Goal: Information Seeking & Learning: Learn about a topic

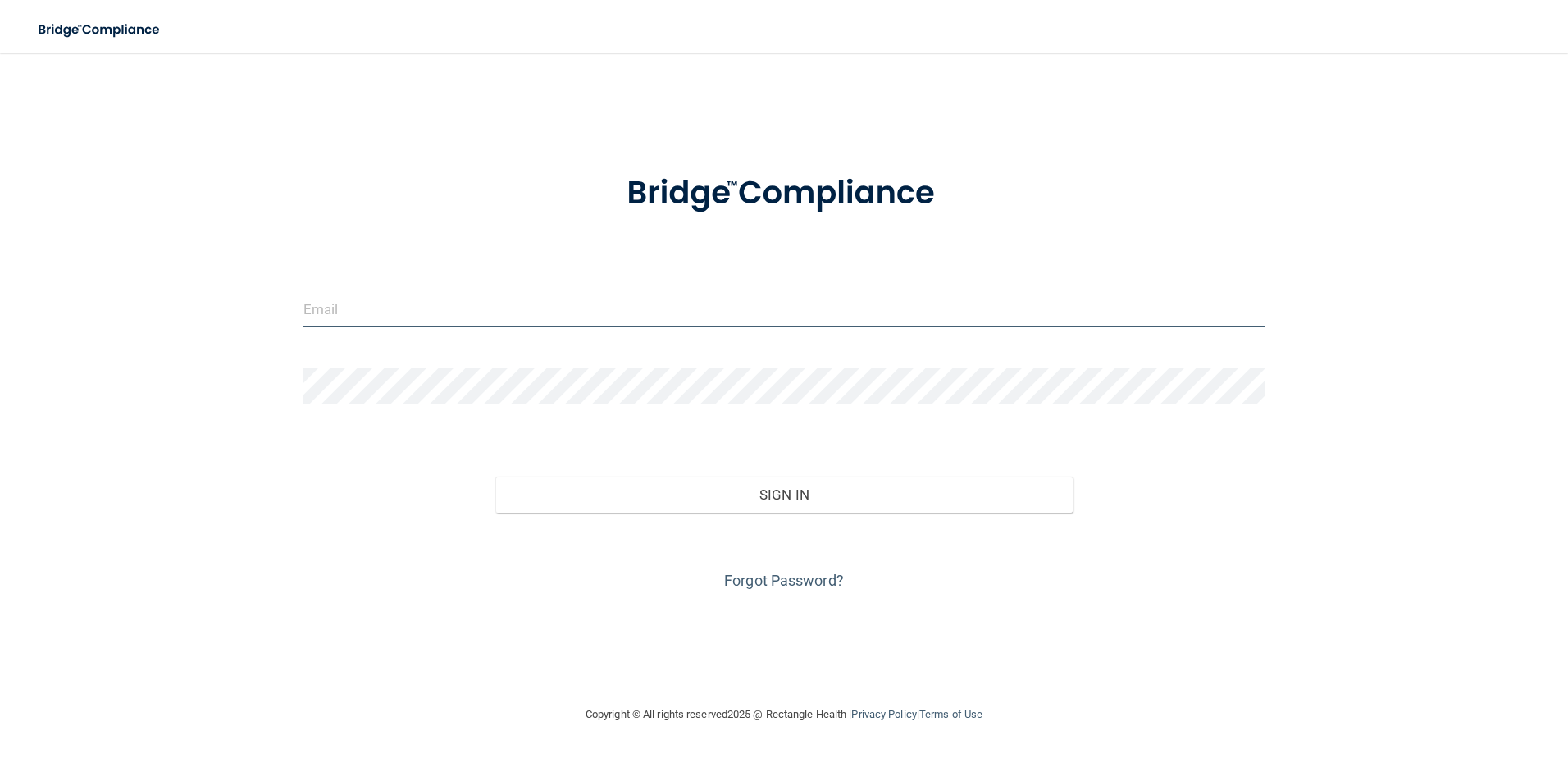
type input "[EMAIL_ADDRESS][DOMAIN_NAME]"
drag, startPoint x: 542, startPoint y: 318, endPoint x: 59, endPoint y: 308, distance: 483.1
click at [59, 308] on div "pofsinmi@yahoo.com Invalid email/password. You don't have permission to access …" at bounding box center [784, 378] width 1503 height 619
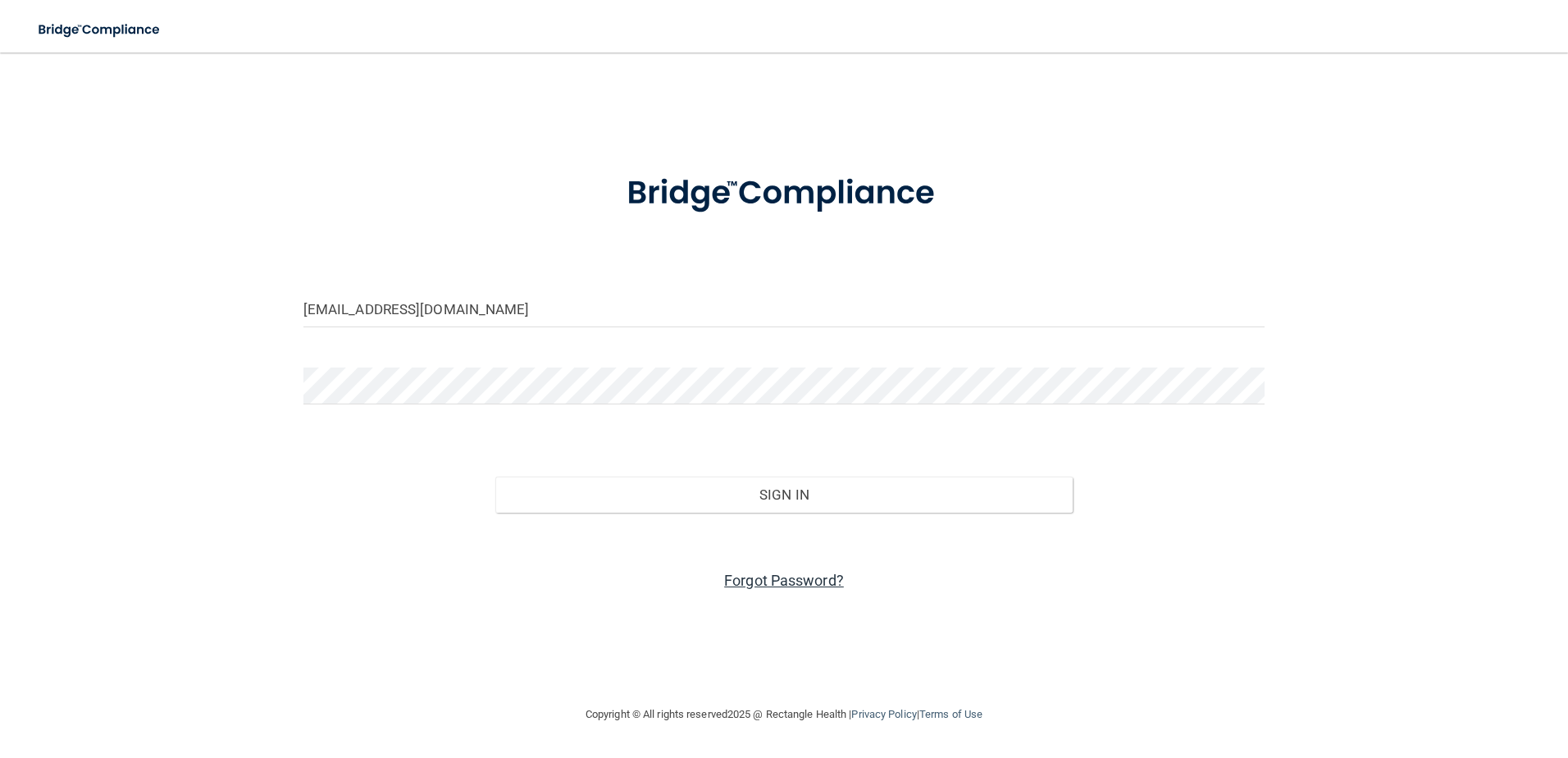
click at [808, 585] on link "Forgot Password?" at bounding box center [784, 581] width 119 height 17
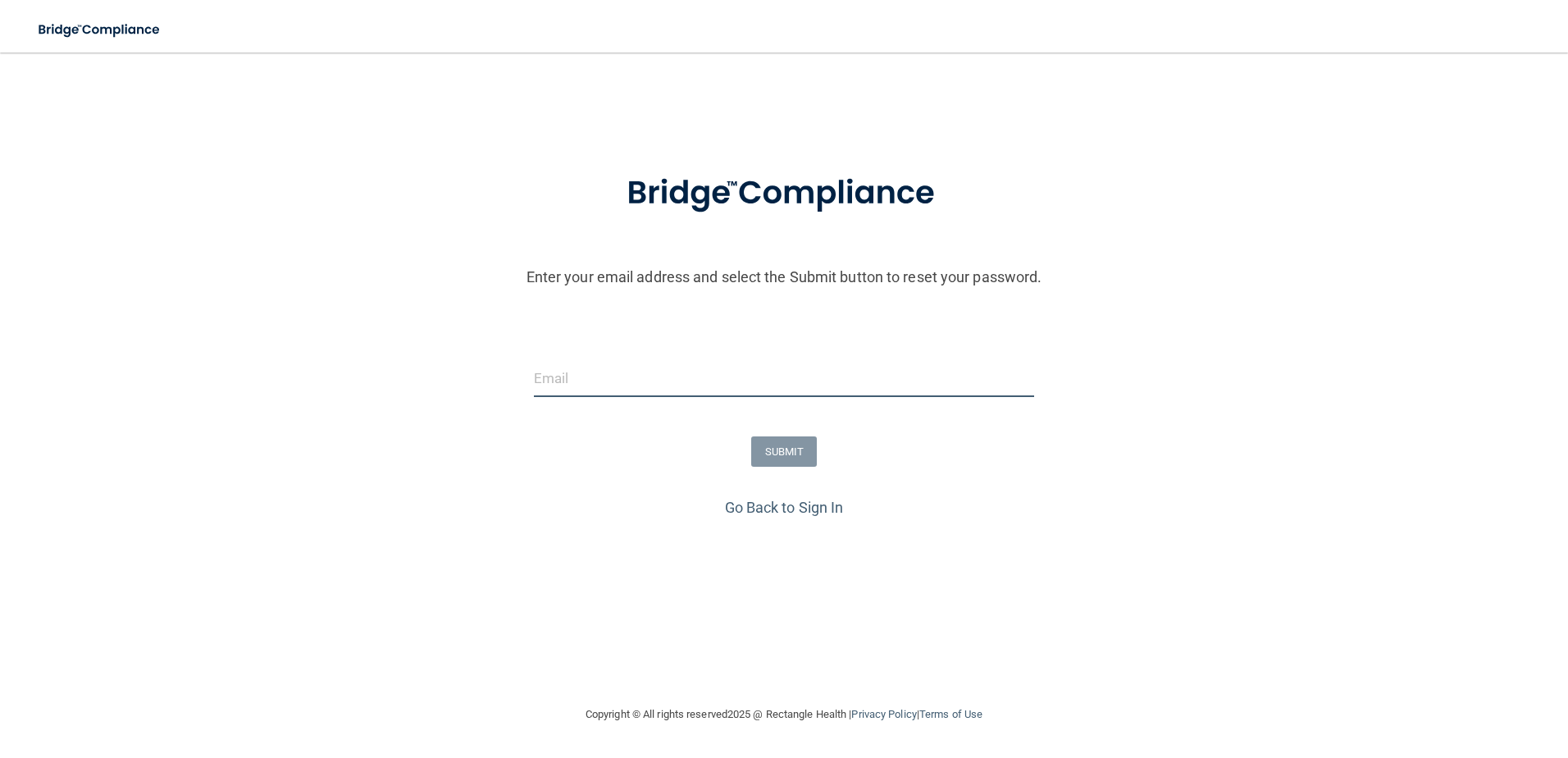
click at [735, 386] on input "email" at bounding box center [784, 378] width 501 height 37
type input "[EMAIL_ADDRESS][DOMAIN_NAME]"
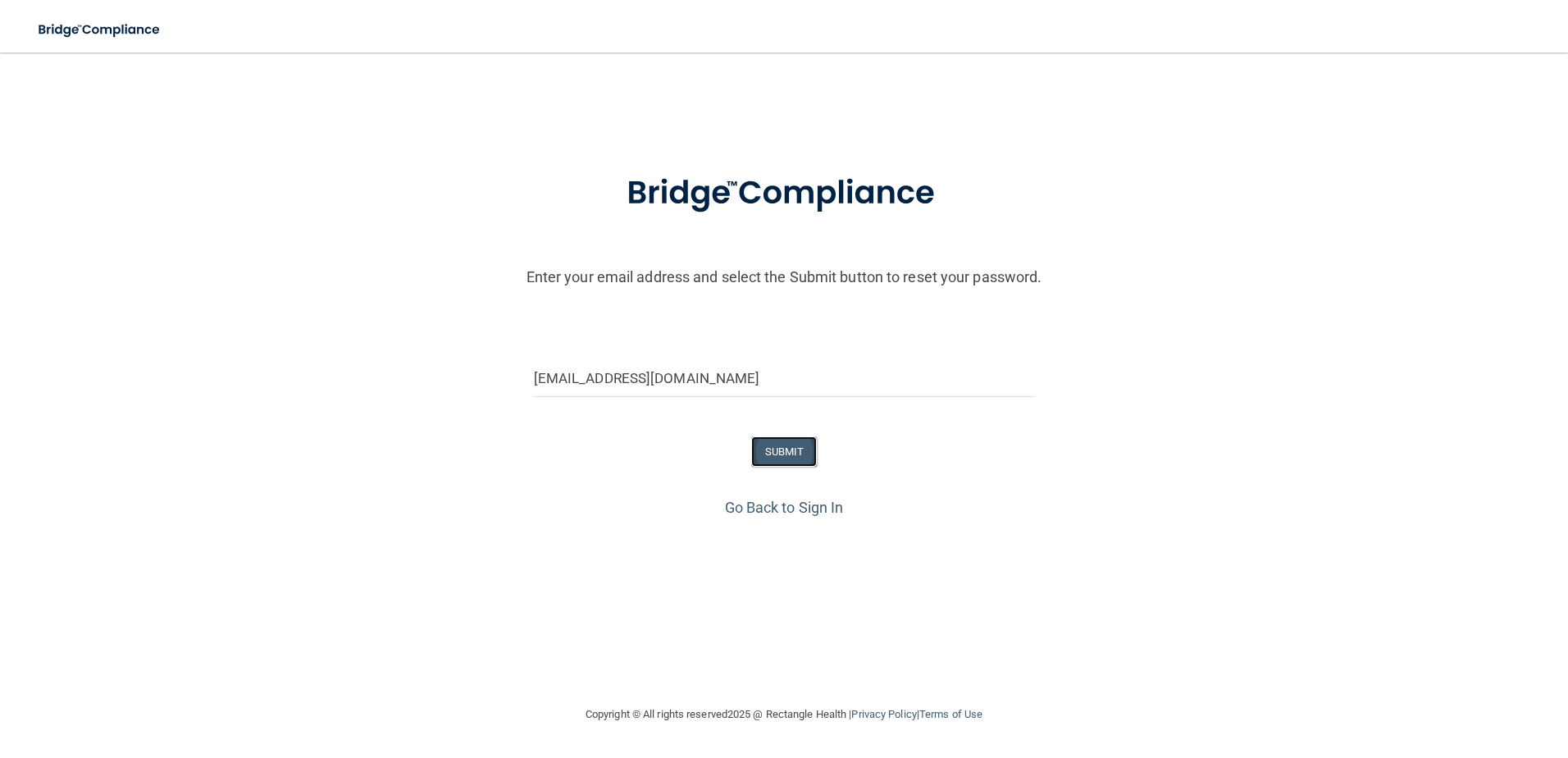
click at [790, 454] on button "SUBMIT" at bounding box center [784, 451] width 67 height 30
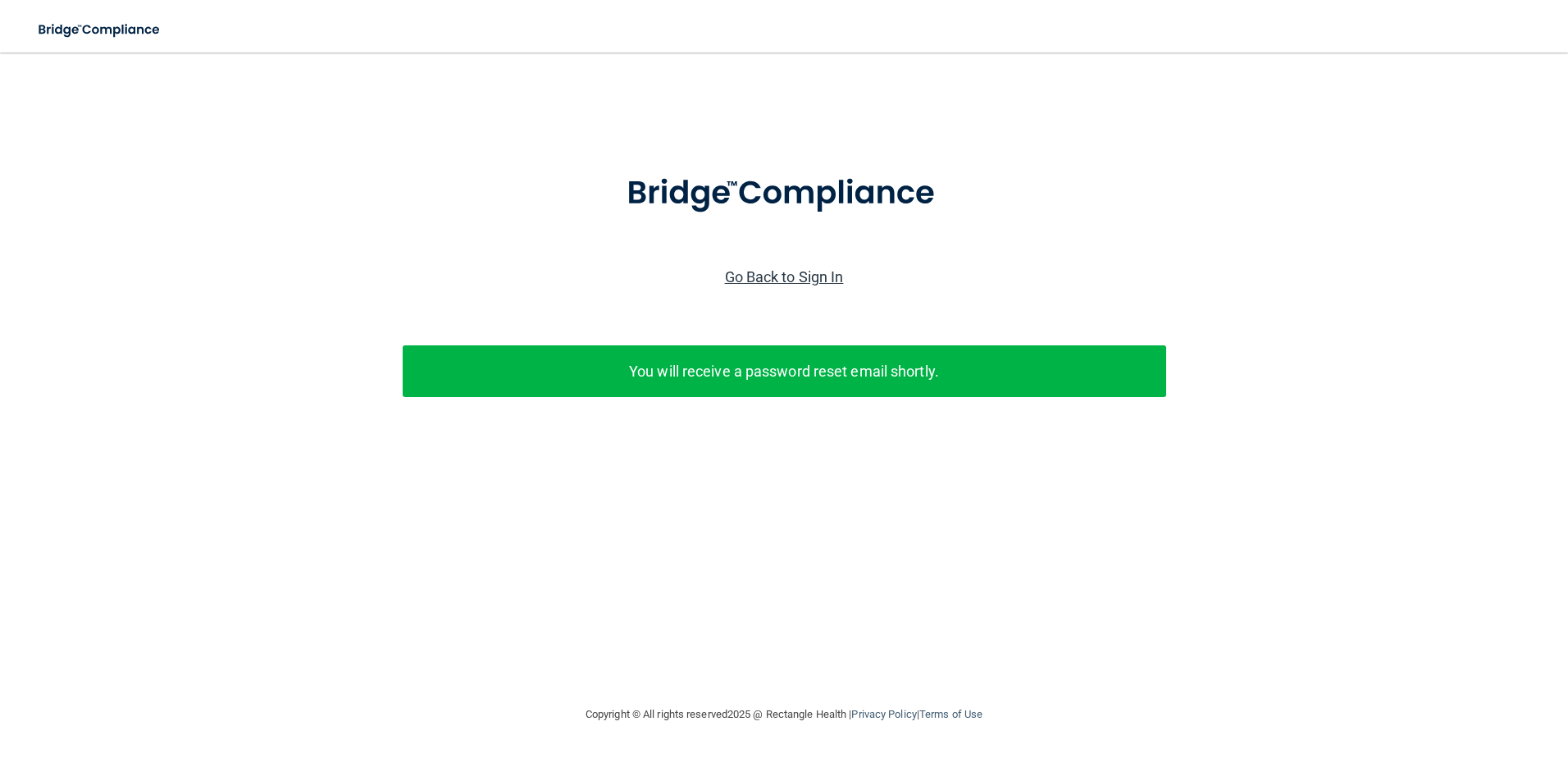
click at [807, 279] on link "Go Back to Sign In" at bounding box center [784, 277] width 119 height 17
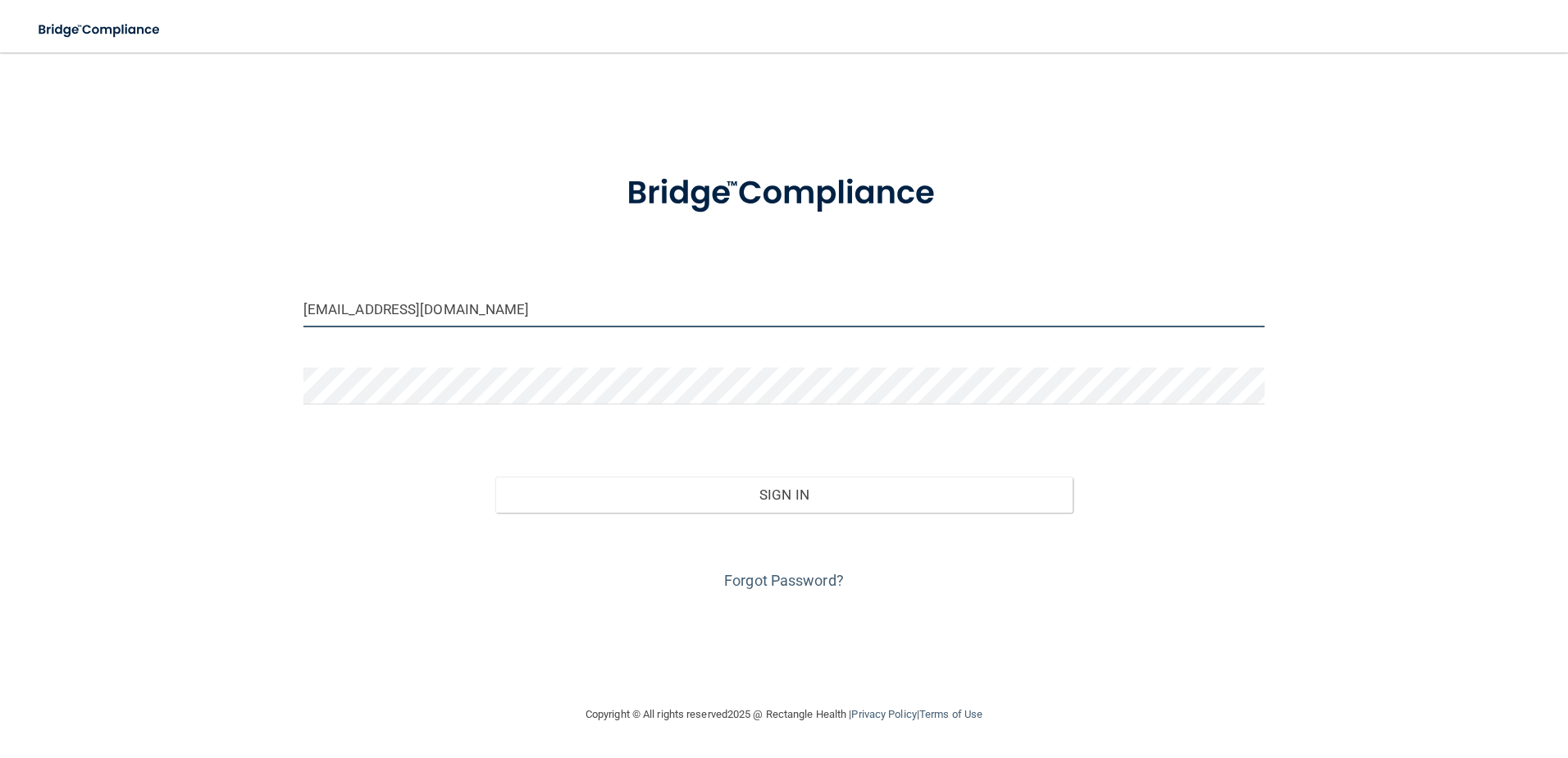
drag, startPoint x: 726, startPoint y: 305, endPoint x: 92, endPoint y: 343, distance: 635.1
click at [92, 343] on div "pofsinmi@yahoo.com Invalid email/password. You don't have permission to access …" at bounding box center [784, 378] width 1503 height 619
type input "[EMAIL_ADDRESS][DOMAIN_NAME]"
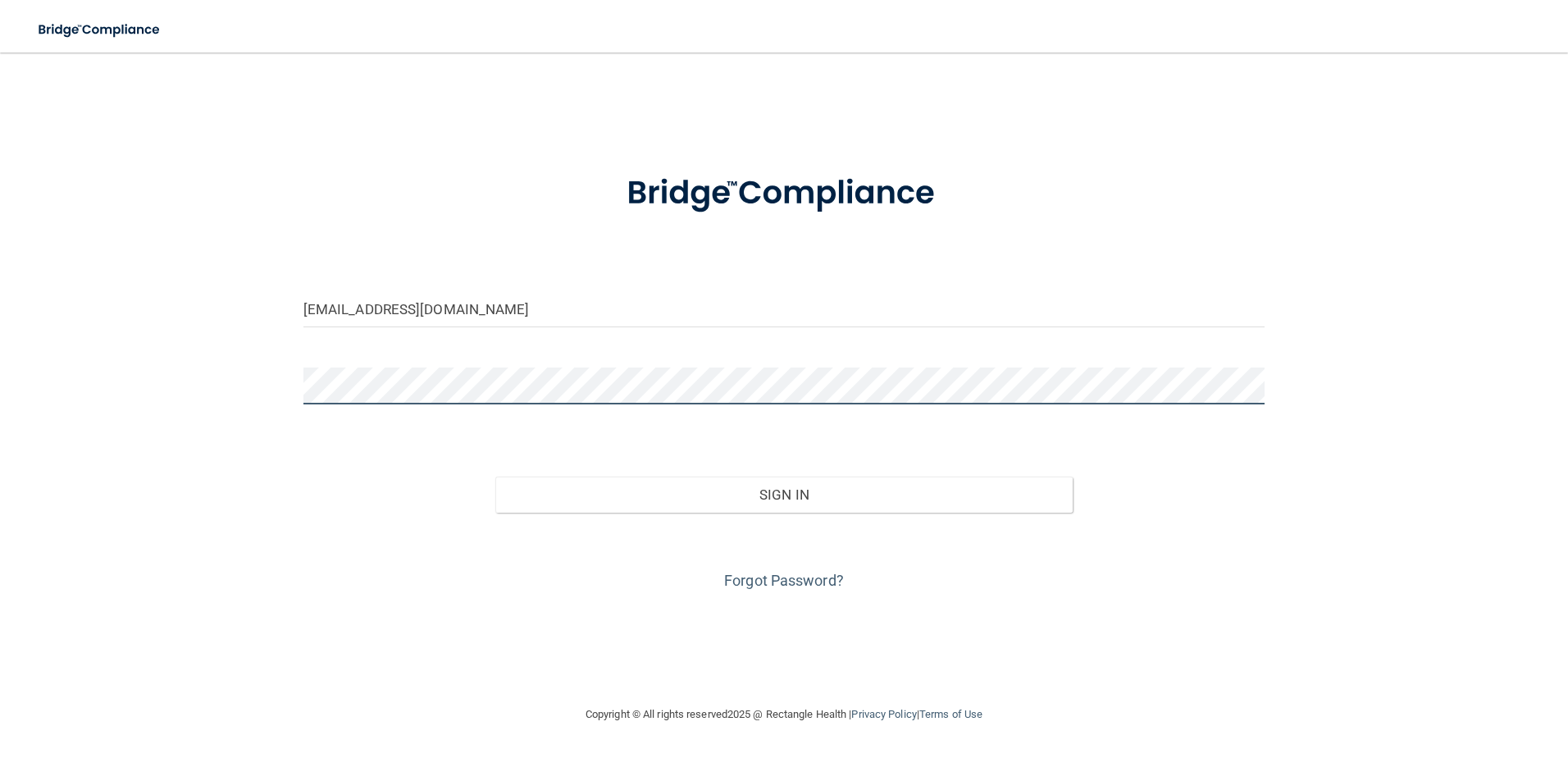
click at [496, 476] on button "Sign In" at bounding box center [784, 493] width 577 height 36
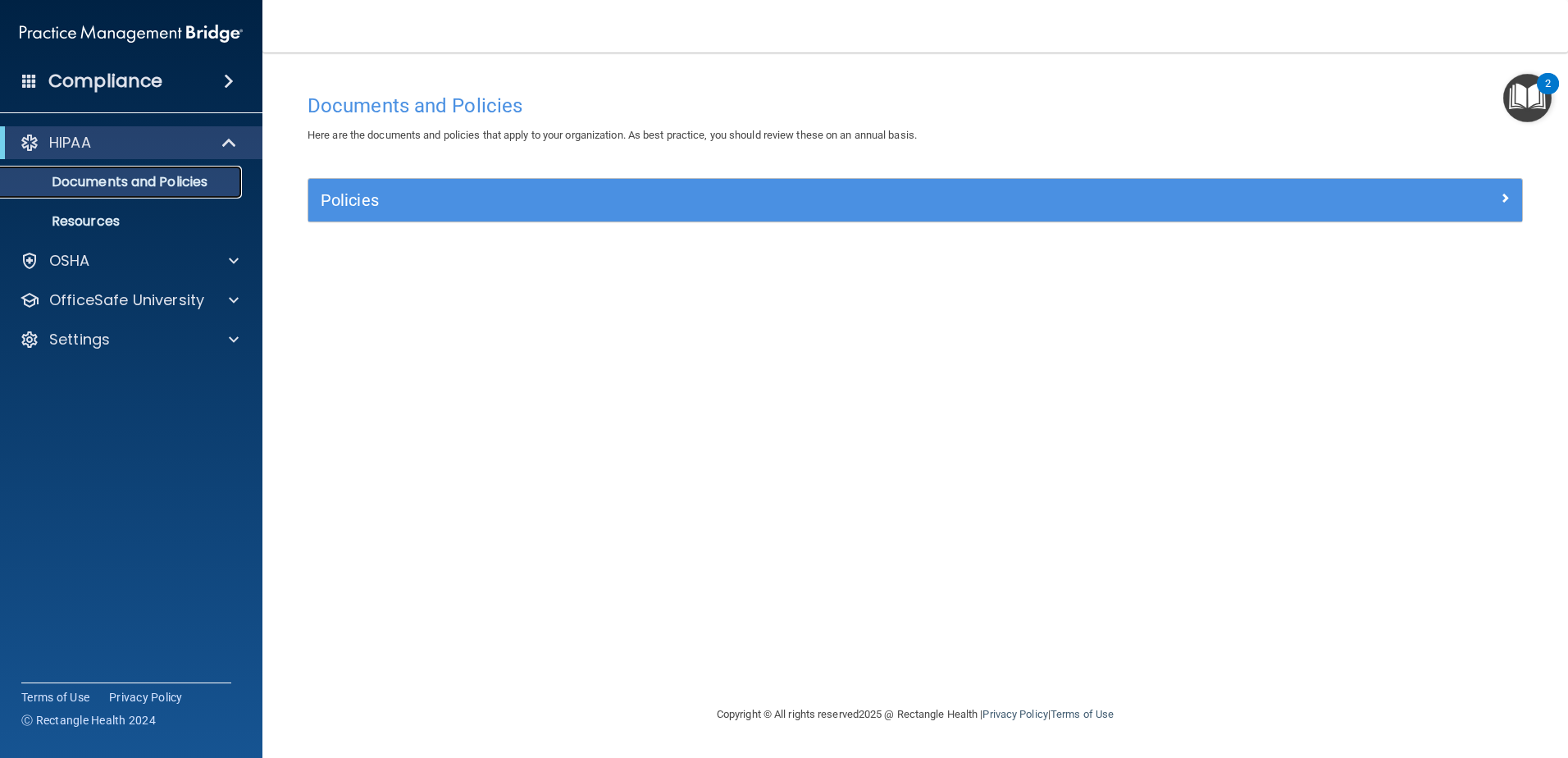
click at [170, 178] on p "Documents and Policies" at bounding box center [122, 181] width 224 height 16
click at [168, 258] on div "OSHA" at bounding box center [110, 261] width 204 height 19
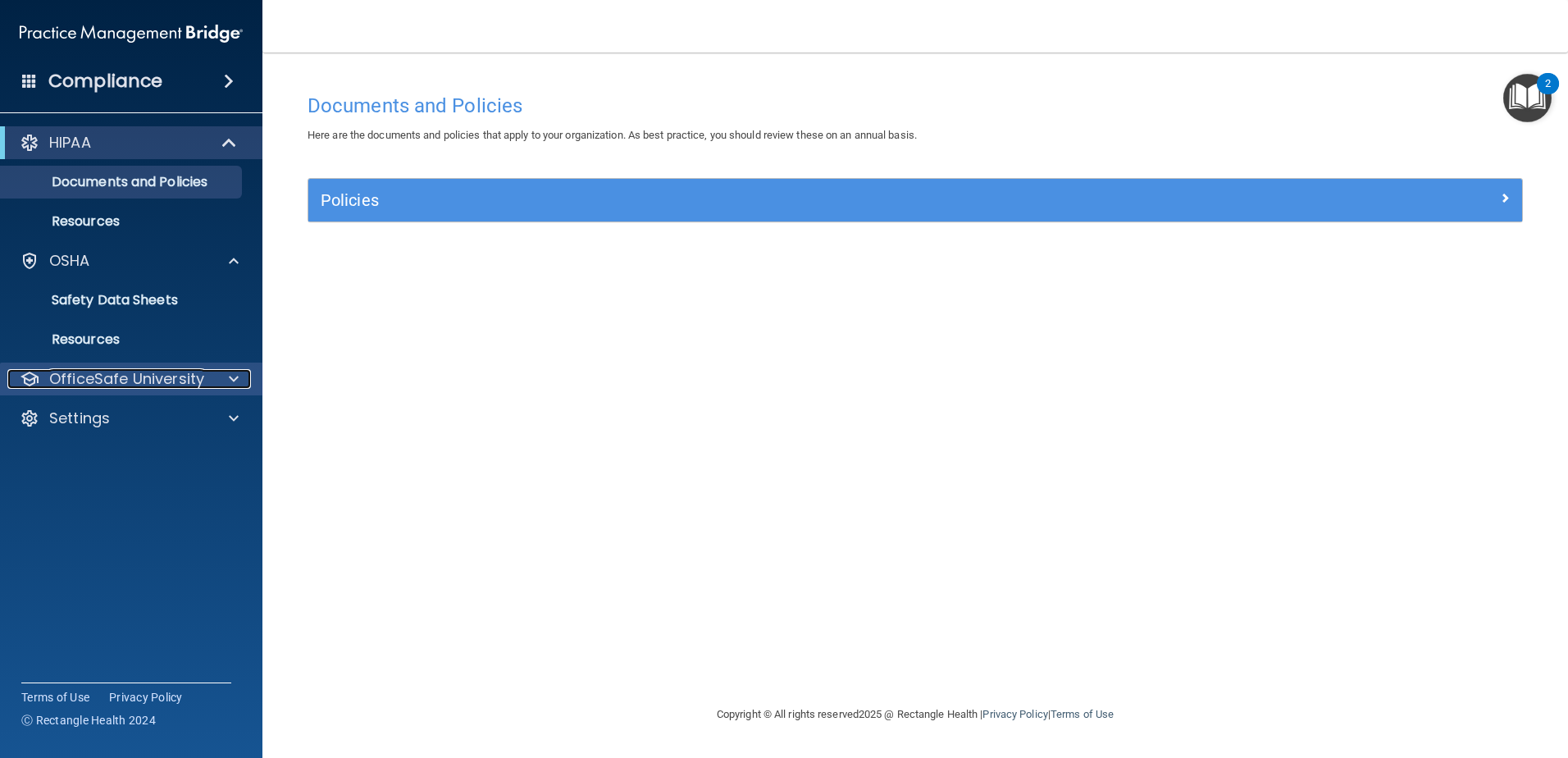
click at [174, 377] on p "OfficeSafe University" at bounding box center [127, 379] width 155 height 19
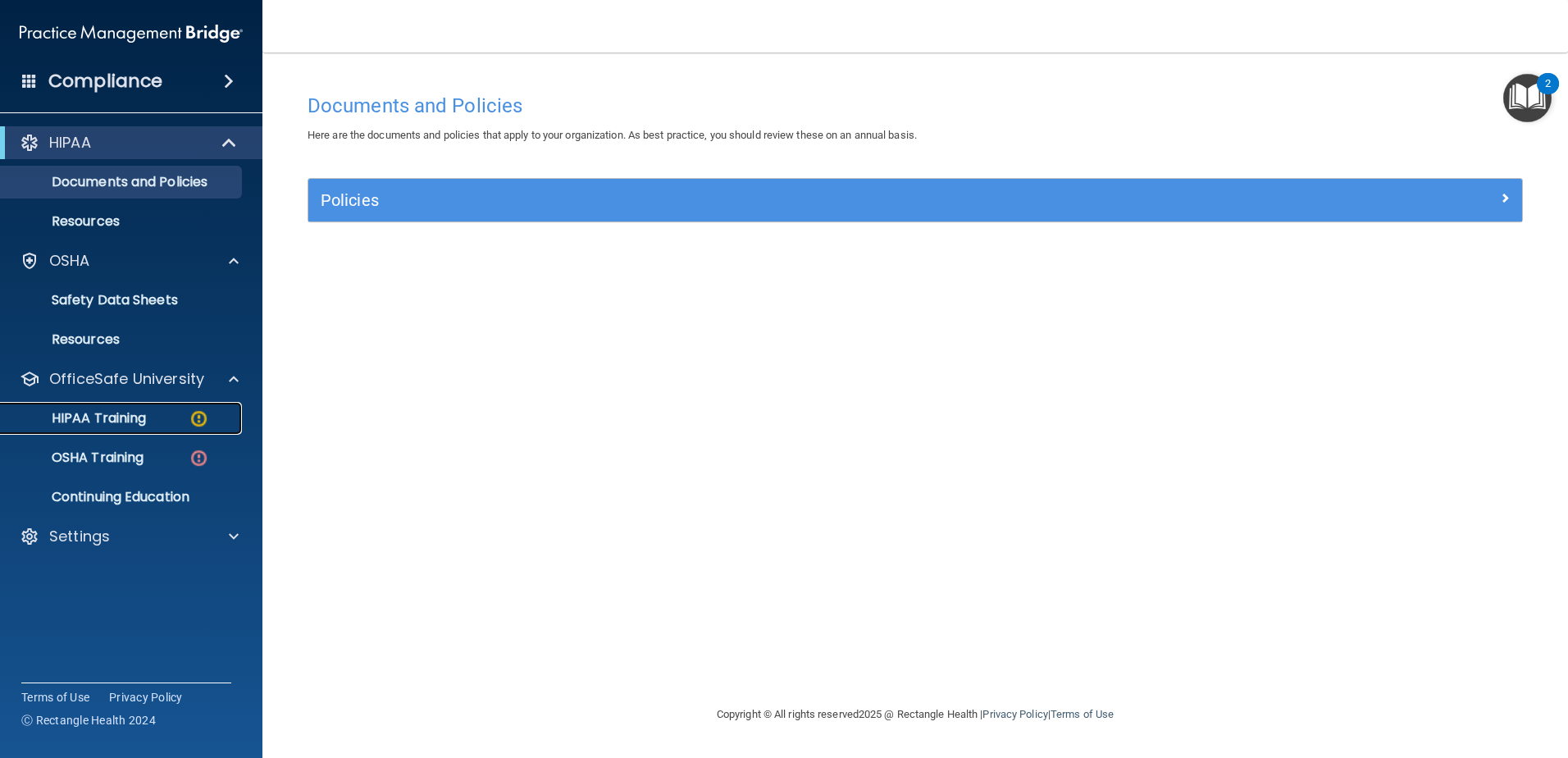
click at [216, 416] on div "HIPAA Training" at bounding box center [122, 418] width 224 height 16
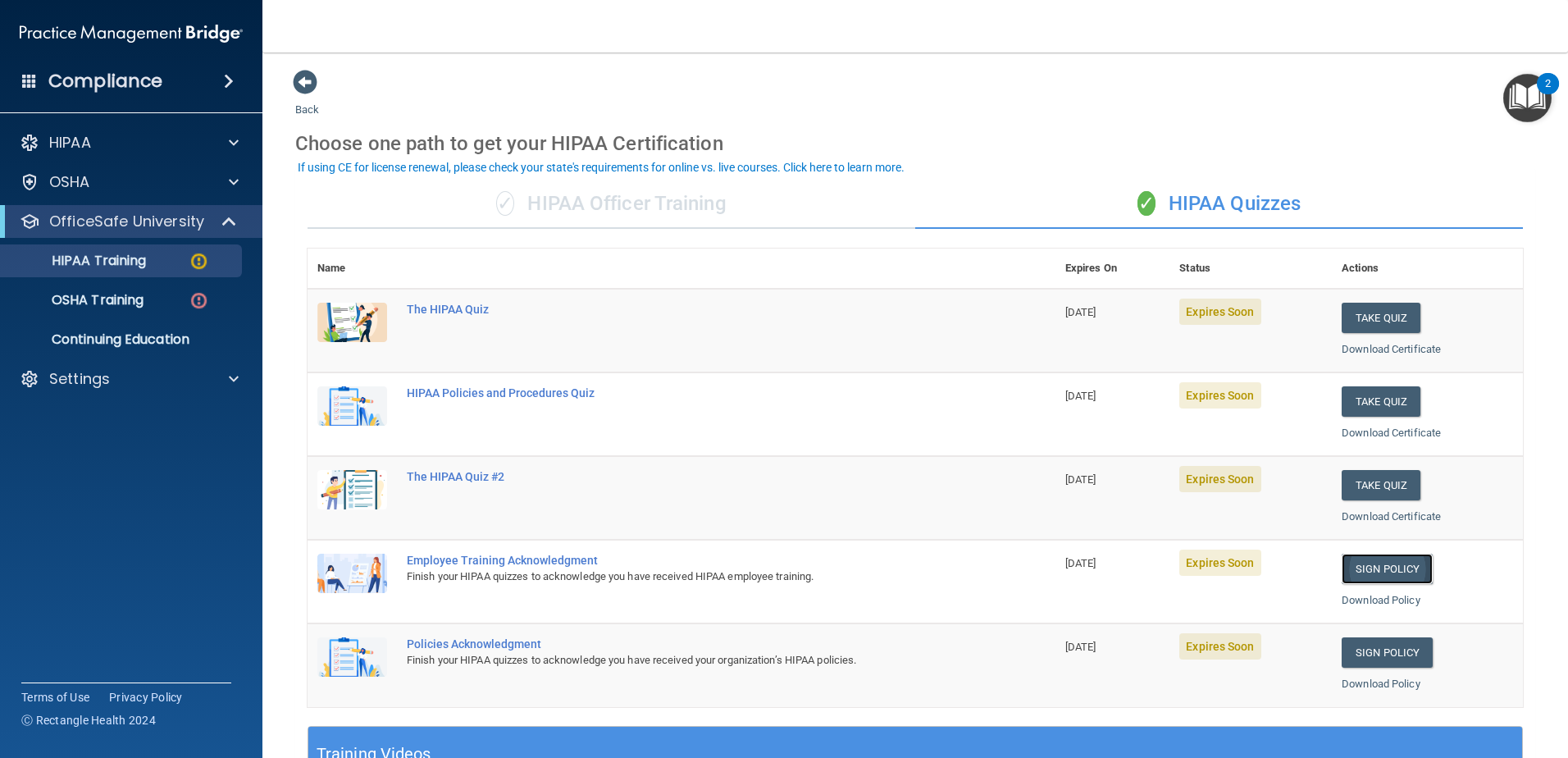
click at [1391, 561] on link "Sign Policy" at bounding box center [1388, 568] width 91 height 30
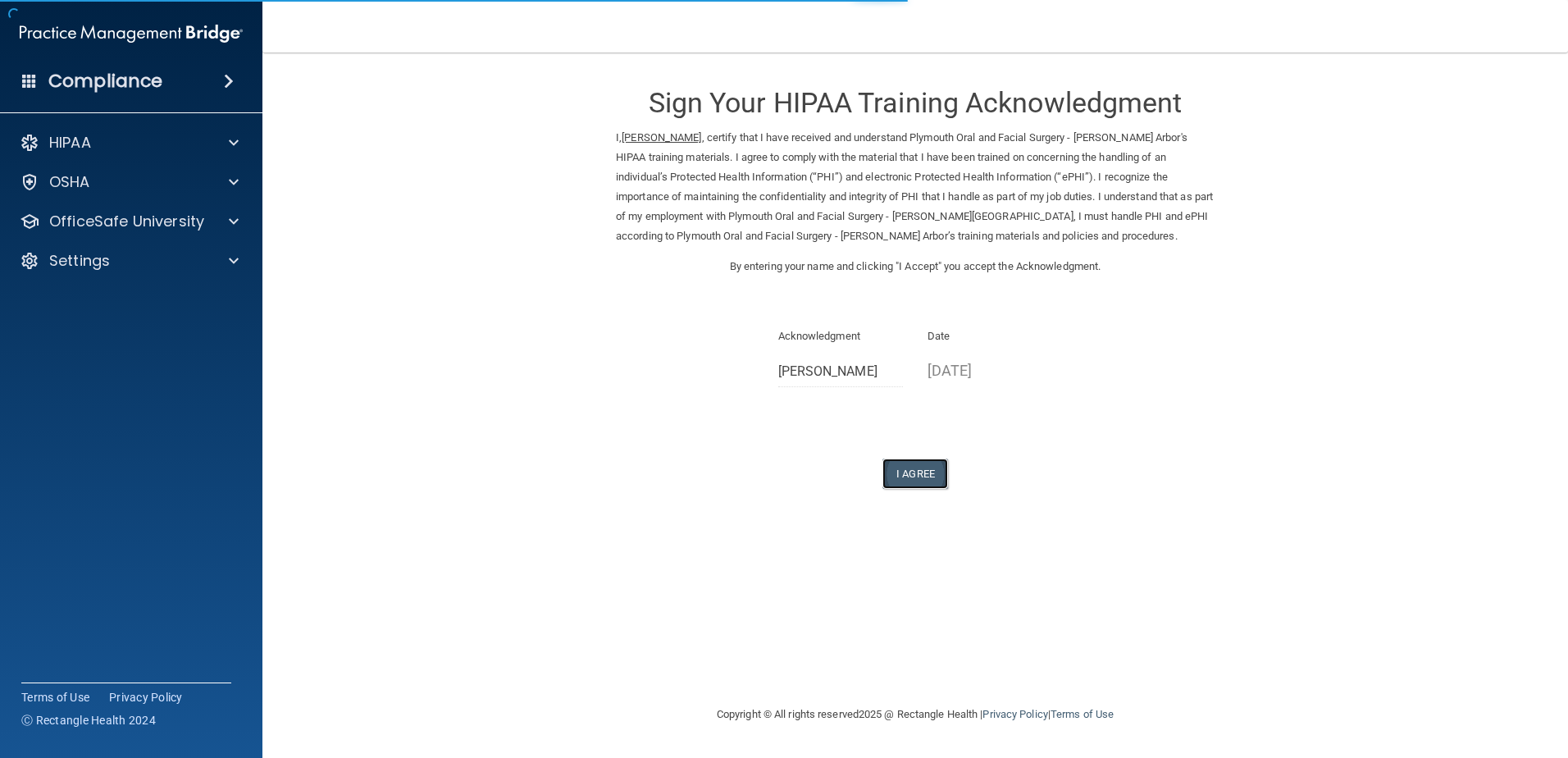
click at [911, 472] on button "I Agree" at bounding box center [915, 473] width 66 height 30
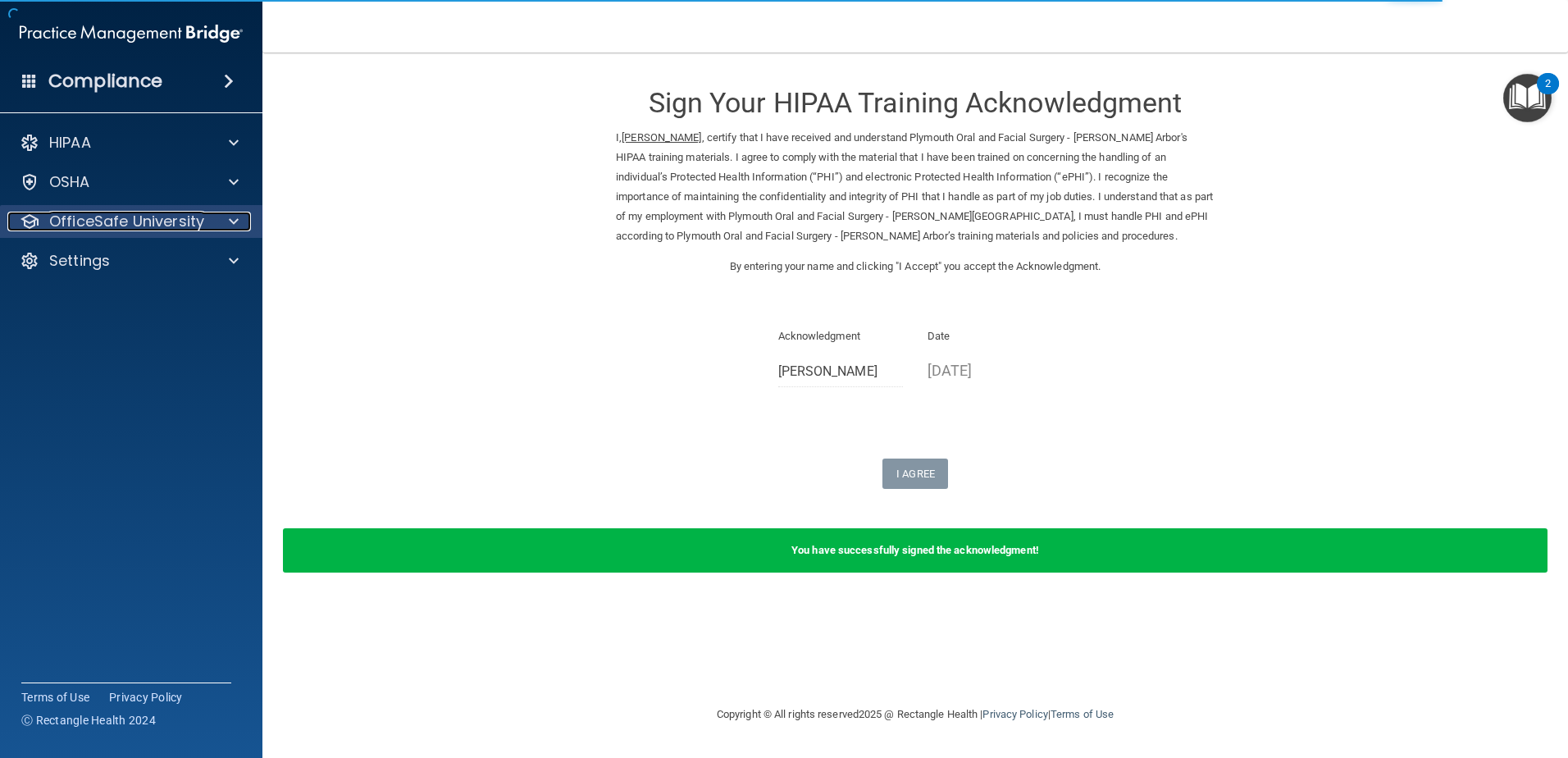
click at [208, 215] on div "OfficeSafe University" at bounding box center [110, 221] width 204 height 19
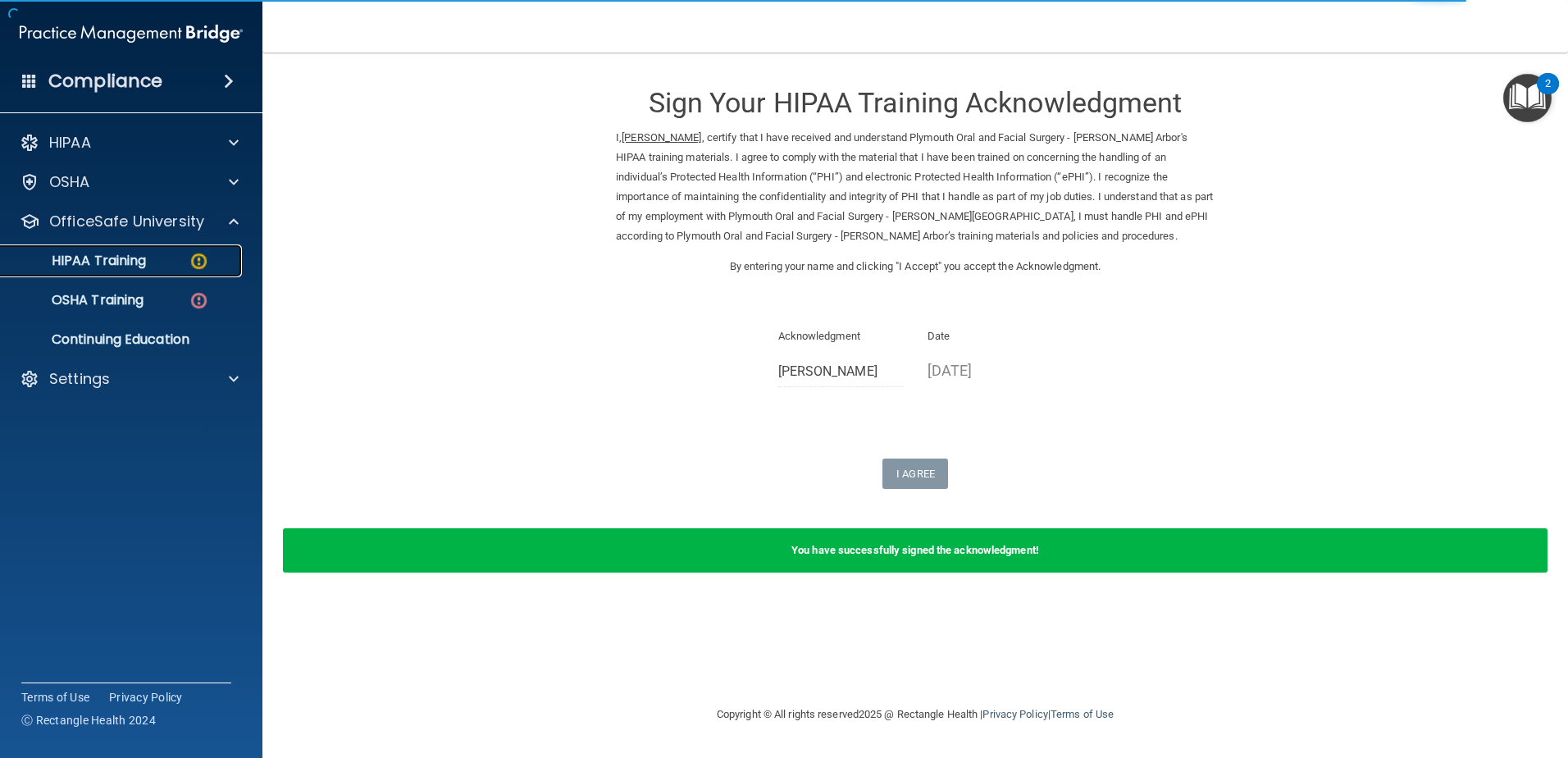
click at [189, 264] on img at bounding box center [199, 261] width 20 height 20
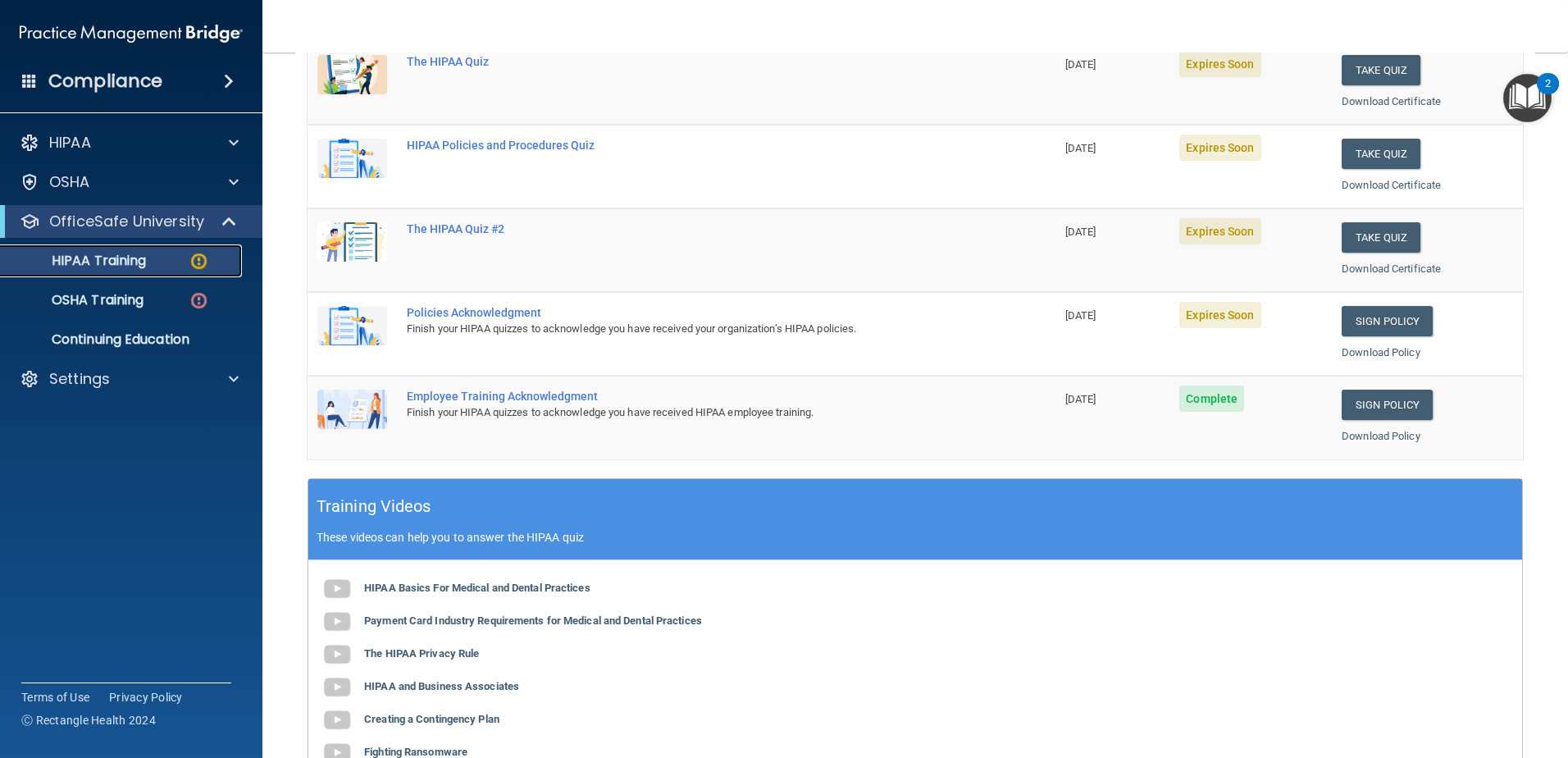
scroll to position [246, 0]
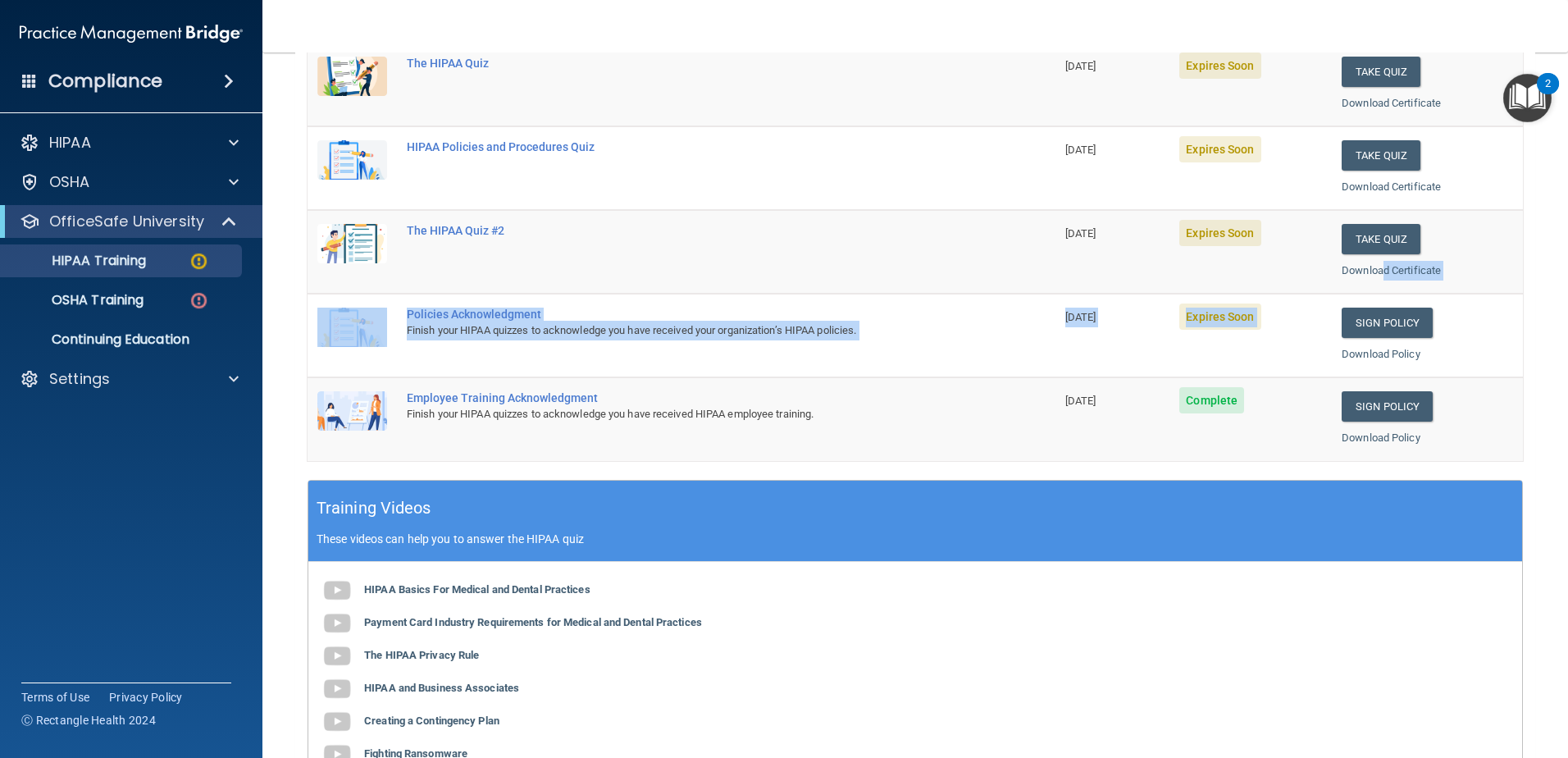
drag, startPoint x: 1370, startPoint y: 291, endPoint x: 1369, endPoint y: 302, distance: 11.0
click at [1369, 302] on tbody "The HIPAA Quiz 11/05/2025 Expires Soon Take Quiz Download Certificate HIPAA Pol…" at bounding box center [915, 251] width 1216 height 418
drag, startPoint x: 1369, startPoint y: 302, endPoint x: 1367, endPoint y: 327, distance: 25.1
click at [1367, 327] on link "Sign Policy" at bounding box center [1388, 322] width 91 height 30
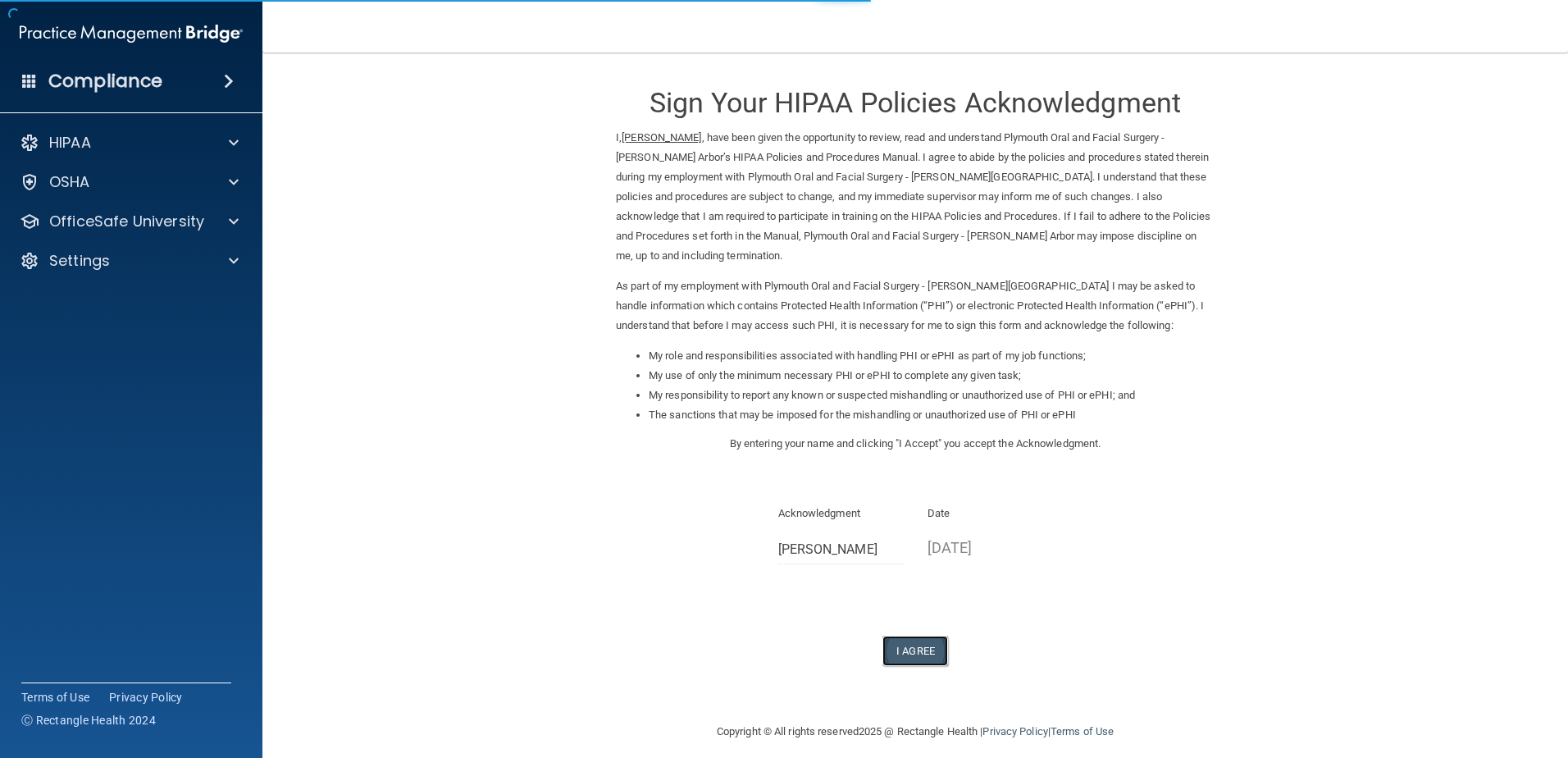
click at [907, 636] on button "I Agree" at bounding box center [915, 650] width 66 height 30
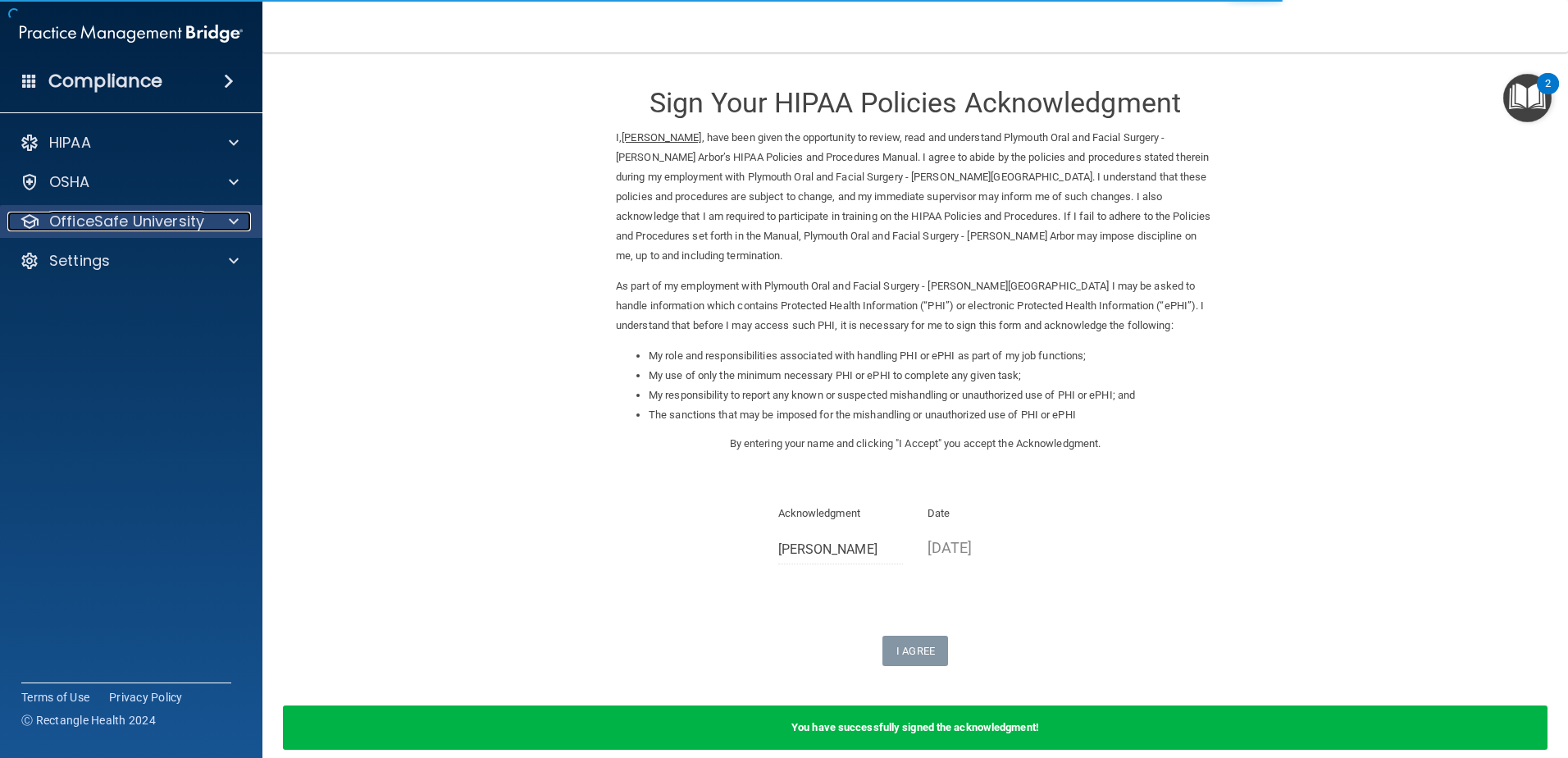
click at [146, 215] on p "OfficeSafe University" at bounding box center [127, 221] width 155 height 19
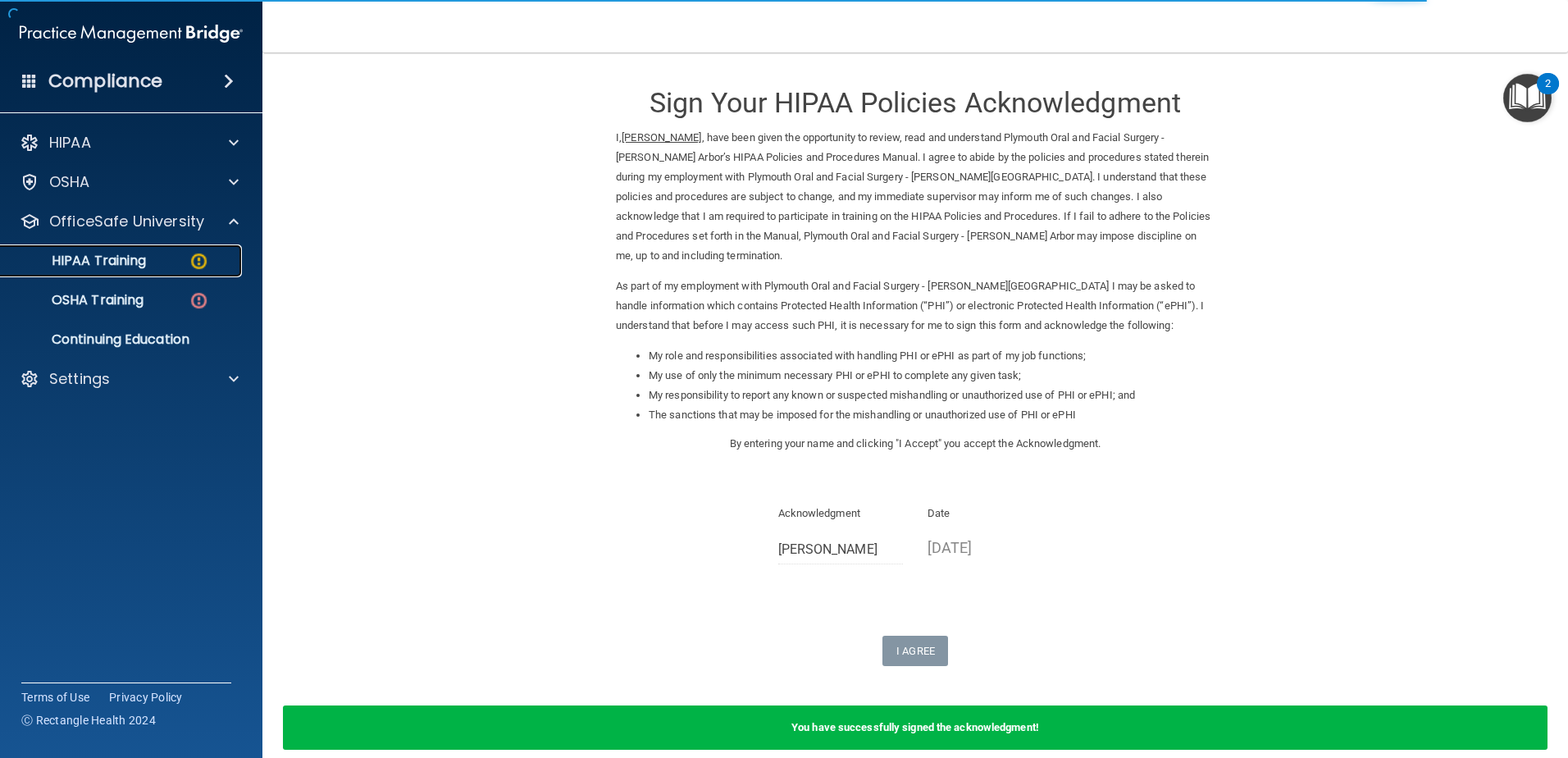
click at [151, 265] on div "HIPAA Training" at bounding box center [122, 261] width 224 height 16
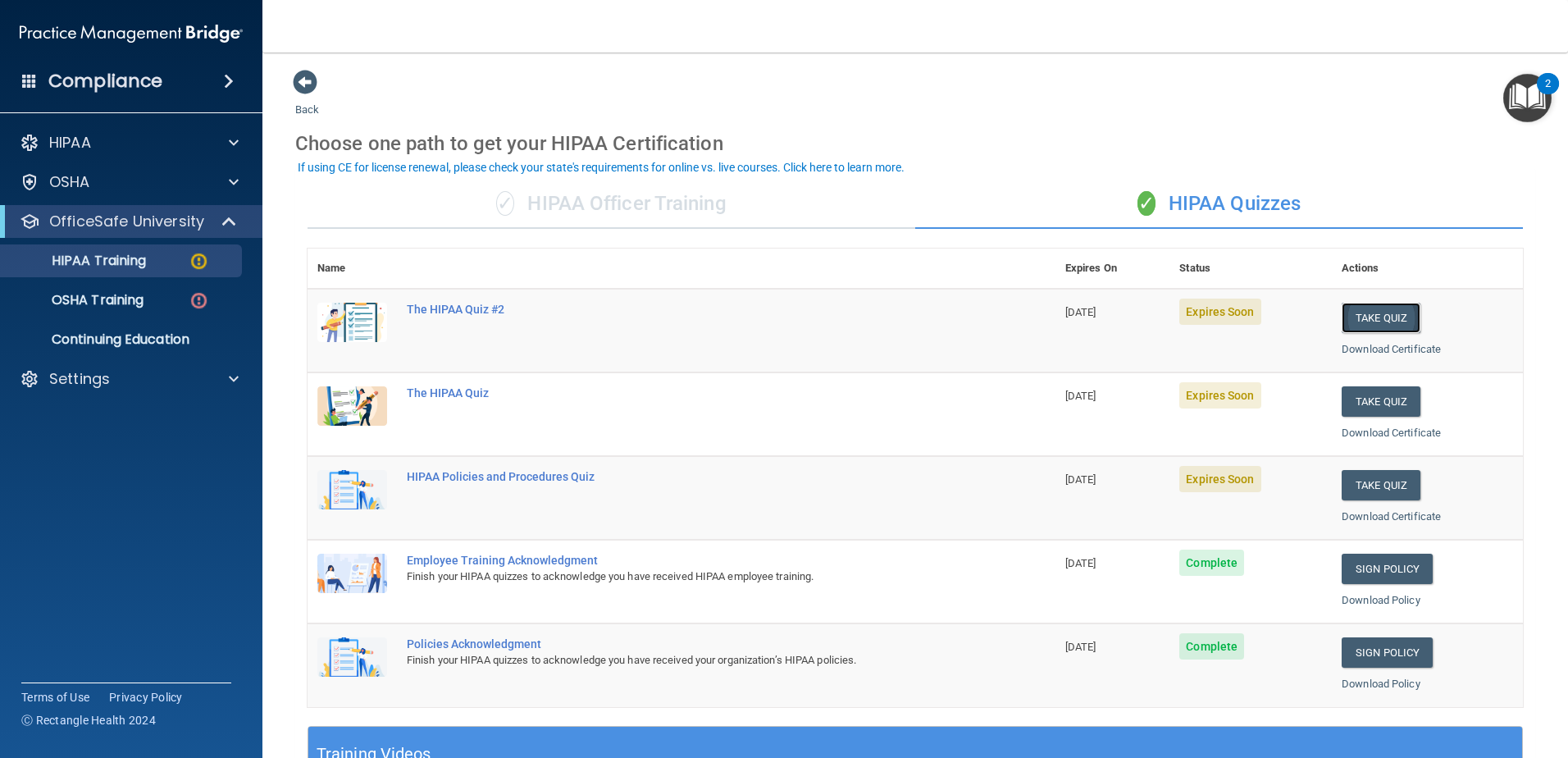
click at [1379, 322] on button "Take Quiz" at bounding box center [1381, 317] width 79 height 30
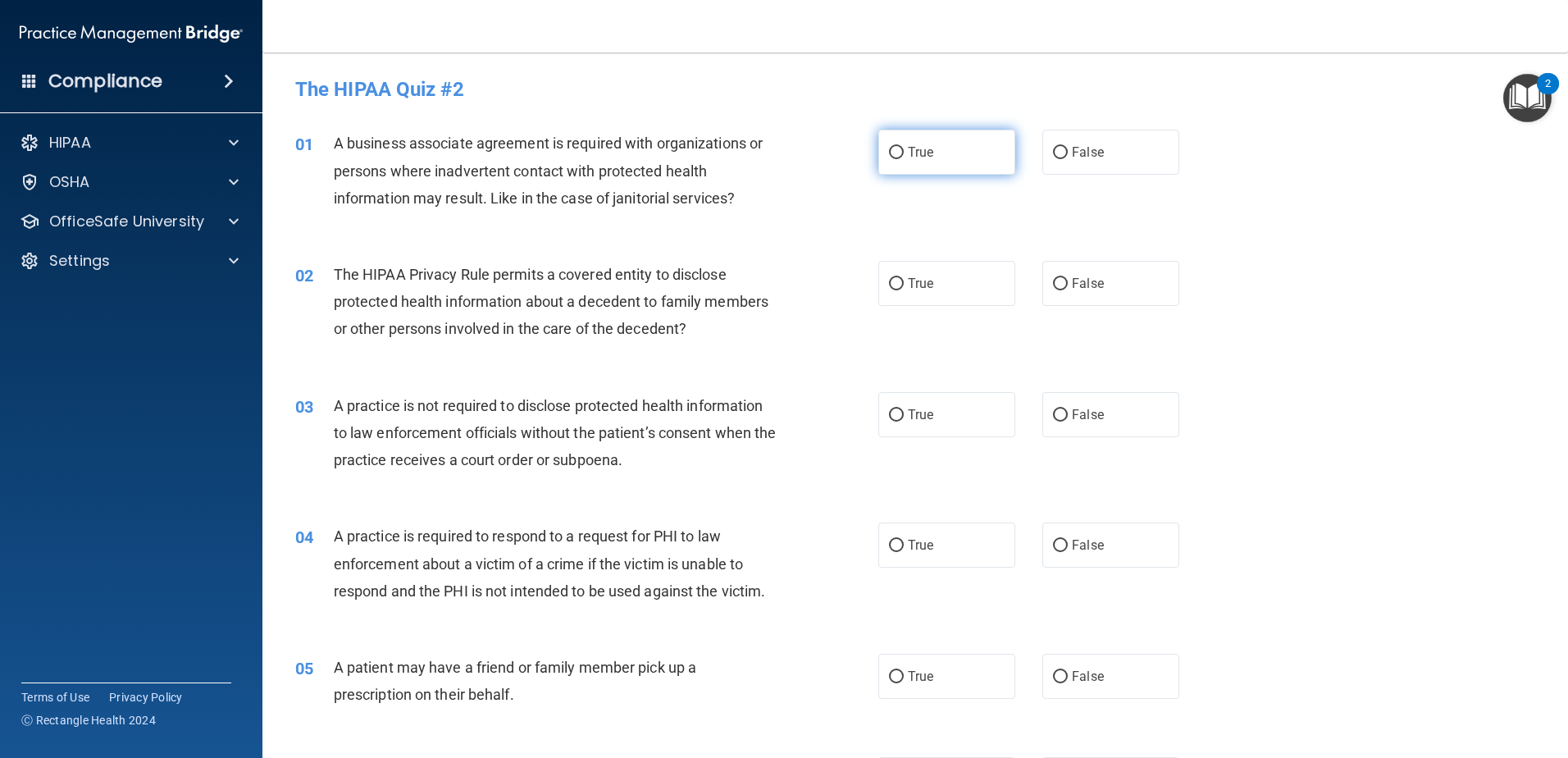
click at [898, 162] on label "True" at bounding box center [946, 152] width 137 height 46
click at [898, 159] on input "True" at bounding box center [896, 152] width 15 height 13
radio input "true"
click at [1064, 282] on label "False" at bounding box center [1110, 283] width 137 height 46
click at [1064, 282] on input "False" at bounding box center [1060, 284] width 15 height 13
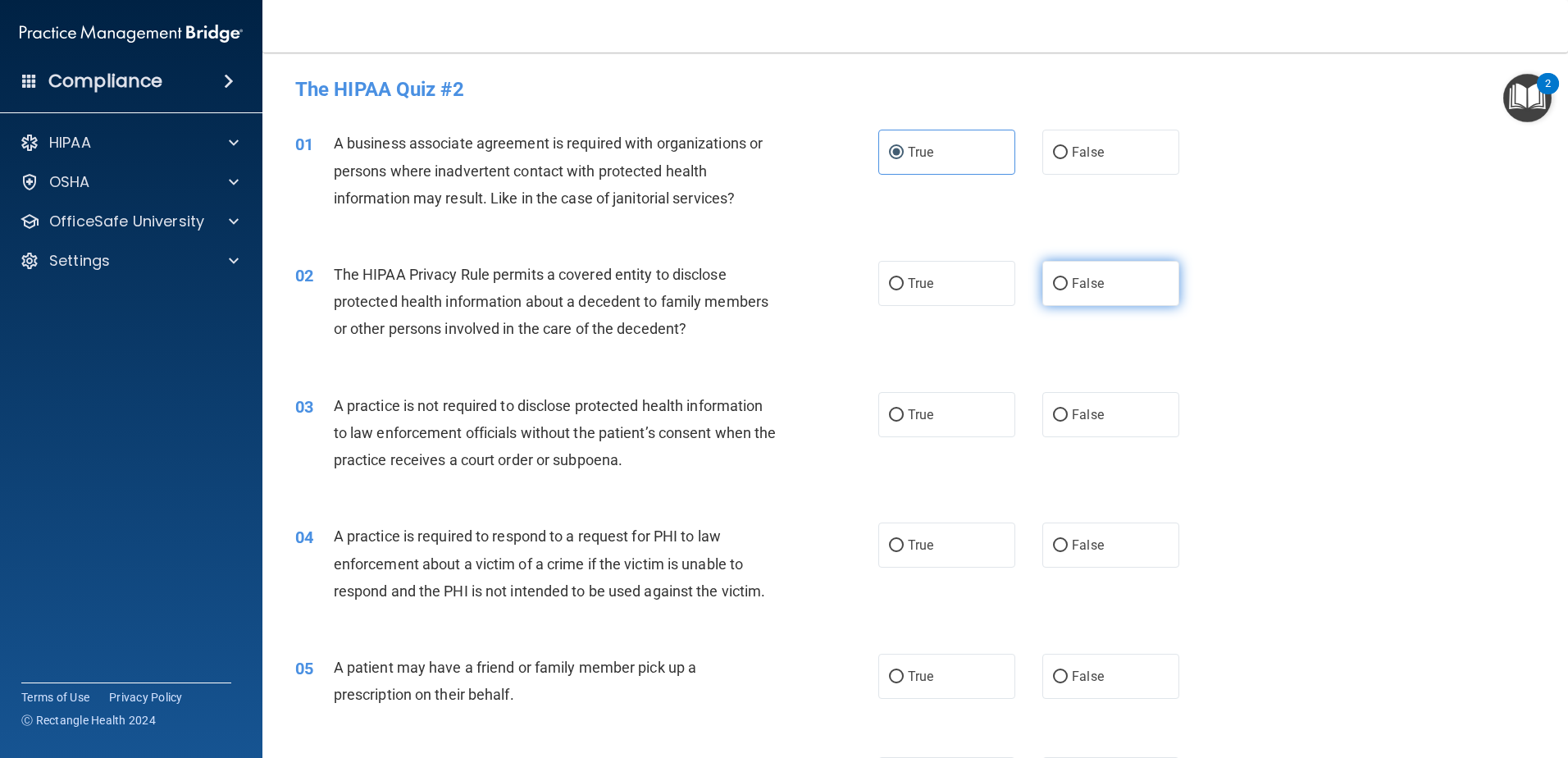
radio input "true"
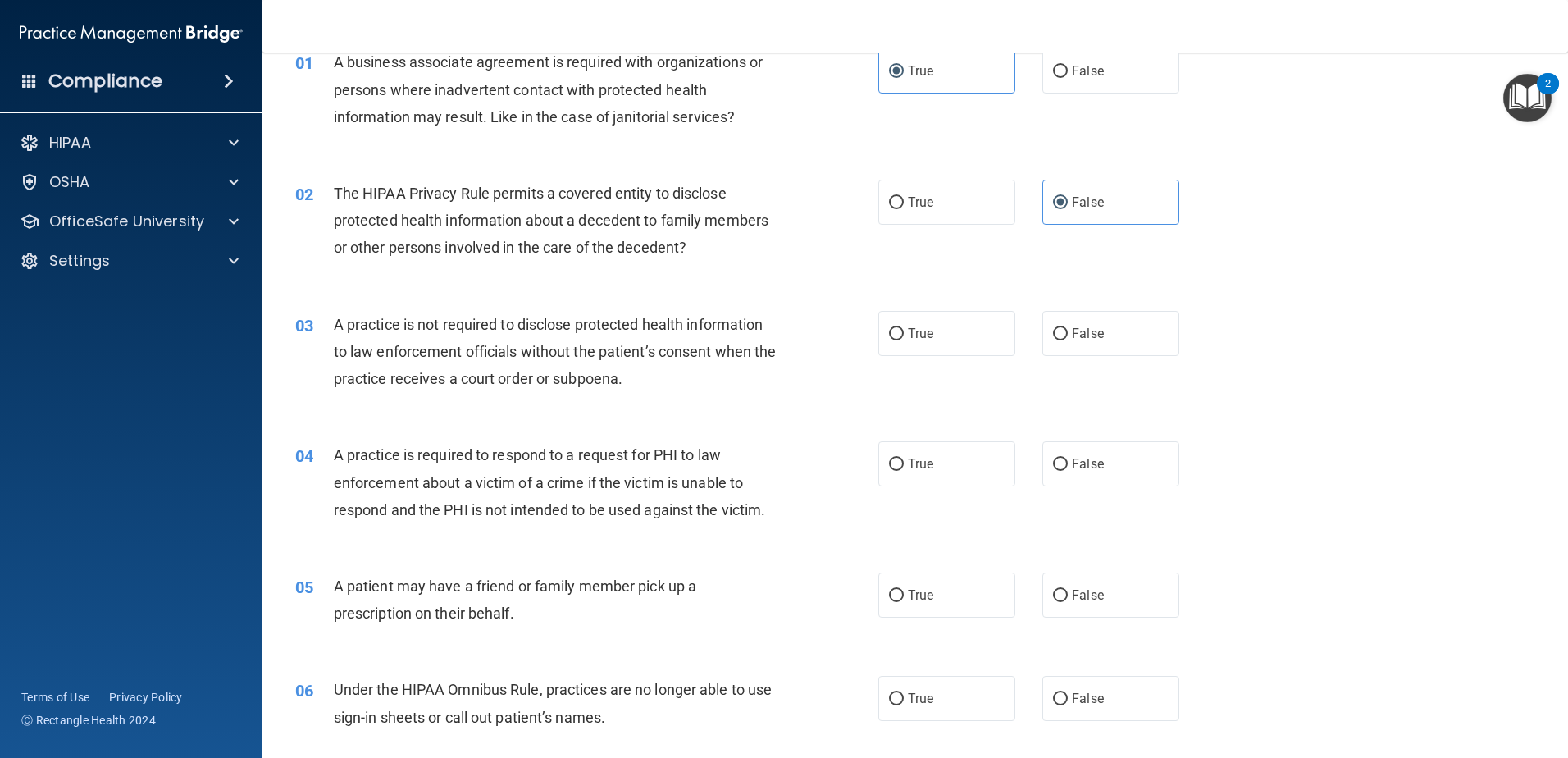
scroll to position [164, 0]
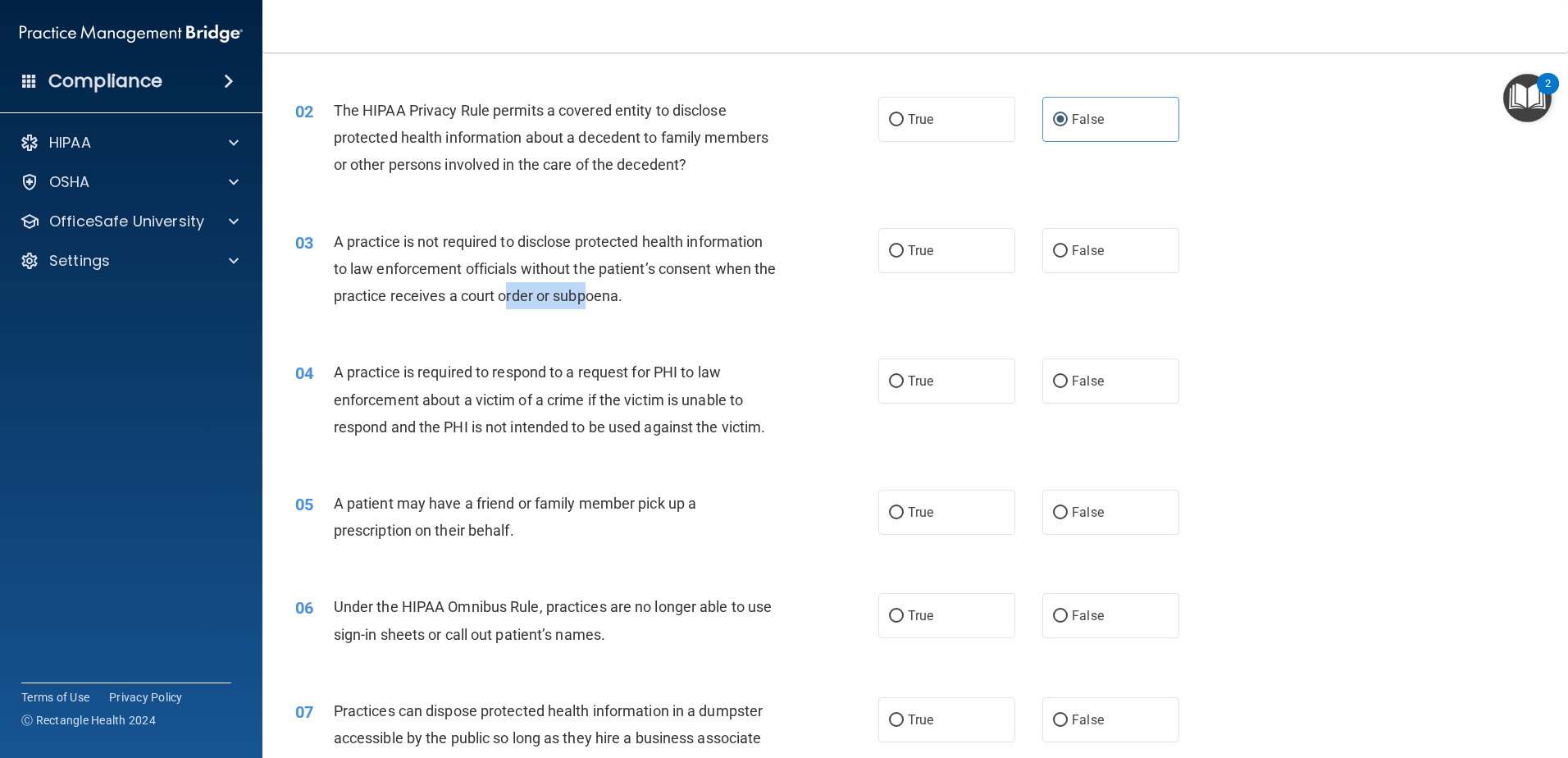
click at [613, 312] on div "03 A practice is not required to disclose protected health information to law e…" at bounding box center [587, 272] width 632 height 90
drag, startPoint x: 613, startPoint y: 312, endPoint x: 777, endPoint y: 311, distance: 164.0
click at [777, 311] on div "03 A practice is not required to disclose protected health information to law e…" at bounding box center [587, 272] width 632 height 90
click at [1055, 253] on input "False" at bounding box center [1060, 251] width 15 height 13
radio input "true"
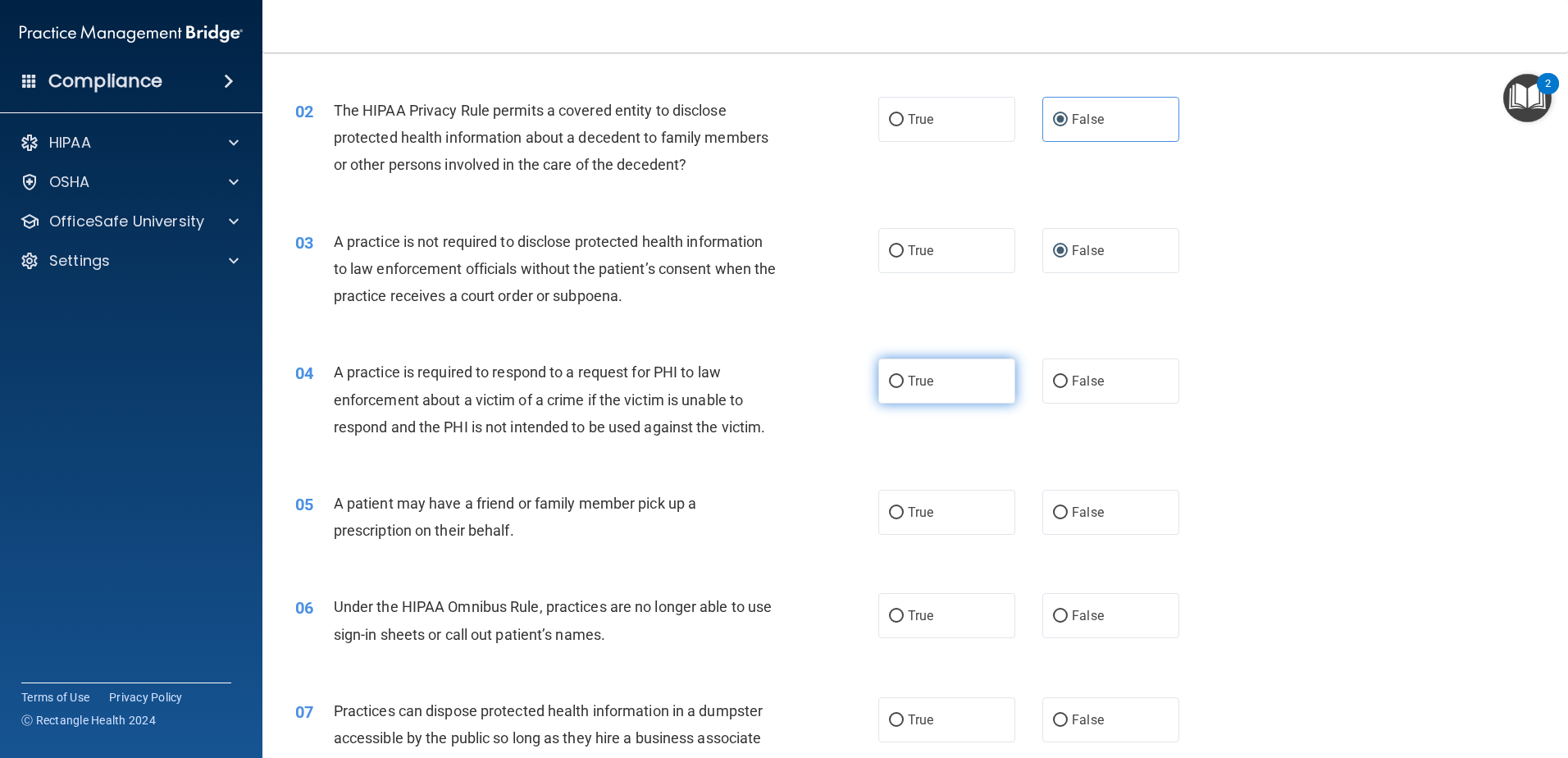
click at [901, 380] on label "True" at bounding box center [946, 381] width 137 height 46
click at [901, 380] on input "True" at bounding box center [896, 381] width 15 height 13
radio input "true"
click at [1085, 518] on span "False" at bounding box center [1088, 512] width 32 height 16
click at [1068, 518] on input "False" at bounding box center [1060, 513] width 15 height 13
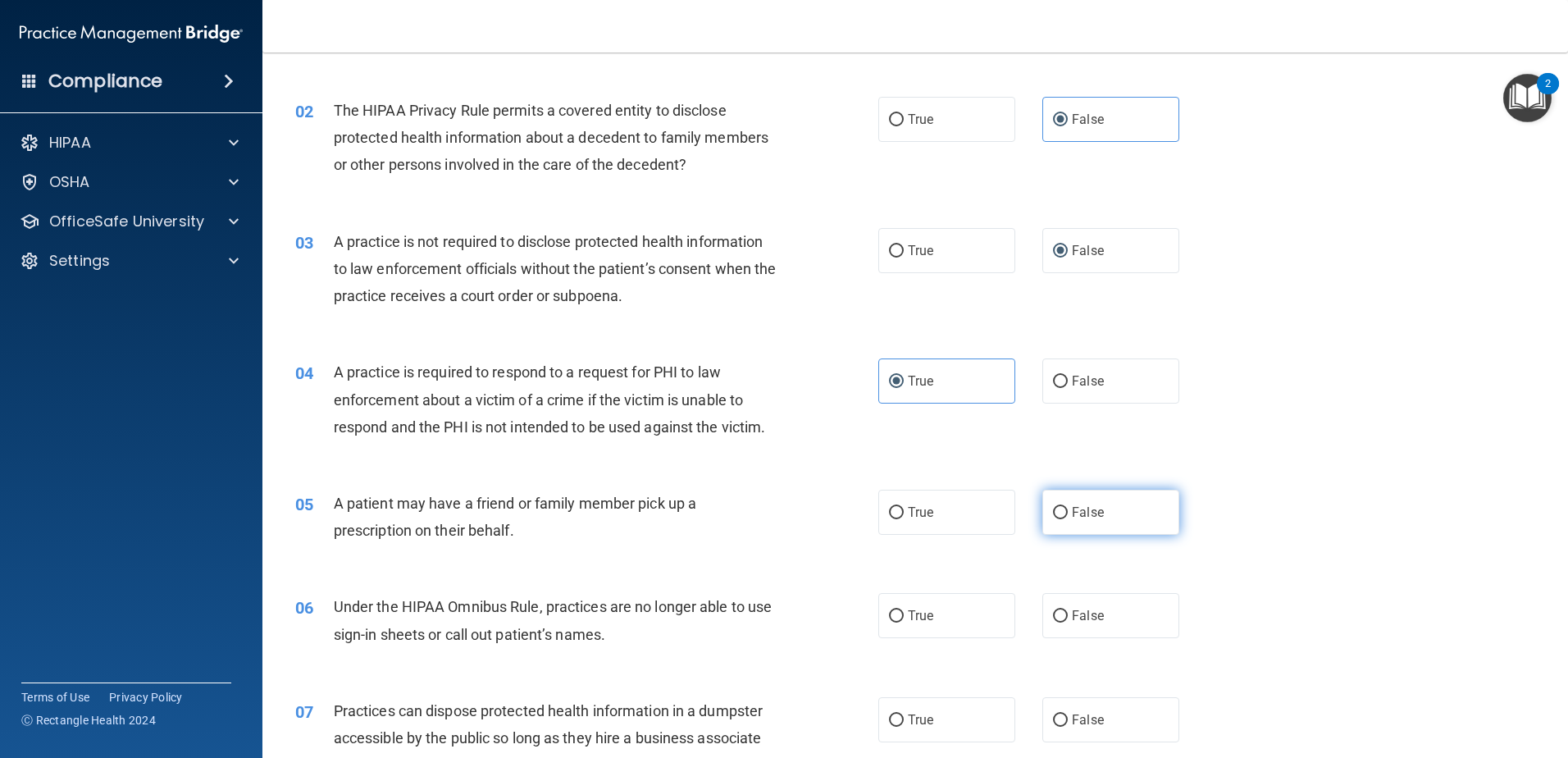
radio input "true"
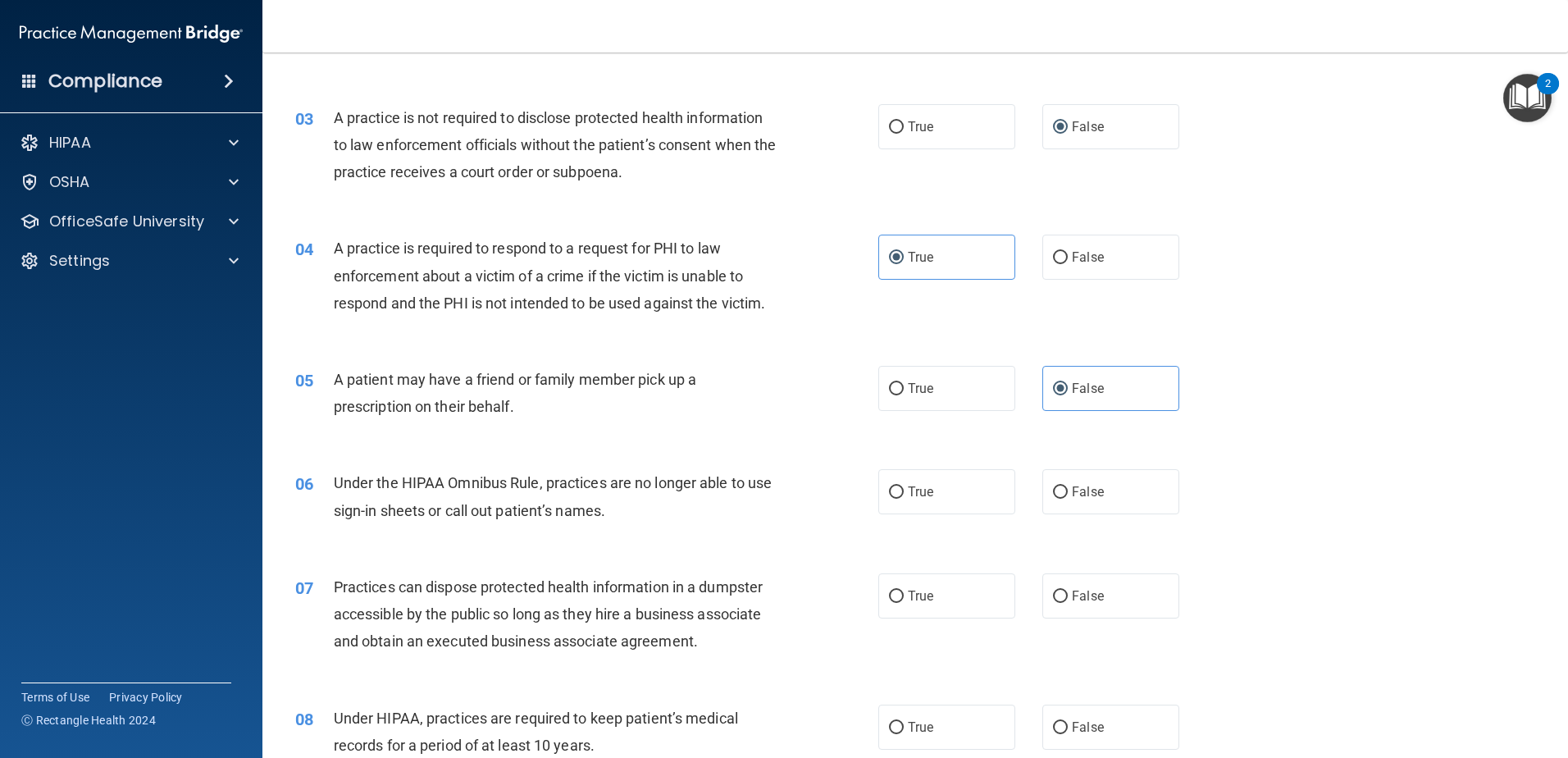
scroll to position [328, 0]
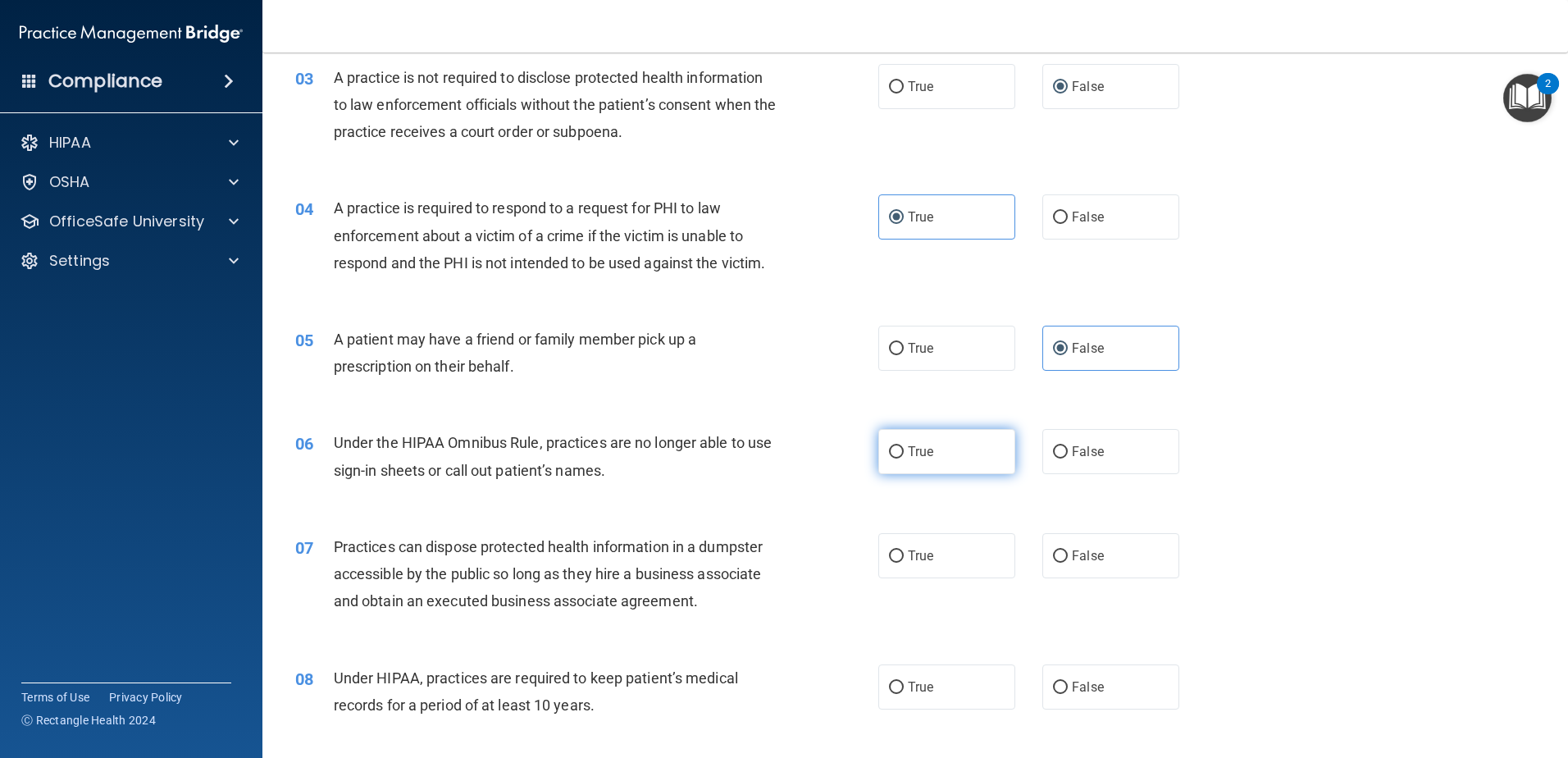
click at [898, 454] on label "True" at bounding box center [946, 451] width 137 height 46
click at [898, 454] on input "True" at bounding box center [896, 452] width 15 height 13
radio input "true"
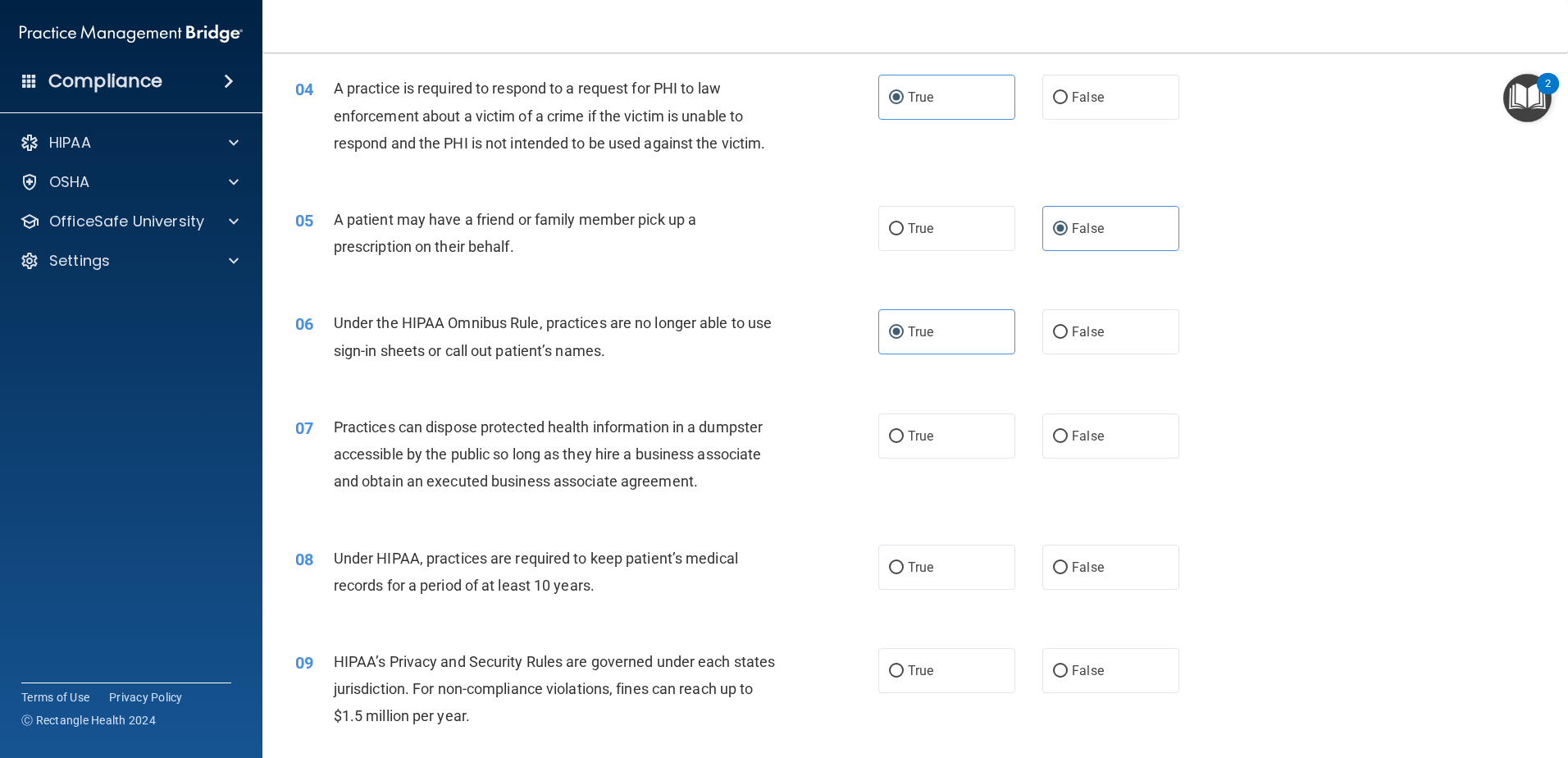
scroll to position [492, 0]
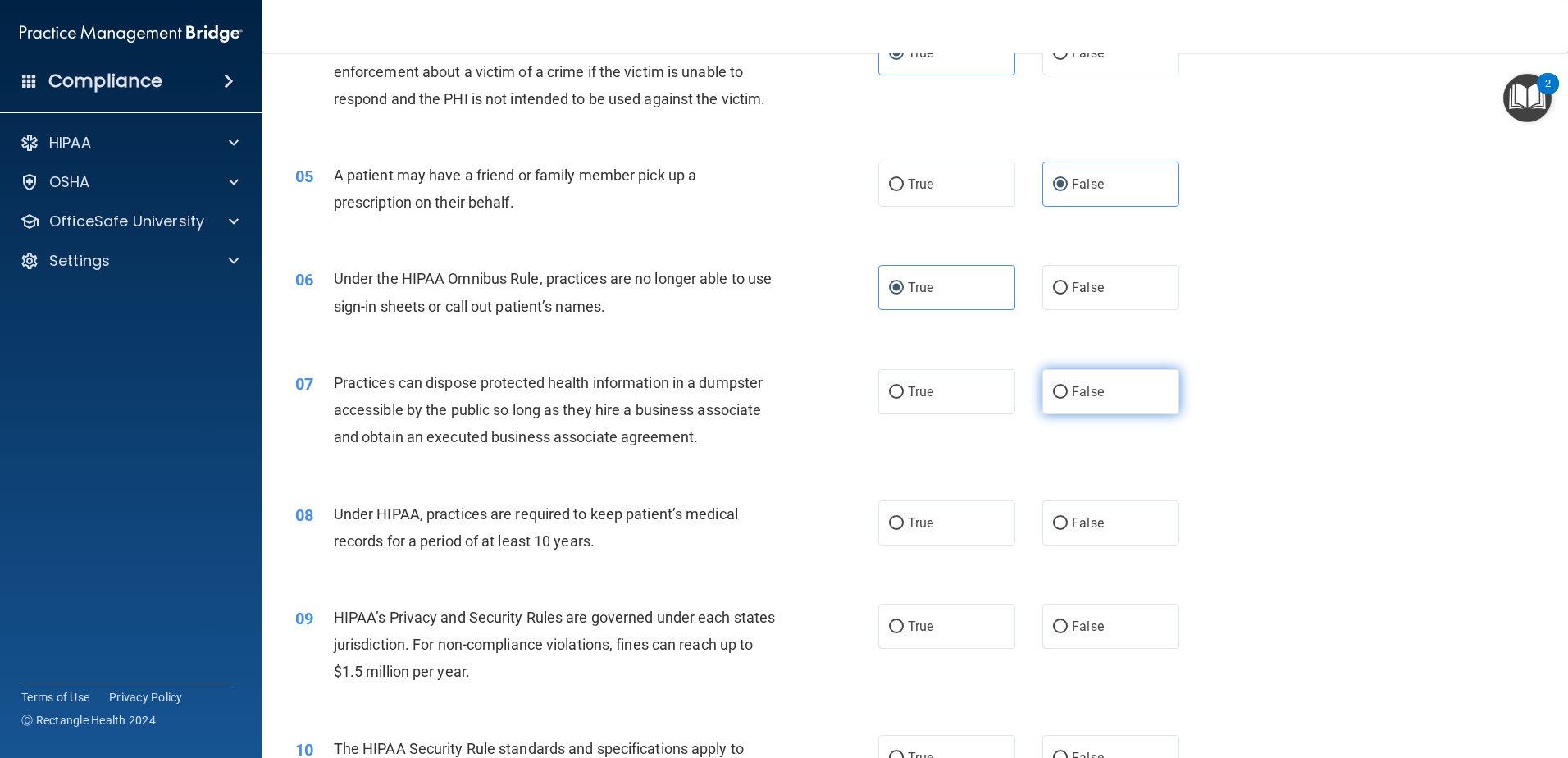
click at [1086, 388] on span "False" at bounding box center [1088, 392] width 32 height 16
click at [1068, 388] on input "False" at bounding box center [1060, 392] width 15 height 13
radio input "true"
click at [1048, 529] on label "False" at bounding box center [1110, 522] width 137 height 46
click at [1053, 529] on input "False" at bounding box center [1060, 523] width 15 height 13
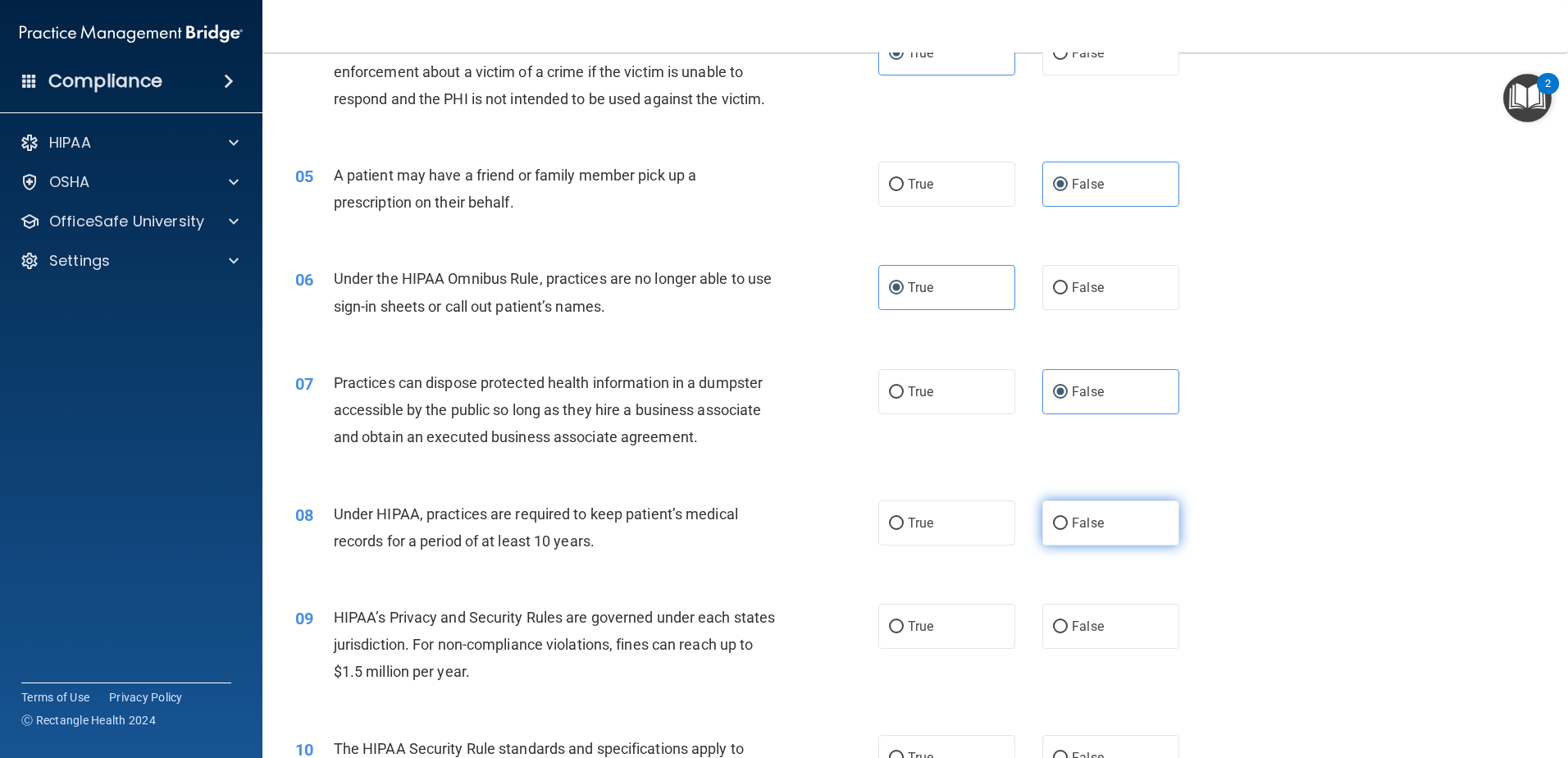
radio input "true"
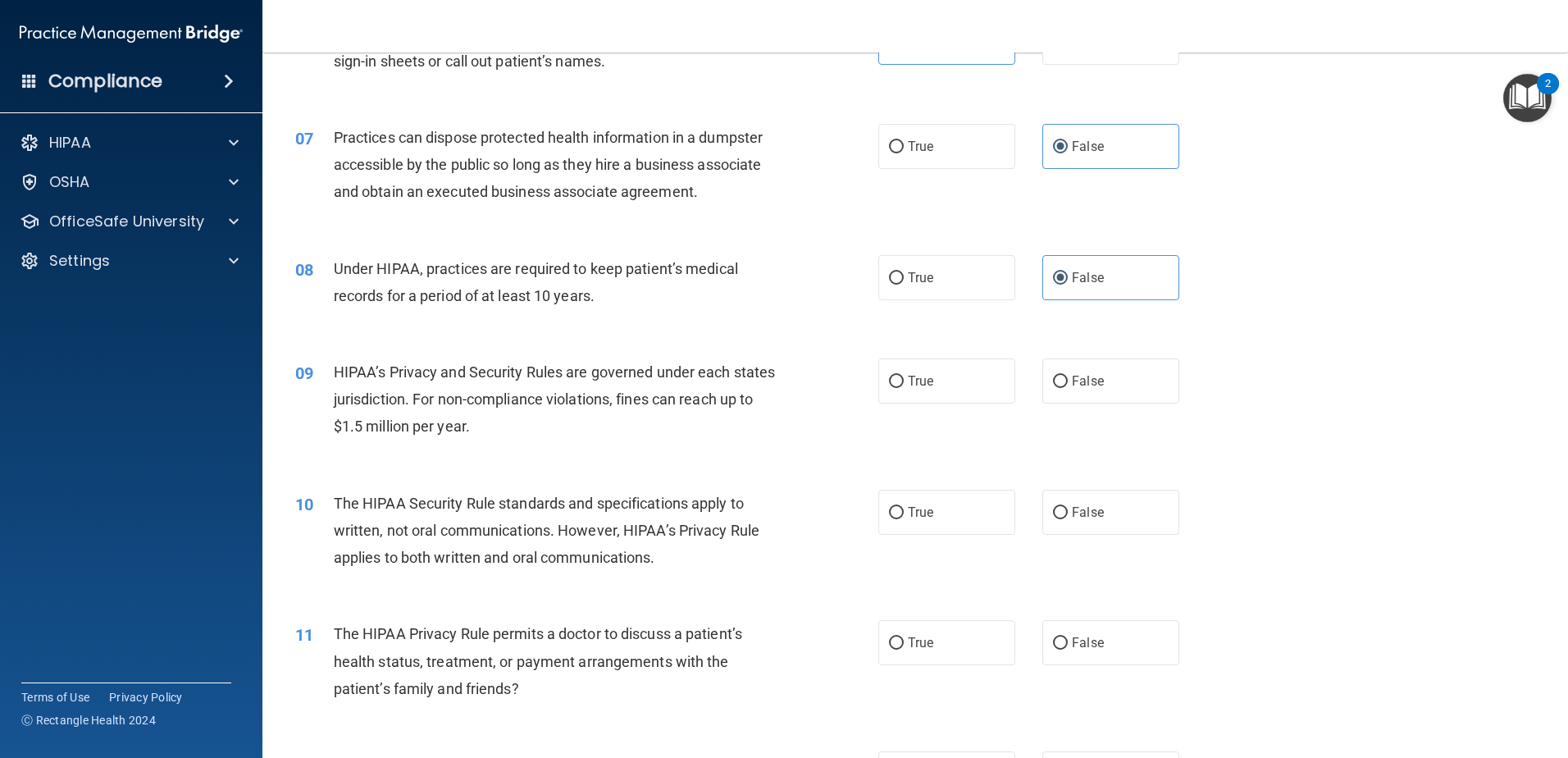
scroll to position [738, 0]
click at [924, 391] on label "True" at bounding box center [946, 380] width 137 height 46
click at [904, 387] on input "True" at bounding box center [896, 381] width 15 height 13
radio input "true"
click at [908, 516] on span "True" at bounding box center [920, 511] width 25 height 16
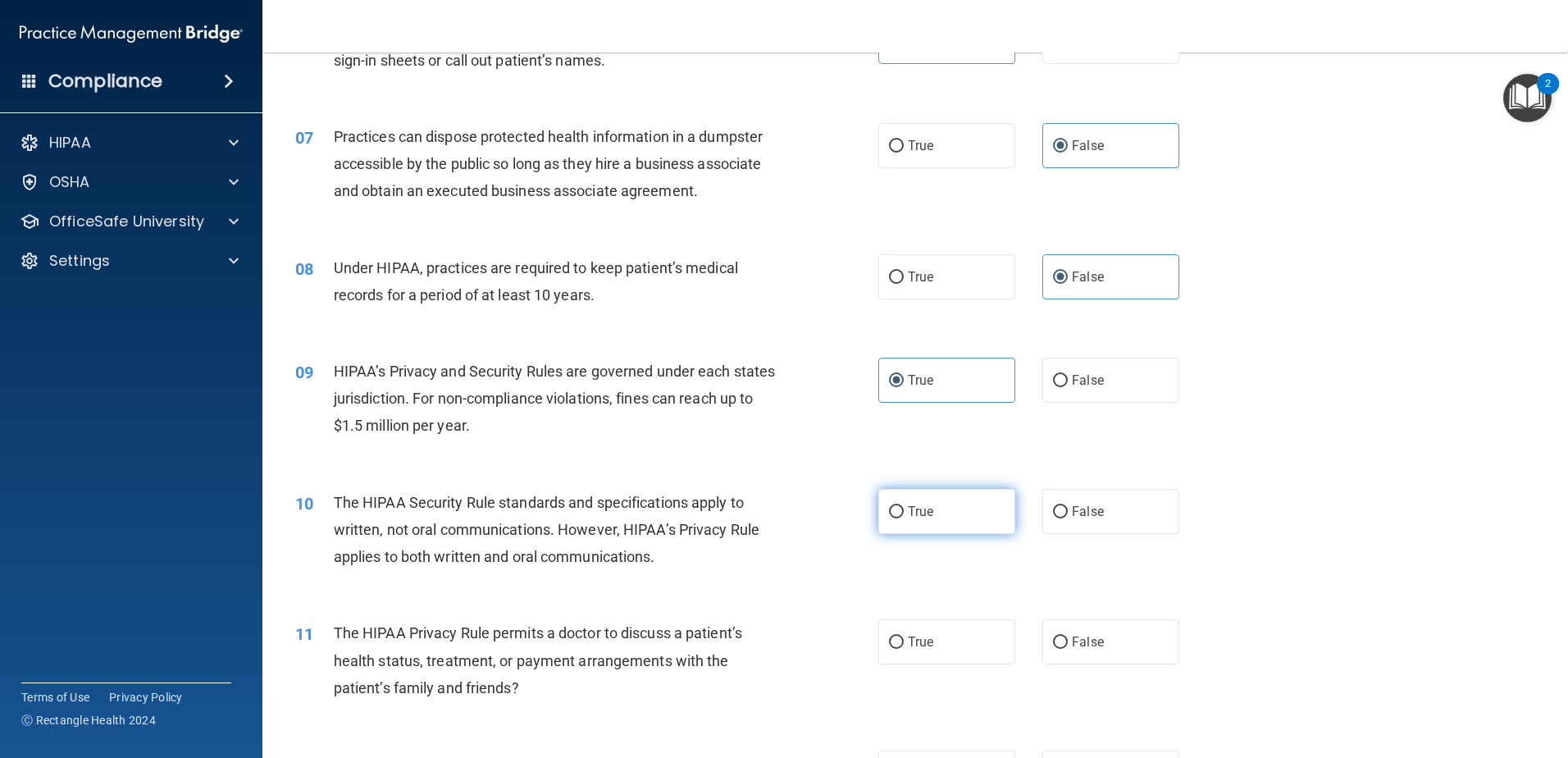
click at [904, 516] on input "True" at bounding box center [896, 512] width 15 height 13
radio input "true"
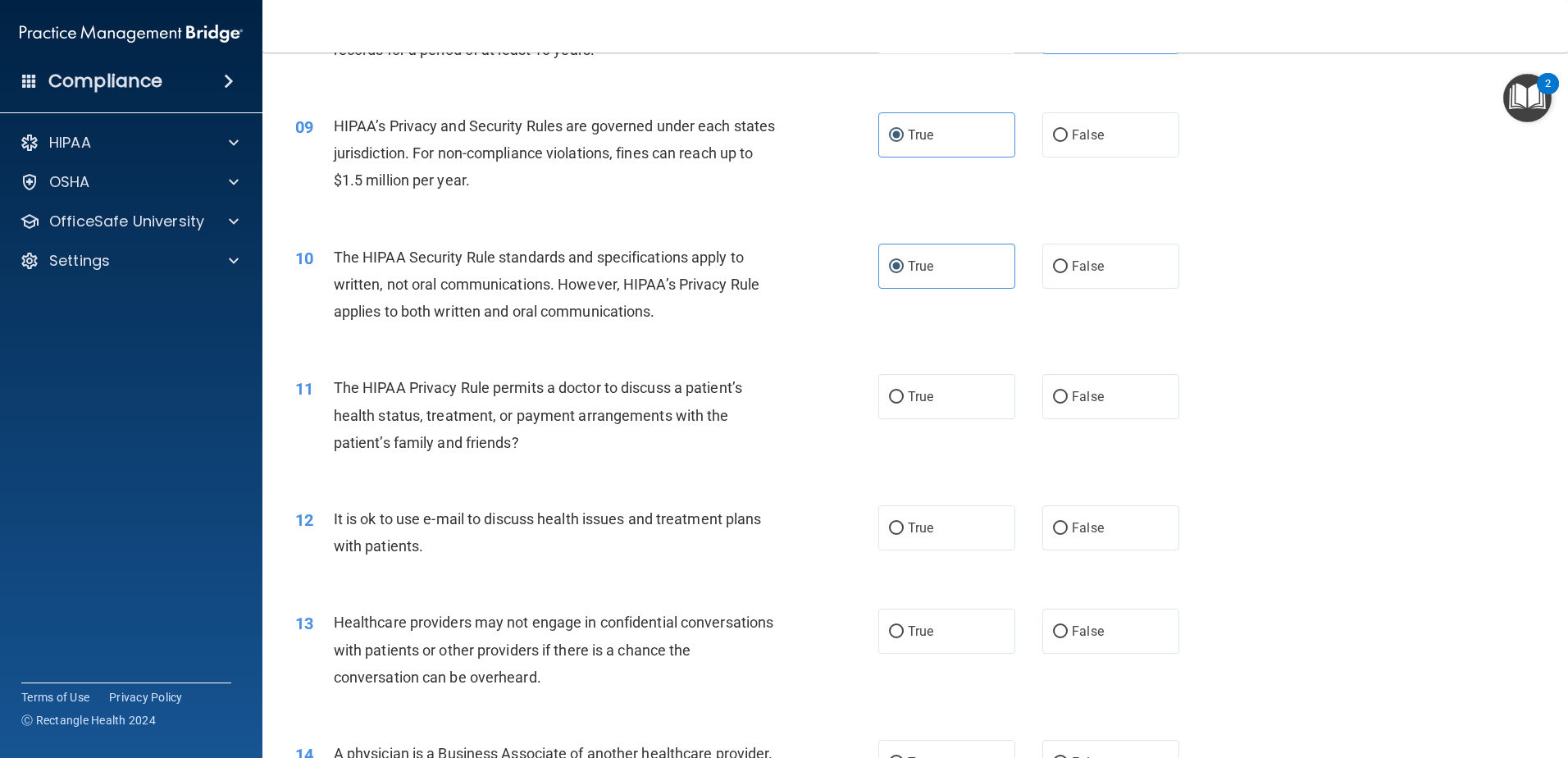
scroll to position [984, 0]
click at [1076, 395] on span "False" at bounding box center [1088, 395] width 32 height 16
click at [1068, 395] on input "False" at bounding box center [1060, 396] width 15 height 13
radio input "true"
click at [1085, 527] on span "False" at bounding box center [1088, 526] width 32 height 16
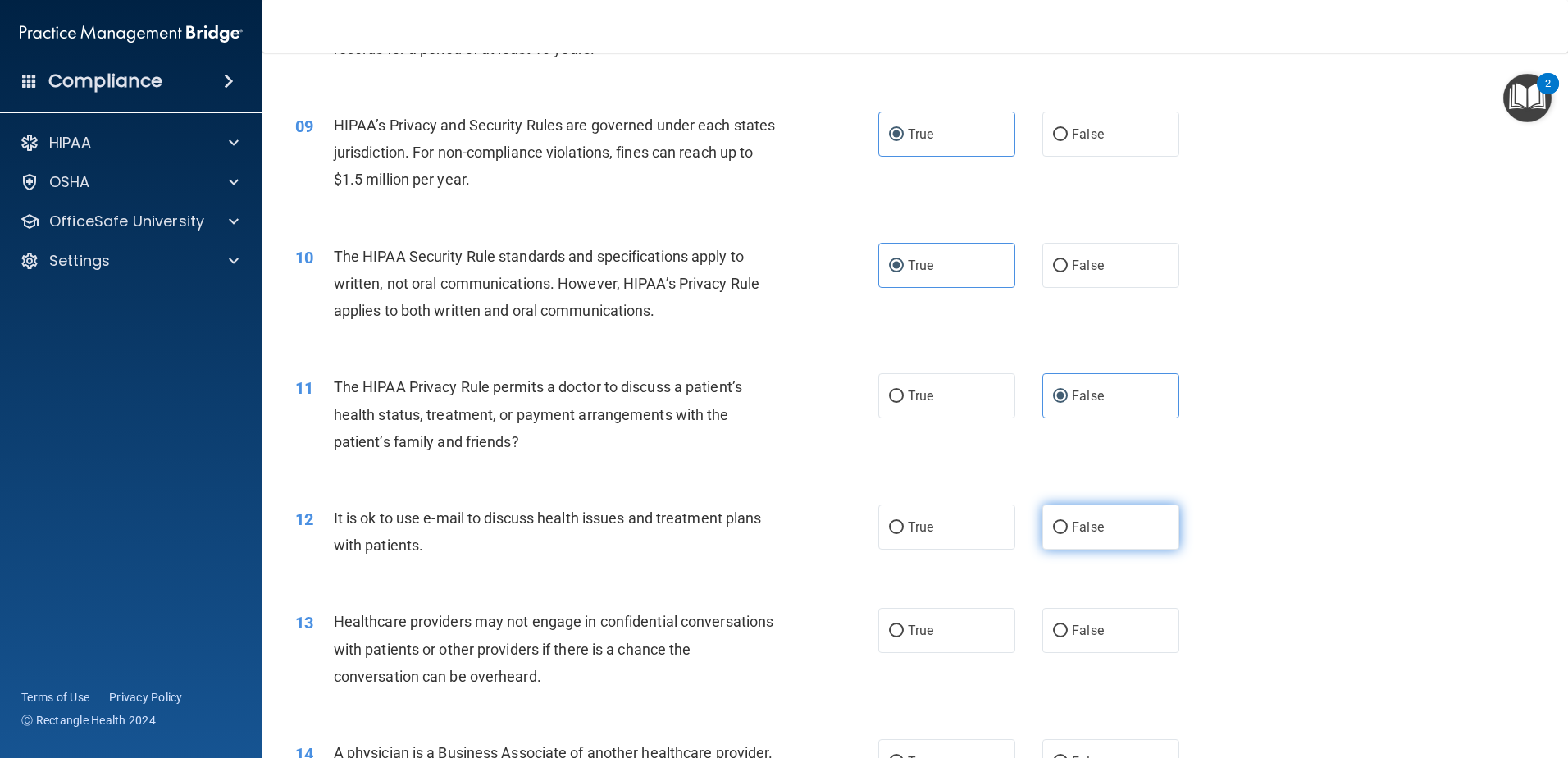
click at [1068, 527] on input "False" at bounding box center [1060, 527] width 15 height 13
radio input "true"
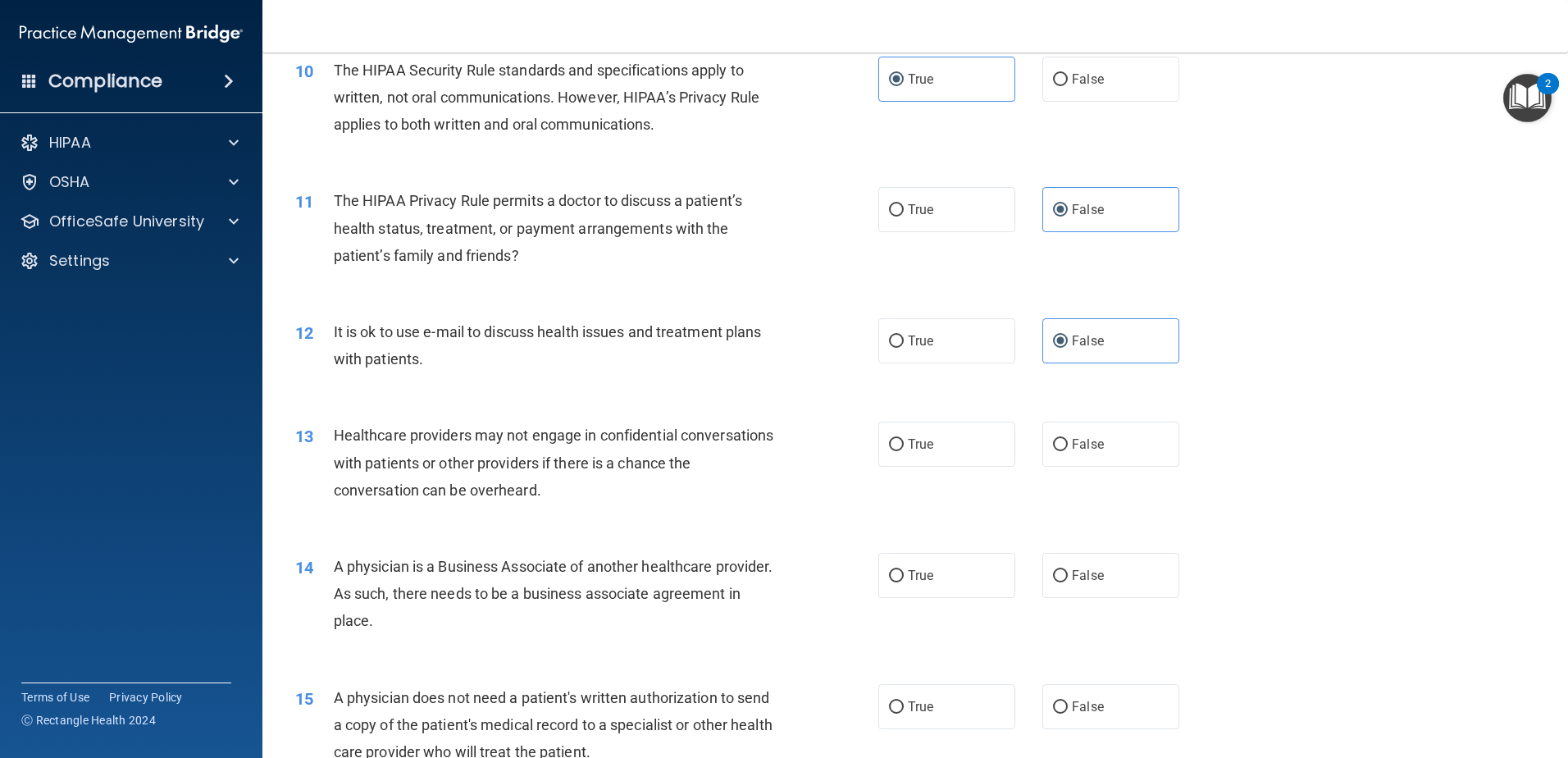
scroll to position [1311, 0]
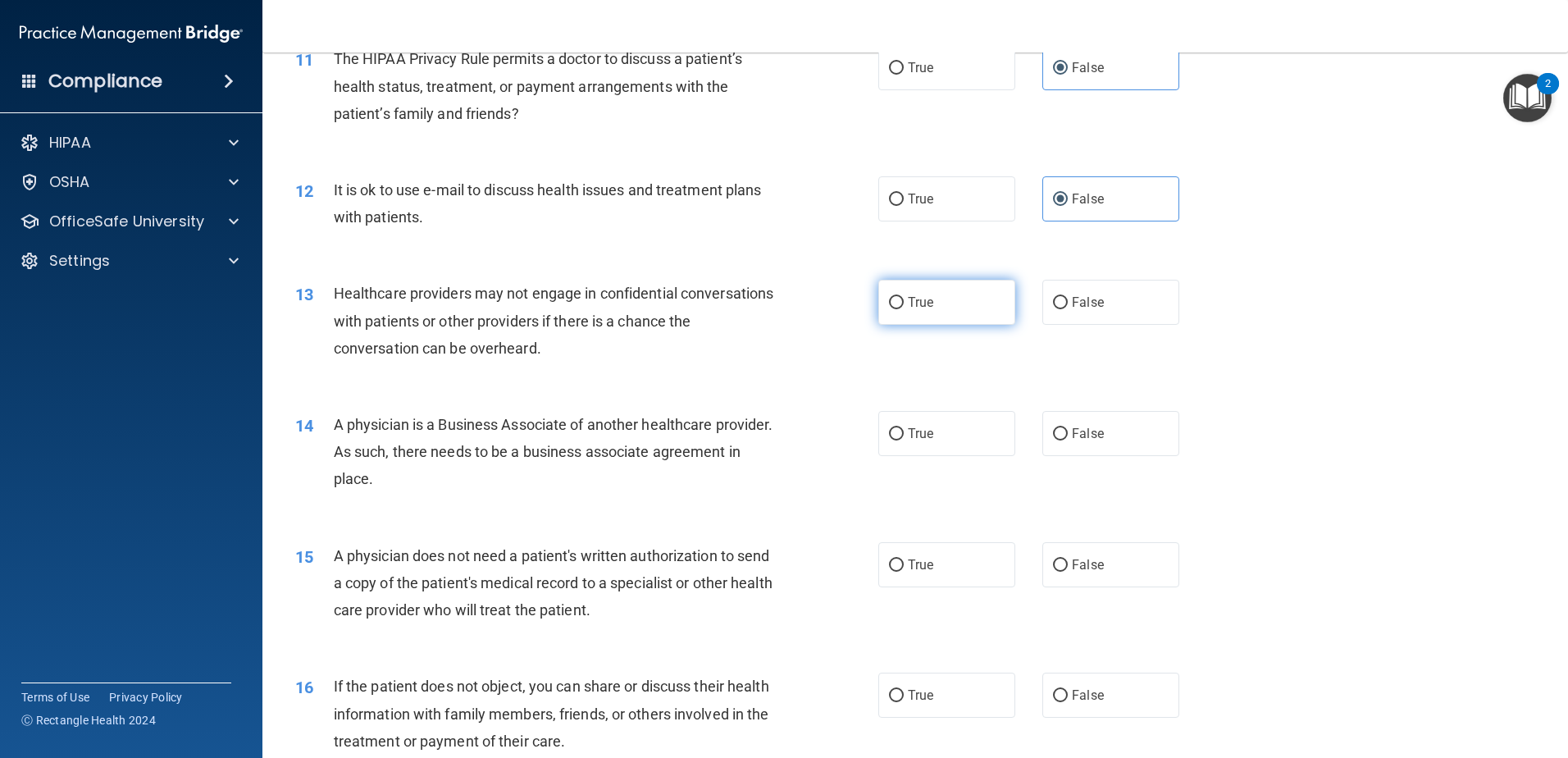
click at [965, 307] on label "True" at bounding box center [946, 301] width 137 height 46
click at [904, 307] on input "True" at bounding box center [896, 302] width 15 height 13
radio input "true"
click at [923, 440] on span "True" at bounding box center [920, 433] width 25 height 16
click at [904, 440] on input "True" at bounding box center [896, 434] width 15 height 13
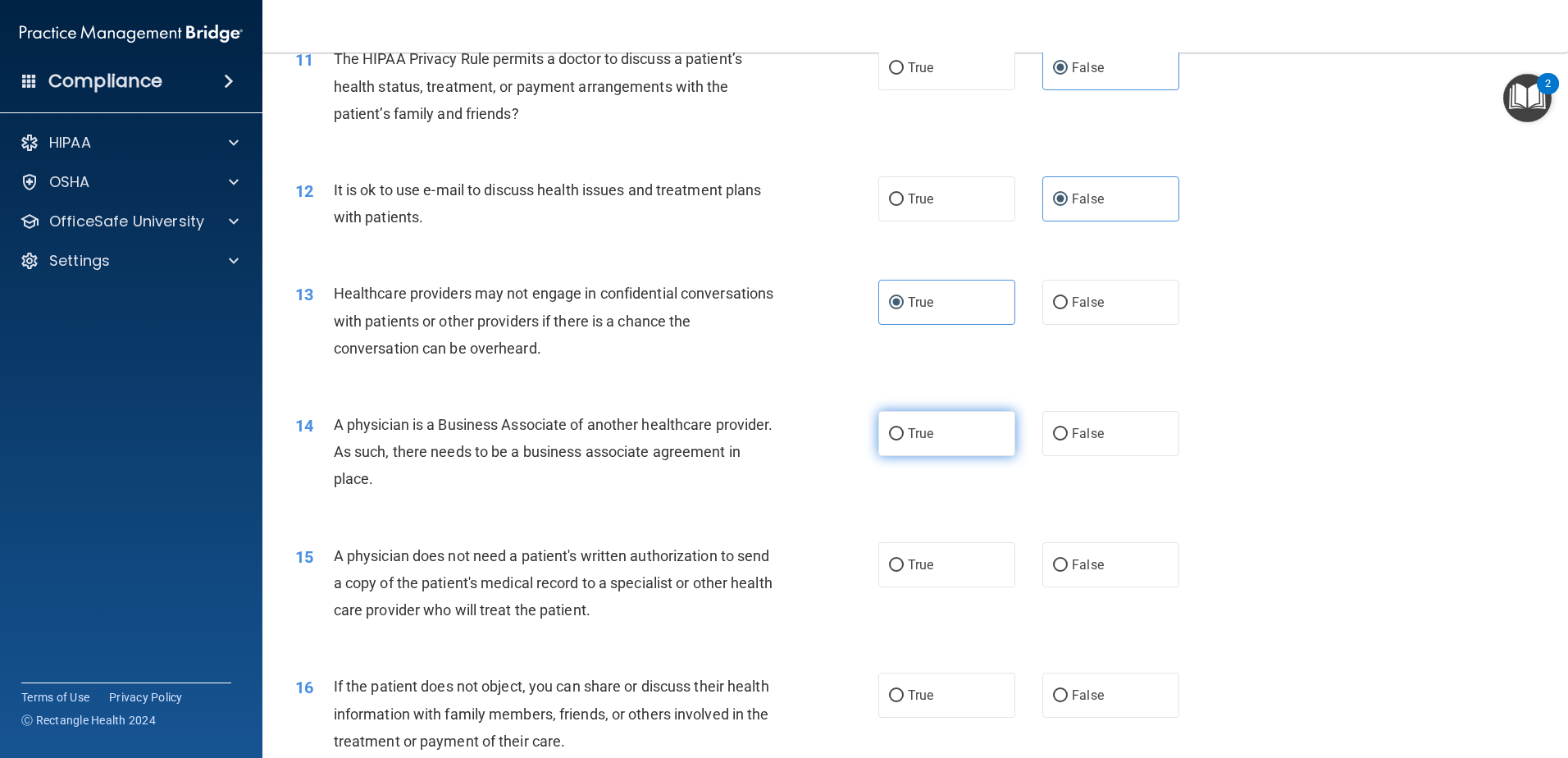
radio input "true"
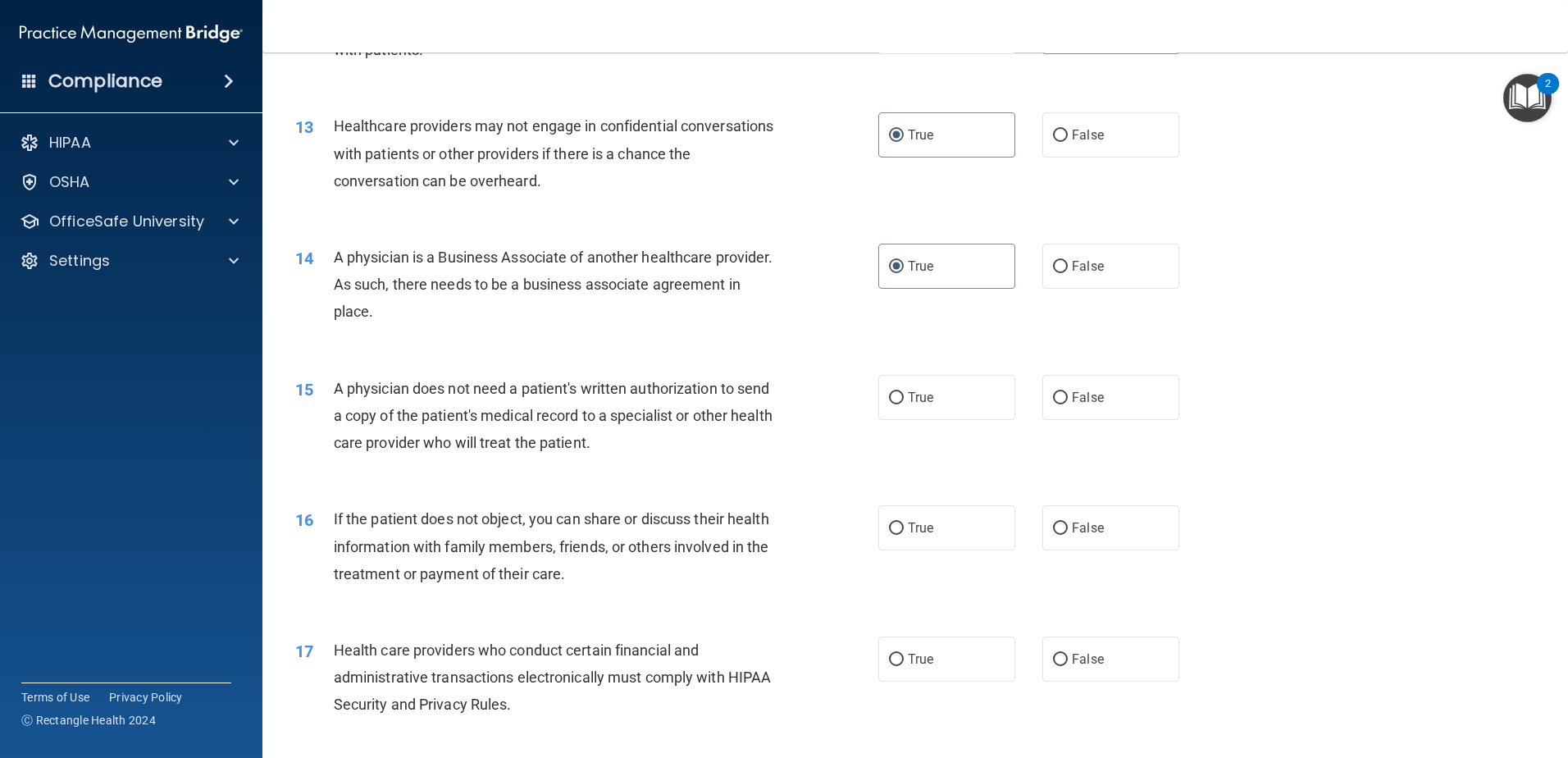
scroll to position [1558, 0]
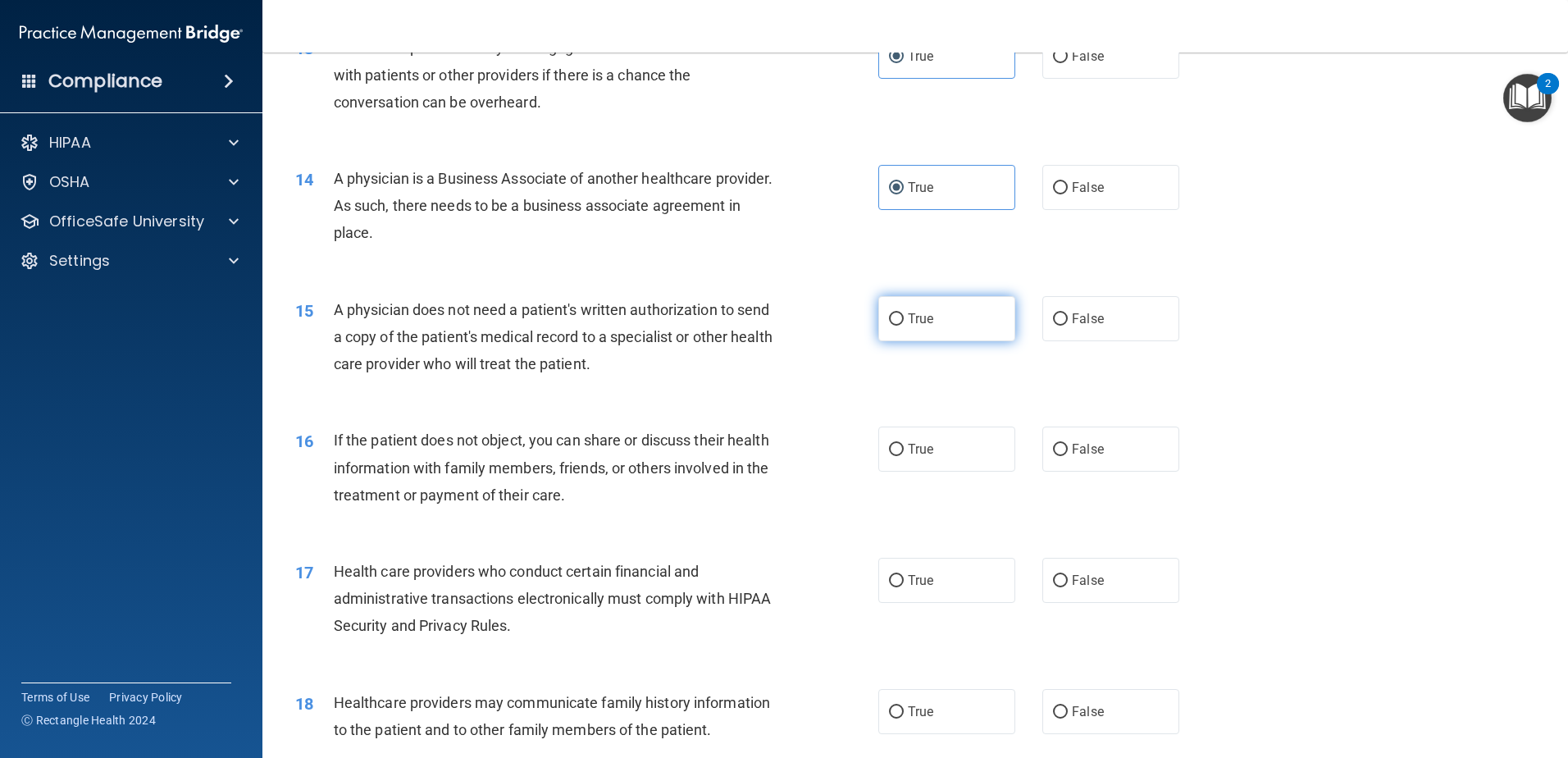
click at [949, 325] on label "True" at bounding box center [946, 318] width 137 height 46
click at [904, 325] on input "True" at bounding box center [896, 319] width 15 height 13
radio input "true"
click at [1068, 459] on label "False" at bounding box center [1110, 449] width 137 height 46
click at [1068, 456] on input "False" at bounding box center [1060, 450] width 15 height 13
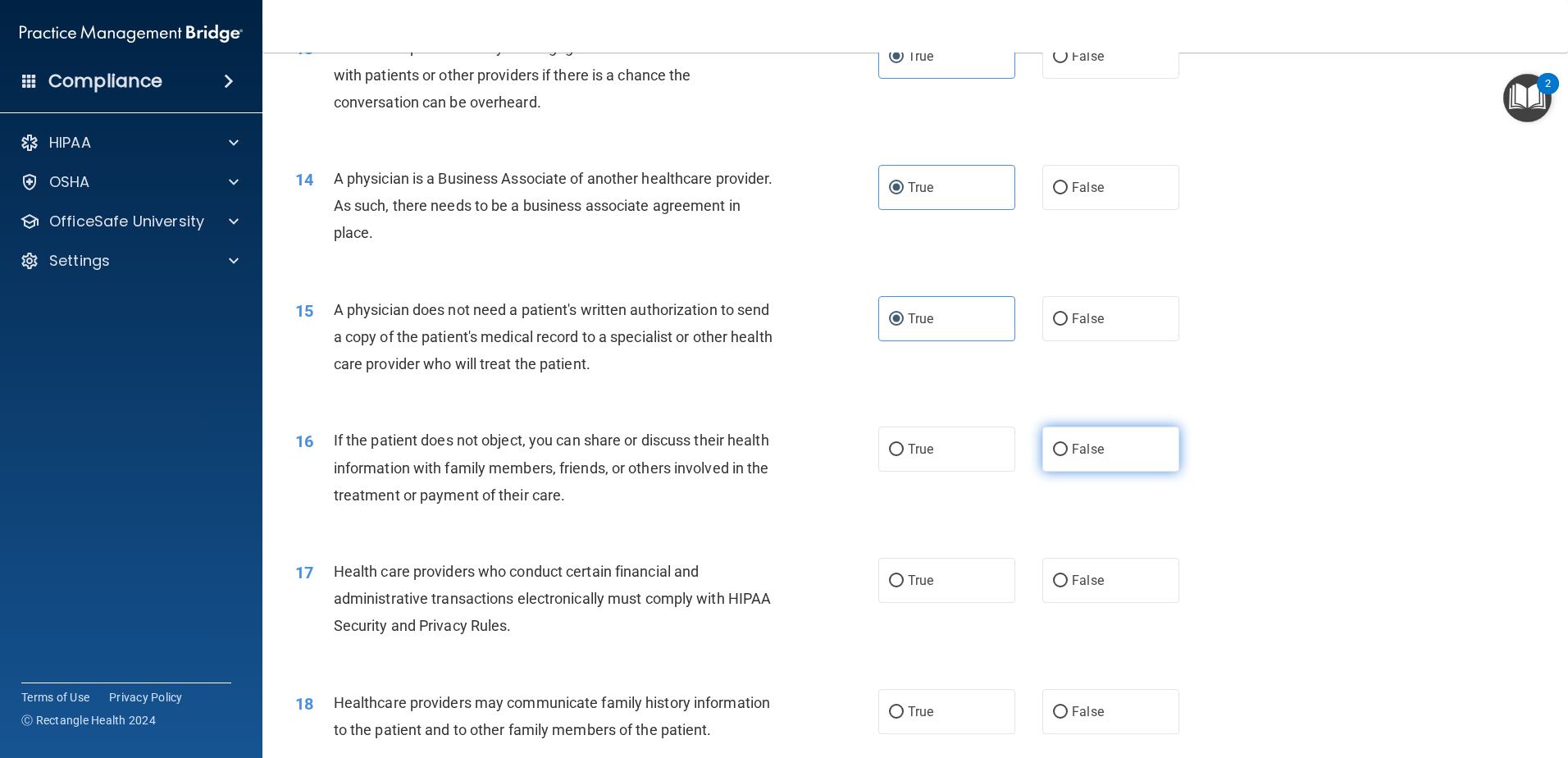
radio input "true"
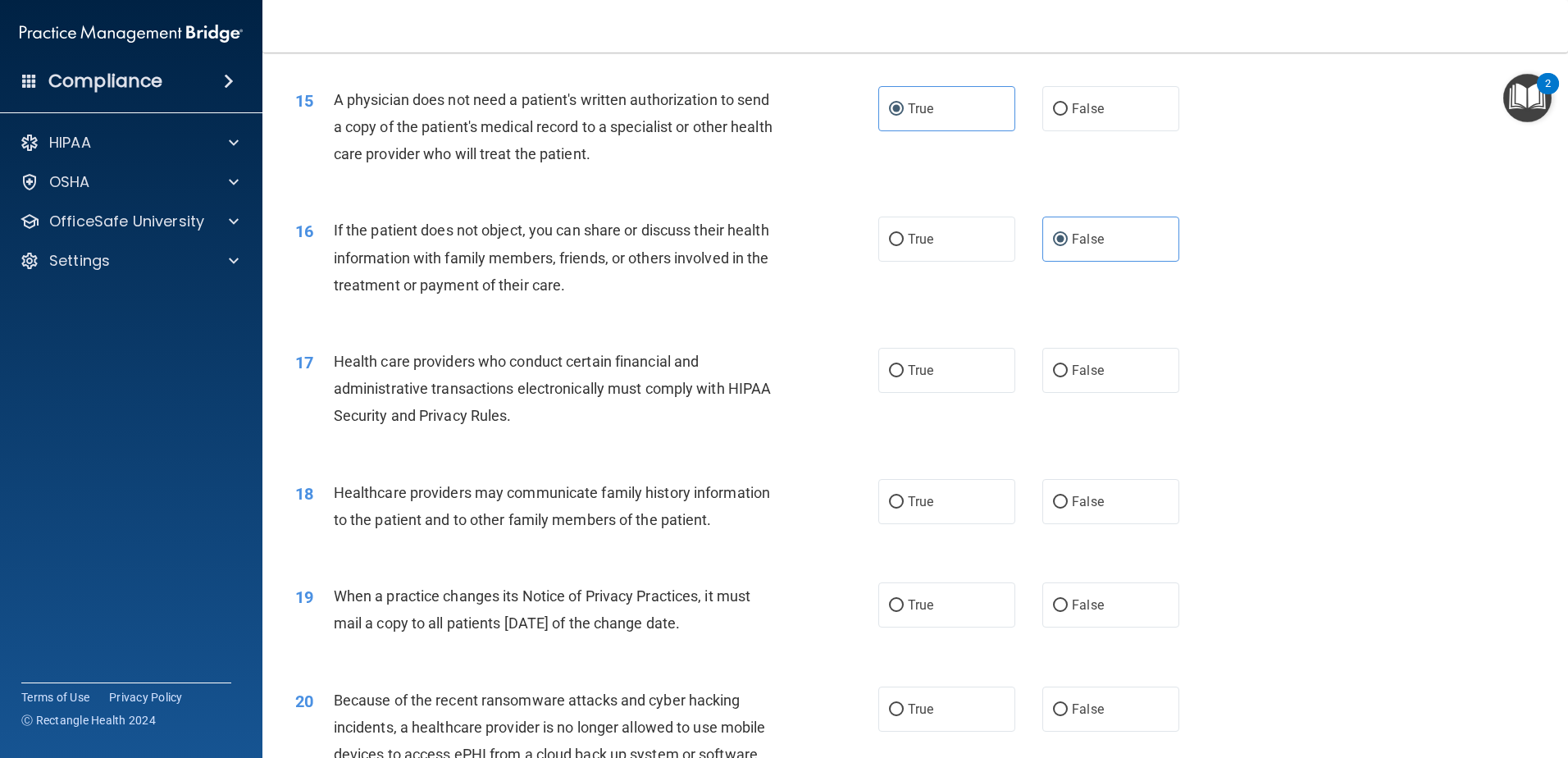
scroll to position [1804, 0]
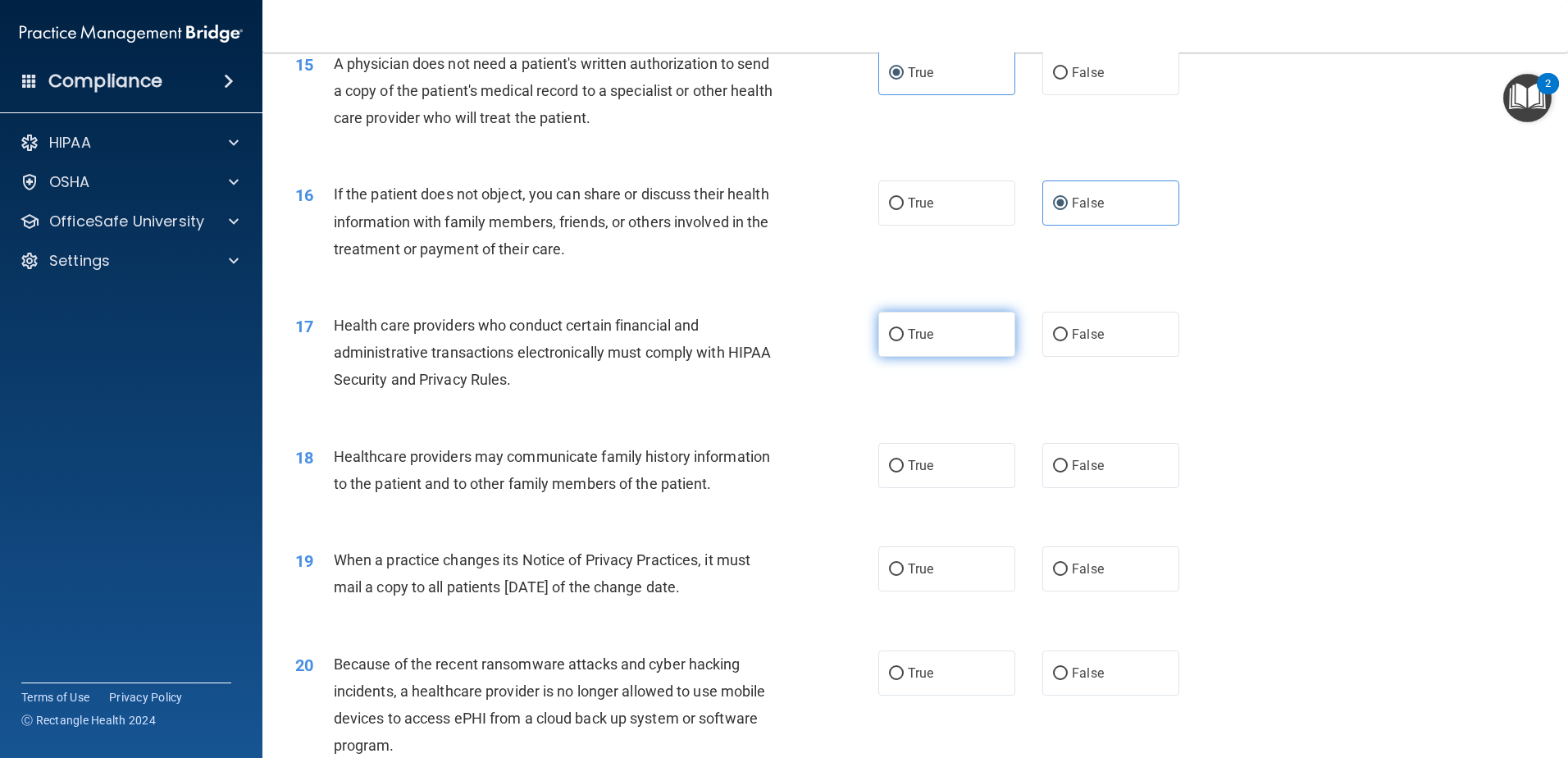
click at [908, 335] on span "True" at bounding box center [920, 334] width 25 height 16
click at [904, 335] on input "True" at bounding box center [896, 334] width 15 height 13
radio input "true"
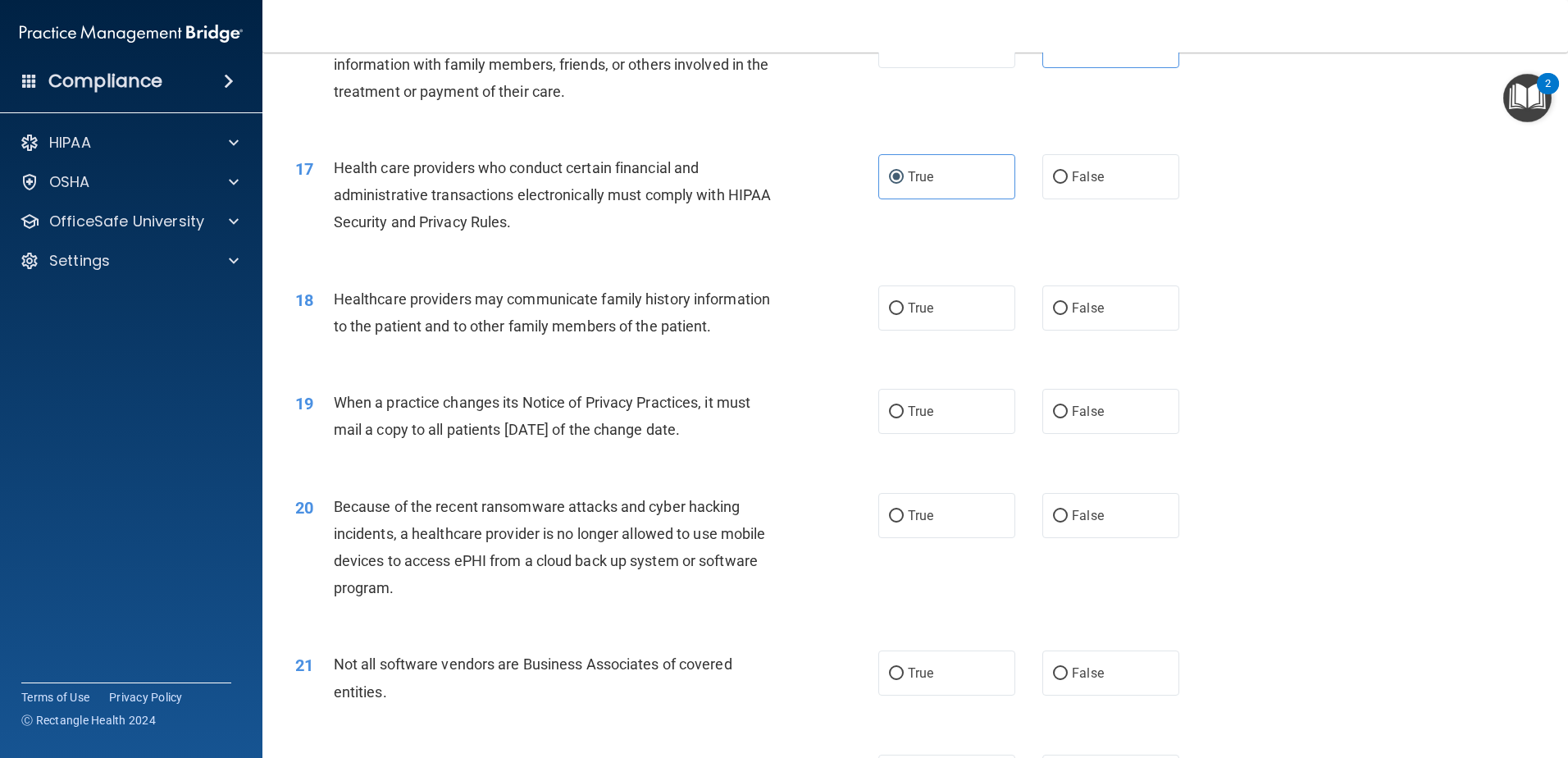
scroll to position [1968, 0]
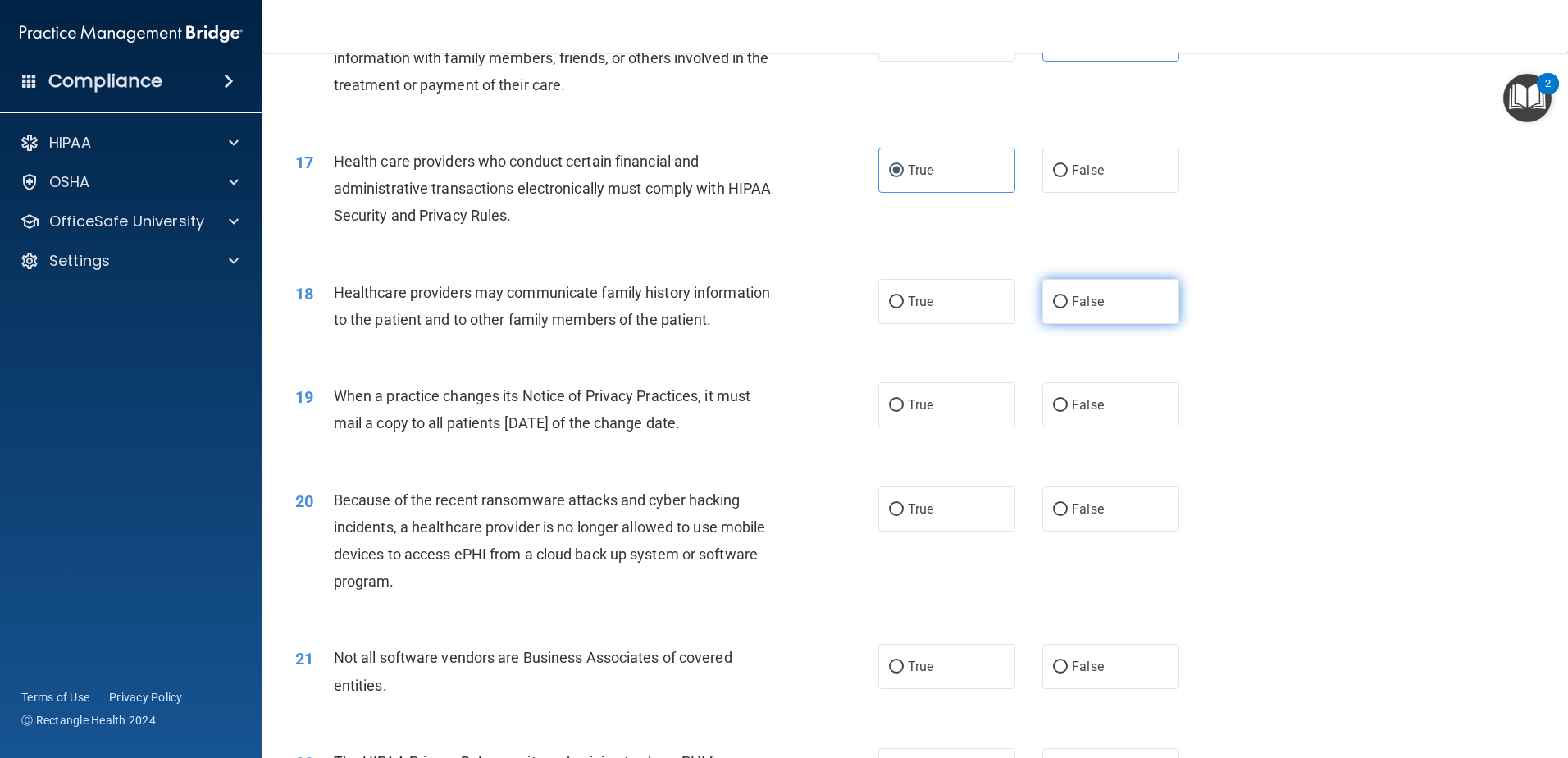
click at [1056, 318] on label "False" at bounding box center [1110, 301] width 137 height 46
click at [1056, 308] on input "False" at bounding box center [1060, 301] width 15 height 13
radio input "true"
click at [913, 405] on span "True" at bounding box center [920, 404] width 25 height 16
click at [904, 405] on input "True" at bounding box center [896, 405] width 15 height 13
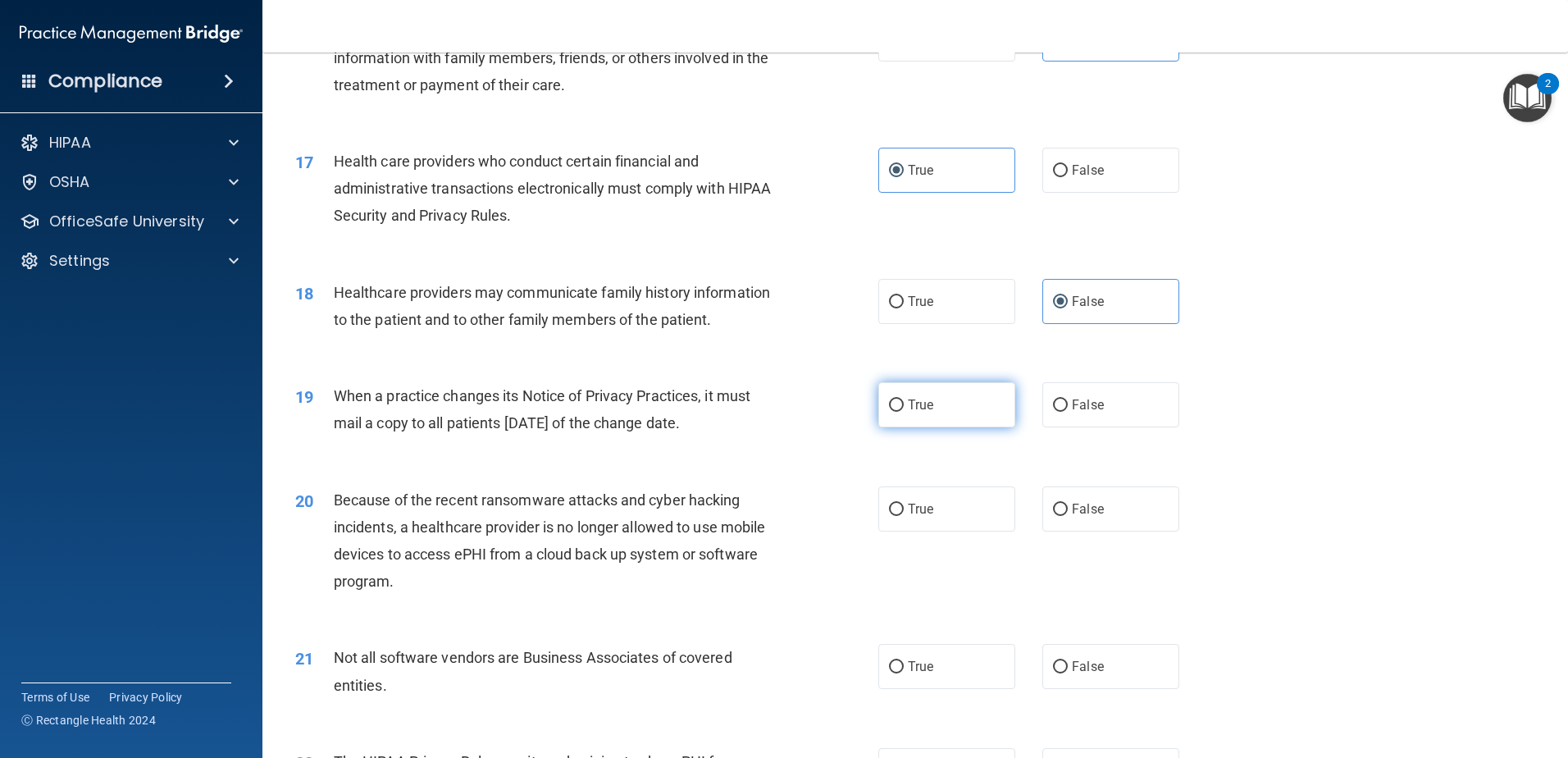
radio input "true"
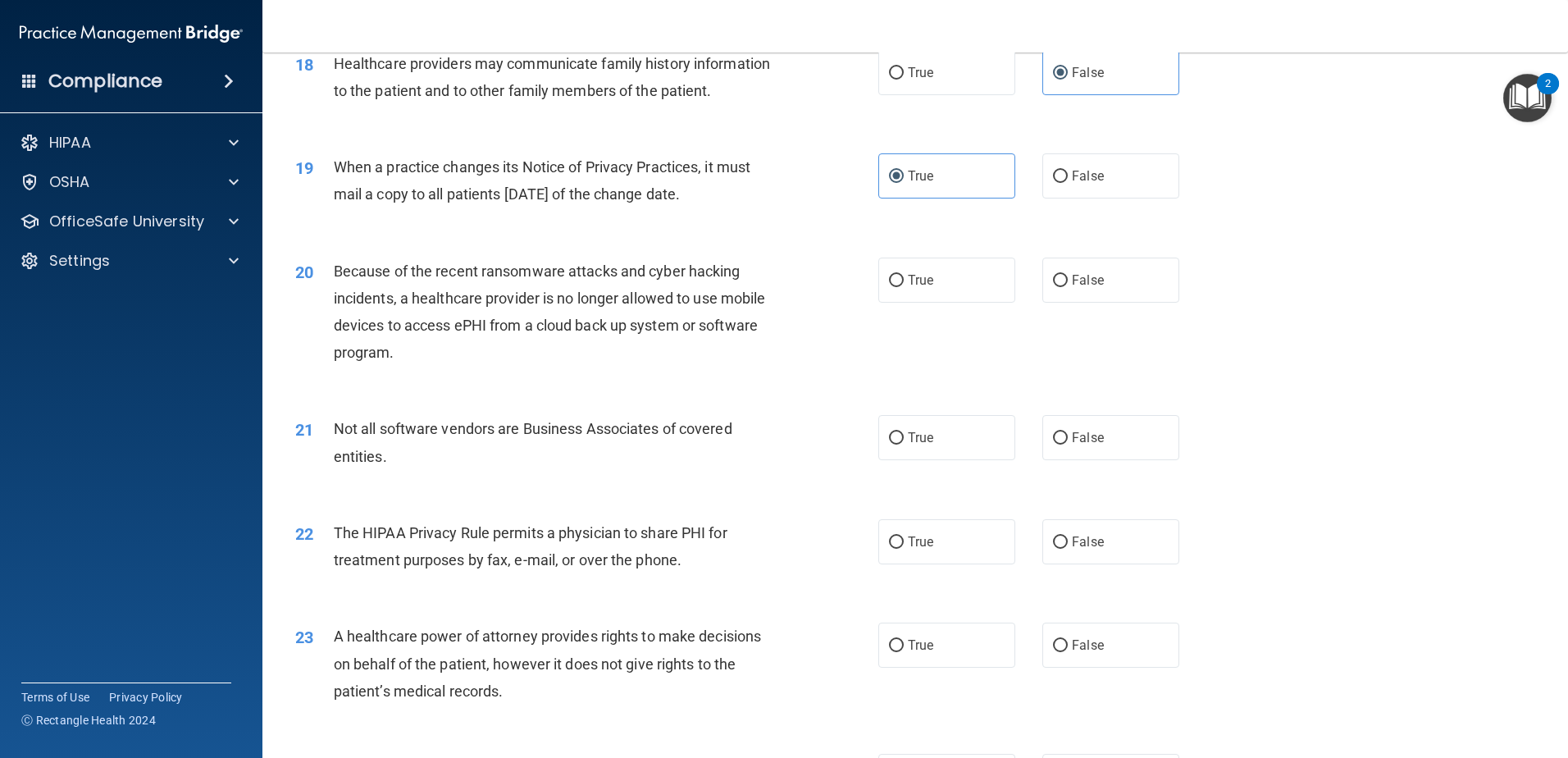
scroll to position [2214, 0]
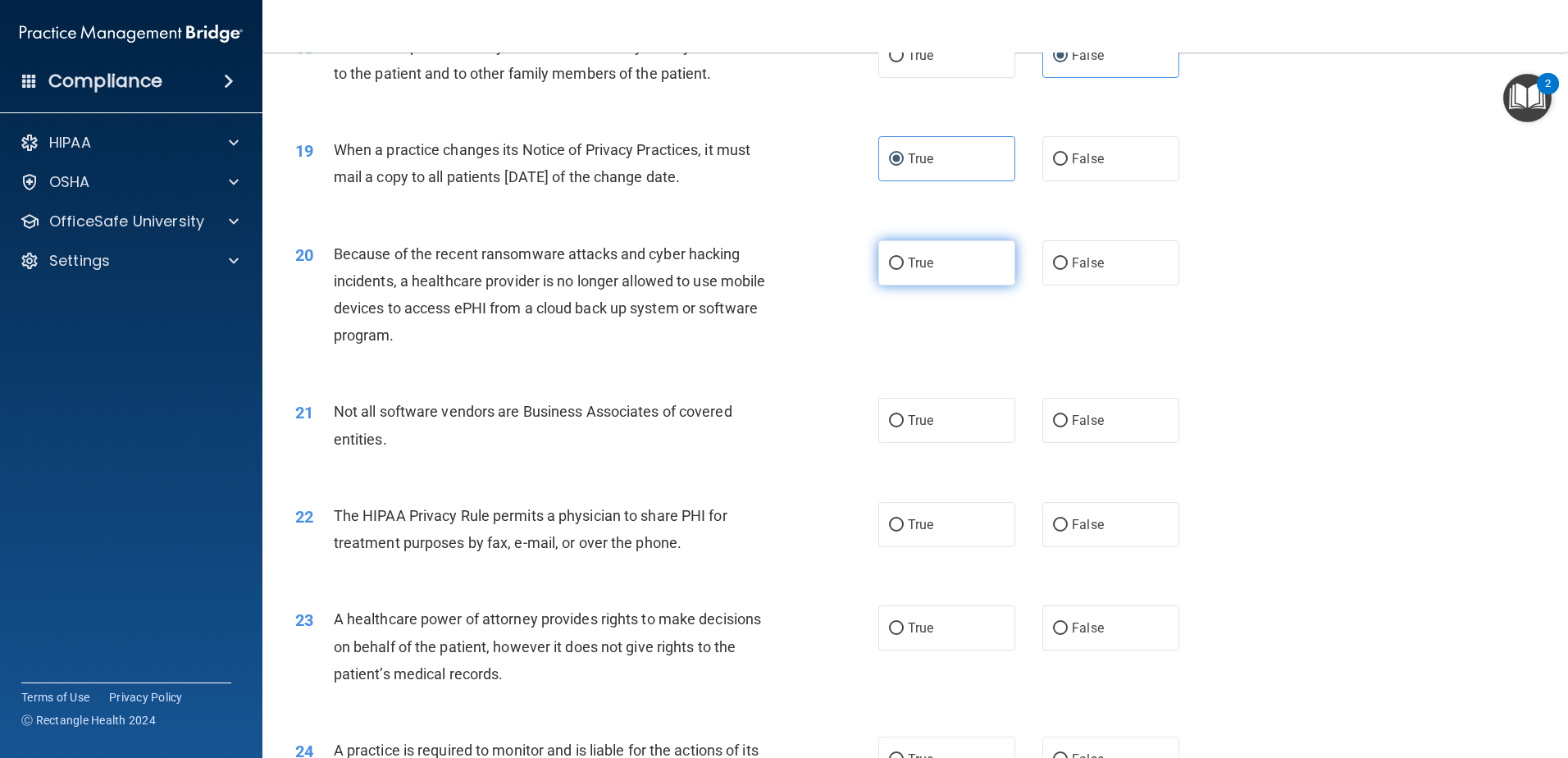
click at [887, 271] on label "True" at bounding box center [946, 263] width 137 height 46
click at [889, 269] on input "True" at bounding box center [896, 264] width 15 height 13
radio input "true"
drag, startPoint x: 916, startPoint y: 417, endPoint x: 872, endPoint y: 418, distance: 44.0
click at [915, 417] on span "True" at bounding box center [920, 420] width 25 height 16
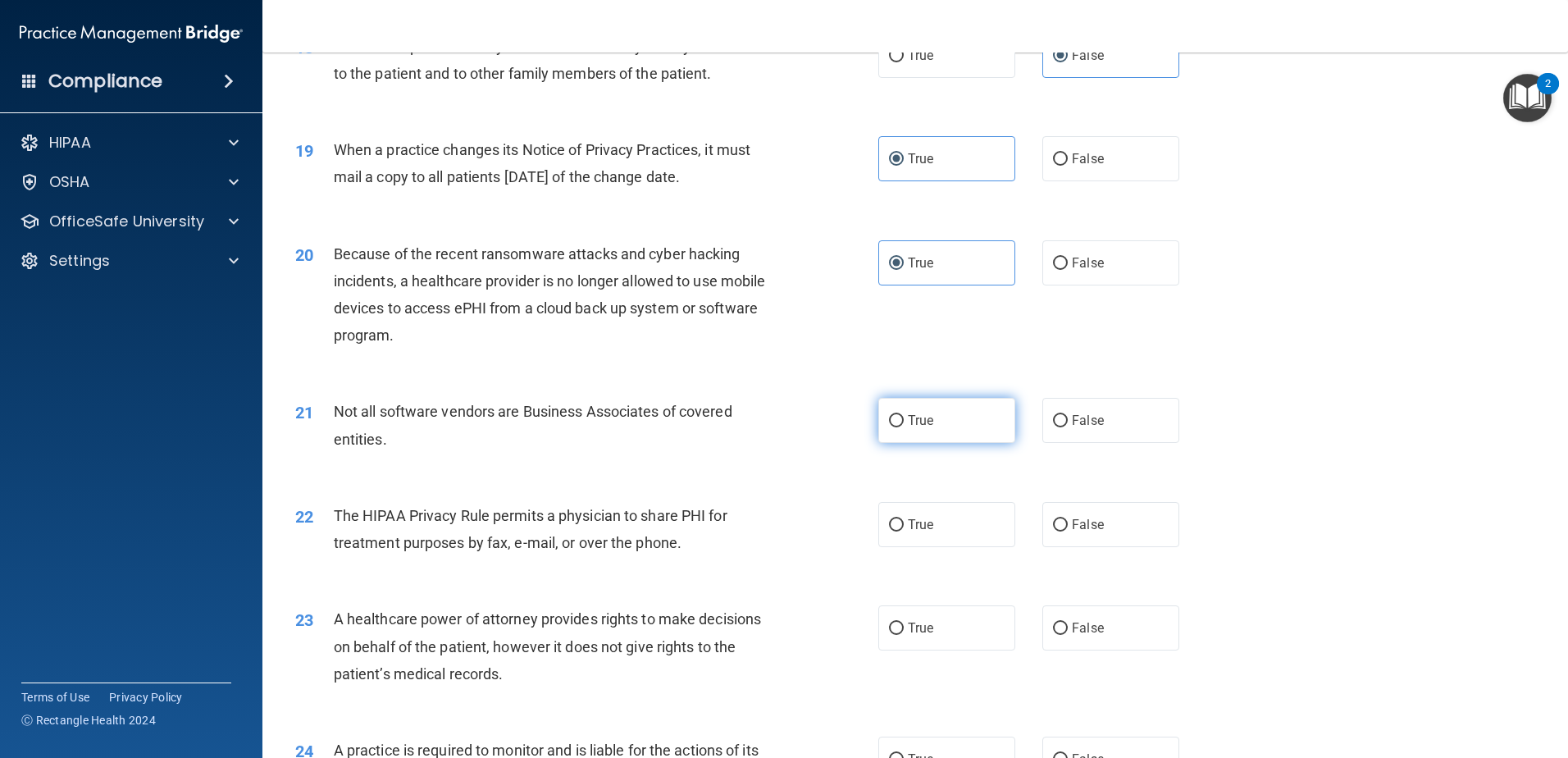
click at [904, 417] on input "True" at bounding box center [896, 421] width 15 height 13
radio input "true"
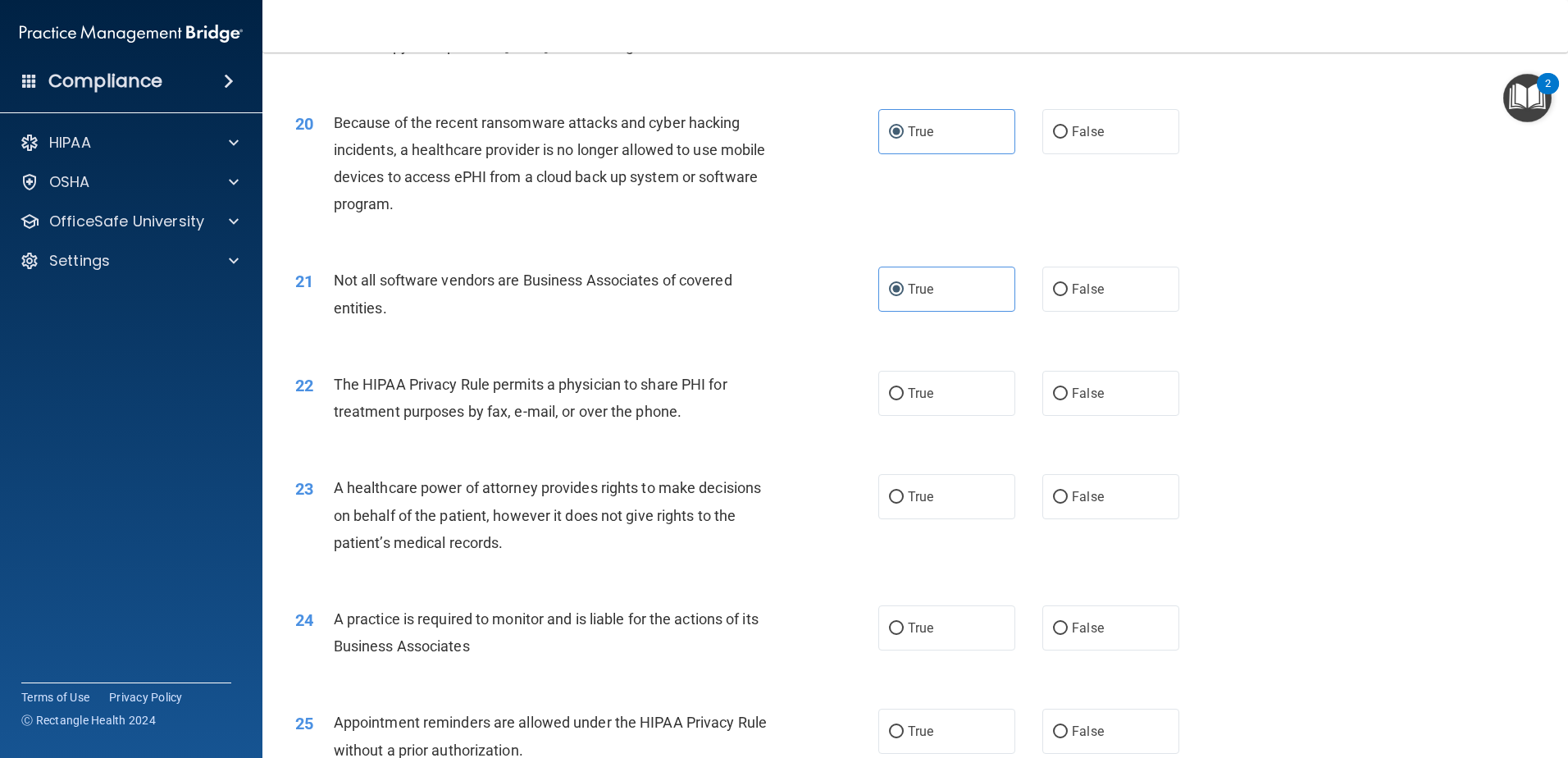
scroll to position [2378, 0]
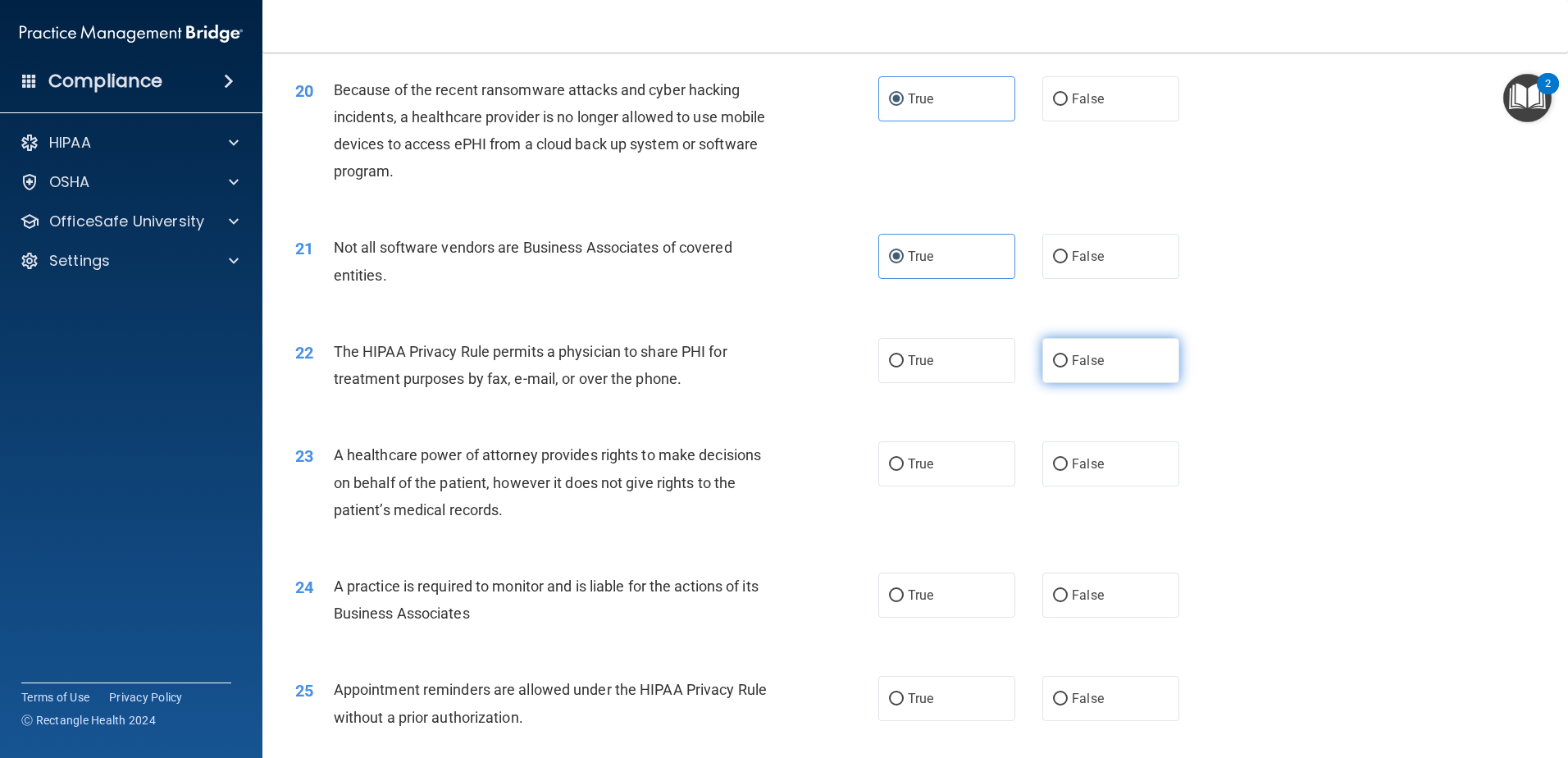
click at [1072, 353] on span "False" at bounding box center [1088, 361] width 32 height 16
click at [1066, 355] on input "False" at bounding box center [1060, 361] width 15 height 13
radio input "true"
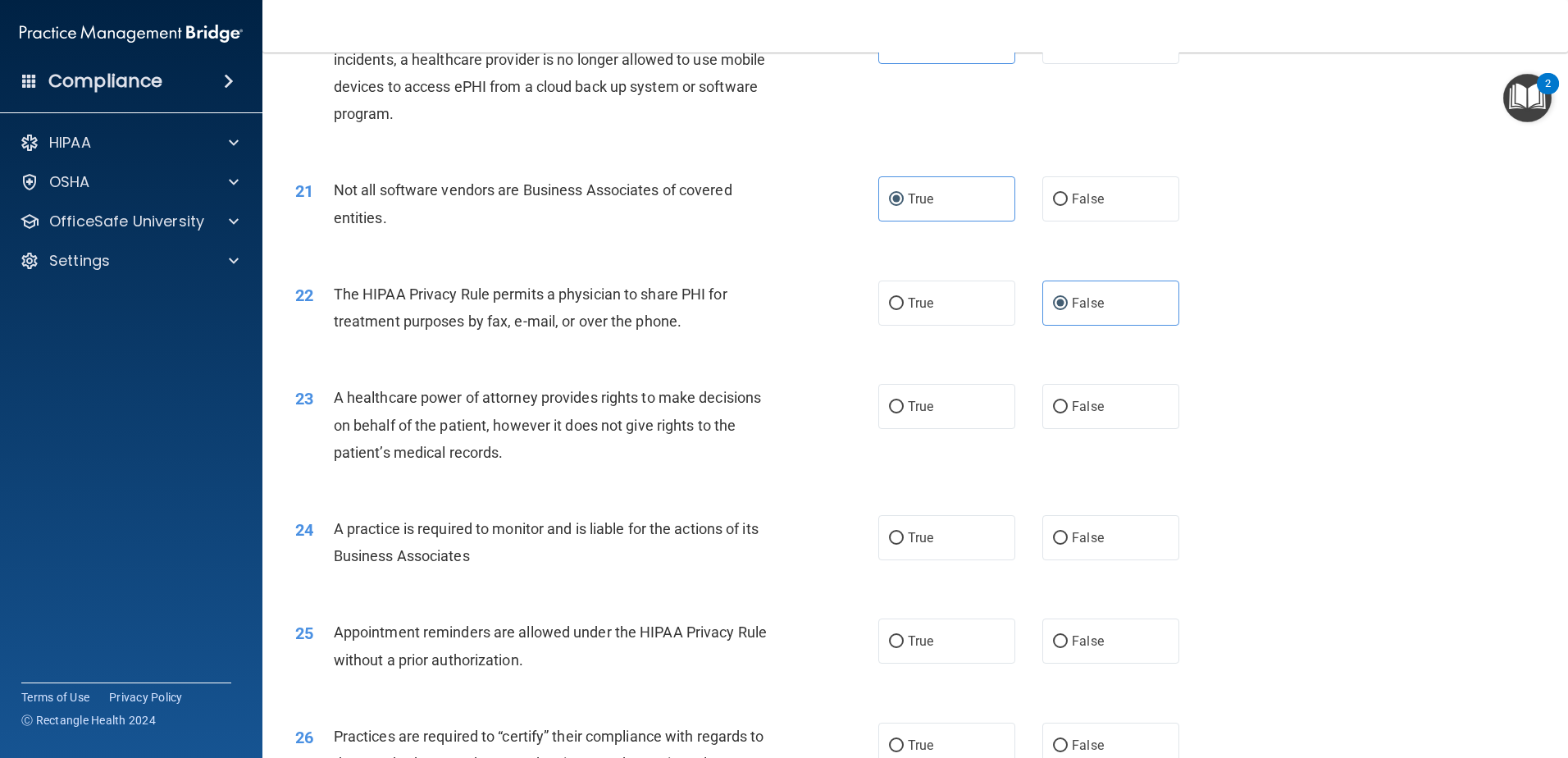
scroll to position [2542, 0]
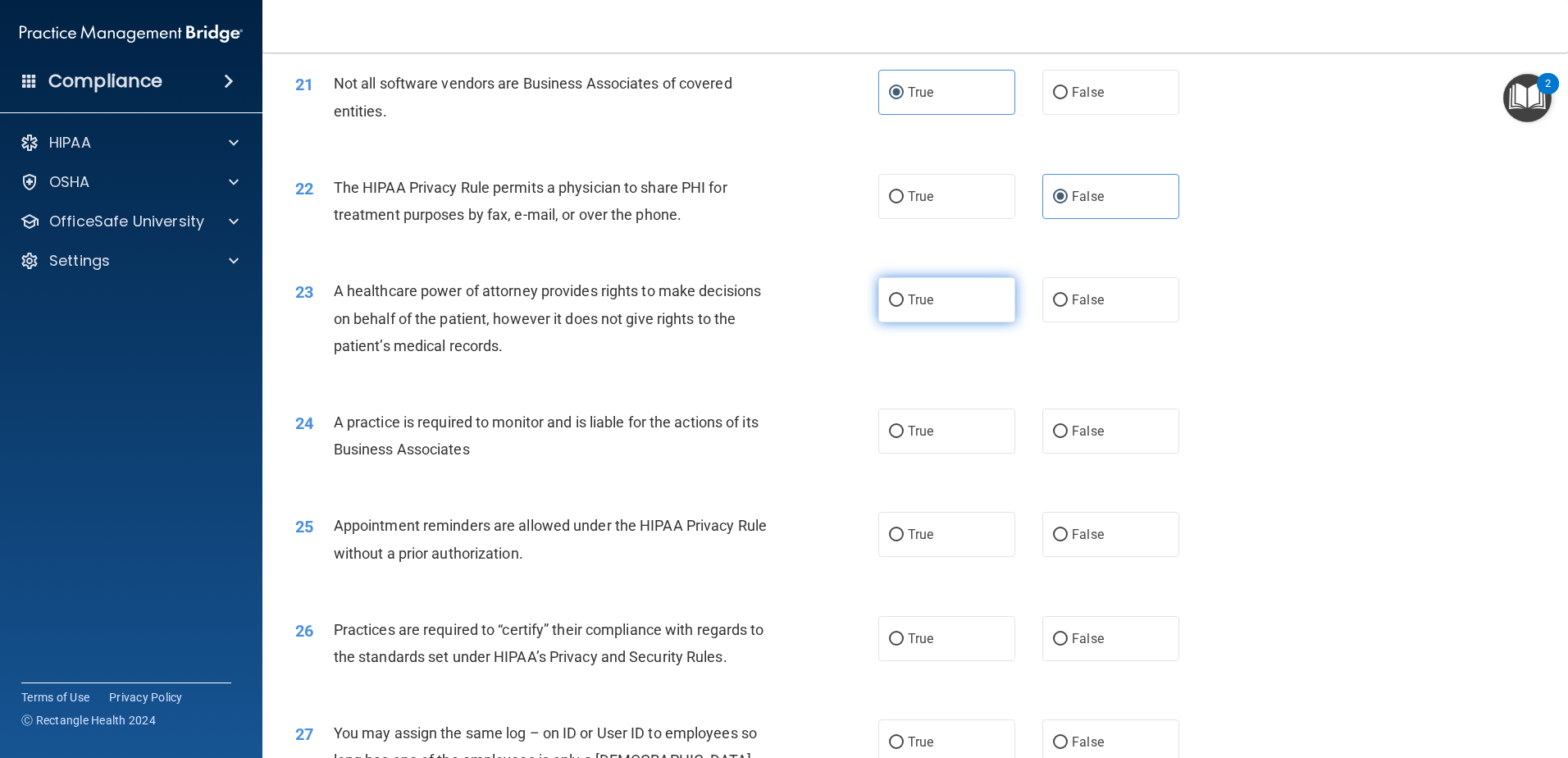
click at [932, 314] on label "True" at bounding box center [946, 300] width 137 height 46
click at [904, 306] on input "True" at bounding box center [896, 300] width 15 height 13
radio input "true"
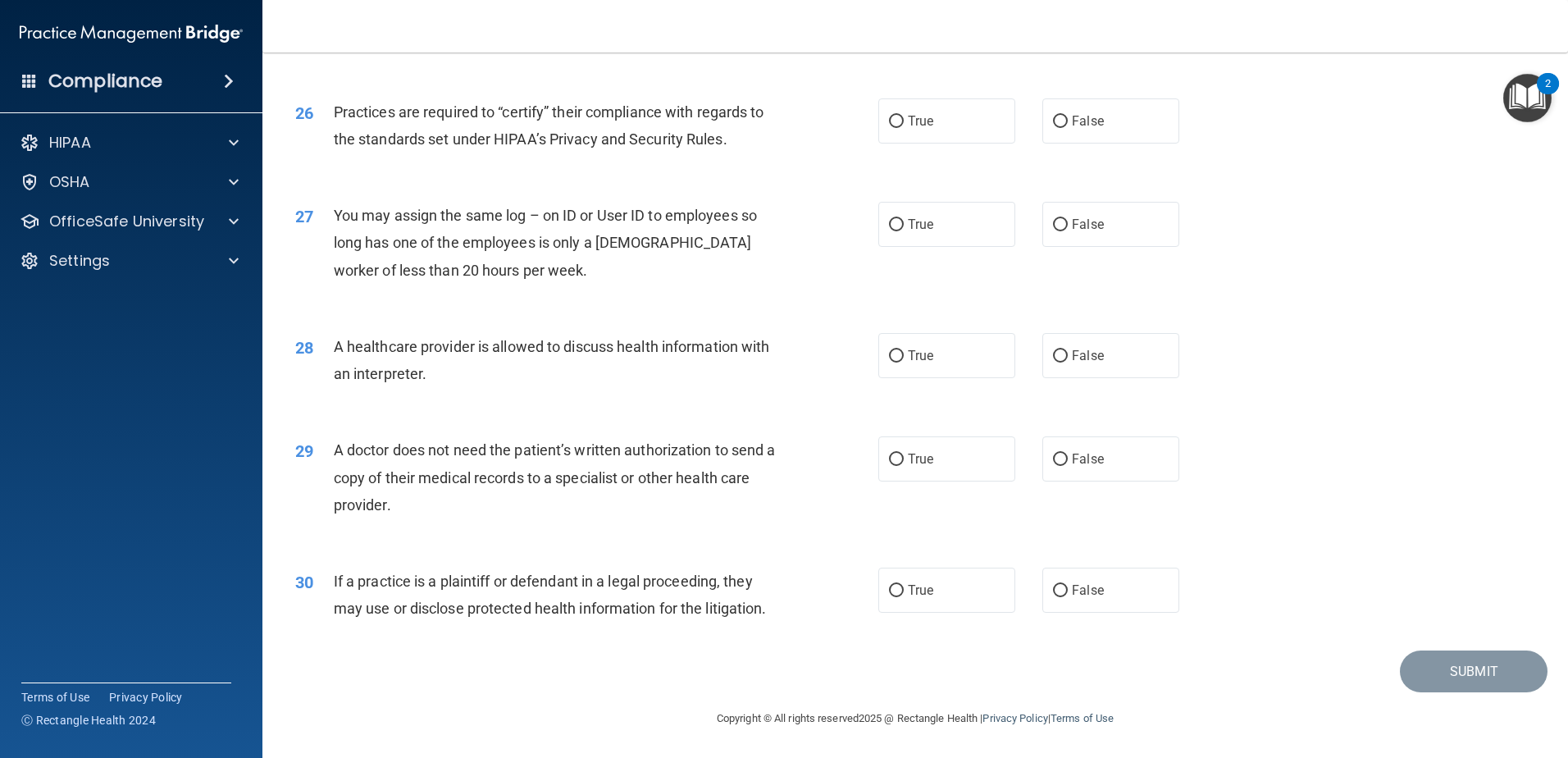
scroll to position [2485, 0]
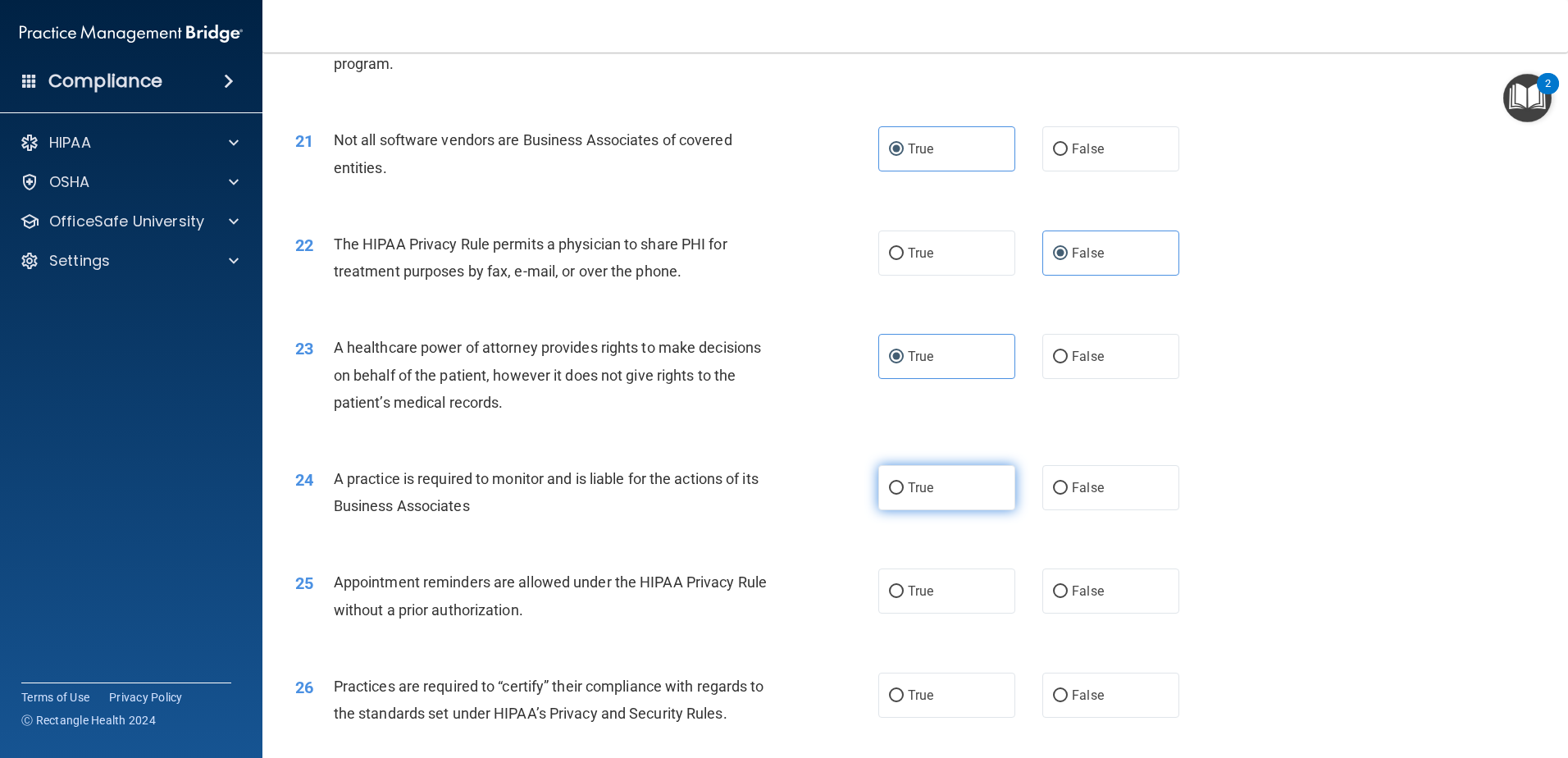
click at [934, 483] on label "True" at bounding box center [946, 488] width 137 height 46
click at [904, 483] on input "True" at bounding box center [896, 488] width 15 height 13
radio input "true"
click at [891, 604] on label "True" at bounding box center [946, 590] width 137 height 46
click at [891, 598] on input "True" at bounding box center [896, 591] width 15 height 13
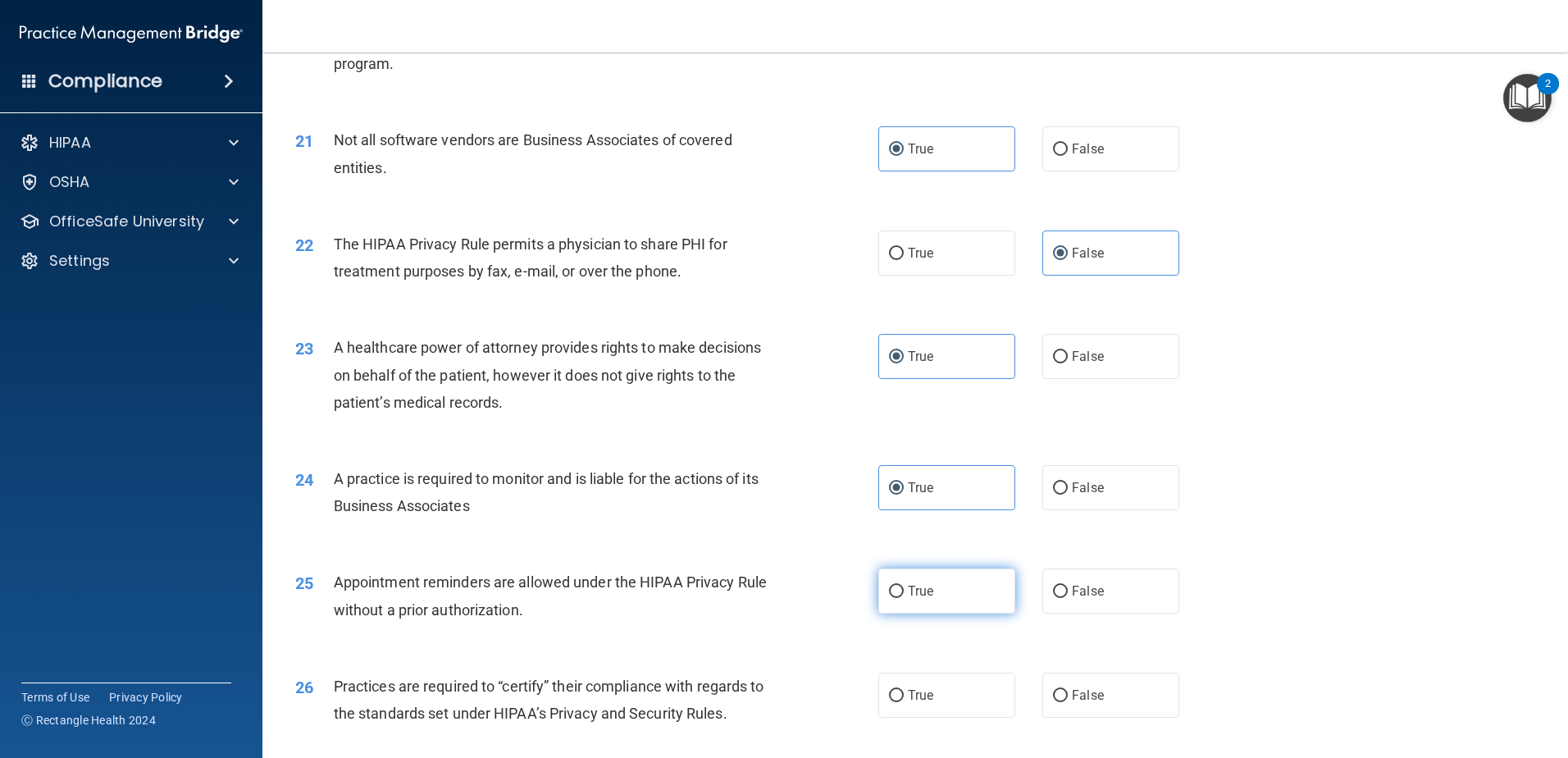
radio input "true"
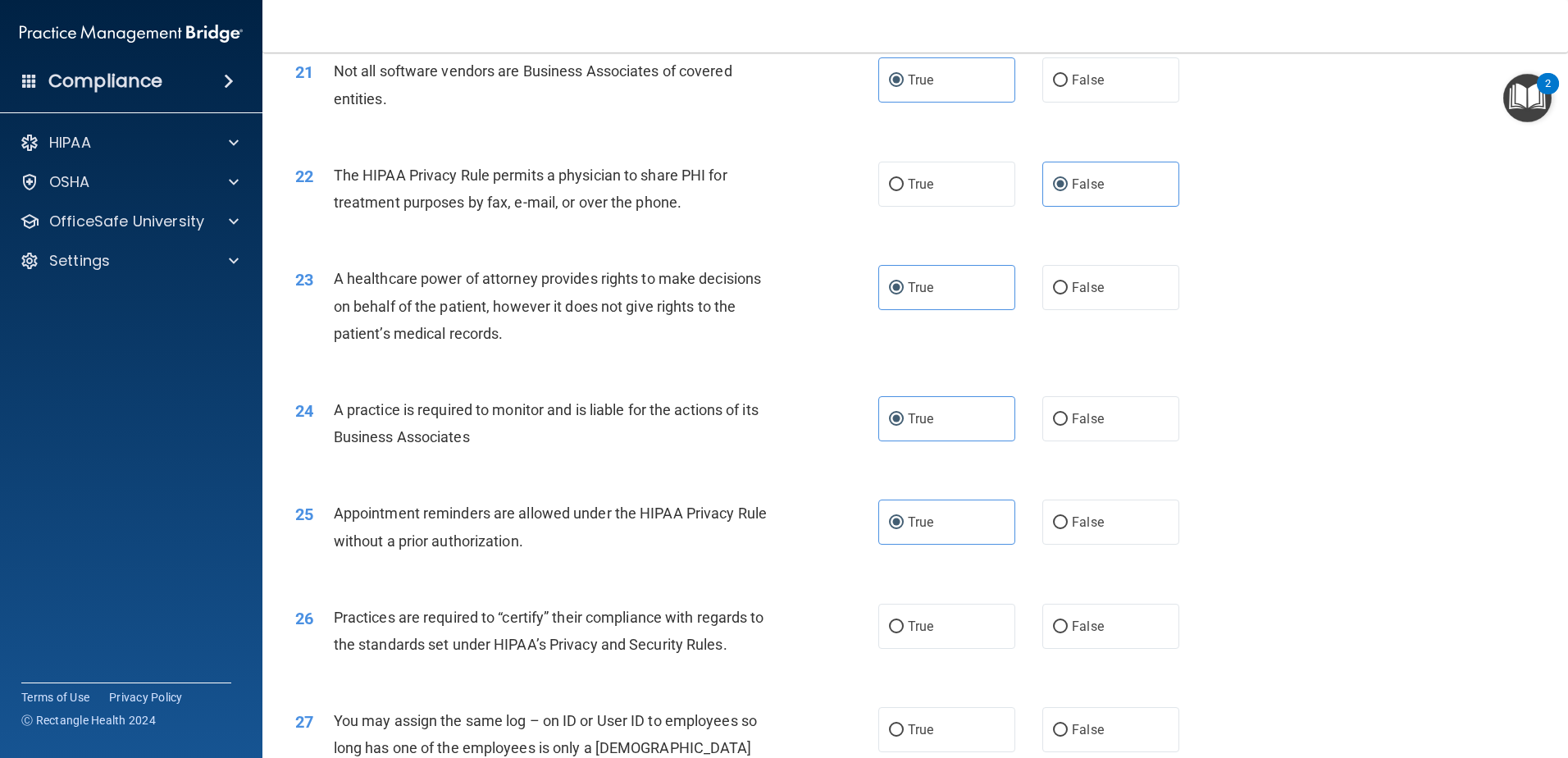
scroll to position [2731, 0]
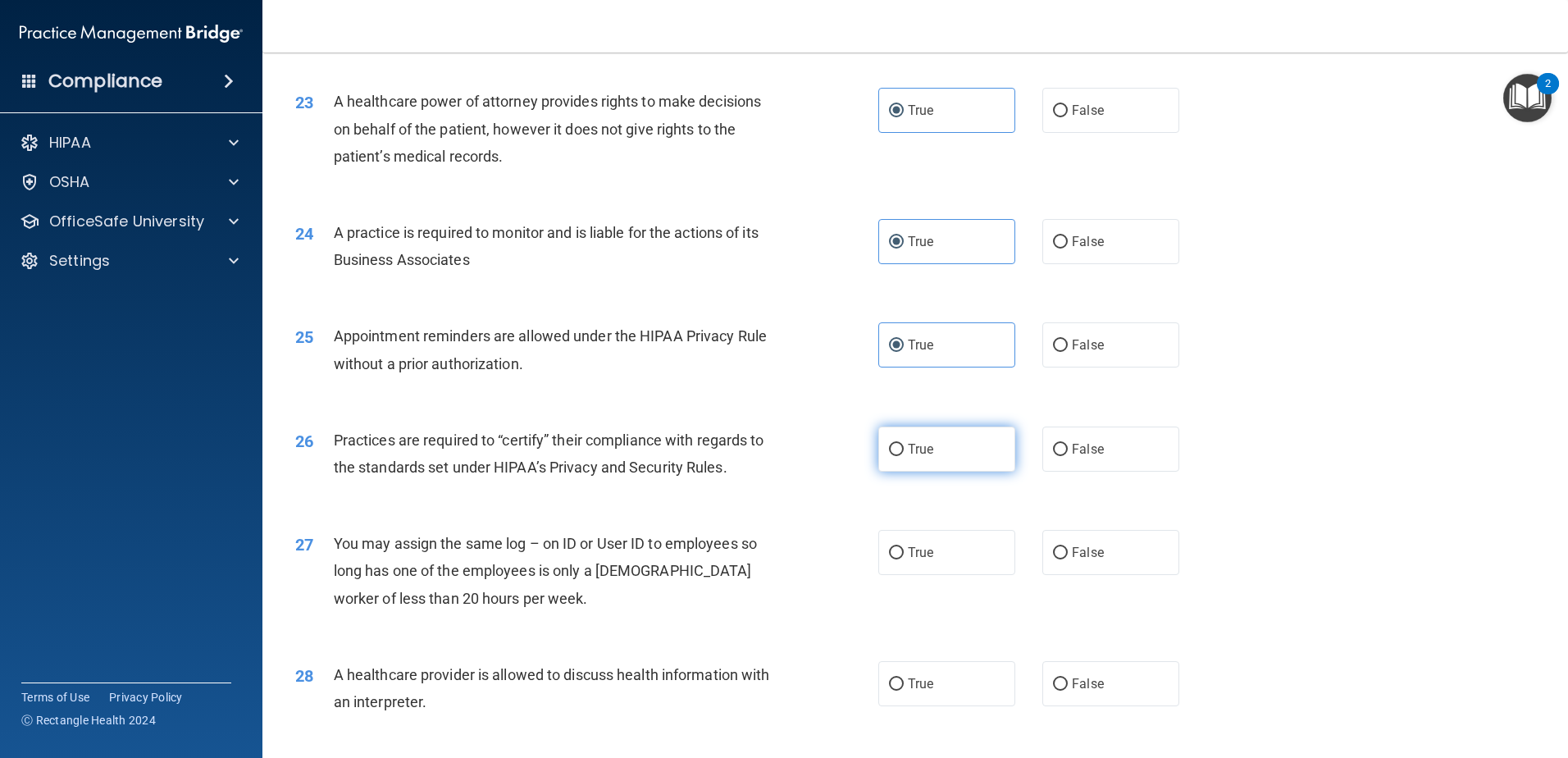
click at [936, 458] on label "True" at bounding box center [946, 449] width 137 height 46
click at [904, 456] on input "True" at bounding box center [896, 450] width 15 height 13
radio input "true"
click at [1136, 552] on label "False" at bounding box center [1110, 552] width 137 height 46
click at [1068, 552] on input "False" at bounding box center [1060, 553] width 15 height 13
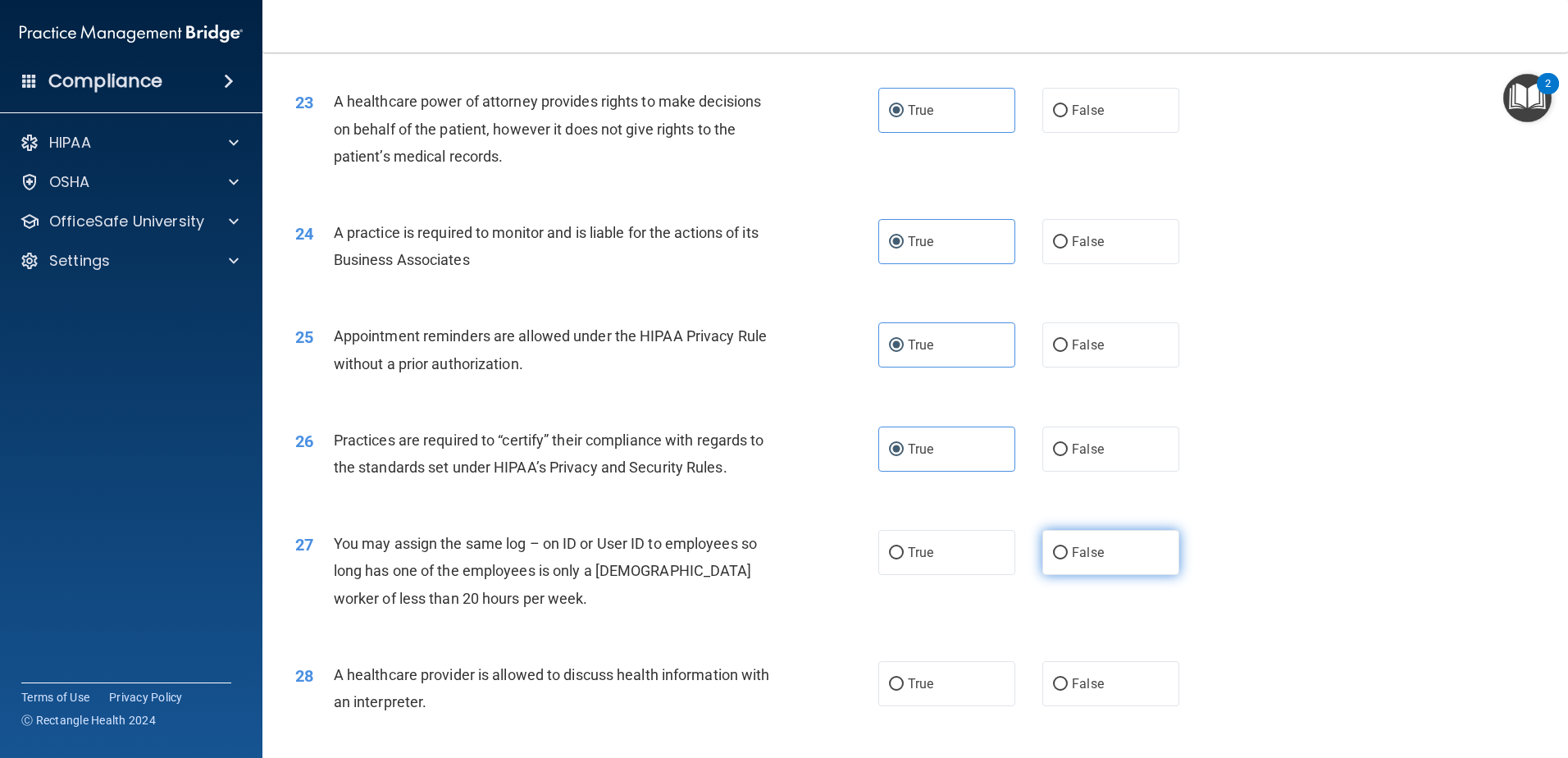
radio input "true"
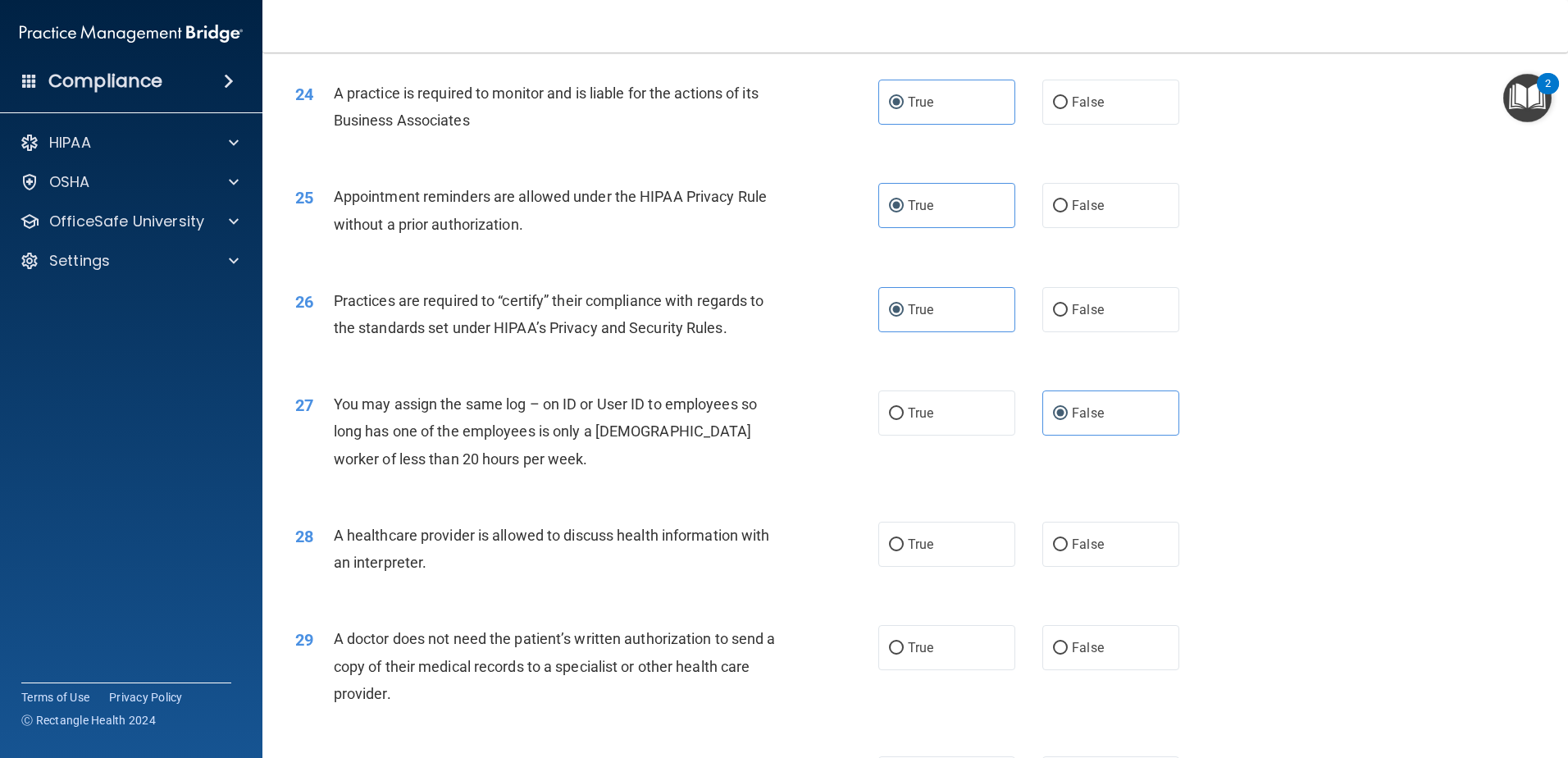
scroll to position [2895, 0]
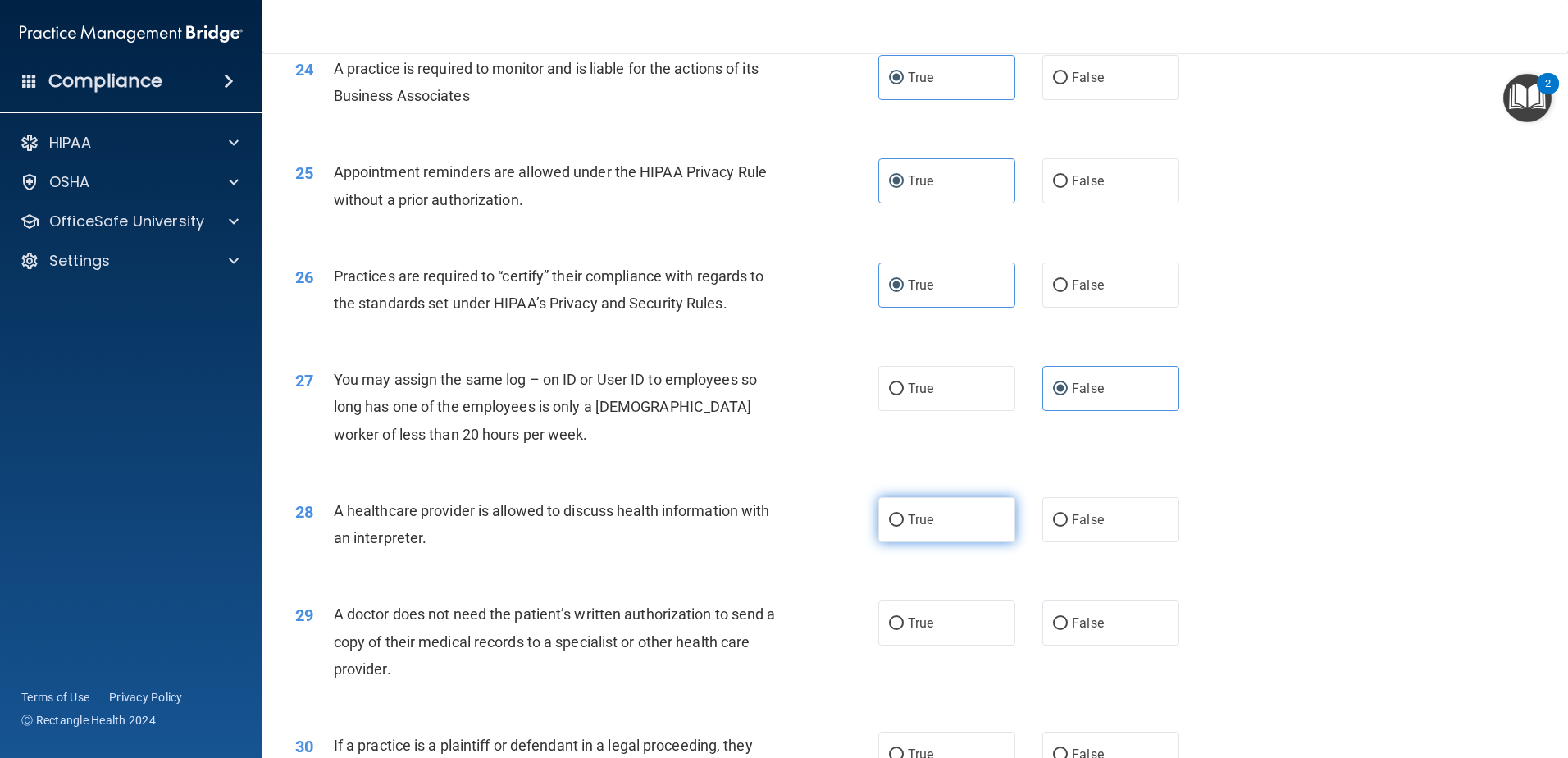
click at [930, 523] on label "True" at bounding box center [946, 520] width 137 height 46
click at [904, 523] on input "True" at bounding box center [896, 520] width 15 height 13
radio input "true"
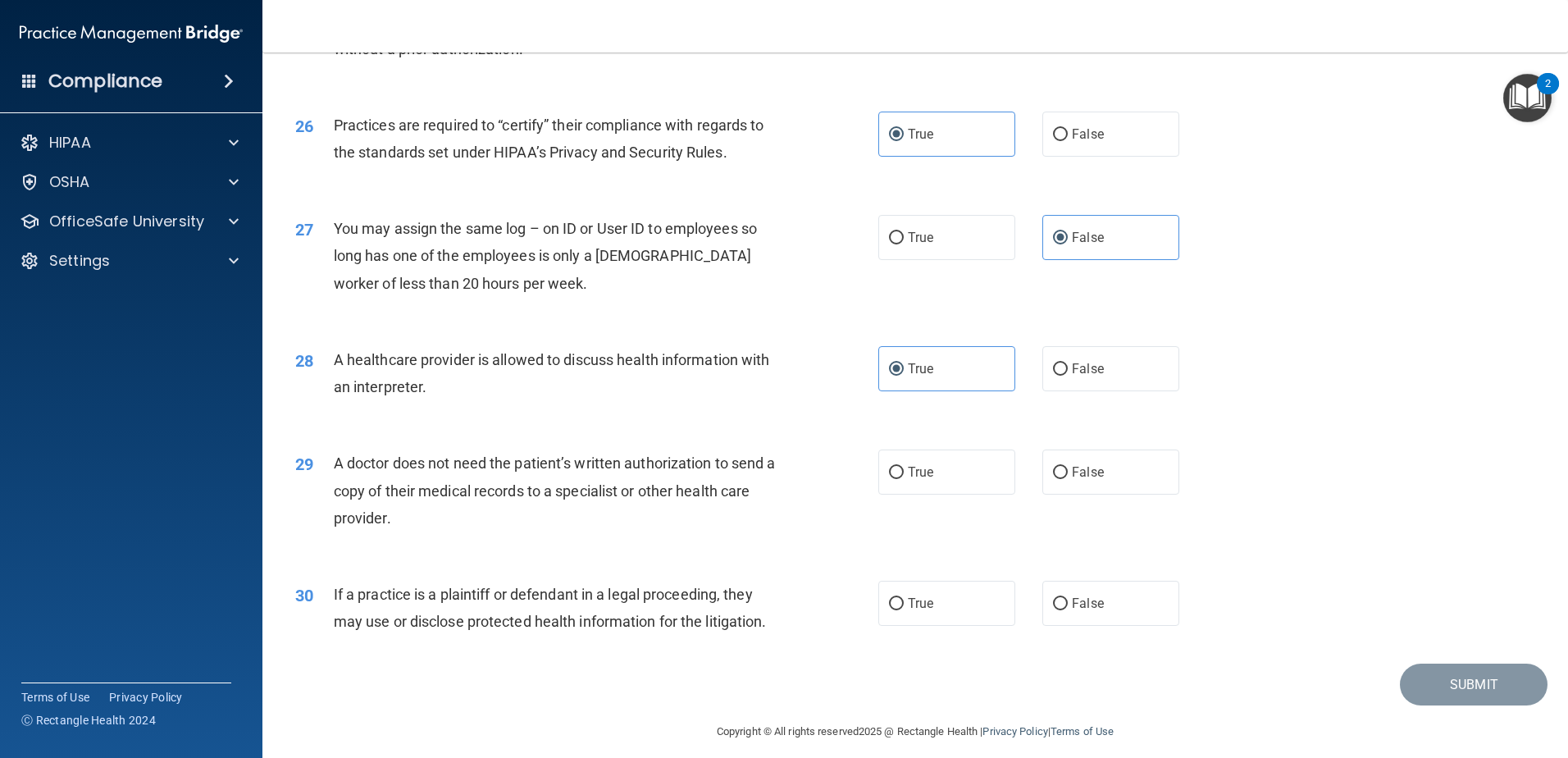
scroll to position [3059, 0]
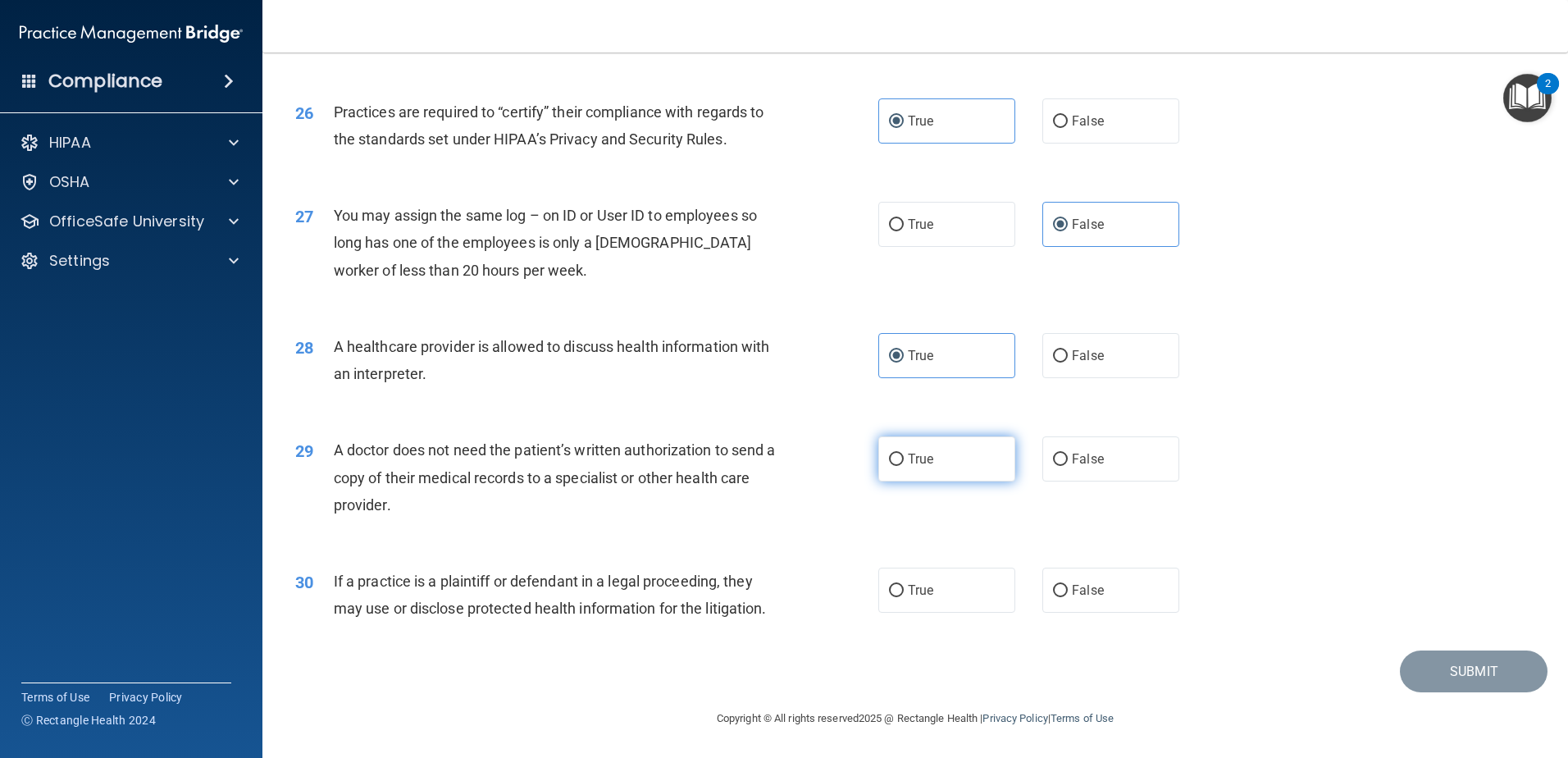
click at [929, 471] on label "True" at bounding box center [946, 458] width 137 height 46
click at [904, 465] on input "True" at bounding box center [896, 459] width 15 height 13
radio input "true"
click at [1101, 587] on label "False" at bounding box center [1110, 589] width 137 height 46
click at [1068, 587] on input "False" at bounding box center [1060, 590] width 15 height 13
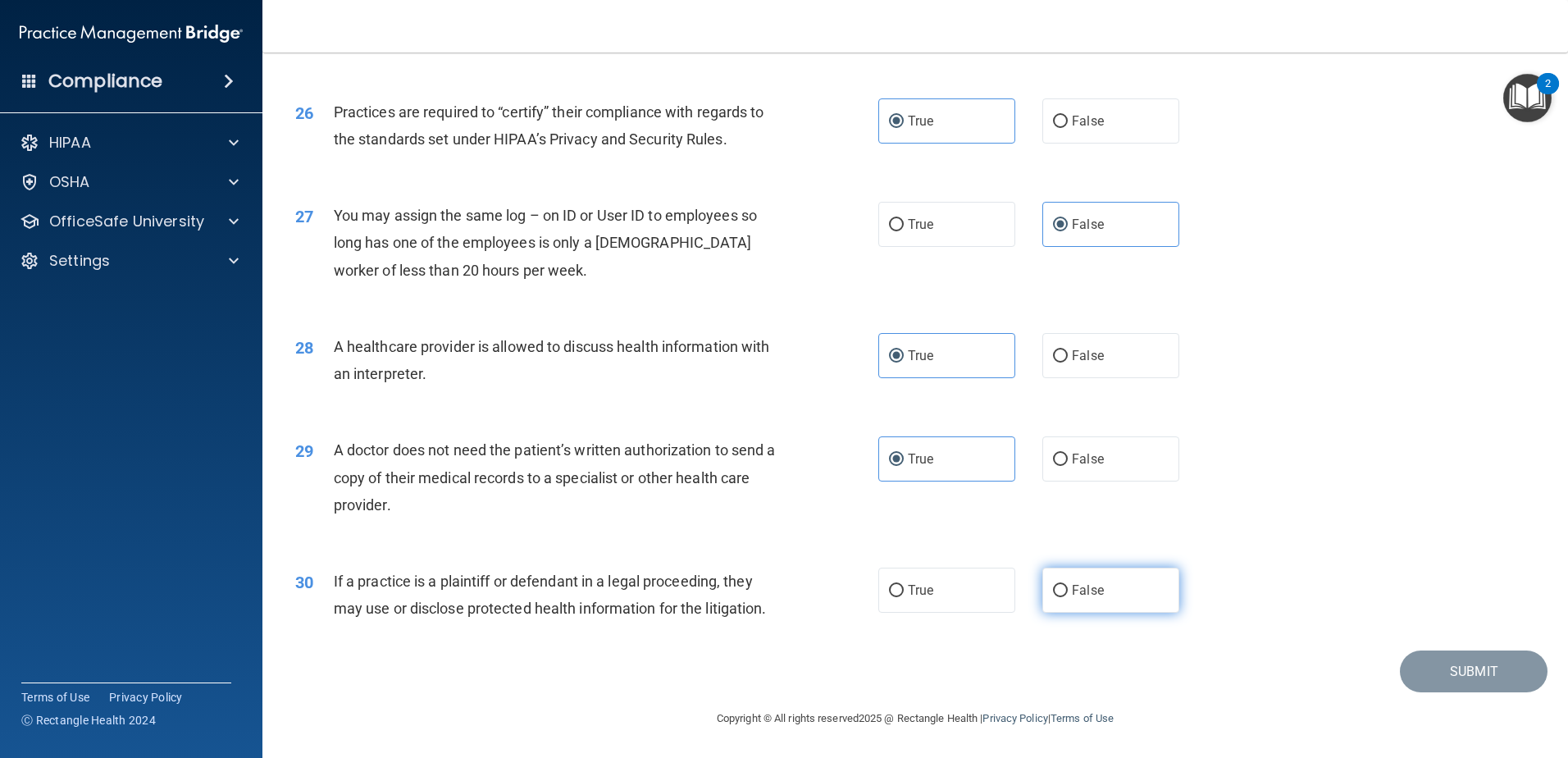
radio input "true"
click at [1451, 667] on button "Submit" at bounding box center [1474, 671] width 147 height 42
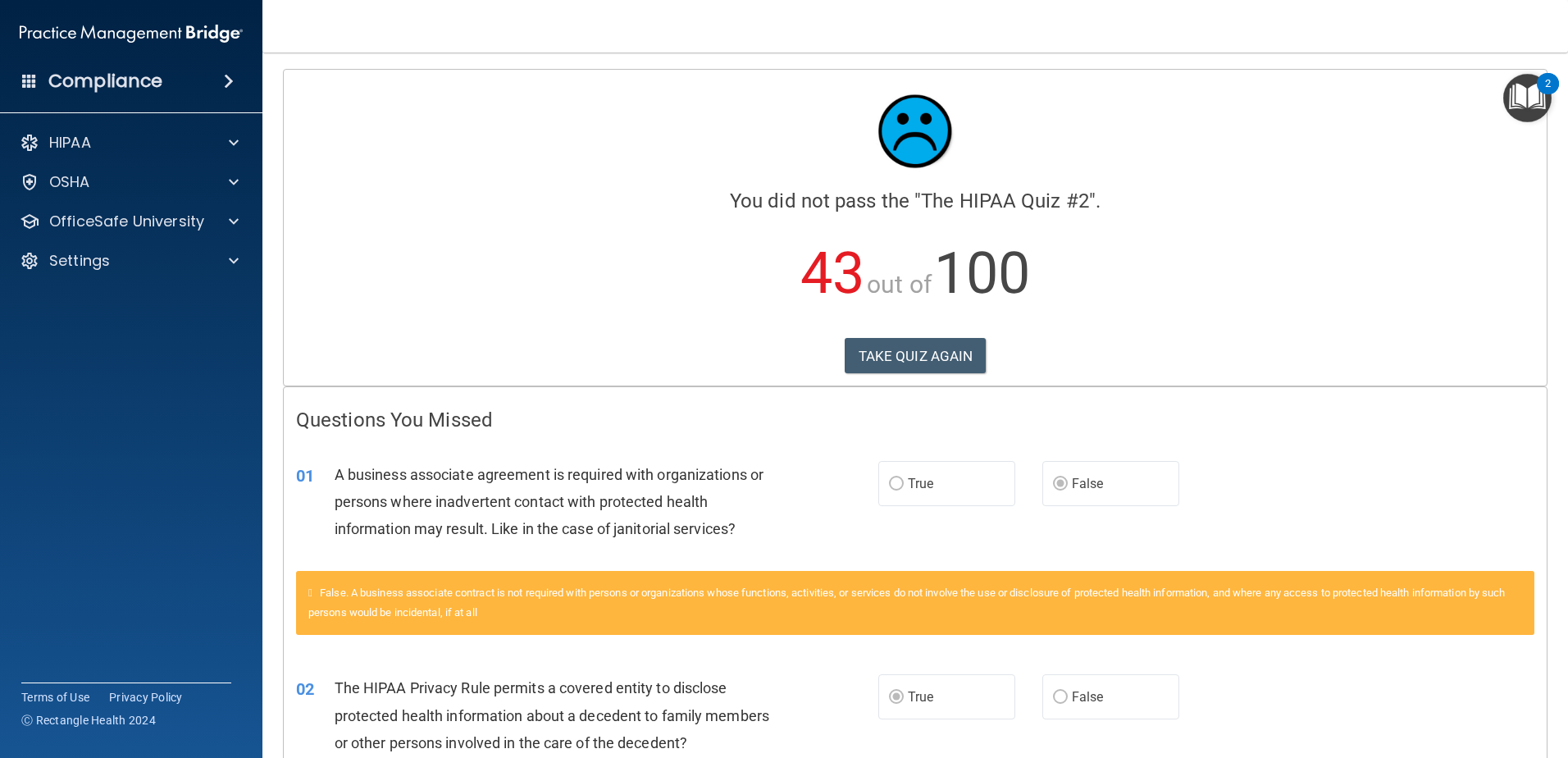
drag, startPoint x: 1248, startPoint y: 353, endPoint x: 1204, endPoint y: 252, distance: 110.2
click at [1204, 252] on p "43 out of 100" at bounding box center [914, 273] width 1238 height 106
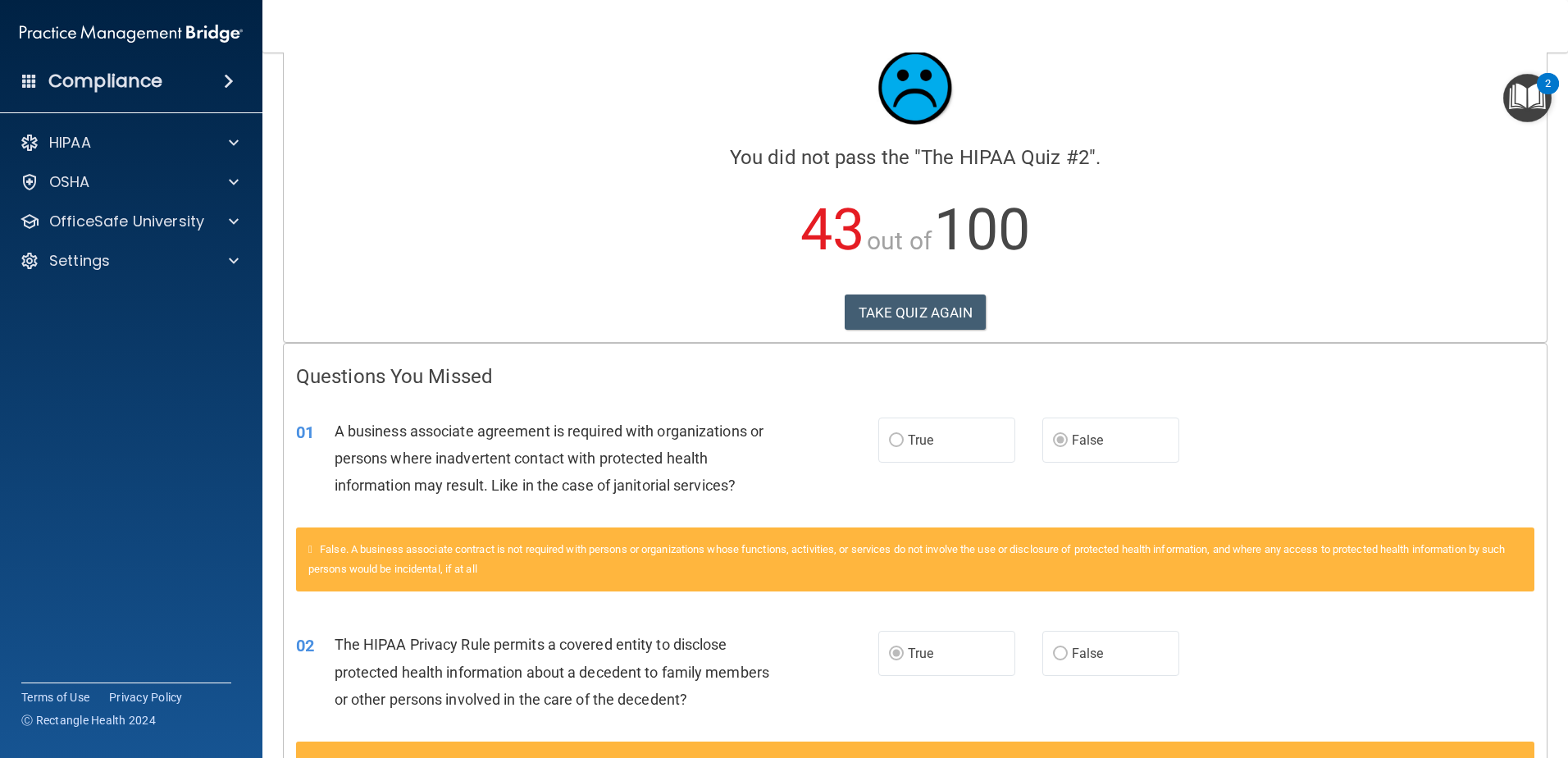
scroll to position [82, 0]
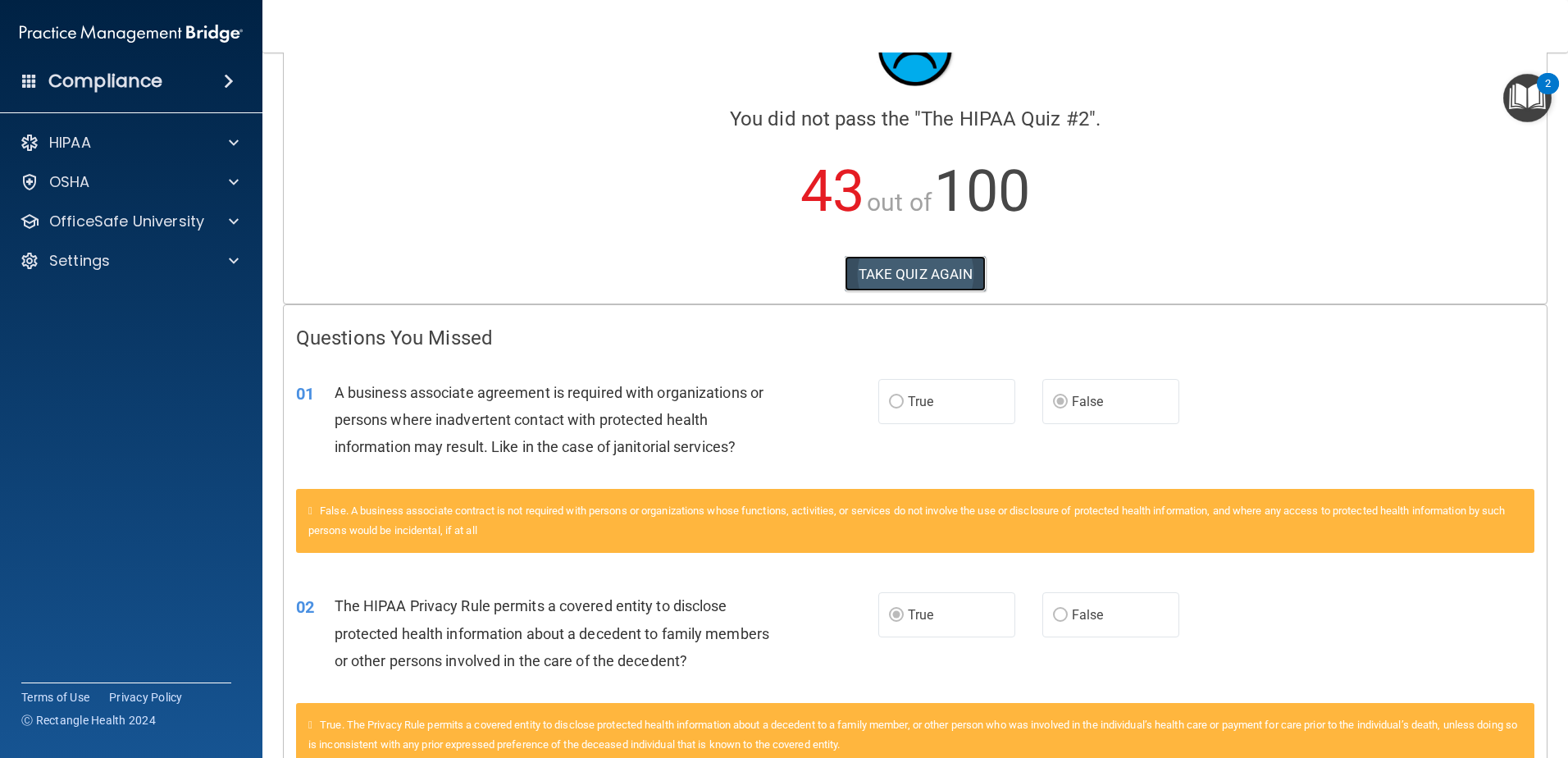
click at [915, 270] on button "TAKE QUIZ AGAIN" at bounding box center [915, 273] width 142 height 36
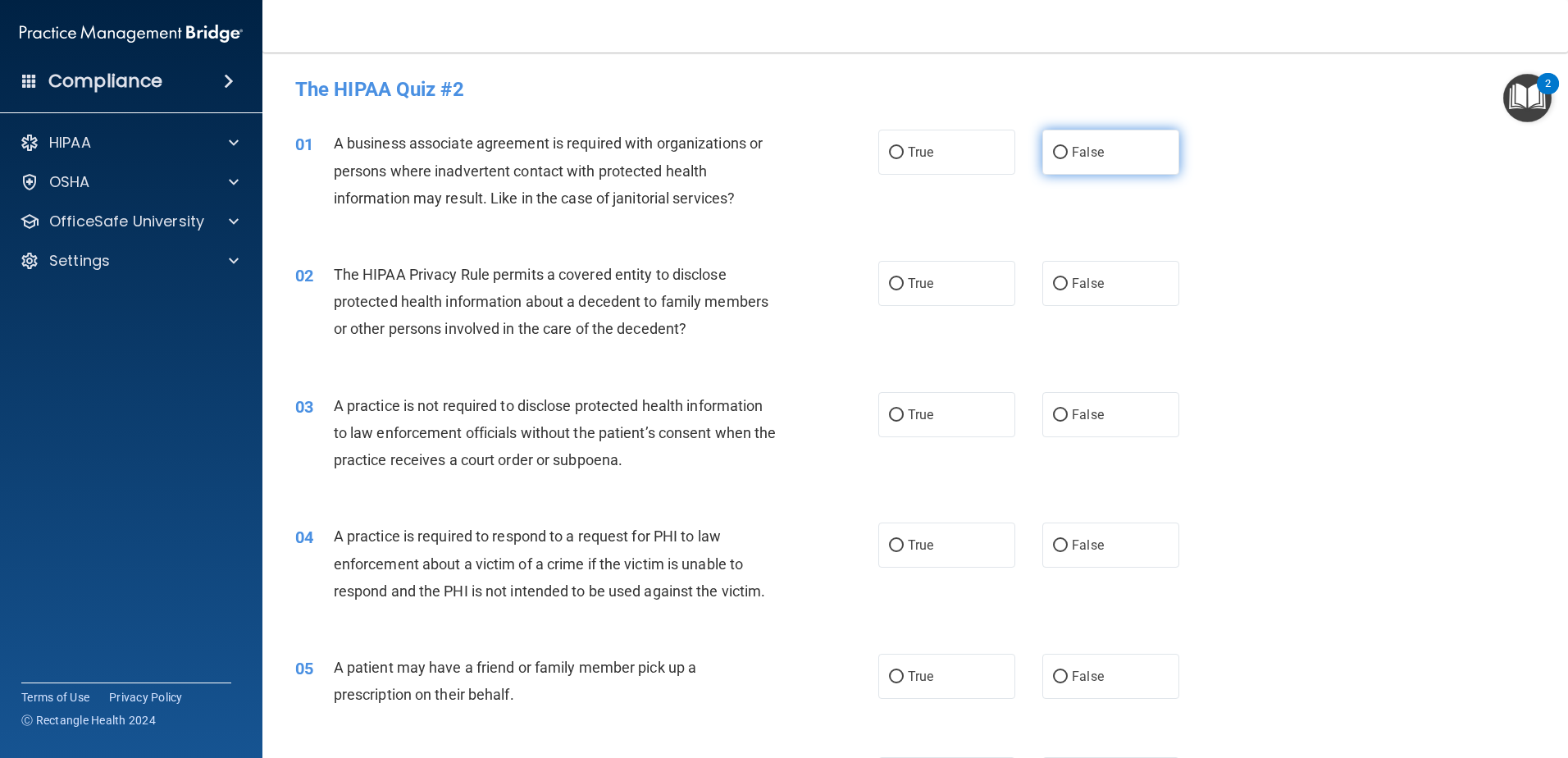
click at [1042, 148] on label "False" at bounding box center [1110, 152] width 137 height 46
click at [1053, 148] on input "False" at bounding box center [1060, 152] width 15 height 13
radio input "true"
click at [908, 282] on span "True" at bounding box center [920, 283] width 25 height 16
click at [904, 282] on input "True" at bounding box center [896, 284] width 15 height 13
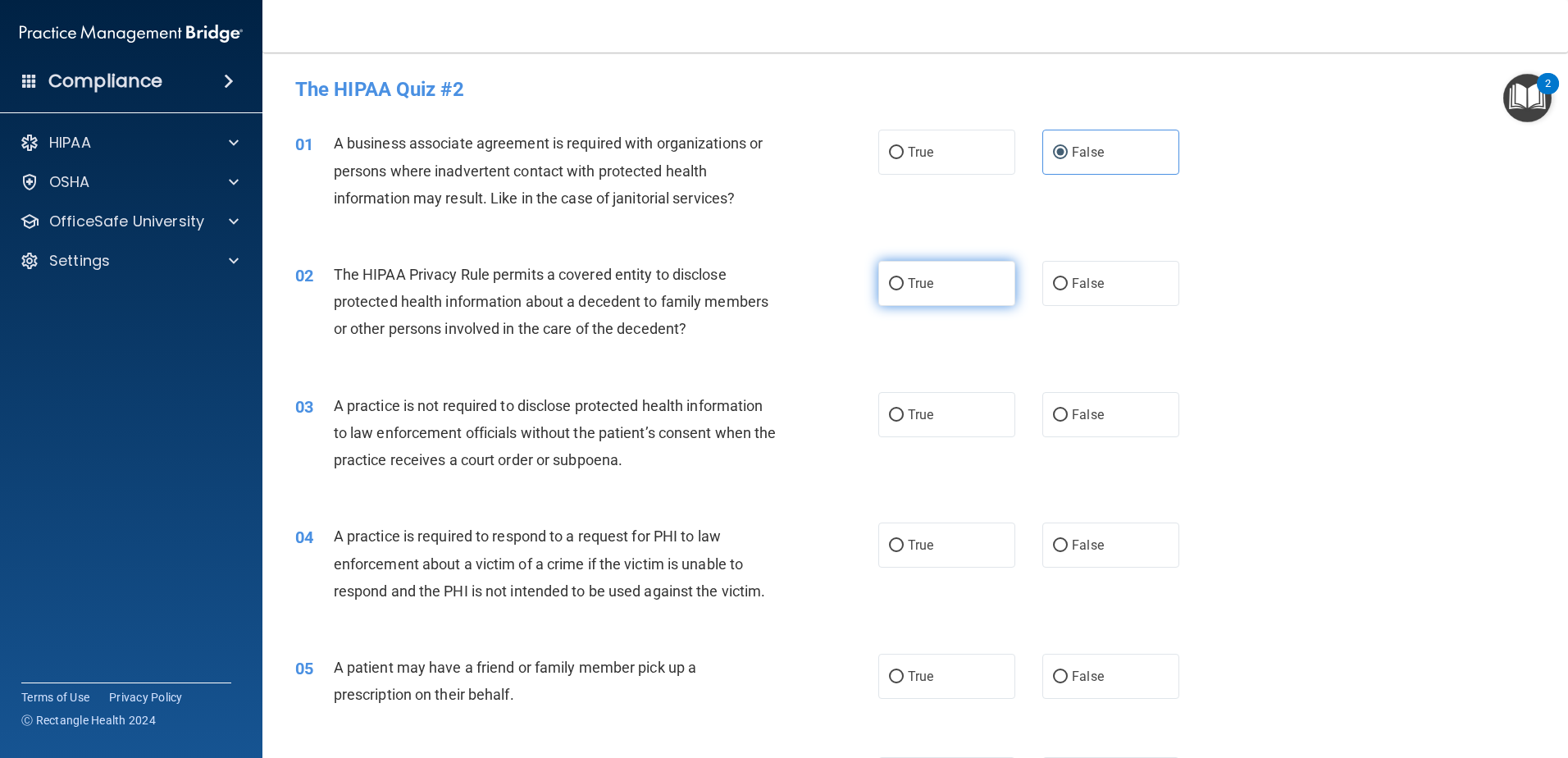
radio input "true"
click at [884, 427] on label "True" at bounding box center [946, 414] width 137 height 46
click at [889, 422] on input "True" at bounding box center [896, 415] width 15 height 13
radio input "true"
click at [1053, 549] on input "False" at bounding box center [1060, 546] width 15 height 13
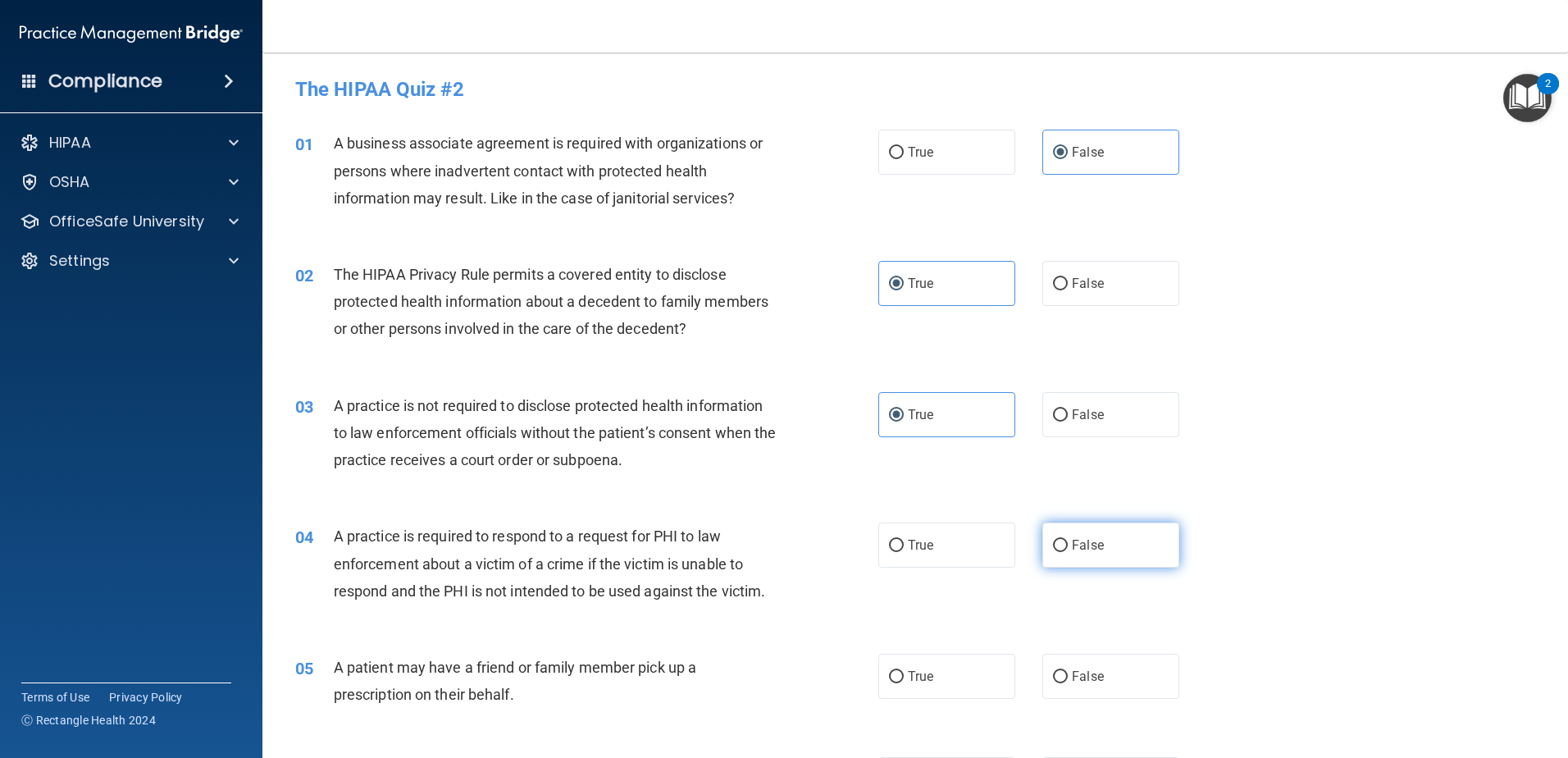
radio input "true"
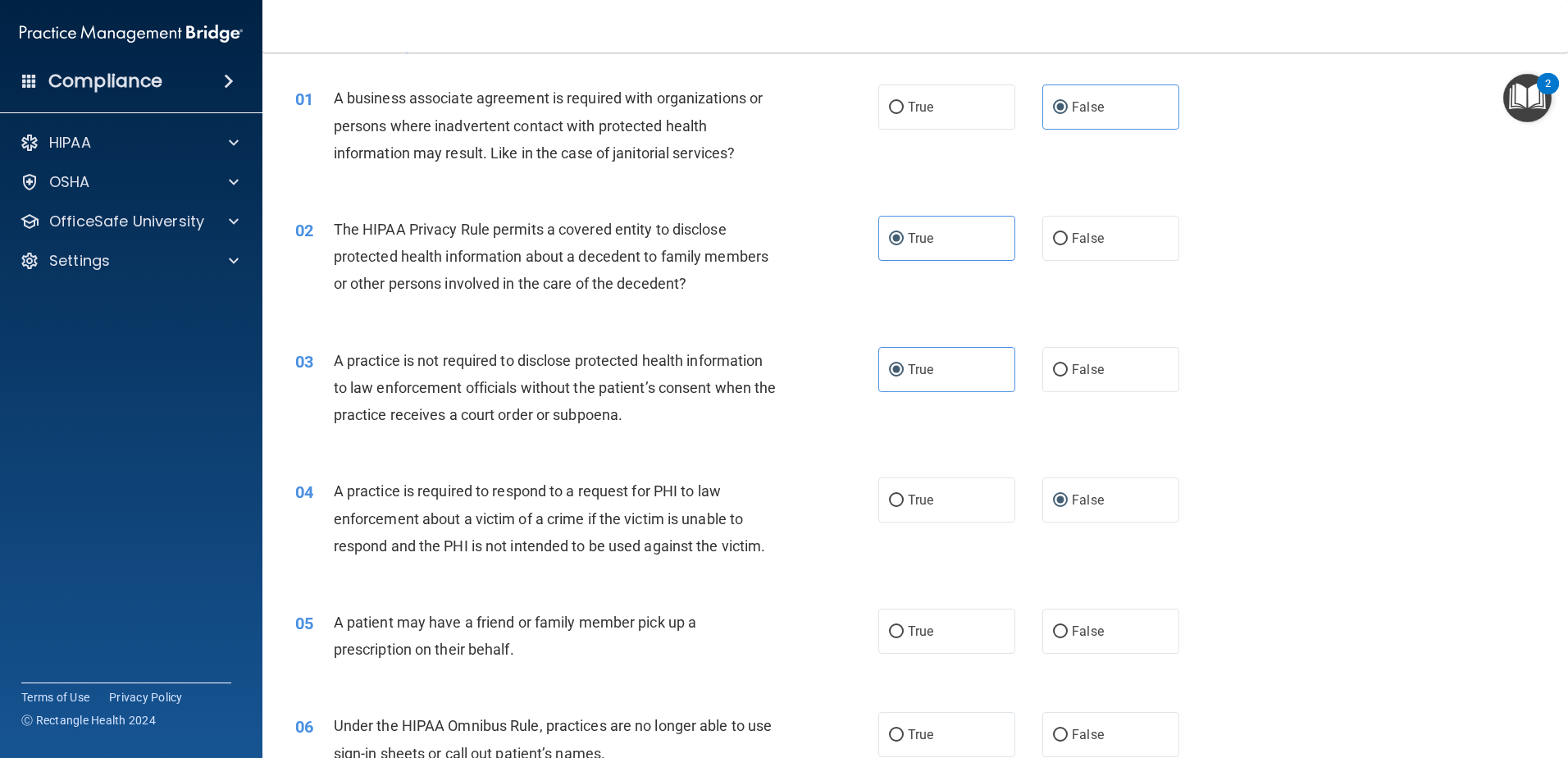
scroll to position [82, 0]
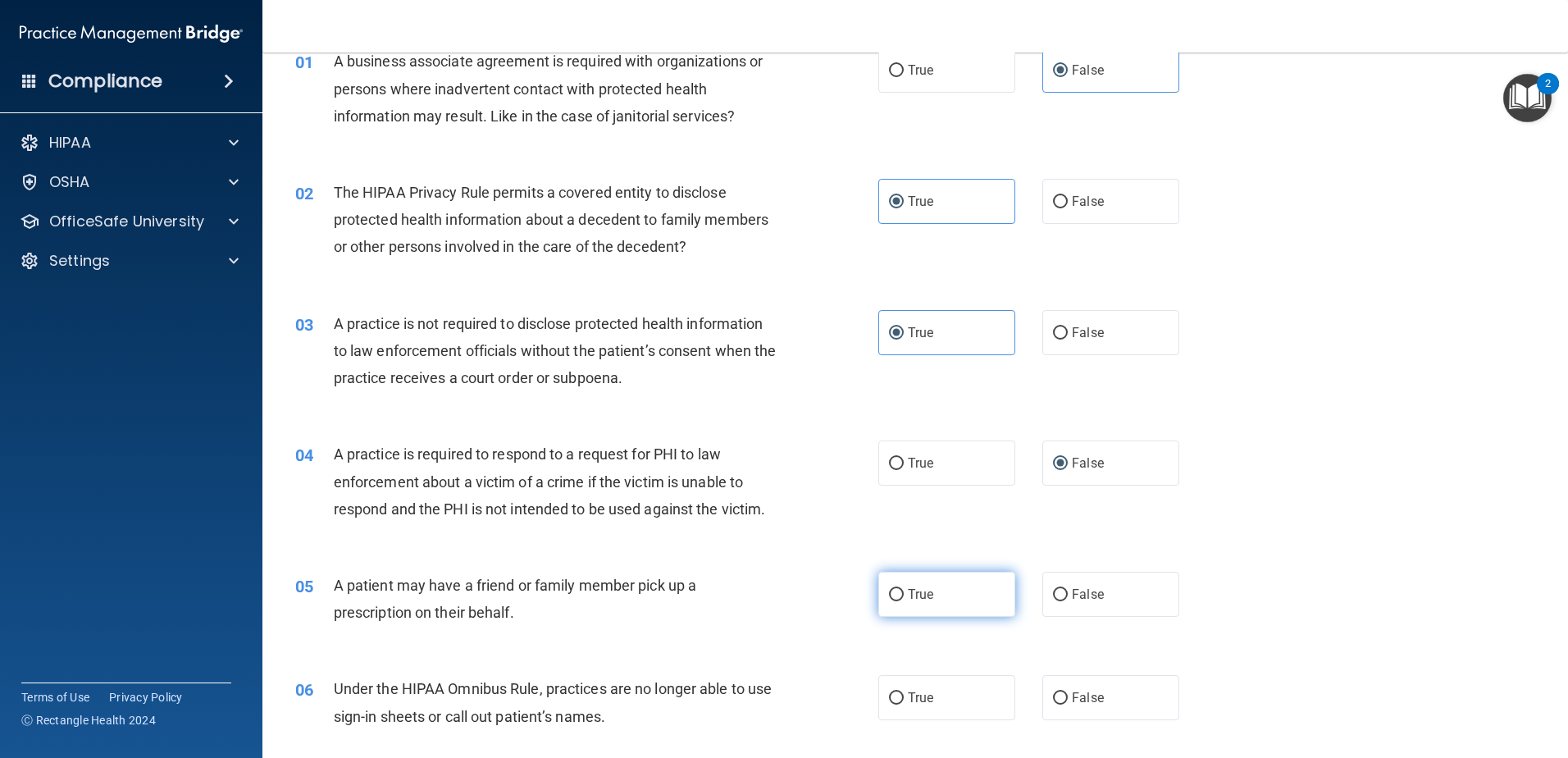
click at [929, 600] on label "True" at bounding box center [946, 594] width 137 height 46
click at [904, 600] on input "True" at bounding box center [896, 594] width 15 height 13
radio input "true"
click at [1083, 701] on span "False" at bounding box center [1088, 697] width 32 height 16
click at [1068, 701] on input "False" at bounding box center [1060, 698] width 15 height 13
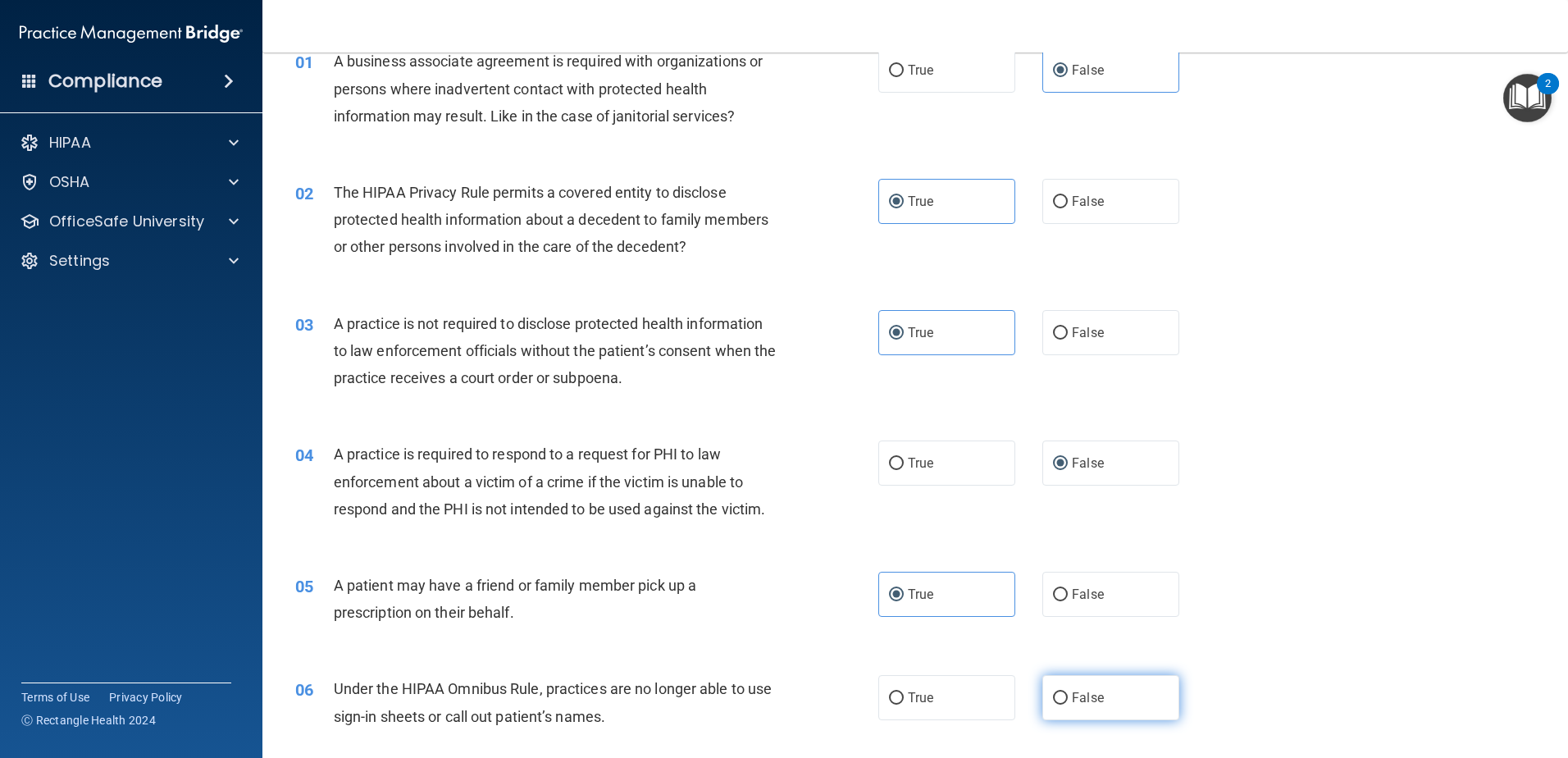
radio input "true"
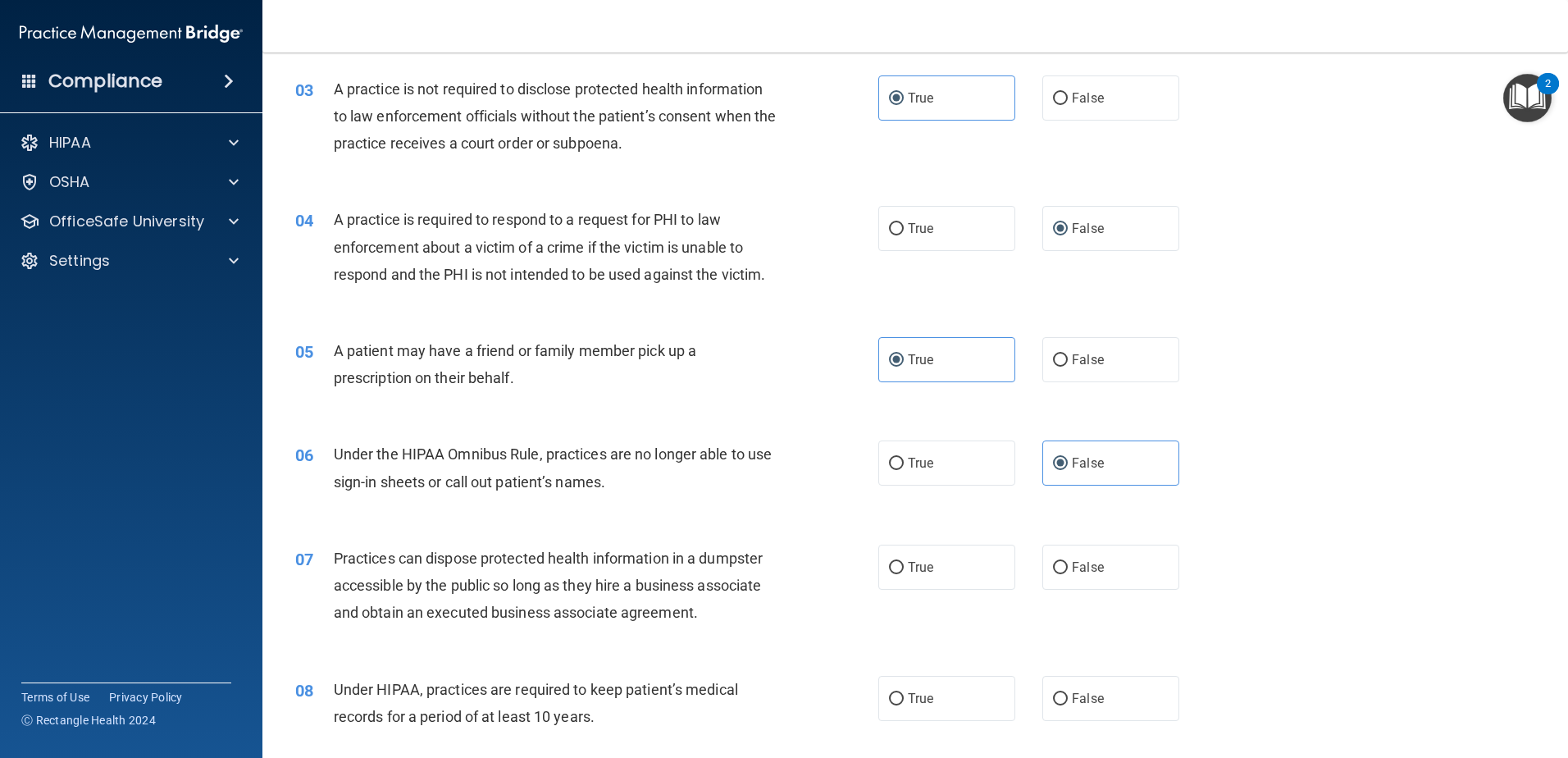
scroll to position [328, 0]
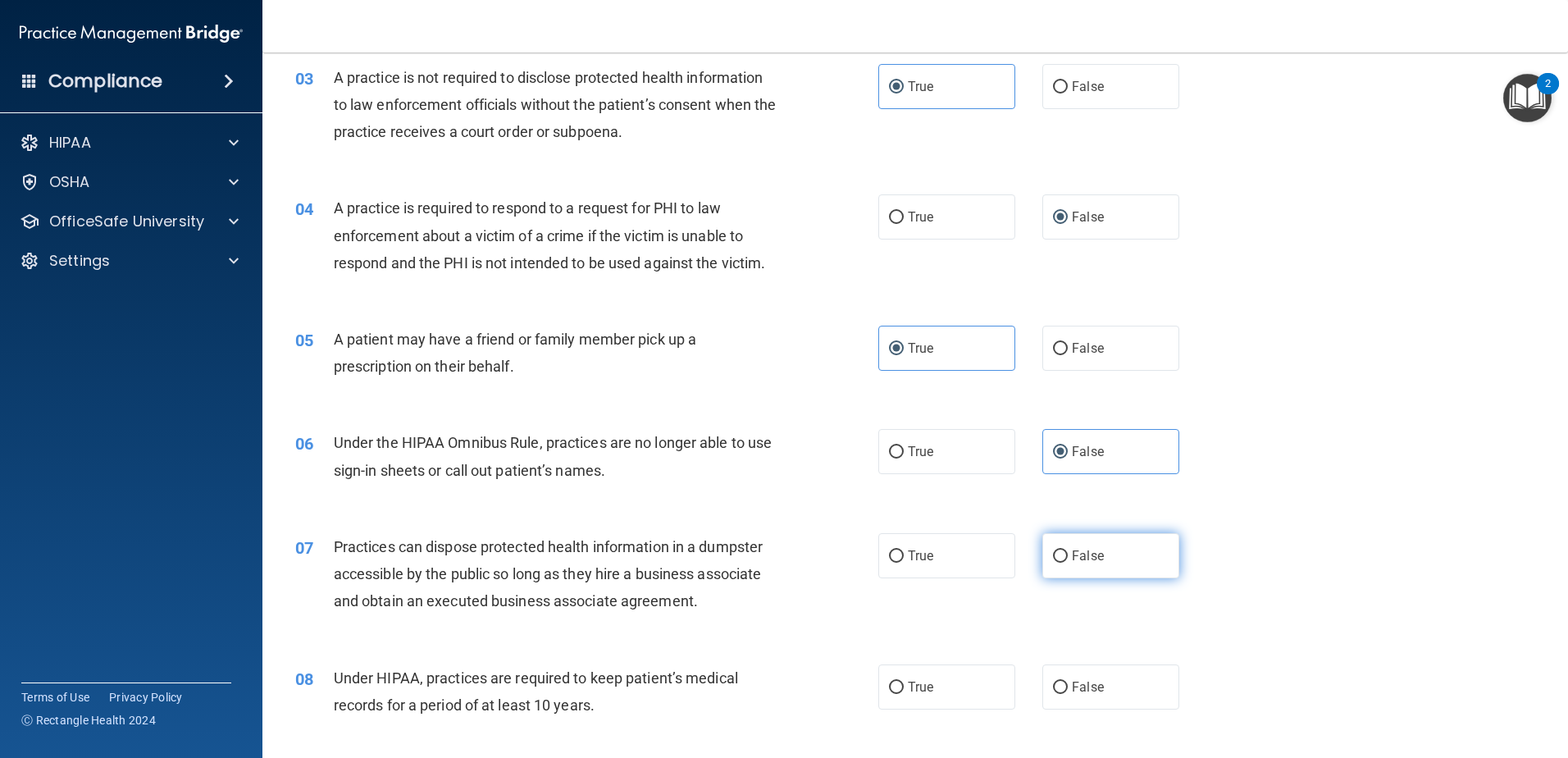
click at [1042, 565] on label "False" at bounding box center [1110, 555] width 137 height 46
click at [1053, 562] on input "False" at bounding box center [1060, 556] width 15 height 13
radio input "true"
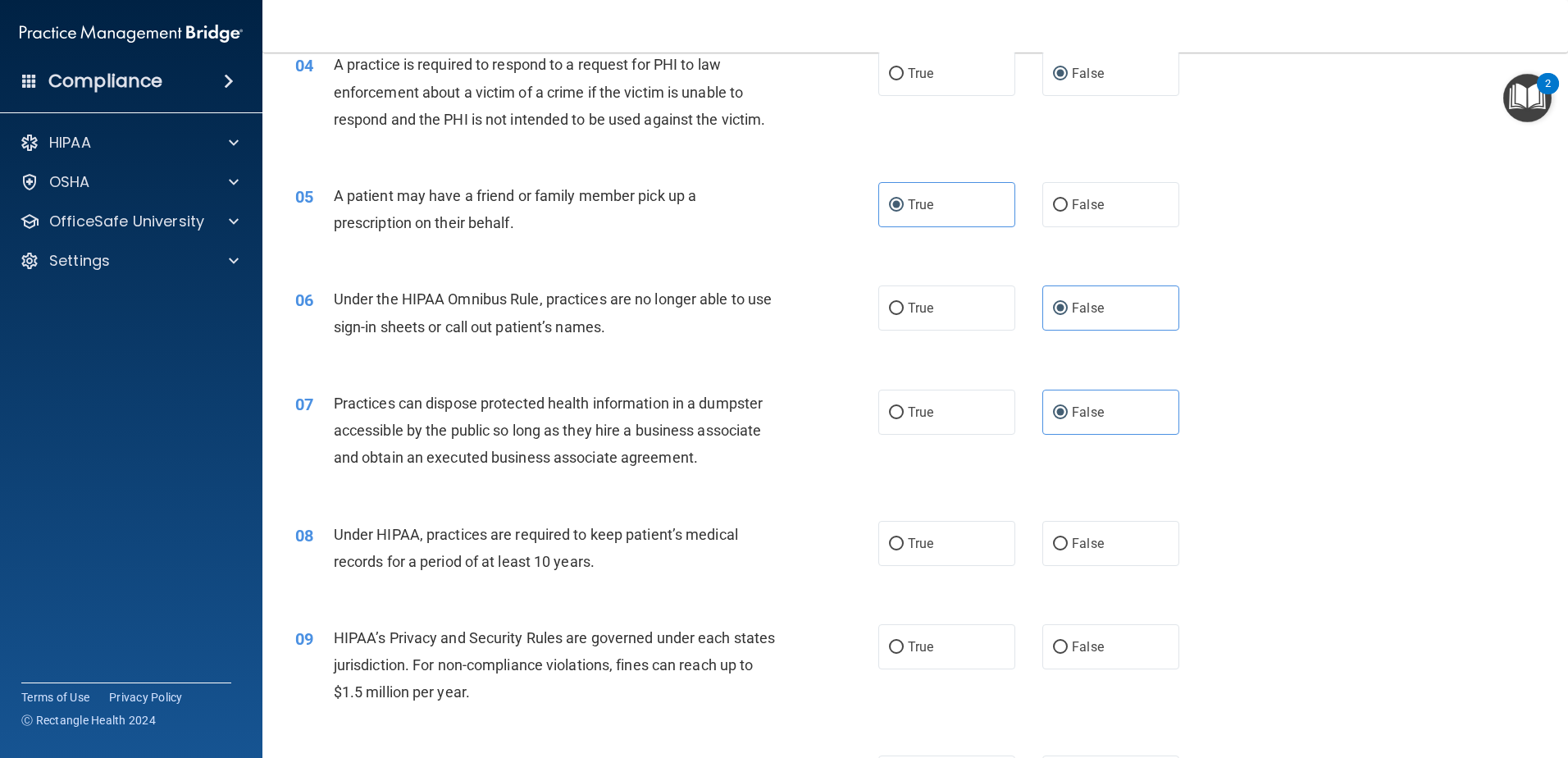
scroll to position [492, 0]
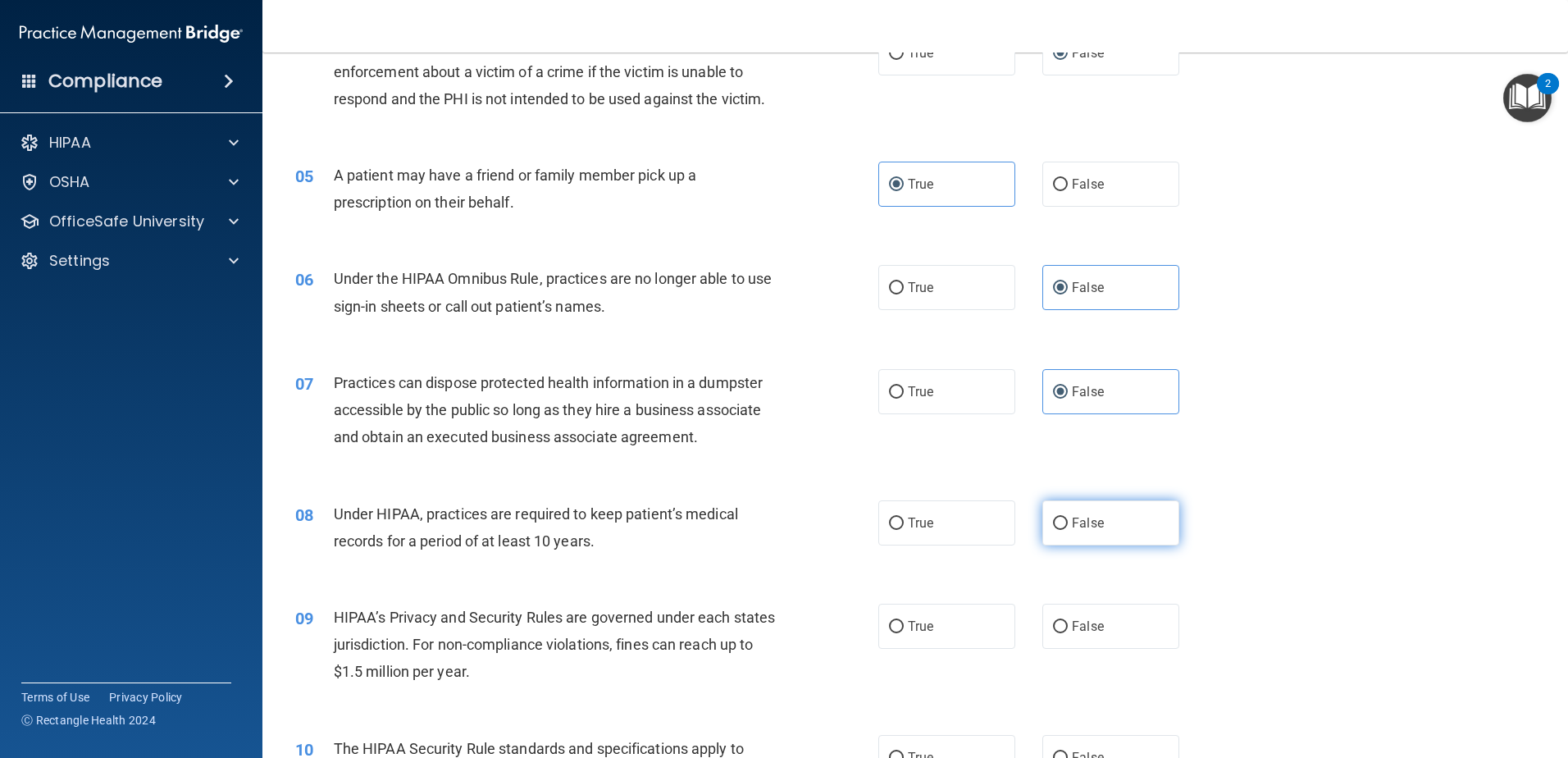
click at [1056, 518] on input "False" at bounding box center [1060, 523] width 15 height 13
radio input "true"
click at [1042, 638] on label "False" at bounding box center [1110, 626] width 137 height 46
click at [1053, 633] on input "False" at bounding box center [1060, 626] width 15 height 13
radio input "true"
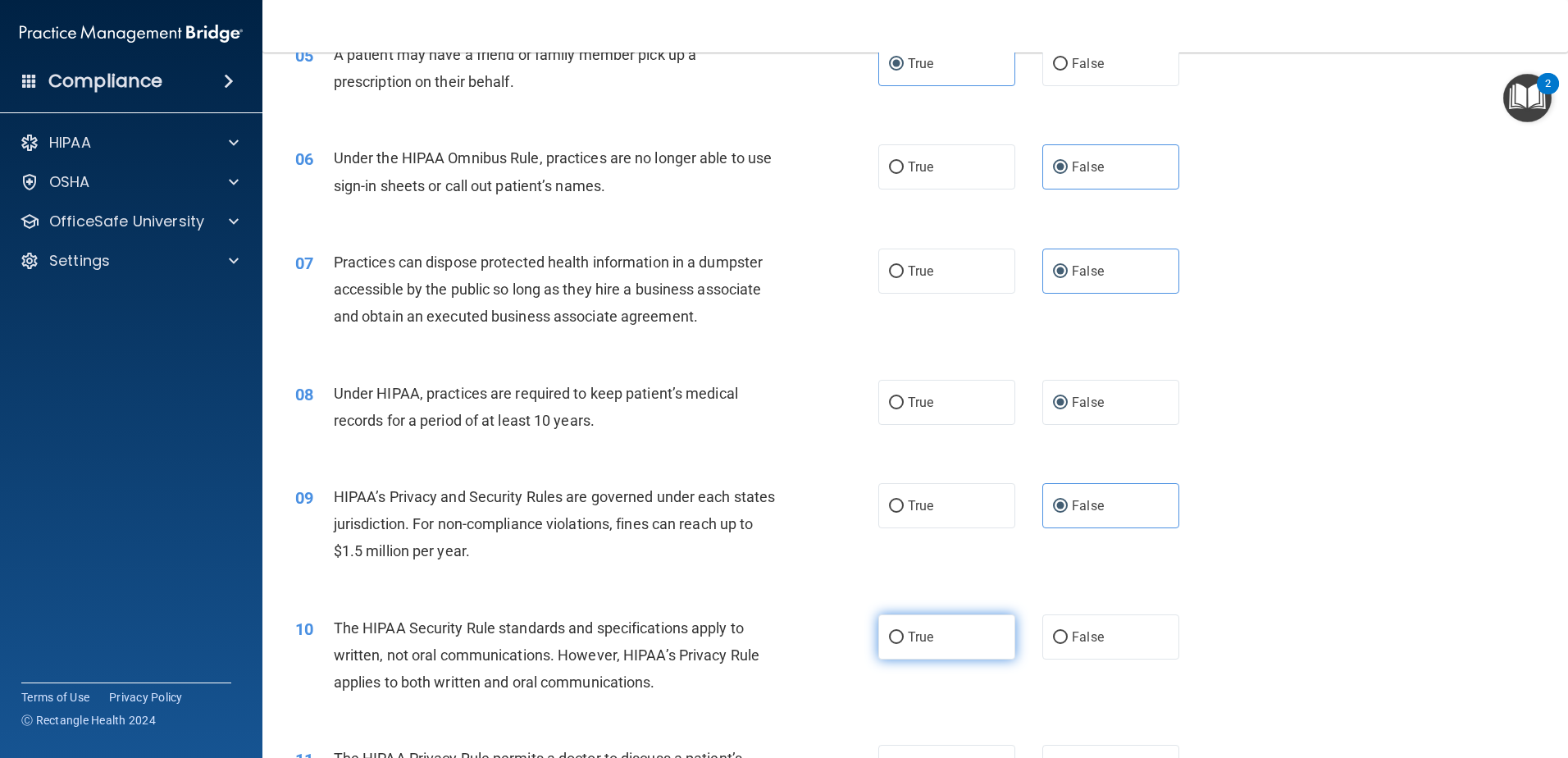
scroll to position [656, 0]
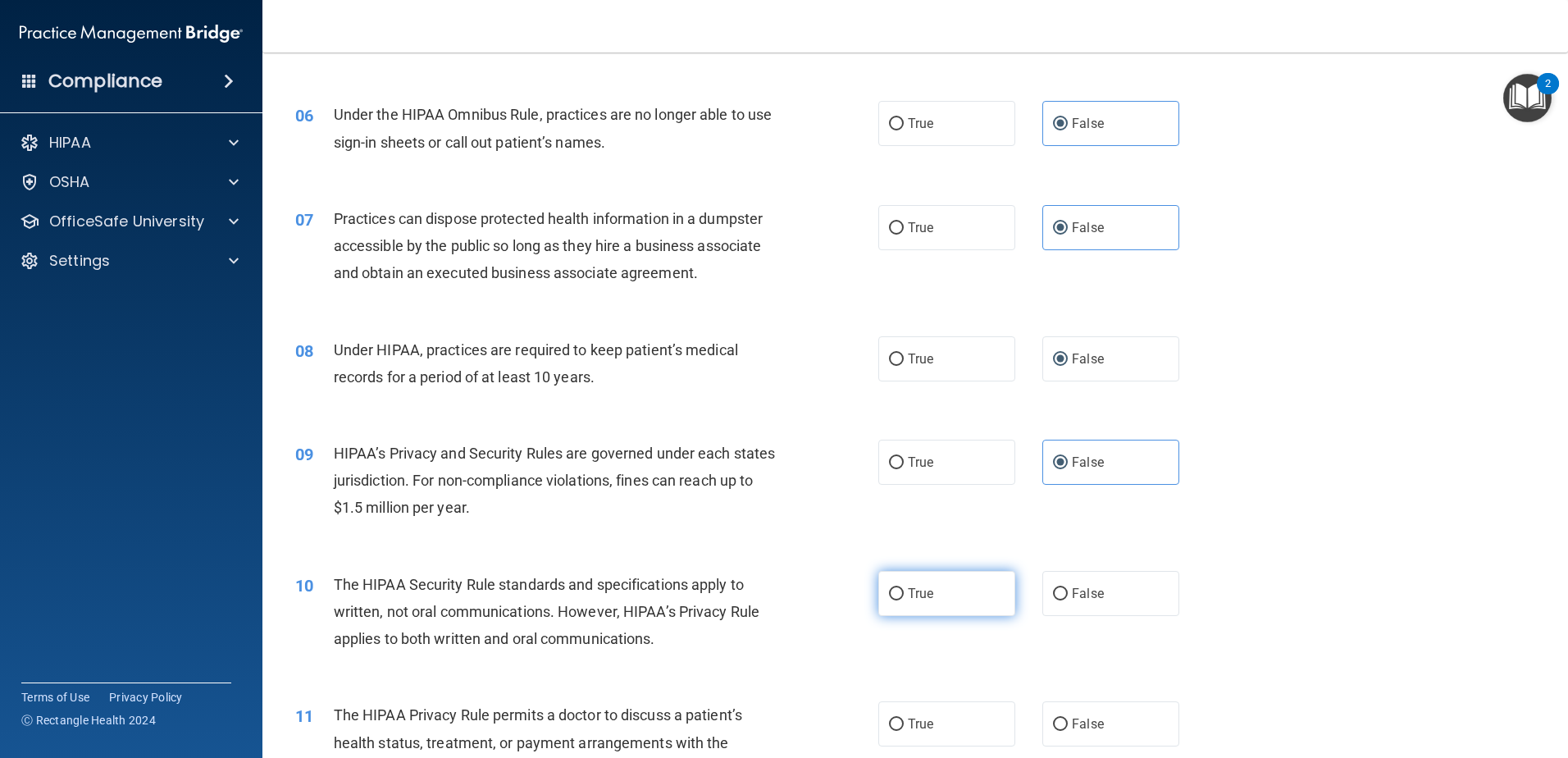
click at [911, 609] on label "True" at bounding box center [946, 593] width 137 height 46
click at [904, 600] on input "True" at bounding box center [896, 593] width 15 height 13
radio input "true"
click at [1090, 720] on span "False" at bounding box center [1088, 723] width 32 height 16
drag, startPoint x: 1090, startPoint y: 720, endPoint x: 914, endPoint y: 736, distance: 176.7
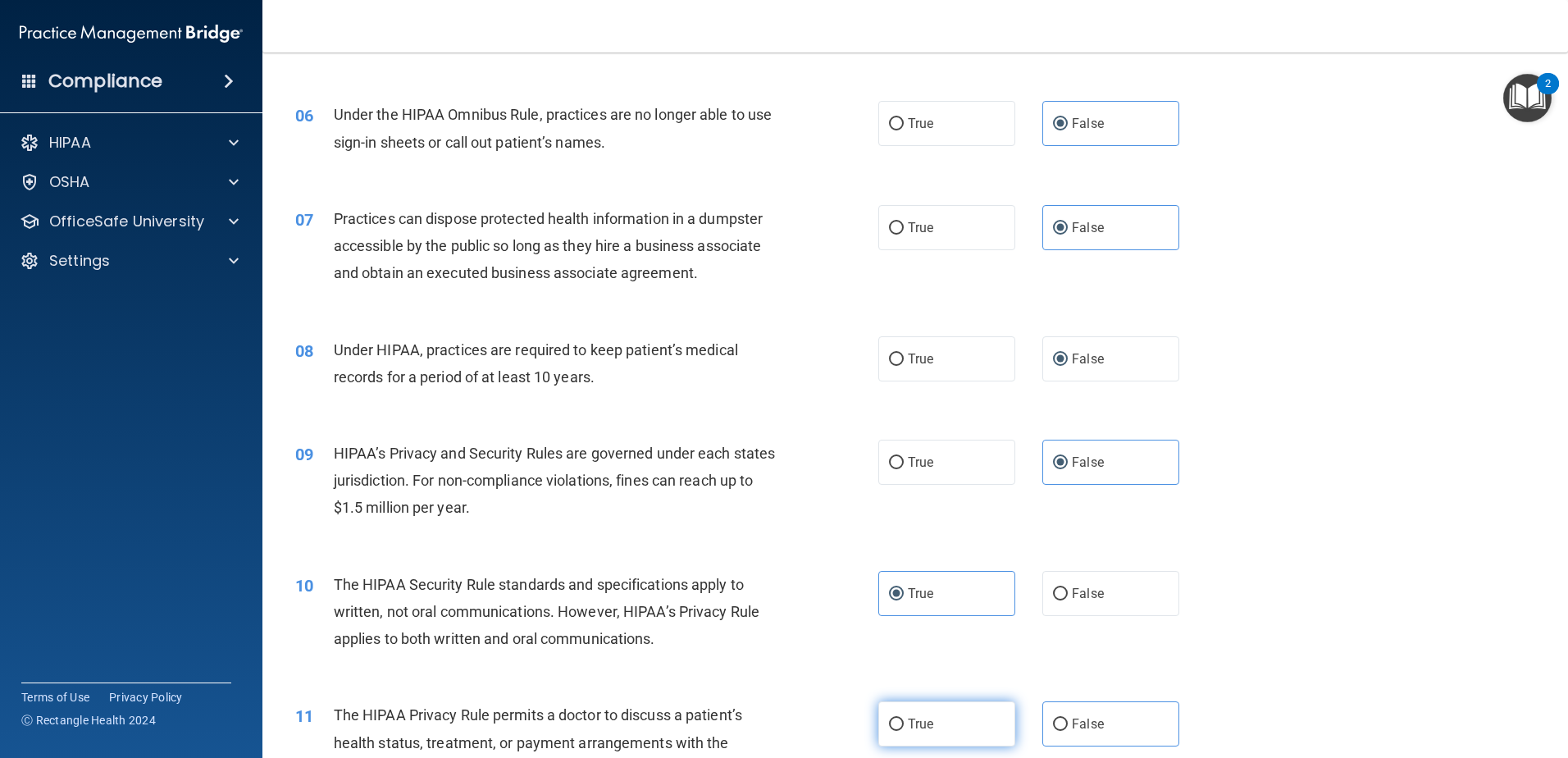
click at [914, 736] on label "True" at bounding box center [946, 723] width 137 height 46
click at [904, 731] on input "True" at bounding box center [896, 724] width 15 height 13
radio input "true"
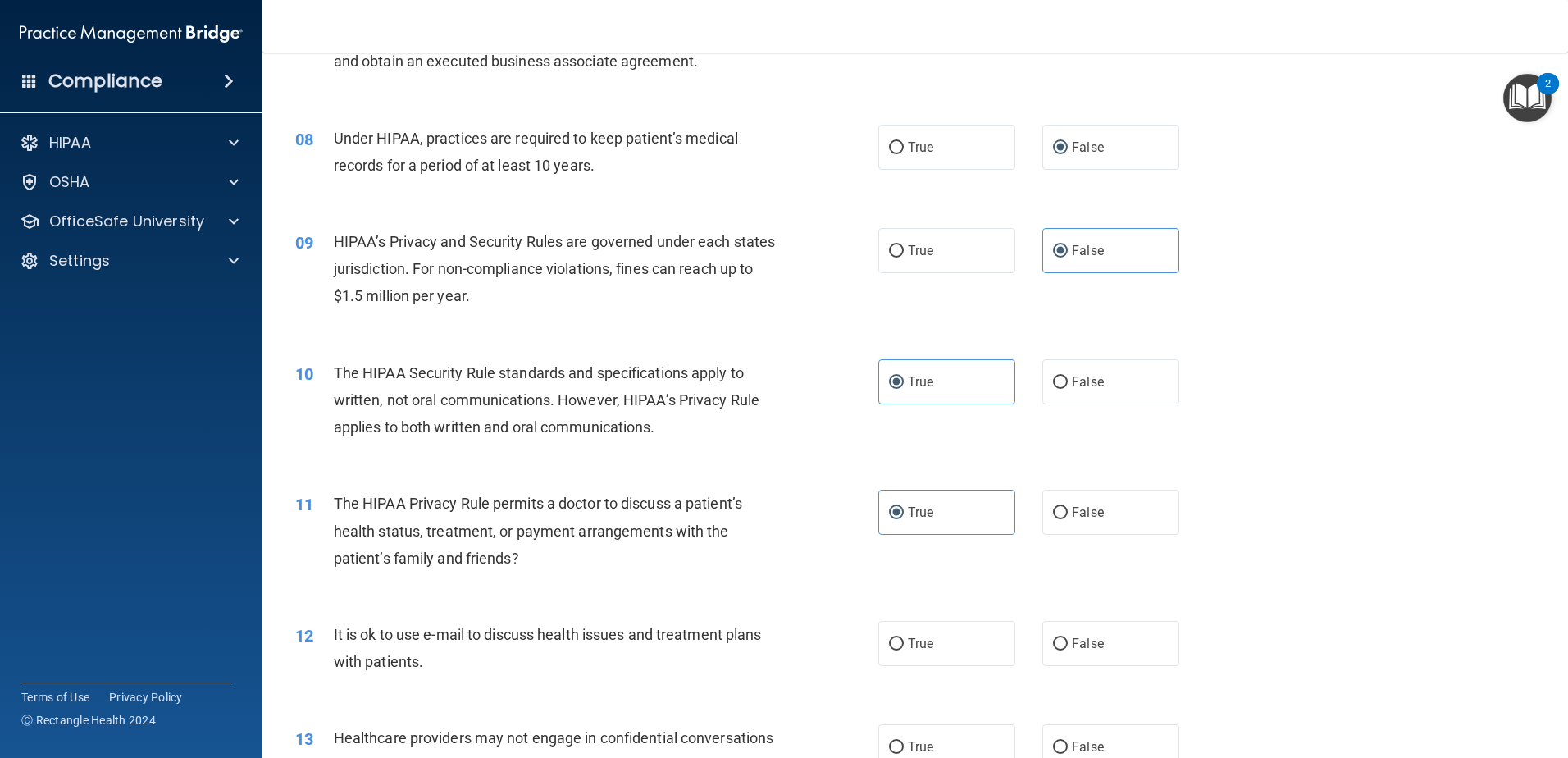
scroll to position [901, 0]
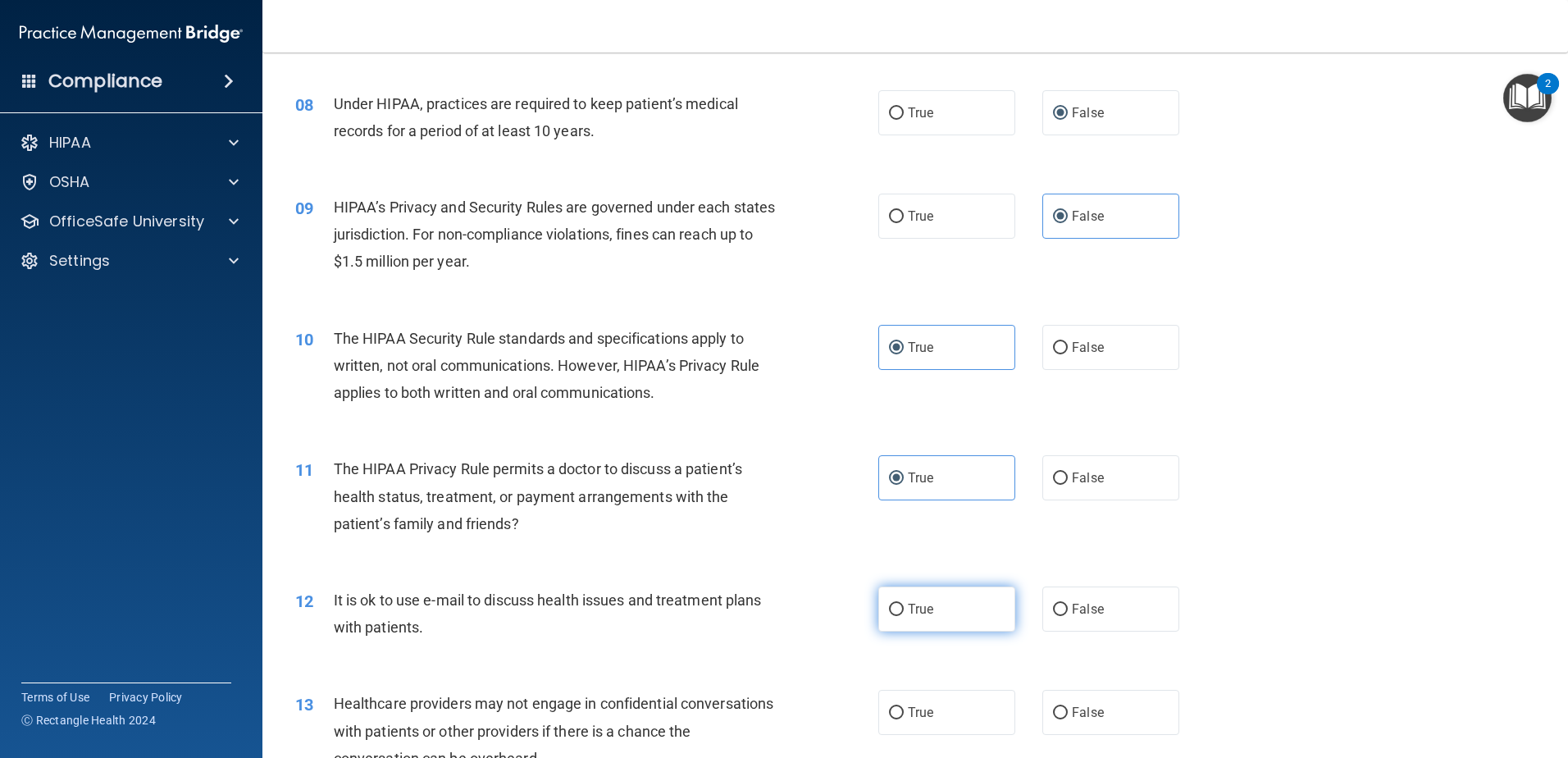
click at [946, 619] on label "True" at bounding box center [946, 609] width 137 height 46
click at [904, 616] on input "True" at bounding box center [896, 610] width 15 height 13
radio input "true"
click at [1062, 710] on label "False" at bounding box center [1110, 711] width 137 height 46
click at [1062, 710] on input "False" at bounding box center [1060, 712] width 15 height 13
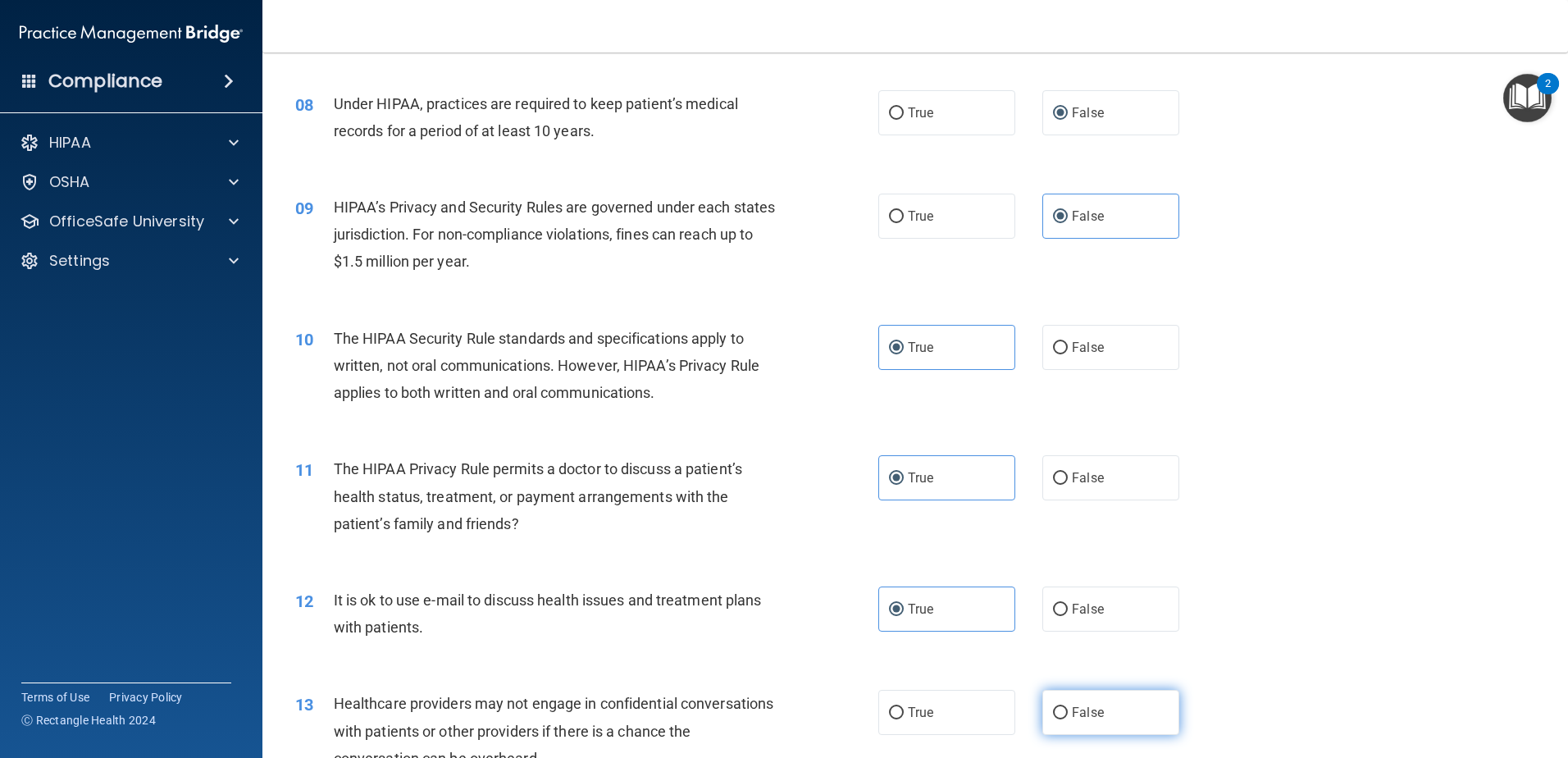
radio input "true"
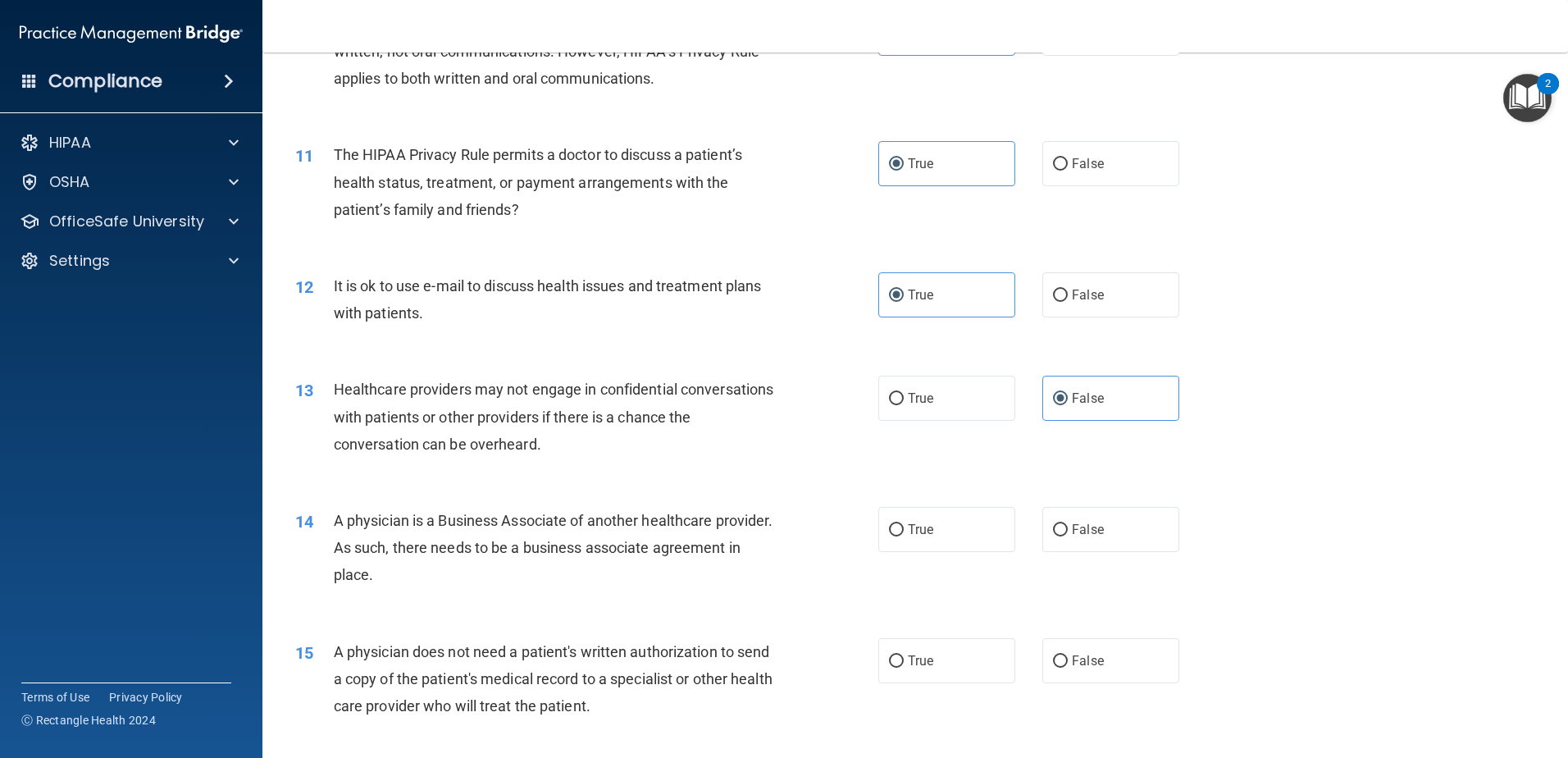
scroll to position [1230, 0]
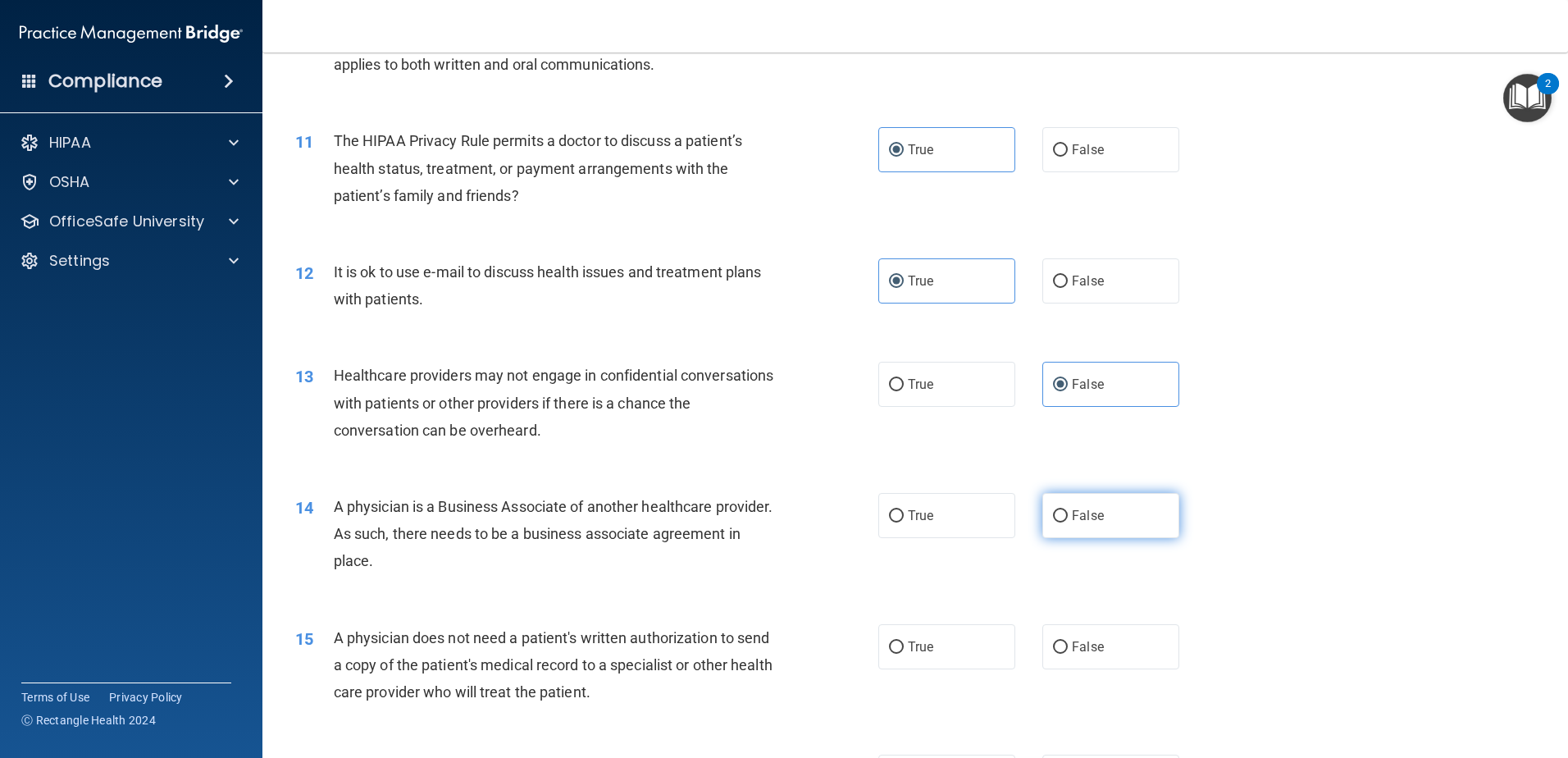
click at [1047, 529] on label "False" at bounding box center [1110, 515] width 137 height 46
click at [1053, 522] on input "False" at bounding box center [1060, 516] width 15 height 13
radio input "true"
click at [889, 643] on input "True" at bounding box center [896, 647] width 15 height 13
radio input "true"
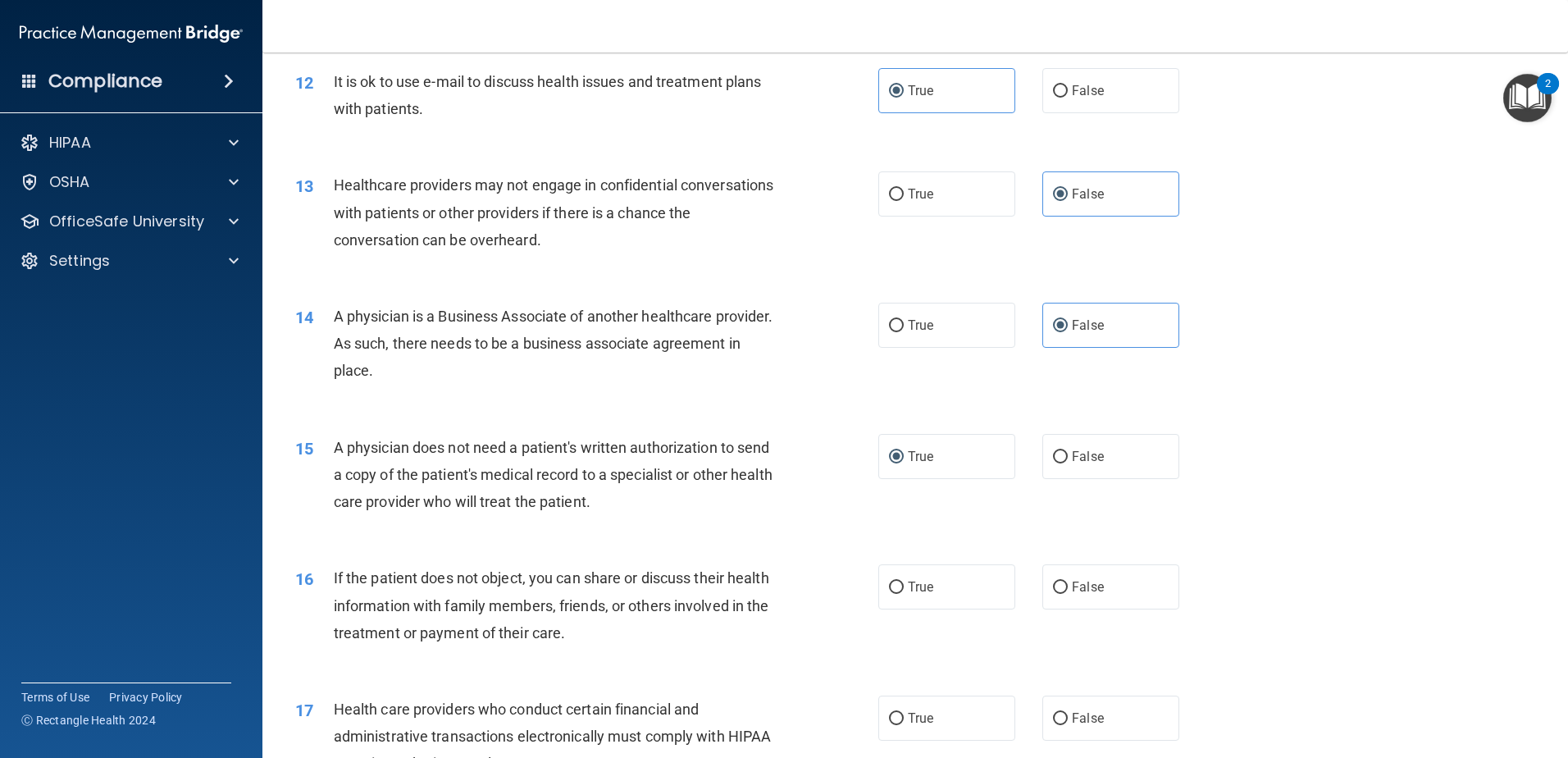
scroll to position [1476, 0]
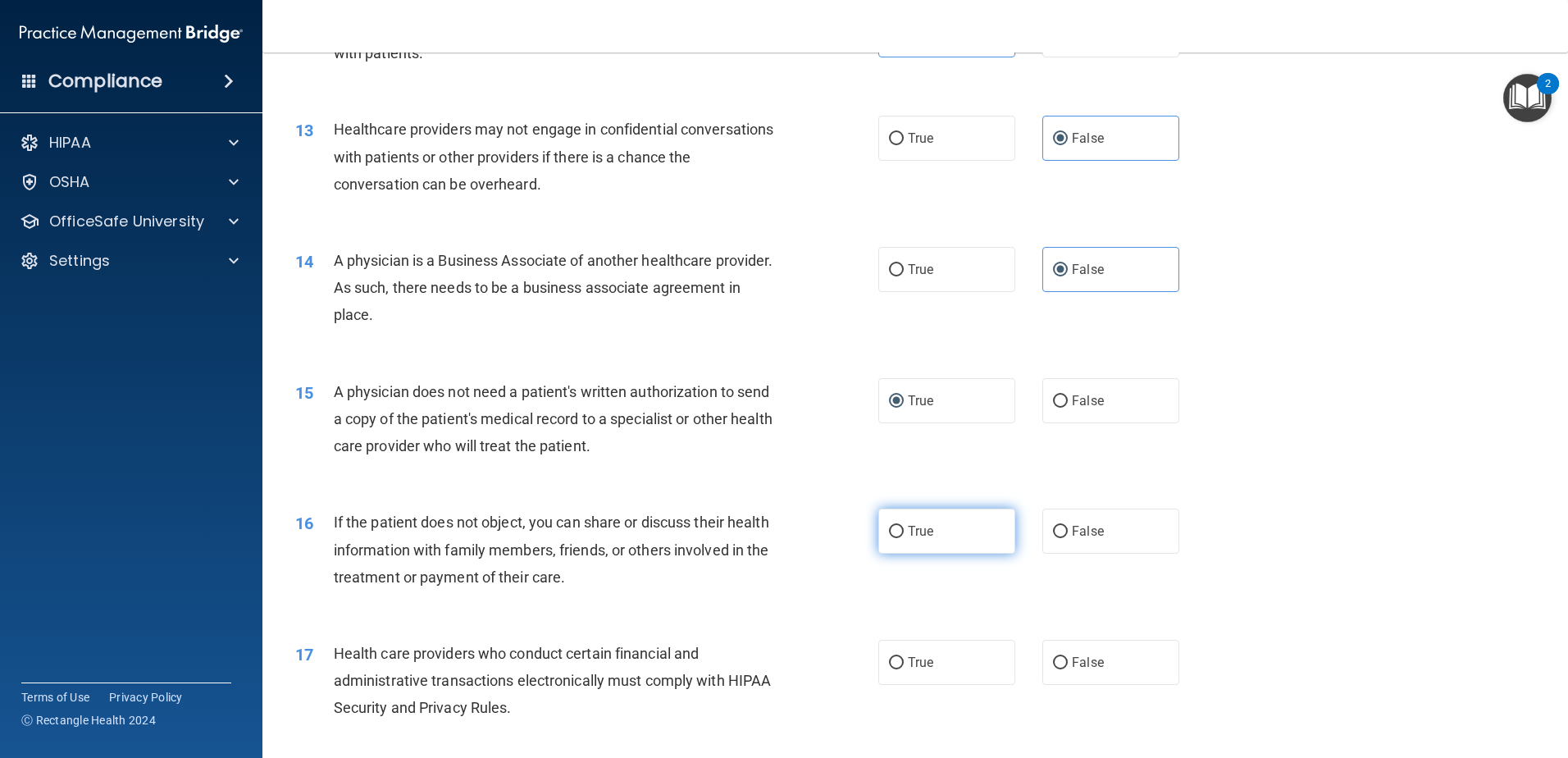
click at [973, 540] on label "True" at bounding box center [946, 530] width 137 height 46
click at [904, 538] on input "True" at bounding box center [896, 531] width 15 height 13
radio input "true"
click at [897, 662] on input "True" at bounding box center [896, 663] width 15 height 13
radio input "true"
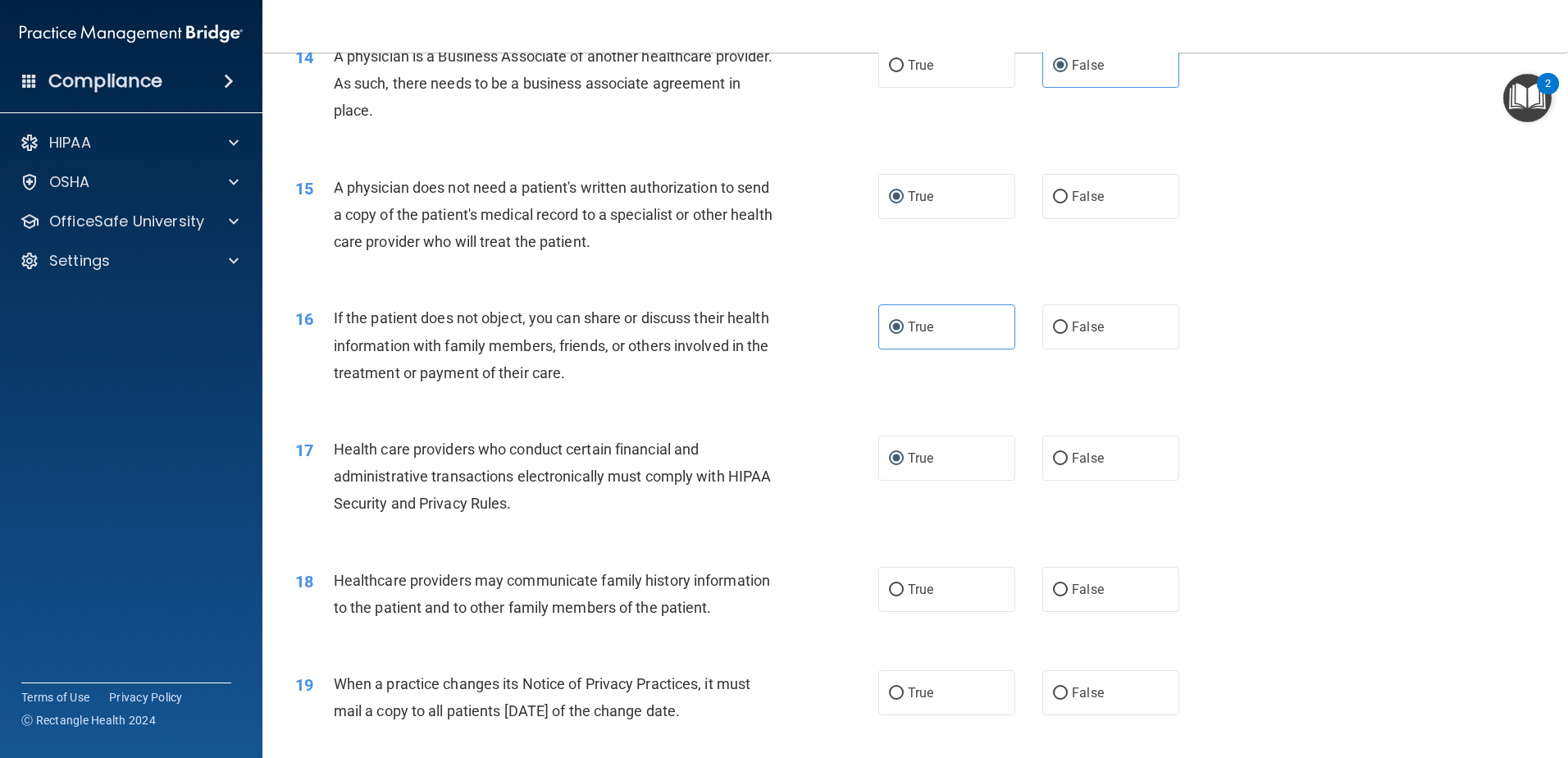
scroll to position [1721, 0]
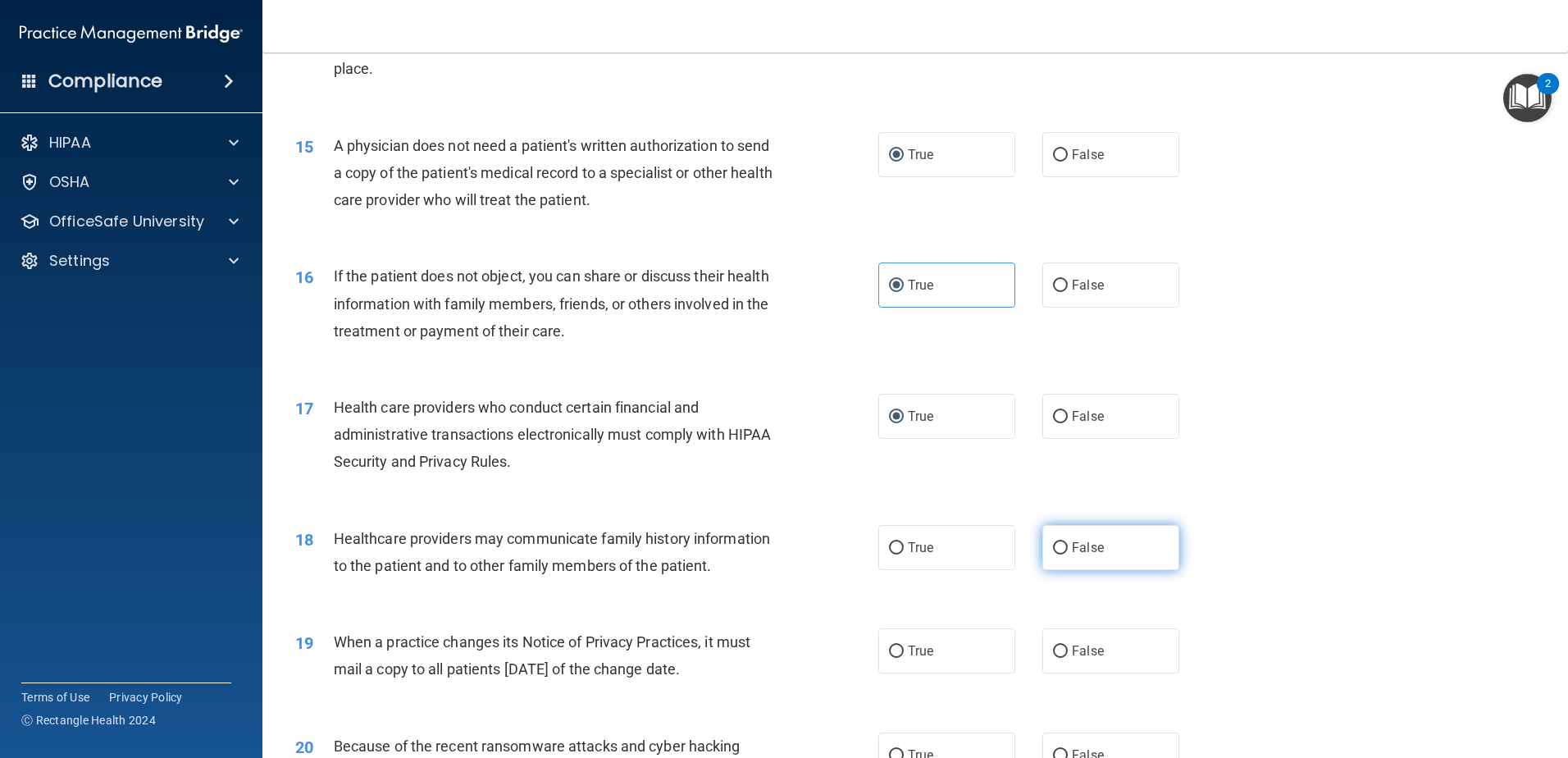
click at [1082, 553] on span "False" at bounding box center [1088, 548] width 32 height 16
click at [1068, 553] on input "False" at bounding box center [1060, 548] width 15 height 13
radio input "true"
click at [1056, 648] on input "False" at bounding box center [1060, 651] width 15 height 13
radio input "true"
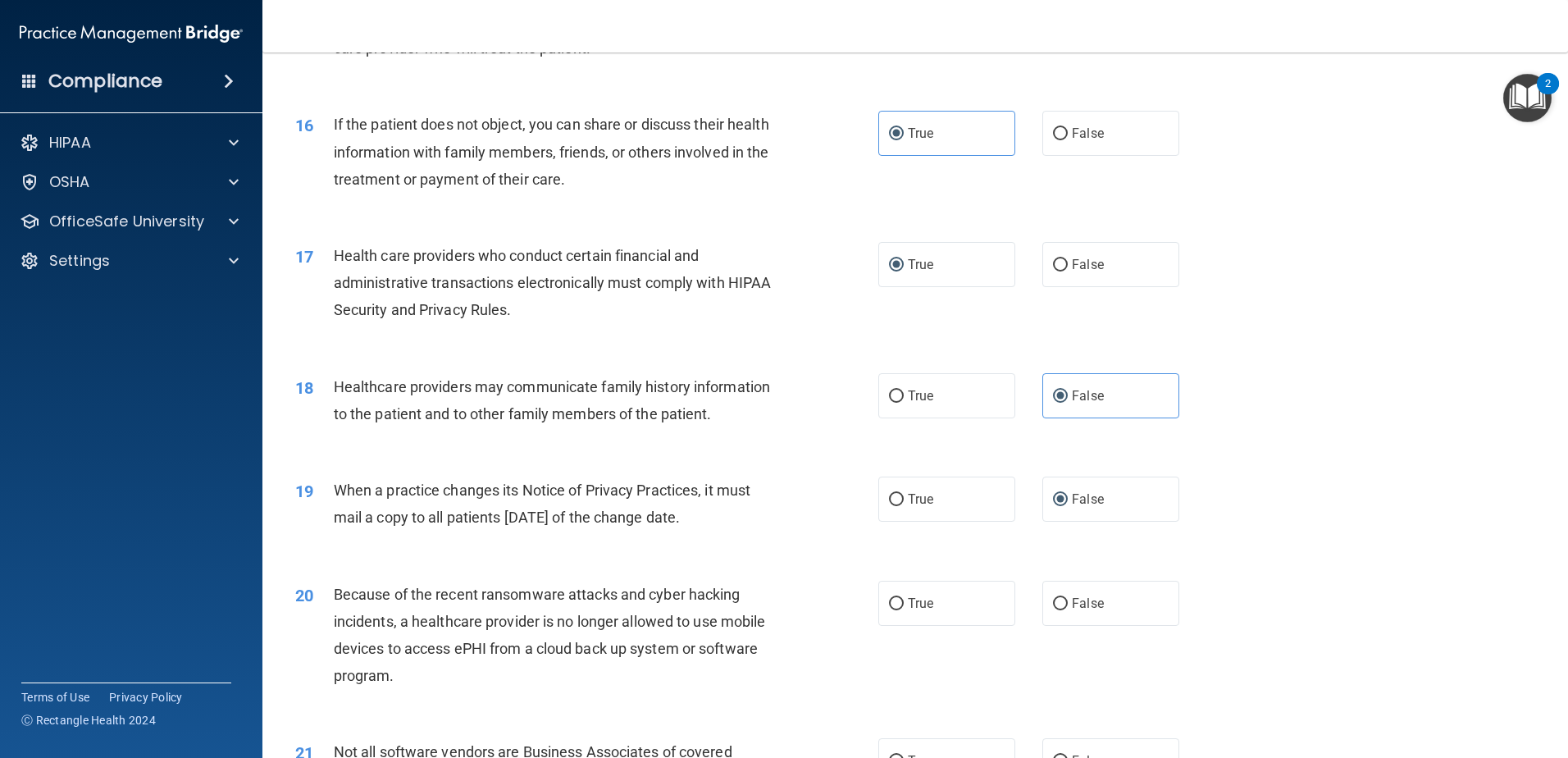
scroll to position [1885, 0]
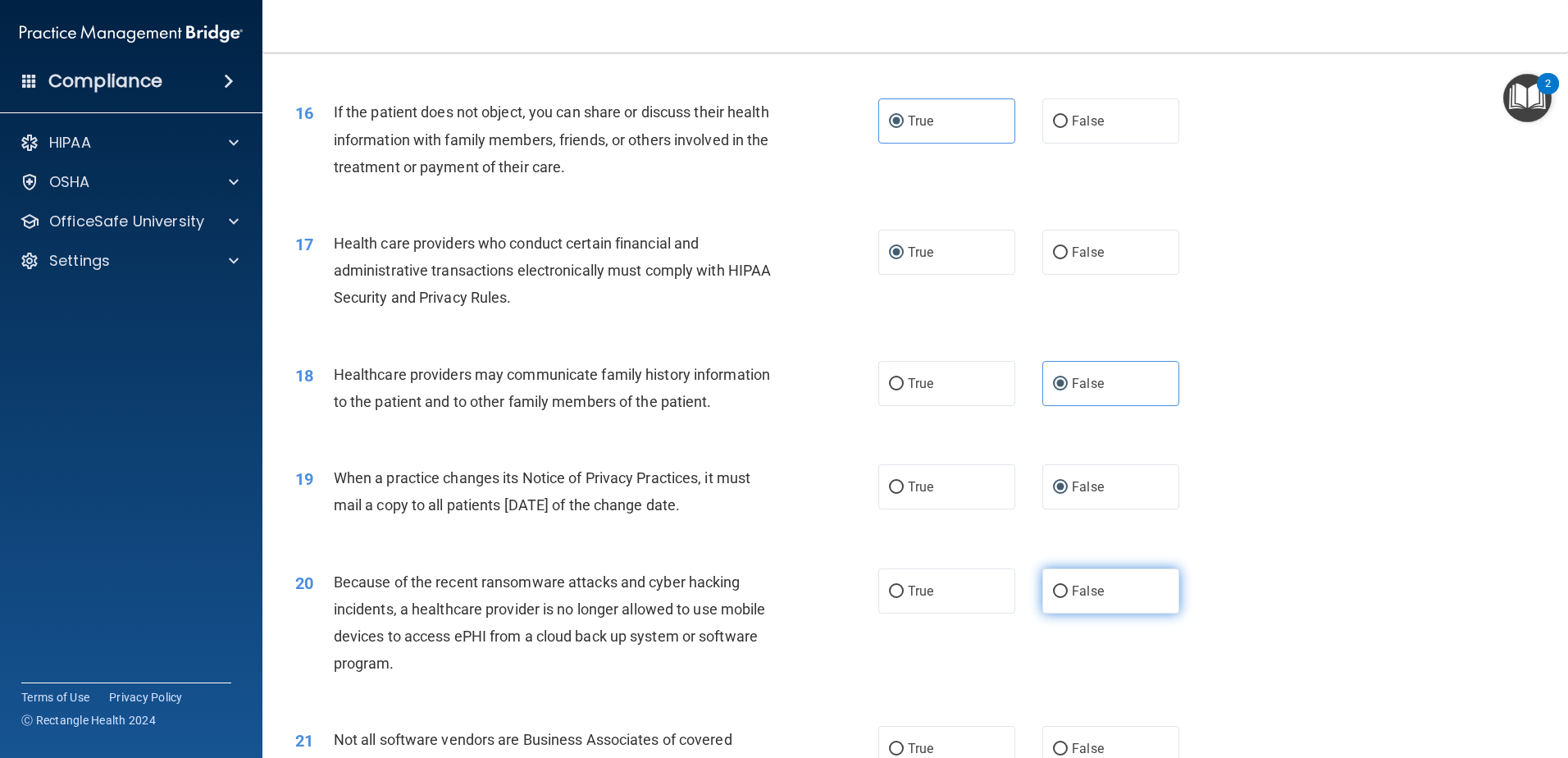
click at [1072, 593] on span "False" at bounding box center [1088, 590] width 32 height 16
click at [1068, 593] on input "False" at bounding box center [1060, 591] width 15 height 13
radio input "true"
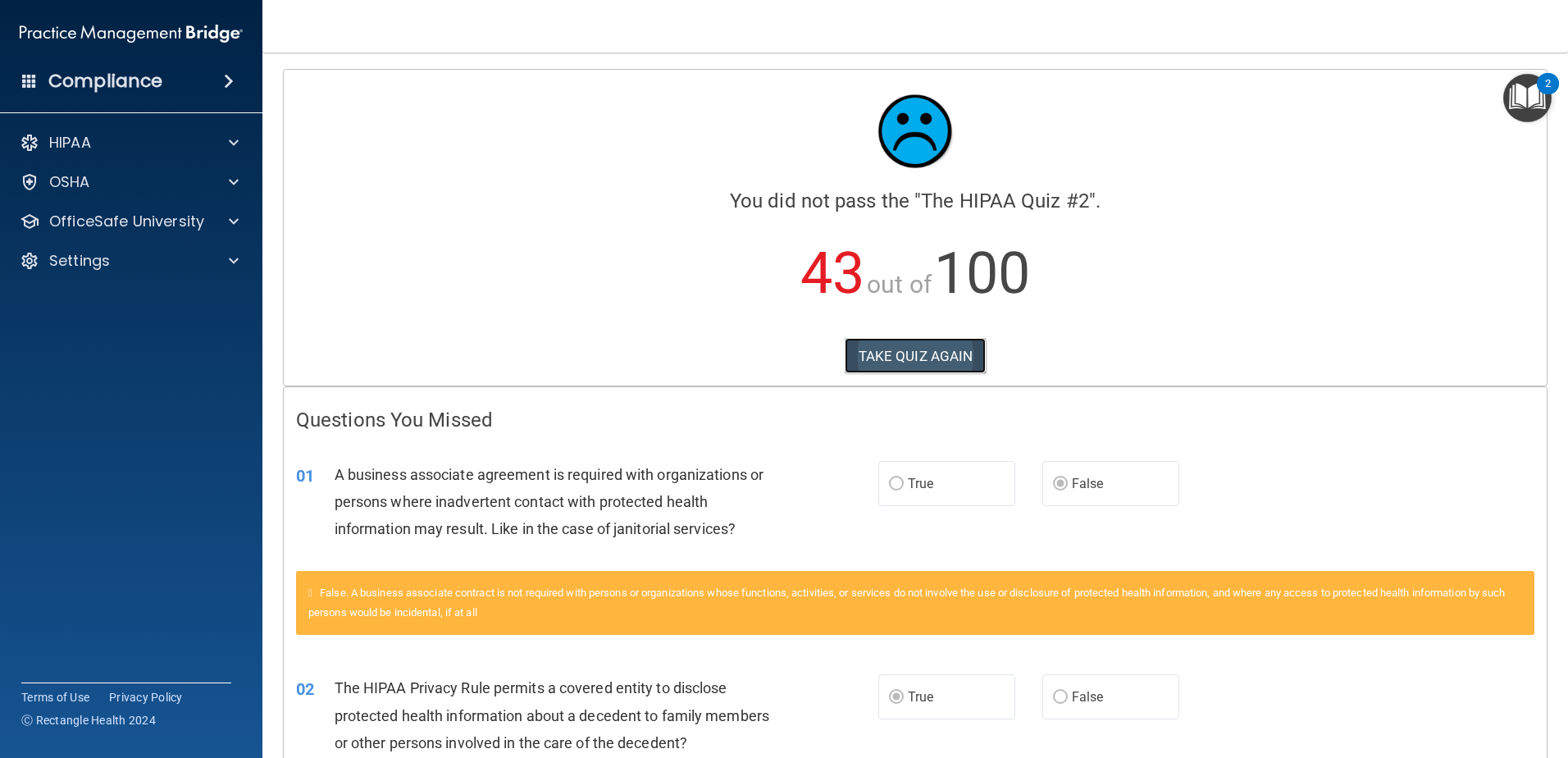
click at [935, 352] on button "TAKE QUIZ AGAIN" at bounding box center [915, 355] width 142 height 36
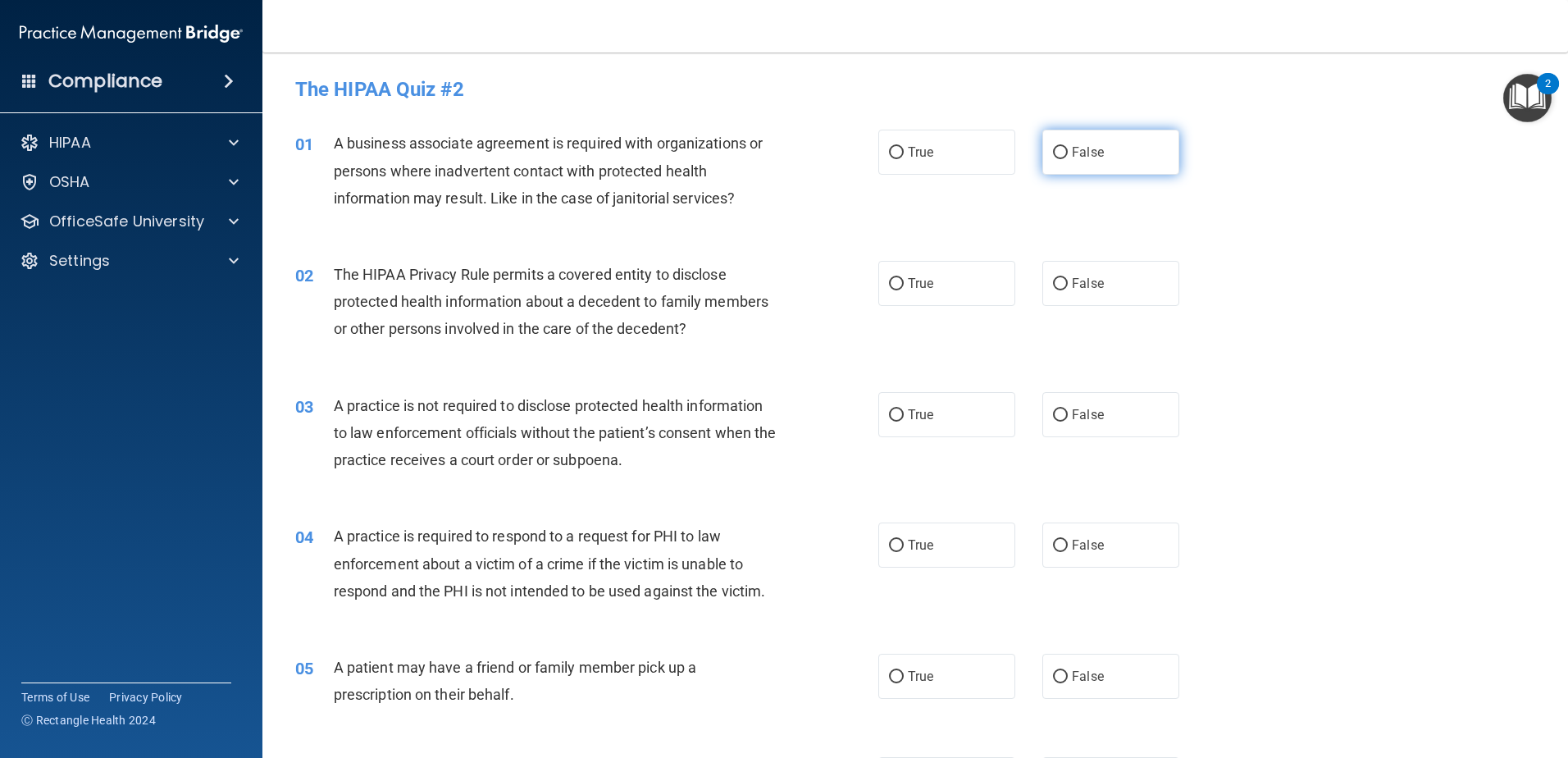
click at [1055, 146] on input "False" at bounding box center [1060, 152] width 15 height 13
radio input "true"
click at [925, 282] on span "True" at bounding box center [920, 283] width 25 height 16
click at [904, 282] on input "True" at bounding box center [896, 284] width 15 height 13
radio input "true"
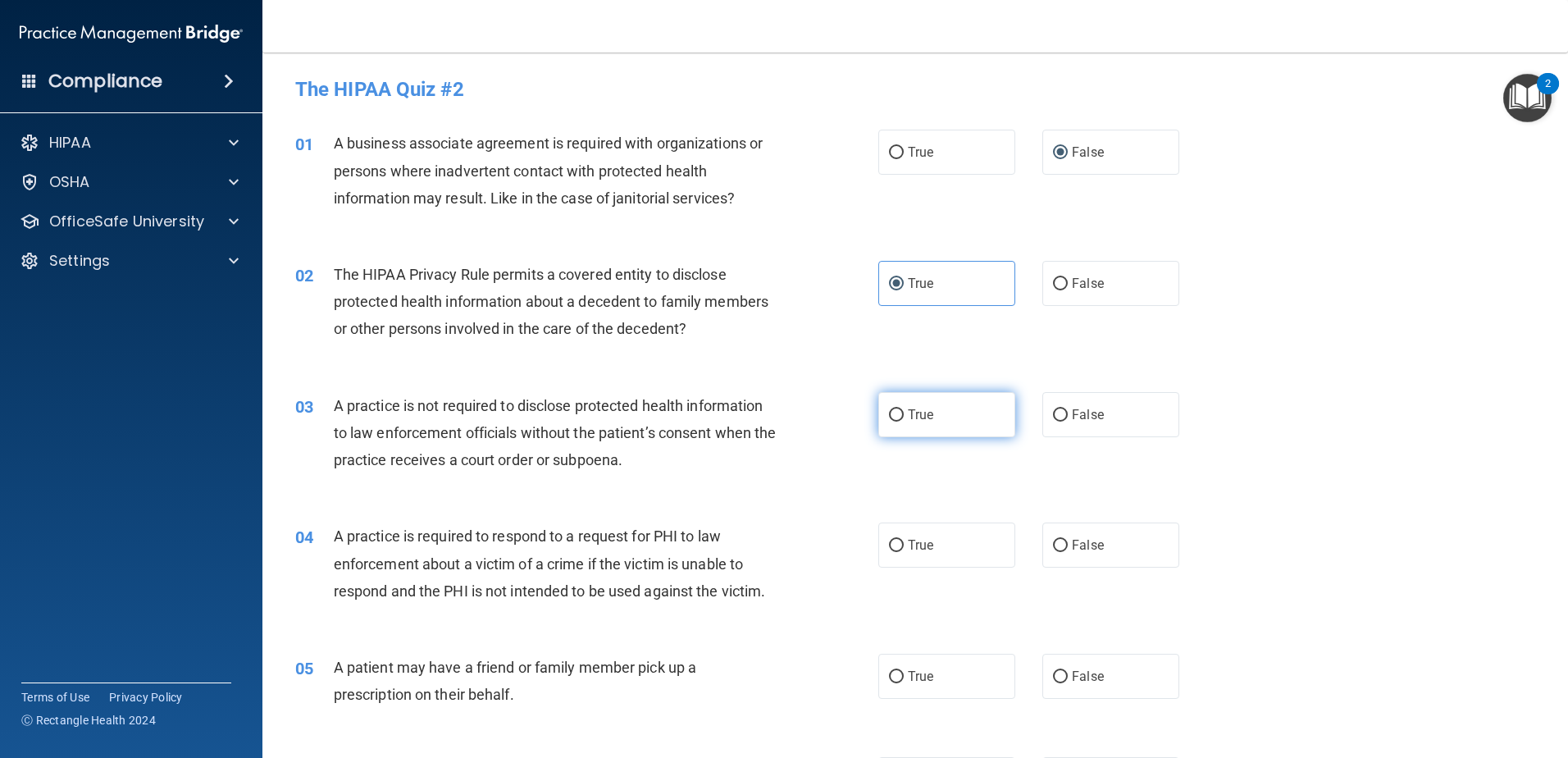
click at [894, 423] on label "True" at bounding box center [946, 414] width 137 height 46
click at [894, 422] on input "True" at bounding box center [896, 415] width 15 height 13
radio input "true"
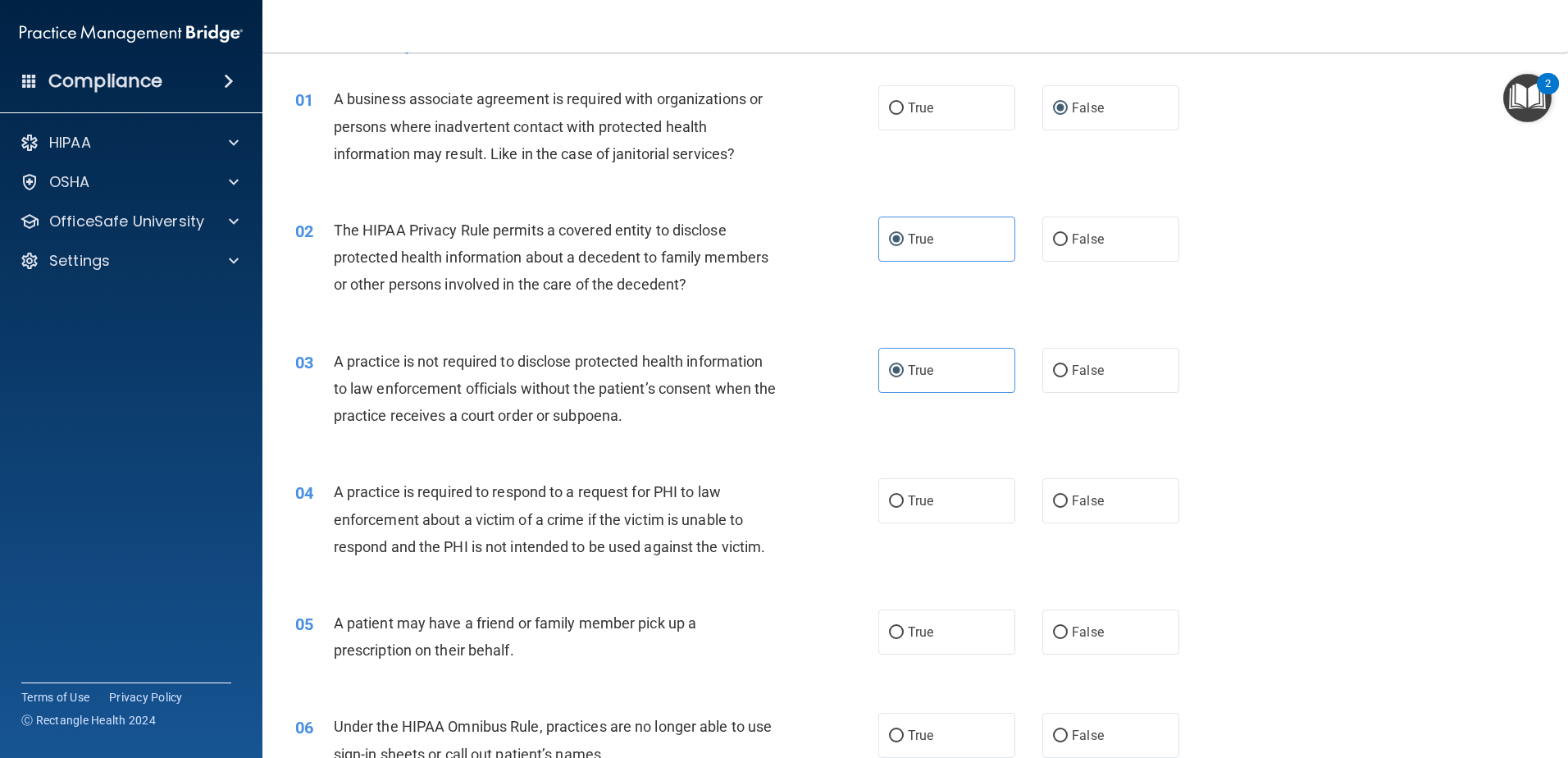
scroll to position [164, 0]
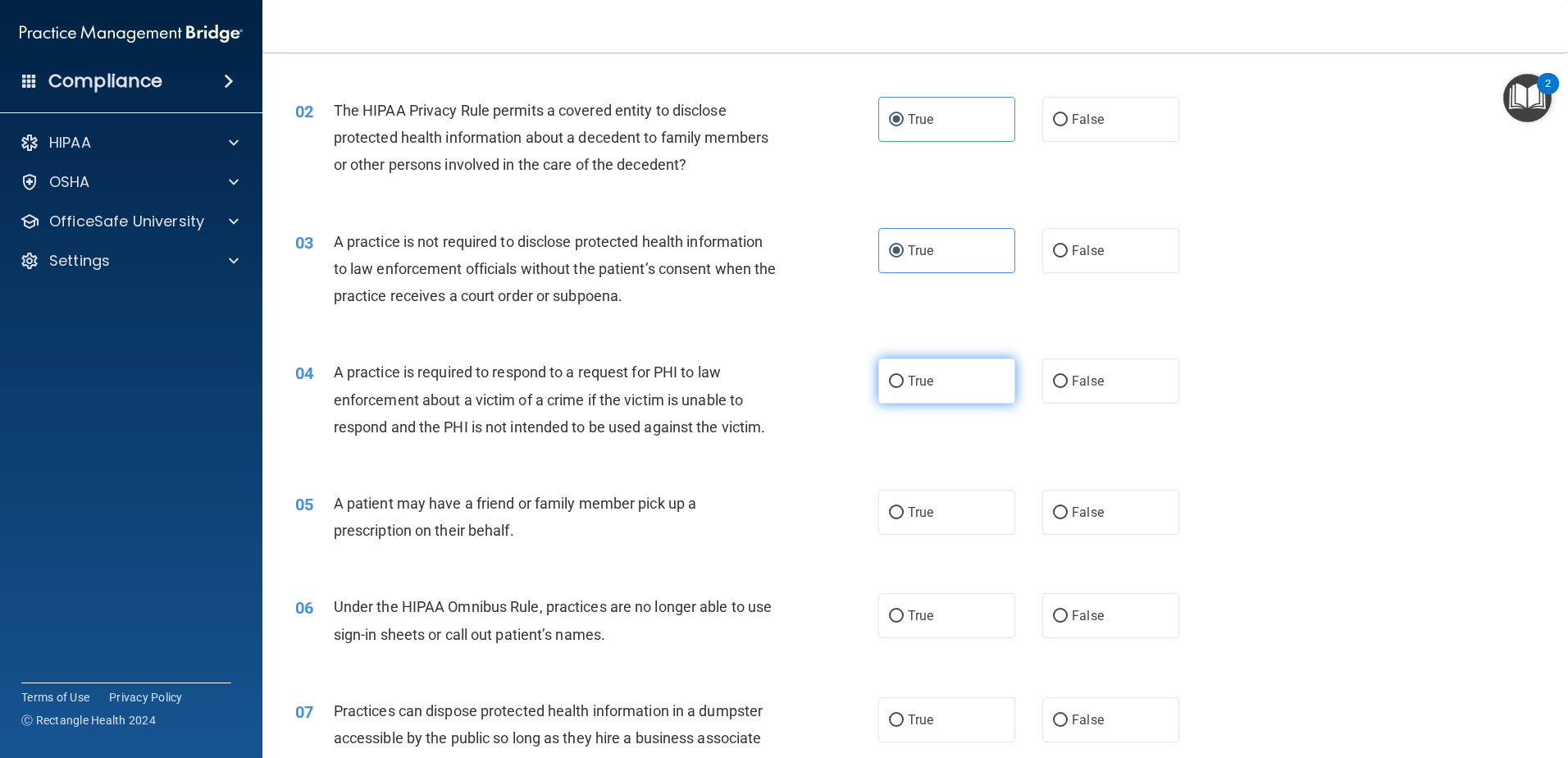
click at [918, 396] on label "True" at bounding box center [946, 381] width 137 height 46
click at [904, 388] on input "True" at bounding box center [896, 381] width 15 height 13
radio input "true"
click at [901, 507] on label "True" at bounding box center [946, 512] width 137 height 46
click at [901, 507] on input "True" at bounding box center [896, 513] width 15 height 13
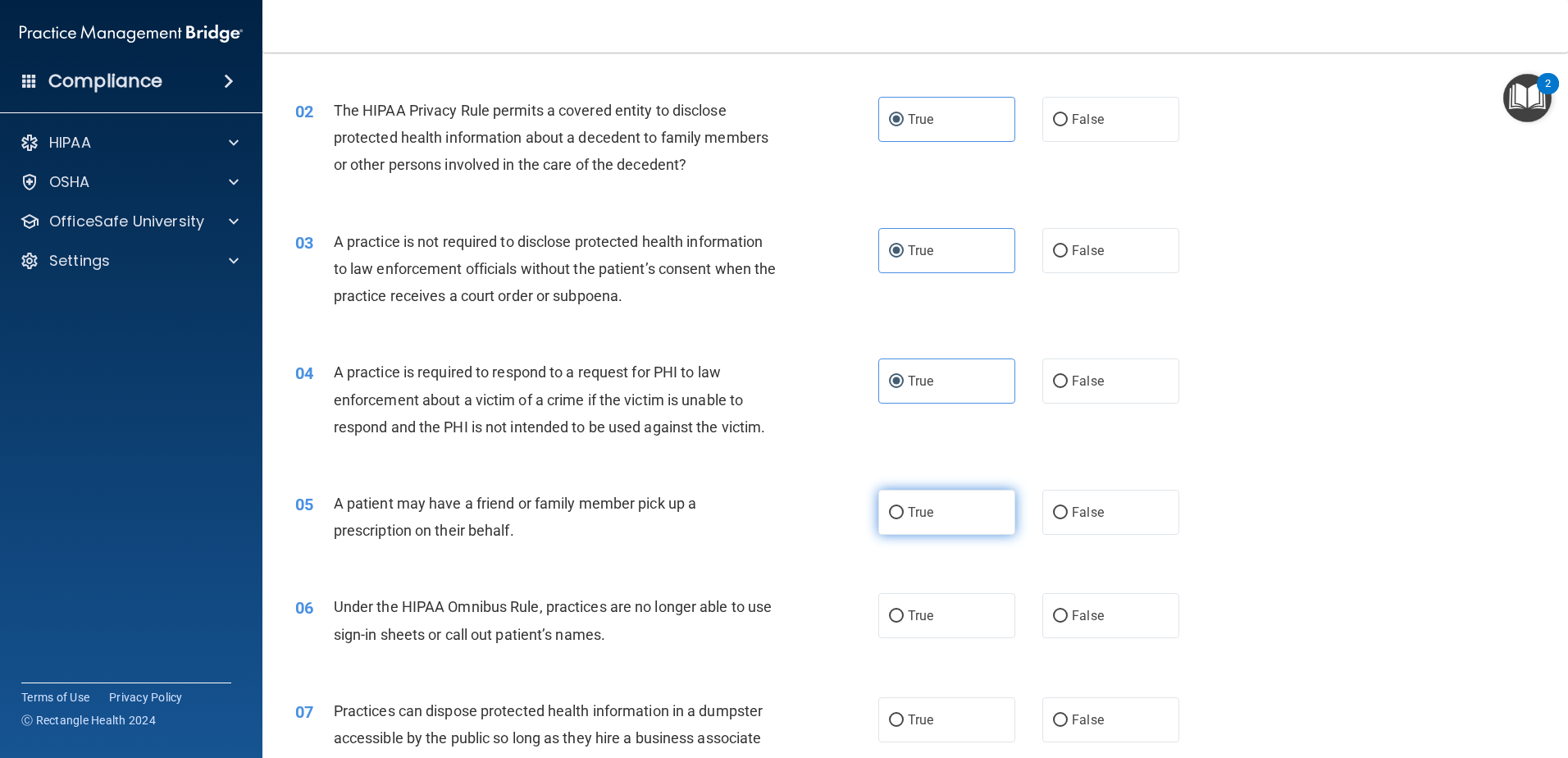
radio input "true"
click at [1097, 617] on label "False" at bounding box center [1110, 616] width 137 height 46
click at [1068, 617] on input "False" at bounding box center [1060, 616] width 15 height 13
radio input "true"
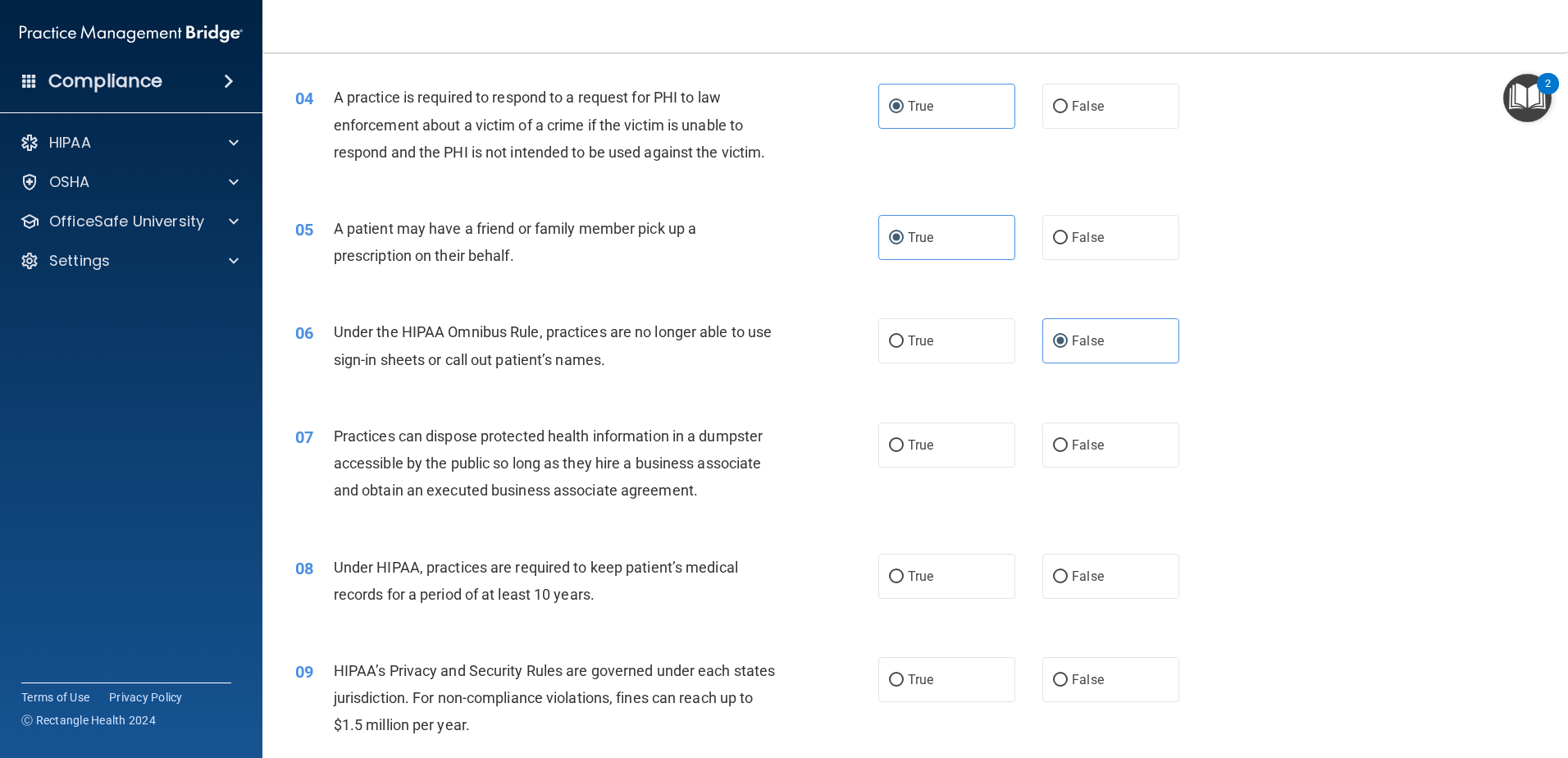
scroll to position [492, 0]
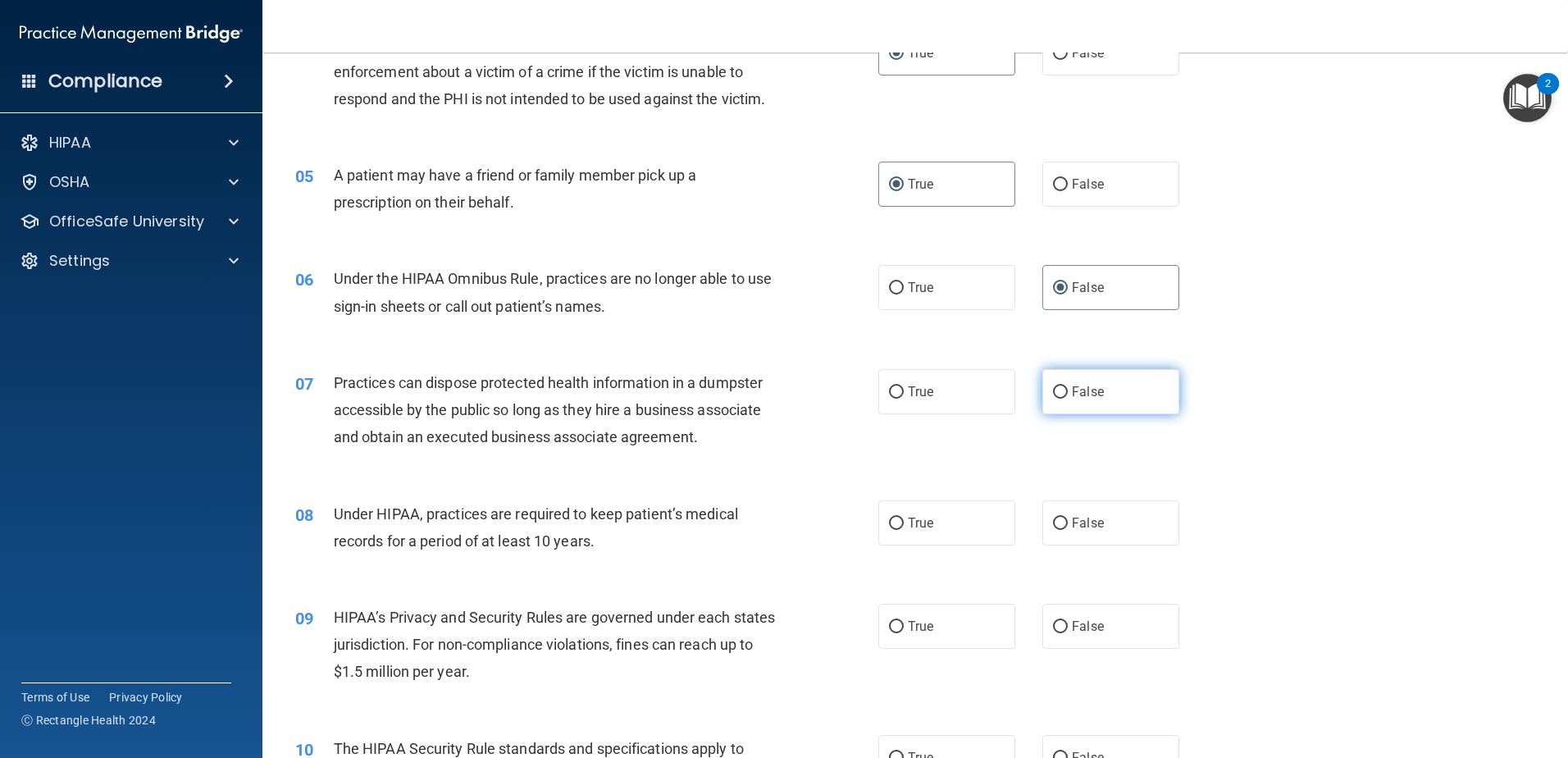
click at [1062, 388] on label "False" at bounding box center [1110, 392] width 137 height 46
click at [1062, 388] on input "False" at bounding box center [1060, 392] width 15 height 13
radio input "true"
click at [1062, 521] on label "False" at bounding box center [1110, 522] width 137 height 46
click at [1062, 521] on input "False" at bounding box center [1060, 523] width 15 height 13
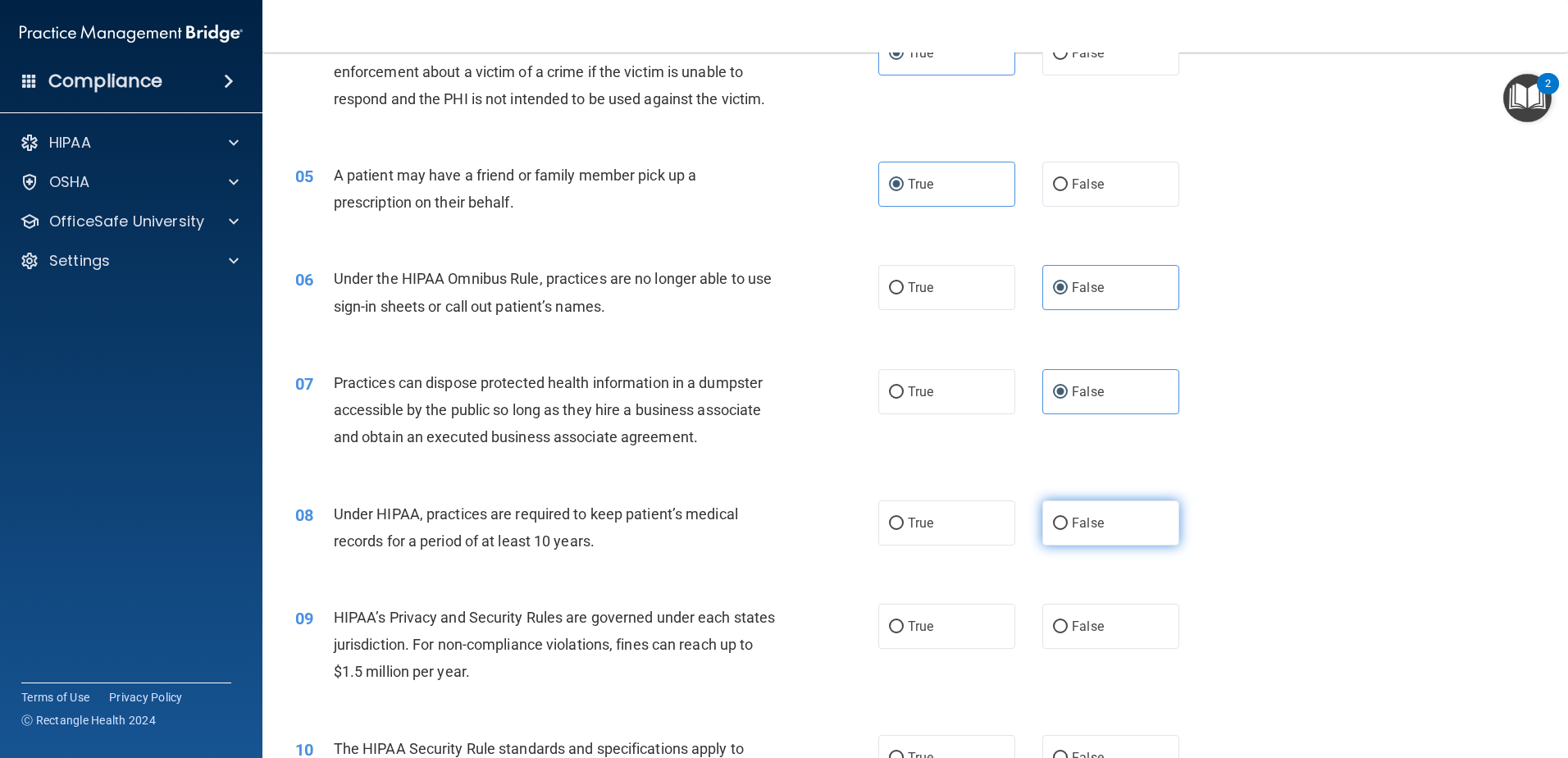
radio input "true"
click at [1053, 623] on input "False" at bounding box center [1060, 626] width 15 height 13
radio input "true"
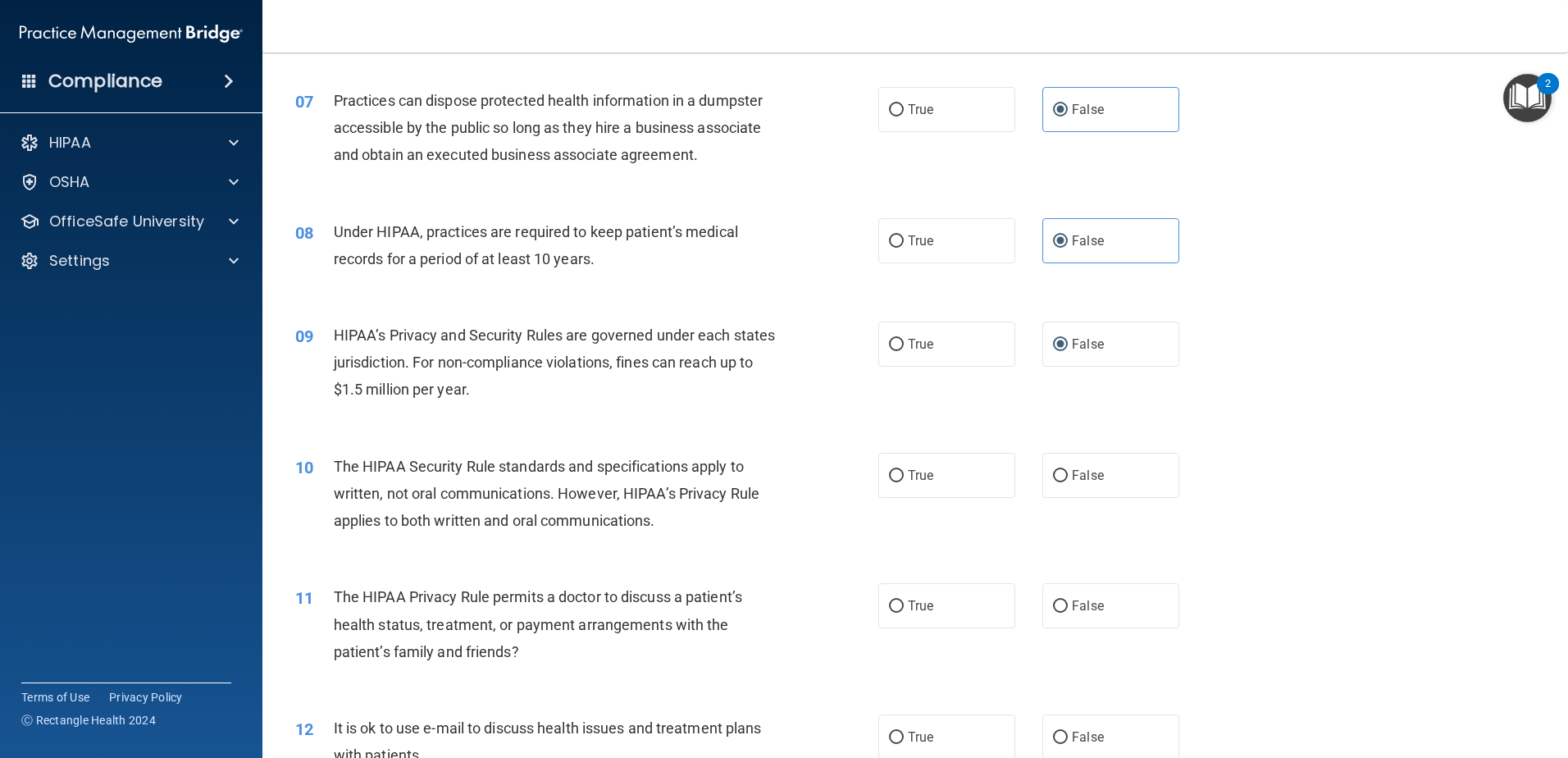
scroll to position [901, 0]
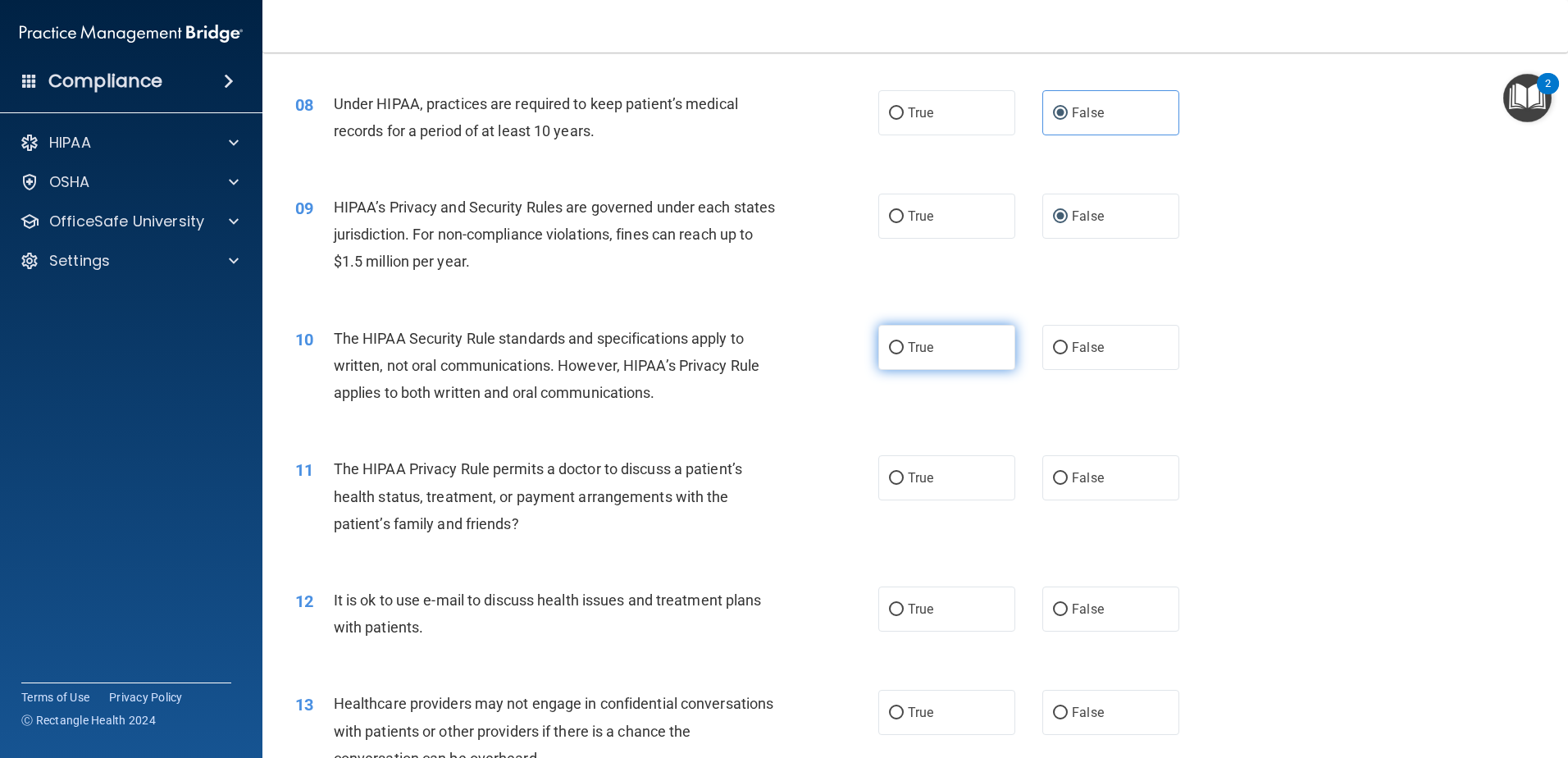
click at [940, 343] on label "True" at bounding box center [946, 347] width 137 height 46
click at [904, 343] on input "True" at bounding box center [896, 348] width 15 height 13
radio input "true"
click at [980, 477] on label "True" at bounding box center [946, 477] width 137 height 46
click at [904, 477] on input "True" at bounding box center [896, 478] width 15 height 13
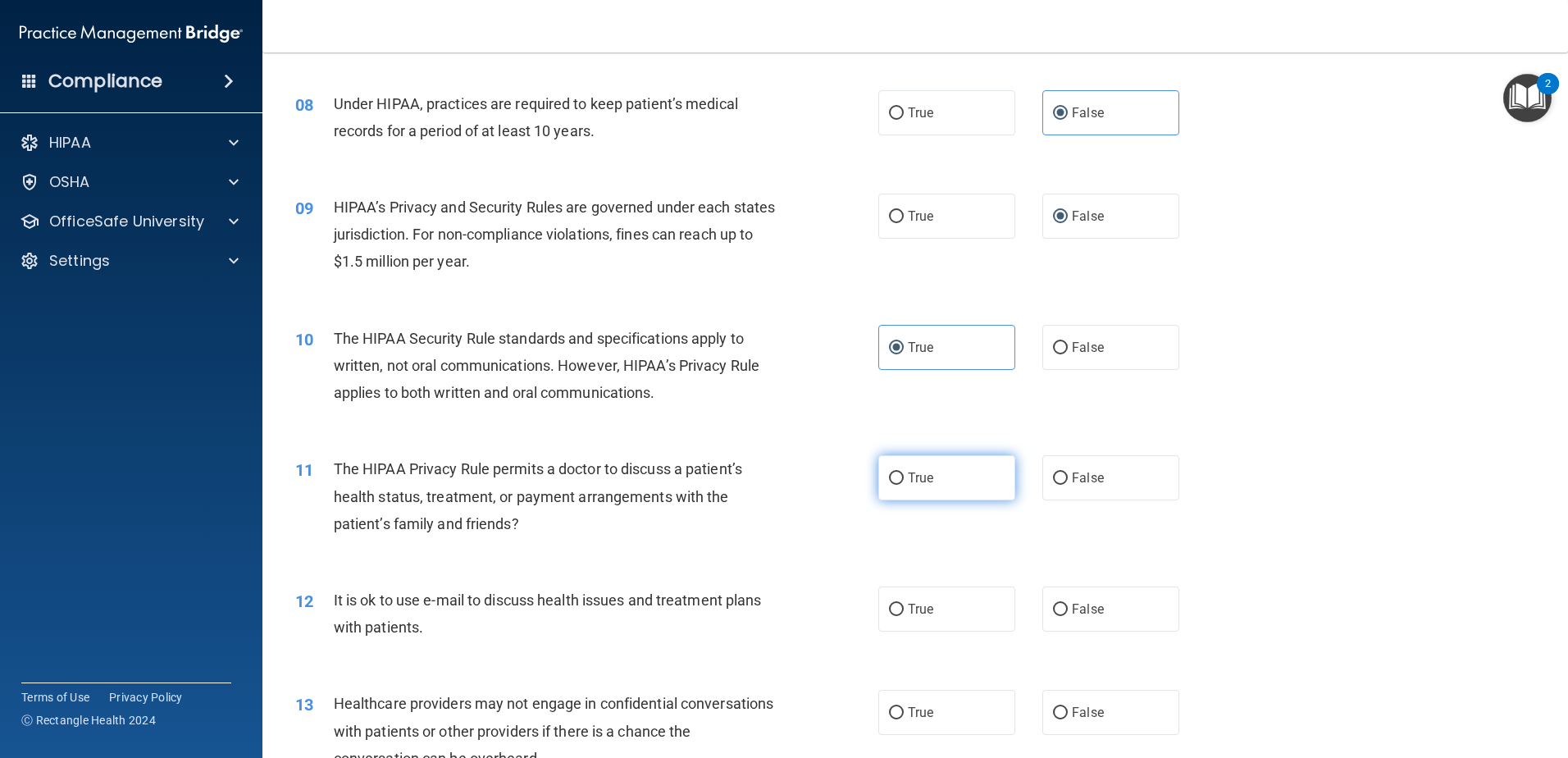
radio input "true"
click at [966, 605] on label "True" at bounding box center [946, 609] width 137 height 46
click at [904, 605] on input "True" at bounding box center [896, 610] width 15 height 13
radio input "true"
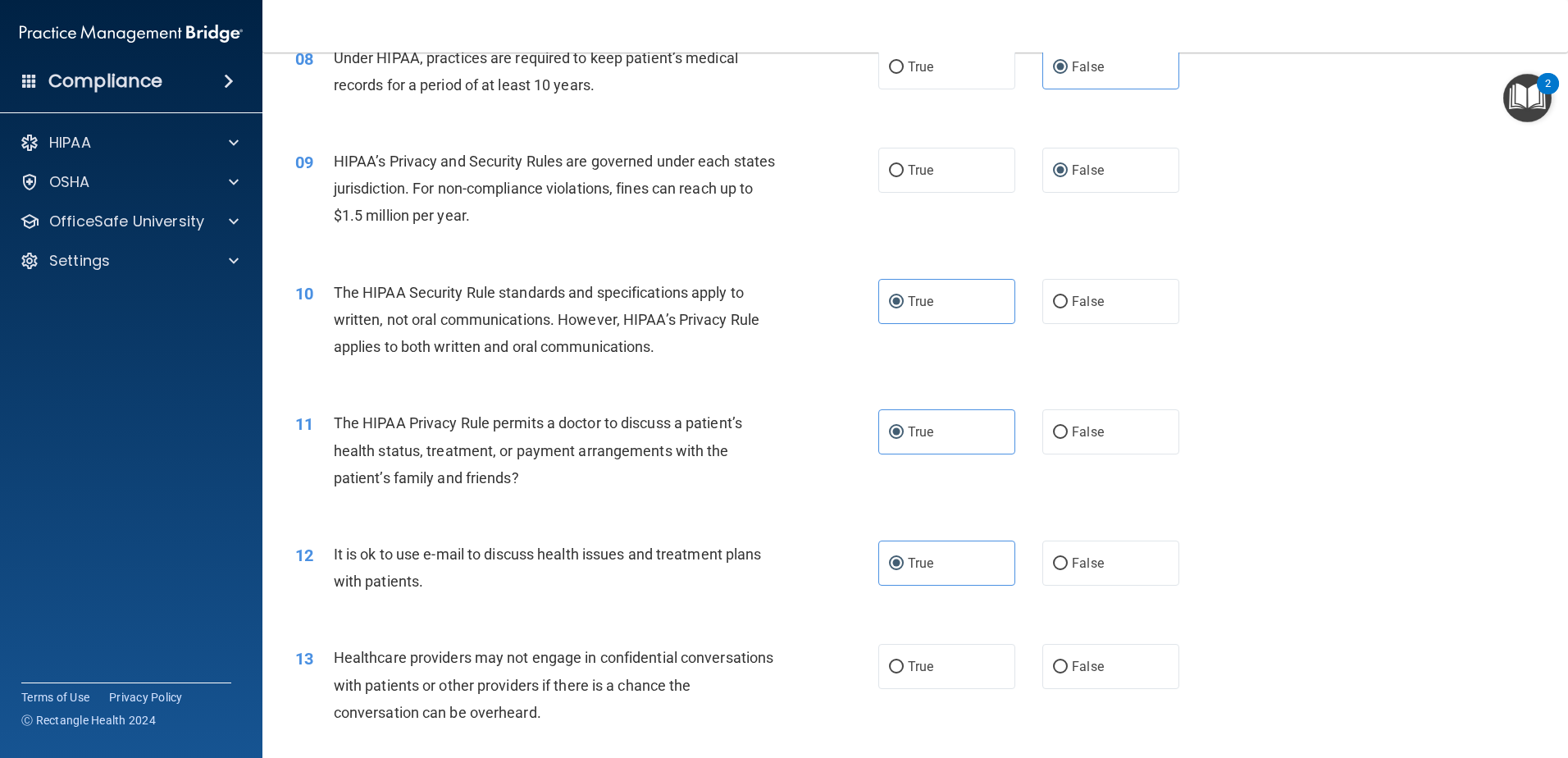
scroll to position [1066, 0]
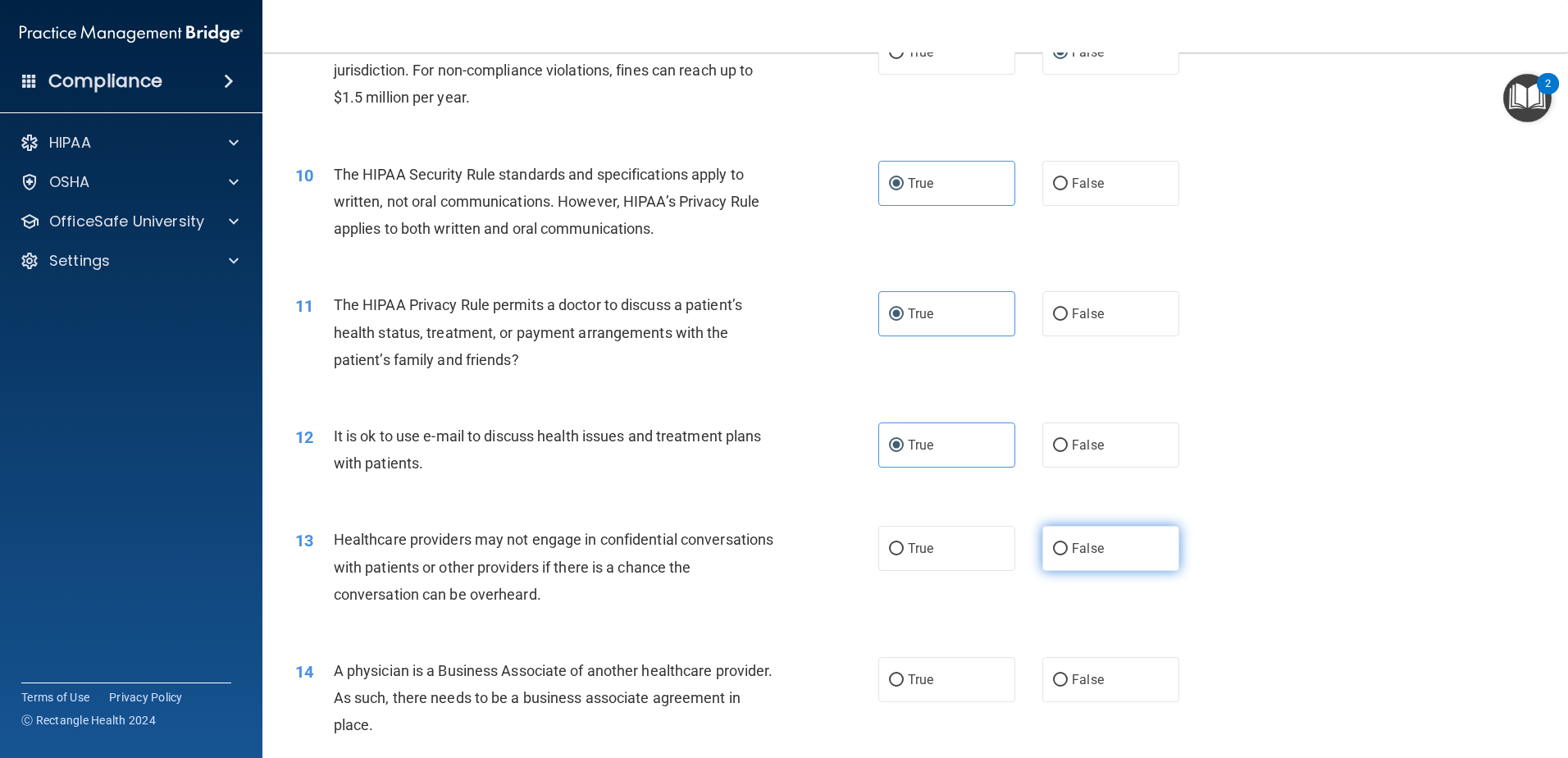
click at [1098, 553] on label "False" at bounding box center [1110, 548] width 137 height 46
click at [1068, 553] on input "False" at bounding box center [1060, 549] width 15 height 13
radio input "true"
click at [1075, 675] on span "False" at bounding box center [1088, 679] width 32 height 16
click at [1068, 675] on input "False" at bounding box center [1060, 679] width 15 height 13
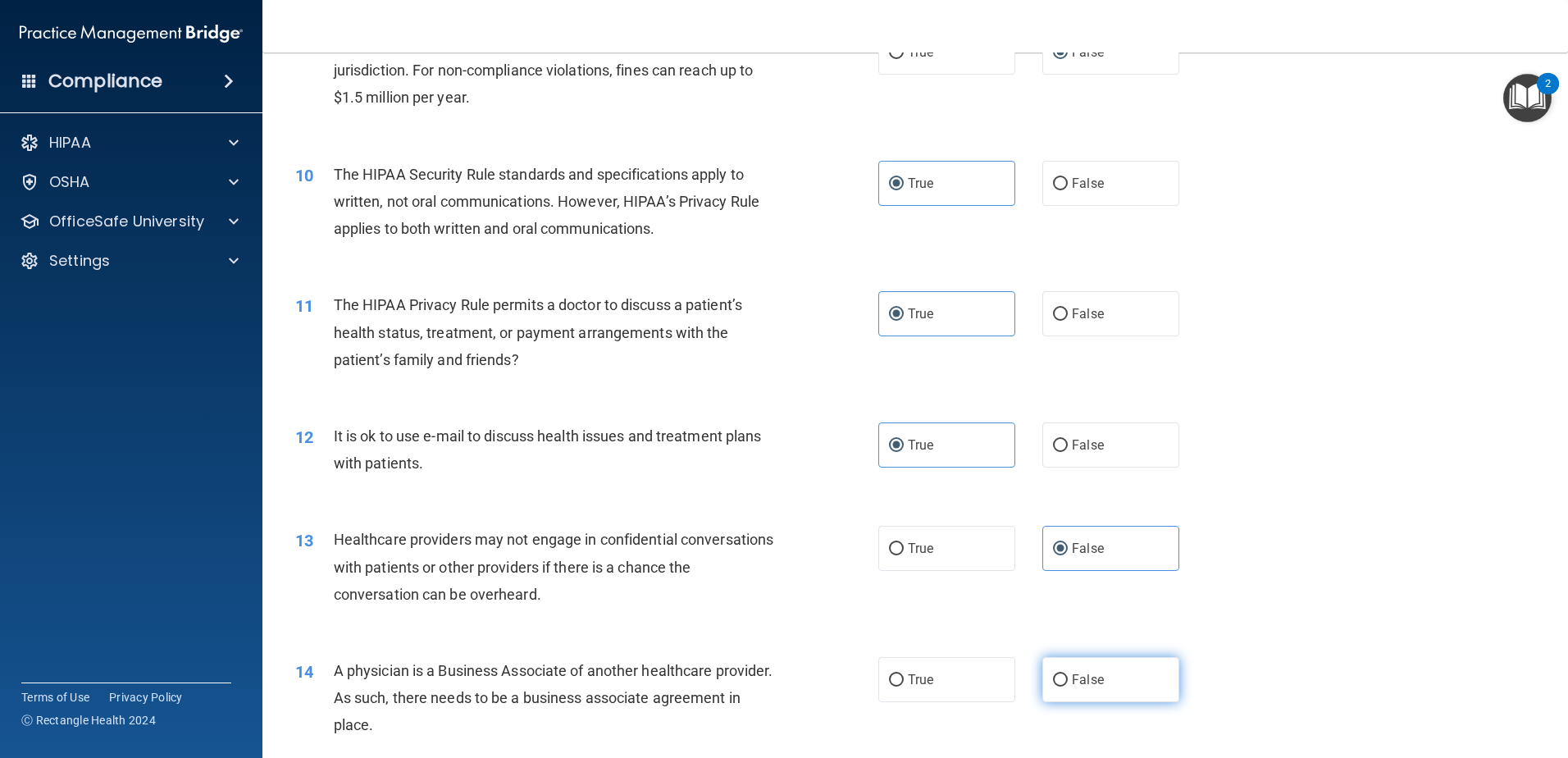
radio input "true"
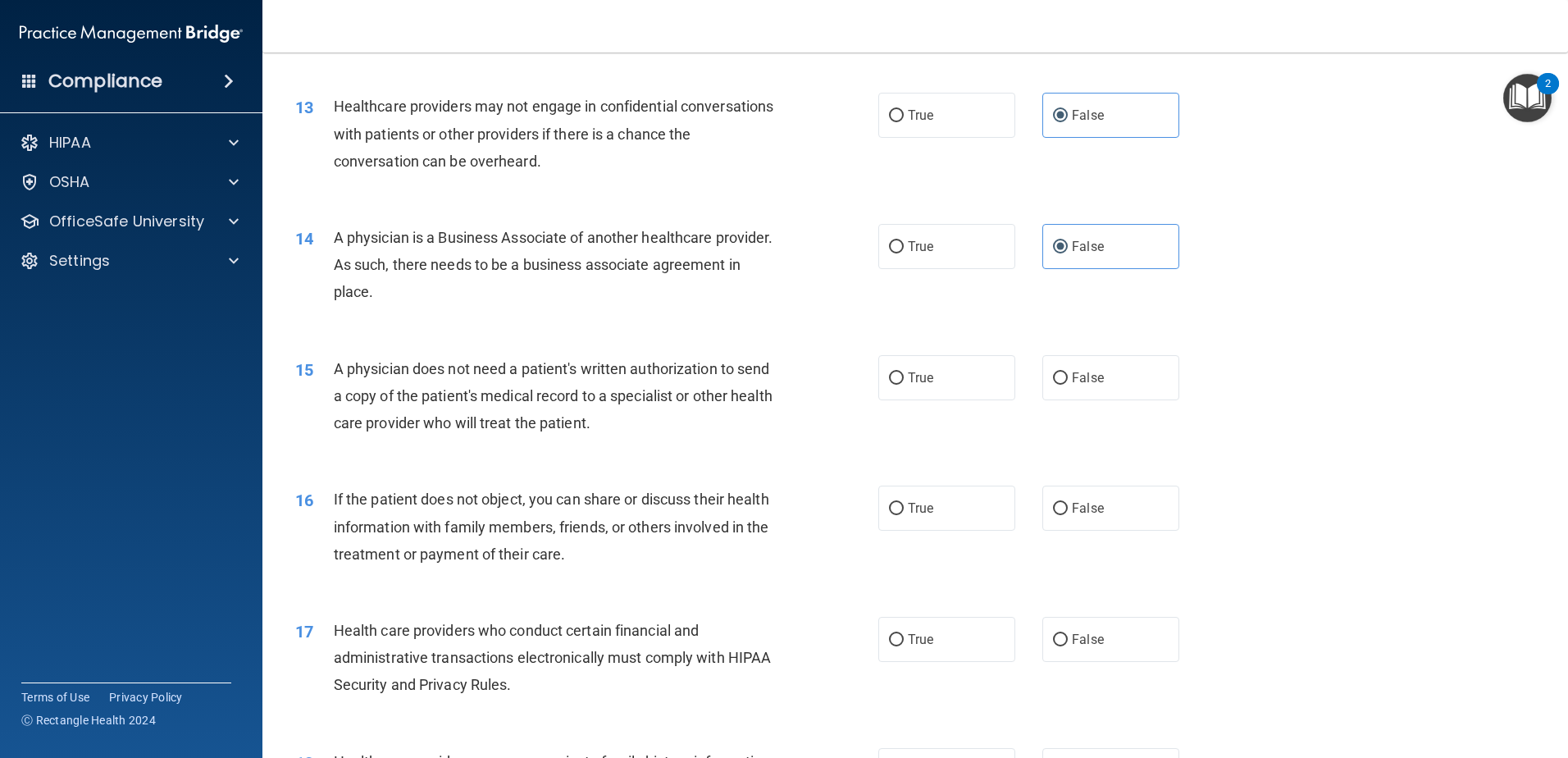
scroll to position [1558, 0]
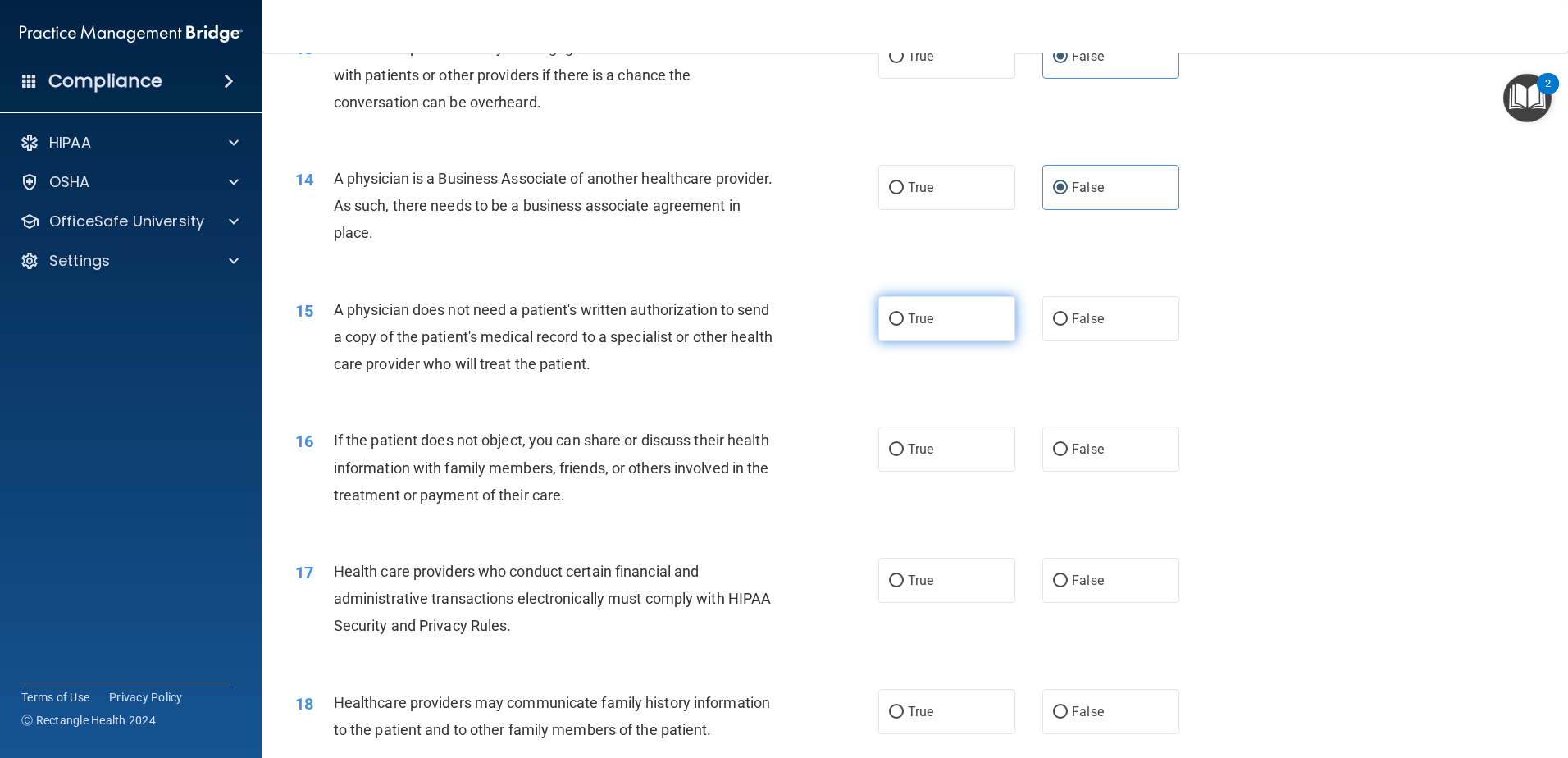
click at [894, 326] on label "True" at bounding box center [946, 318] width 137 height 46
click at [894, 326] on input "True" at bounding box center [896, 319] width 15 height 13
radio input "true"
click at [895, 461] on label "True" at bounding box center [946, 449] width 137 height 46
click at [895, 456] on input "True" at bounding box center [896, 450] width 15 height 13
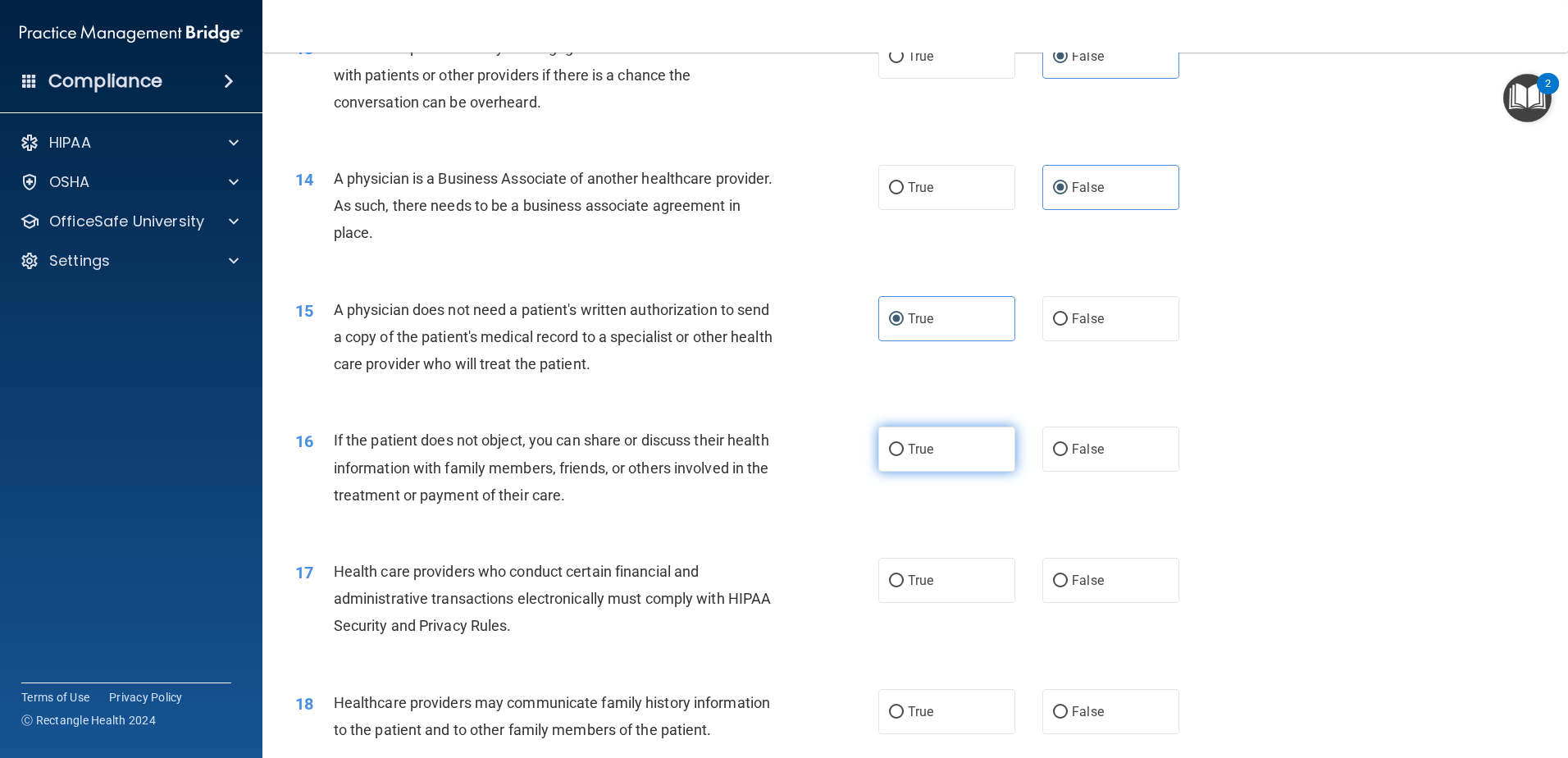
radio input "true"
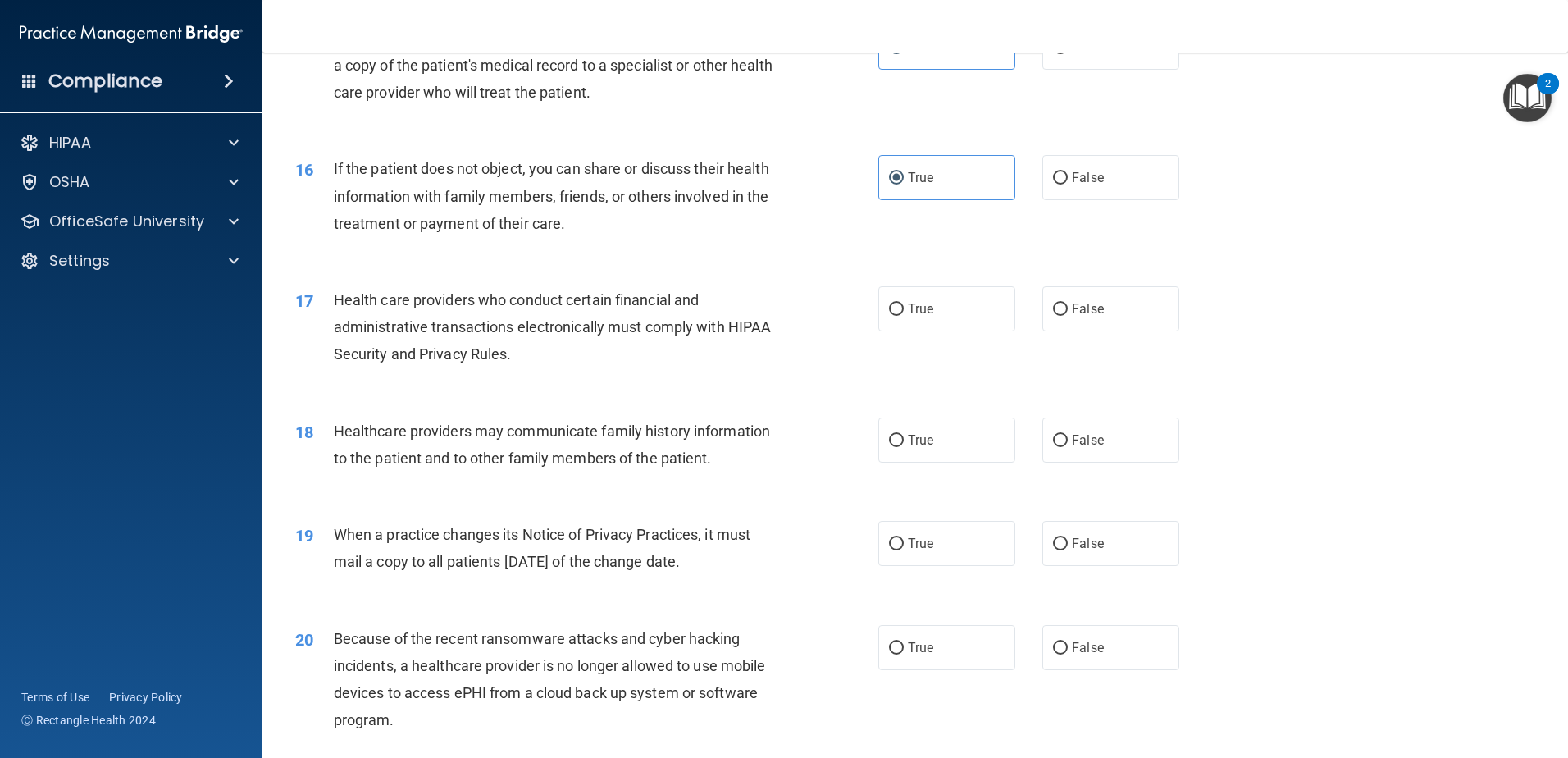
scroll to position [1885, 0]
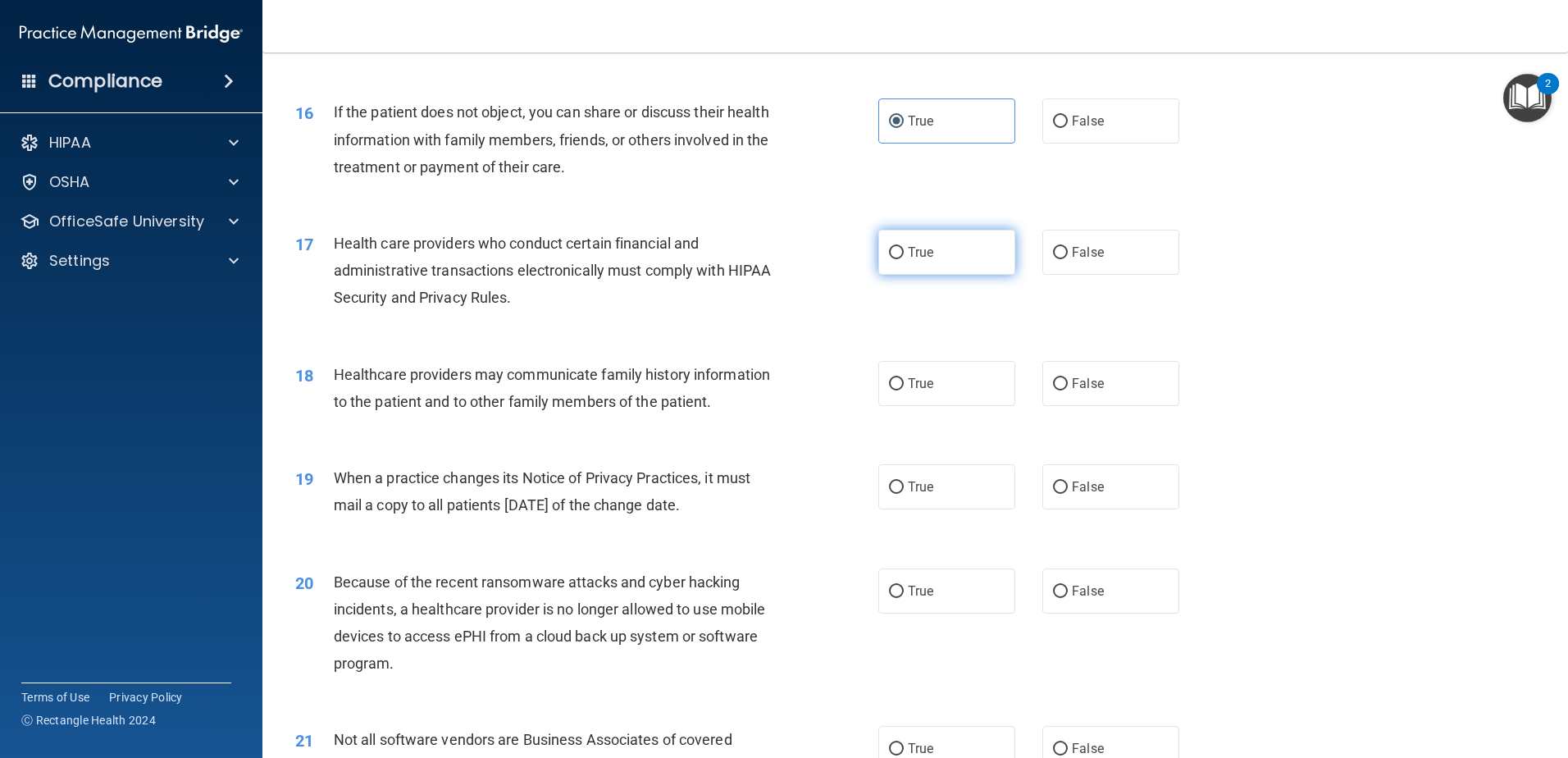
click at [916, 257] on span "True" at bounding box center [920, 252] width 25 height 16
click at [904, 257] on input "True" at bounding box center [896, 253] width 15 height 13
radio input "true"
click at [1053, 389] on input "False" at bounding box center [1060, 384] width 15 height 13
radio input "true"
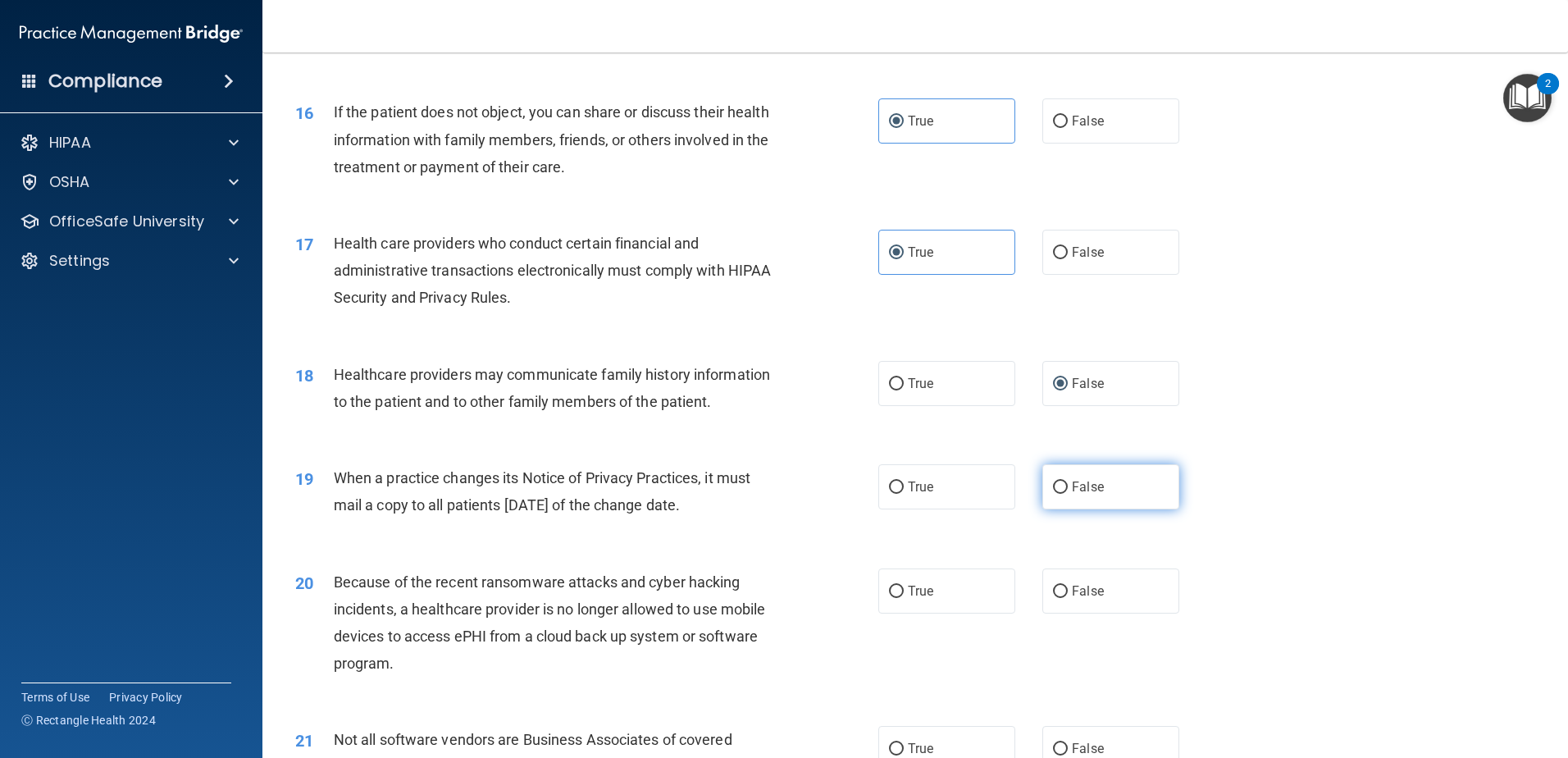
click at [1061, 481] on label "False" at bounding box center [1110, 487] width 137 height 46
click at [1061, 482] on input "False" at bounding box center [1060, 488] width 15 height 13
radio input "true"
click at [1123, 577] on label "False" at bounding box center [1110, 590] width 137 height 46
click at [1068, 585] on input "False" at bounding box center [1060, 591] width 15 height 13
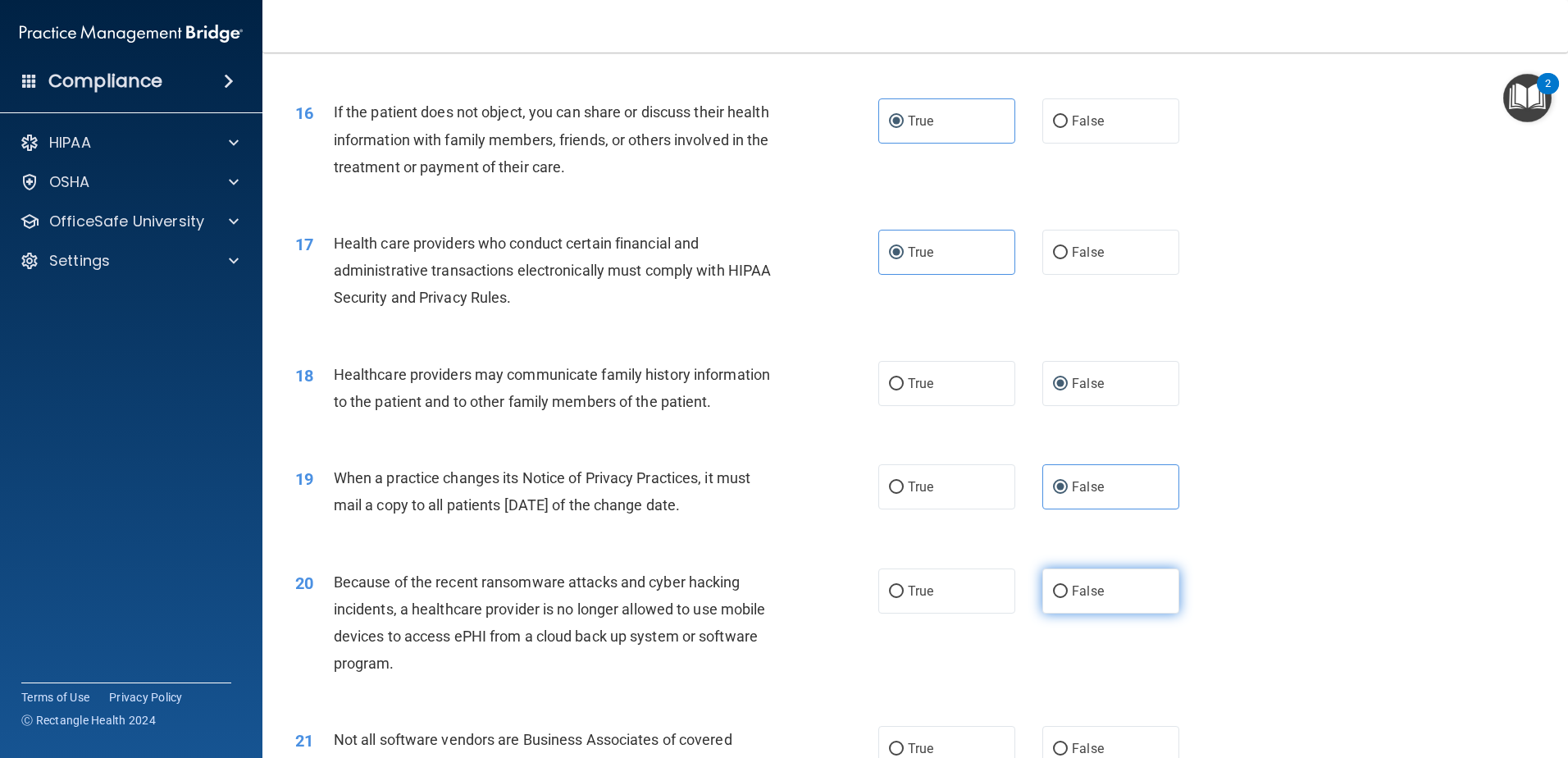
radio input "true"
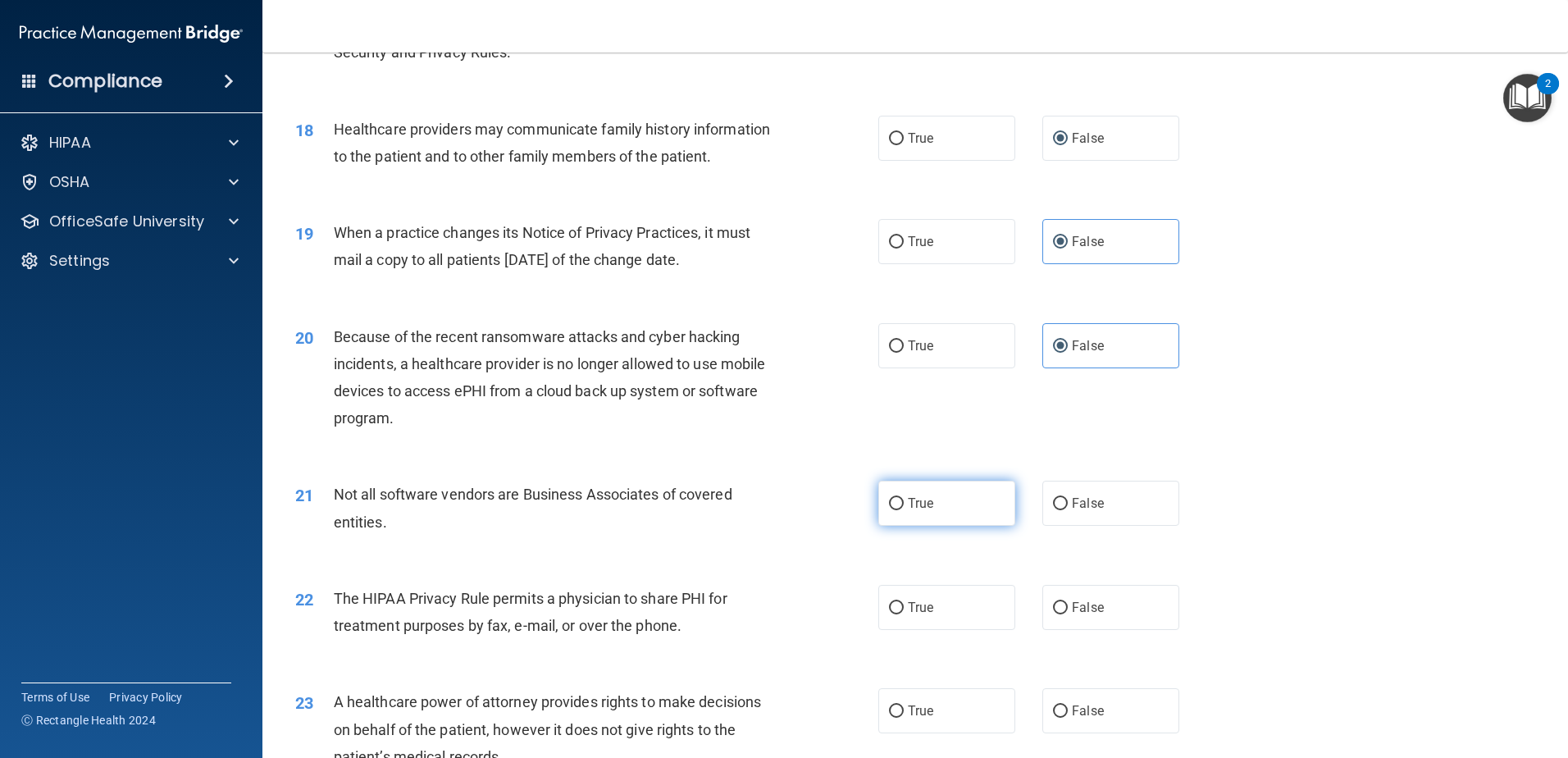
scroll to position [2132, 0]
click at [944, 509] on label "True" at bounding box center [946, 502] width 137 height 46
click at [904, 509] on input "True" at bounding box center [896, 503] width 15 height 13
radio input "true"
click at [974, 604] on label "True" at bounding box center [946, 606] width 137 height 46
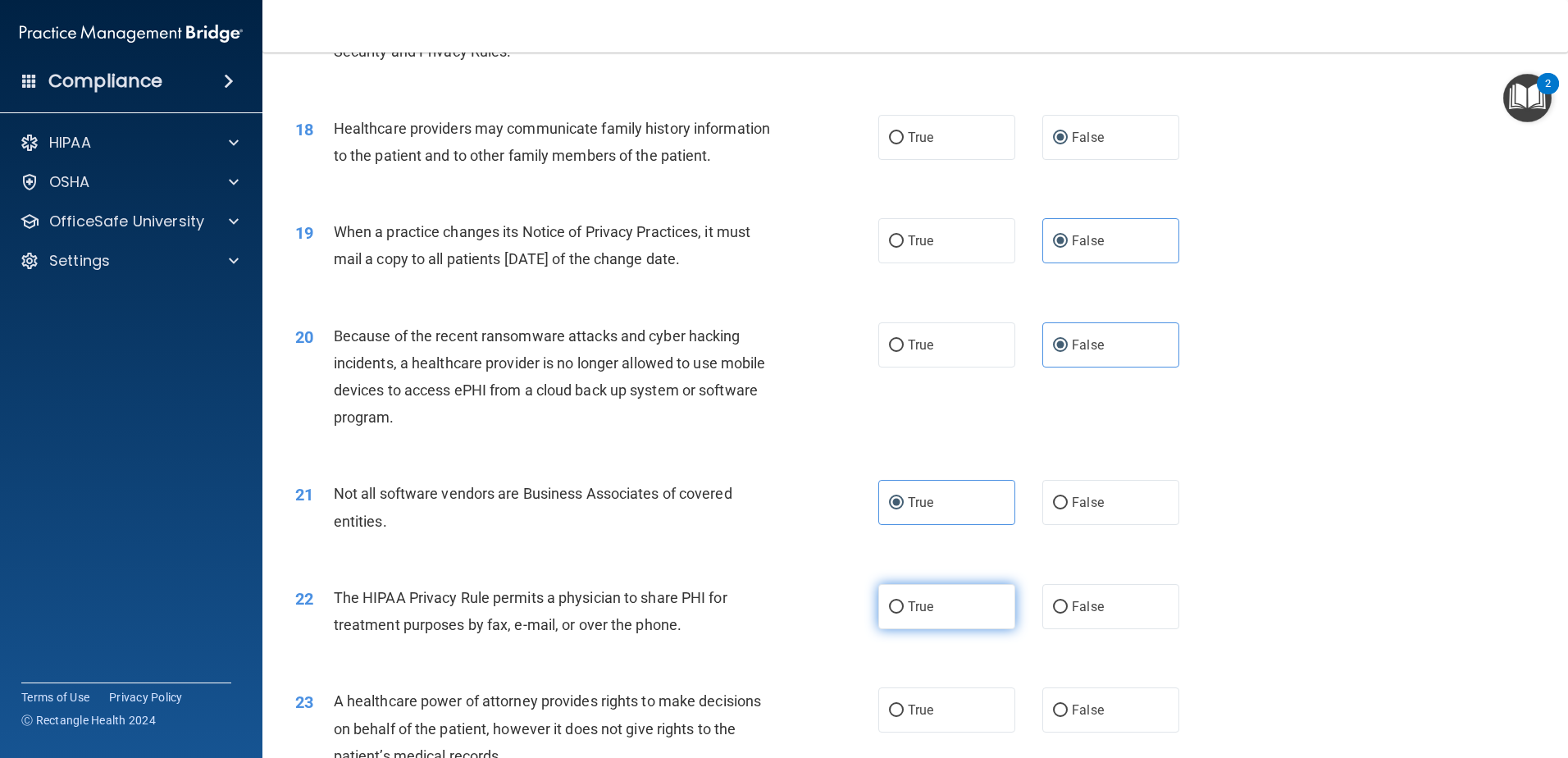
click at [904, 604] on input "True" at bounding box center [896, 607] width 15 height 13
radio input "true"
click at [1100, 710] on label "False" at bounding box center [1110, 710] width 137 height 46
click at [1068, 710] on input "False" at bounding box center [1060, 711] width 15 height 13
radio input "true"
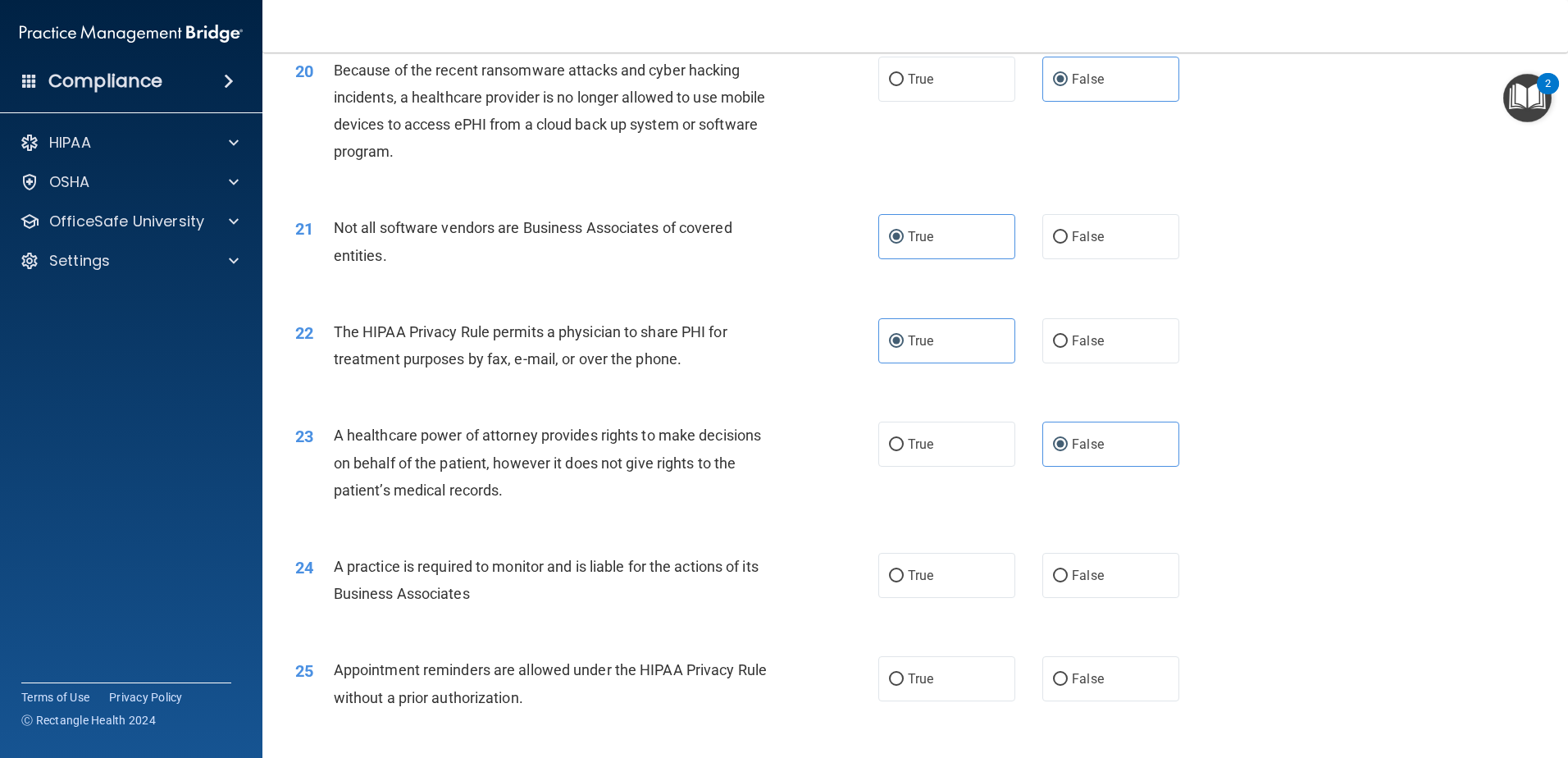
scroll to position [2460, 0]
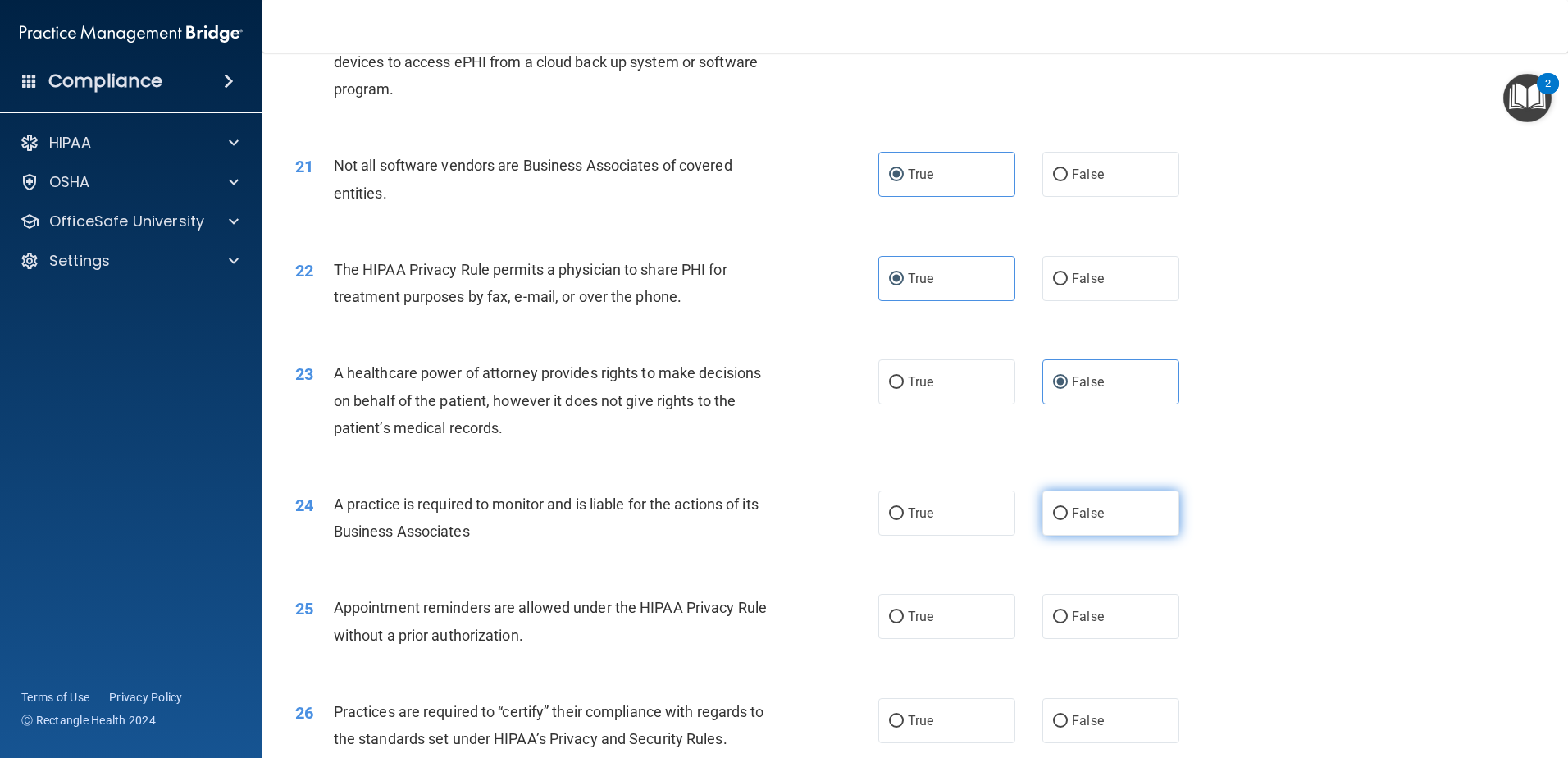
click at [1088, 519] on span "False" at bounding box center [1088, 513] width 32 height 16
click at [1068, 519] on input "False" at bounding box center [1060, 514] width 15 height 13
radio input "true"
click at [911, 626] on label "True" at bounding box center [946, 616] width 137 height 46
click at [904, 623] on input "True" at bounding box center [896, 616] width 15 height 13
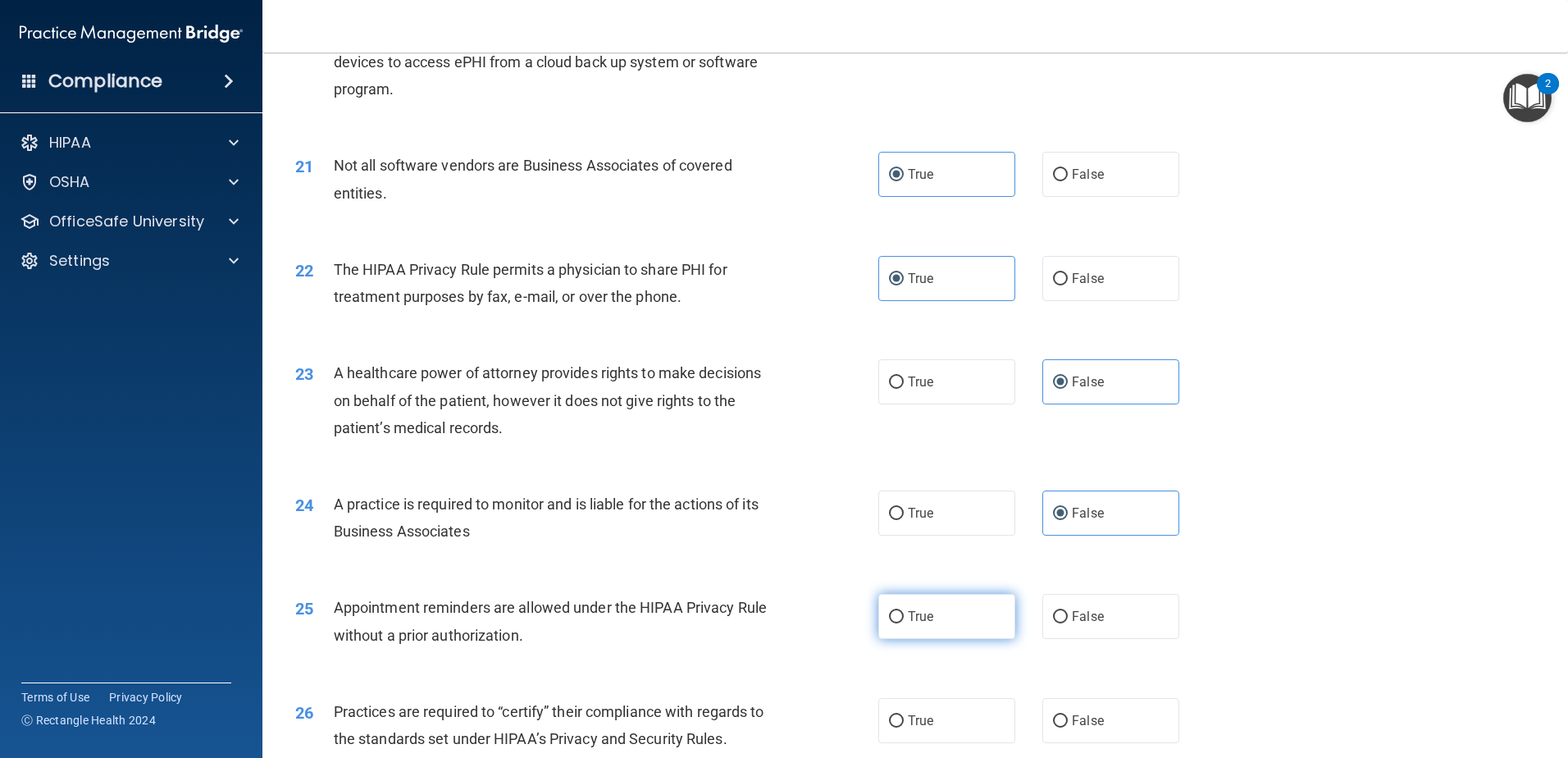
radio input "true"
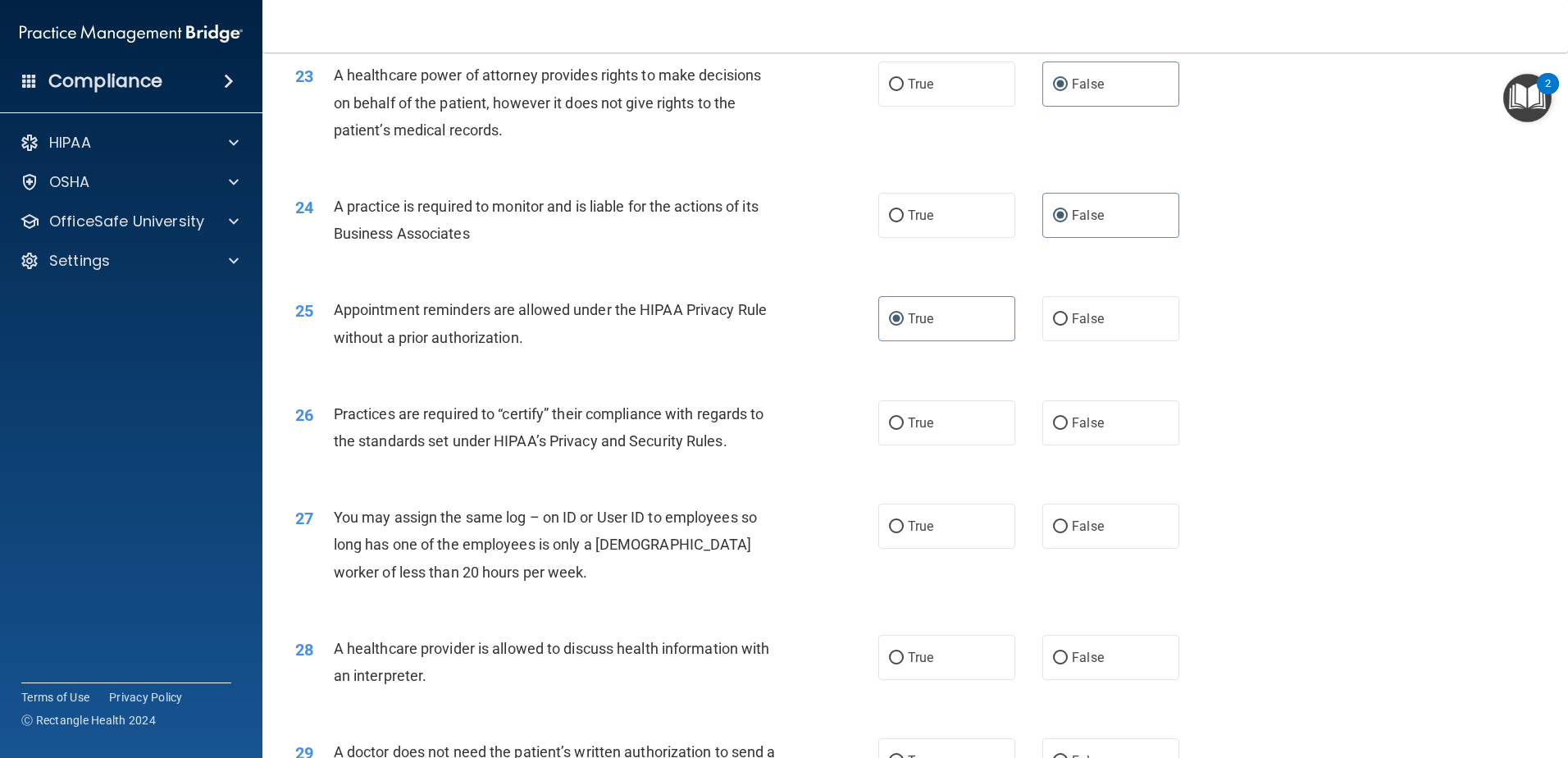
scroll to position [2788, 0]
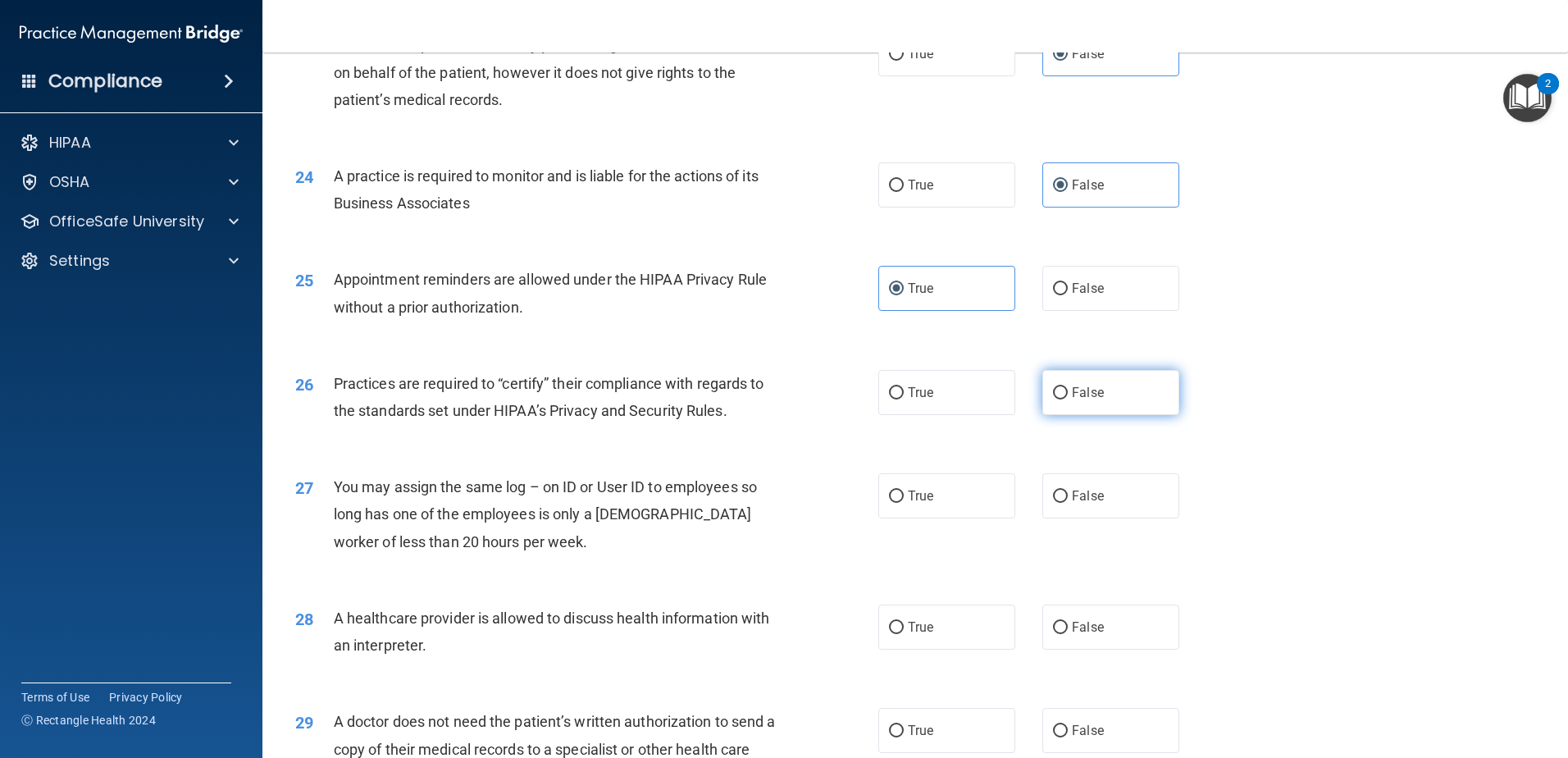
click at [1075, 395] on span "False" at bounding box center [1088, 393] width 32 height 16
click at [1068, 395] on input "False" at bounding box center [1060, 393] width 15 height 13
radio input "true"
click at [1073, 497] on span "False" at bounding box center [1088, 495] width 32 height 16
click at [1068, 497] on input "False" at bounding box center [1060, 496] width 15 height 13
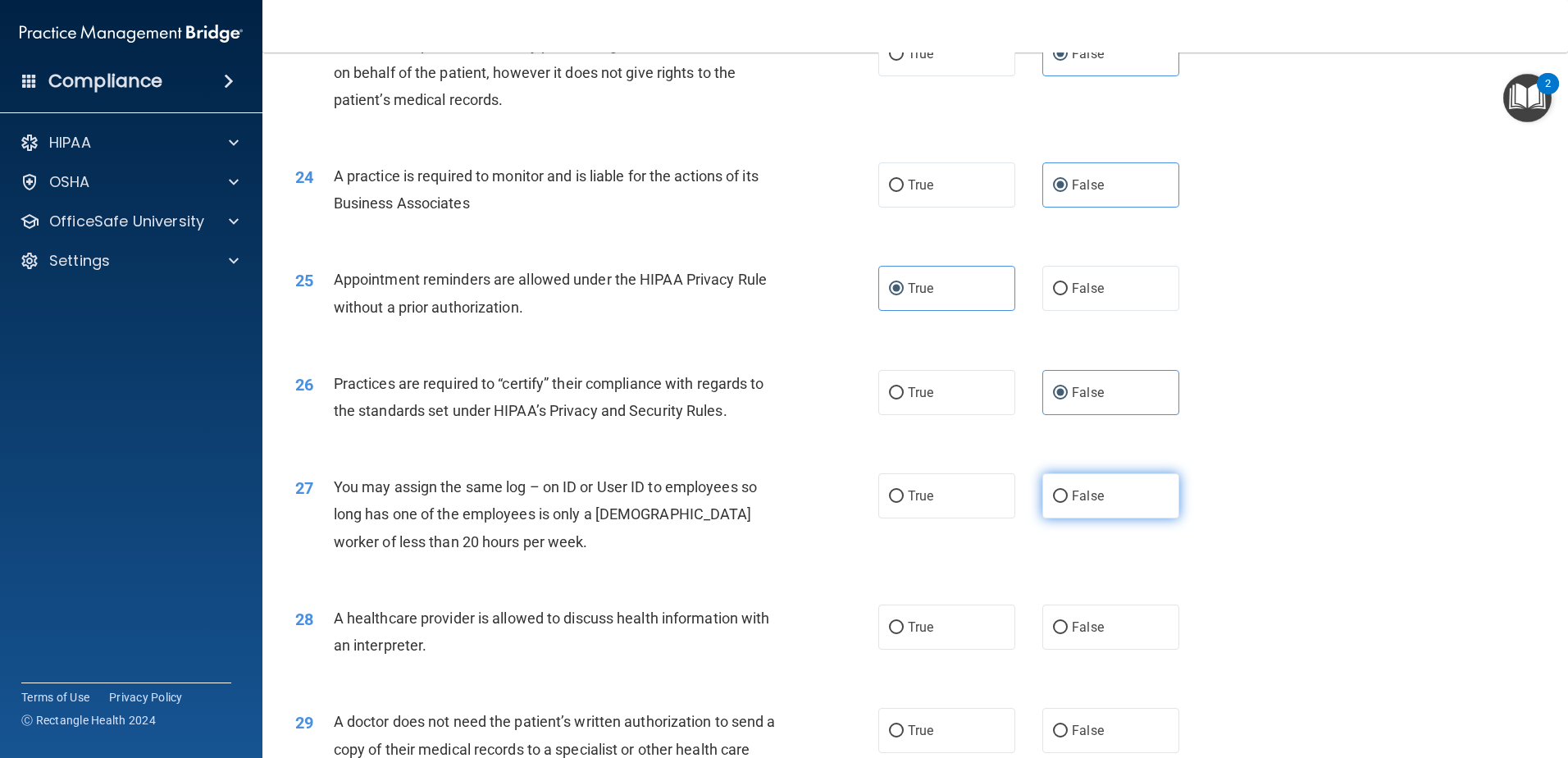
radio input "true"
click at [939, 639] on label "True" at bounding box center [946, 626] width 137 height 46
click at [904, 634] on input "True" at bounding box center [896, 627] width 15 height 13
radio input "true"
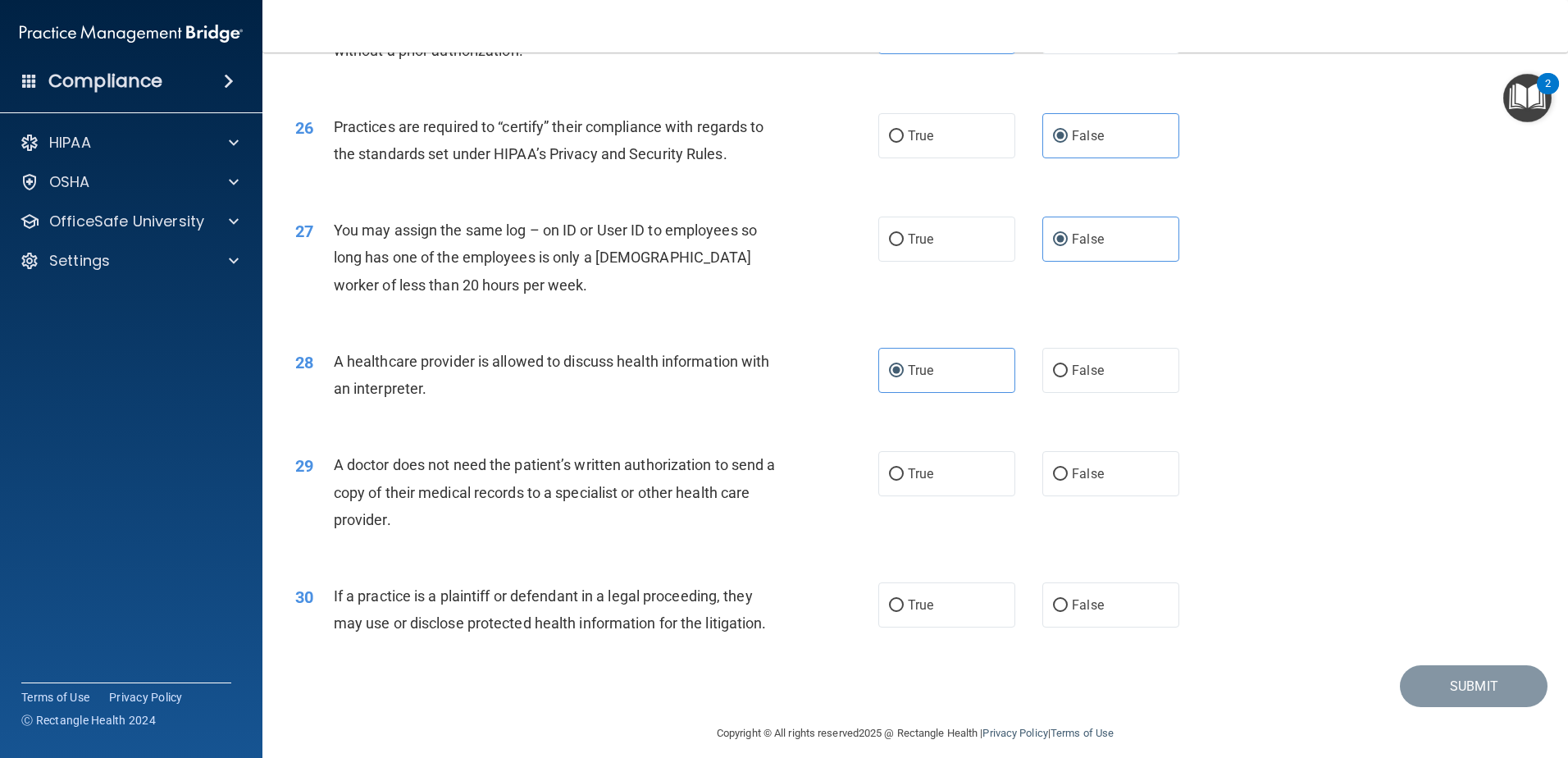
scroll to position [3059, 0]
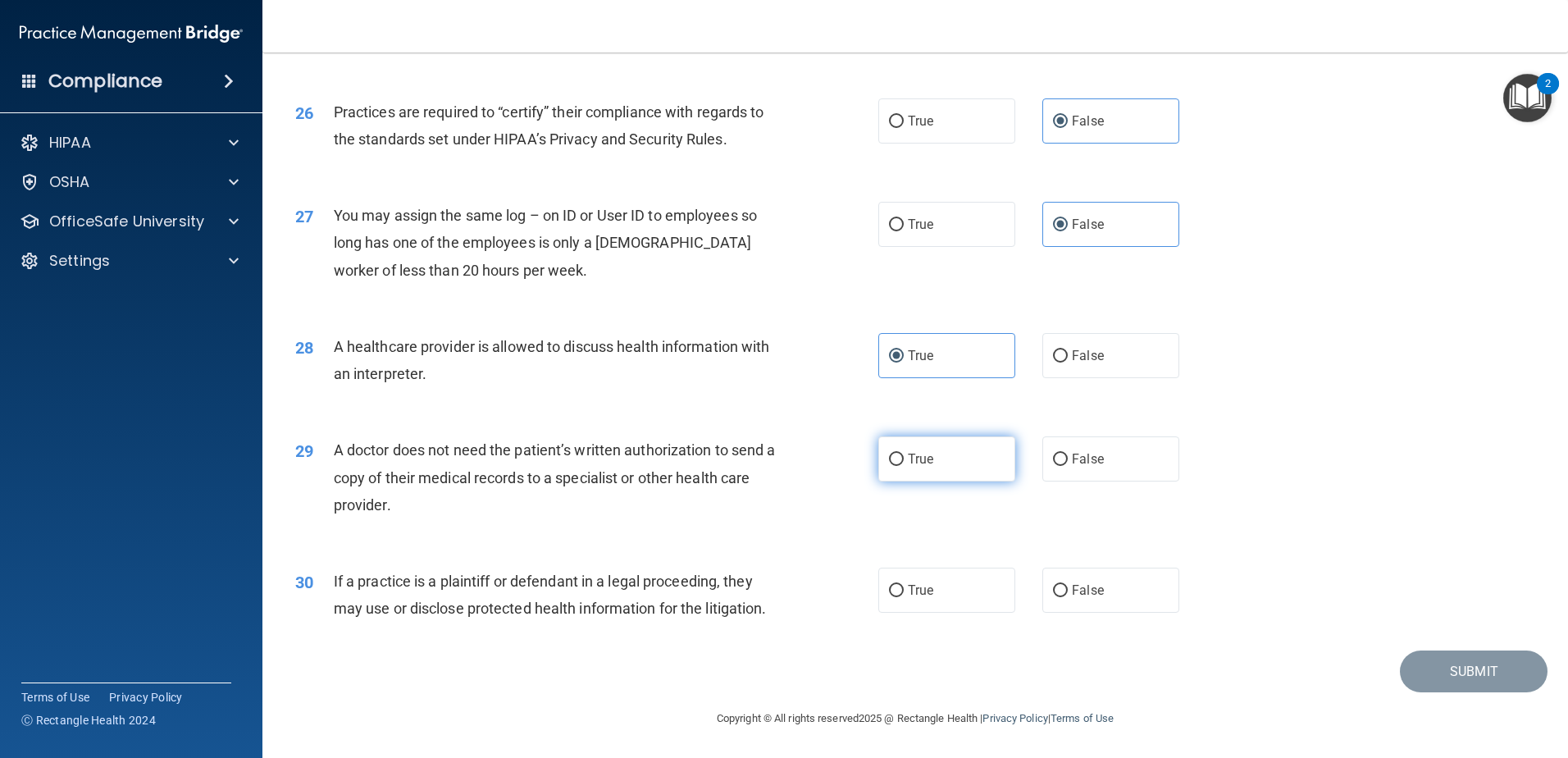
click at [911, 469] on label "True" at bounding box center [946, 458] width 137 height 46
click at [904, 465] on input "True" at bounding box center [896, 459] width 15 height 13
radio input "true"
click at [1065, 599] on label "False" at bounding box center [1110, 589] width 137 height 46
click at [1065, 597] on input "False" at bounding box center [1060, 590] width 15 height 13
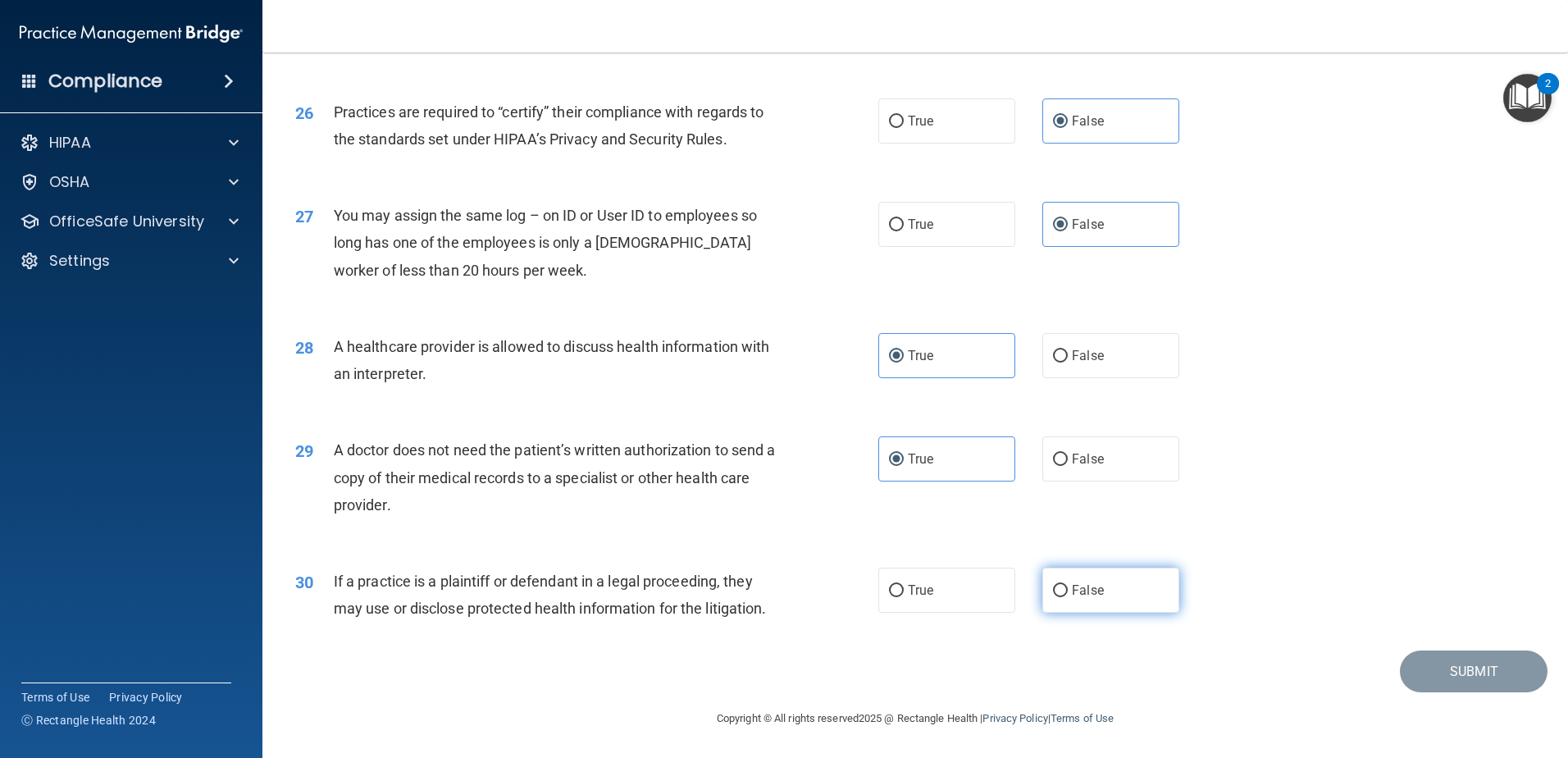
radio input "true"
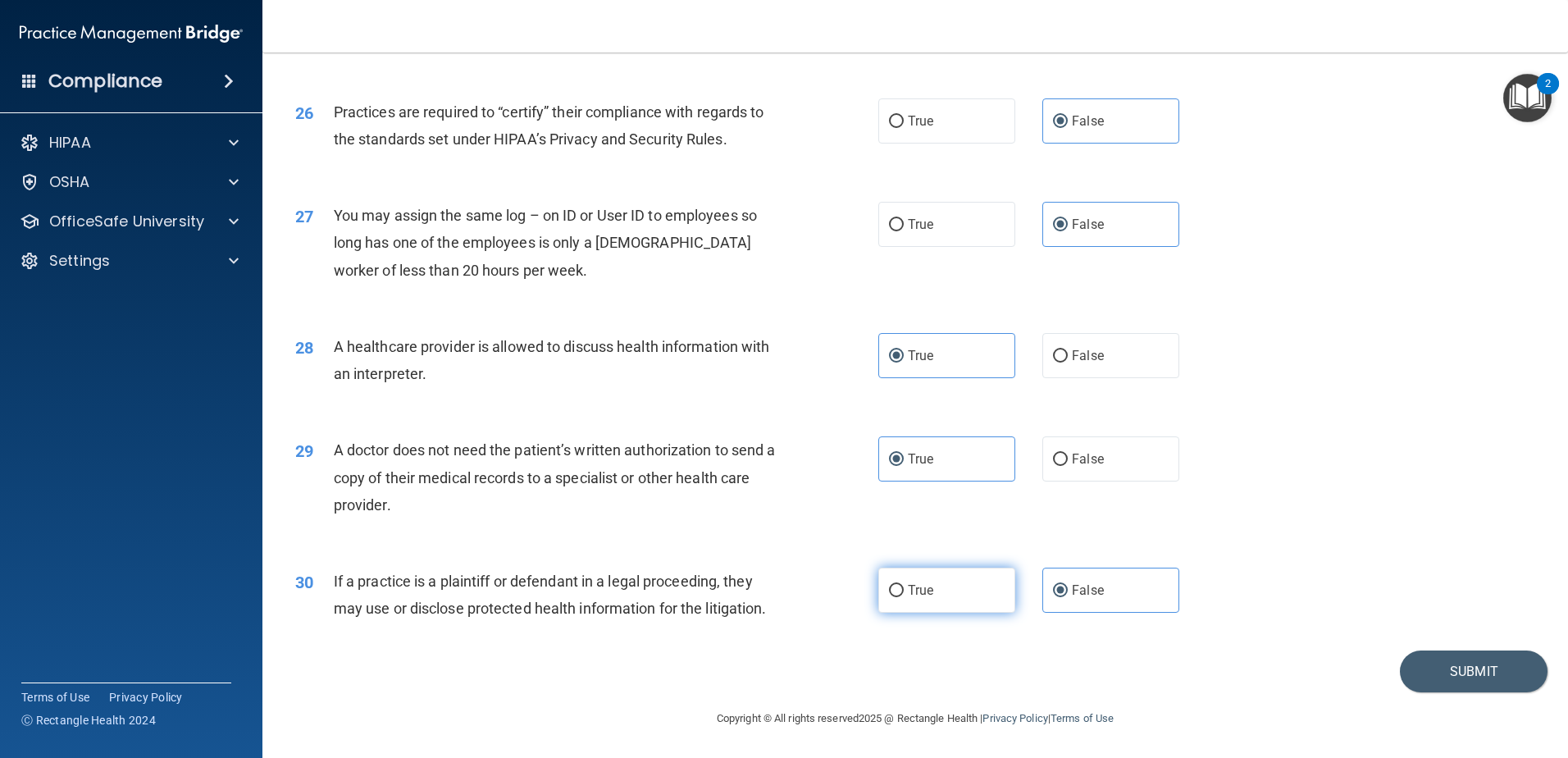
click at [939, 607] on label "True" at bounding box center [946, 589] width 137 height 46
click at [904, 597] on input "True" at bounding box center [896, 590] width 15 height 13
radio input "true"
radio input "false"
click at [1483, 672] on button "Submit" at bounding box center [1474, 671] width 147 height 42
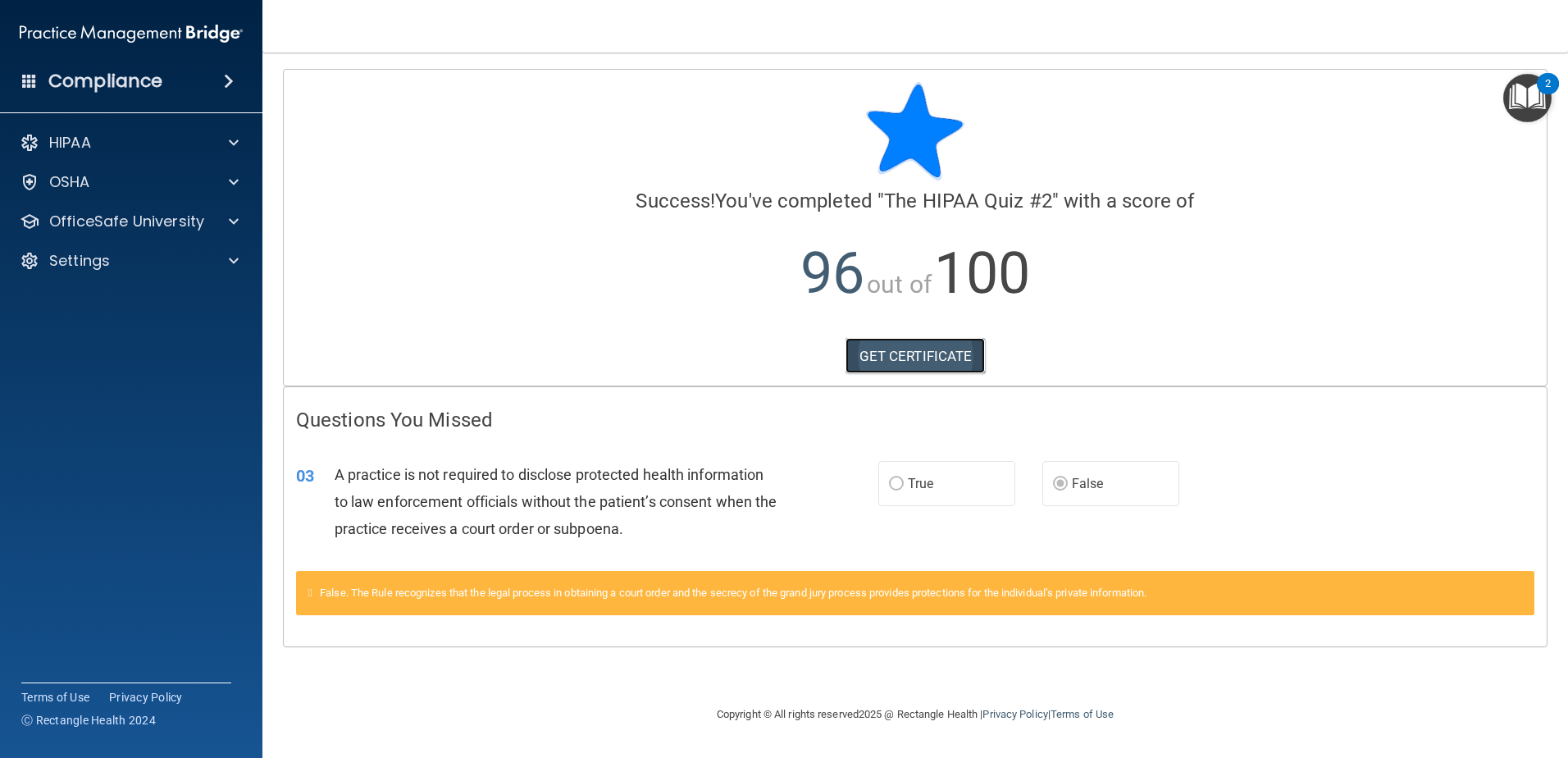
click at [912, 357] on link "GET CERTIFICATE" at bounding box center [915, 355] width 141 height 36
click at [126, 220] on p "OfficeSafe University" at bounding box center [127, 221] width 155 height 19
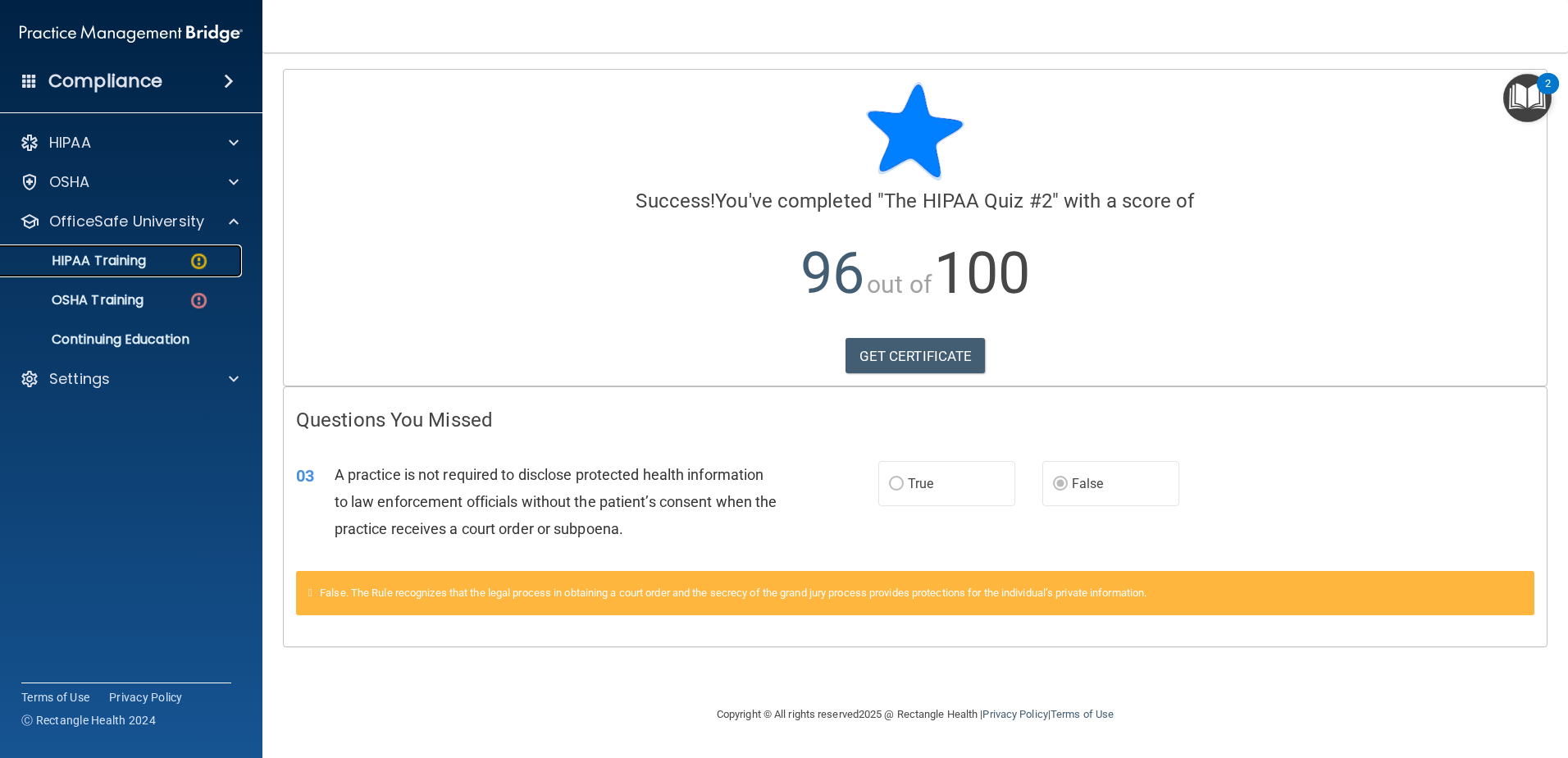
click at [129, 262] on p "HIPAA Training" at bounding box center [79, 261] width 136 height 16
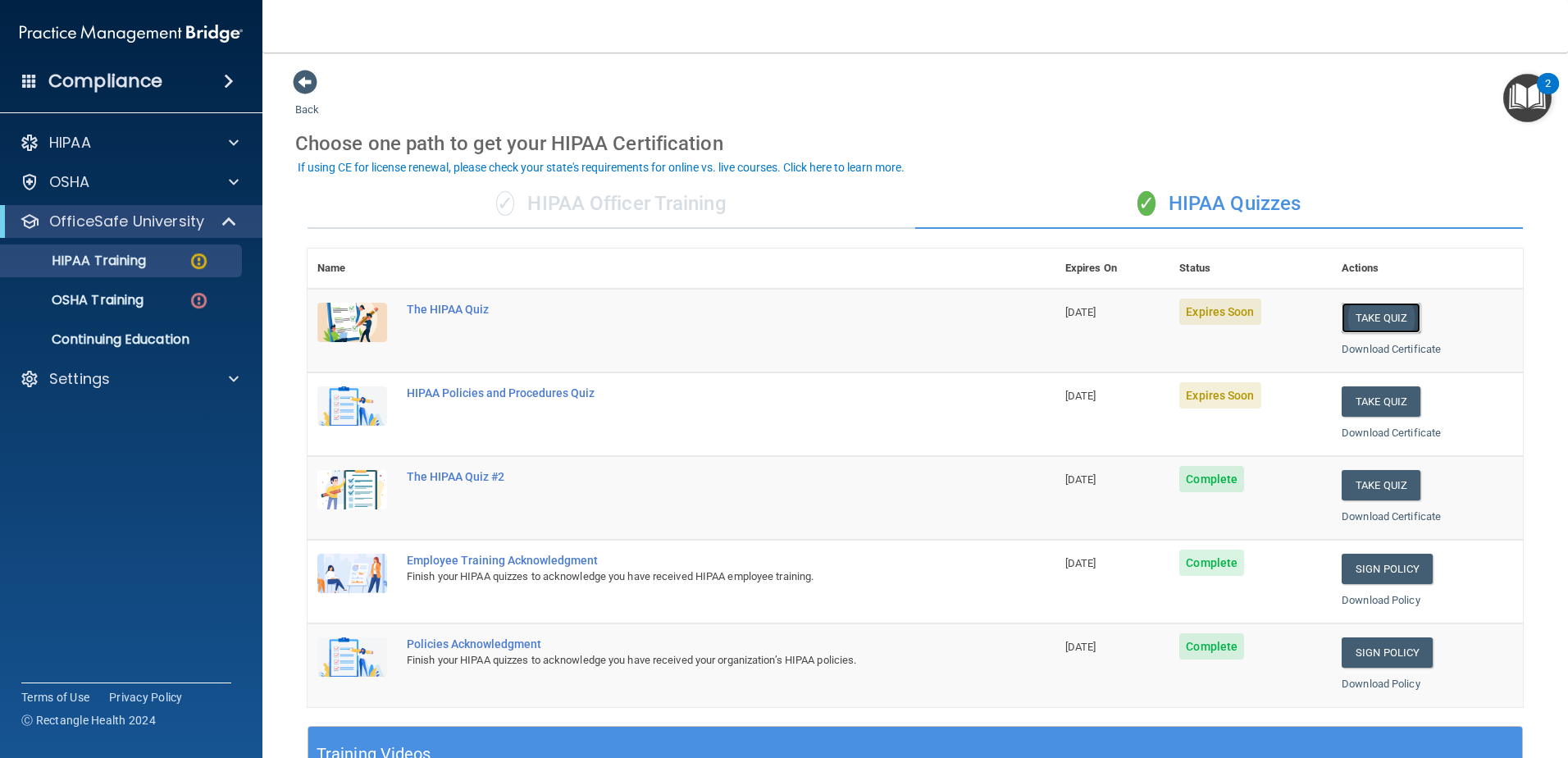
click at [1372, 318] on button "Take Quiz" at bounding box center [1381, 317] width 79 height 30
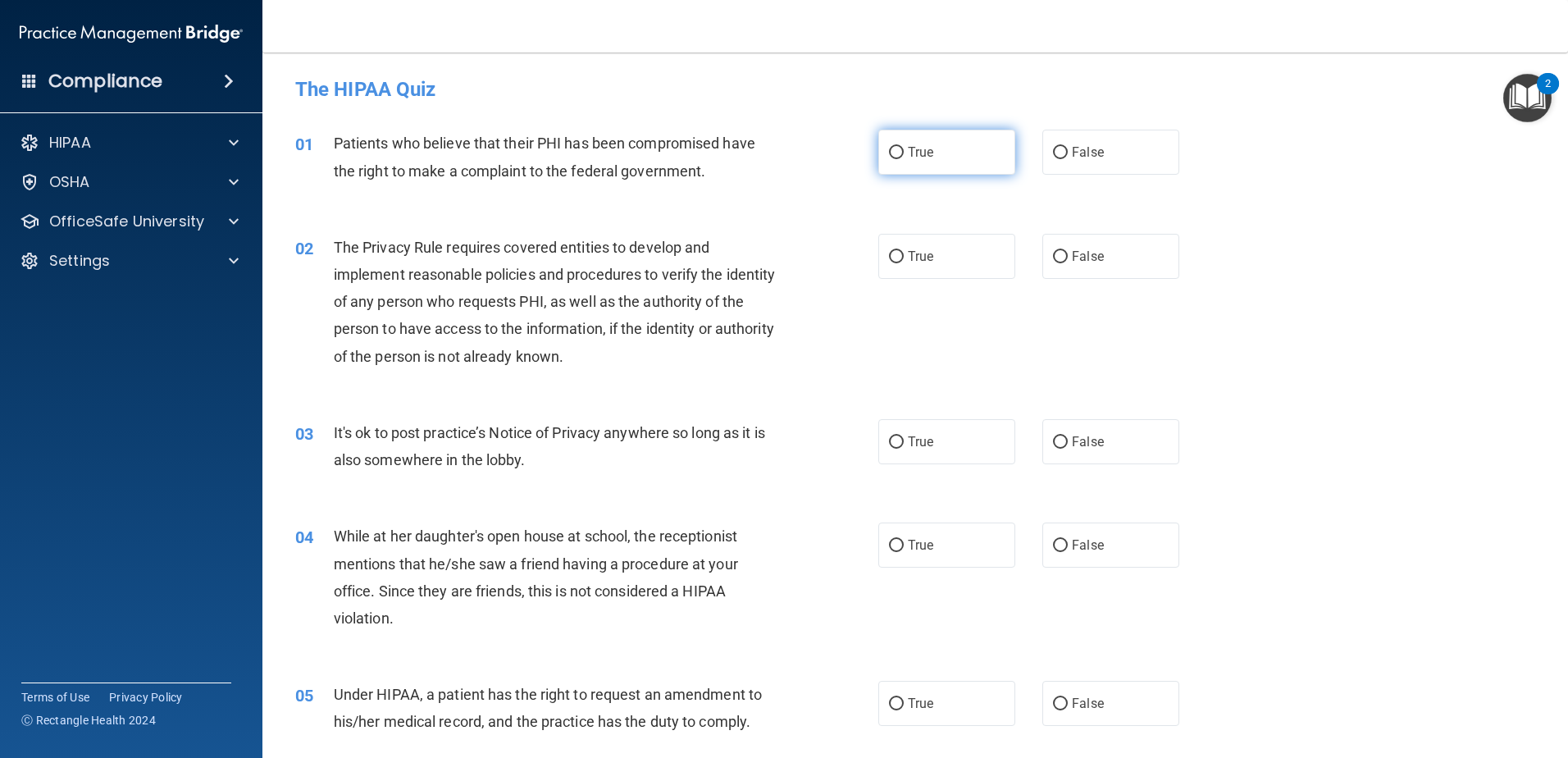
click at [972, 145] on label "True" at bounding box center [946, 152] width 137 height 46
click at [904, 146] on input "True" at bounding box center [896, 152] width 15 height 13
radio input "true"
click at [962, 262] on label "True" at bounding box center [946, 256] width 137 height 46
click at [904, 262] on input "True" at bounding box center [896, 257] width 15 height 13
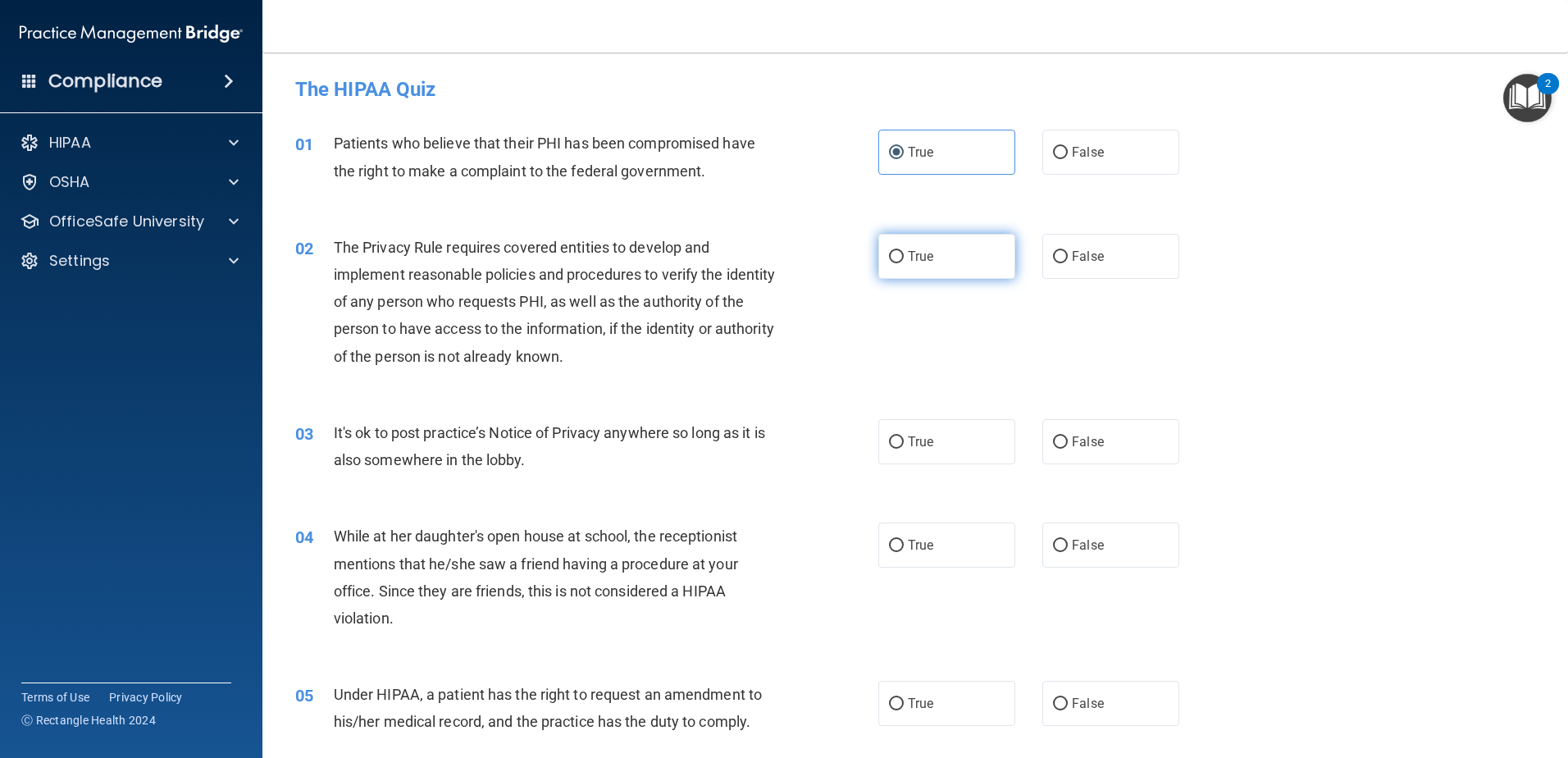
radio input "true"
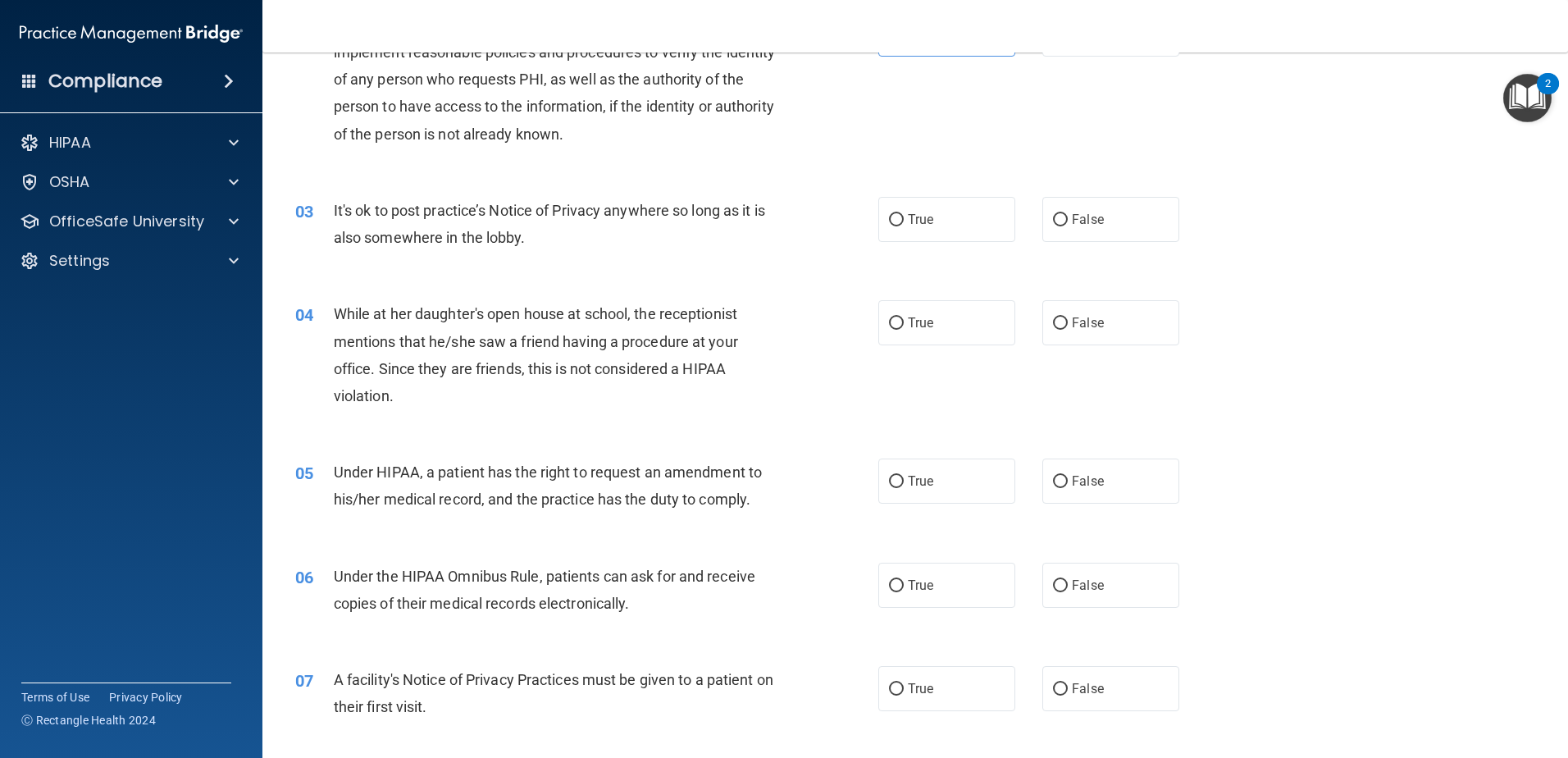
scroll to position [246, 0]
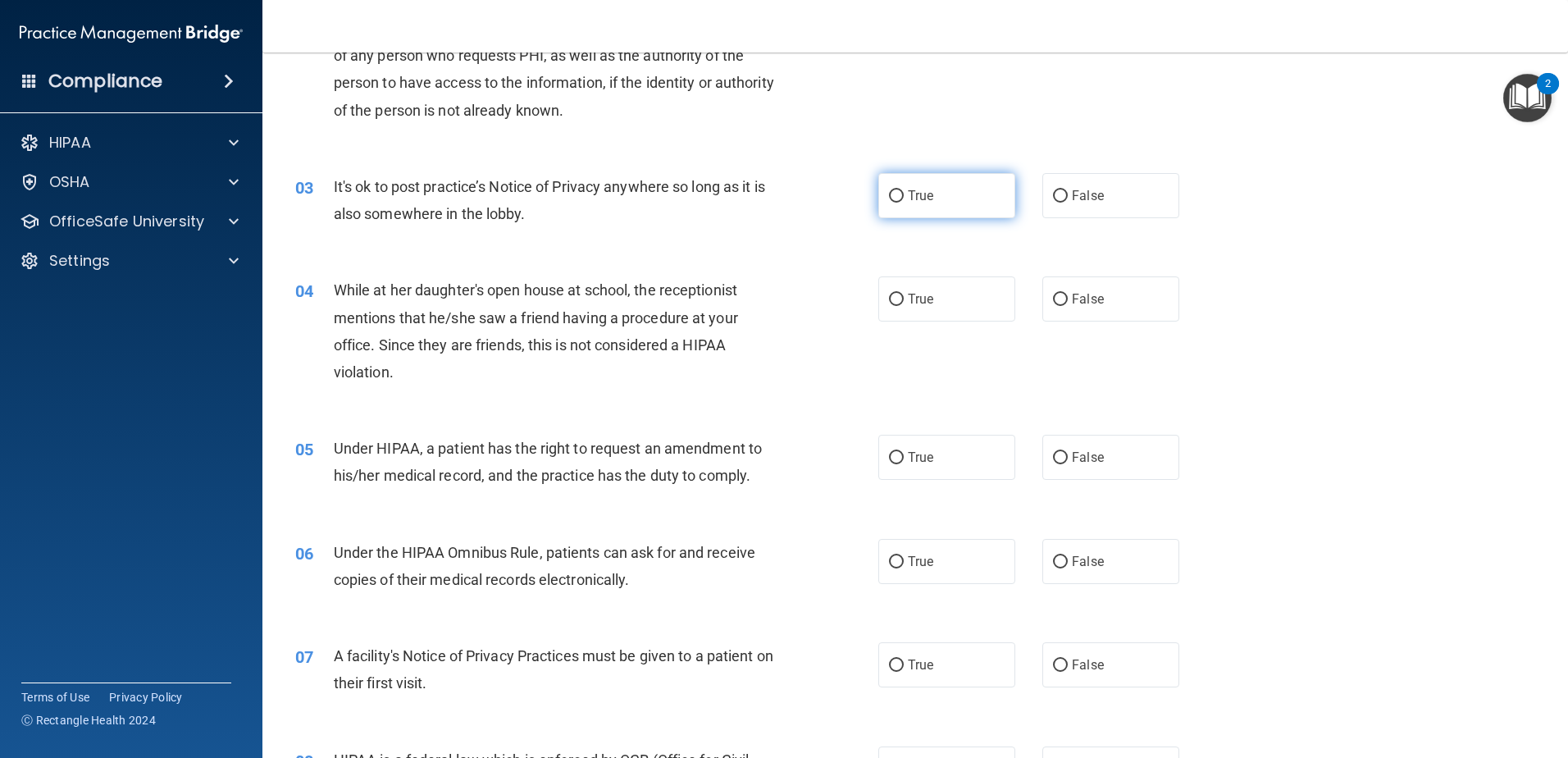
click at [944, 195] on label "True" at bounding box center [946, 195] width 137 height 46
click at [904, 195] on input "True" at bounding box center [896, 196] width 15 height 13
radio input "true"
click at [1126, 298] on label "False" at bounding box center [1110, 299] width 137 height 46
click at [1068, 298] on input "False" at bounding box center [1060, 300] width 15 height 13
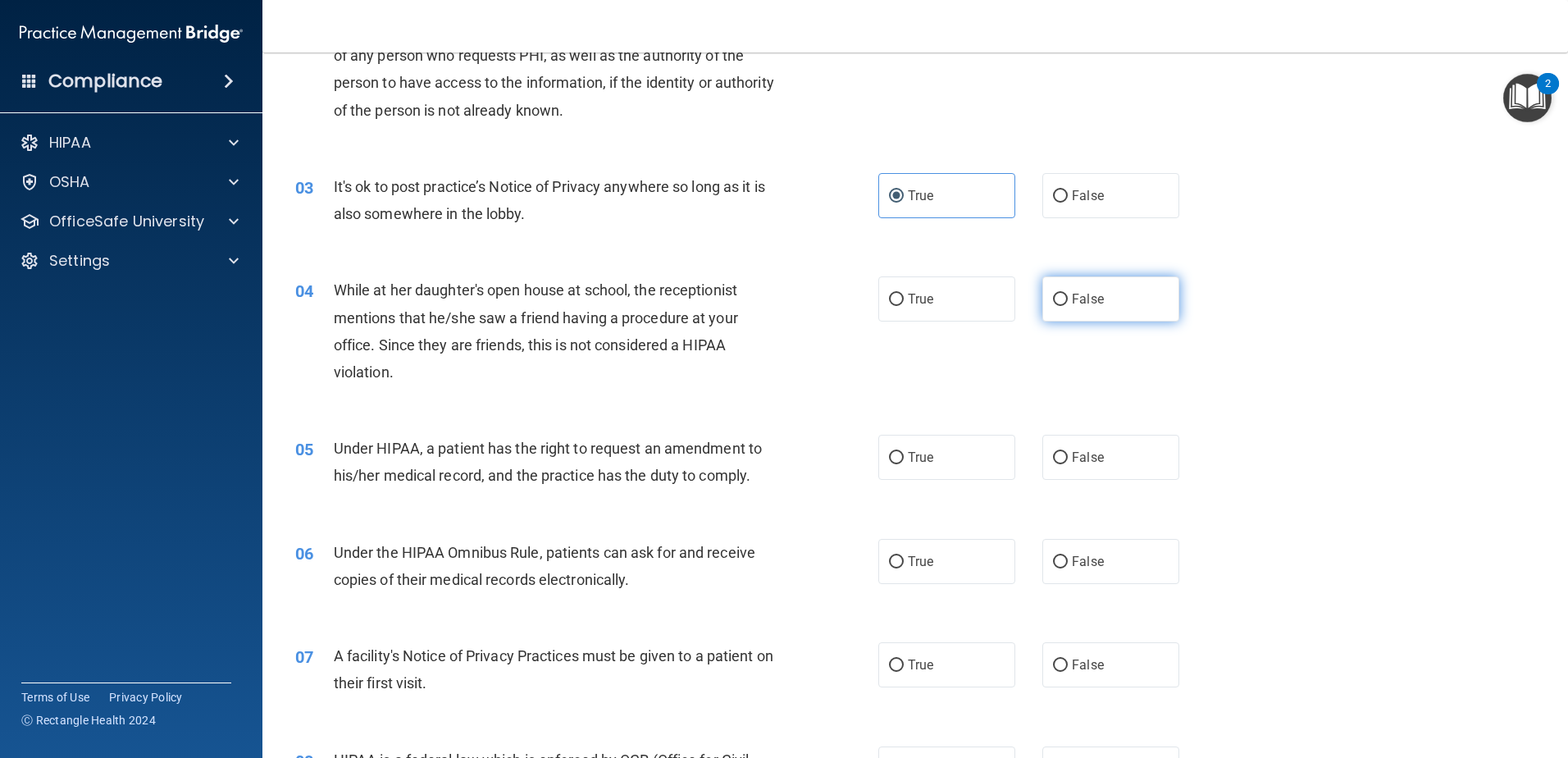
radio input "true"
click at [944, 457] on label "True" at bounding box center [946, 457] width 137 height 46
click at [904, 457] on input "True" at bounding box center [896, 458] width 15 height 13
radio input "true"
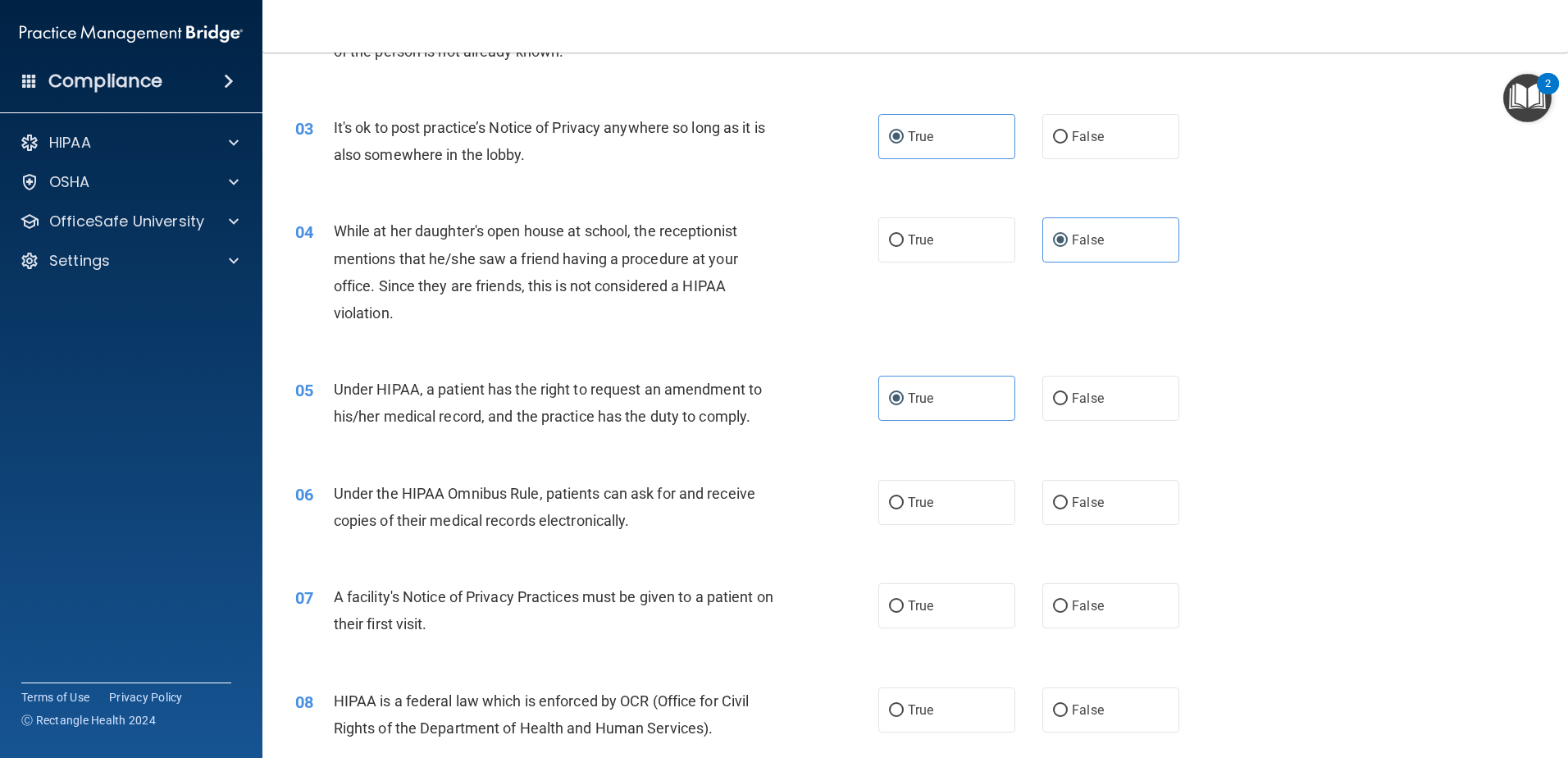
scroll to position [492, 0]
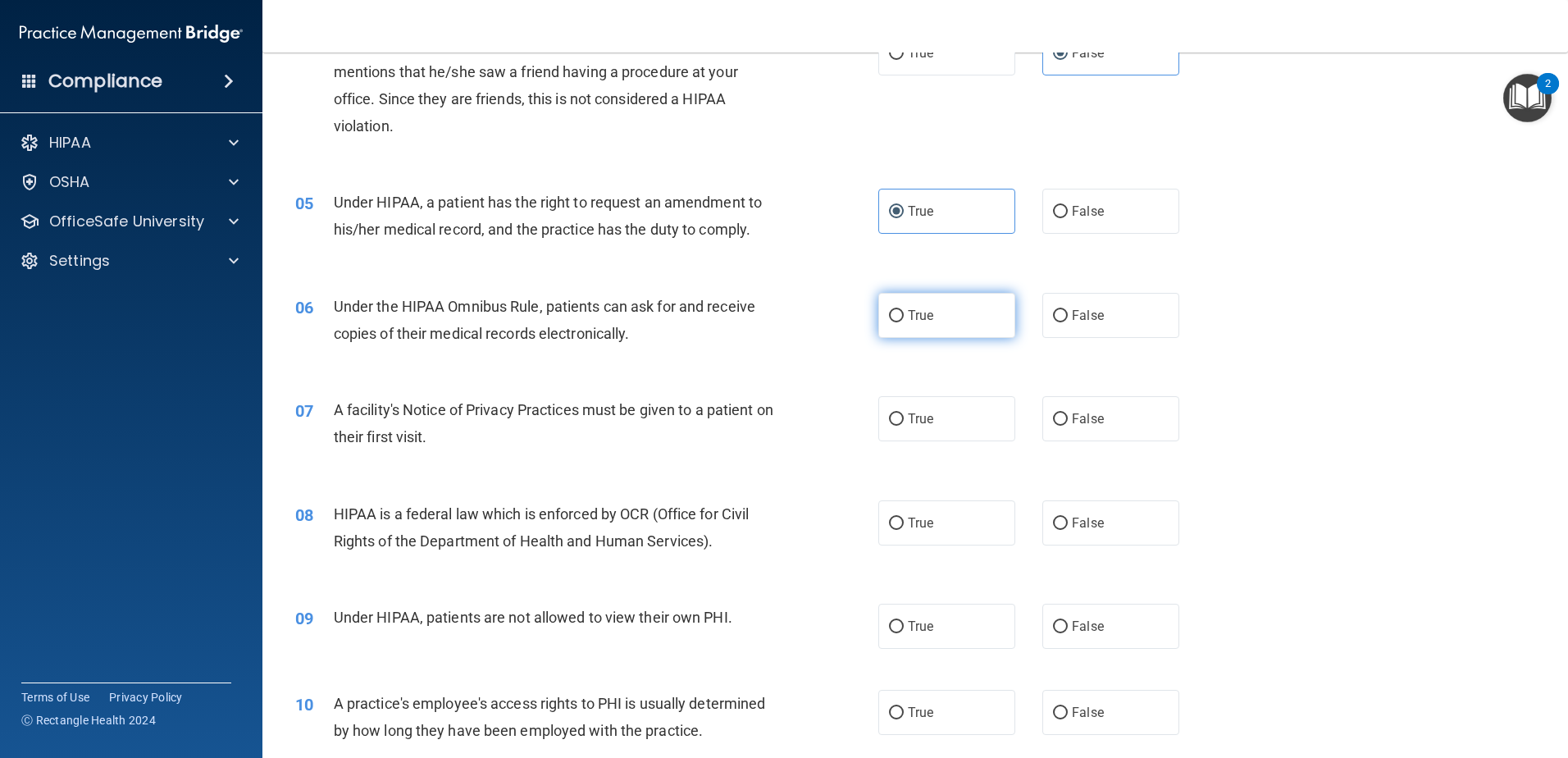
click at [881, 313] on label "True" at bounding box center [946, 315] width 137 height 46
click at [889, 313] on input "True" at bounding box center [896, 316] width 15 height 13
radio input "true"
click at [914, 422] on span "True" at bounding box center [920, 419] width 25 height 16
click at [904, 422] on input "True" at bounding box center [896, 419] width 15 height 13
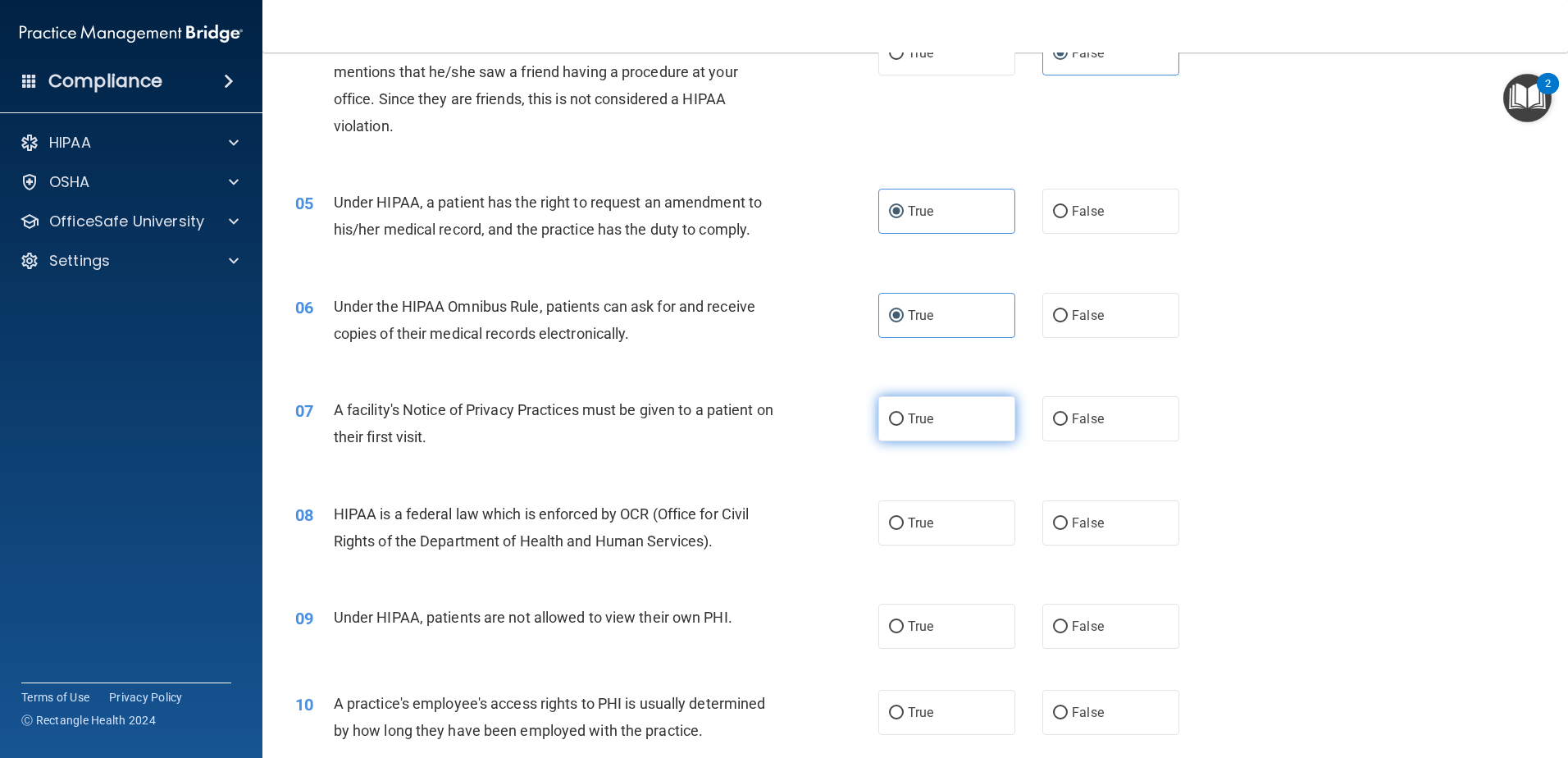
radio input "true"
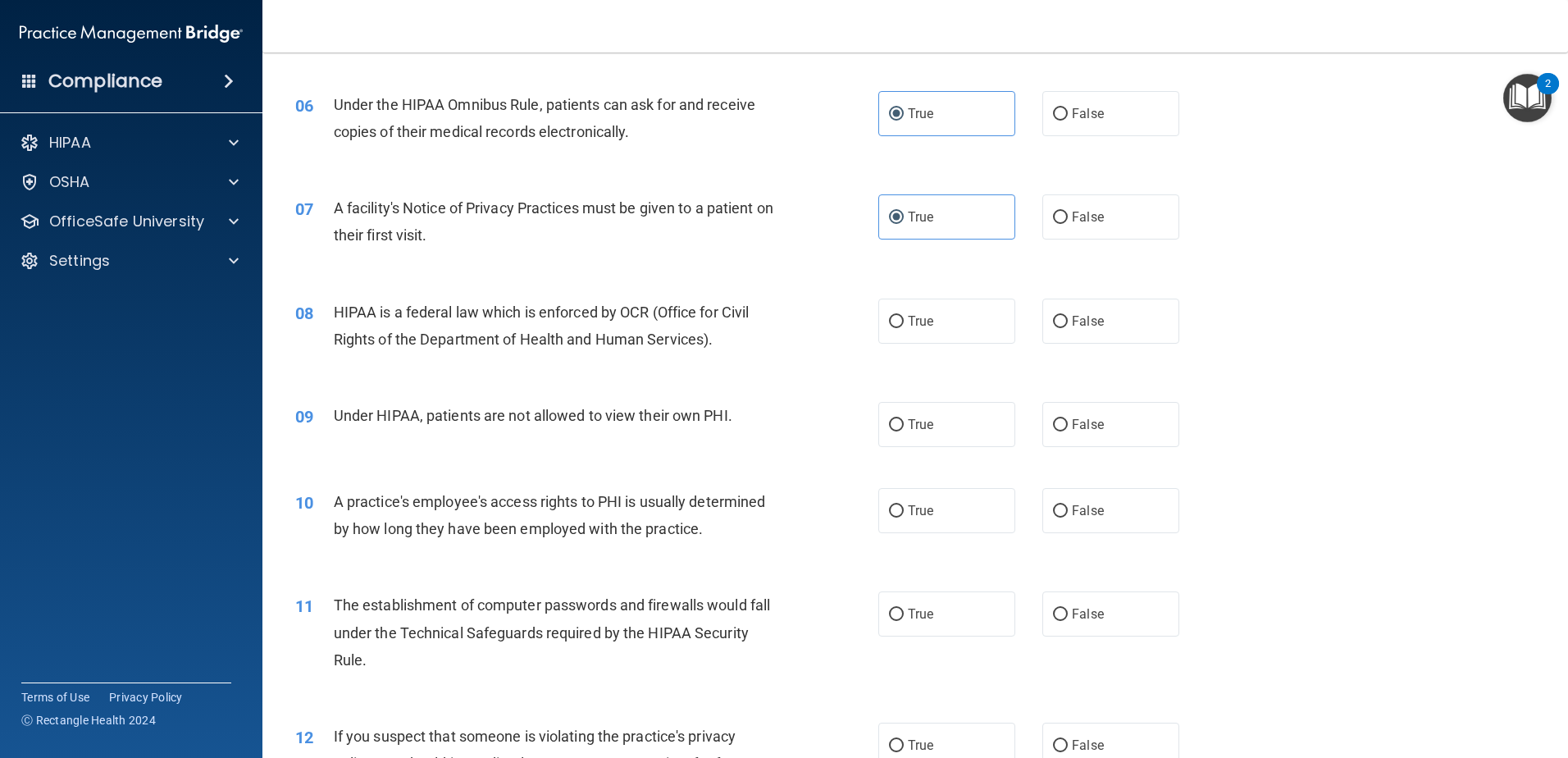
scroll to position [738, 0]
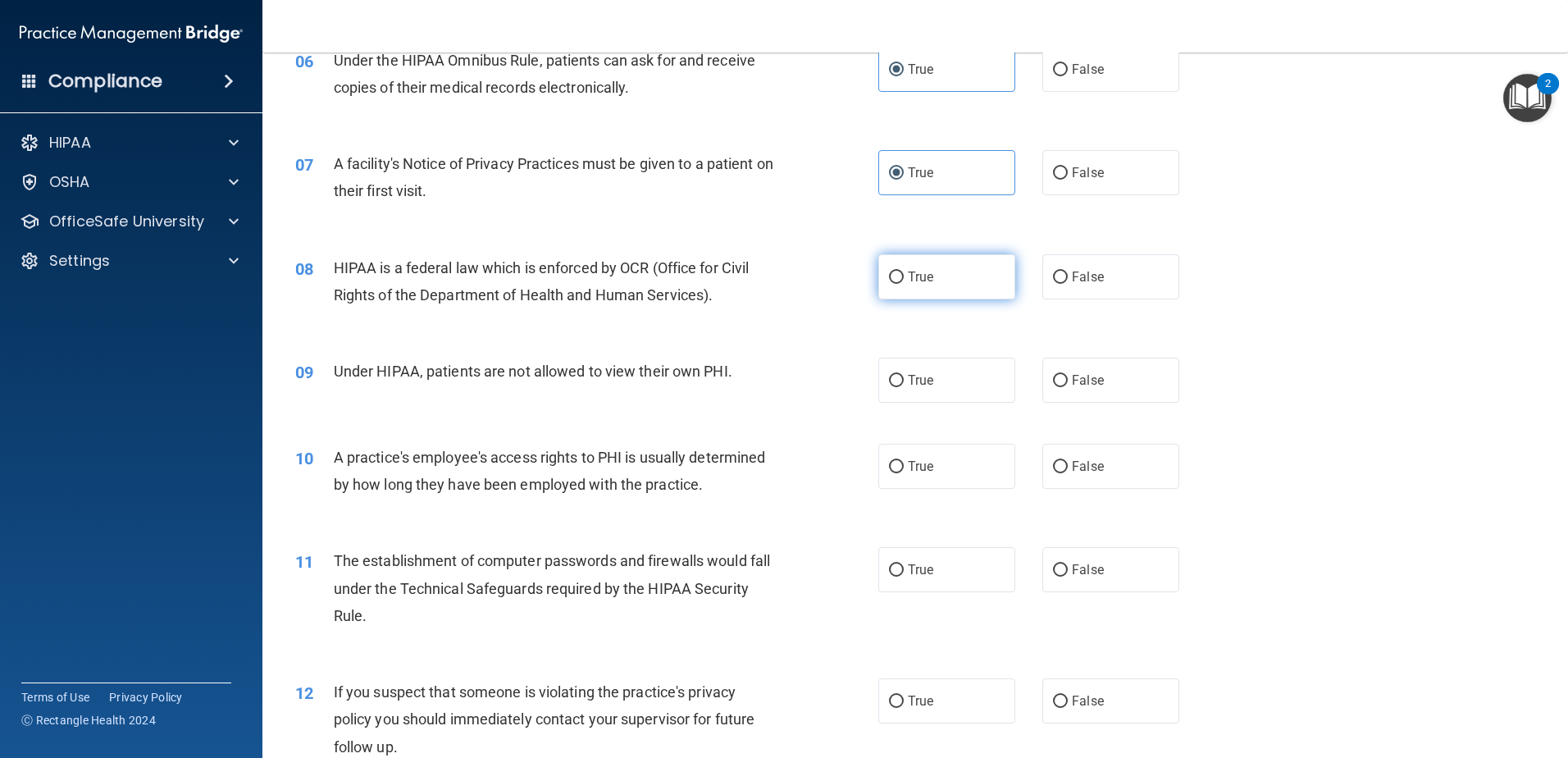
click at [923, 282] on span "True" at bounding box center [920, 276] width 25 height 16
click at [904, 282] on input "True" at bounding box center [896, 277] width 15 height 13
radio input "true"
click at [1055, 386] on input "False" at bounding box center [1060, 381] width 15 height 13
radio input "true"
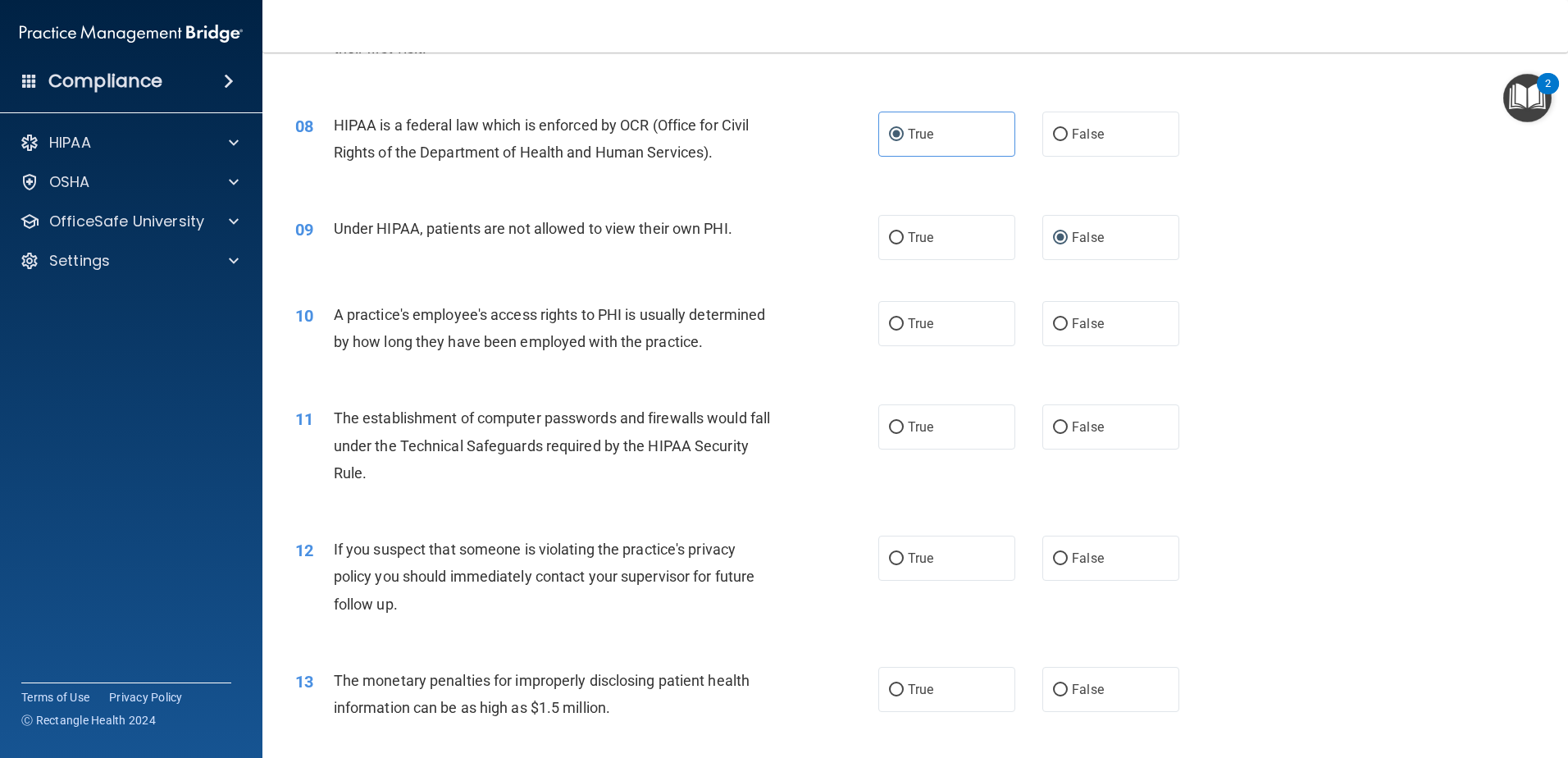
scroll to position [901, 0]
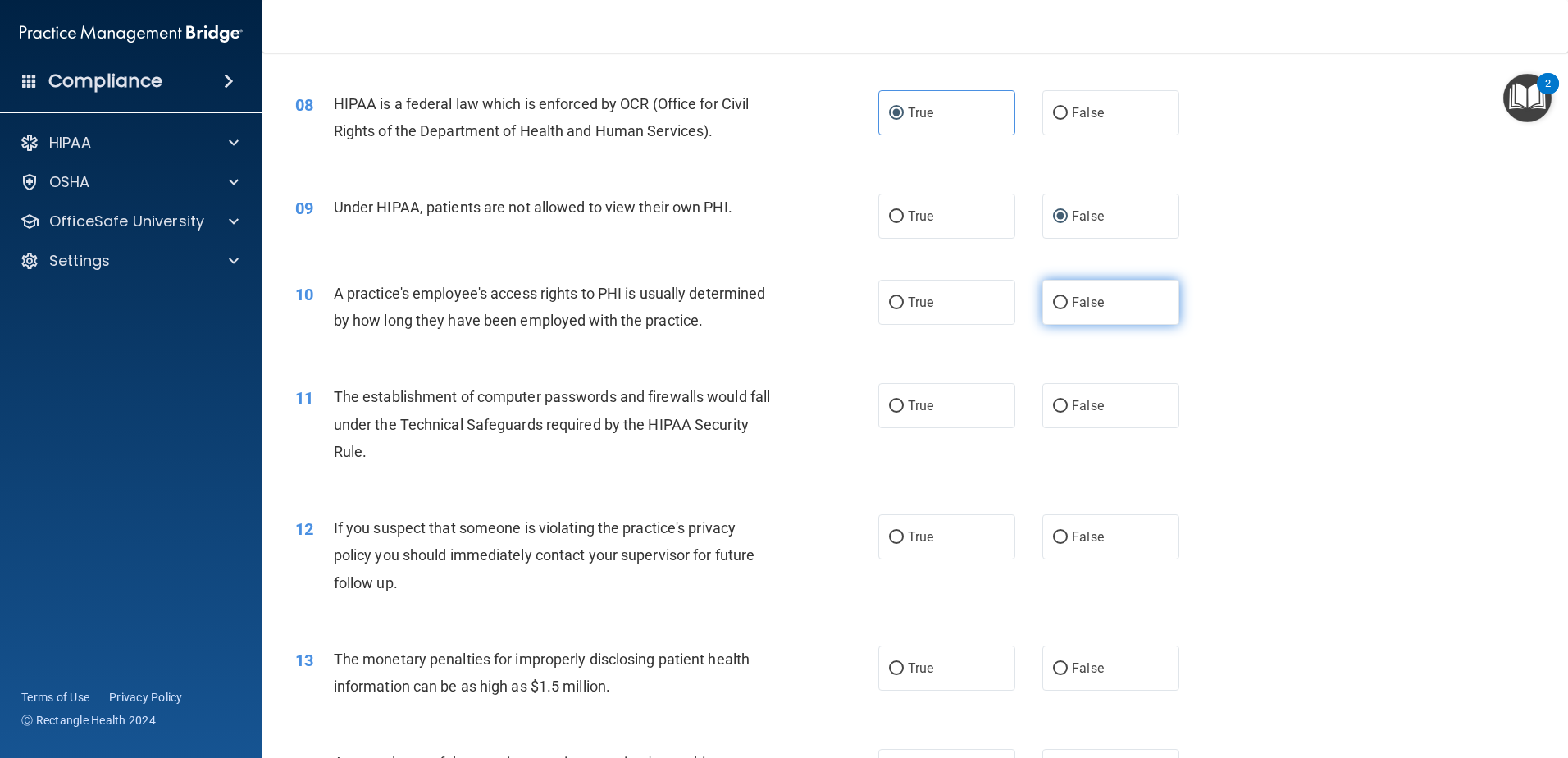
click at [1063, 313] on label "False" at bounding box center [1110, 301] width 137 height 46
click at [1063, 309] on input "False" at bounding box center [1060, 302] width 15 height 13
radio input "true"
click at [886, 425] on label "True" at bounding box center [946, 405] width 137 height 46
click at [889, 412] on input "True" at bounding box center [896, 406] width 15 height 13
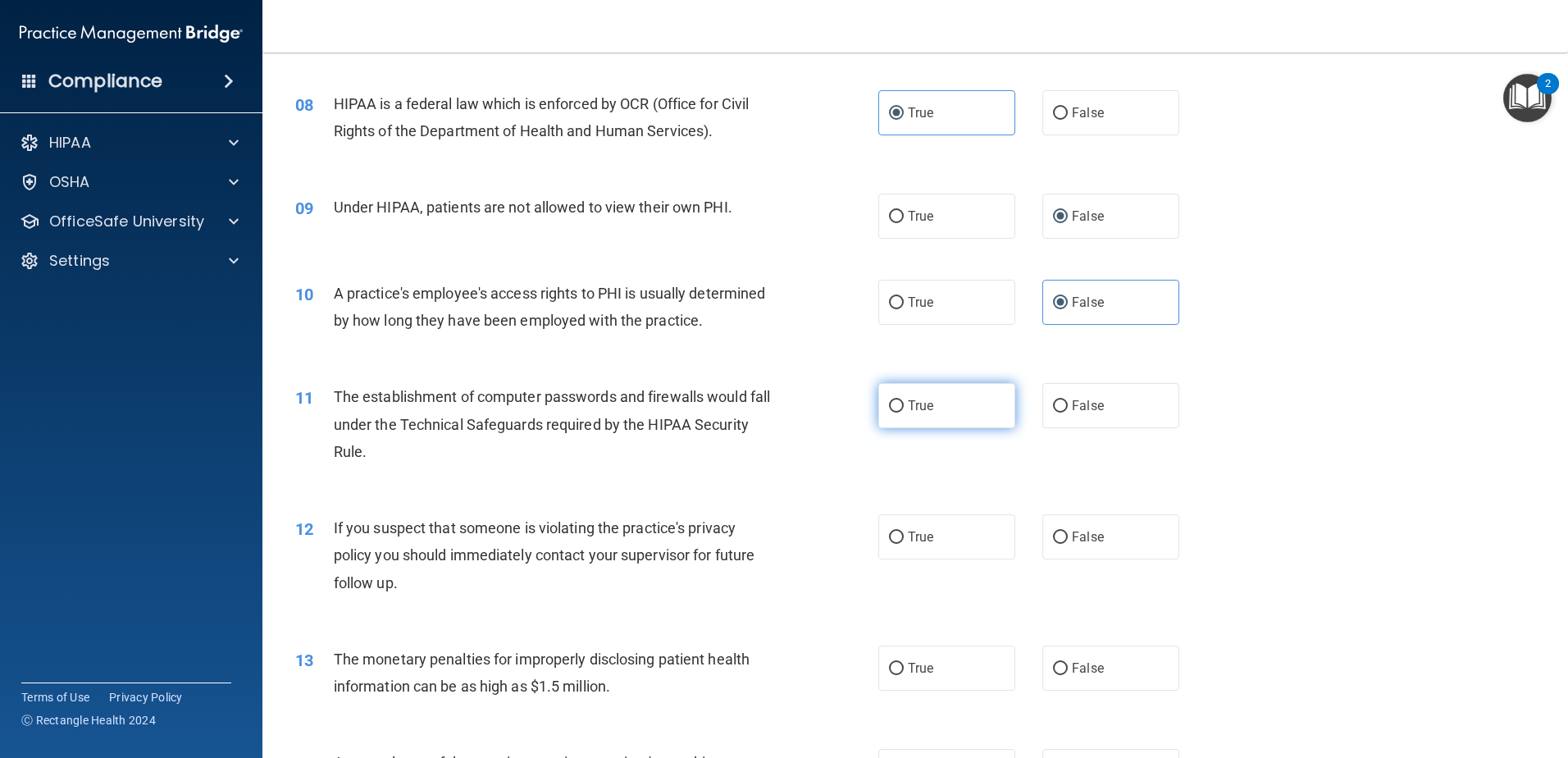
radio input "true"
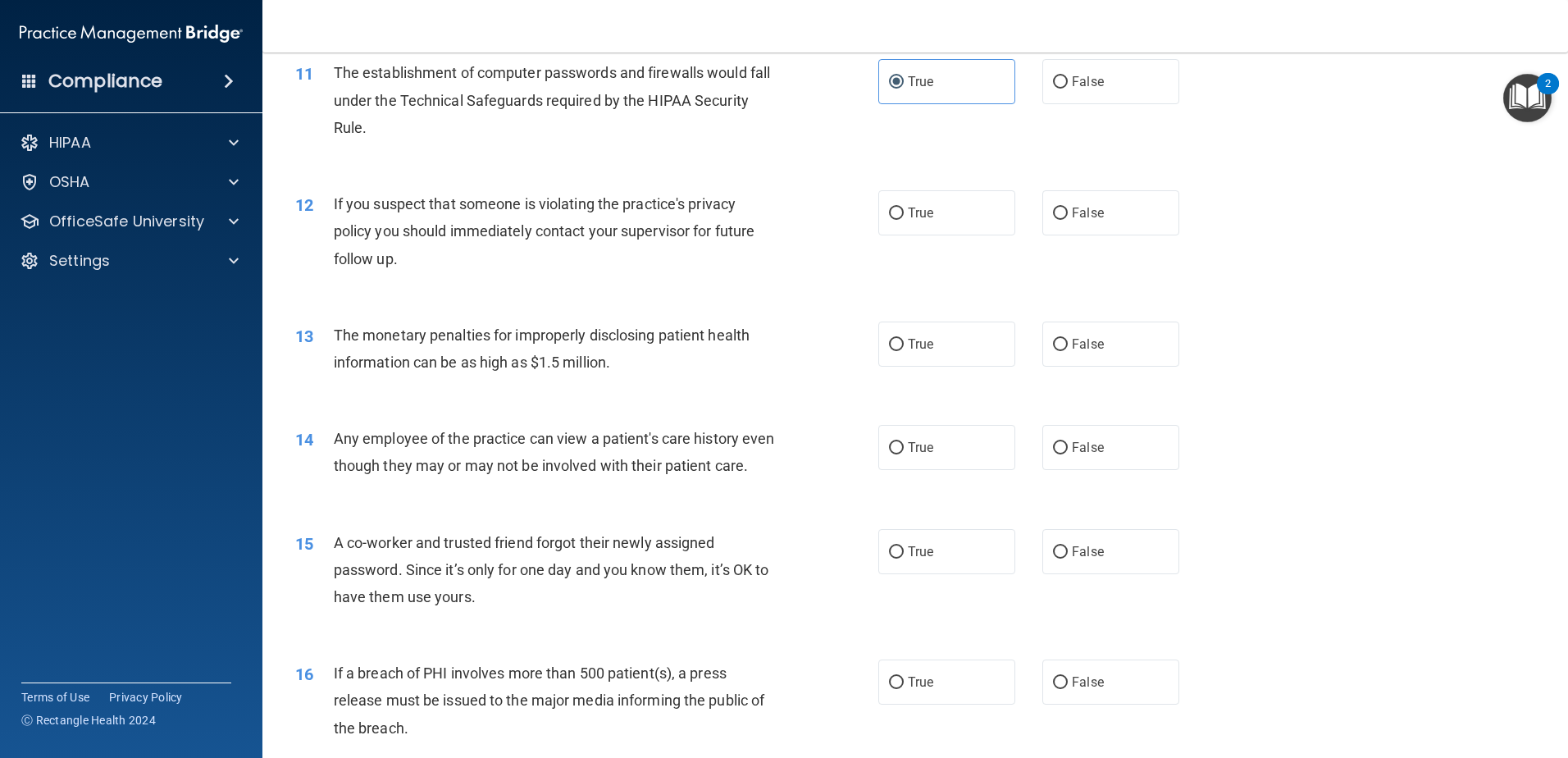
scroll to position [1230, 0]
click at [891, 220] on label "True" at bounding box center [946, 208] width 137 height 46
click at [891, 215] on input "True" at bounding box center [896, 209] width 15 height 13
radio input "true"
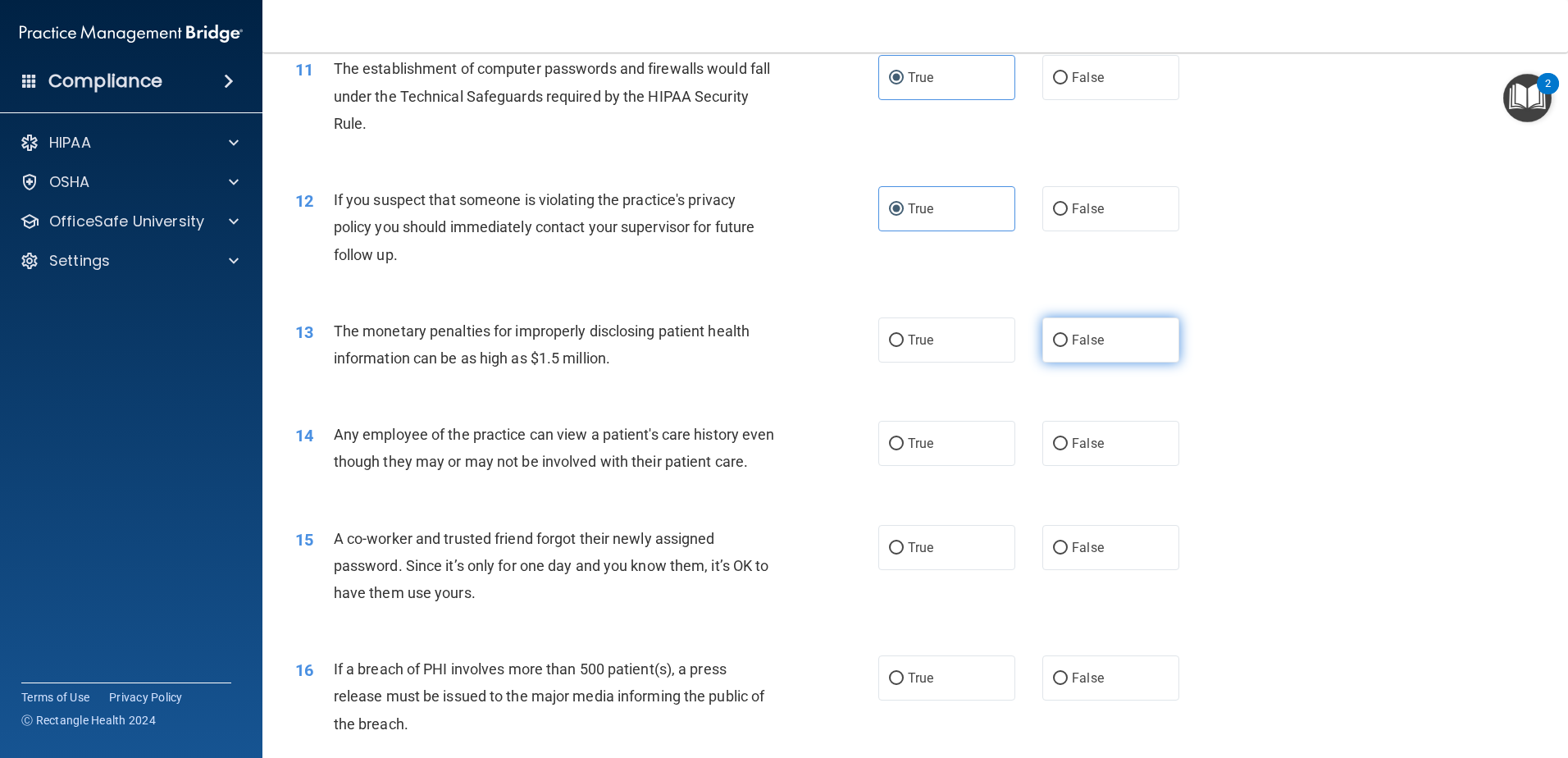
click at [1083, 337] on span "False" at bounding box center [1088, 340] width 32 height 16
click at [1068, 337] on input "False" at bounding box center [1060, 340] width 15 height 13
radio input "true"
click at [963, 348] on label "True" at bounding box center [946, 339] width 137 height 46
click at [904, 347] on input "True" at bounding box center [896, 340] width 15 height 13
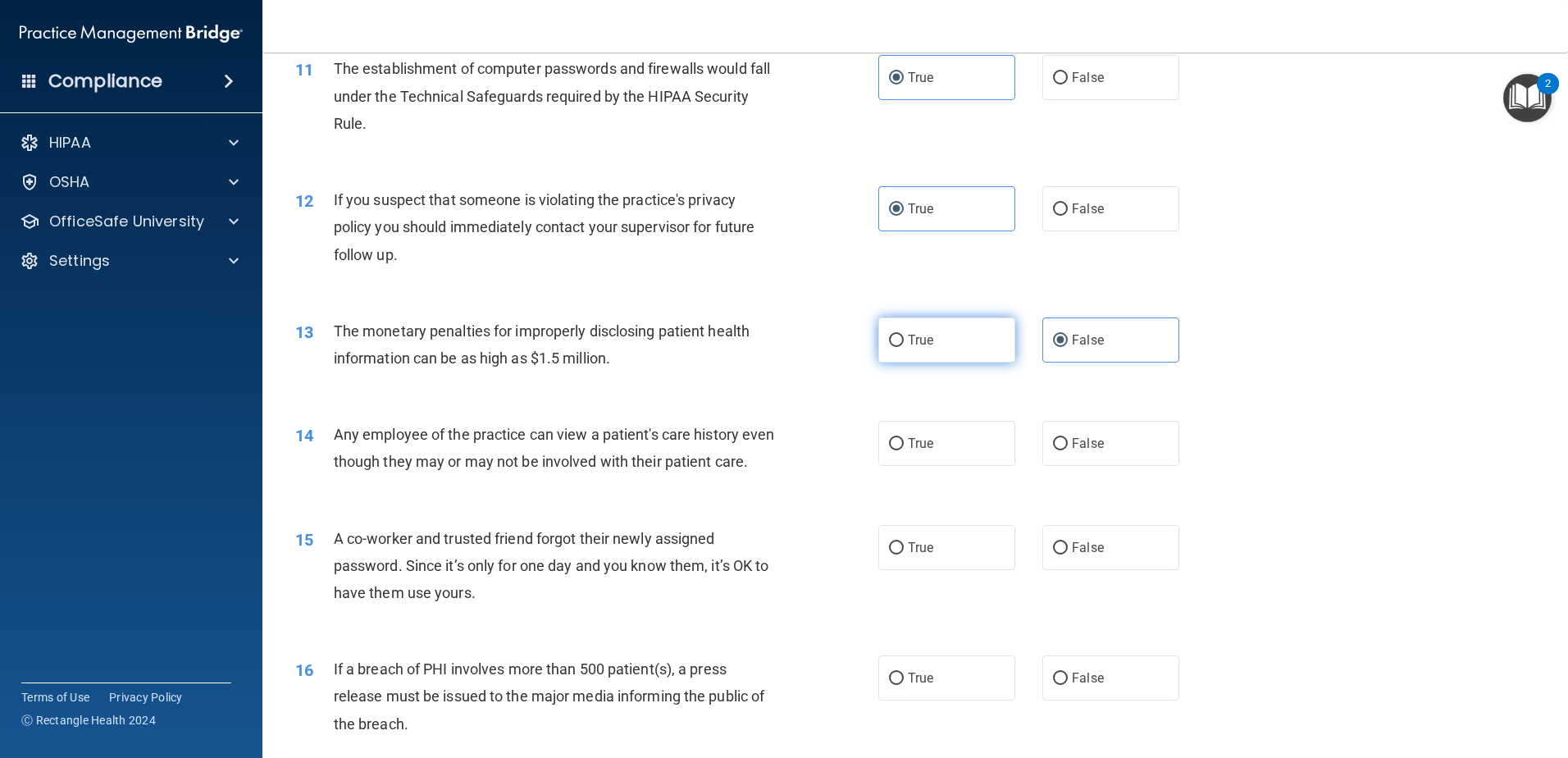
radio input "true"
radio input "false"
click at [1078, 455] on label "False" at bounding box center [1110, 443] width 137 height 46
click at [1068, 450] on input "False" at bounding box center [1060, 444] width 15 height 13
radio input "true"
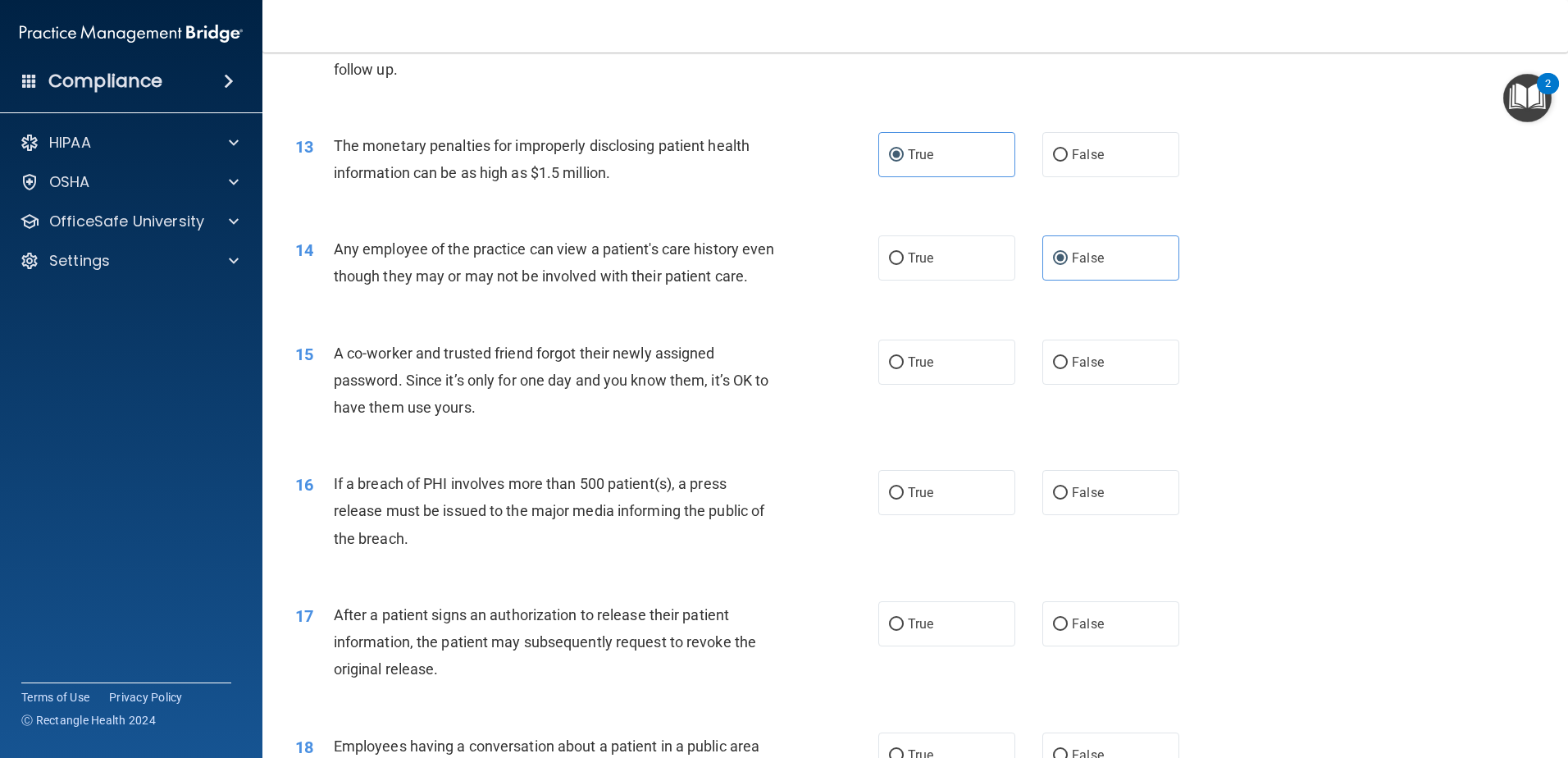
scroll to position [1476, 0]
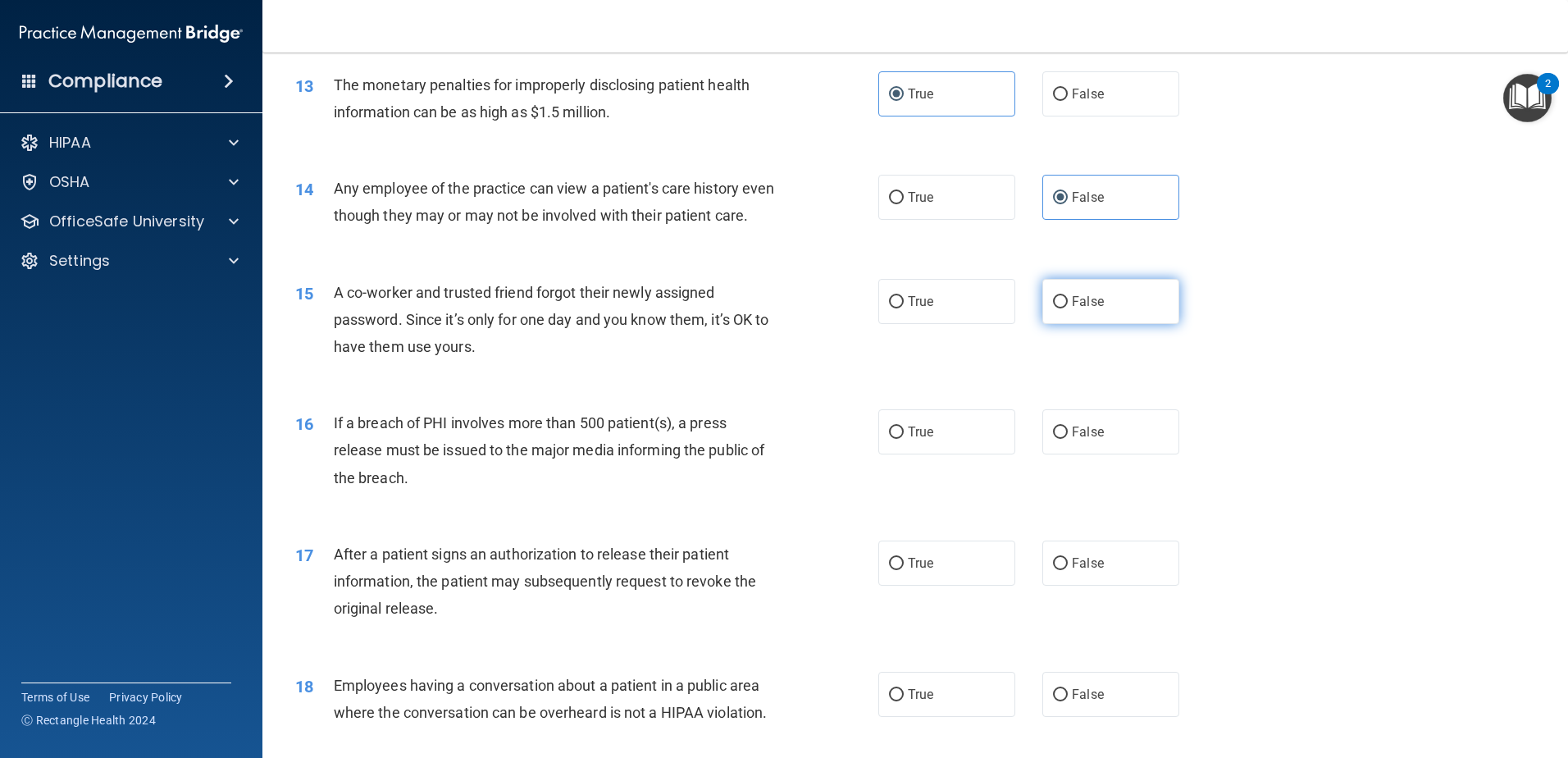
click at [1083, 309] on span "False" at bounding box center [1088, 301] width 32 height 16
click at [1068, 308] on input "False" at bounding box center [1060, 301] width 15 height 13
radio input "true"
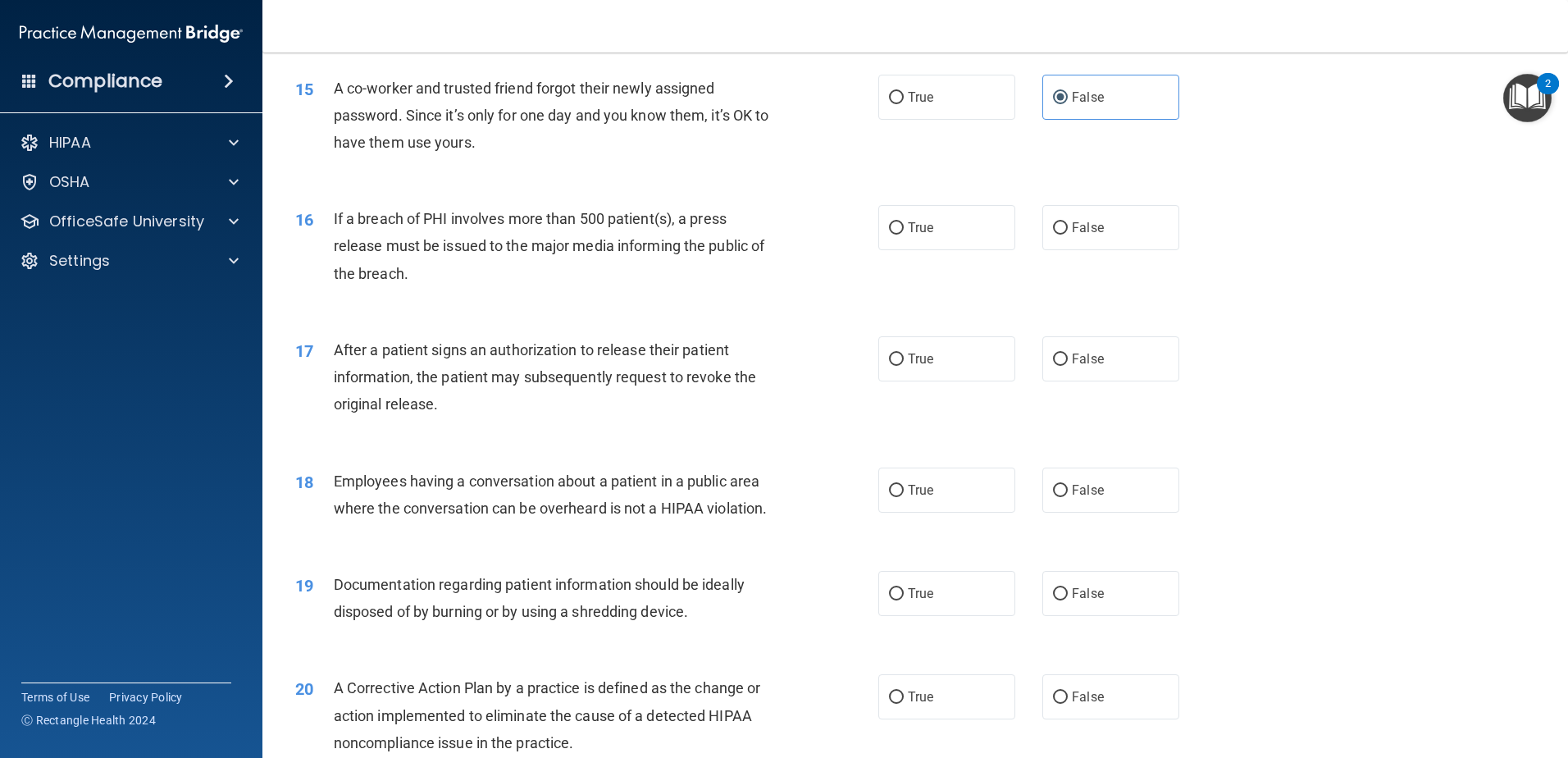
scroll to position [1804, 0]
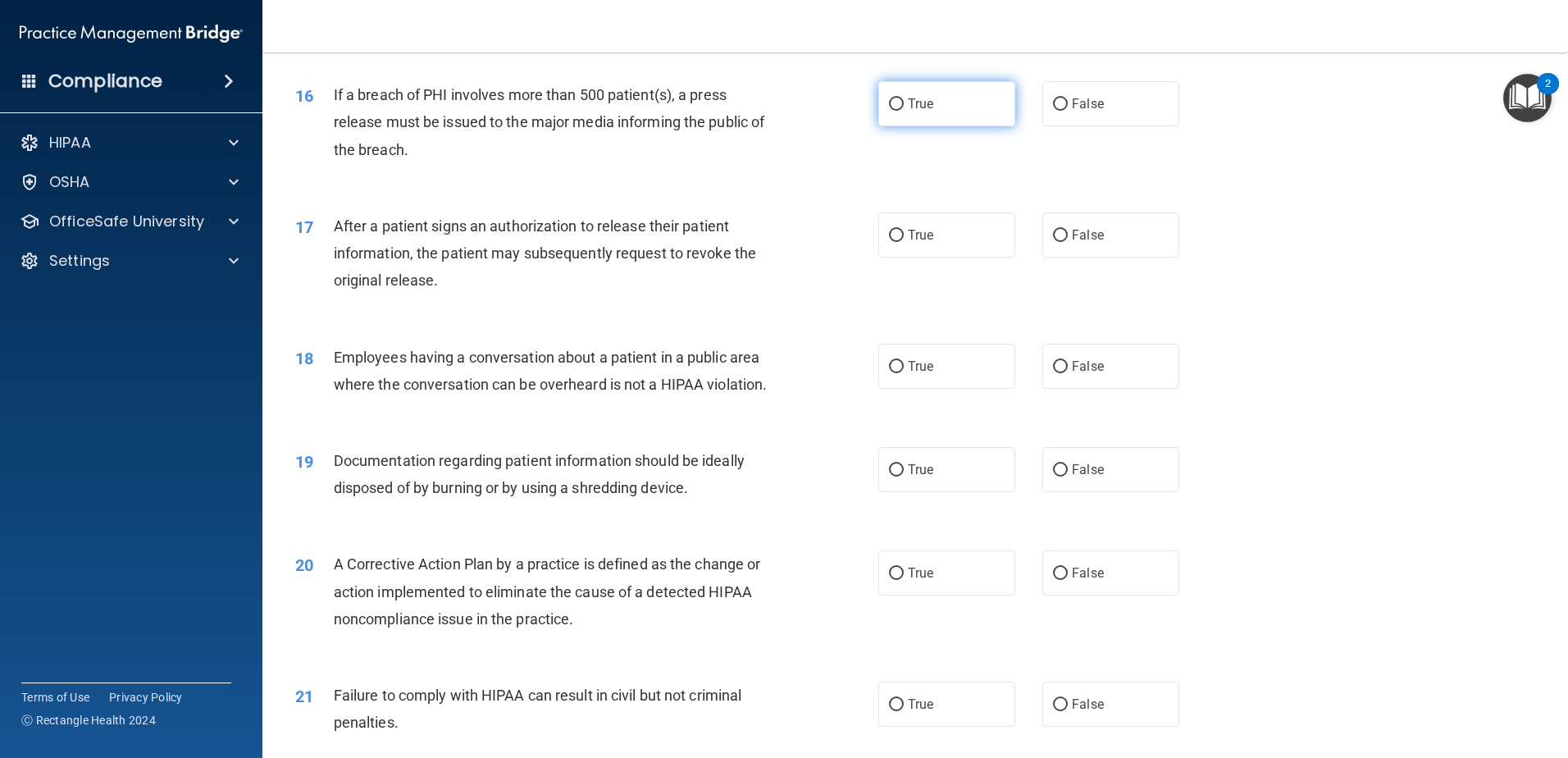
click at [916, 126] on label "True" at bounding box center [946, 104] width 137 height 46
click at [904, 111] on input "True" at bounding box center [896, 105] width 15 height 13
radio input "true"
click at [938, 258] on label "True" at bounding box center [946, 235] width 137 height 46
click at [904, 242] on input "True" at bounding box center [896, 236] width 15 height 13
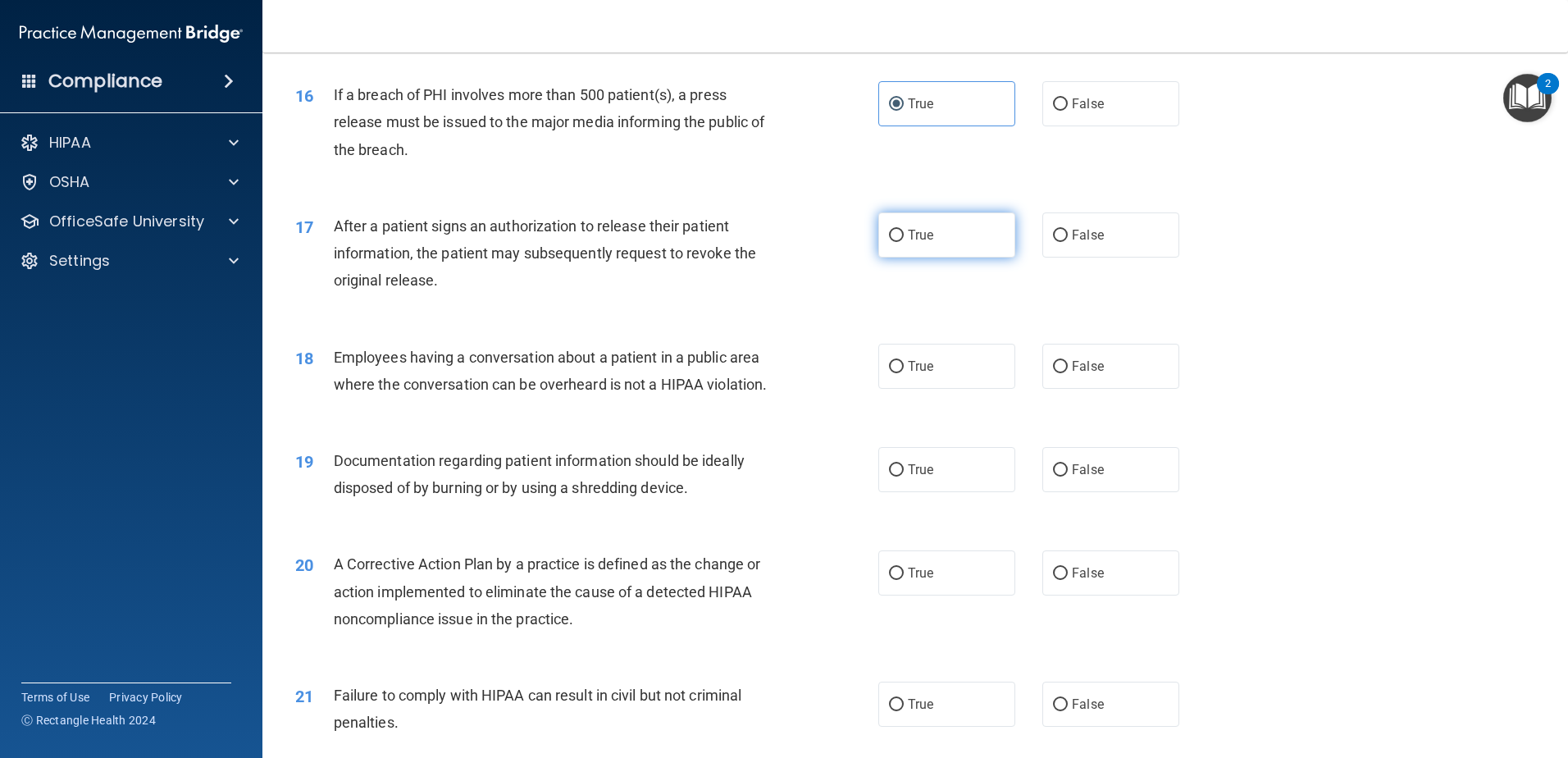
radio input "true"
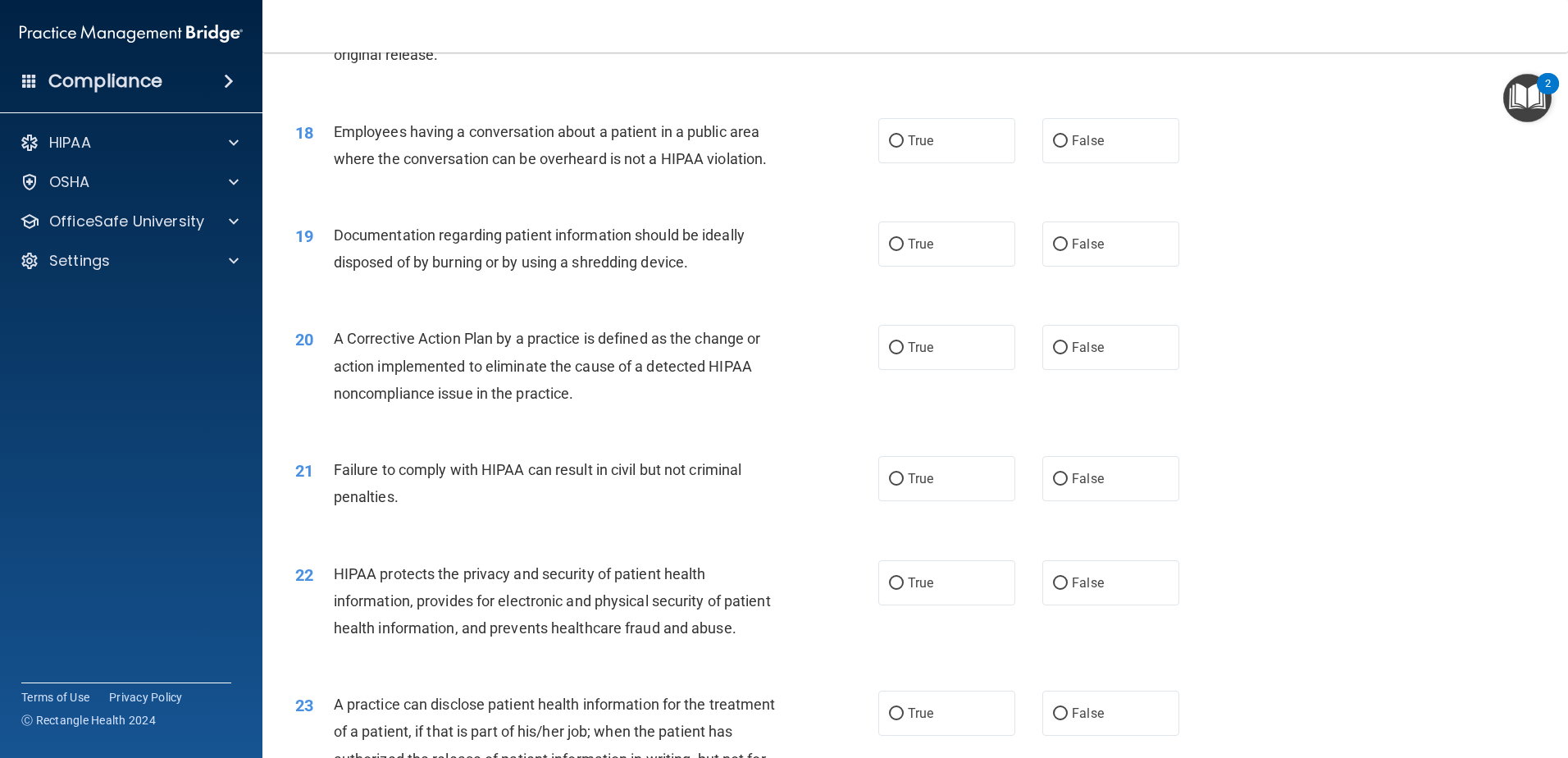
scroll to position [2050, 0]
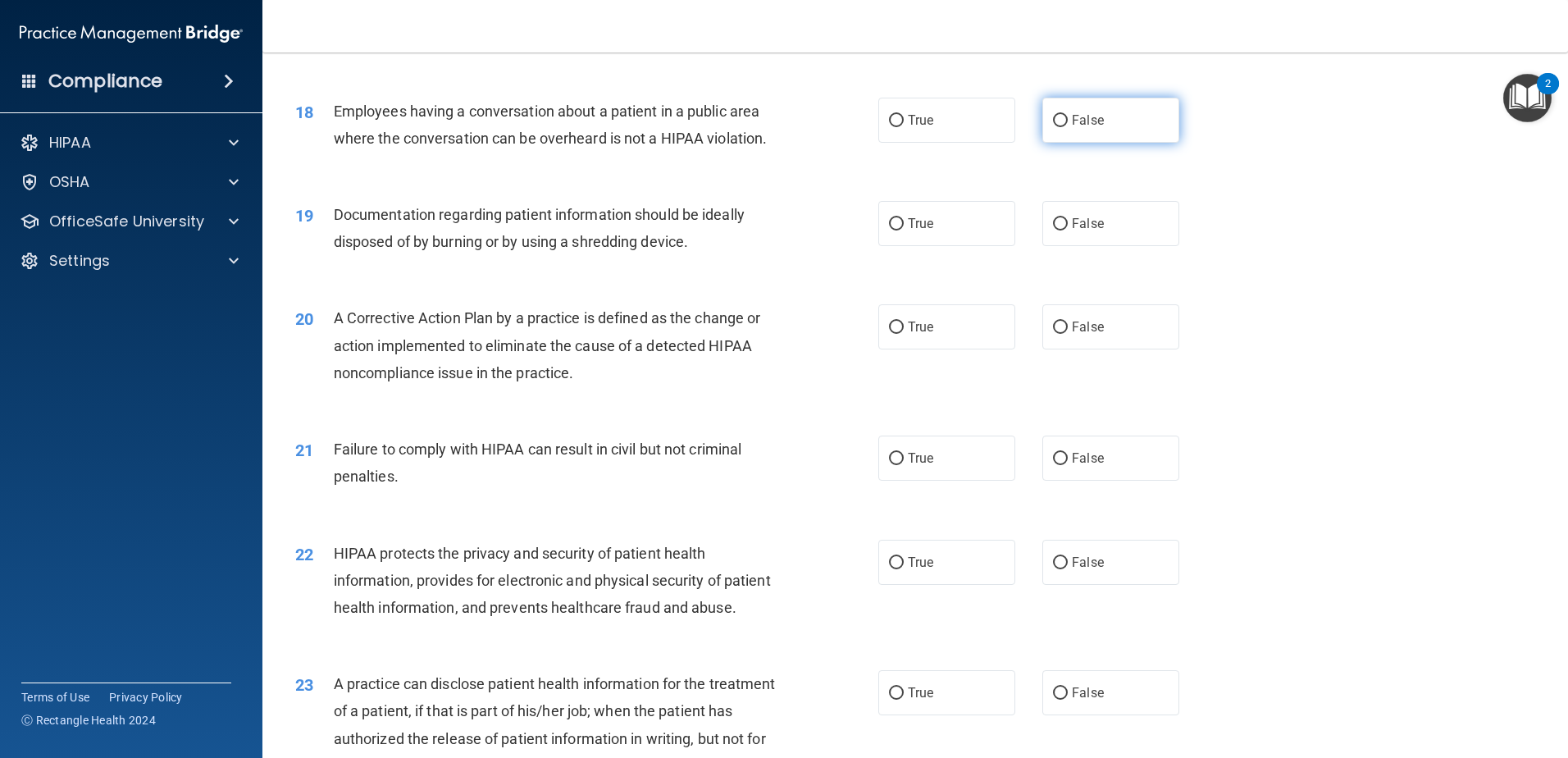
click at [1058, 127] on input "False" at bounding box center [1060, 120] width 15 height 13
radio input "true"
click at [905, 246] on label "True" at bounding box center [946, 223] width 137 height 46
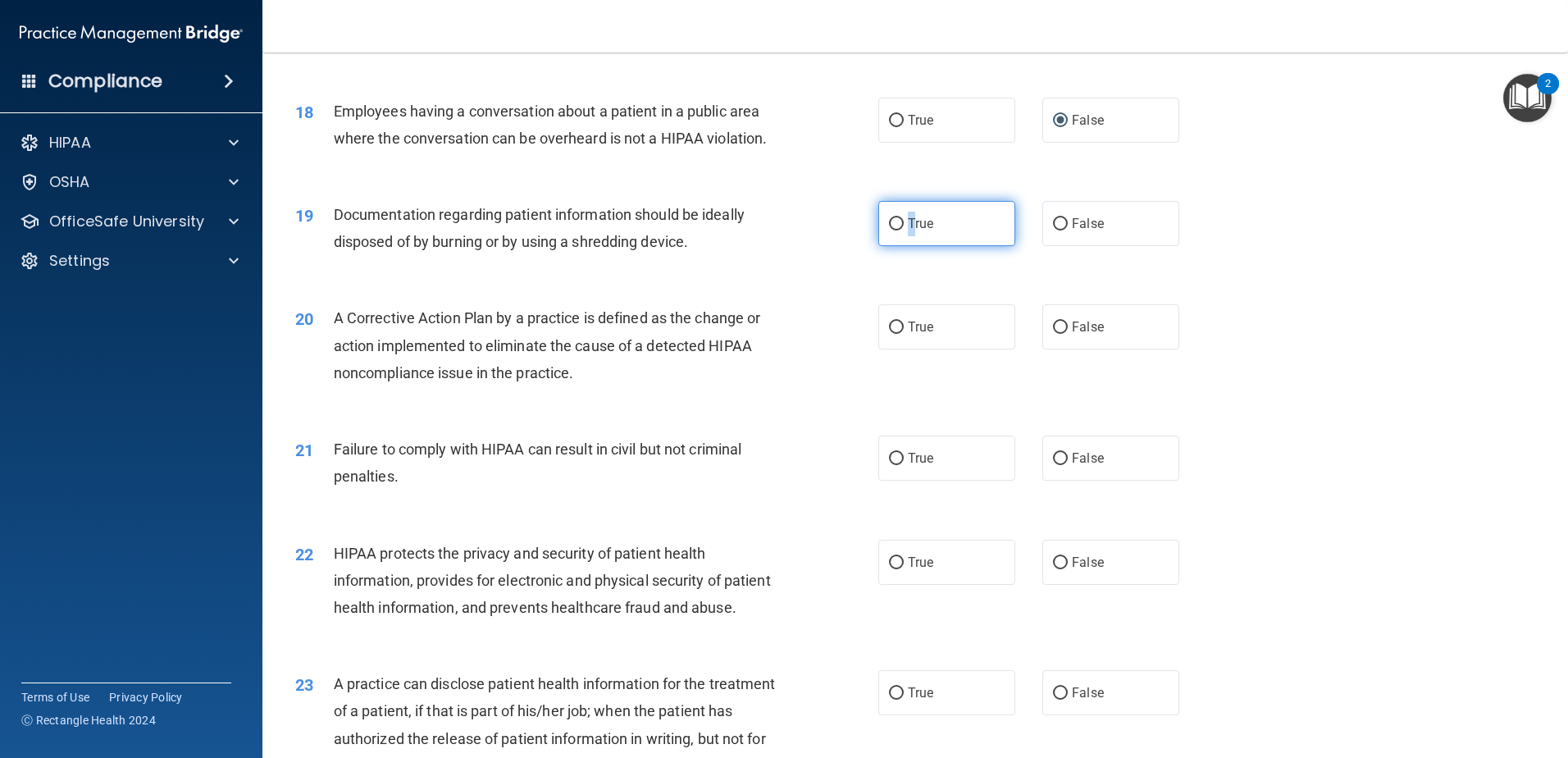
click at [889, 231] on input "True" at bounding box center [896, 224] width 15 height 13
radio input "true"
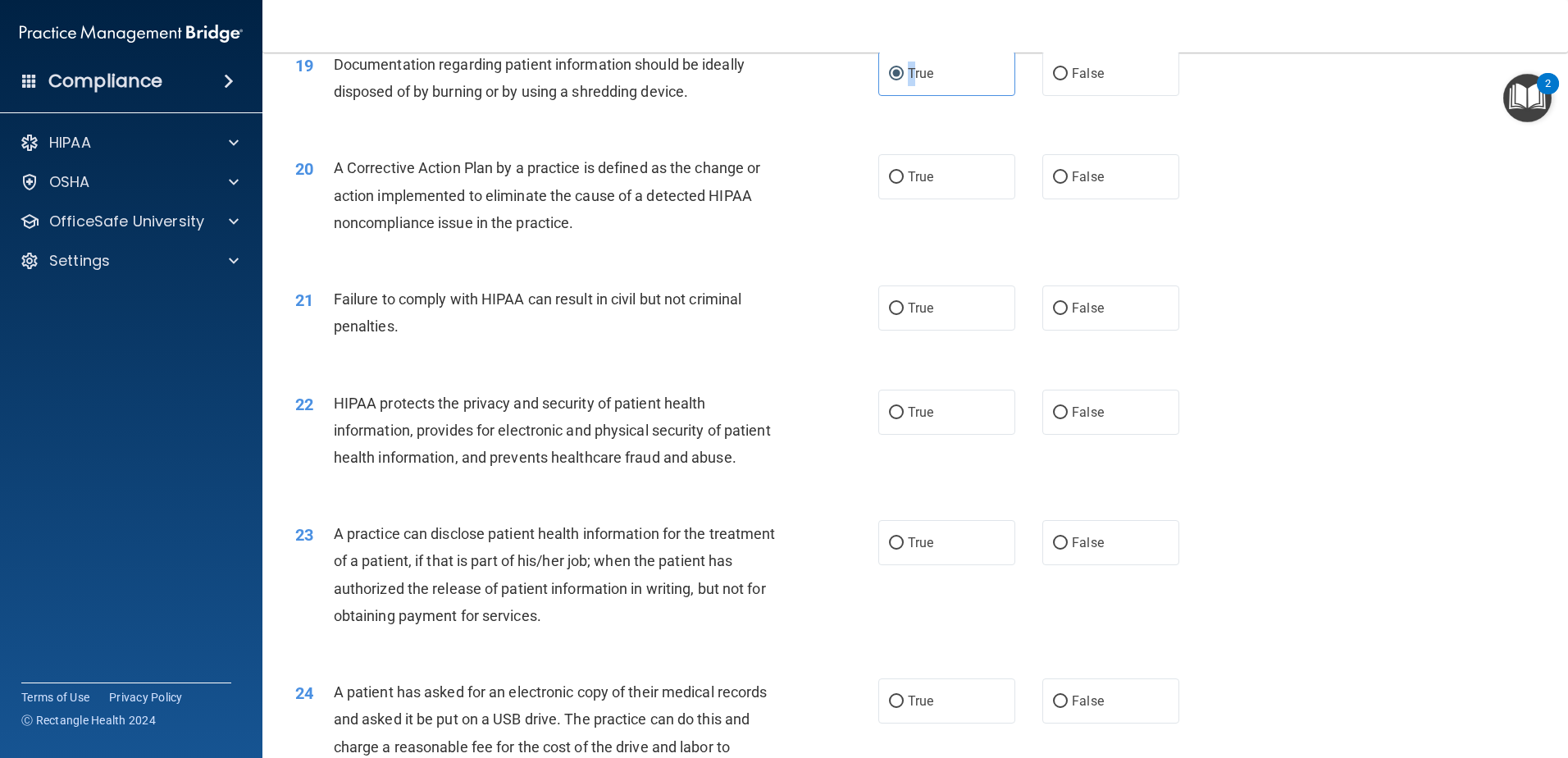
scroll to position [2214, 0]
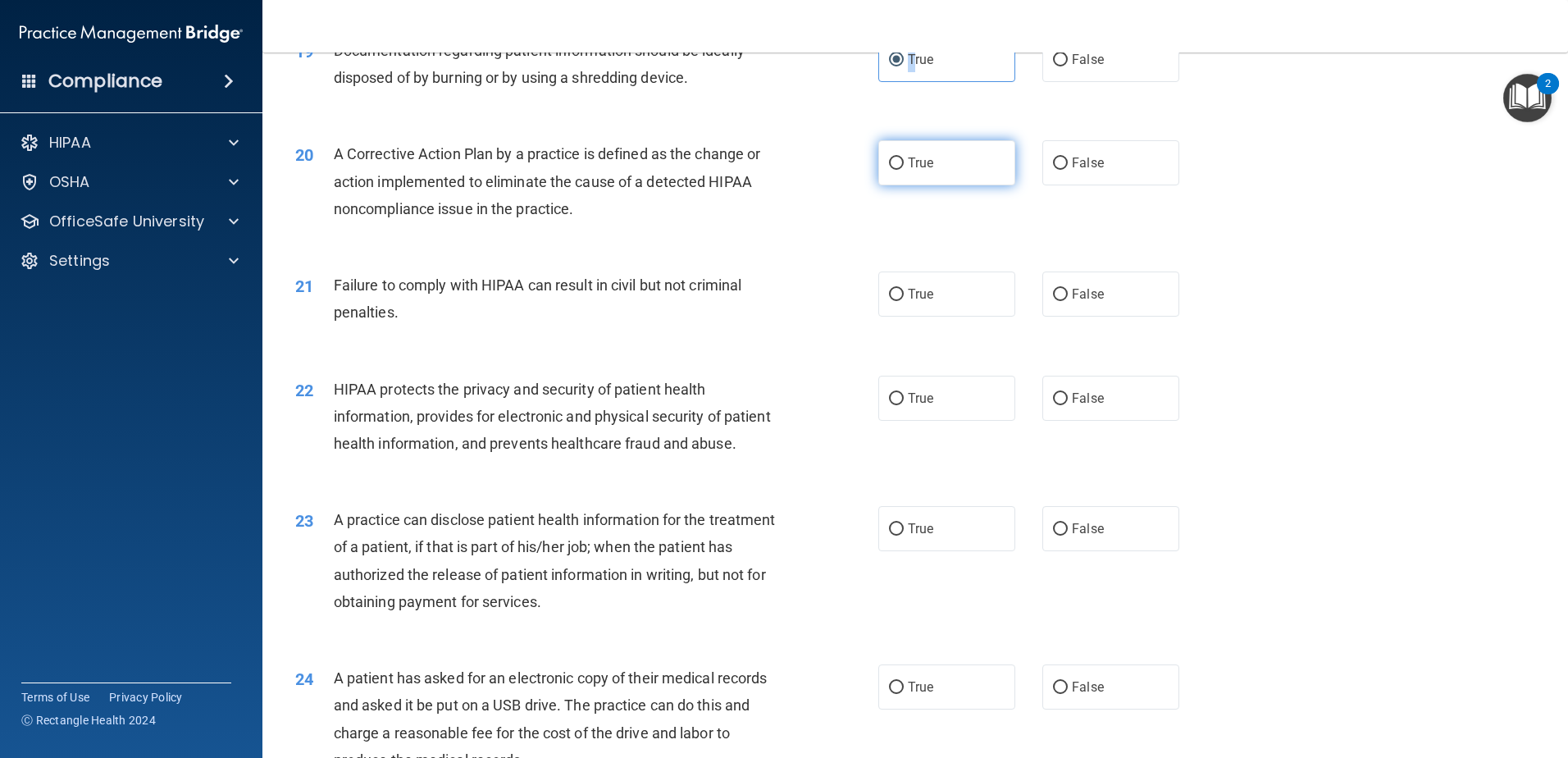
click at [889, 170] on input "True" at bounding box center [896, 163] width 15 height 13
radio input "true"
click at [1064, 316] on label "False" at bounding box center [1110, 294] width 137 height 46
click at [1064, 300] on input "False" at bounding box center [1060, 295] width 15 height 13
radio input "true"
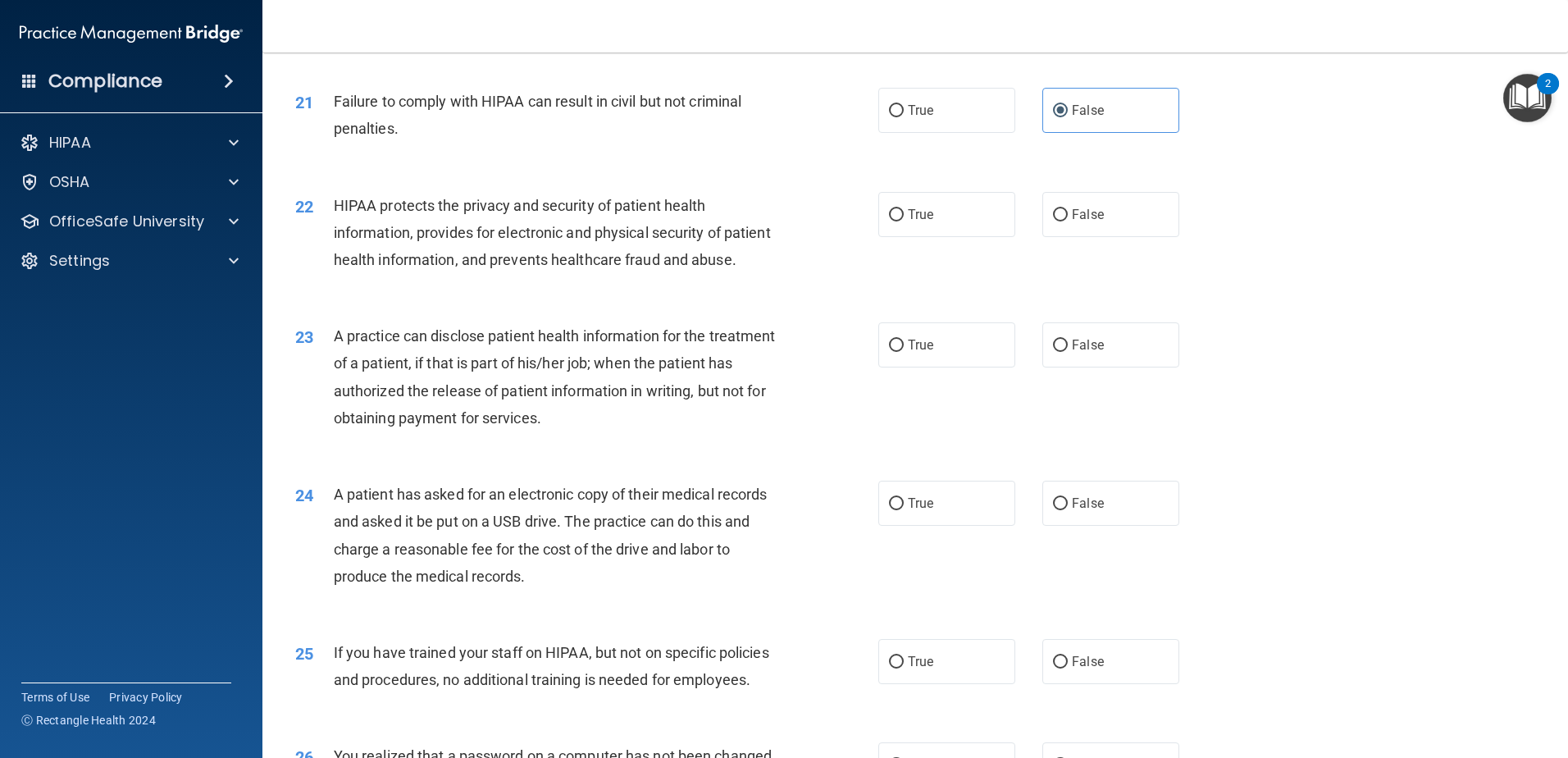
scroll to position [2460, 0]
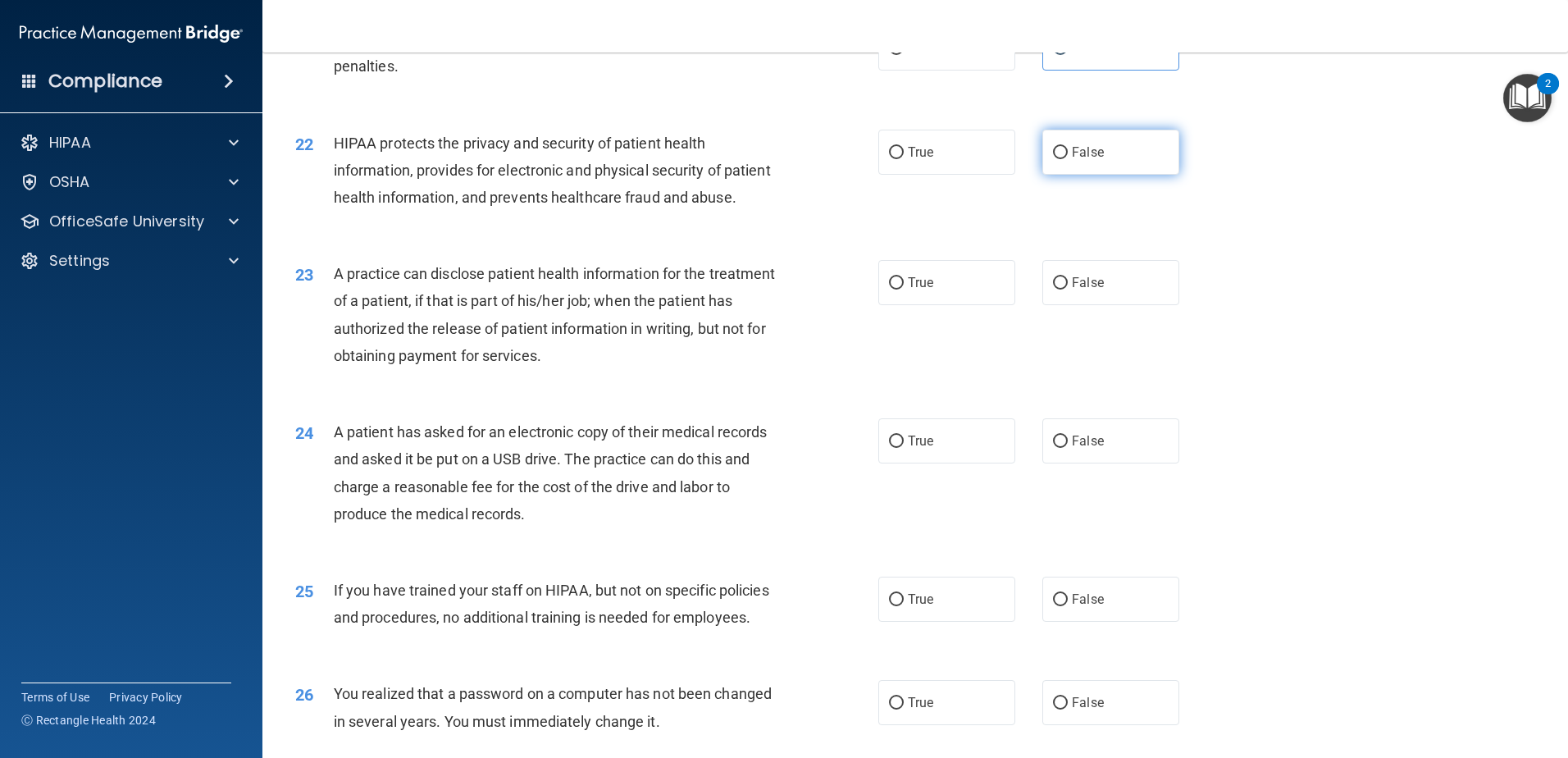
click at [1072, 160] on span "False" at bounding box center [1088, 152] width 32 height 16
click at [1068, 159] on input "False" at bounding box center [1060, 152] width 15 height 13
radio input "true"
click at [917, 174] on label "True" at bounding box center [946, 152] width 137 height 46
click at [904, 159] on input "True" at bounding box center [896, 152] width 15 height 13
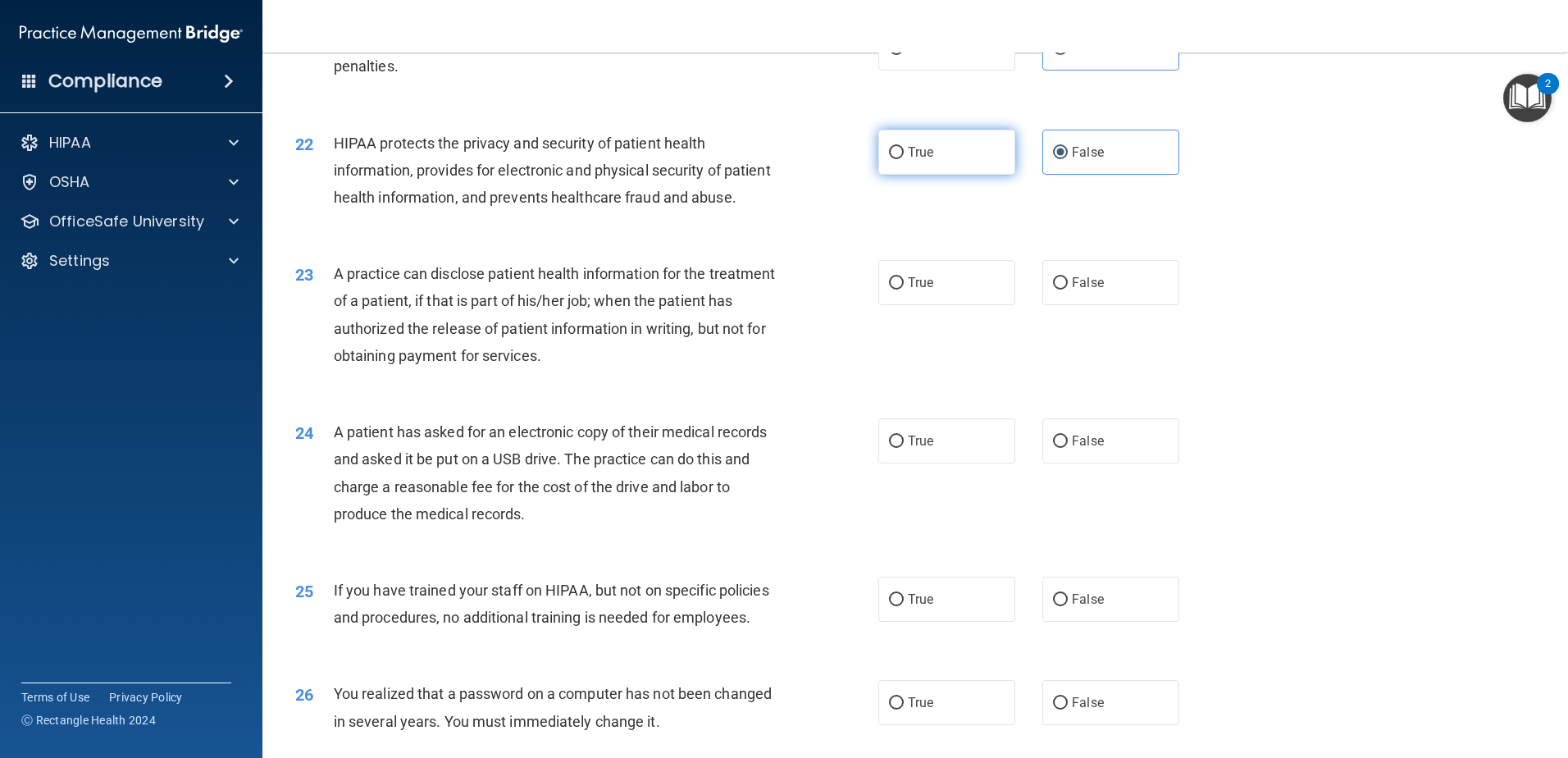
radio input "true"
radio input "false"
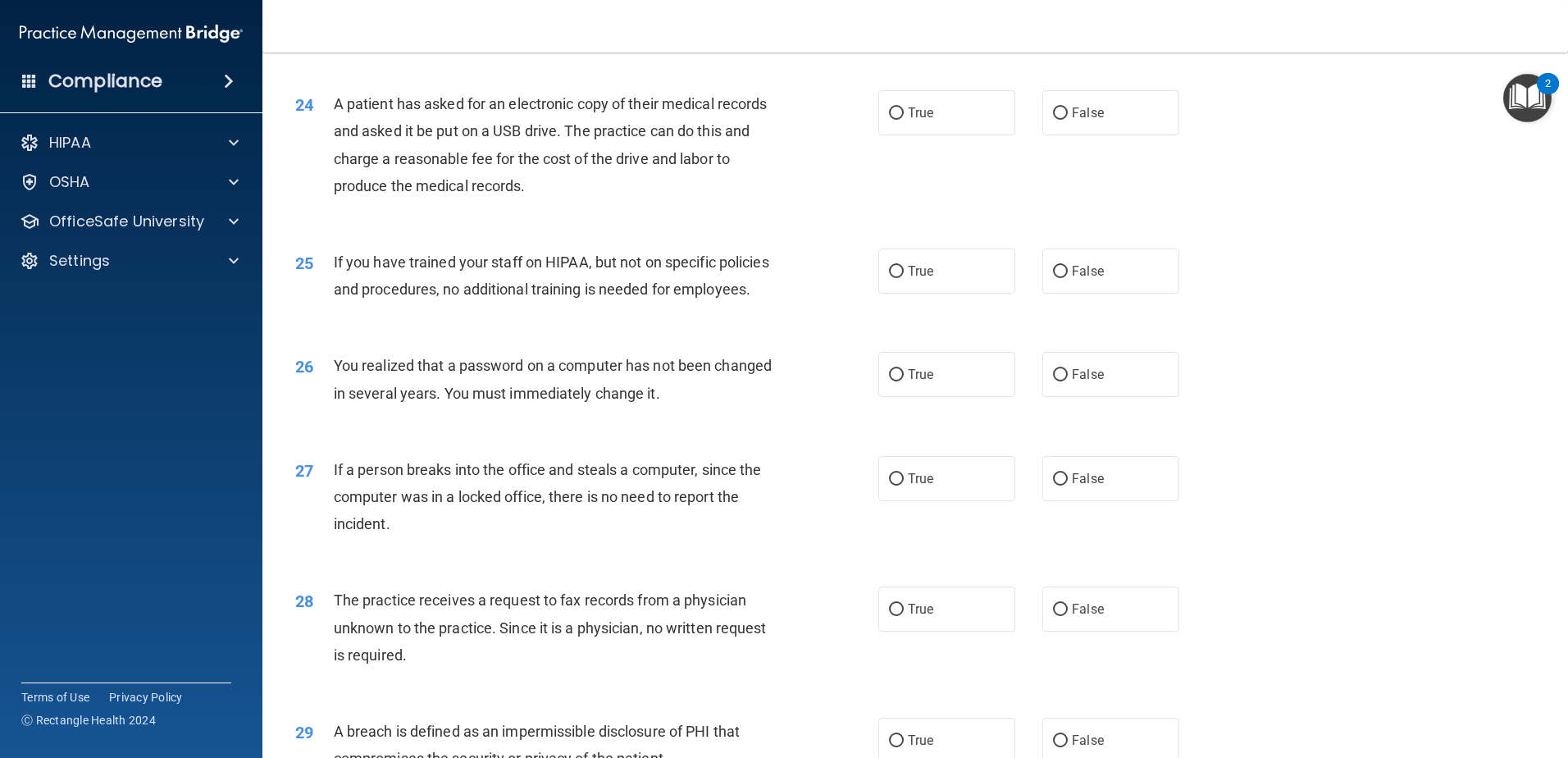
scroll to position [2624, 0]
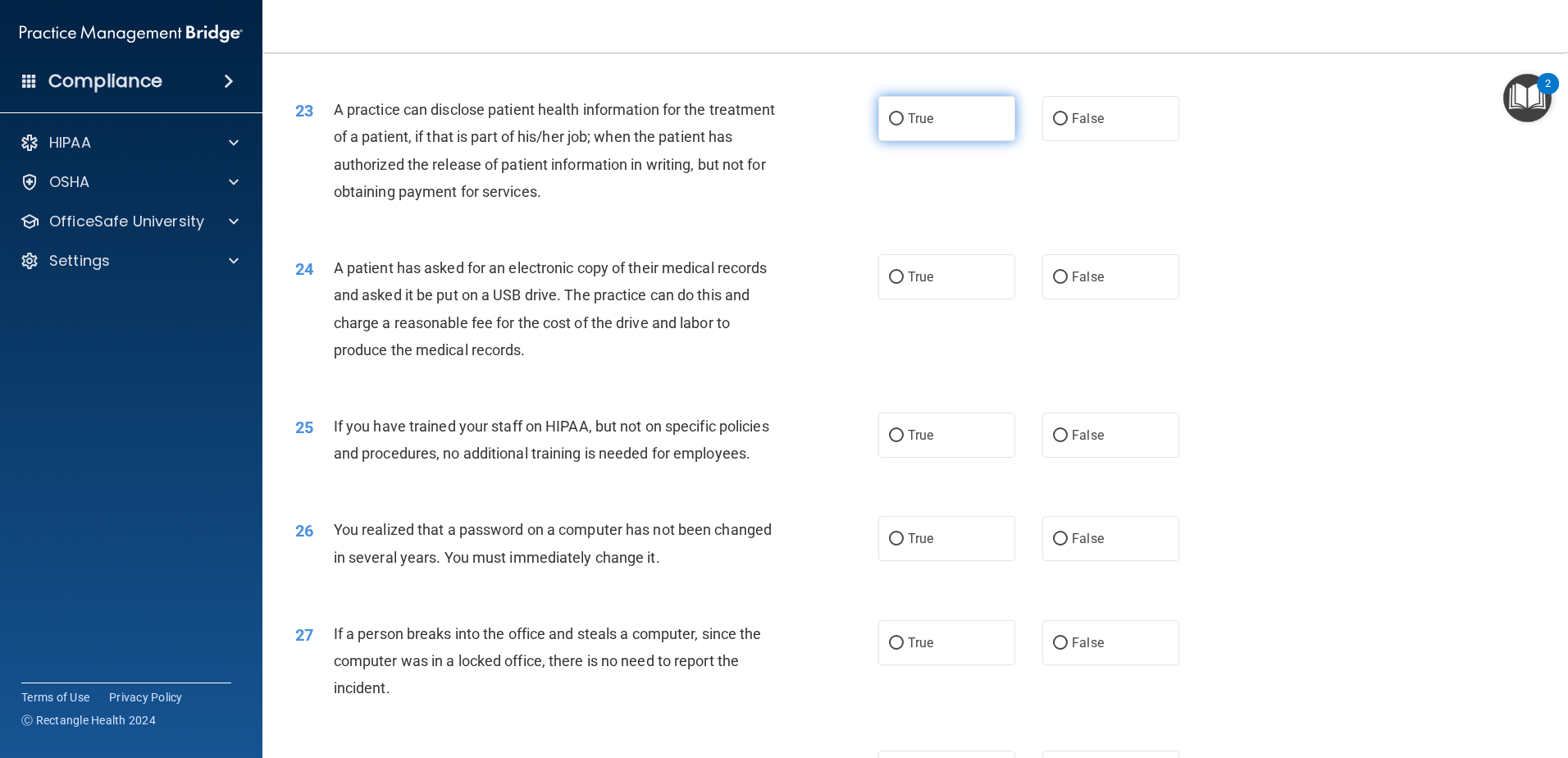
click at [920, 126] on span "True" at bounding box center [920, 118] width 25 height 16
click at [904, 125] on input "True" at bounding box center [896, 119] width 15 height 13
radio input "true"
click at [897, 300] on label "True" at bounding box center [946, 276] width 137 height 46
click at [897, 284] on input "True" at bounding box center [896, 277] width 15 height 13
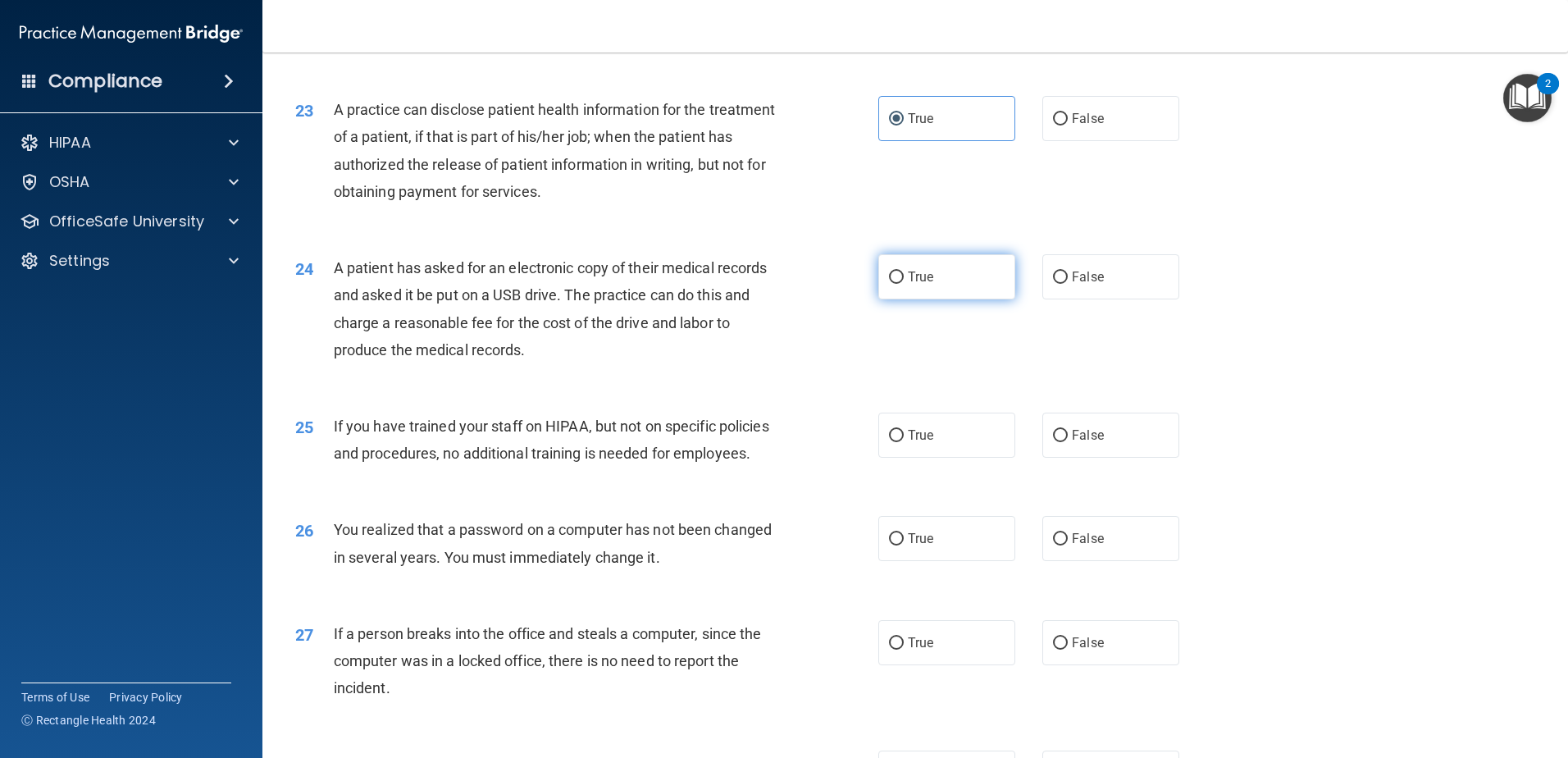
radio input "true"
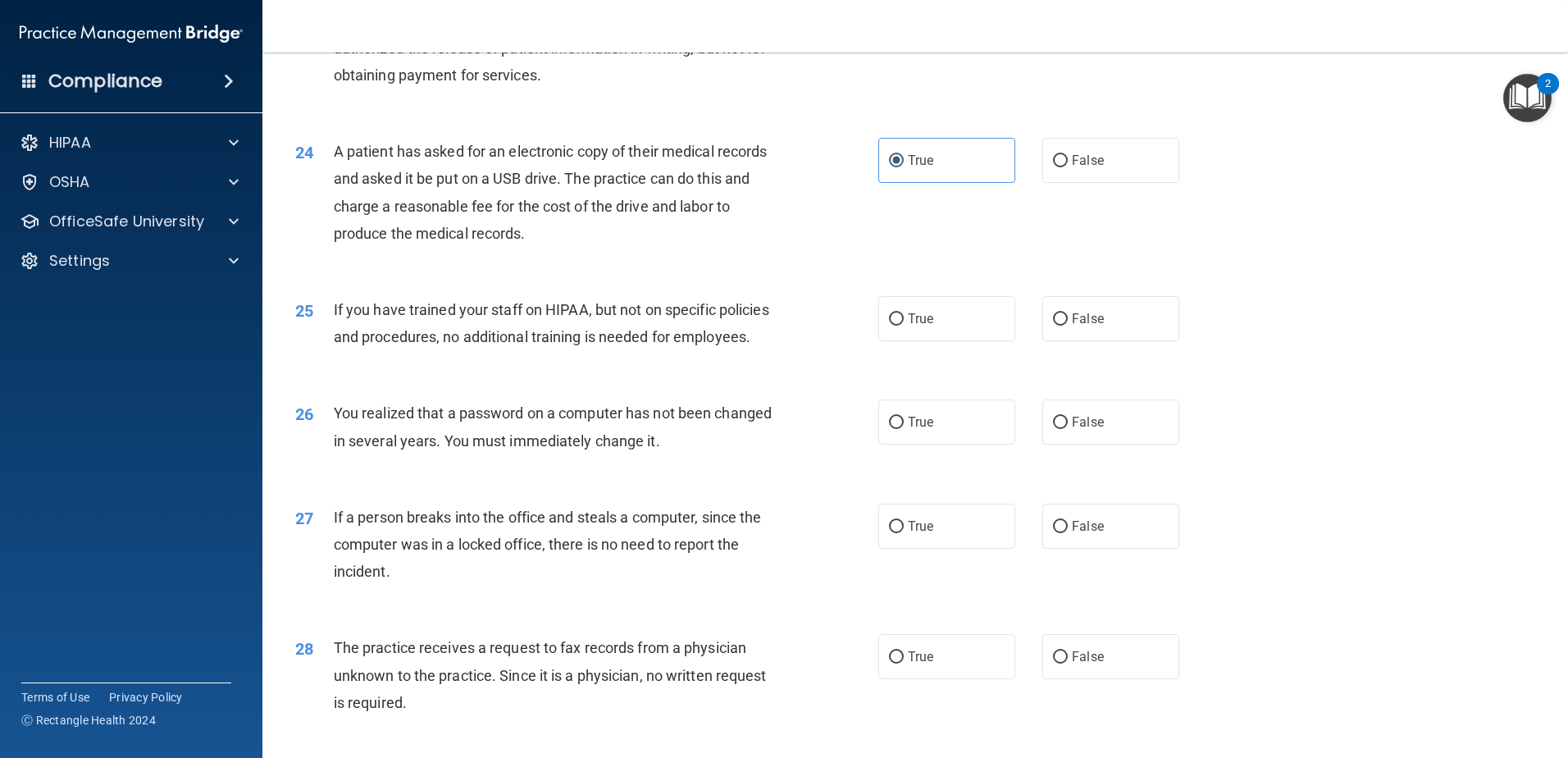
scroll to position [2788, 0]
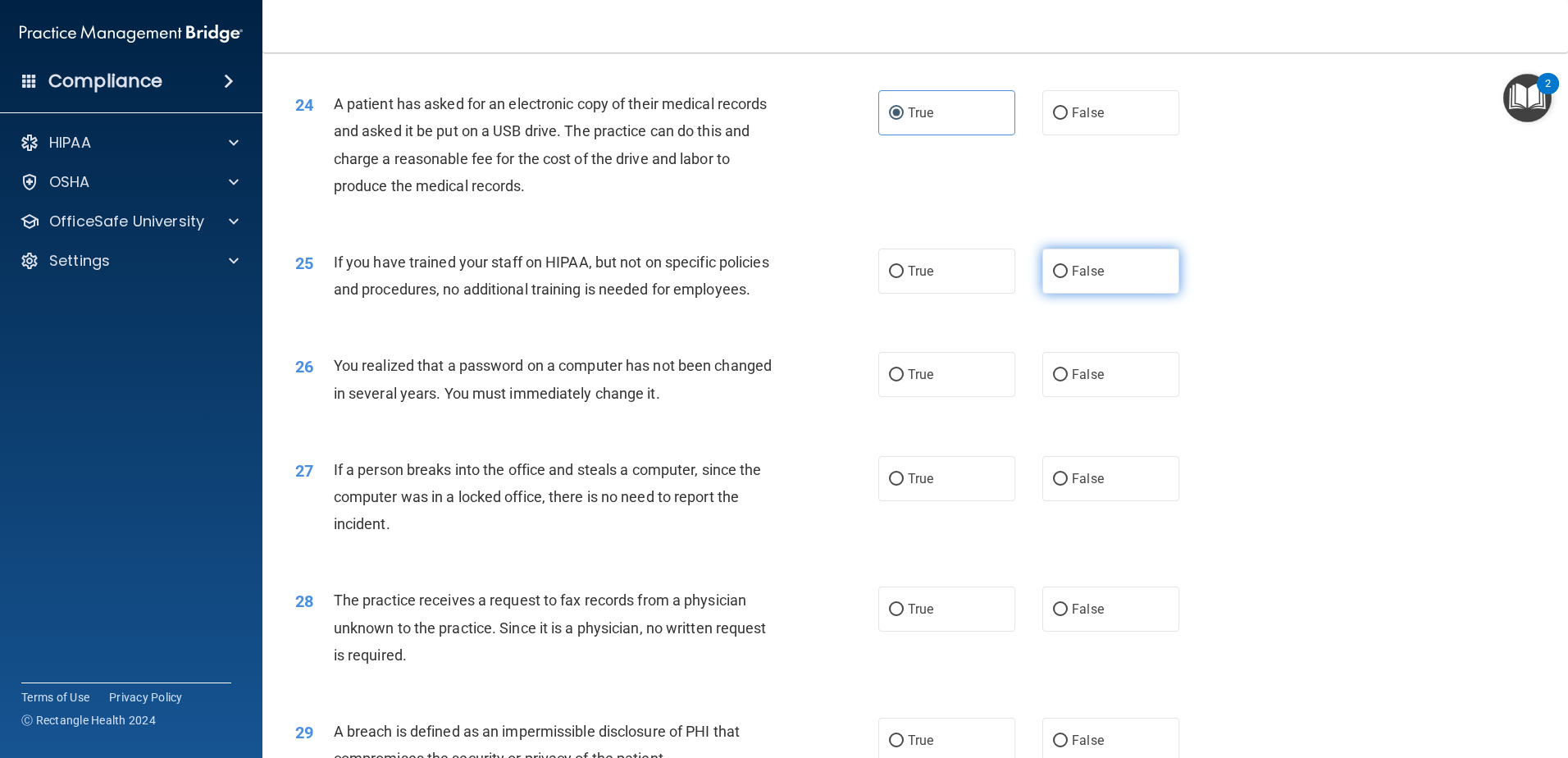
click at [1085, 279] on span "False" at bounding box center [1088, 271] width 32 height 16
click at [1068, 278] on input "False" at bounding box center [1060, 271] width 15 height 13
radio input "true"
click at [908, 382] on span "True" at bounding box center [920, 374] width 25 height 16
click at [904, 381] on input "True" at bounding box center [896, 375] width 15 height 13
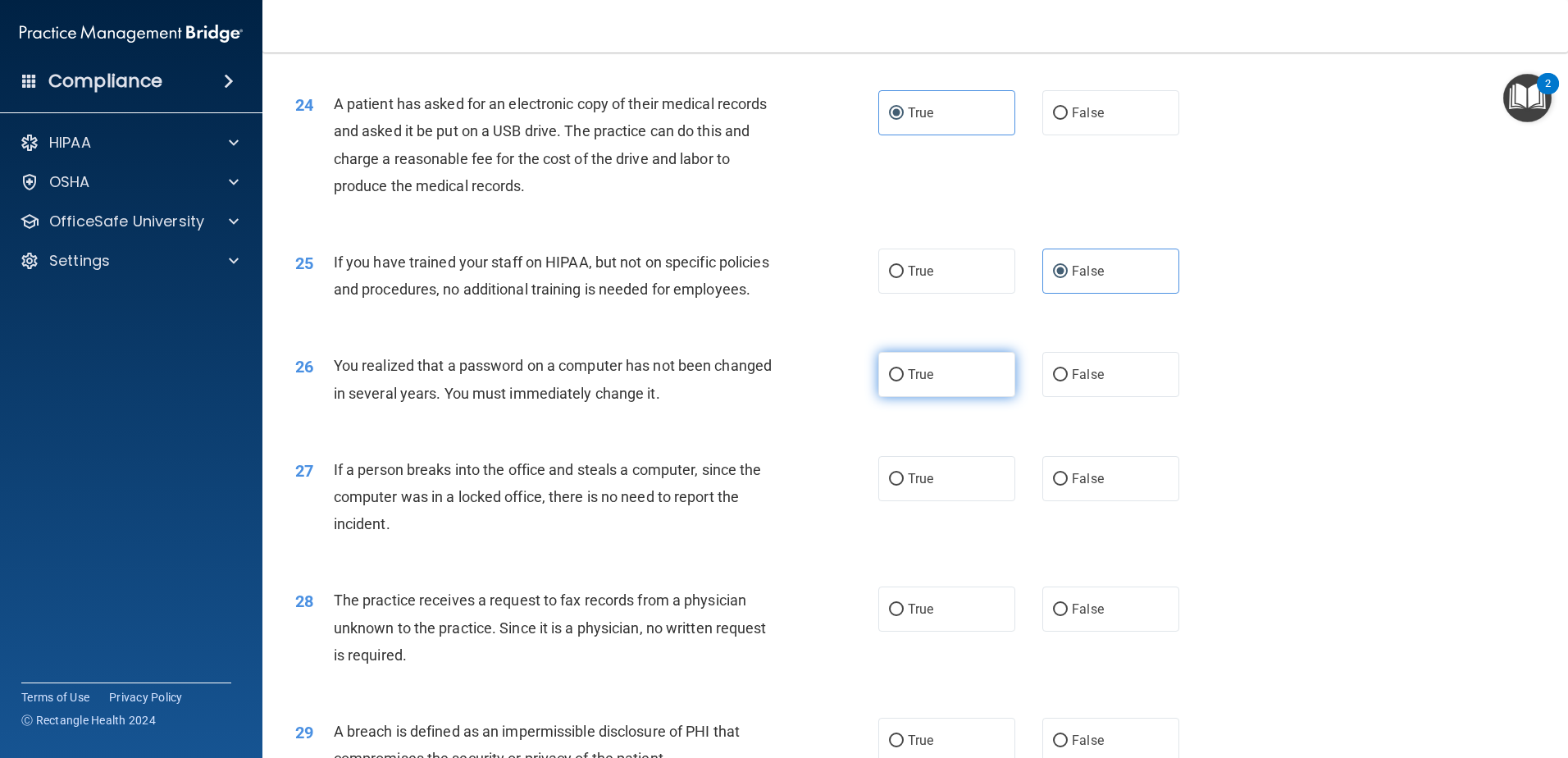
radio input "true"
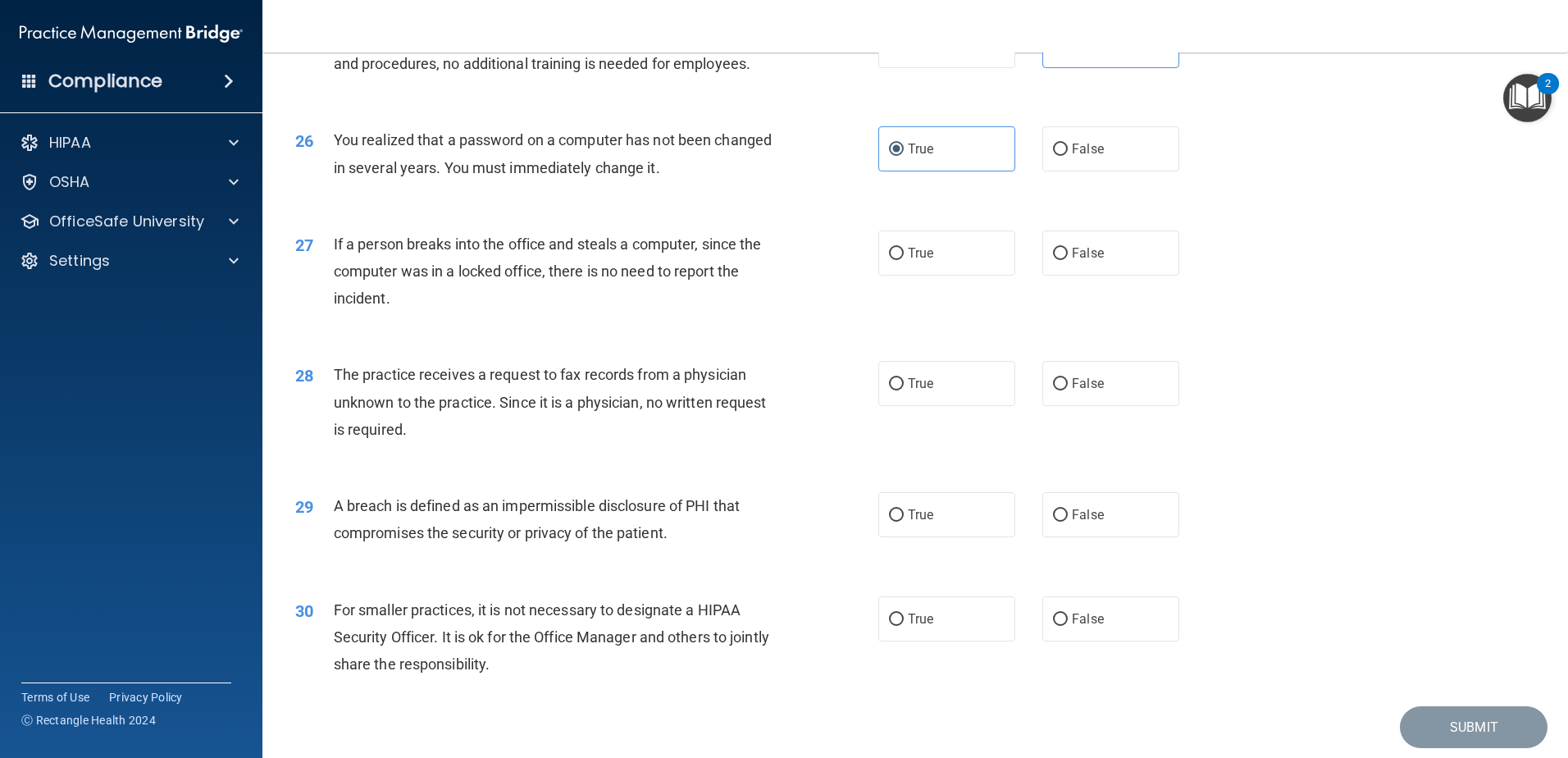
scroll to position [3034, 0]
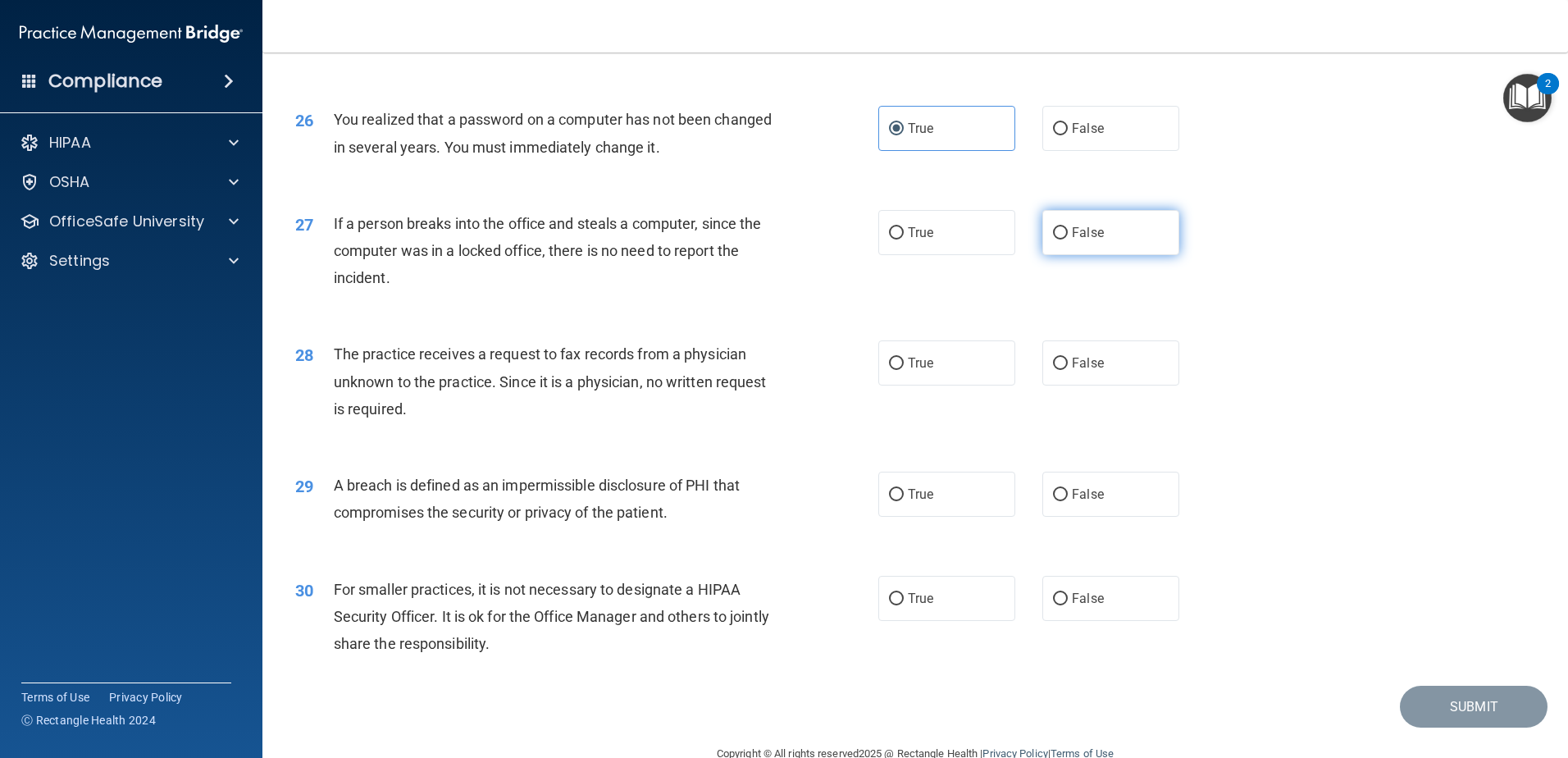
click at [1072, 240] on span "False" at bounding box center [1088, 233] width 32 height 16
click at [1067, 239] on input "False" at bounding box center [1060, 233] width 15 height 13
radio input "true"
click at [922, 370] on span "True" at bounding box center [920, 363] width 25 height 16
click at [904, 369] on input "True" at bounding box center [896, 363] width 15 height 13
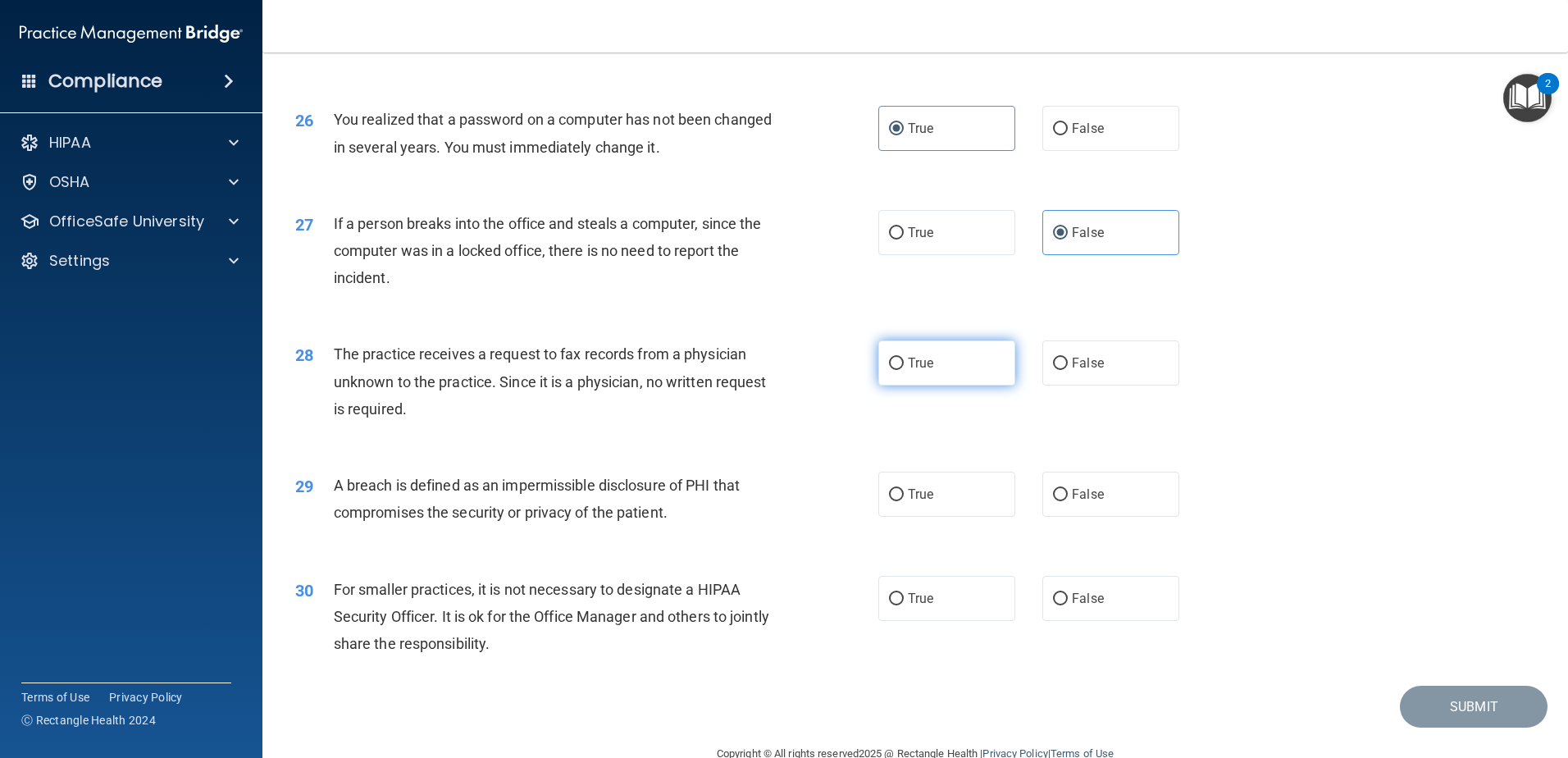
radio input "true"
click at [1094, 386] on label "False" at bounding box center [1110, 363] width 137 height 46
click at [1068, 369] on input "False" at bounding box center [1060, 363] width 15 height 13
radio input "true"
radio input "false"
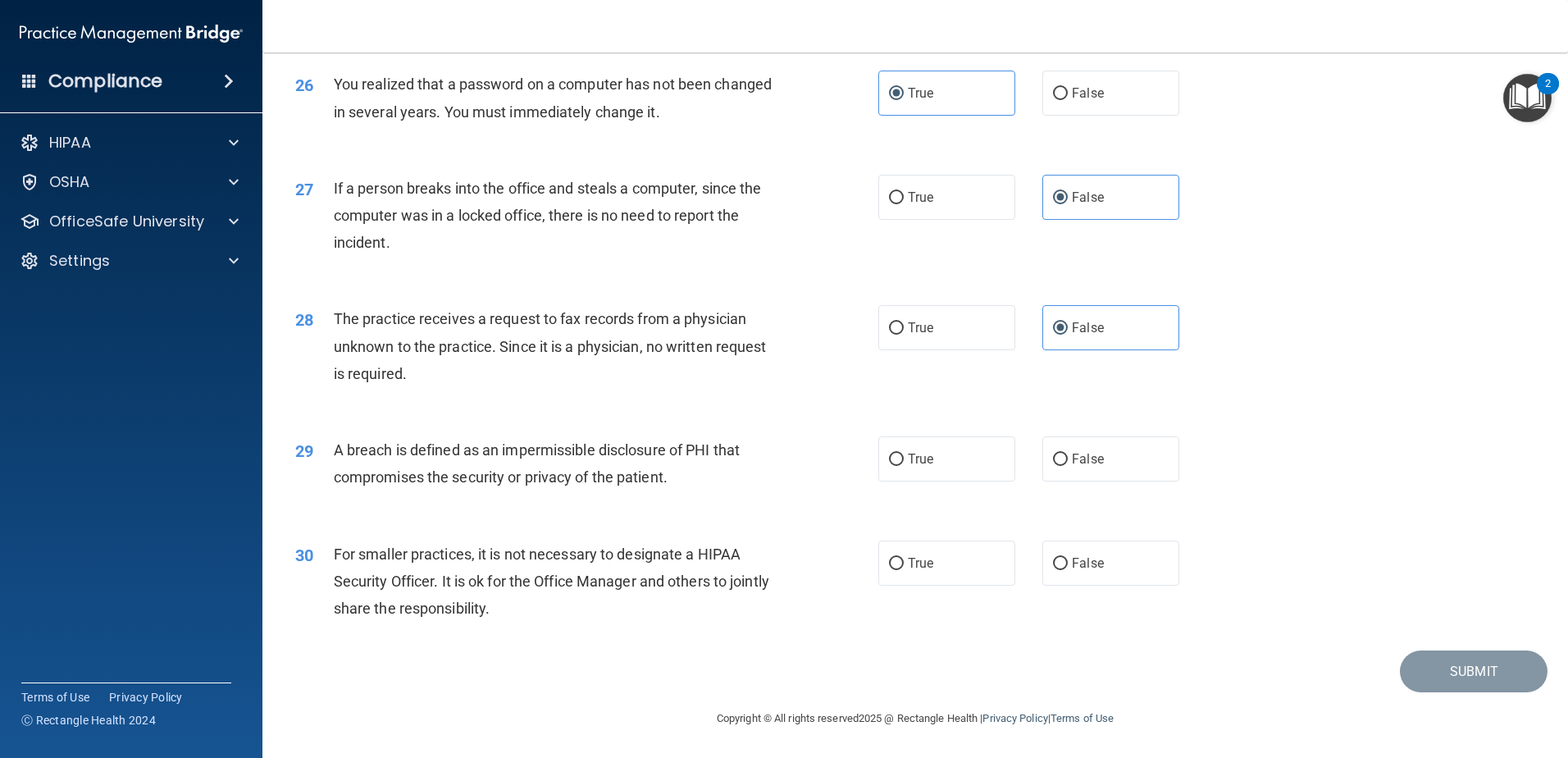
scroll to position [3150, 0]
click at [947, 449] on label "True" at bounding box center [946, 458] width 137 height 46
click at [904, 454] on input "True" at bounding box center [896, 459] width 15 height 13
radio input "true"
click at [1141, 555] on label "False" at bounding box center [1110, 562] width 137 height 46
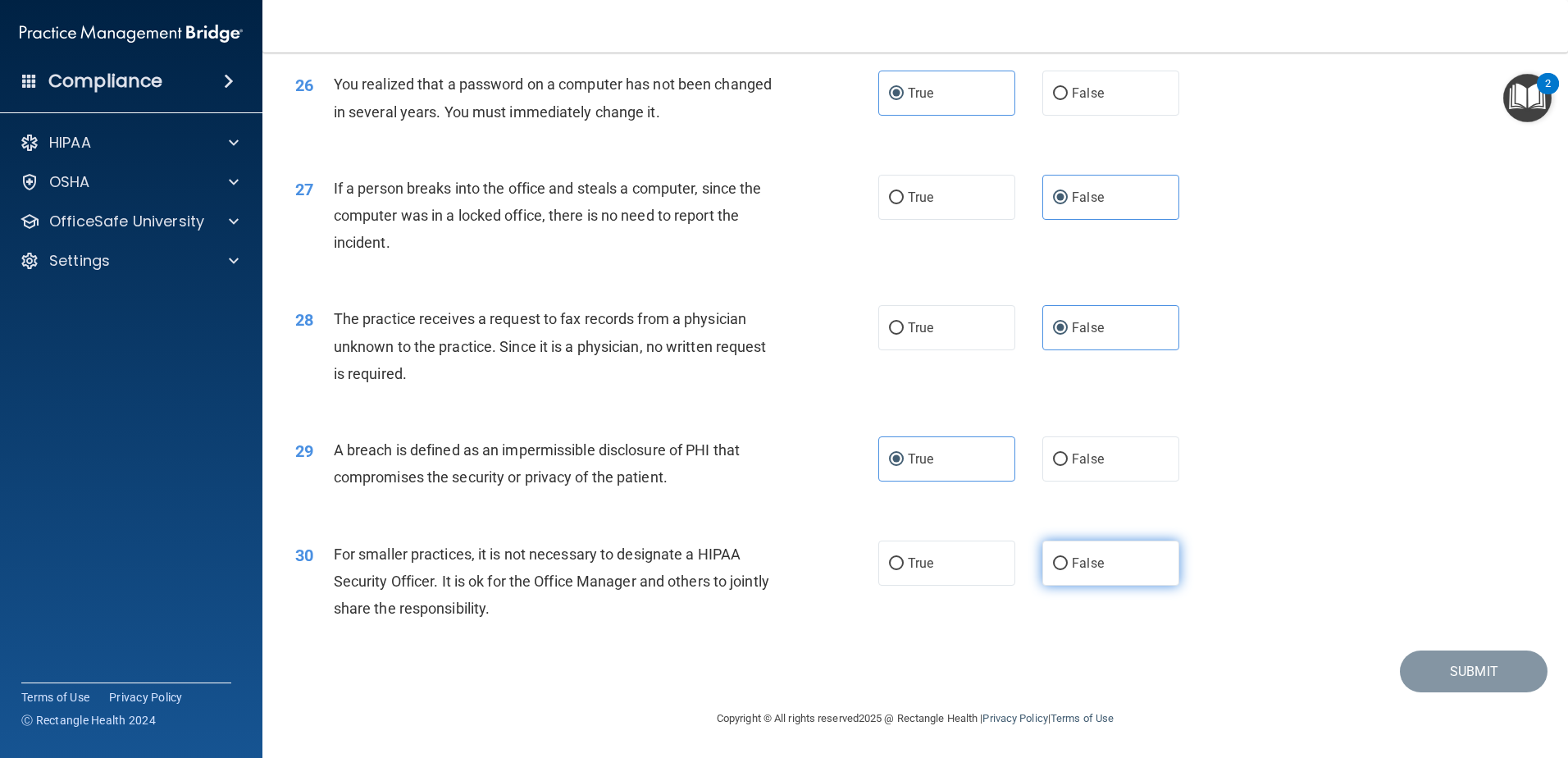
click at [1068, 557] on input "False" at bounding box center [1060, 563] width 15 height 13
radio input "true"
click at [1437, 679] on button "Submit" at bounding box center [1474, 671] width 147 height 42
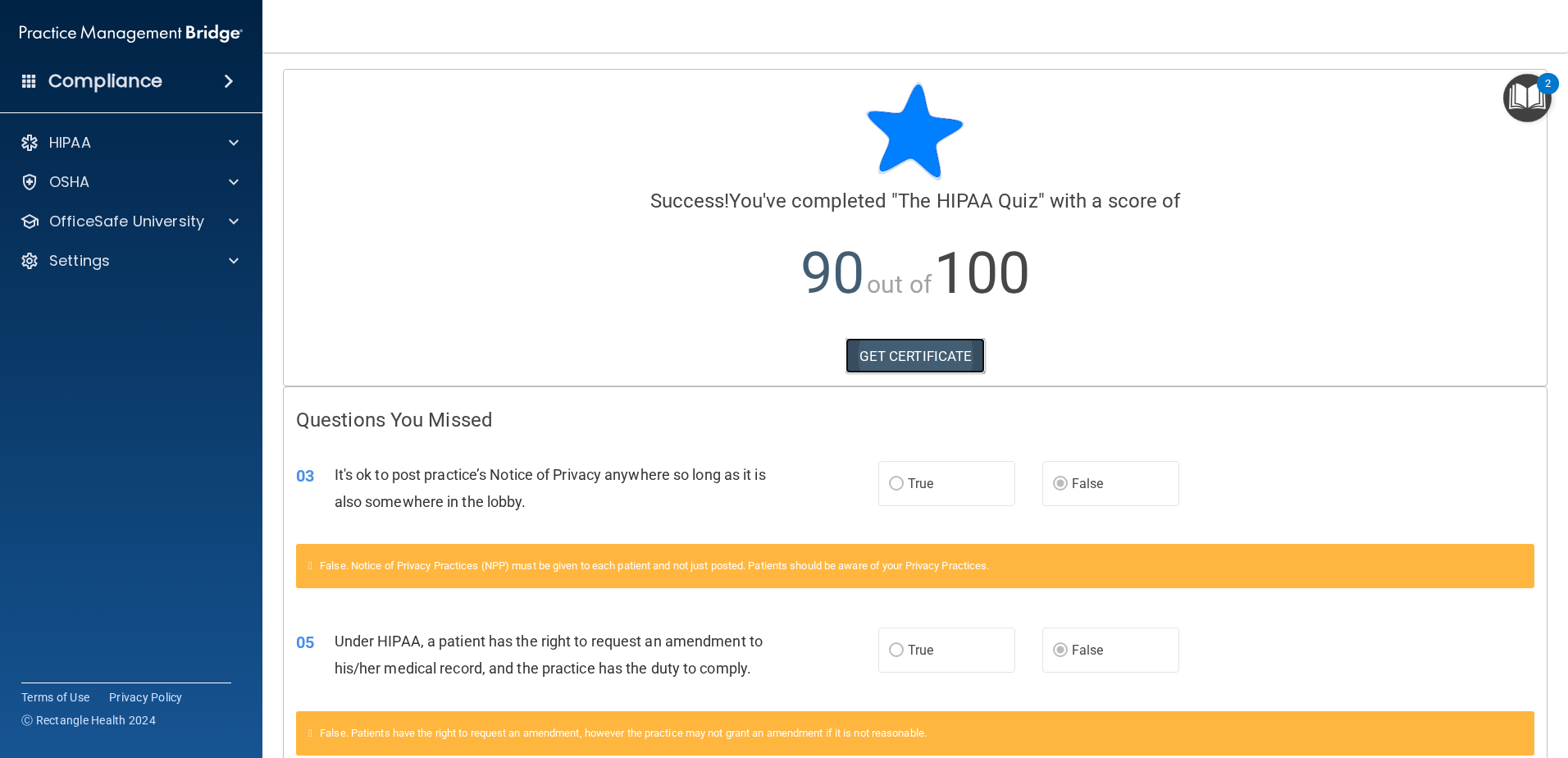
click at [923, 355] on link "GET CERTIFICATE" at bounding box center [915, 355] width 141 height 36
click at [153, 223] on p "OfficeSafe University" at bounding box center [127, 221] width 155 height 19
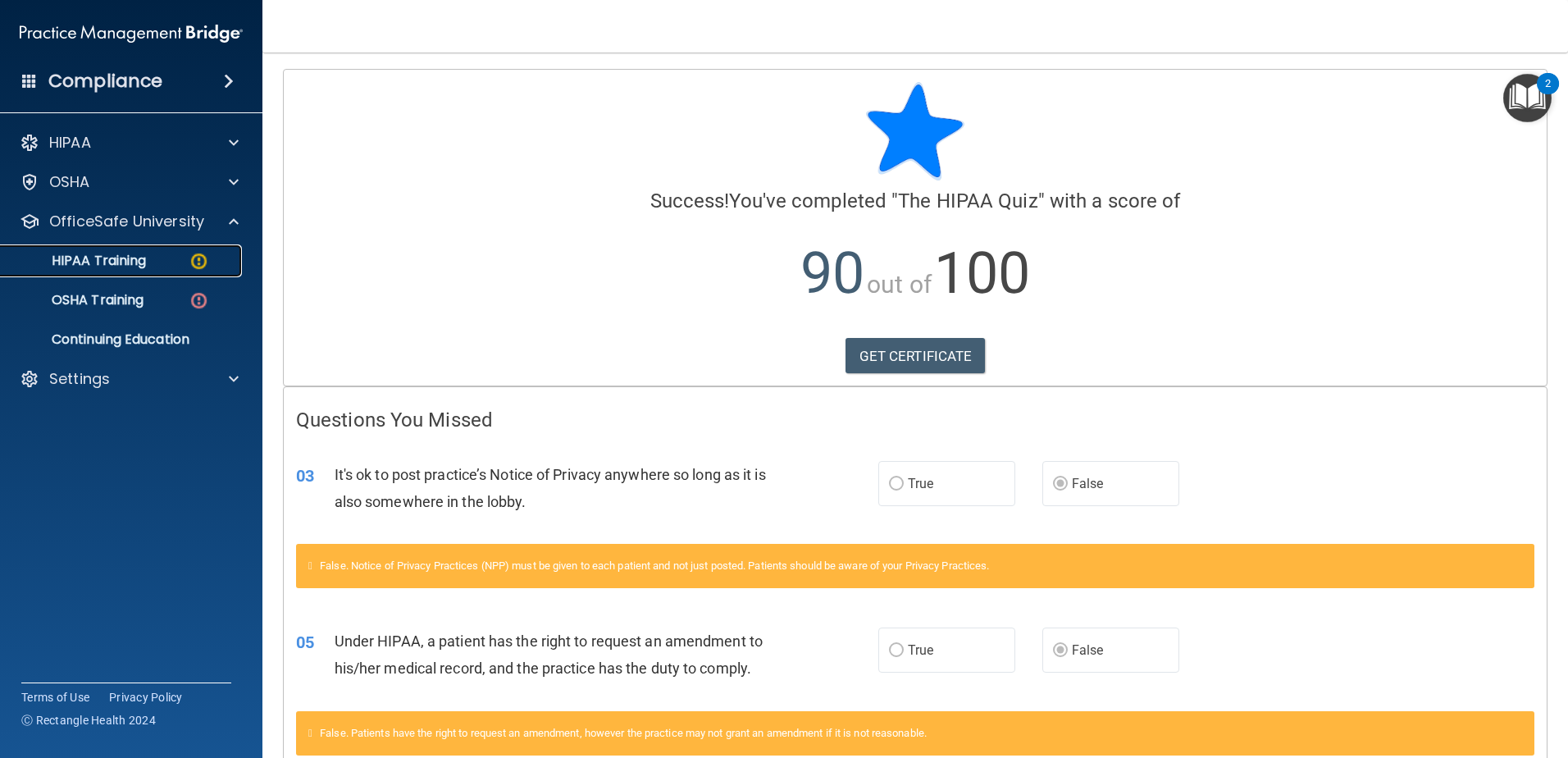
click at [154, 263] on div "HIPAA Training" at bounding box center [122, 261] width 224 height 16
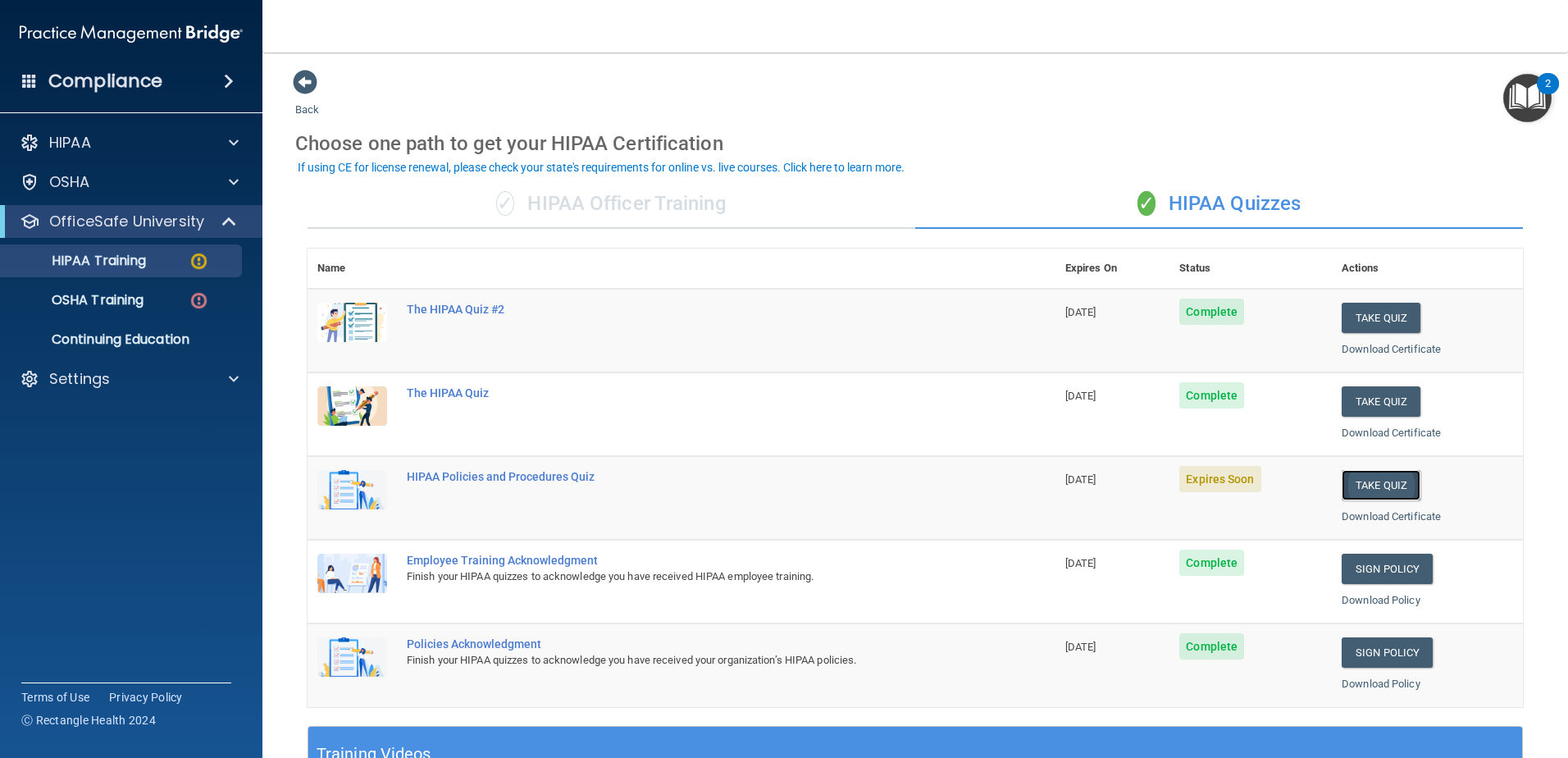
click at [1370, 490] on button "Take Quiz" at bounding box center [1381, 485] width 79 height 30
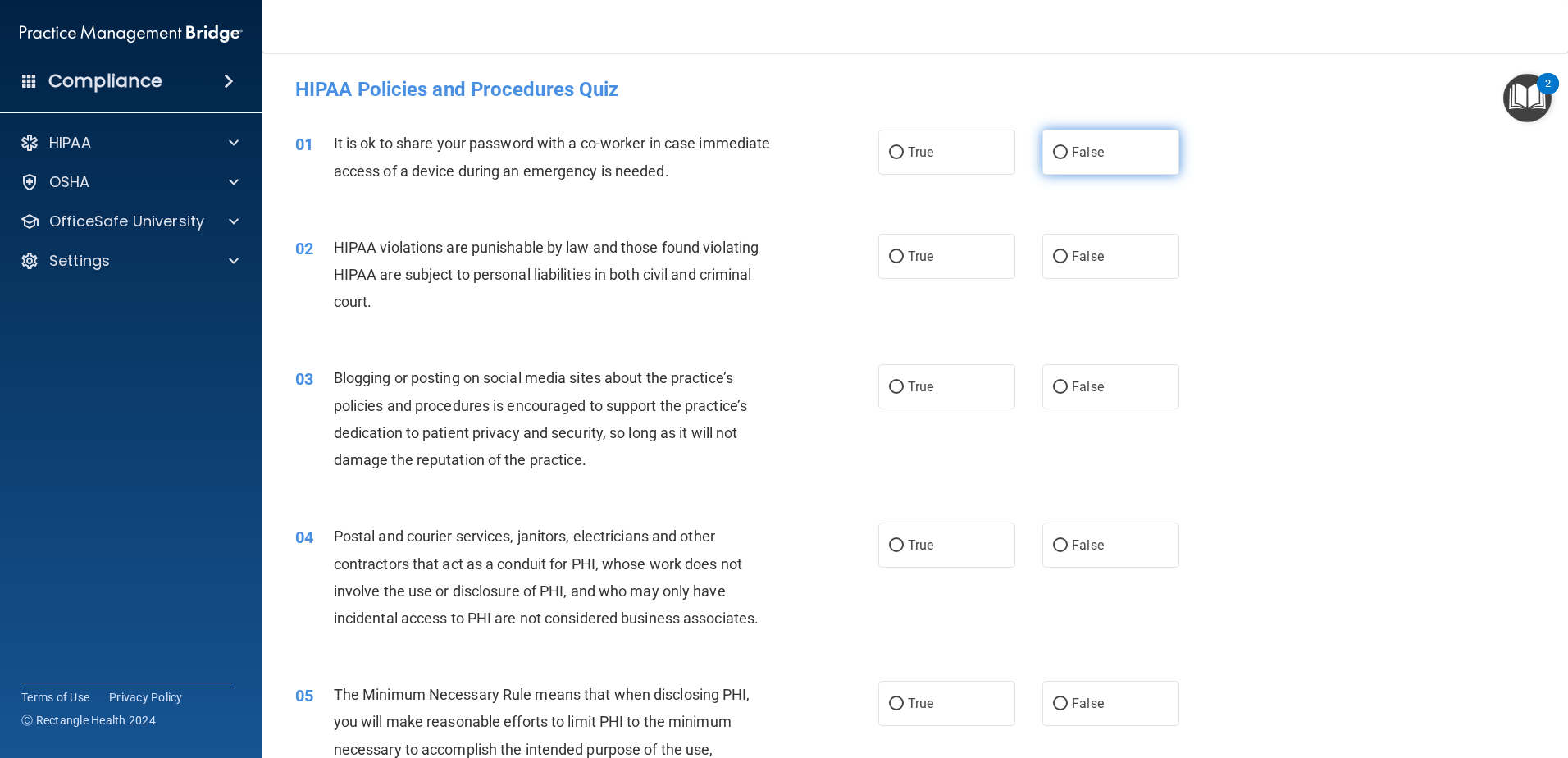
click at [1056, 162] on label "False" at bounding box center [1110, 152] width 137 height 46
click at [1056, 159] on input "False" at bounding box center [1060, 152] width 15 height 13
radio input "true"
click at [896, 266] on label "True" at bounding box center [946, 256] width 137 height 46
click at [896, 264] on input "True" at bounding box center [896, 257] width 15 height 13
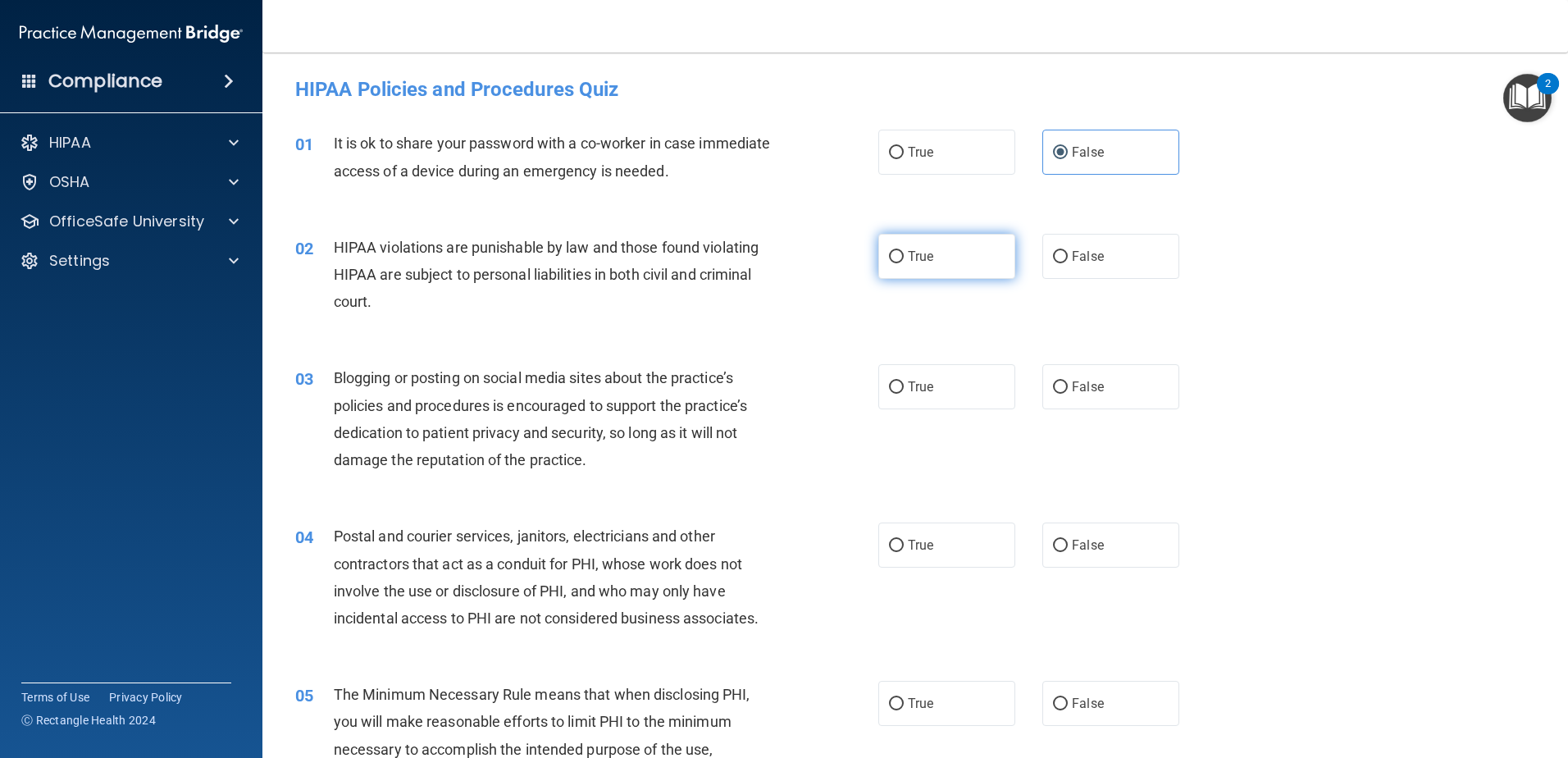
radio input "true"
click at [912, 400] on label "True" at bounding box center [946, 387] width 137 height 46
click at [904, 394] on input "True" at bounding box center [896, 387] width 15 height 13
radio input "true"
click at [1109, 537] on label "False" at bounding box center [1110, 545] width 137 height 46
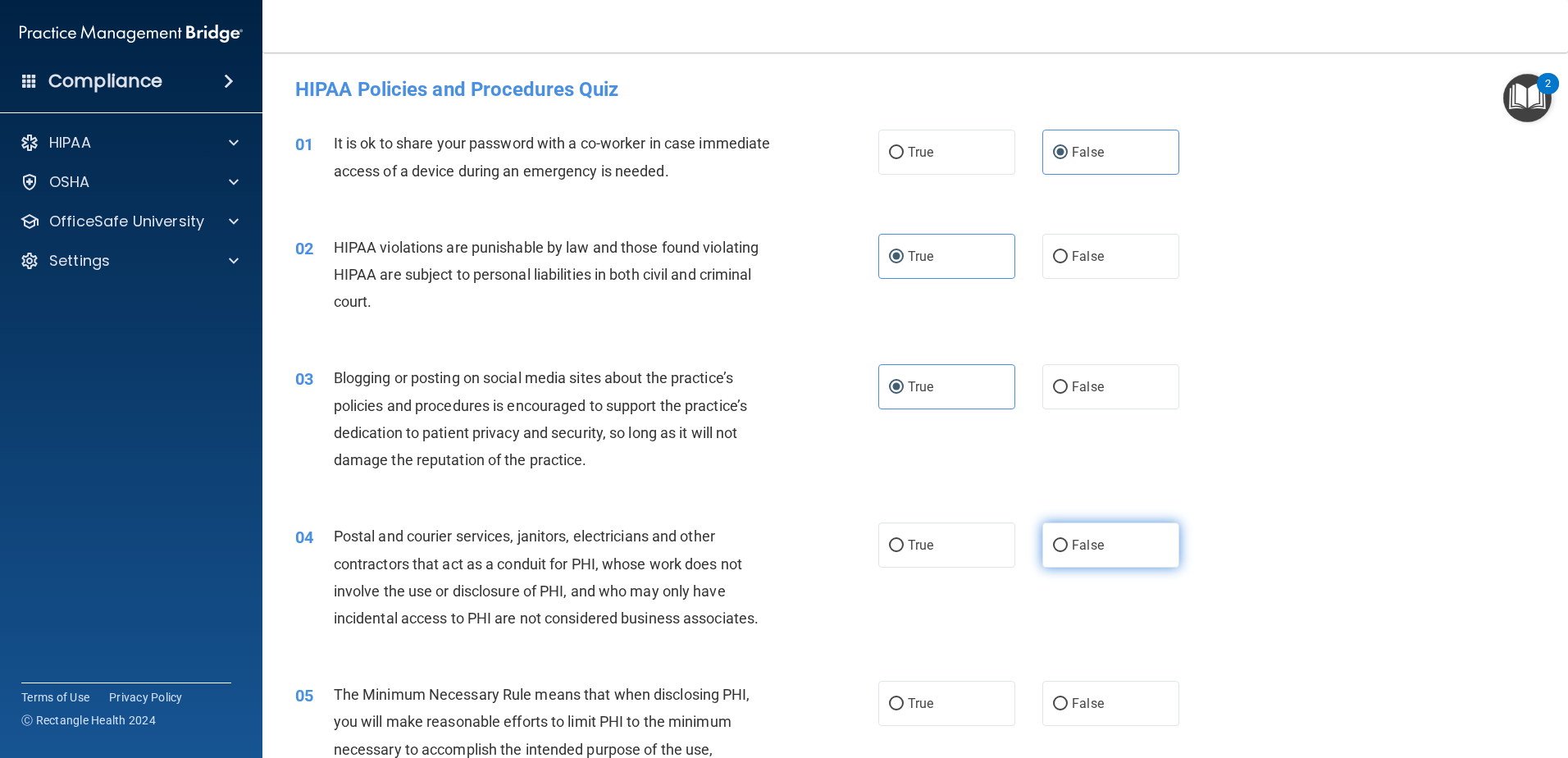
click at [1068, 540] on input "False" at bounding box center [1060, 546] width 15 height 13
radio input "true"
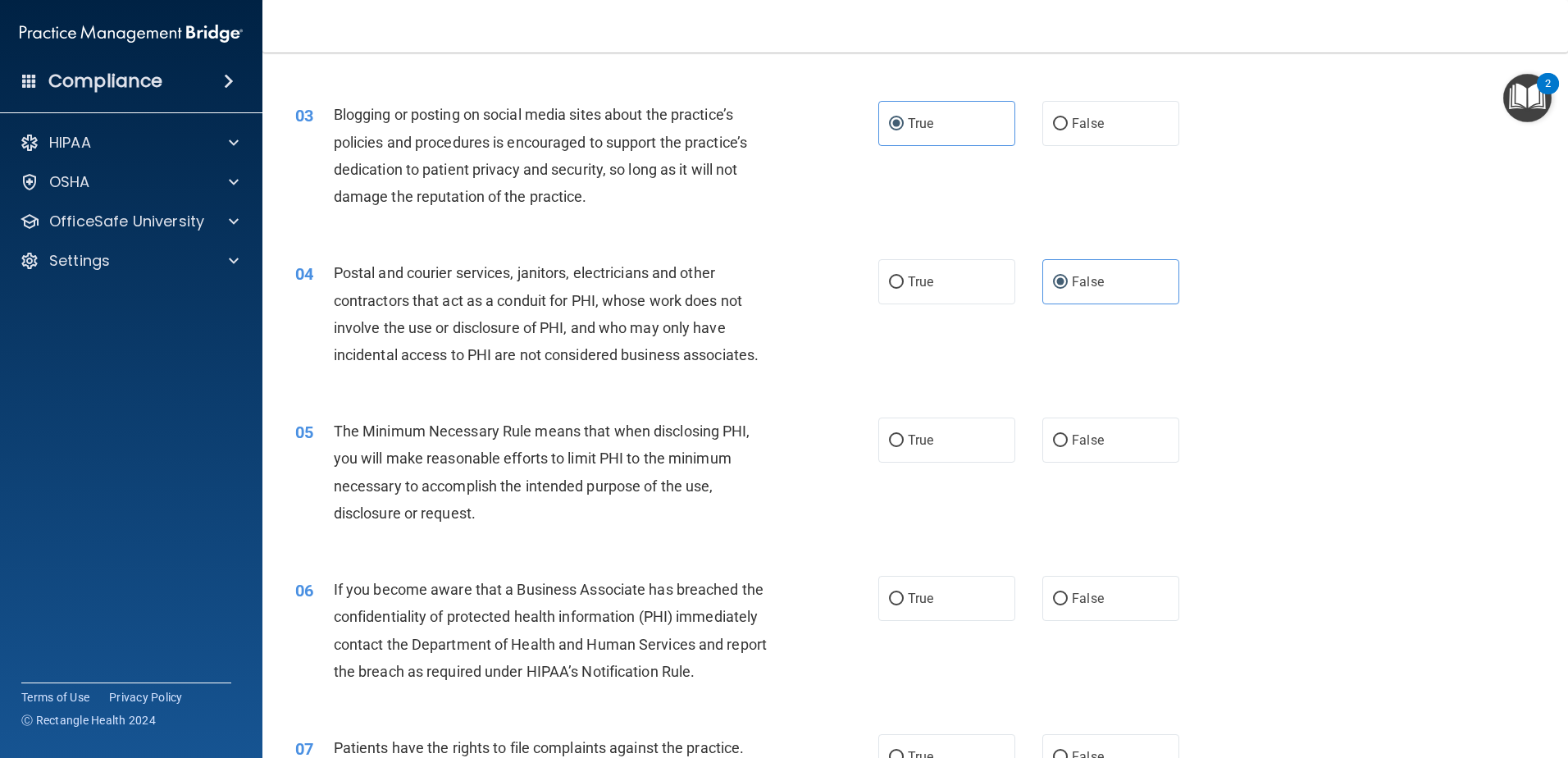
scroll to position [328, 0]
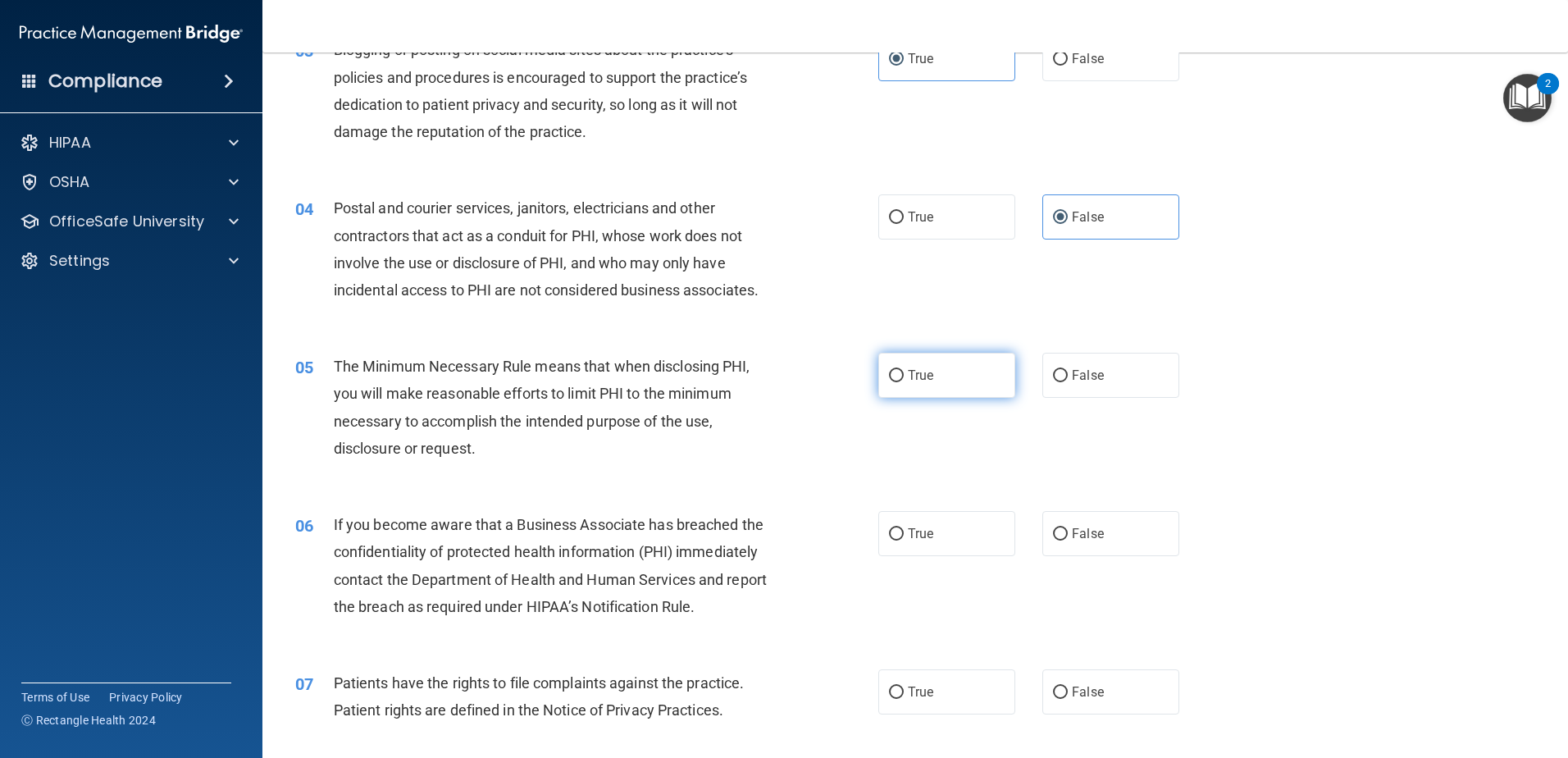
click at [915, 388] on label "True" at bounding box center [946, 375] width 137 height 46
click at [904, 382] on input "True" at bounding box center [896, 375] width 15 height 13
radio input "true"
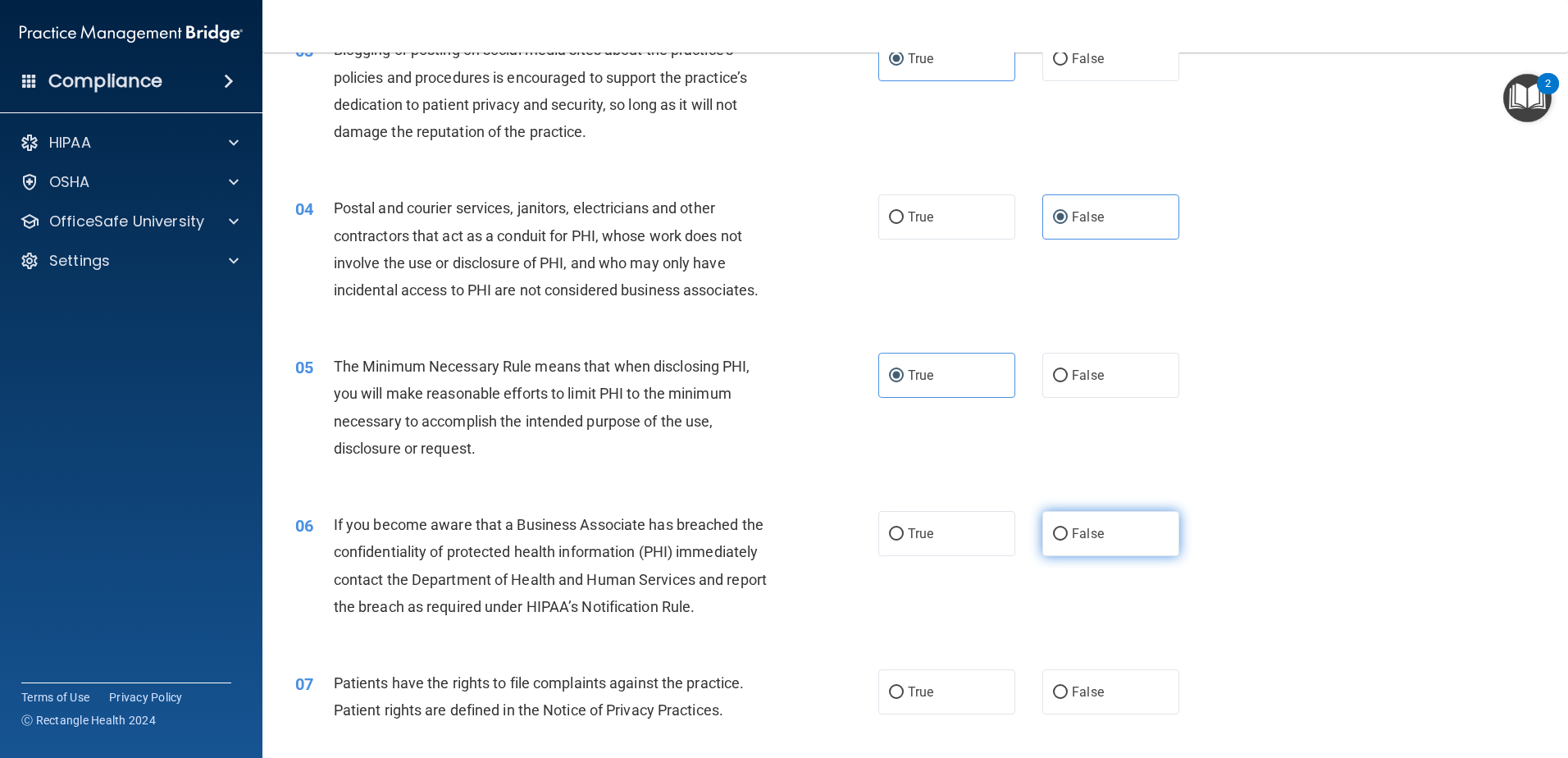
click at [1070, 545] on label "False" at bounding box center [1110, 533] width 137 height 46
click at [1068, 540] on input "False" at bounding box center [1060, 534] width 15 height 13
radio input "true"
click at [908, 691] on span "True" at bounding box center [920, 691] width 25 height 16
click at [904, 691] on input "True" at bounding box center [896, 692] width 15 height 13
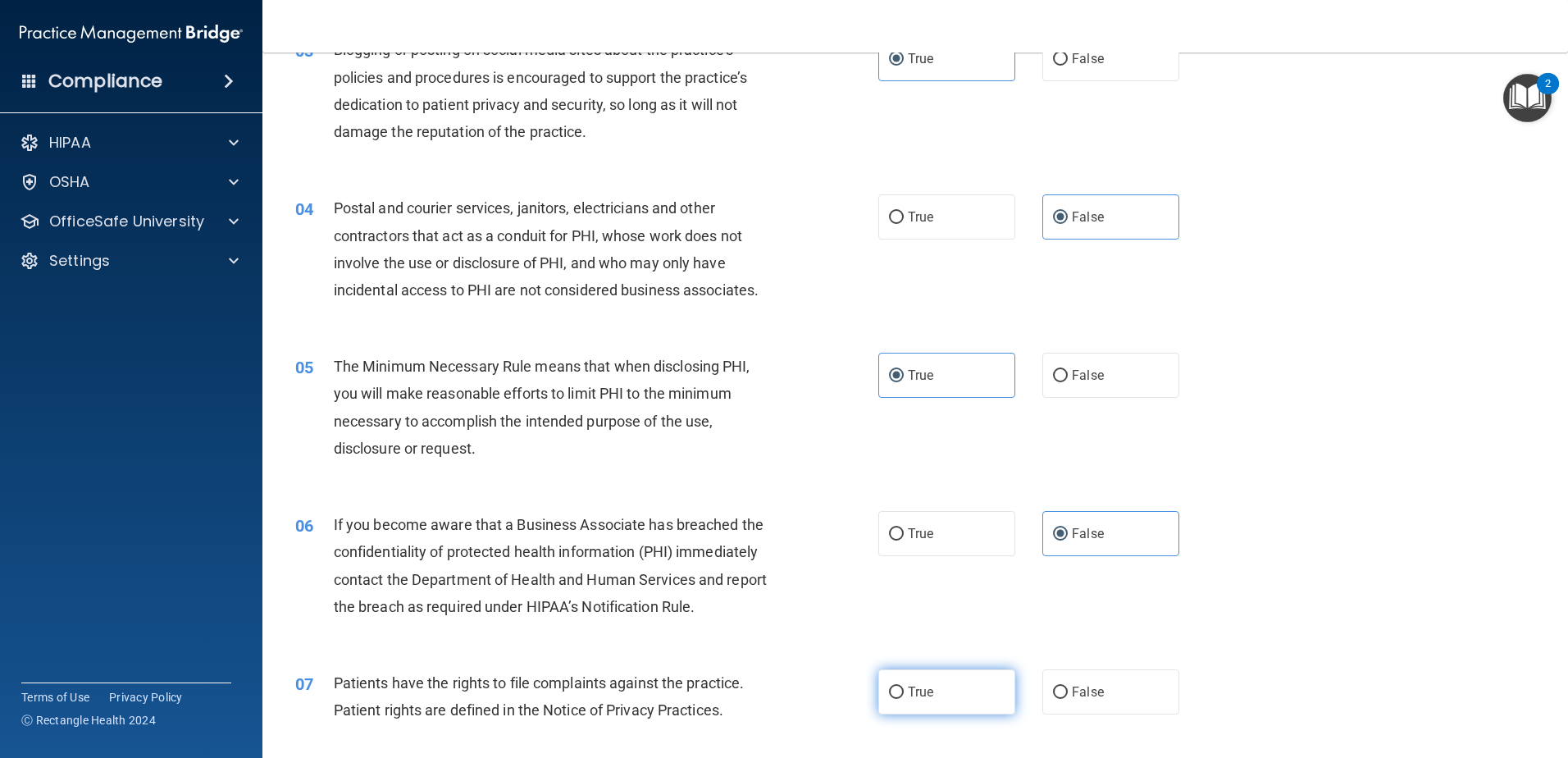
radio input "true"
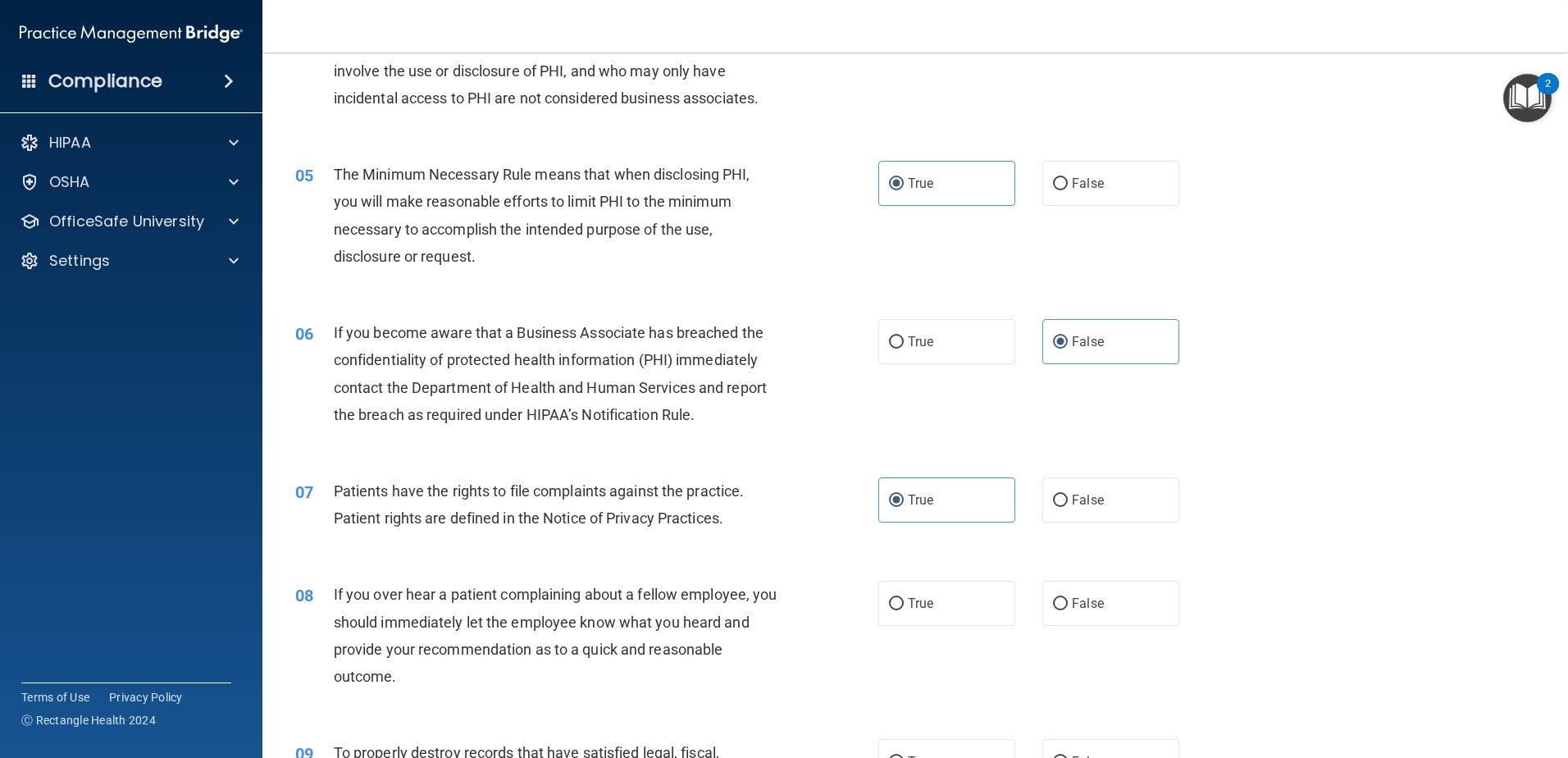
scroll to position [574, 0]
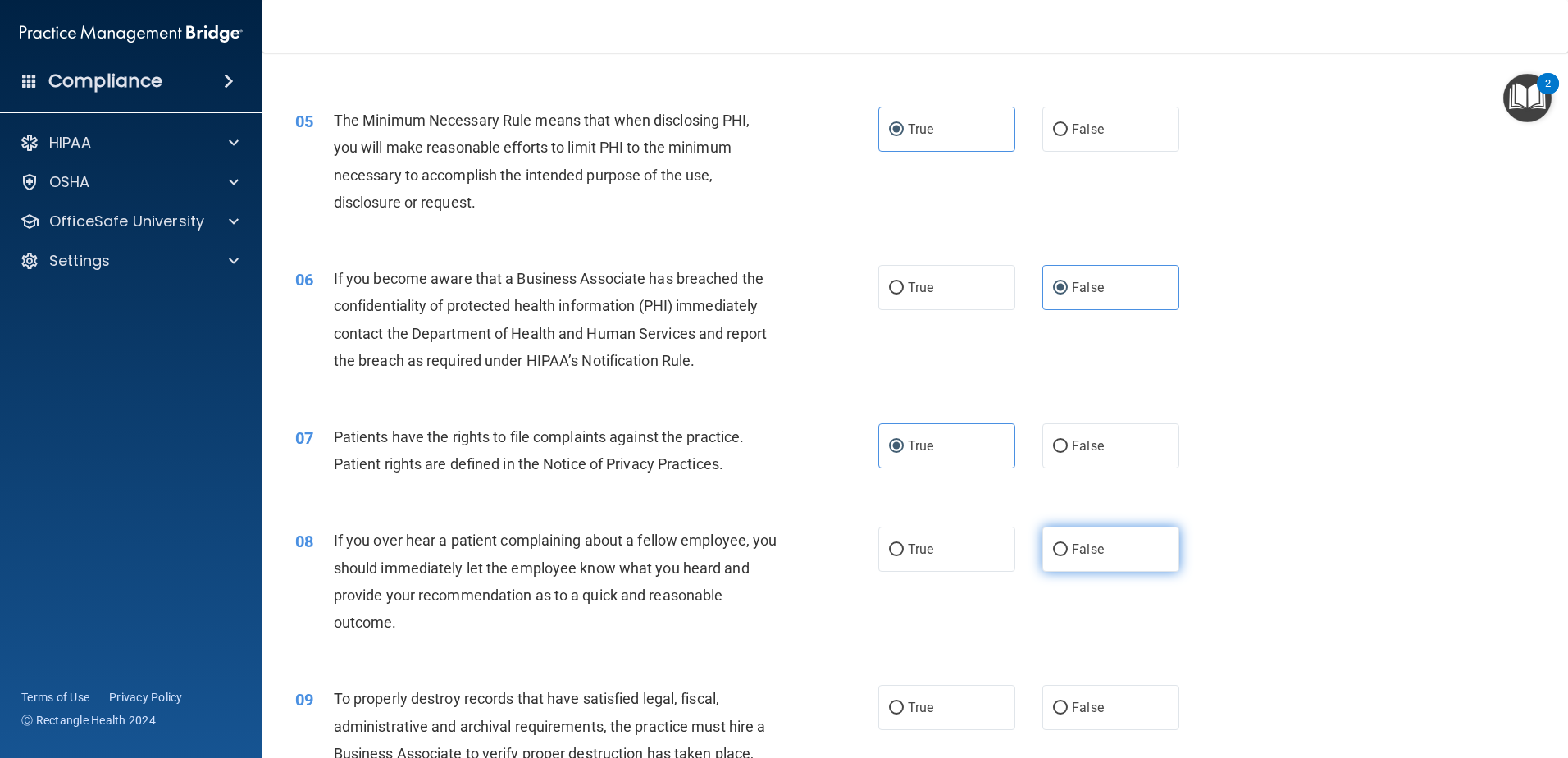
click at [1078, 545] on span "False" at bounding box center [1088, 549] width 32 height 16
click at [1068, 545] on input "False" at bounding box center [1060, 550] width 15 height 13
radio input "true"
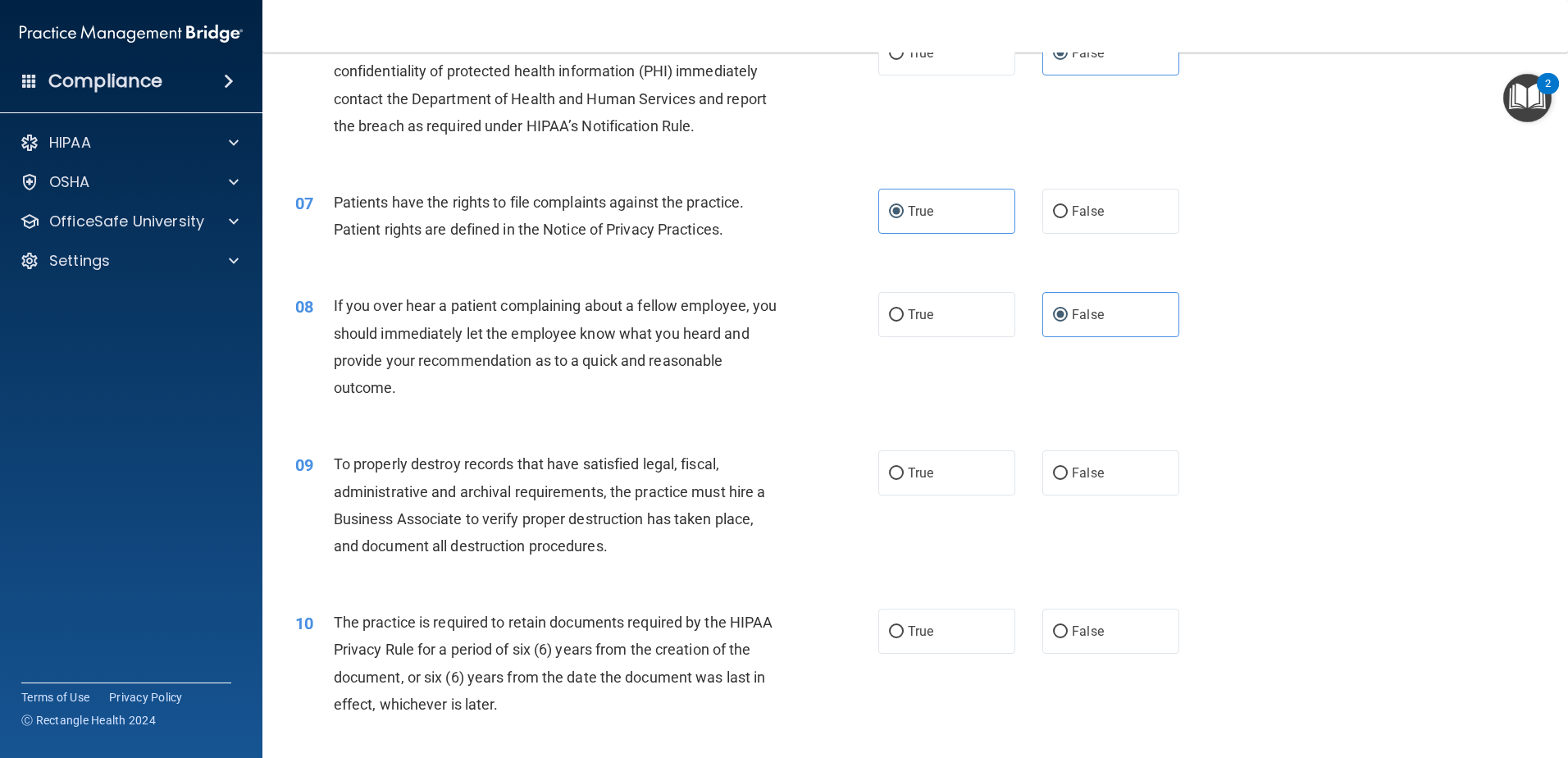
scroll to position [820, 0]
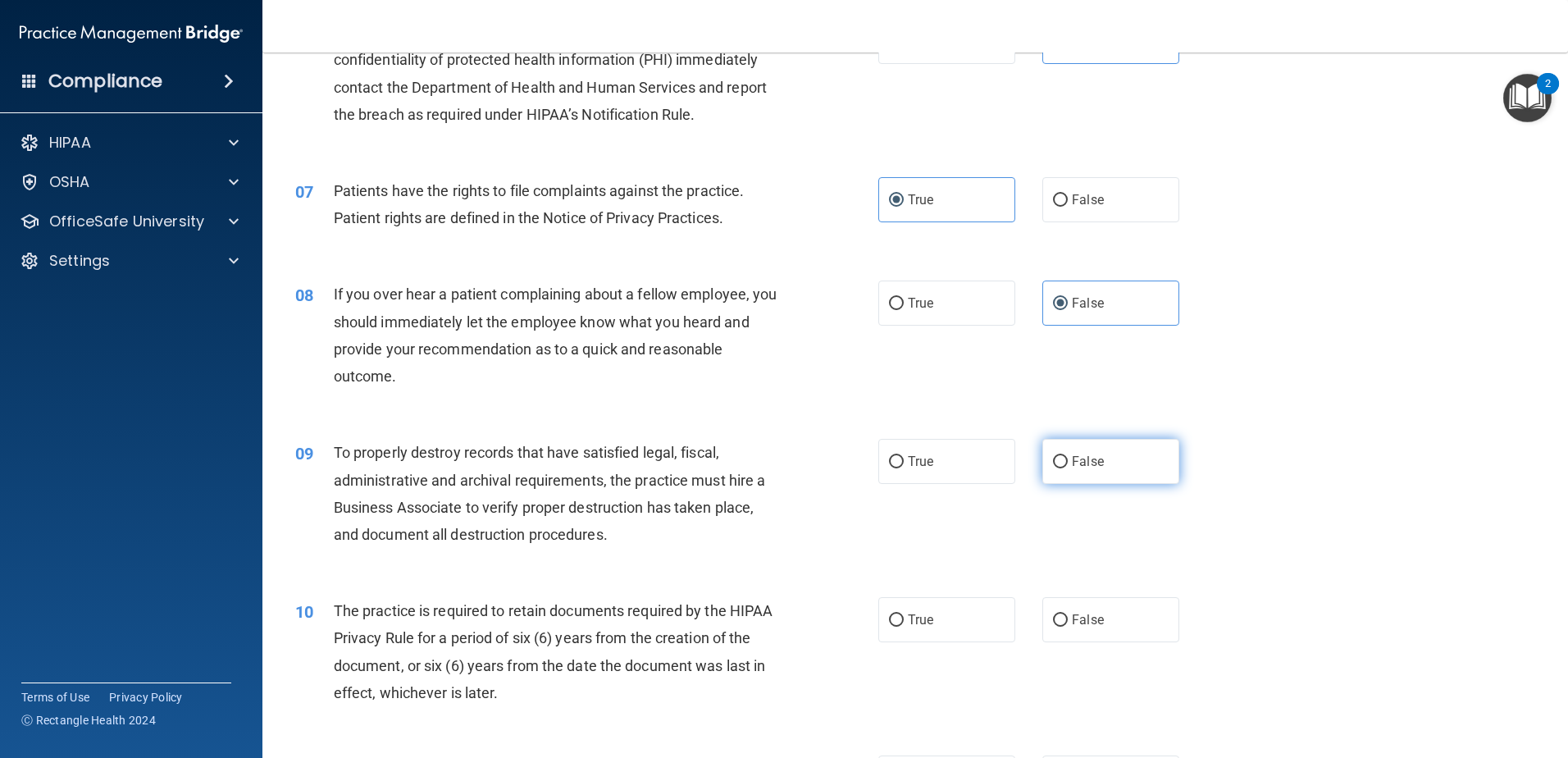
click at [1072, 466] on span "False" at bounding box center [1088, 461] width 32 height 16
click at [1067, 466] on input "False" at bounding box center [1060, 461] width 15 height 13
radio input "true"
click at [1097, 629] on label "False" at bounding box center [1110, 619] width 137 height 46
click at [1068, 626] on input "False" at bounding box center [1060, 620] width 15 height 13
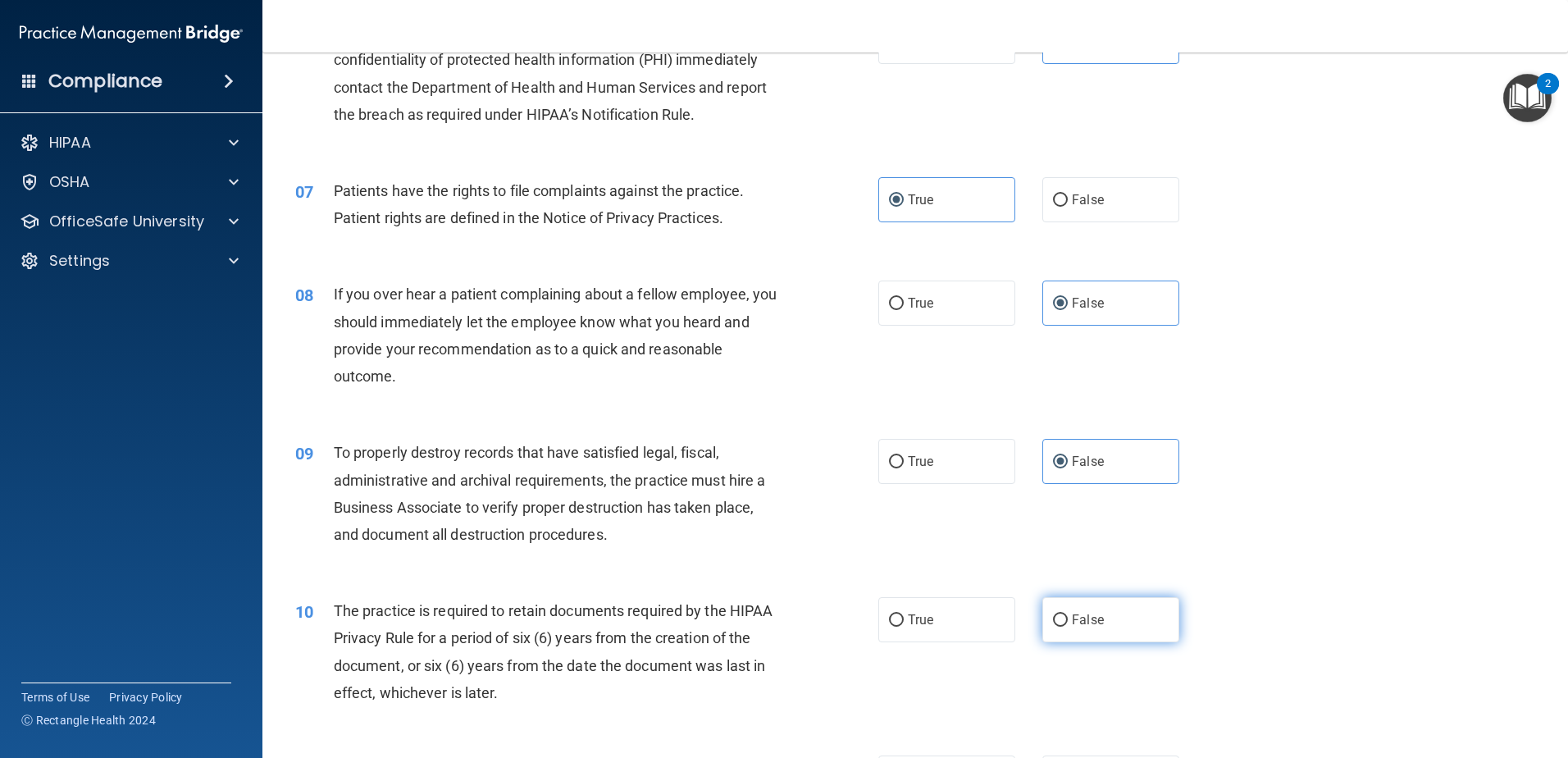
radio input "true"
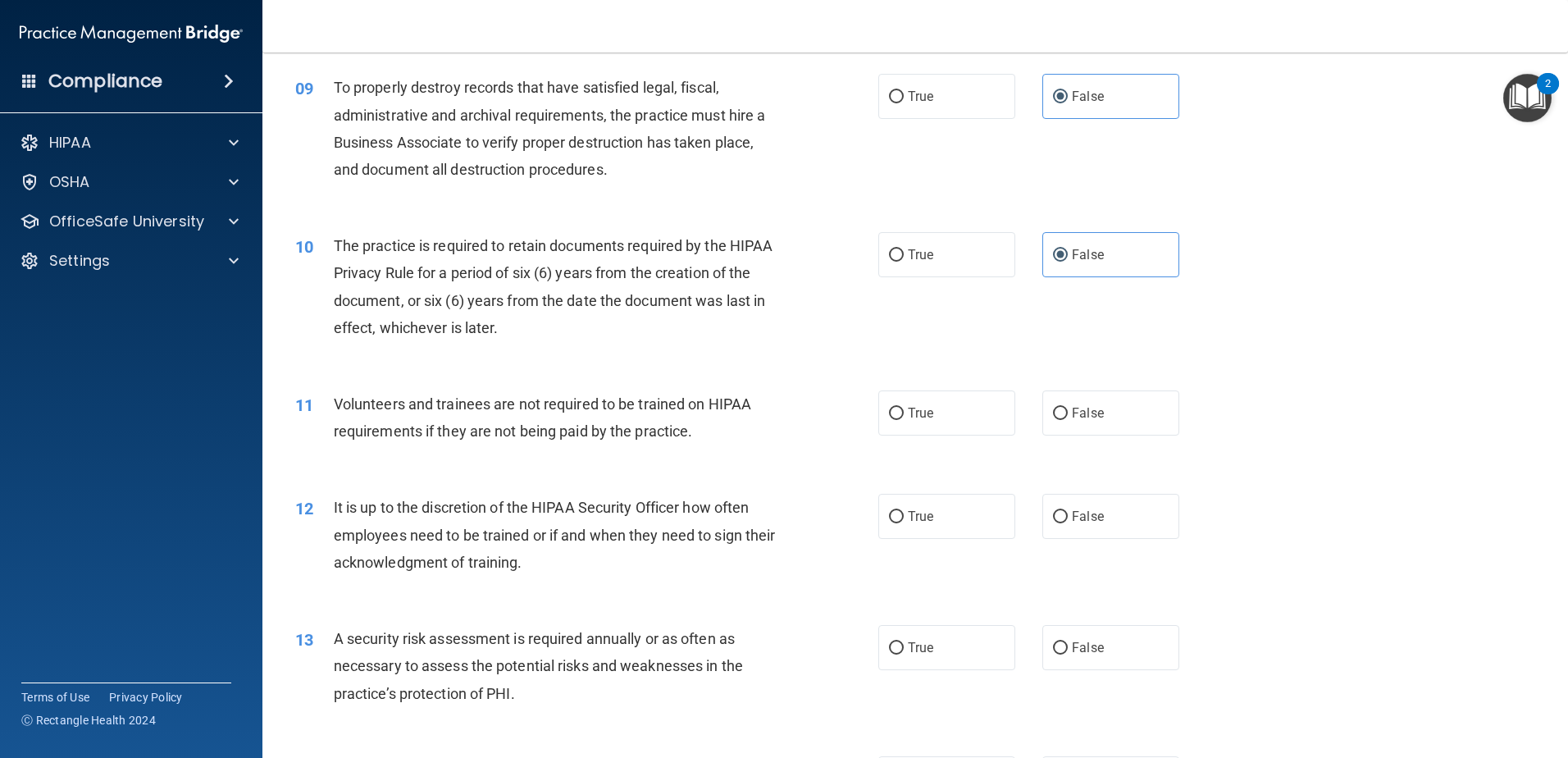
scroll to position [1148, 0]
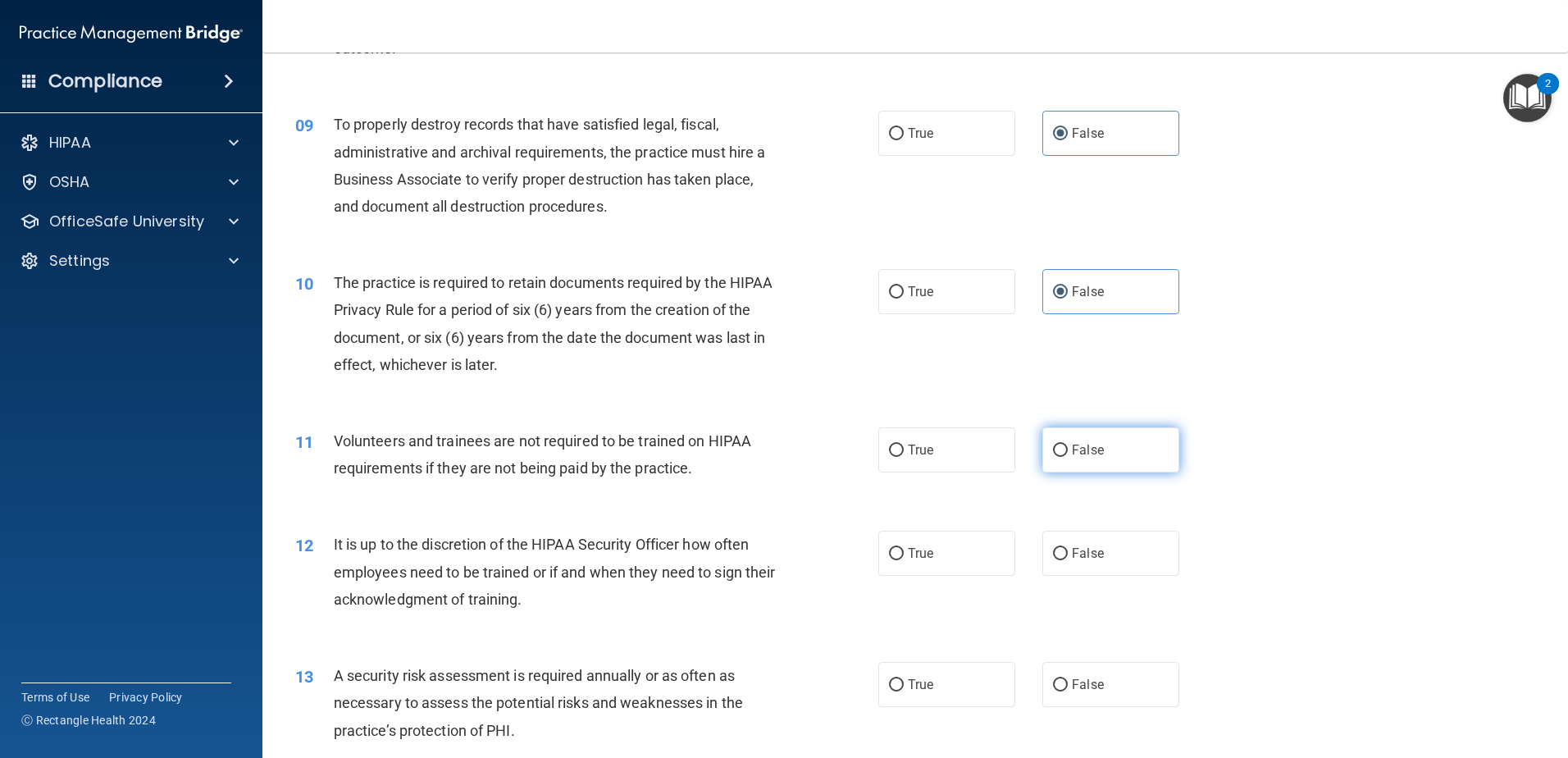
click at [1064, 463] on label "False" at bounding box center [1110, 450] width 137 height 46
click at [1064, 457] on input "False" at bounding box center [1060, 450] width 15 height 13
radio input "true"
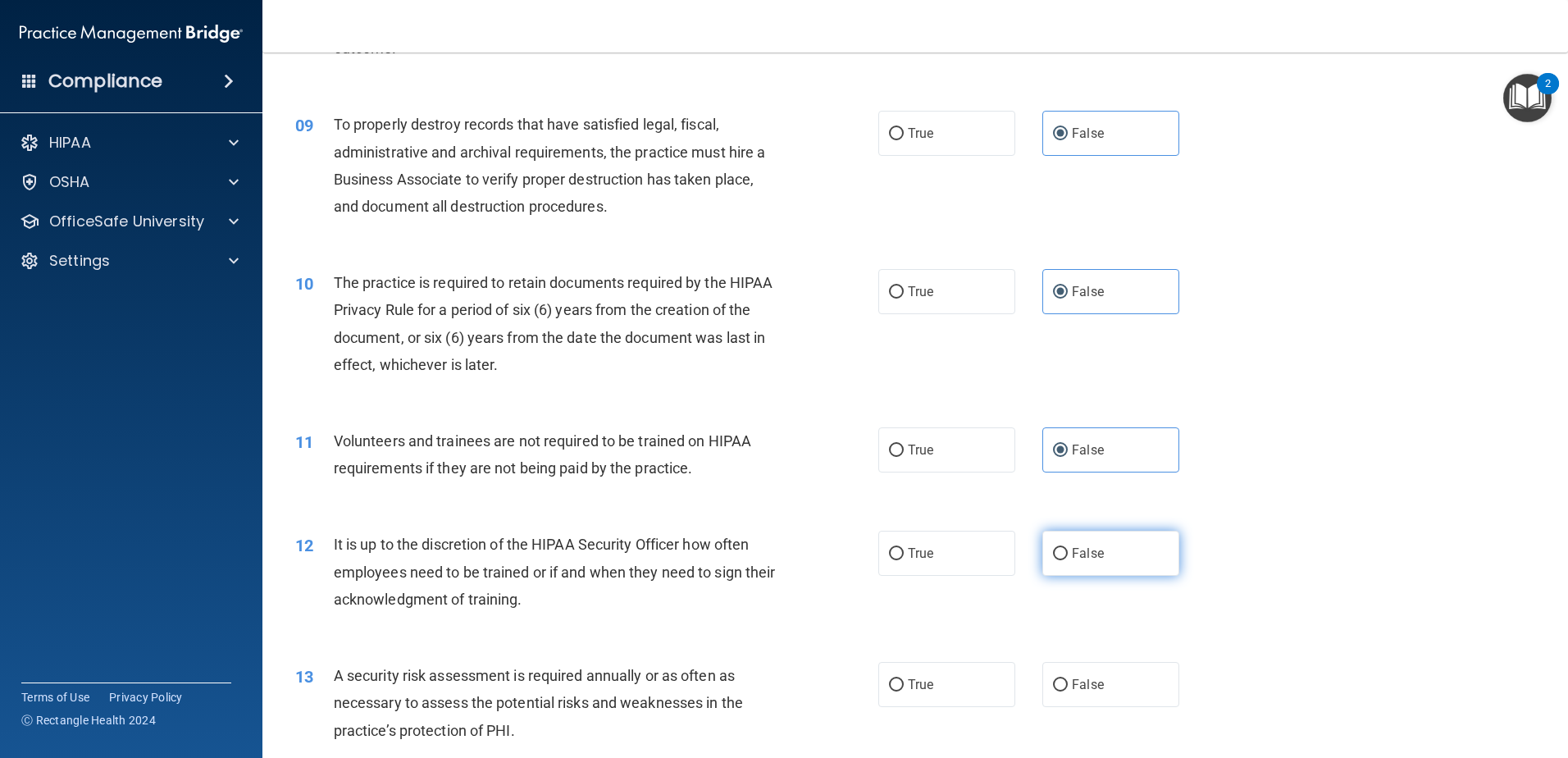
click at [1086, 564] on label "False" at bounding box center [1110, 553] width 137 height 46
click at [1068, 560] on input "False" at bounding box center [1060, 553] width 15 height 13
radio input "true"
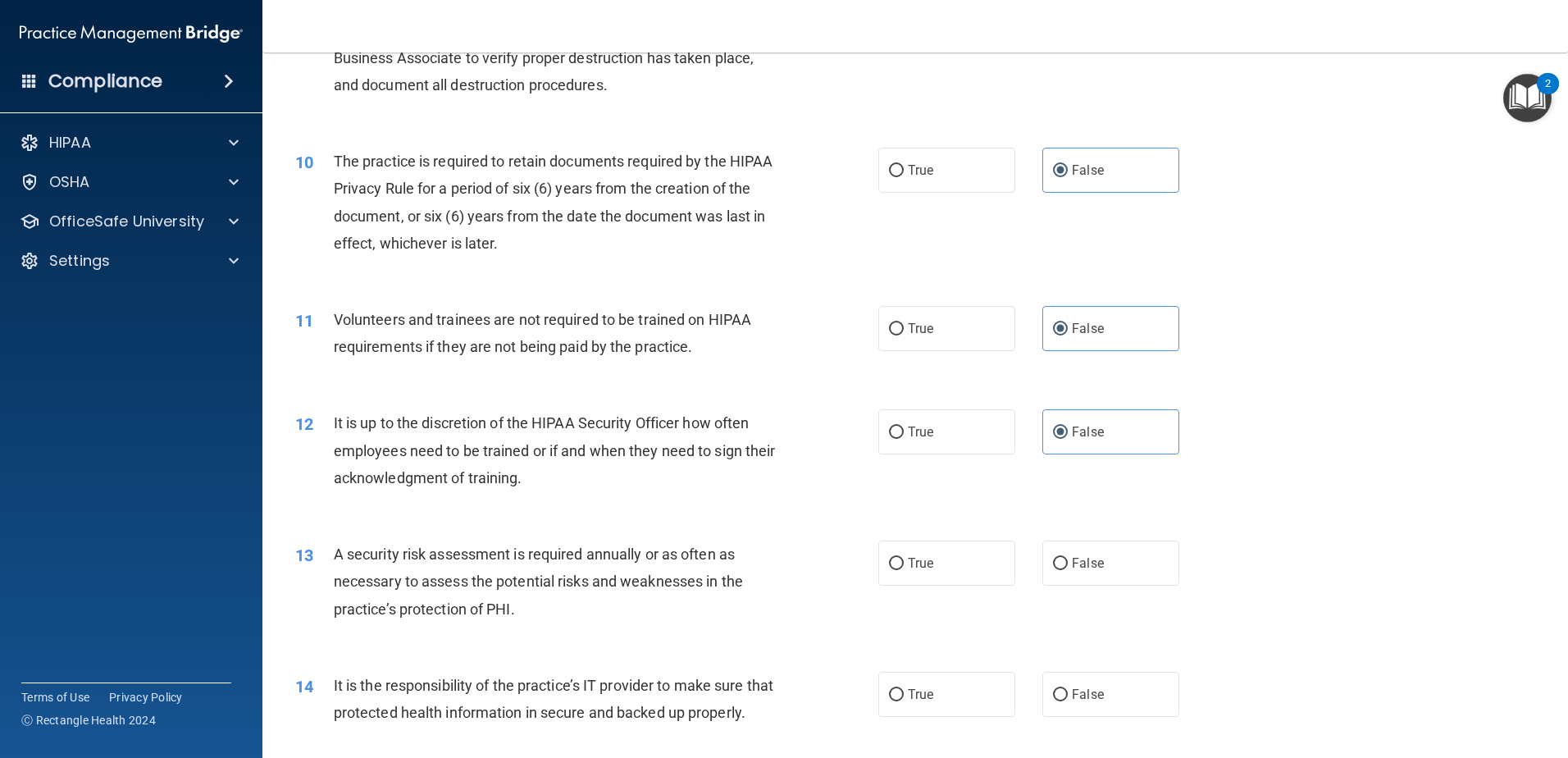
scroll to position [1311, 0]
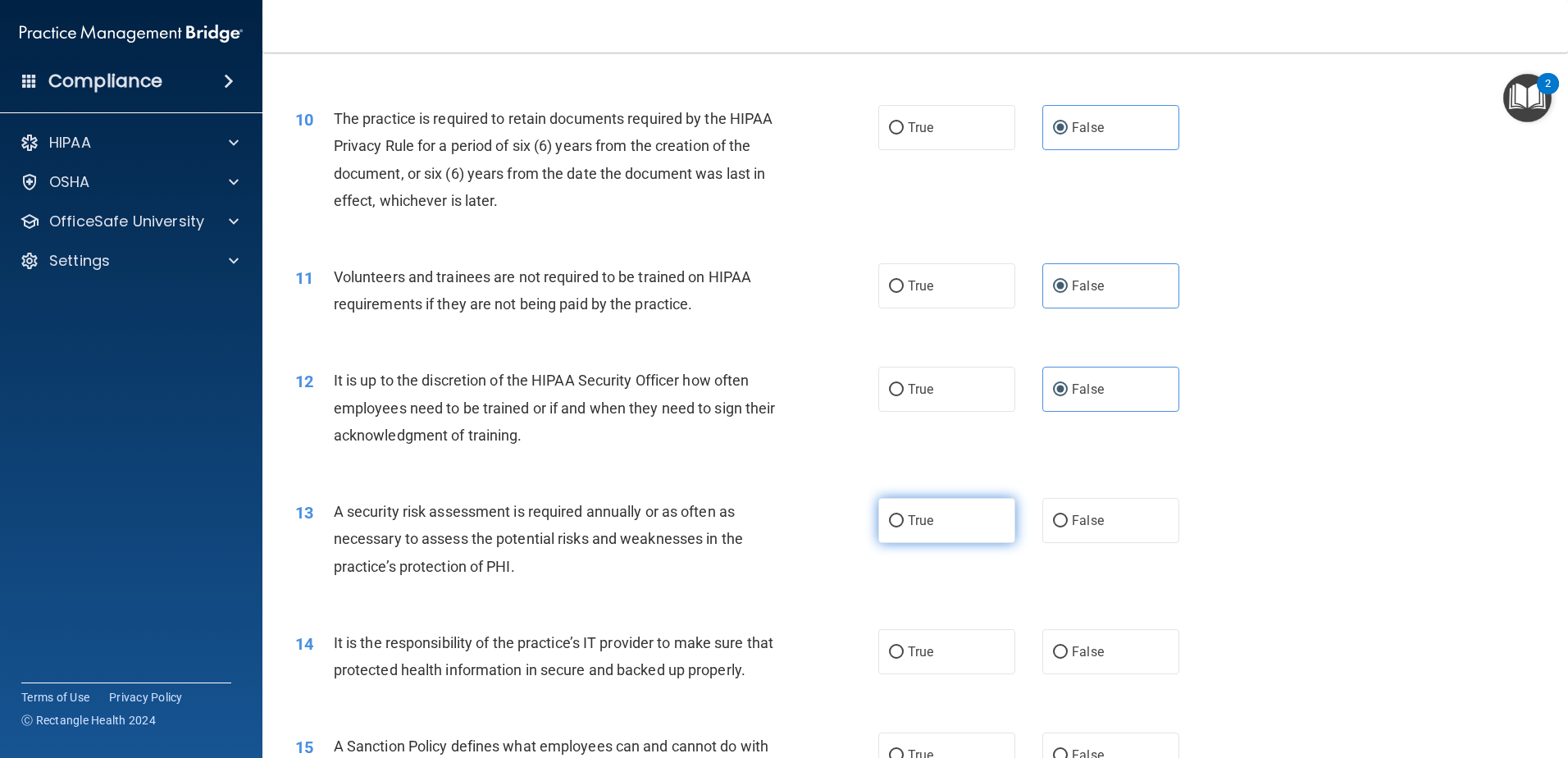
click at [927, 526] on span "True" at bounding box center [920, 521] width 25 height 16
click at [904, 526] on input "True" at bounding box center [896, 521] width 15 height 13
radio input "true"
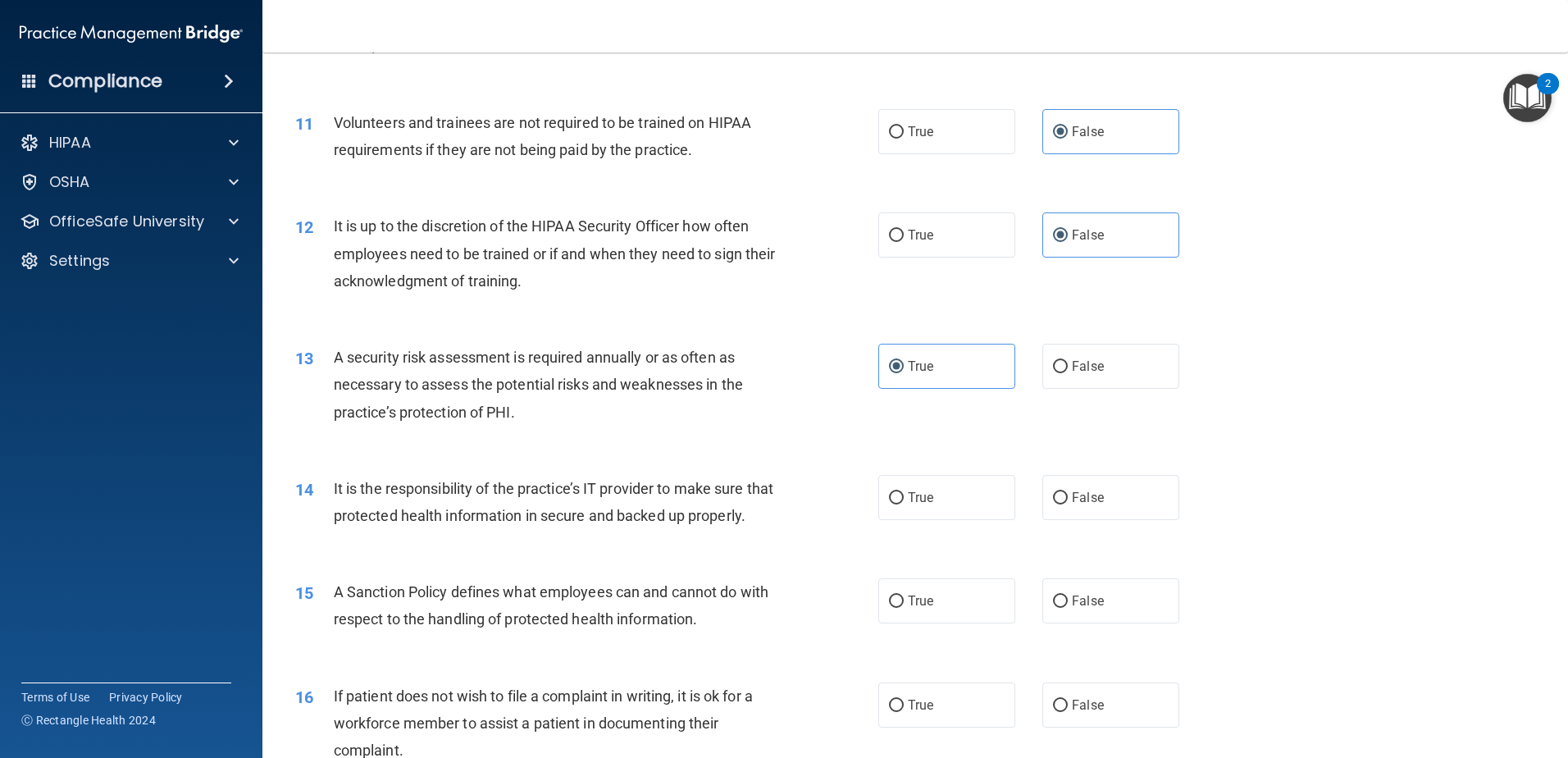
scroll to position [1476, 0]
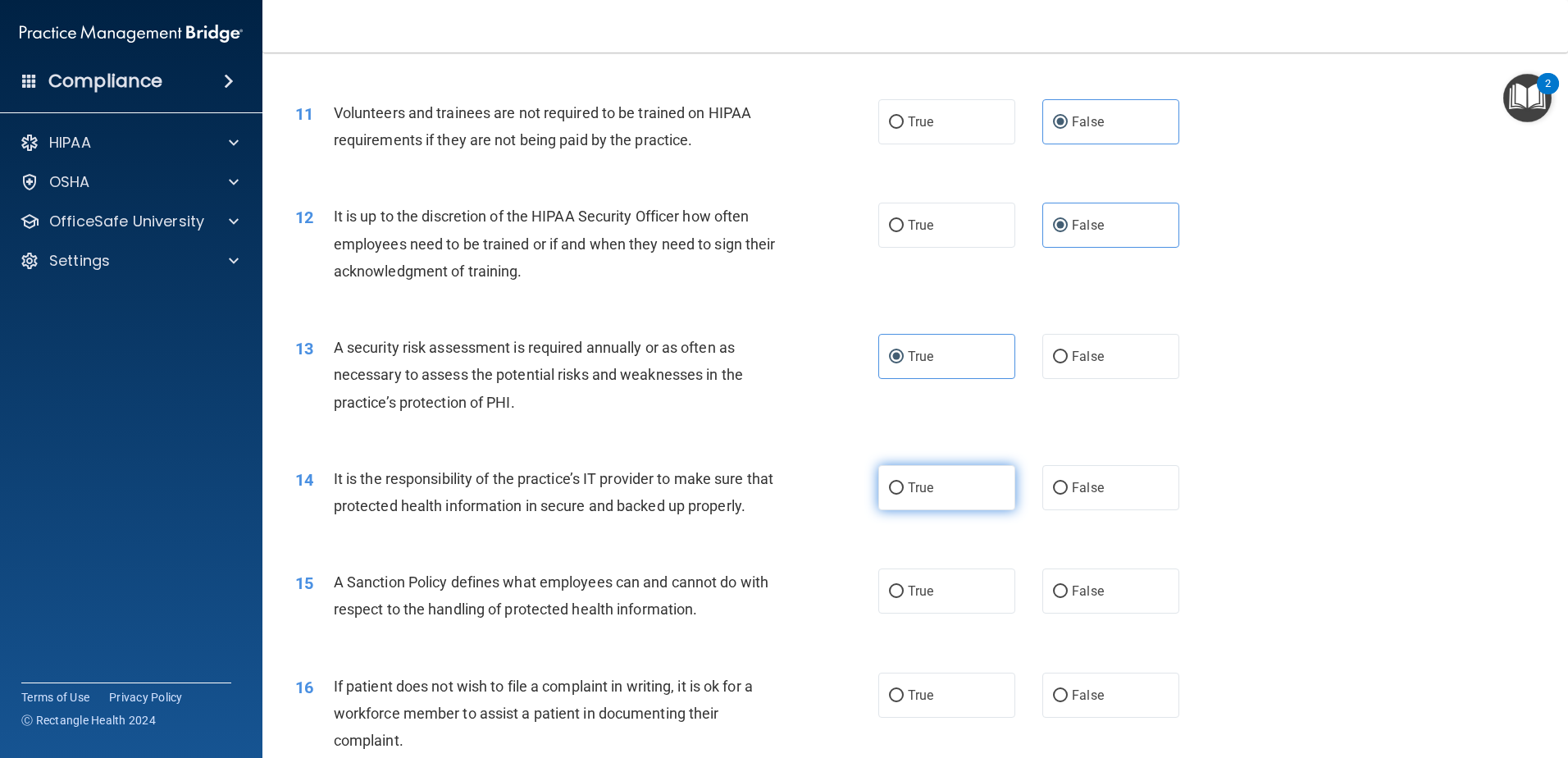
click at [989, 487] on label "True" at bounding box center [946, 488] width 137 height 46
click at [904, 487] on input "True" at bounding box center [896, 488] width 15 height 13
radio input "true"
click at [1072, 598] on span "False" at bounding box center [1088, 590] width 32 height 16
click at [1068, 598] on input "False" at bounding box center [1060, 591] width 15 height 13
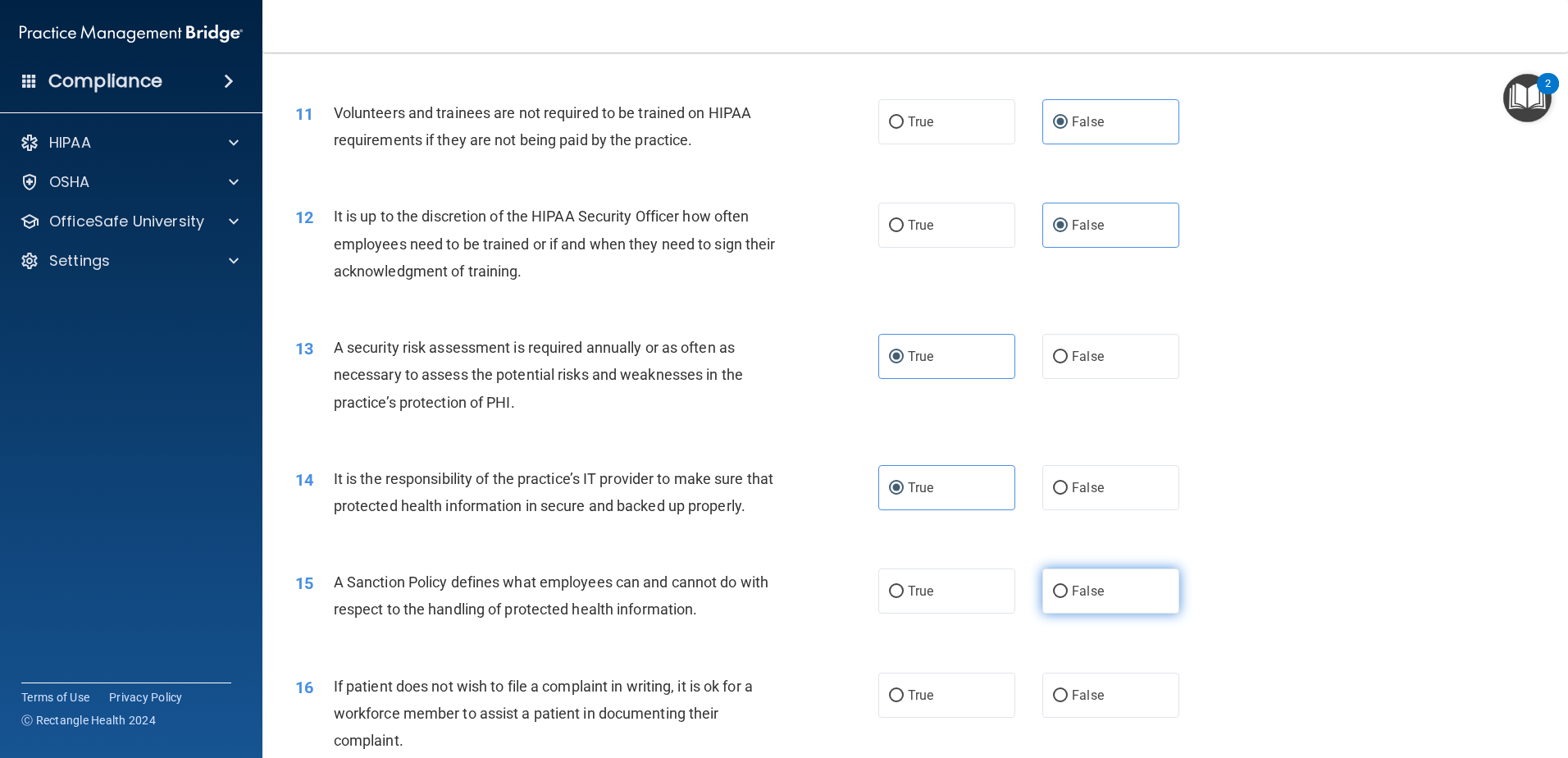
radio input "true"
click at [889, 702] on input "True" at bounding box center [896, 695] width 15 height 13
radio input "true"
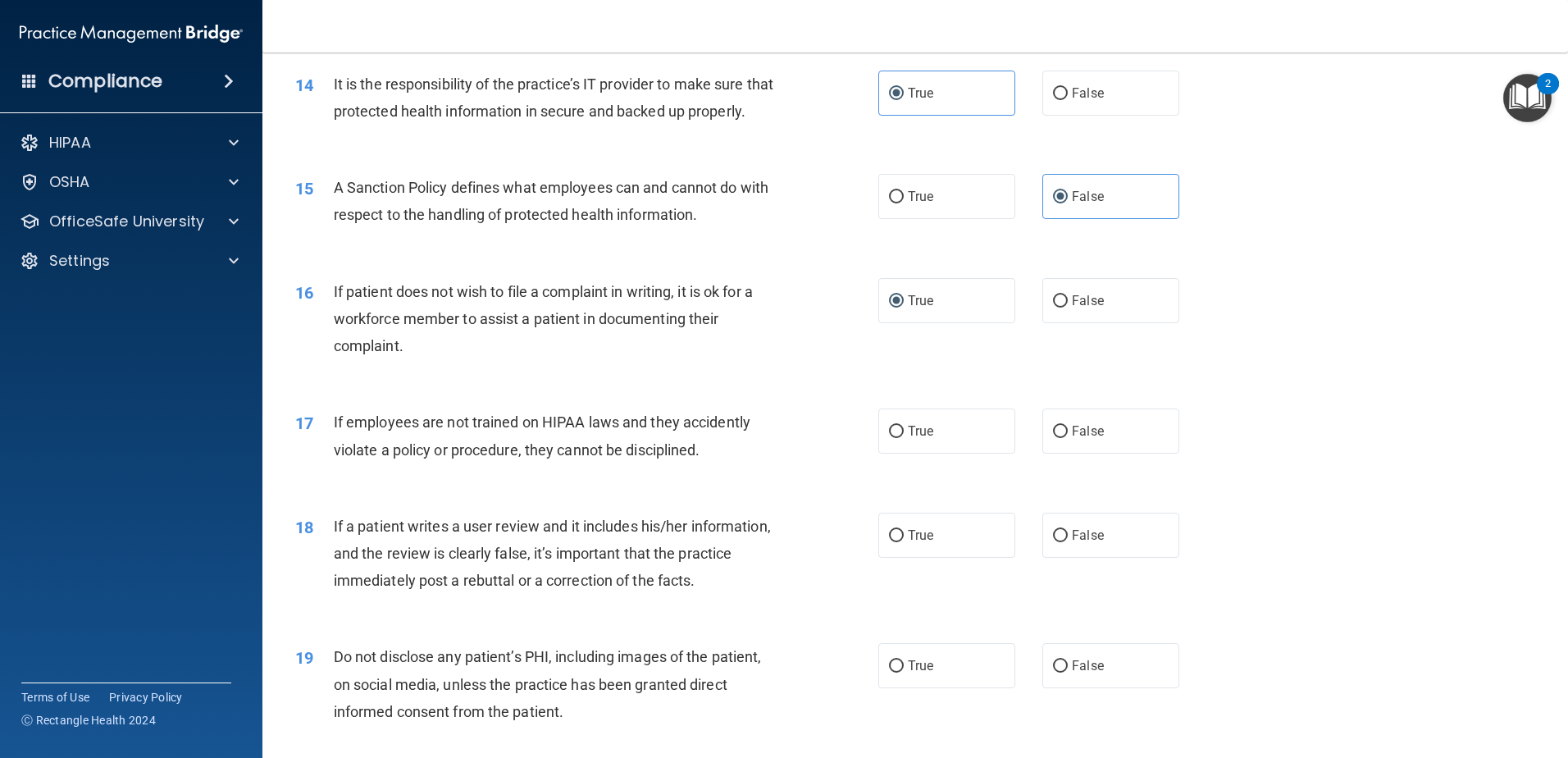
scroll to position [1885, 0]
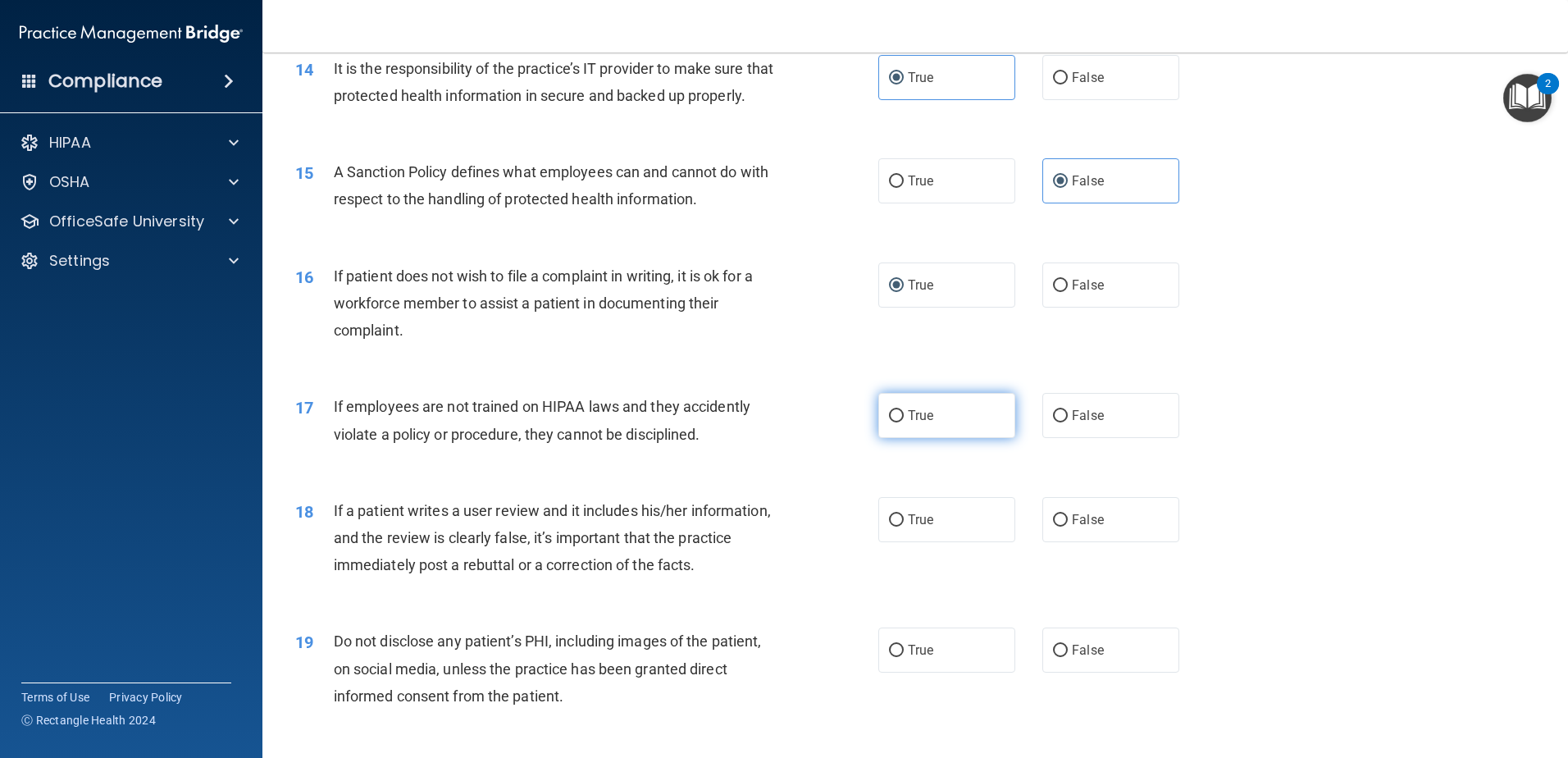
click at [960, 438] on label "True" at bounding box center [946, 415] width 137 height 46
click at [904, 423] on input "True" at bounding box center [896, 416] width 15 height 13
radio input "true"
click at [1096, 542] on label "False" at bounding box center [1110, 520] width 137 height 46
click at [1068, 526] on input "False" at bounding box center [1060, 520] width 15 height 13
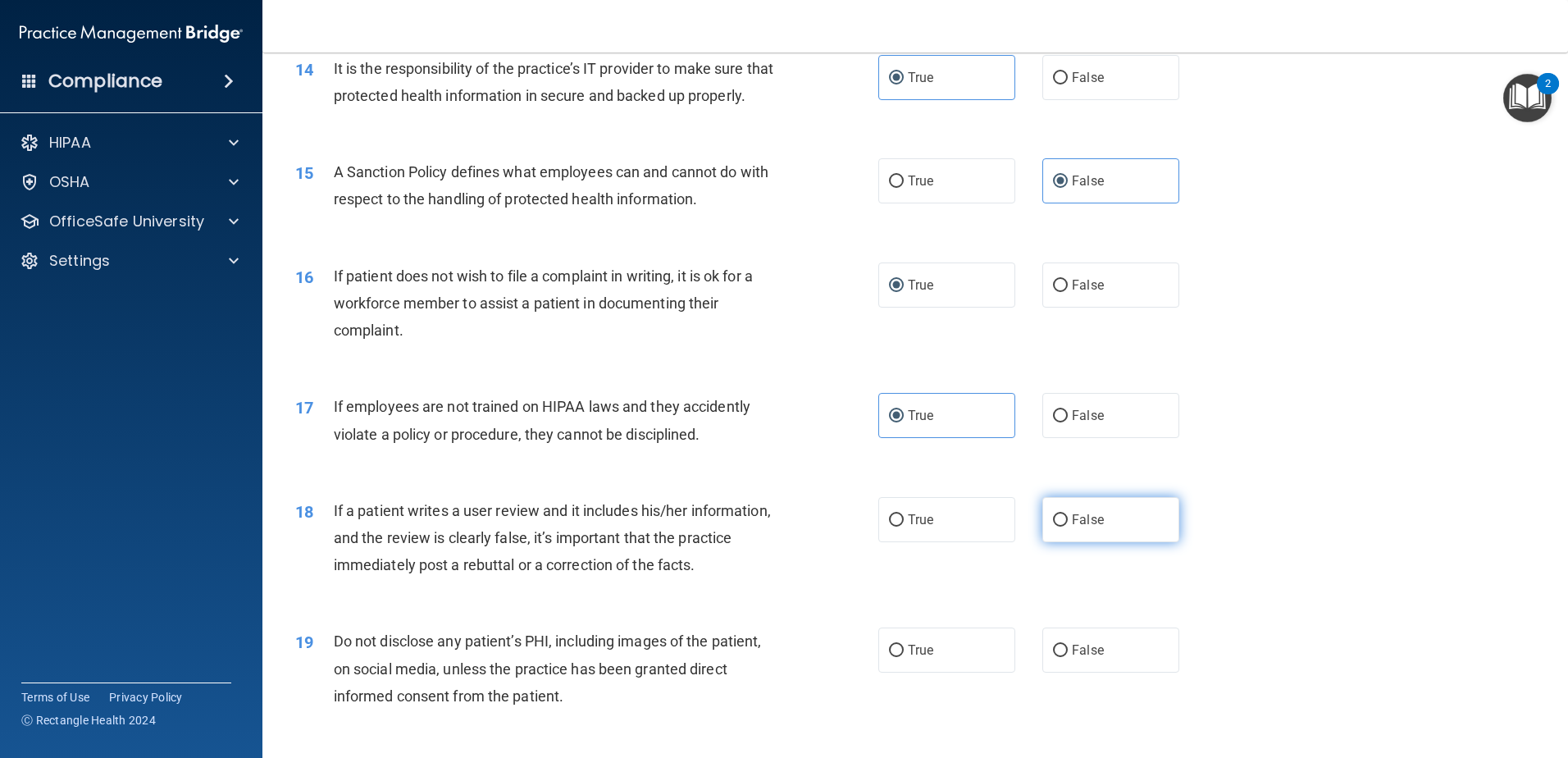
radio input "true"
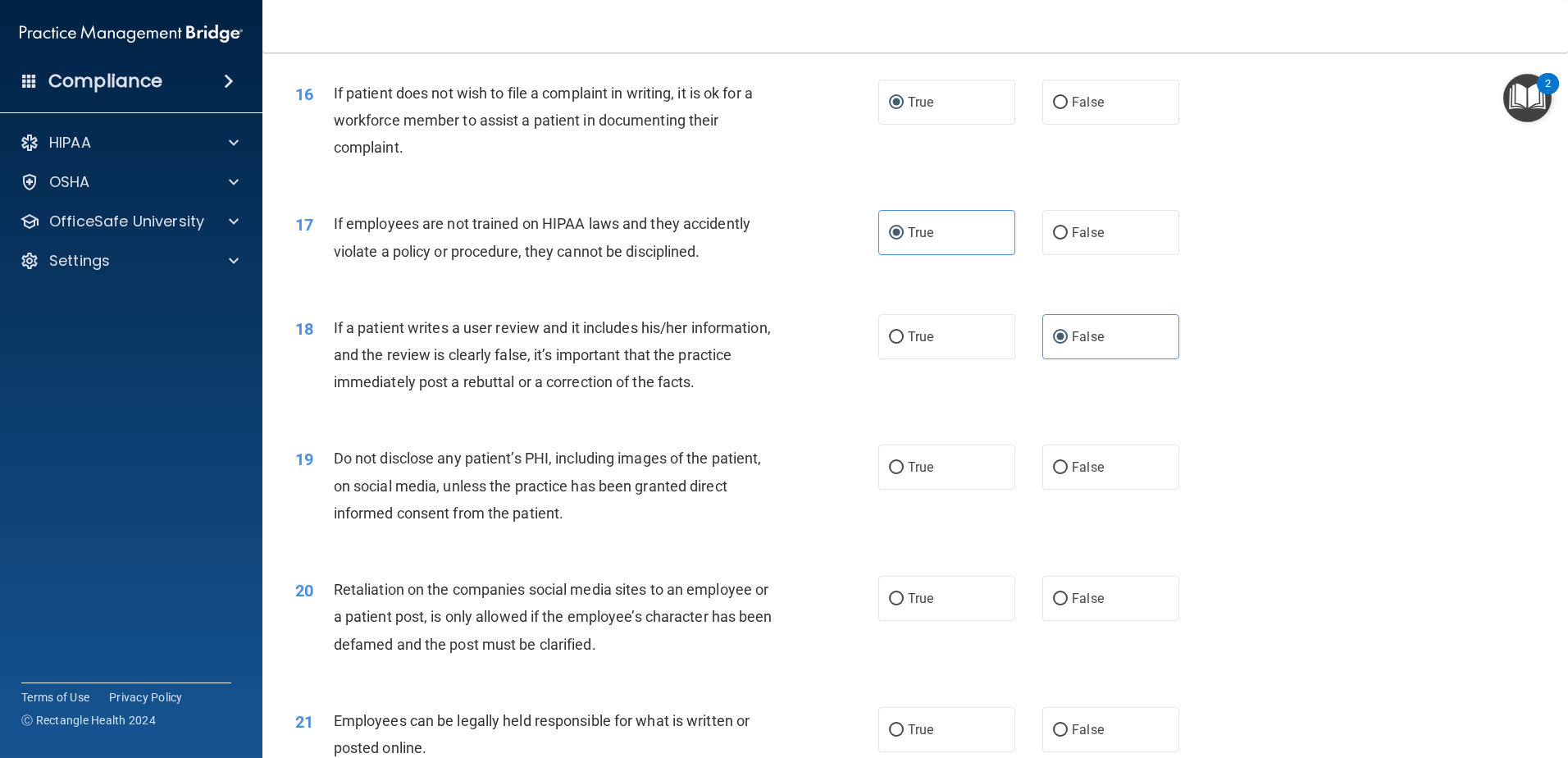
scroll to position [2132, 0]
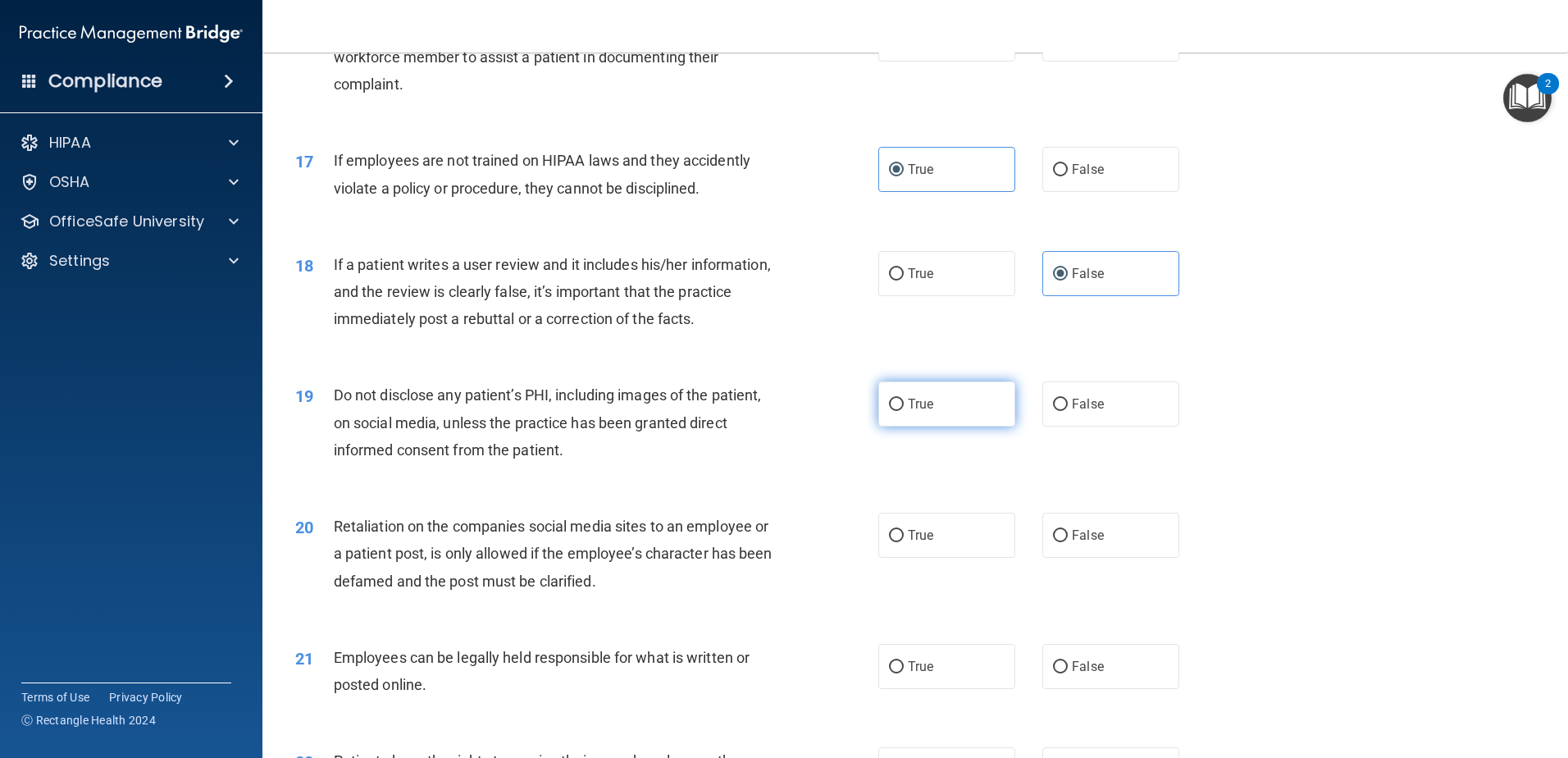
click at [912, 426] on label "True" at bounding box center [946, 403] width 137 height 46
click at [904, 411] on input "True" at bounding box center [896, 404] width 15 height 13
radio input "true"
click at [1053, 411] on input "False" at bounding box center [1060, 404] width 15 height 13
radio input "true"
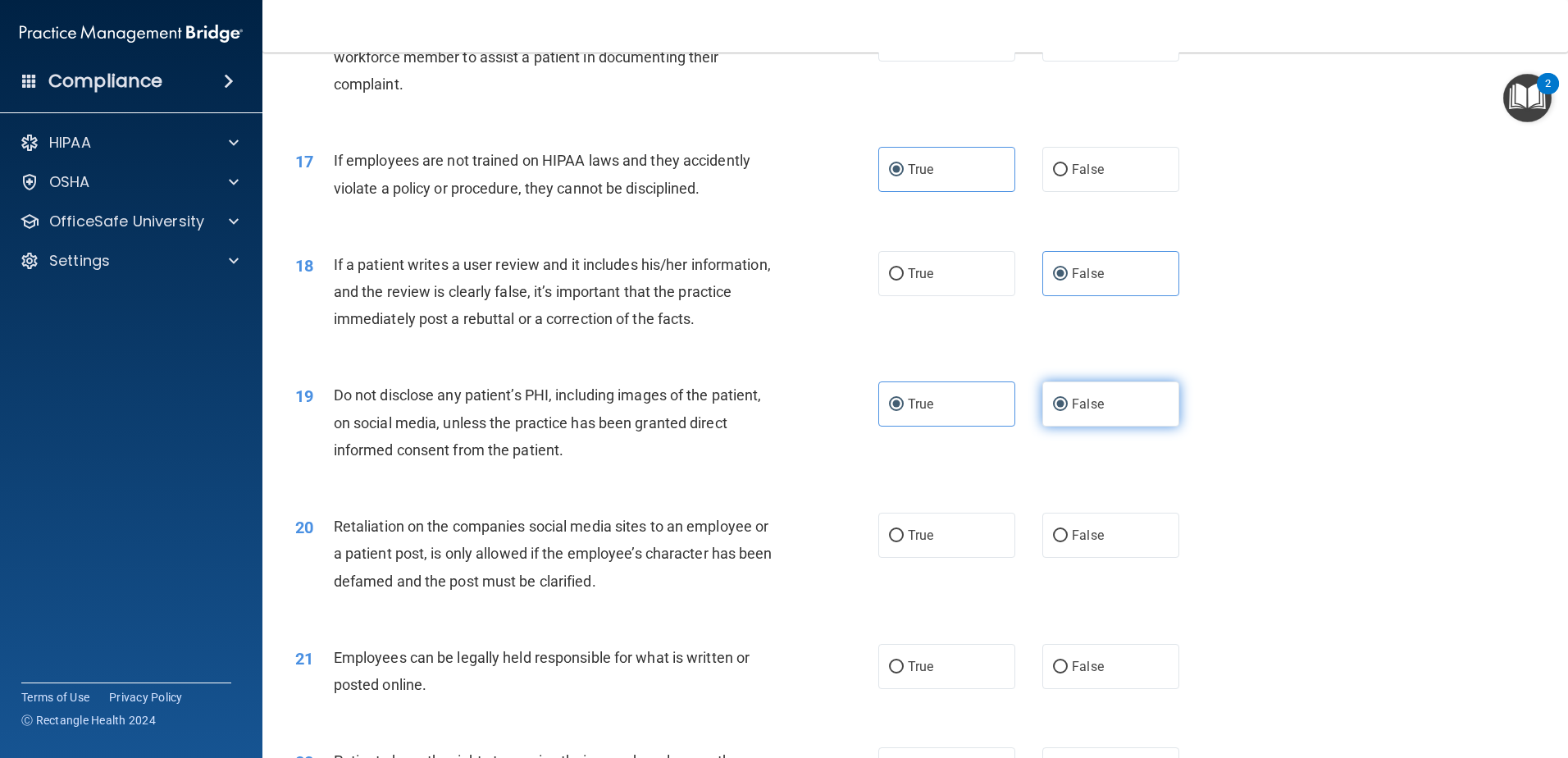
radio input "false"
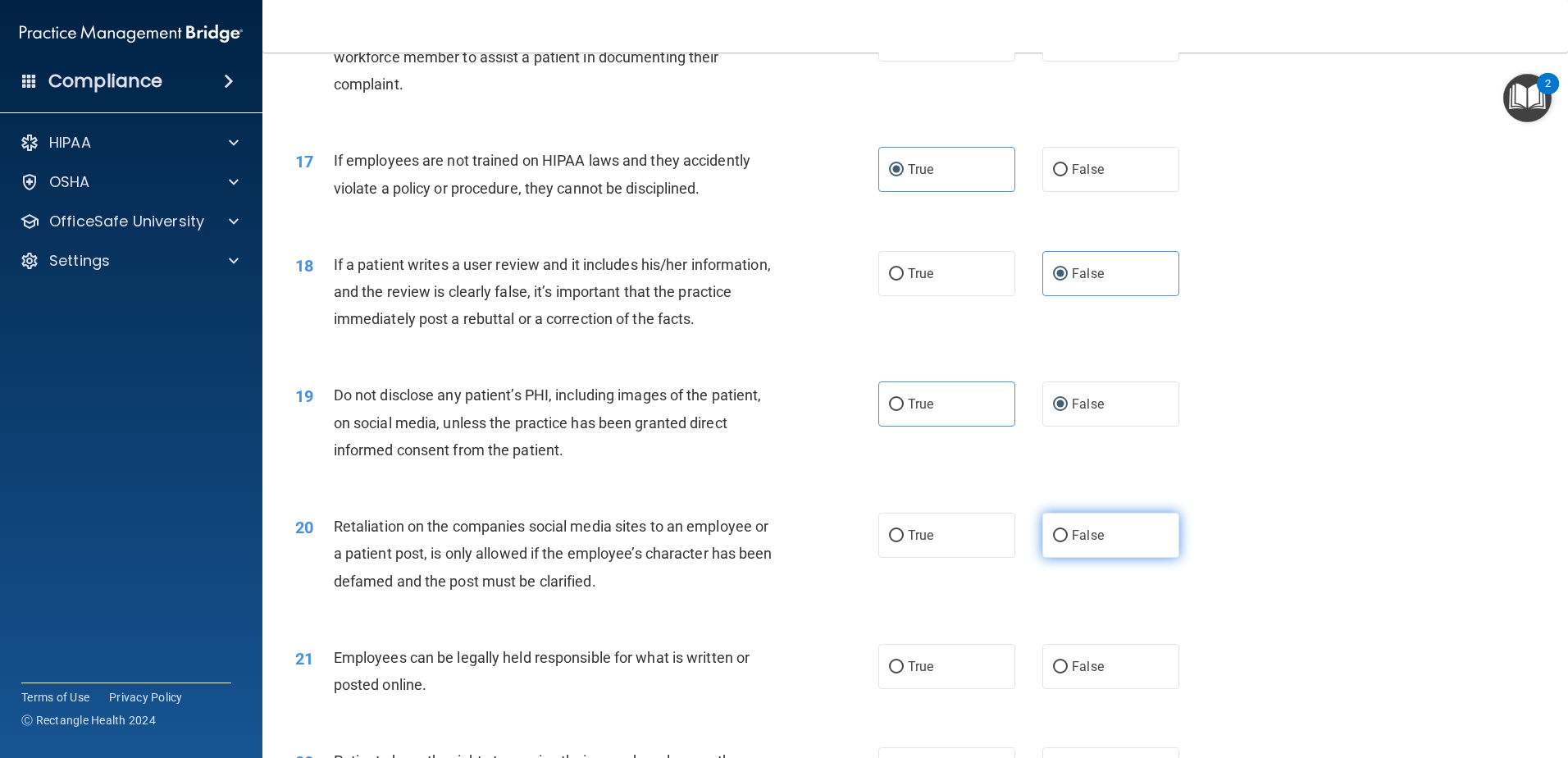
click at [1084, 557] on label "False" at bounding box center [1110, 535] width 137 height 46
click at [1068, 542] on input "False" at bounding box center [1060, 535] width 15 height 13
radio input "true"
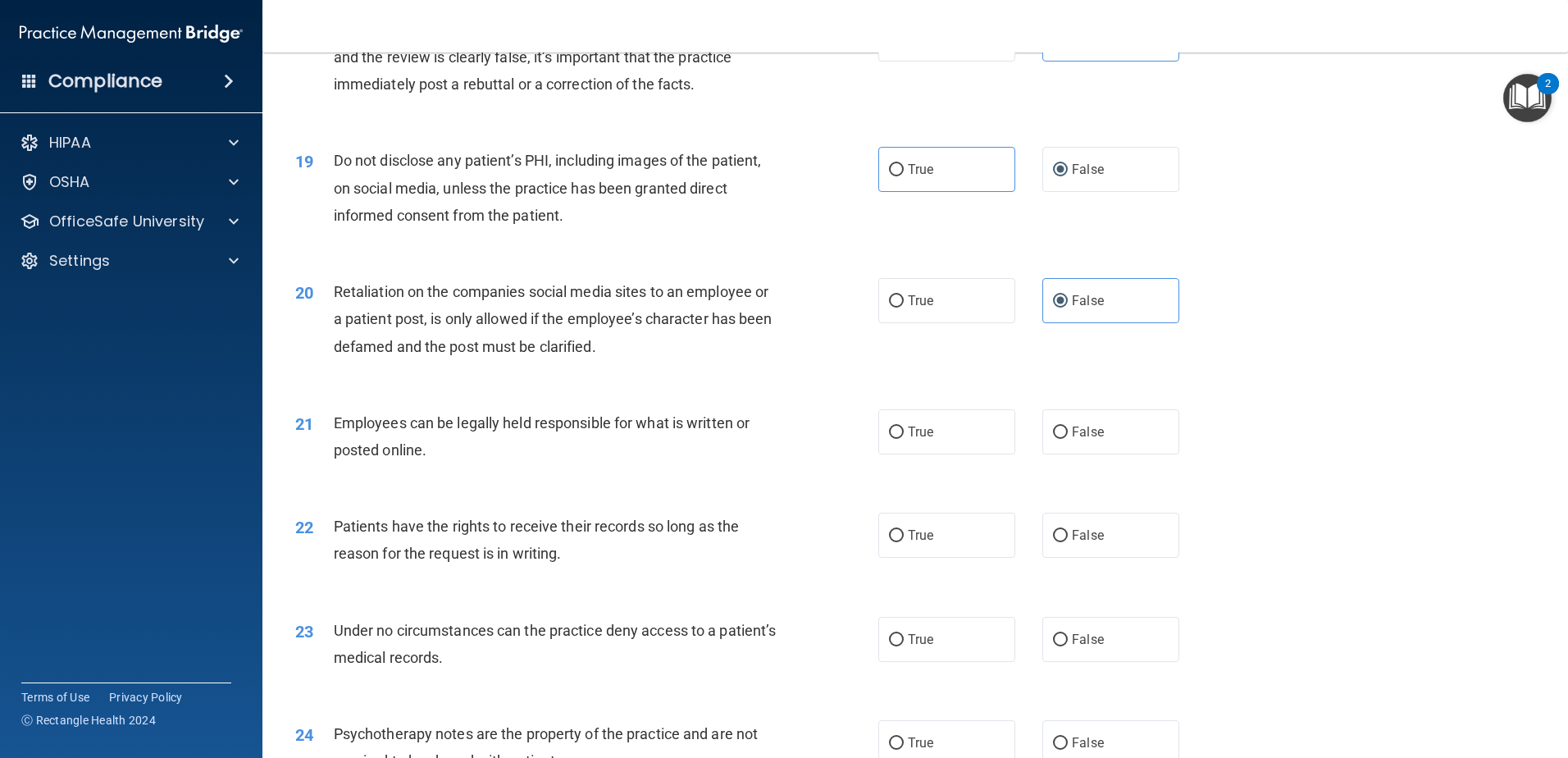
scroll to position [2378, 0]
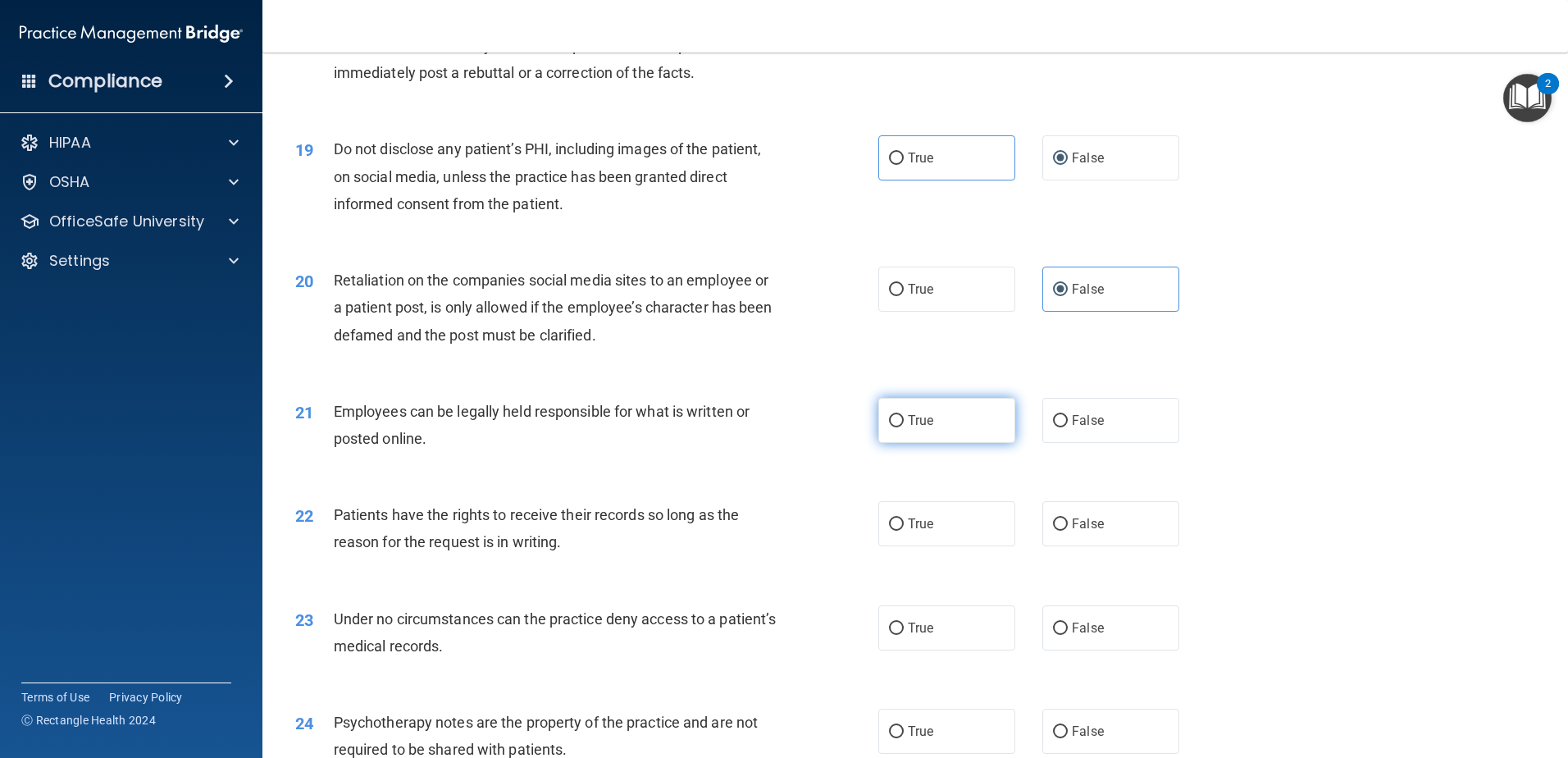
click at [917, 428] on span "True" at bounding box center [920, 420] width 25 height 16
click at [904, 427] on input "True" at bounding box center [896, 421] width 15 height 13
radio input "true"
click at [1111, 546] on label "False" at bounding box center [1110, 523] width 137 height 46
click at [1068, 530] on input "False" at bounding box center [1060, 524] width 15 height 13
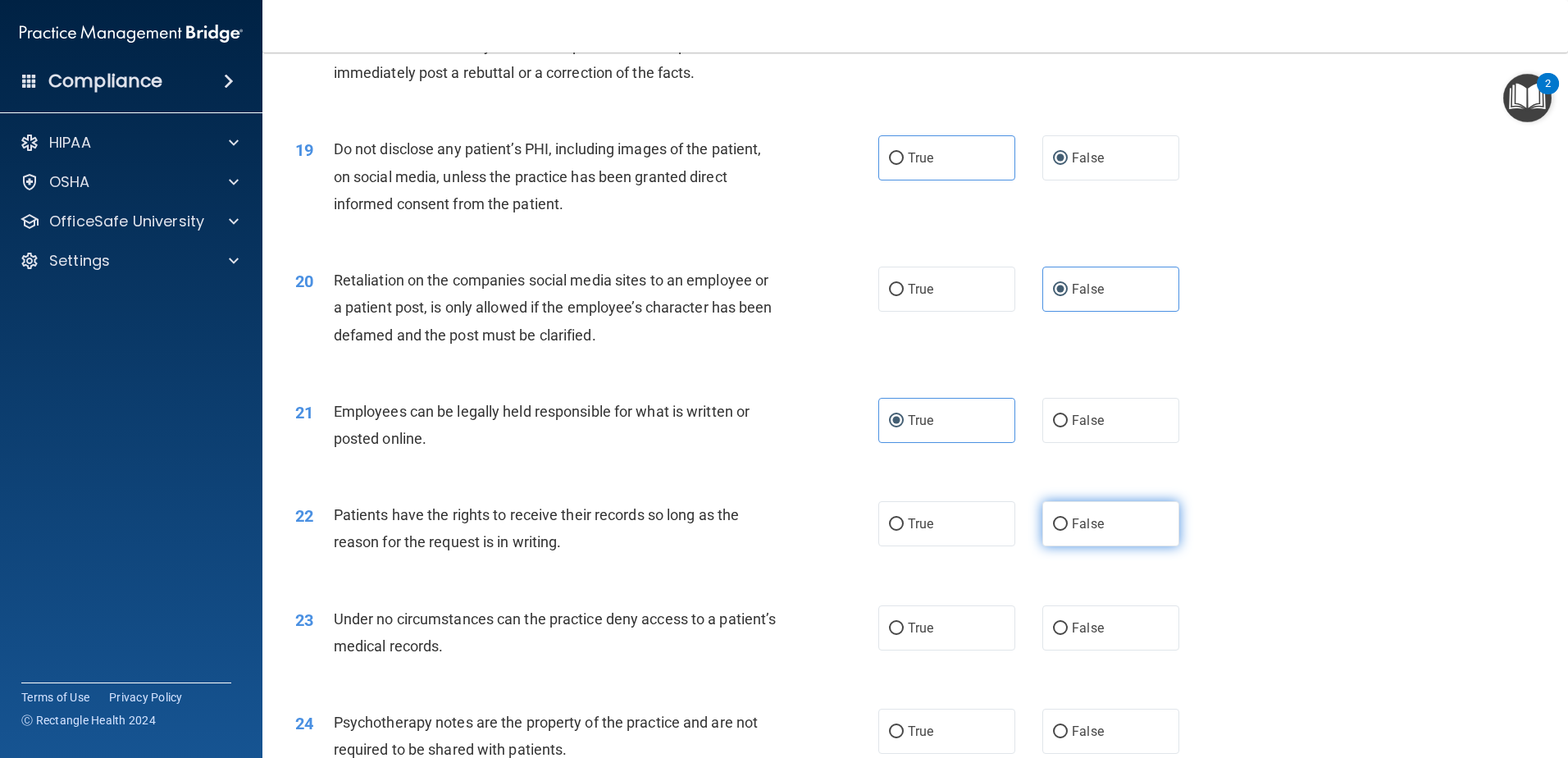
radio input "true"
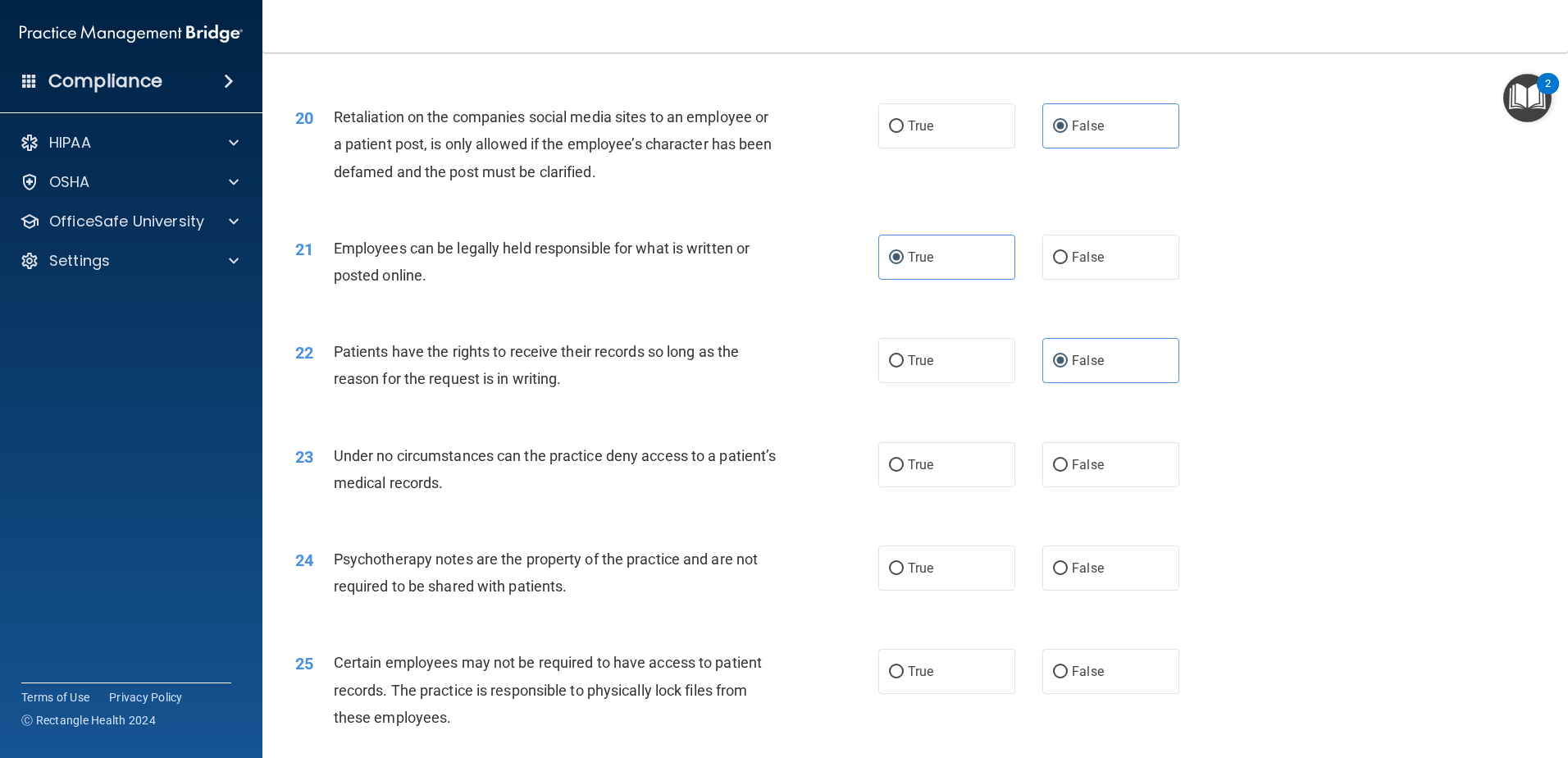
scroll to position [2542, 0]
click at [908, 487] on label "True" at bounding box center [946, 463] width 137 height 46
click at [904, 471] on input "True" at bounding box center [896, 464] width 15 height 13
radio input "true"
click at [1112, 589] on label "False" at bounding box center [1110, 567] width 137 height 46
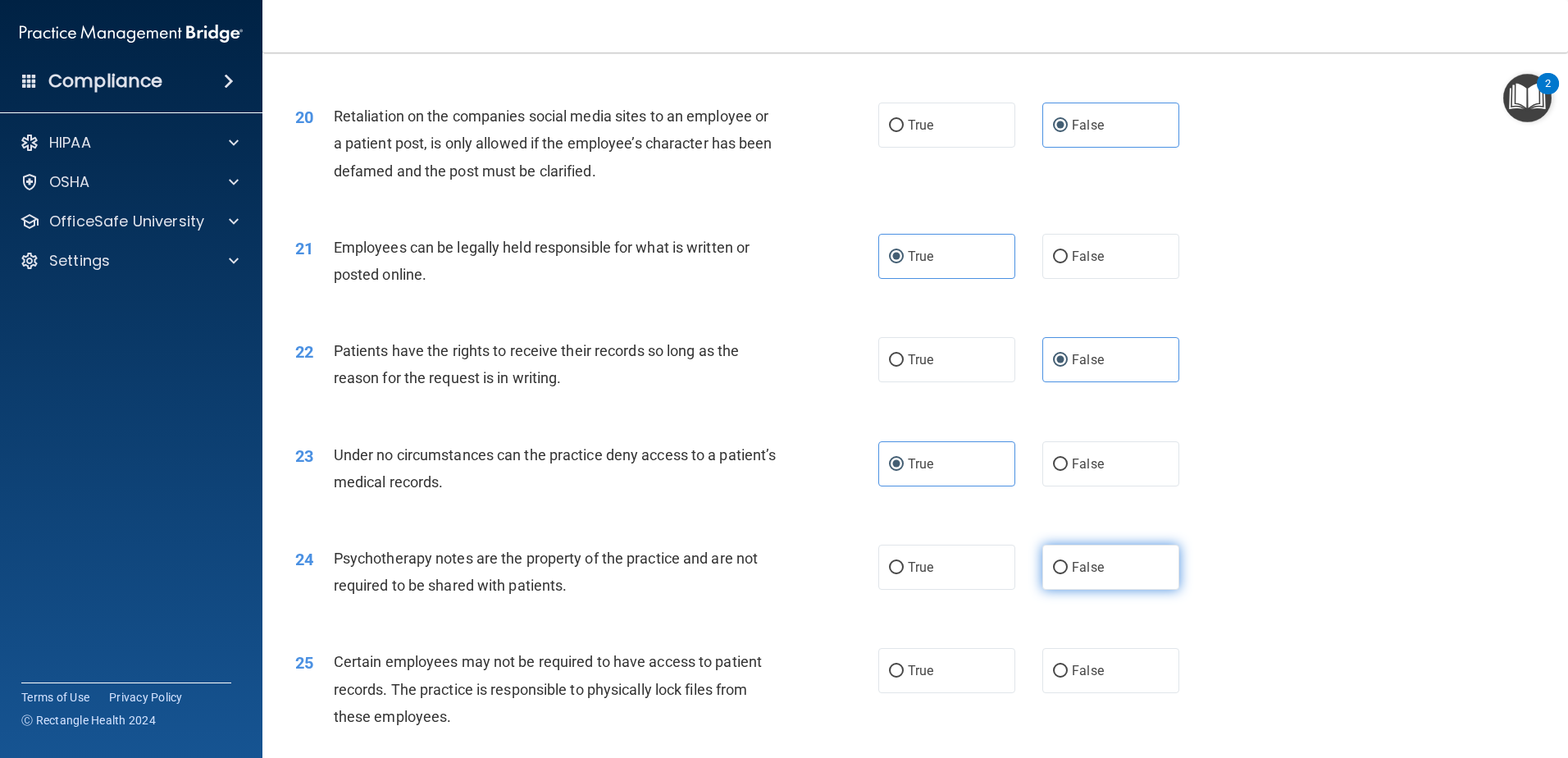
click at [1068, 574] on input "False" at bounding box center [1060, 567] width 15 height 13
radio input "true"
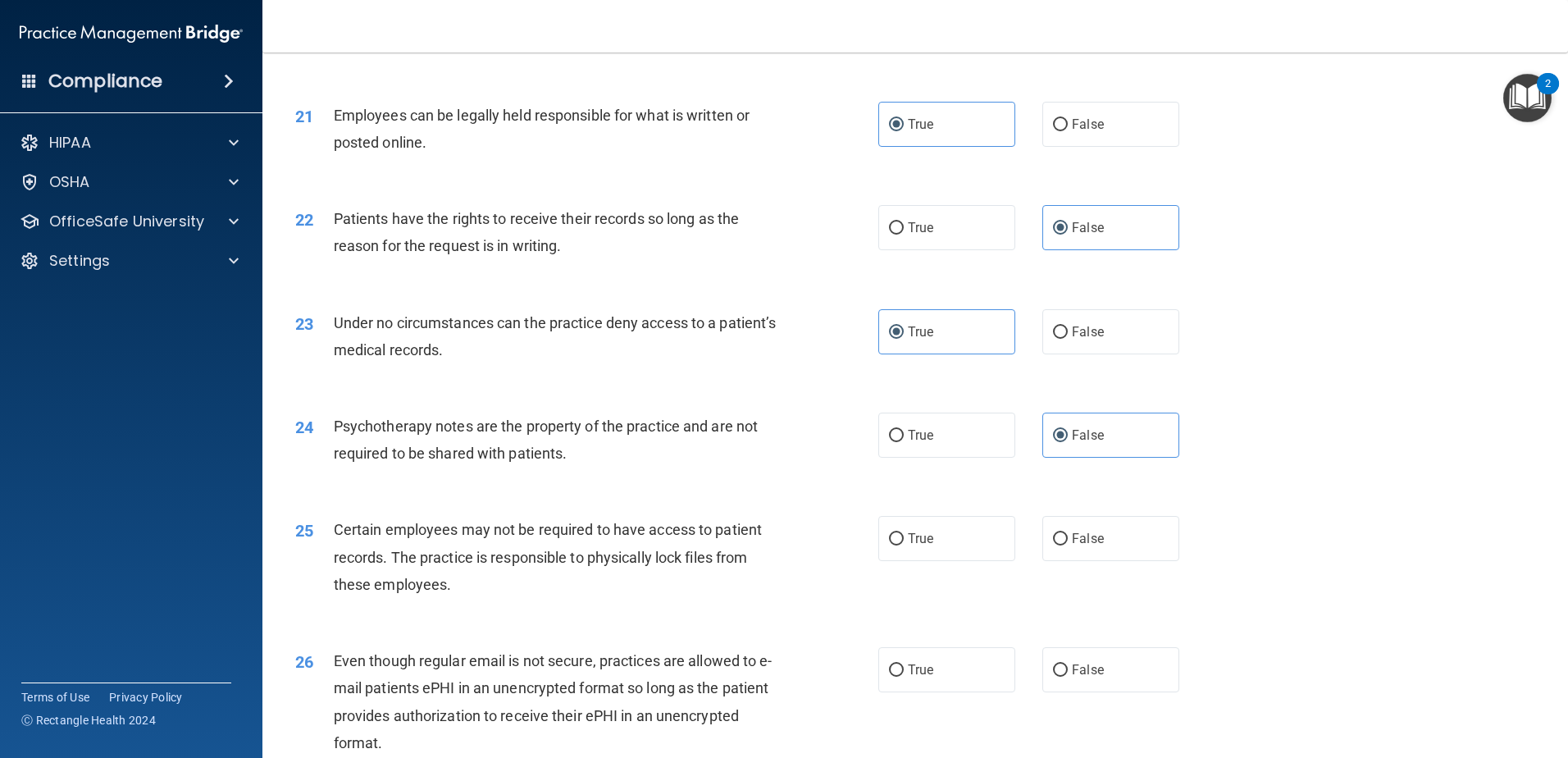
scroll to position [2705, 0]
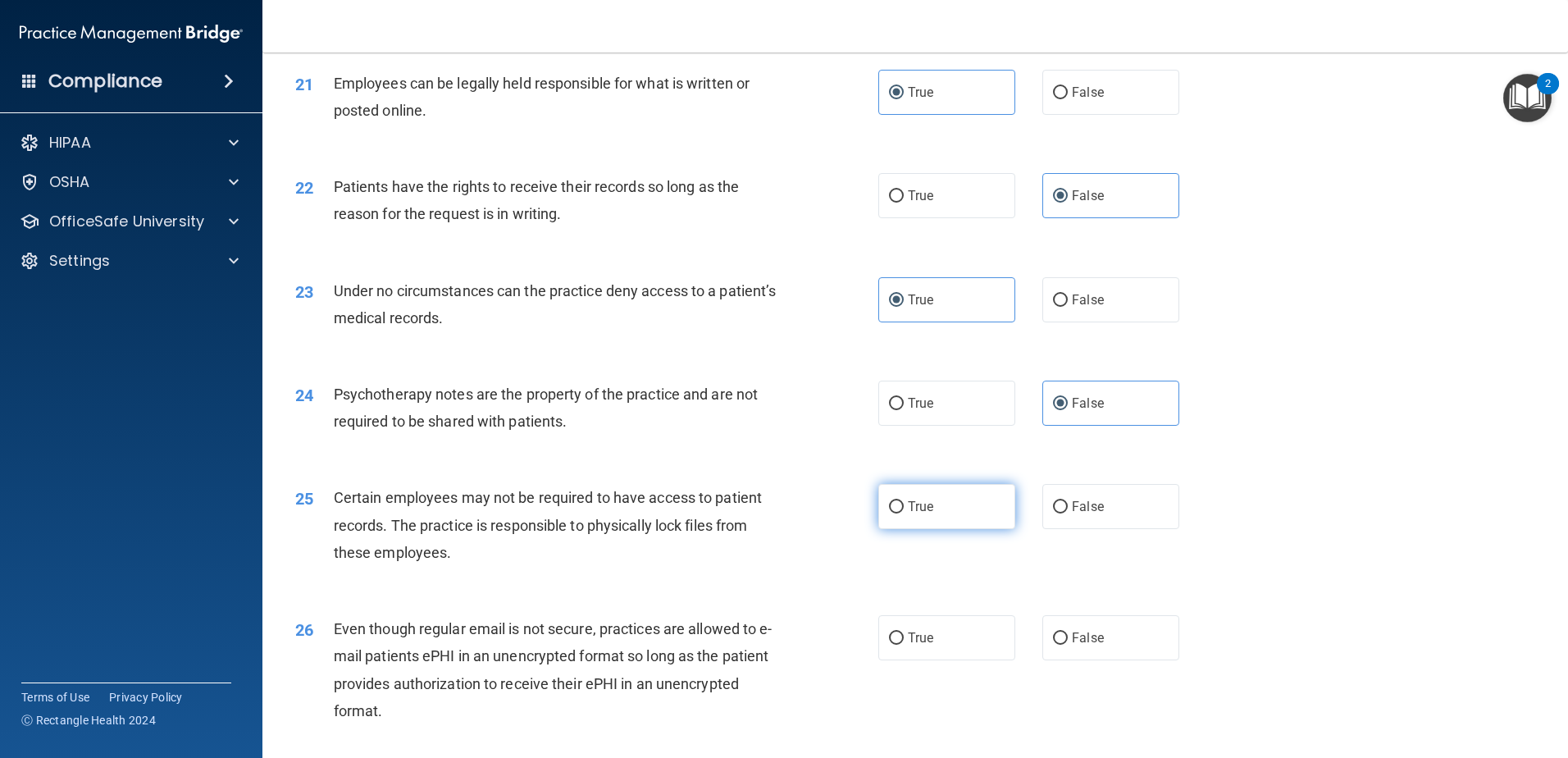
click at [912, 514] on span "True" at bounding box center [920, 506] width 25 height 16
click at [904, 513] on input "True" at bounding box center [896, 507] width 15 height 13
radio input "true"
click at [1073, 654] on label "False" at bounding box center [1110, 637] width 137 height 46
click at [1068, 645] on input "False" at bounding box center [1060, 638] width 15 height 13
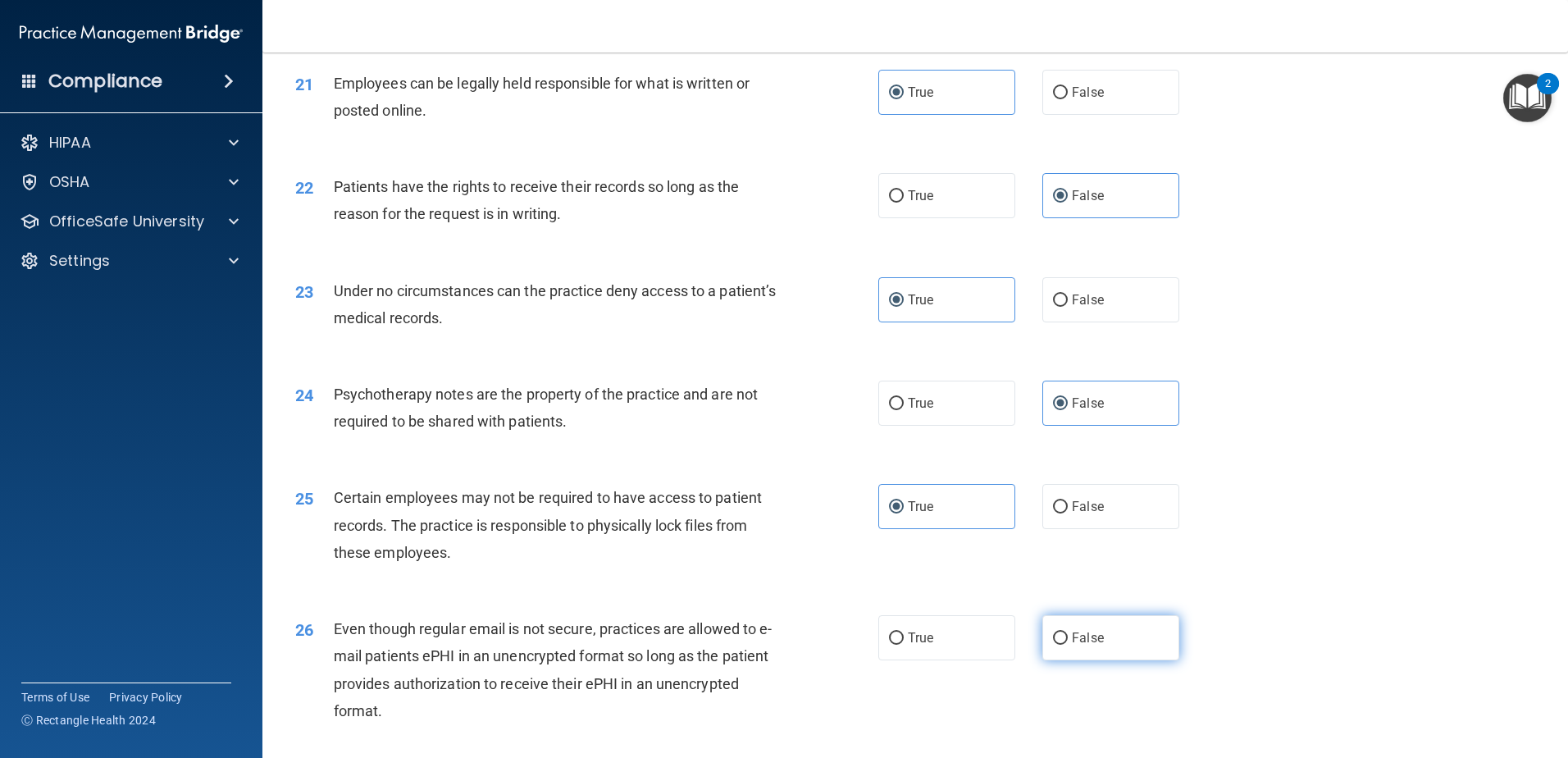
radio input "true"
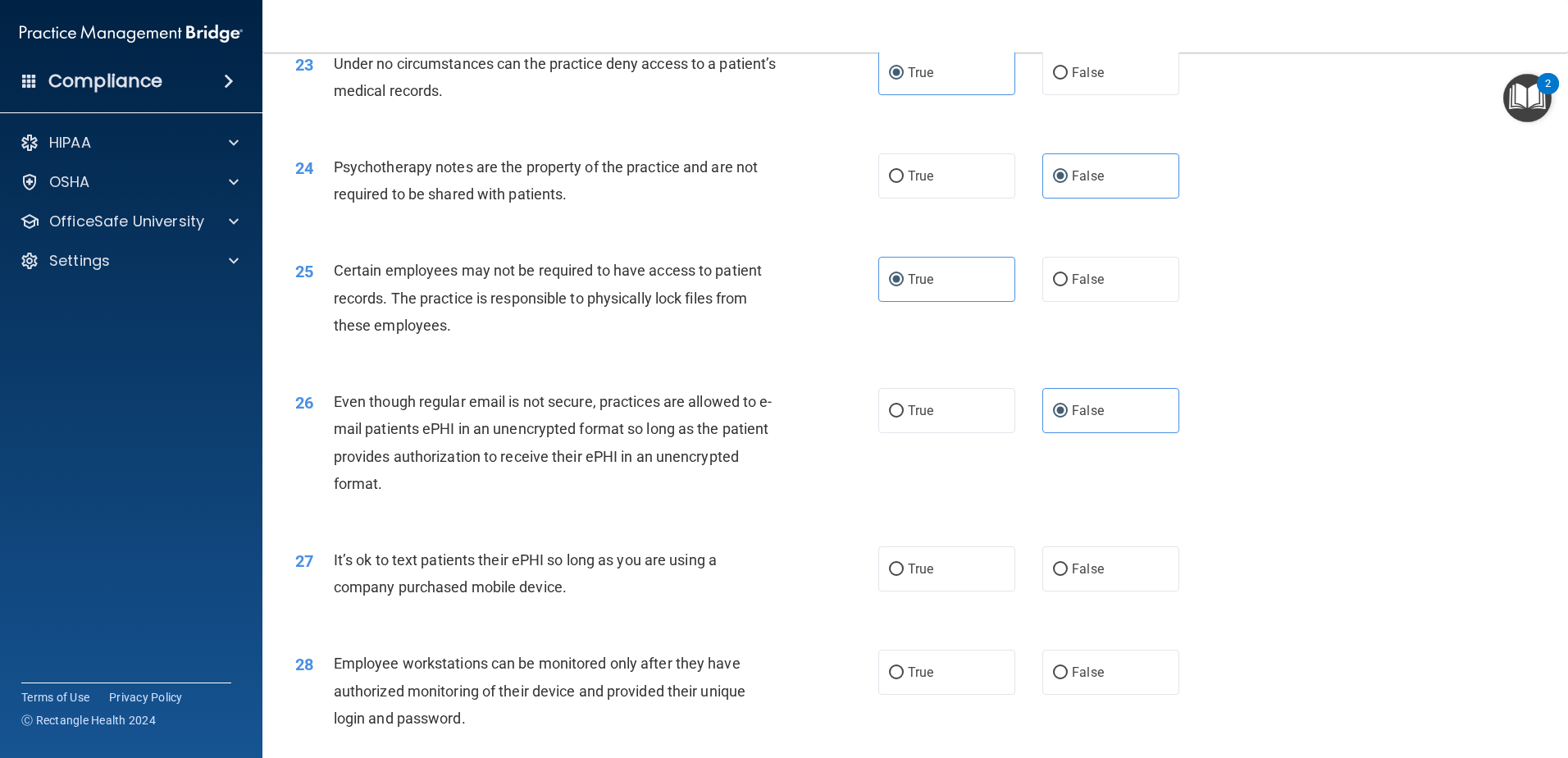
scroll to position [2952, 0]
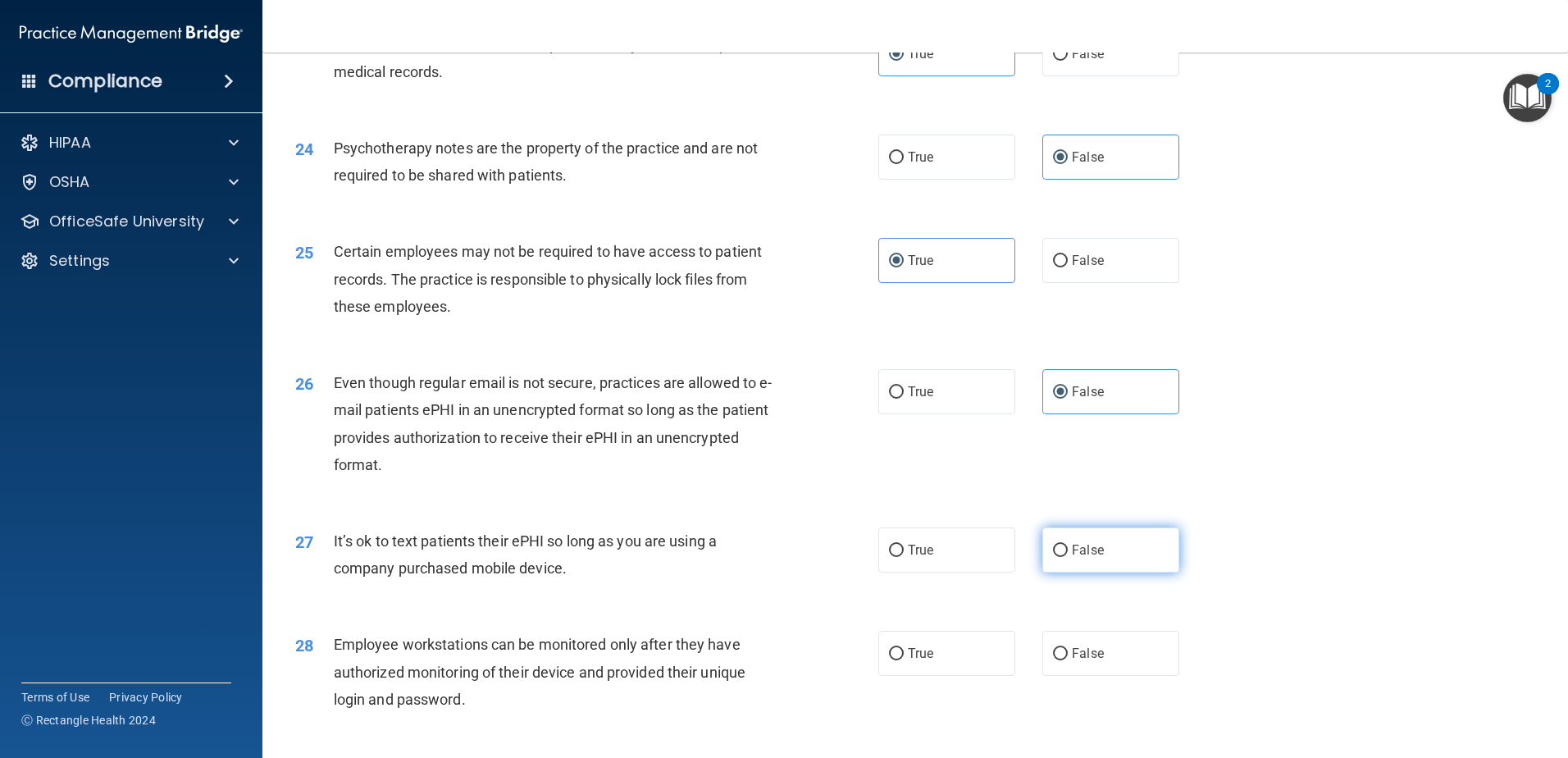
click at [1045, 572] on label "False" at bounding box center [1110, 550] width 137 height 46
click at [1053, 556] on input "False" at bounding box center [1060, 551] width 15 height 13
radio input "true"
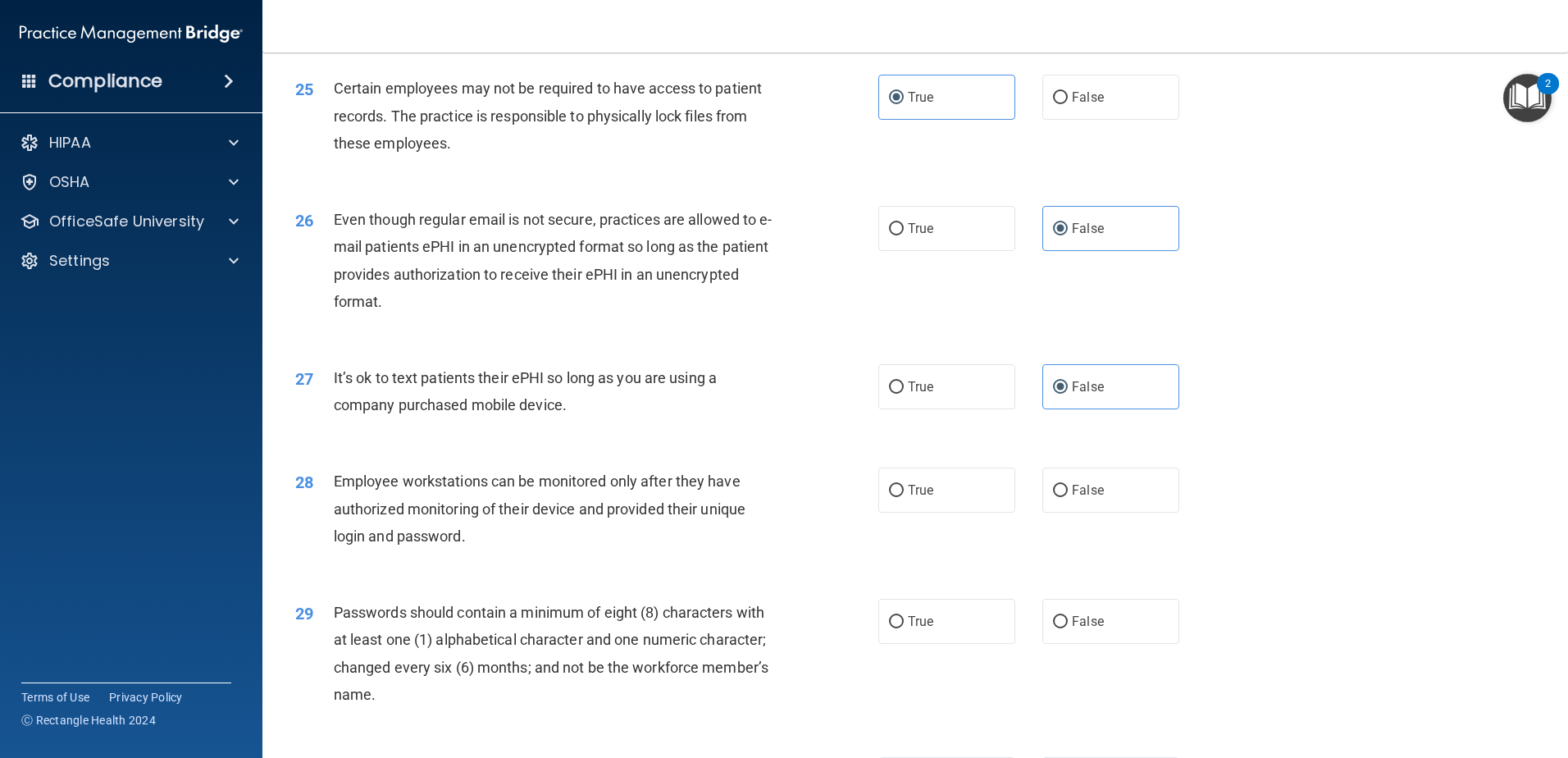
scroll to position [3115, 0]
click at [923, 497] on span "True" at bounding box center [920, 490] width 25 height 16
click at [904, 496] on input "True" at bounding box center [896, 490] width 15 height 13
radio input "true"
click at [950, 643] on label "True" at bounding box center [946, 620] width 137 height 46
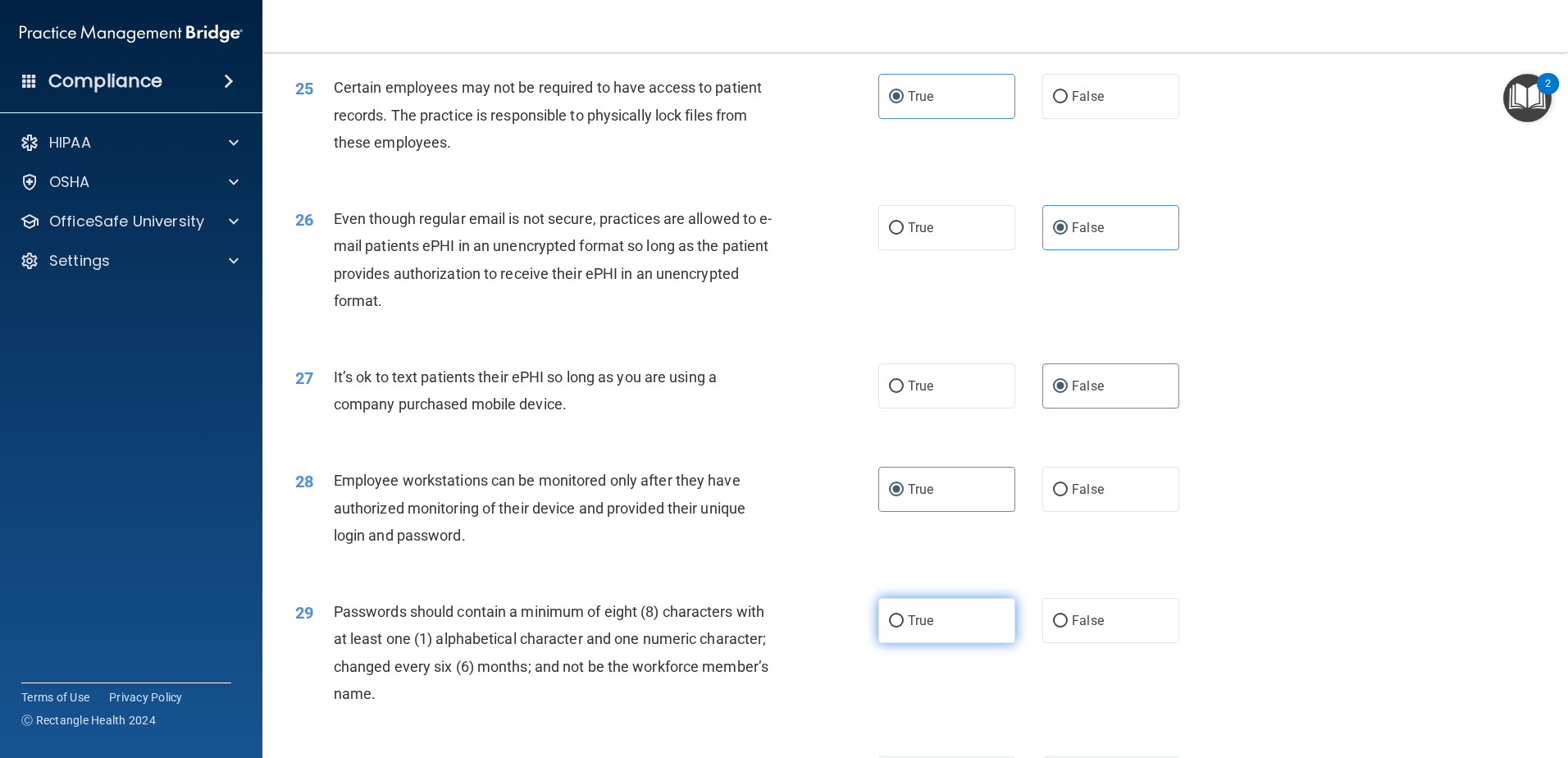
click at [904, 627] on input "True" at bounding box center [896, 620] width 15 height 13
radio input "true"
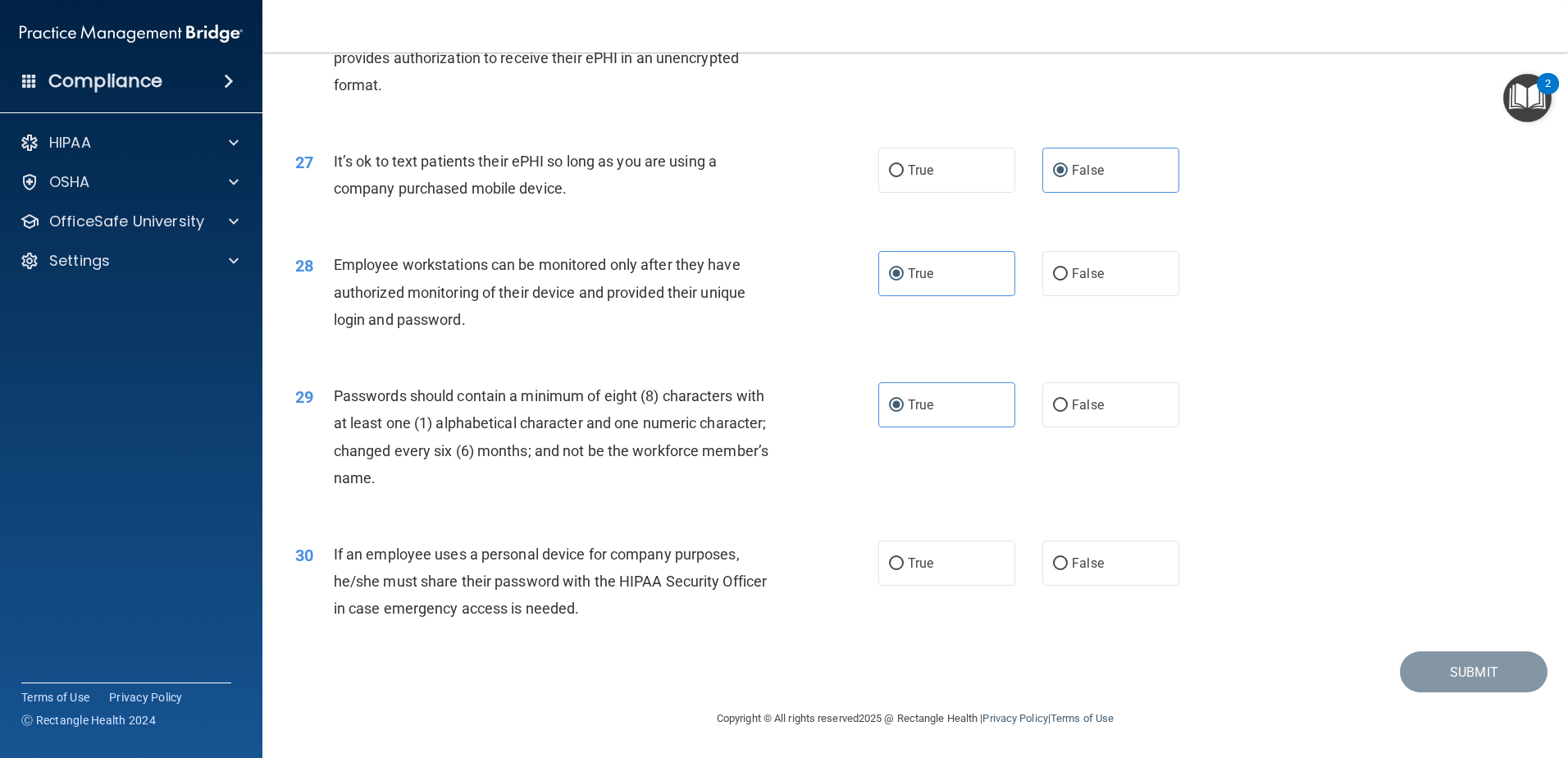
scroll to position [3359, 0]
click at [1053, 566] on input "False" at bounding box center [1060, 563] width 15 height 13
radio input "true"
click at [1480, 683] on button "Submit" at bounding box center [1474, 672] width 147 height 42
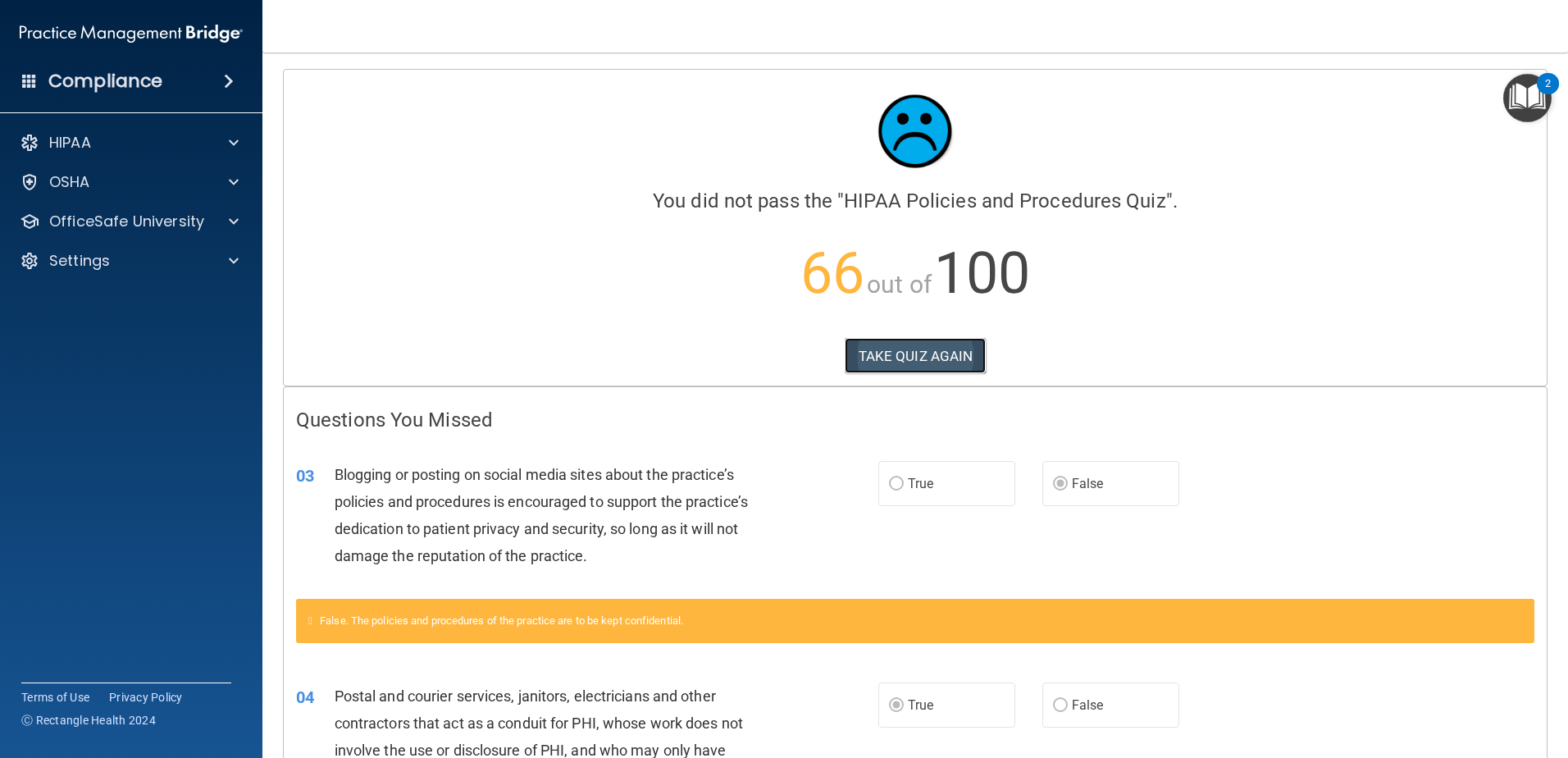
click at [933, 348] on button "TAKE QUIZ AGAIN" at bounding box center [915, 355] width 142 height 36
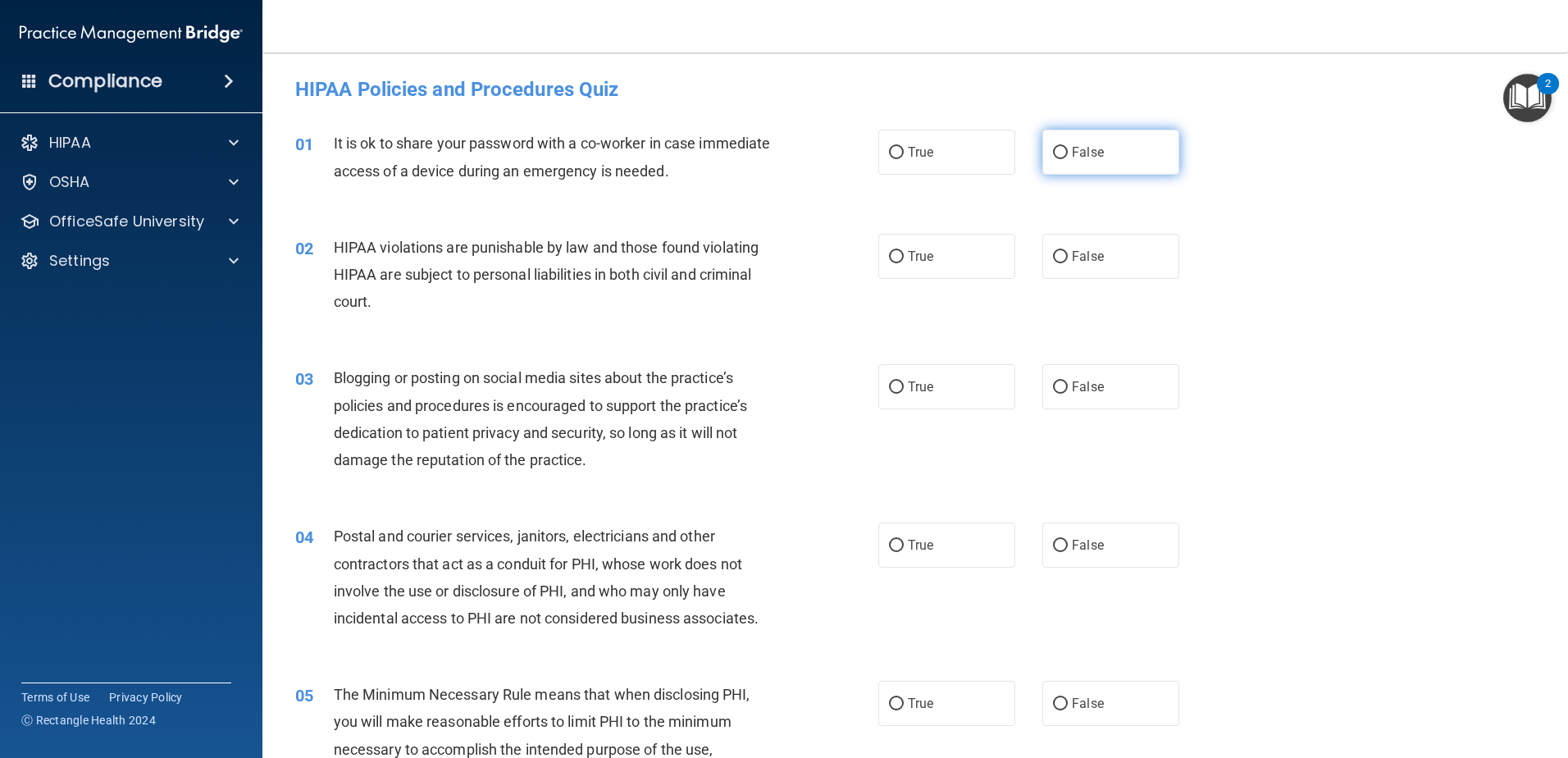
click at [1063, 168] on label "False" at bounding box center [1110, 152] width 137 height 46
click at [1063, 159] on input "False" at bounding box center [1060, 152] width 15 height 13
radio input "true"
click at [897, 266] on label "True" at bounding box center [946, 256] width 137 height 46
click at [897, 264] on input "True" at bounding box center [896, 257] width 15 height 13
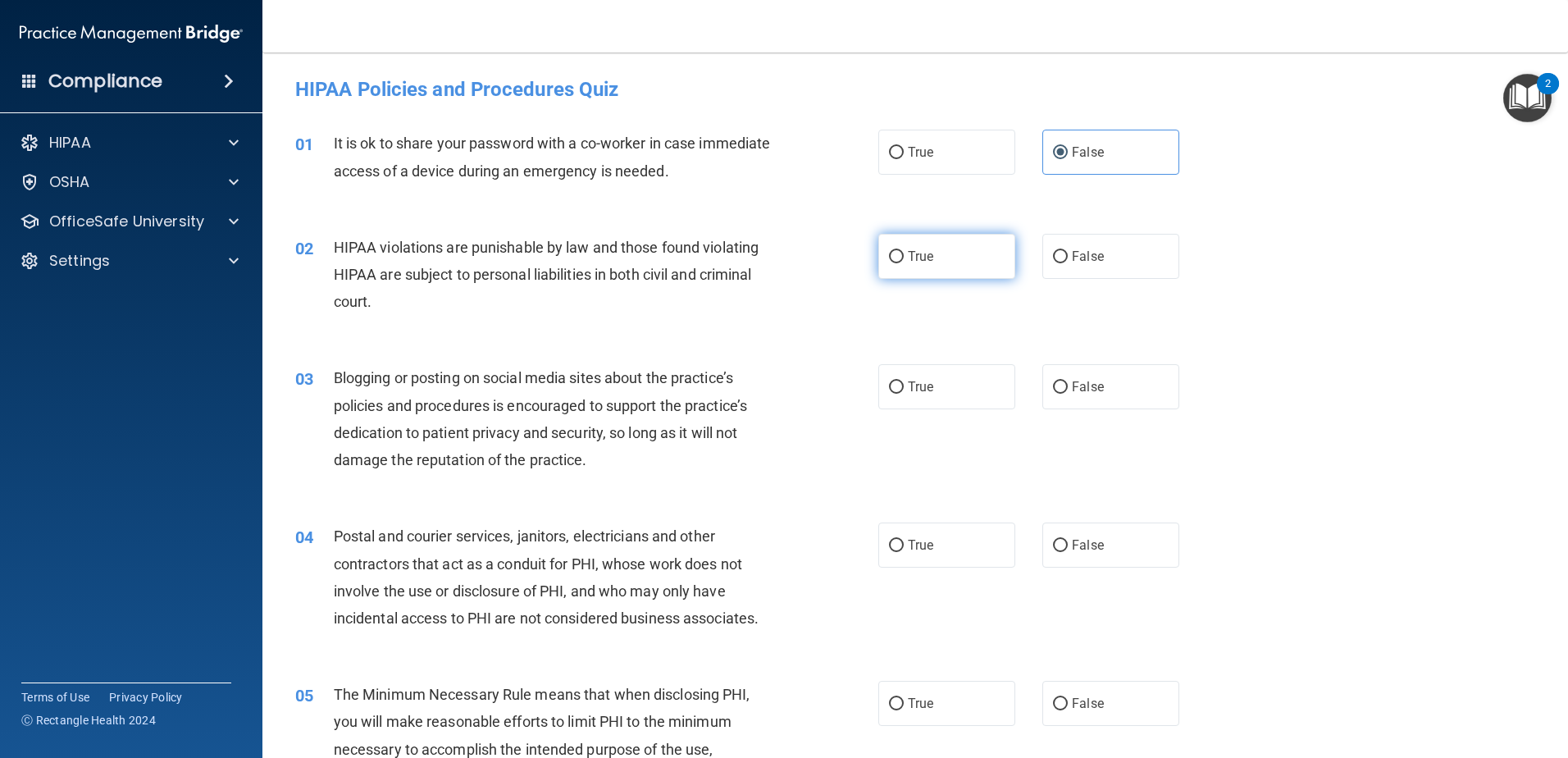
radio input "true"
drag, startPoint x: 1059, startPoint y: 392, endPoint x: 1074, endPoint y: 391, distance: 15.0
click at [1074, 391] on label "False" at bounding box center [1110, 387] width 137 height 46
click at [1136, 376] on label "False" at bounding box center [1110, 387] width 137 height 46
click at [1068, 381] on input "False" at bounding box center [1060, 387] width 15 height 13
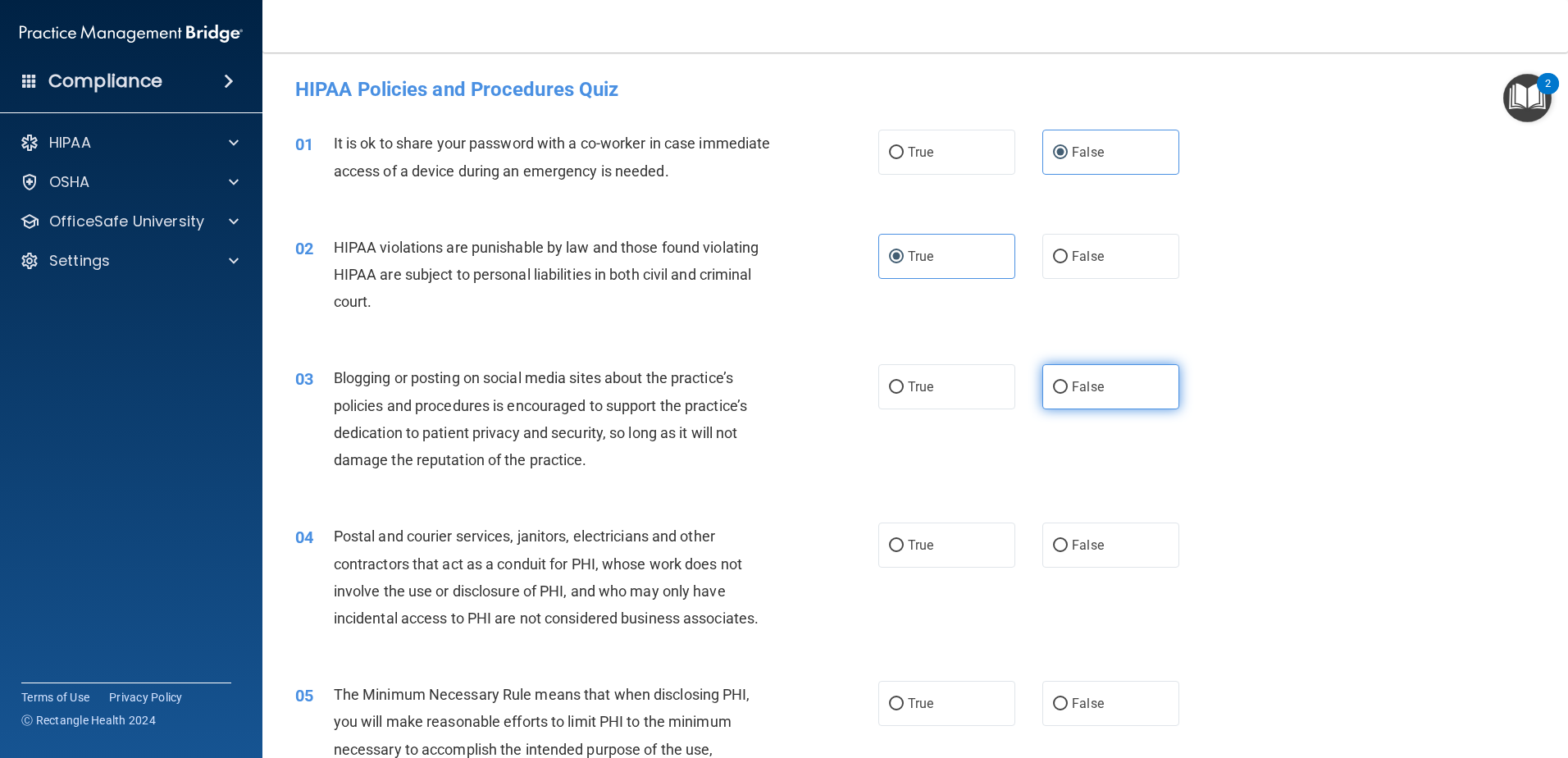
radio input "true"
click at [924, 542] on span "True" at bounding box center [920, 545] width 25 height 16
click at [904, 542] on input "True" at bounding box center [896, 546] width 15 height 13
radio input "true"
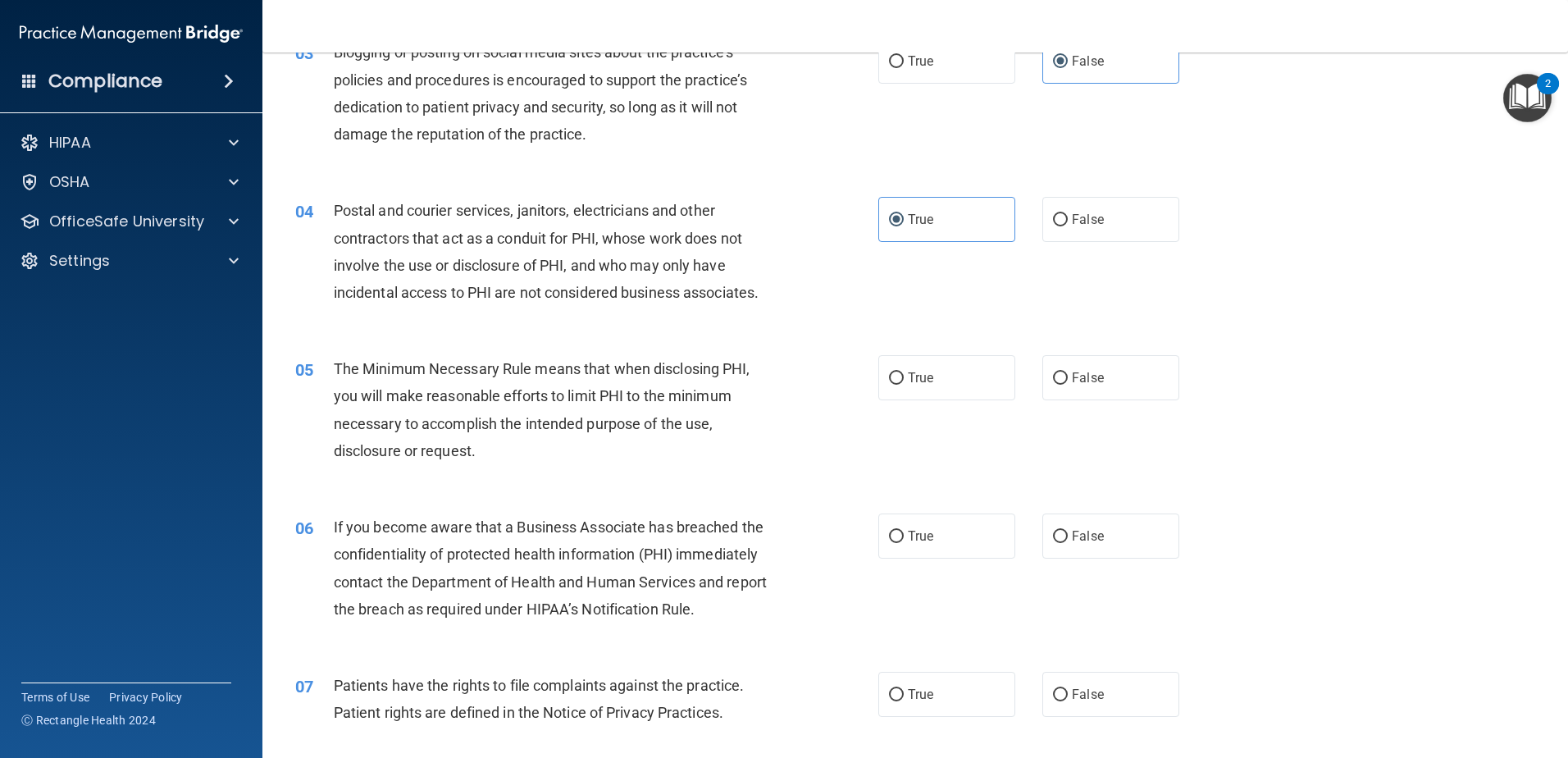
scroll to position [410, 0]
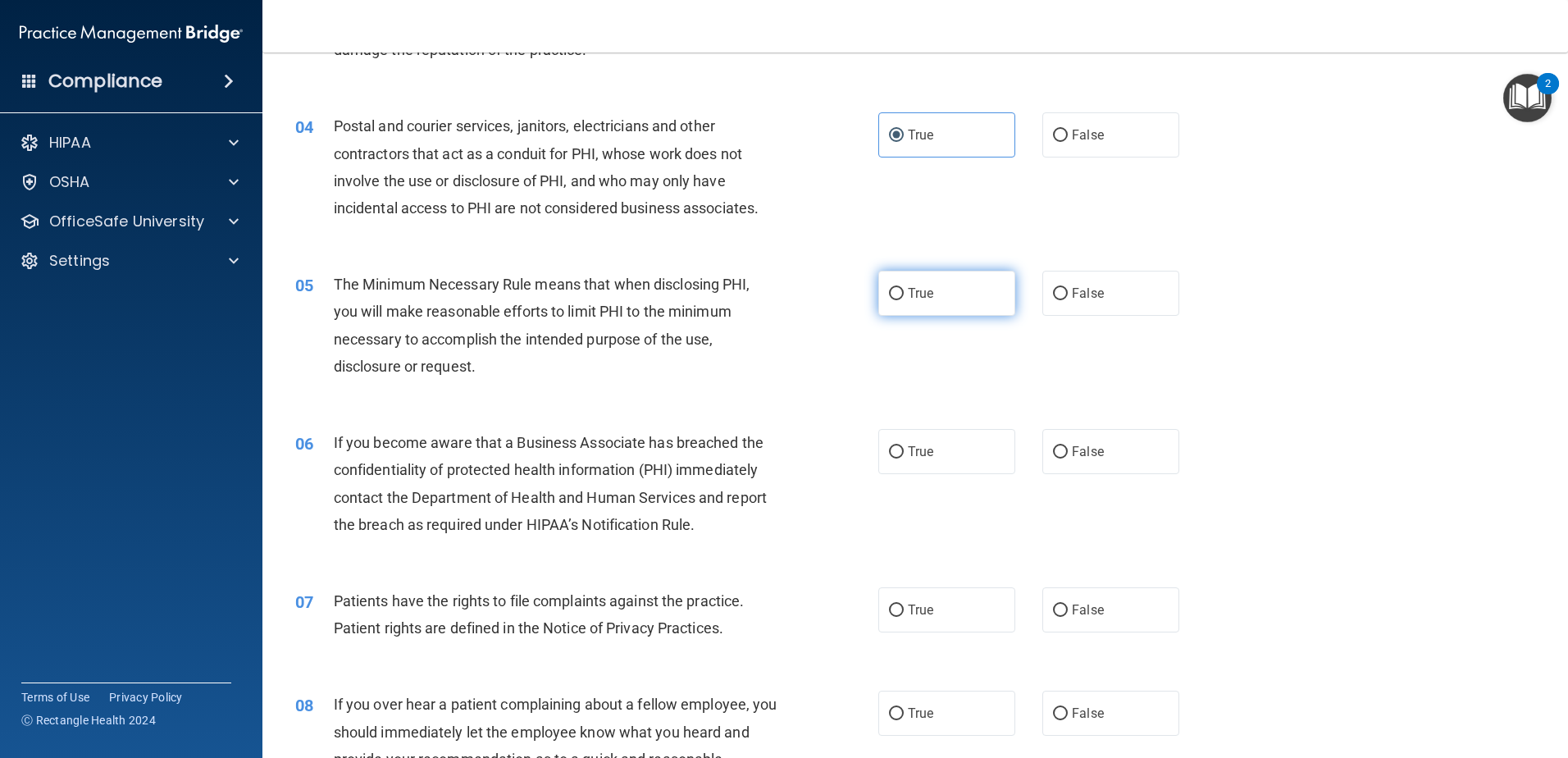
click at [972, 300] on label "True" at bounding box center [946, 293] width 137 height 46
click at [904, 300] on input "True" at bounding box center [896, 294] width 15 height 13
radio input "true"
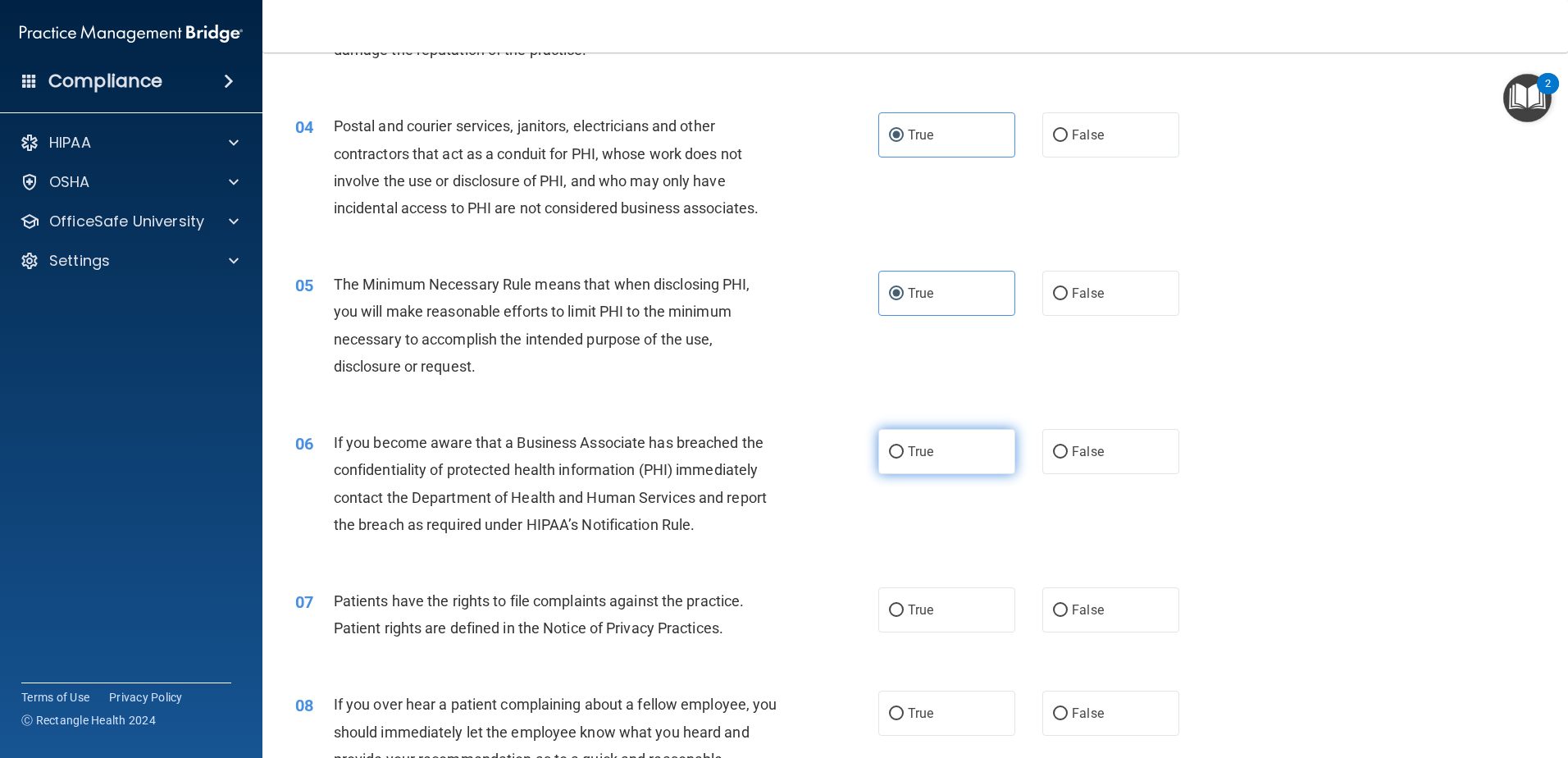
click at [947, 463] on label "True" at bounding box center [946, 451] width 137 height 46
click at [904, 458] on input "True" at bounding box center [896, 452] width 15 height 13
radio input "true"
click at [924, 615] on span "True" at bounding box center [920, 610] width 25 height 16
click at [904, 615] on input "True" at bounding box center [896, 610] width 15 height 13
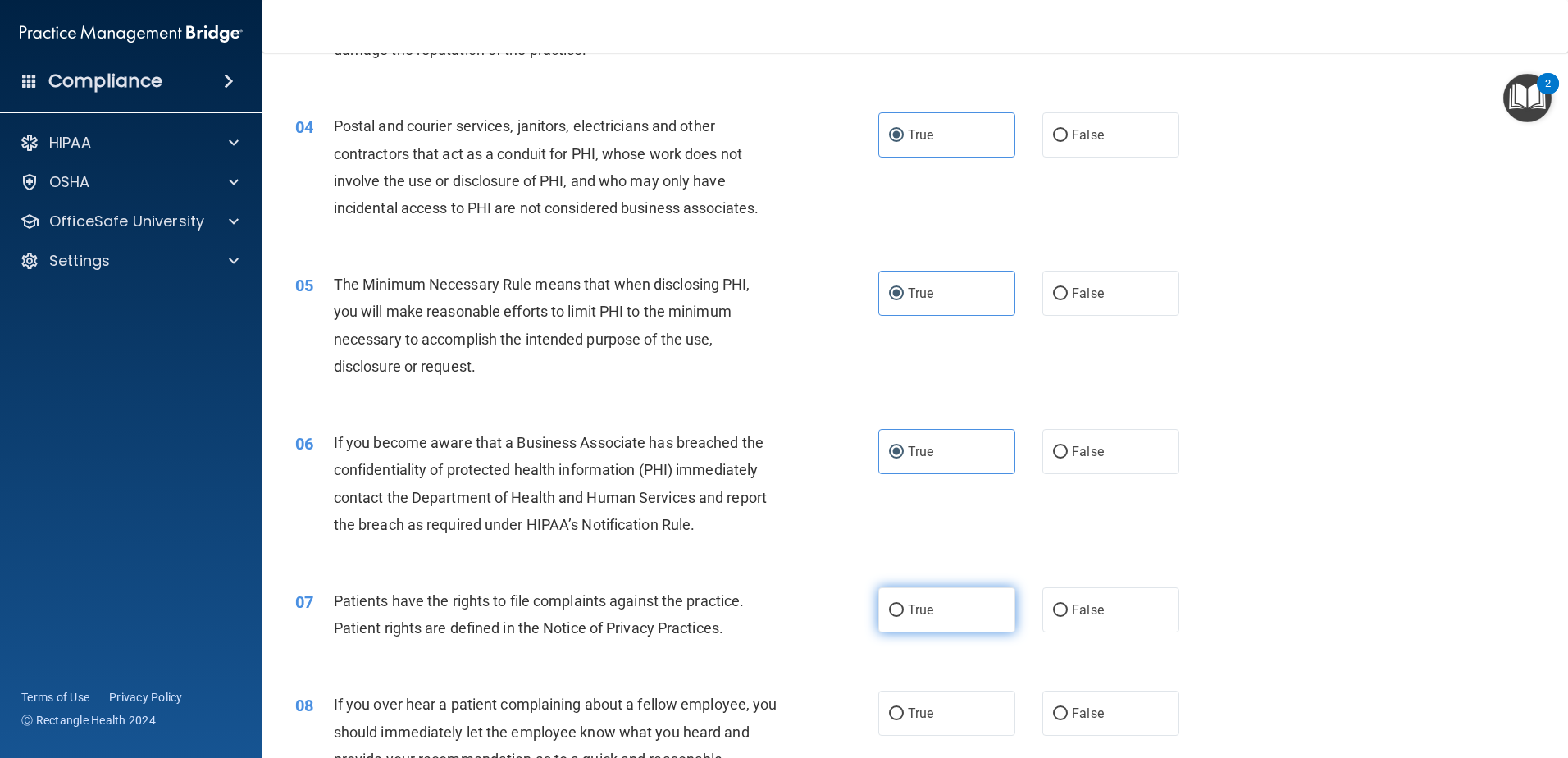
radio input "true"
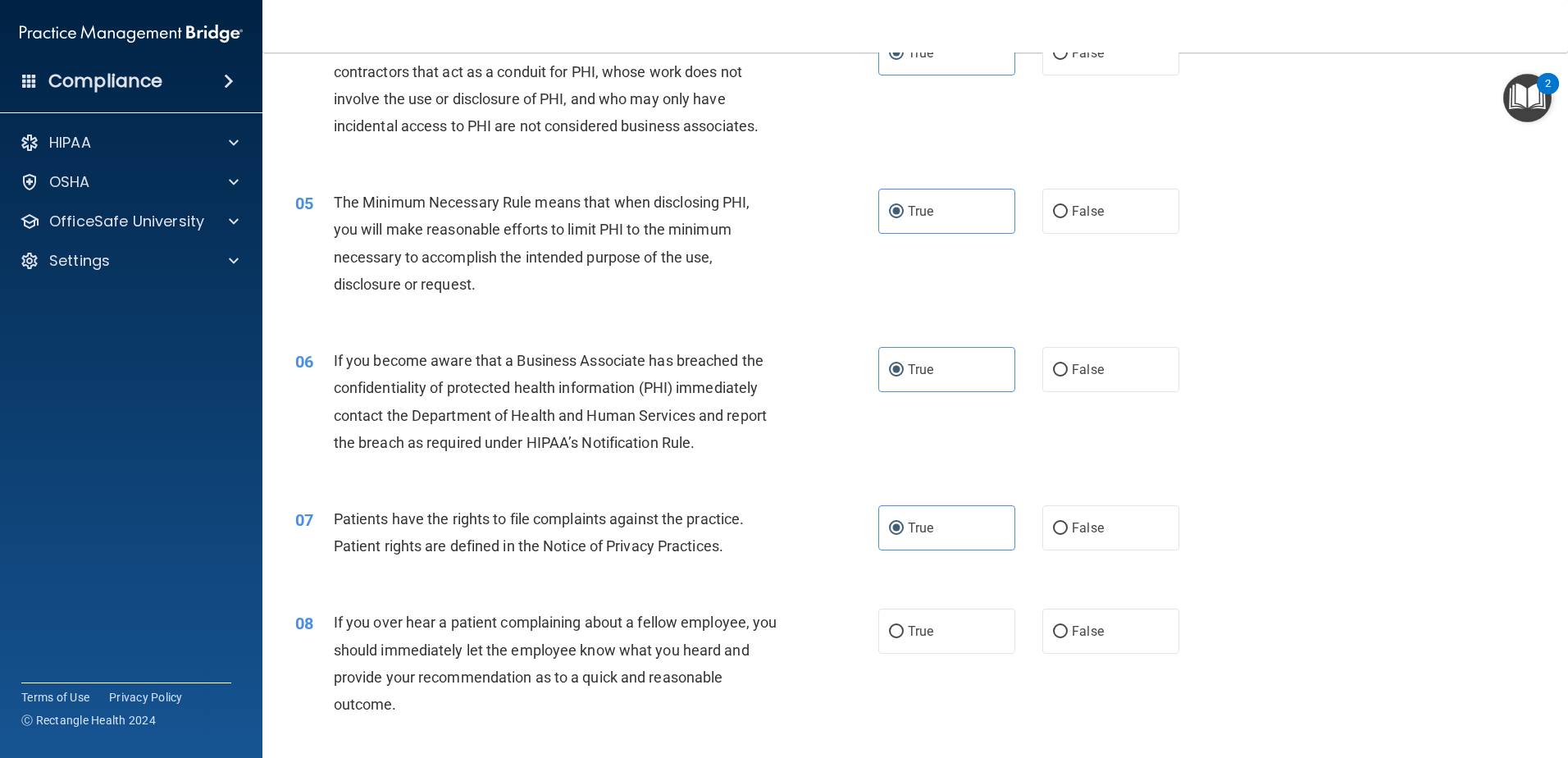
scroll to position [574, 0]
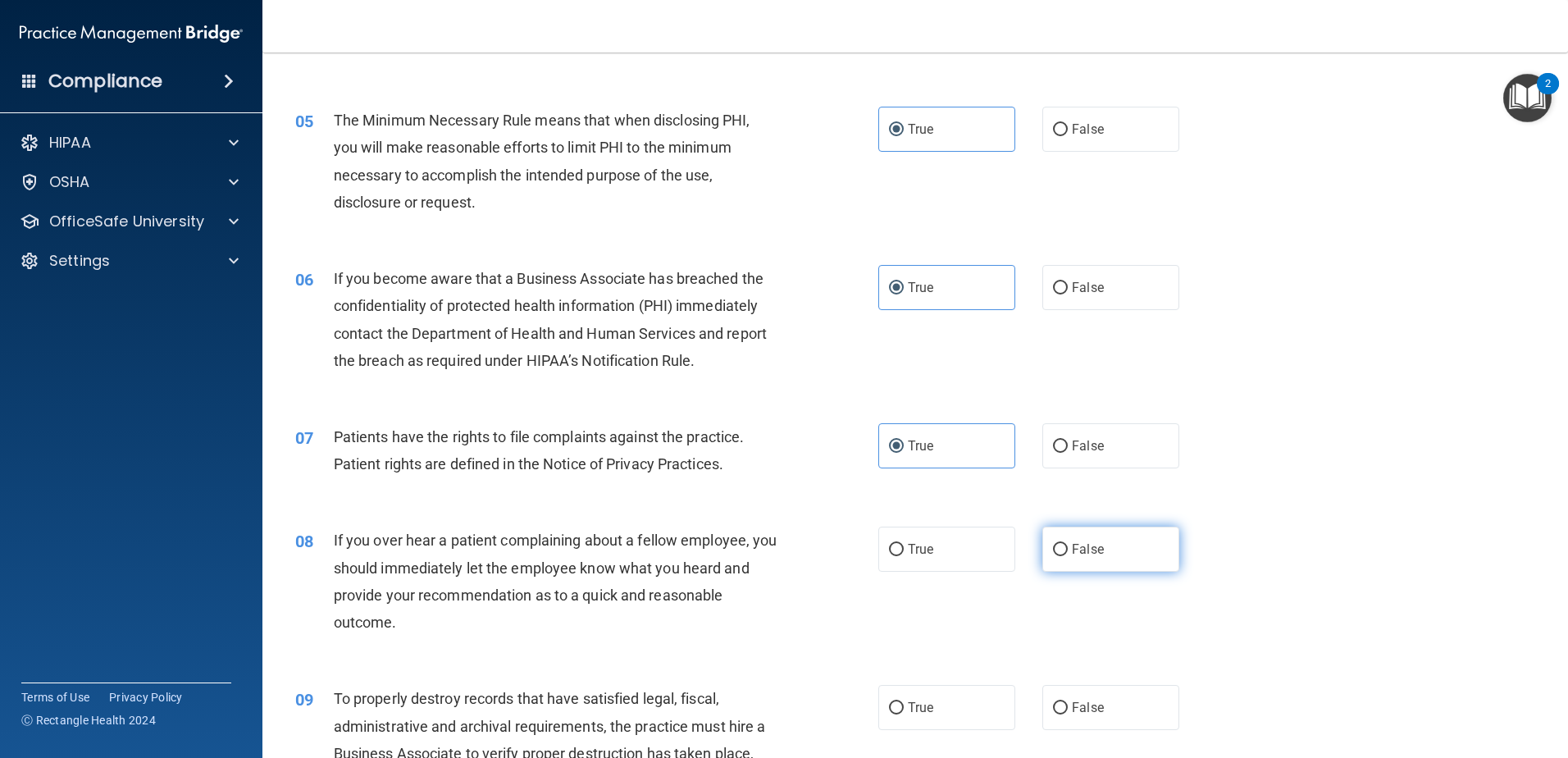
click at [1072, 544] on span "False" at bounding box center [1088, 549] width 32 height 16
click at [1068, 544] on input "False" at bounding box center [1060, 550] width 15 height 13
radio input "true"
click at [940, 540] on label "True" at bounding box center [946, 549] width 137 height 46
click at [904, 544] on input "True" at bounding box center [896, 550] width 15 height 13
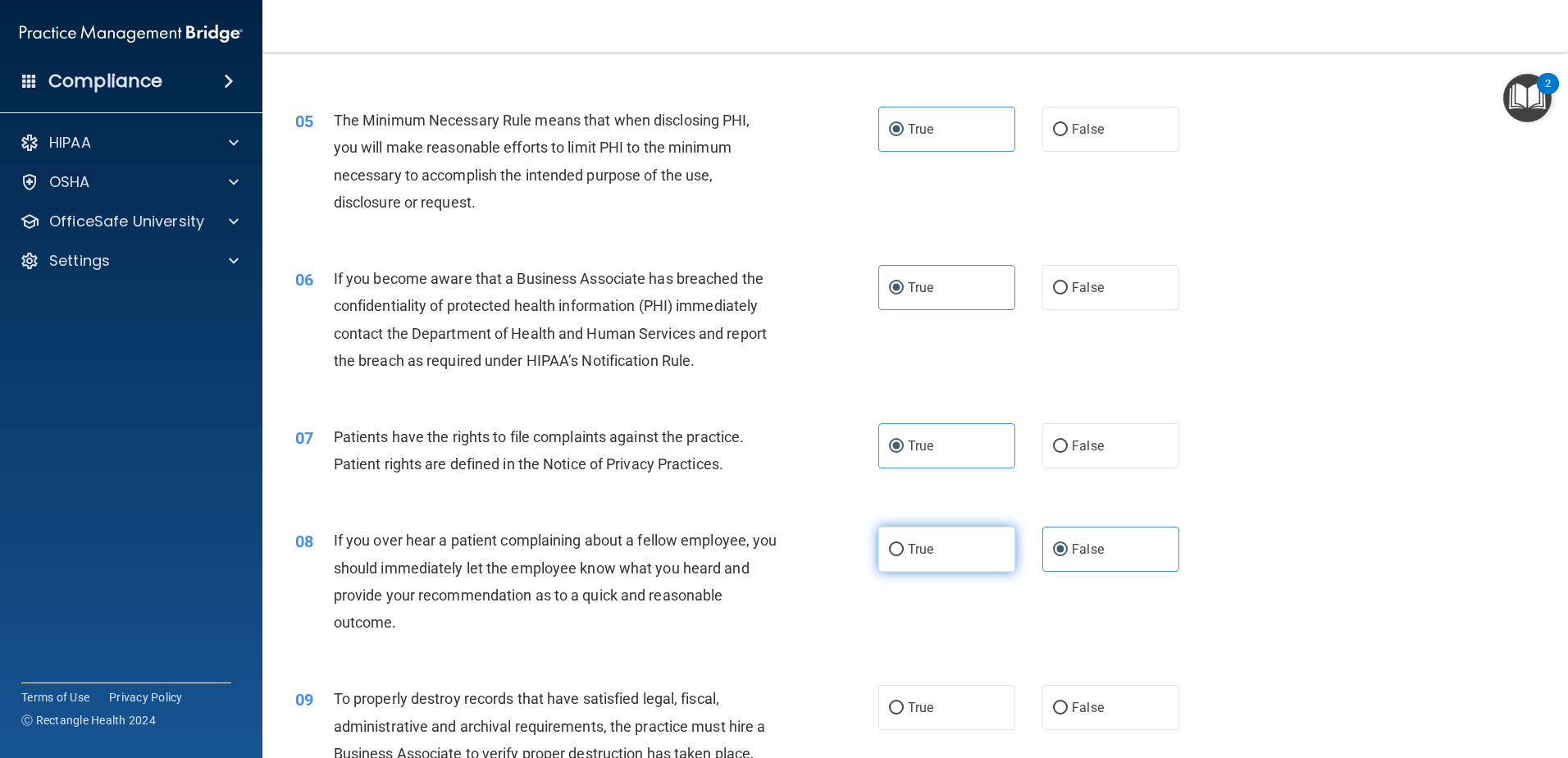
radio input "true"
click at [1072, 555] on span "False" at bounding box center [1088, 549] width 32 height 16
click at [1068, 555] on input "False" at bounding box center [1060, 550] width 15 height 13
radio input "true"
radio input "false"
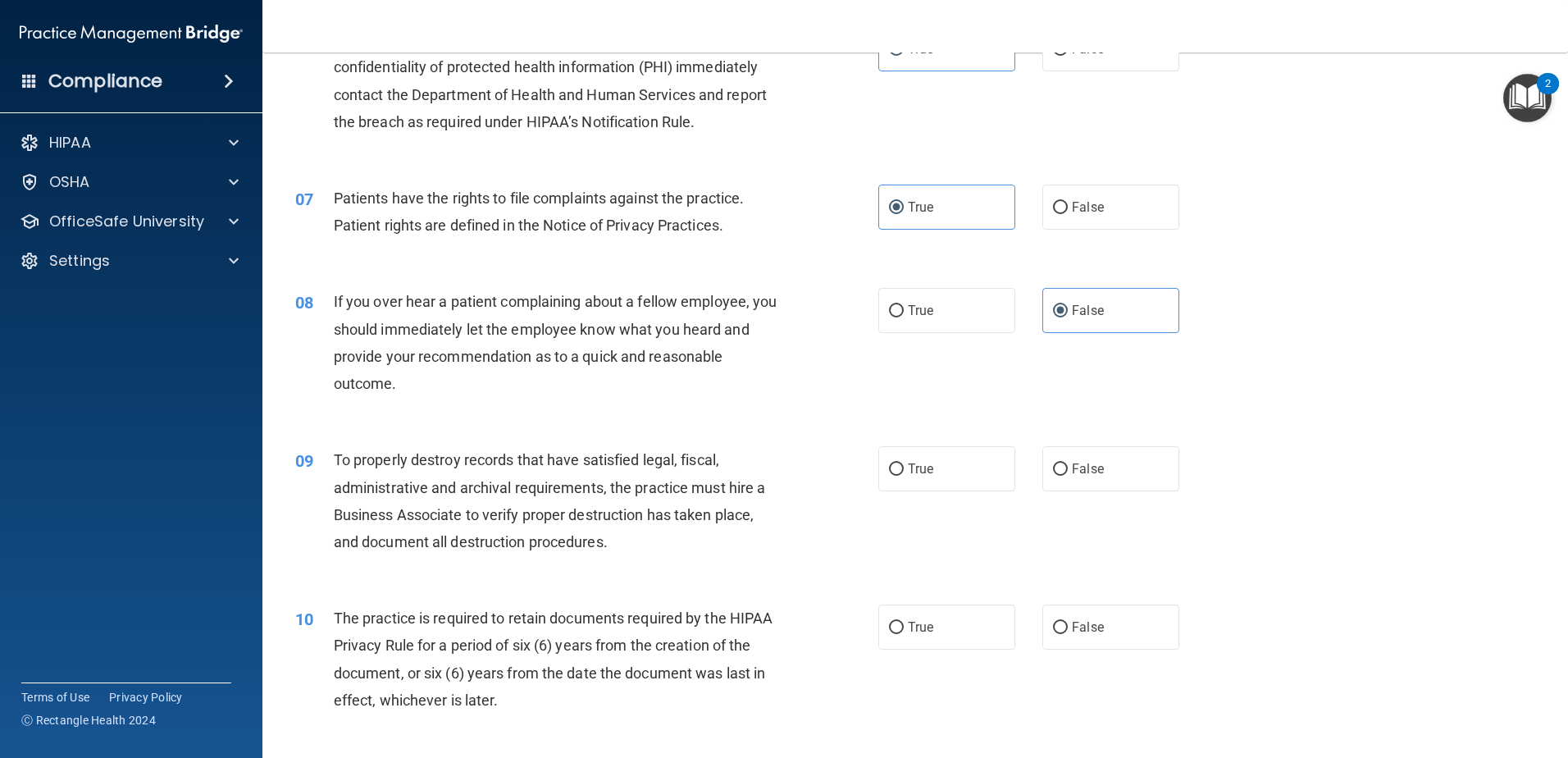
scroll to position [820, 0]
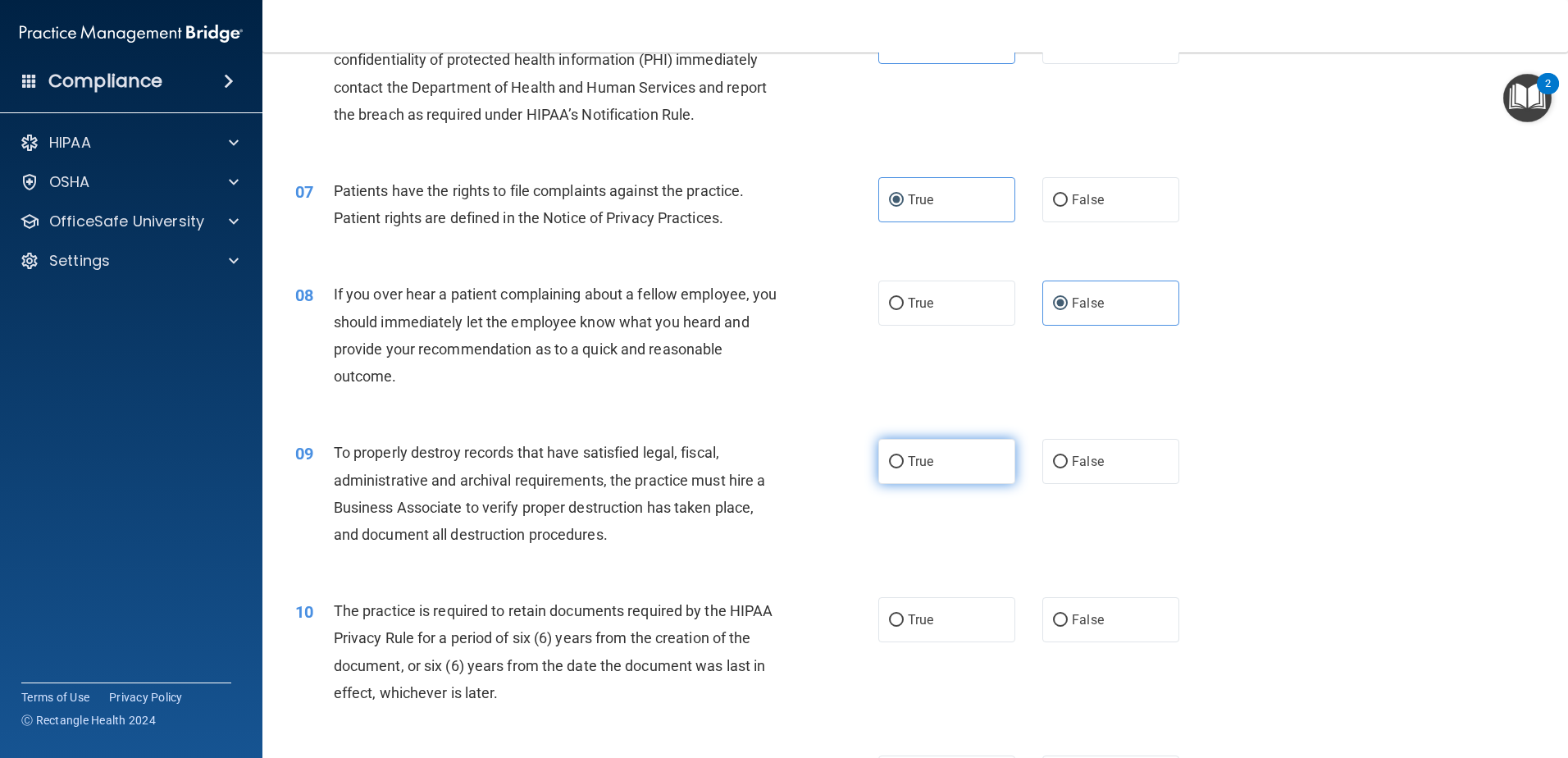
click at [912, 473] on label "True" at bounding box center [946, 461] width 137 height 46
click at [904, 468] on input "True" at bounding box center [896, 461] width 15 height 13
radio input "true"
click at [890, 621] on input "True" at bounding box center [896, 620] width 15 height 13
radio input "true"
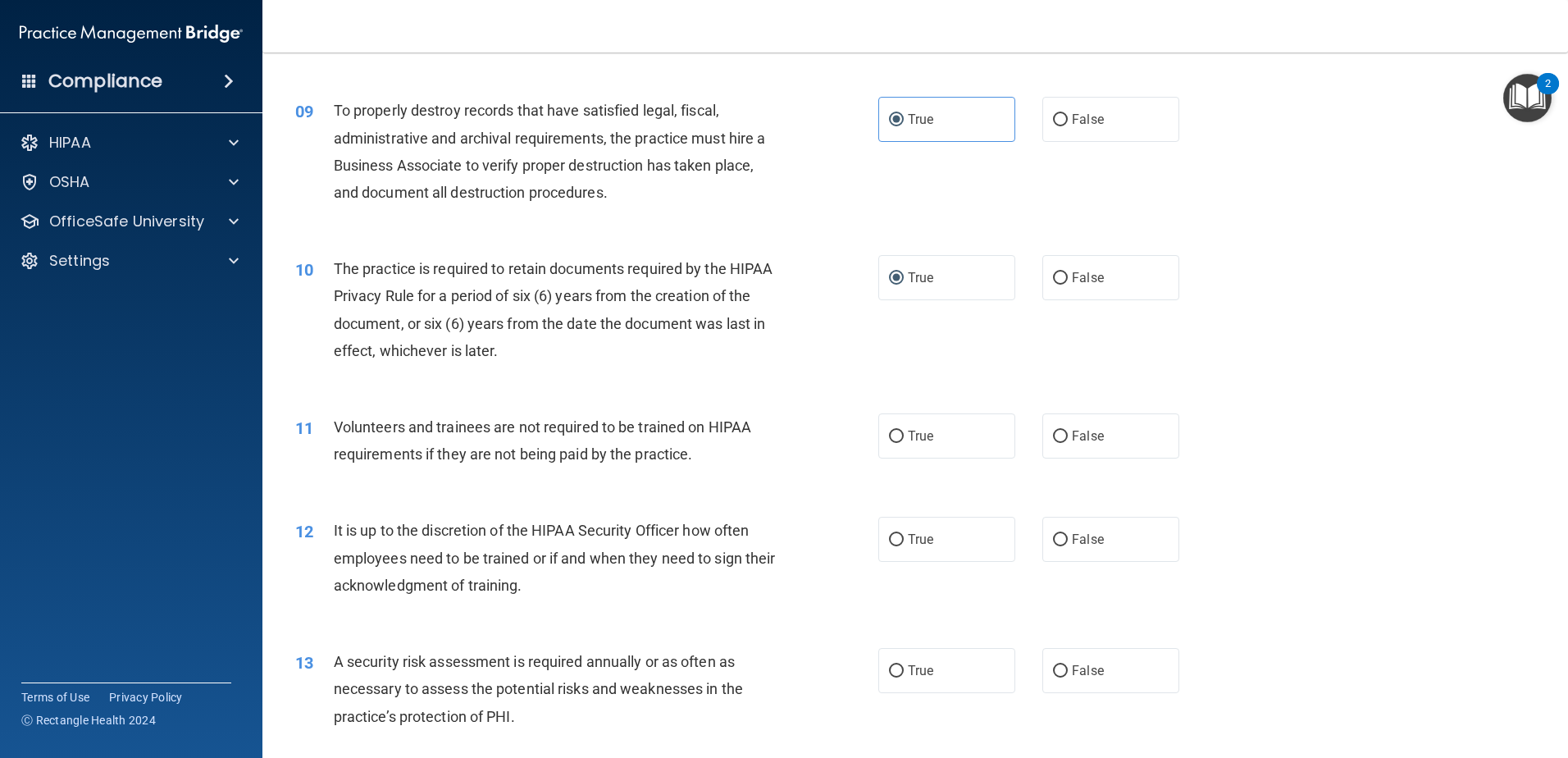
scroll to position [1230, 0]
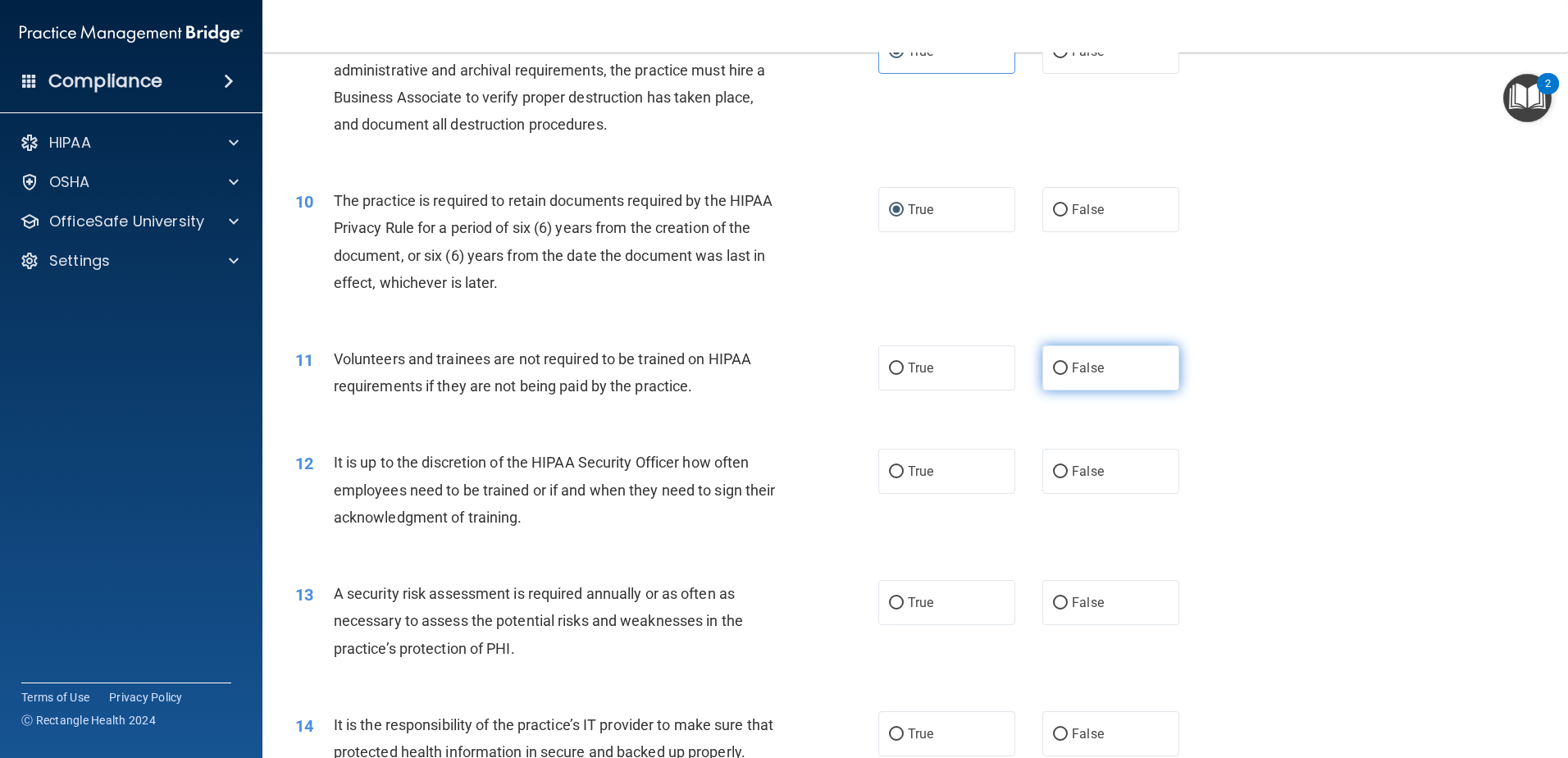
click at [1072, 377] on label "False" at bounding box center [1110, 367] width 137 height 46
click at [1068, 375] on input "False" at bounding box center [1060, 368] width 15 height 13
radio input "true"
click at [1079, 466] on span "False" at bounding box center [1088, 471] width 32 height 16
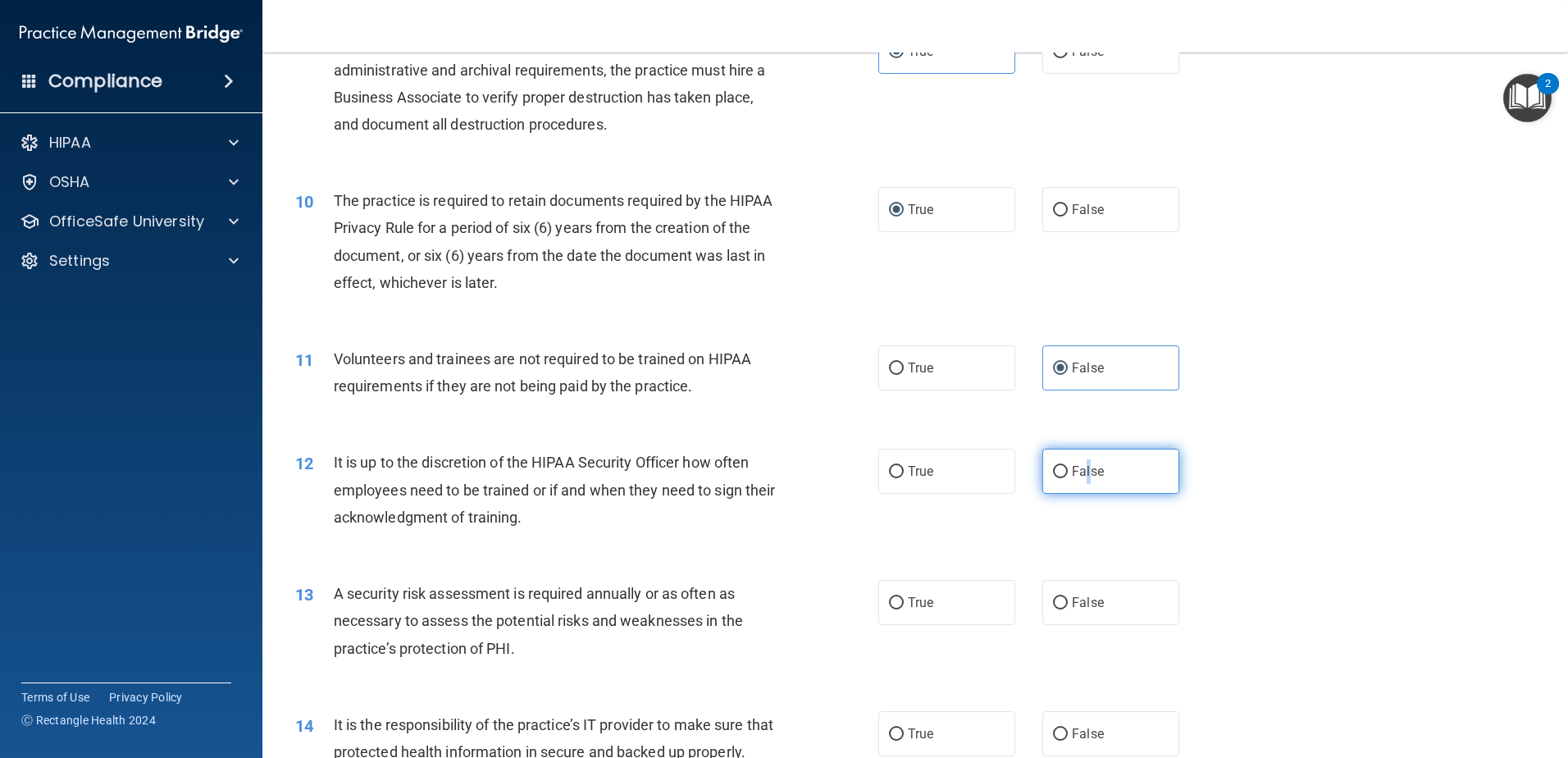
click at [1083, 473] on span "False" at bounding box center [1088, 471] width 32 height 16
click at [1068, 473] on input "False" at bounding box center [1060, 471] width 15 height 13
radio input "true"
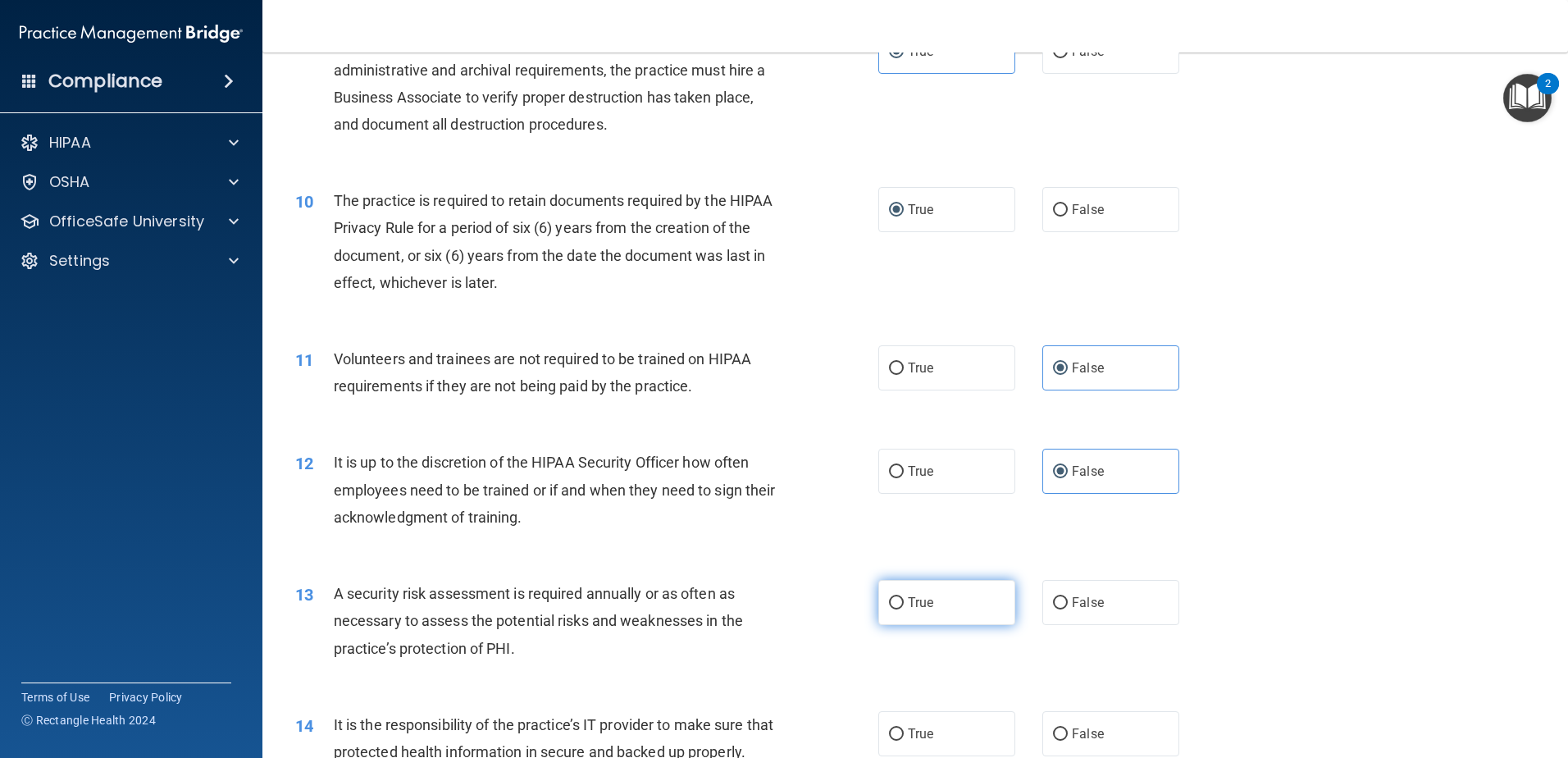
click at [923, 609] on span "True" at bounding box center [920, 602] width 25 height 16
click at [904, 609] on input "True" at bounding box center [896, 603] width 15 height 13
radio input "true"
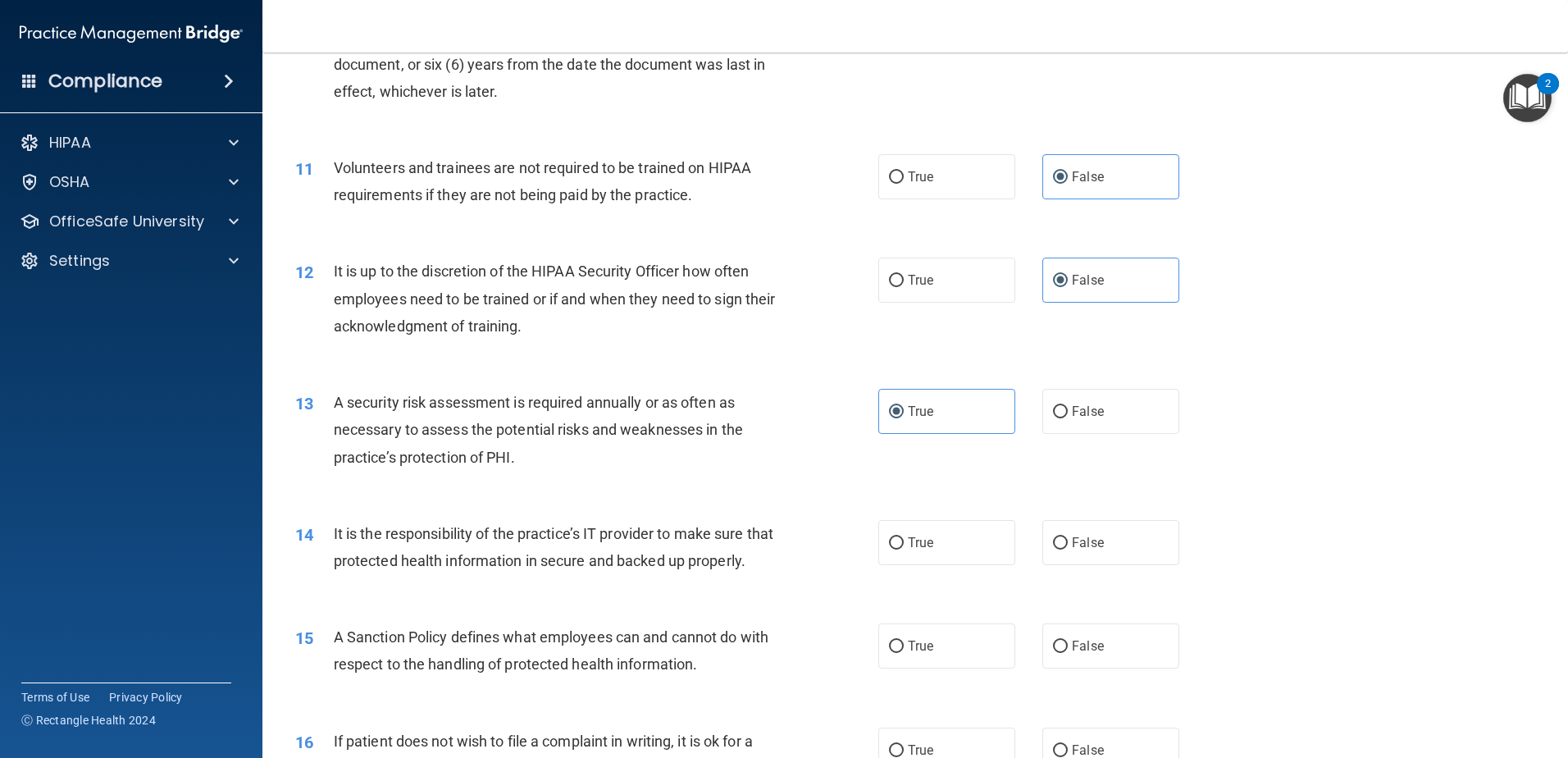
scroll to position [1476, 0]
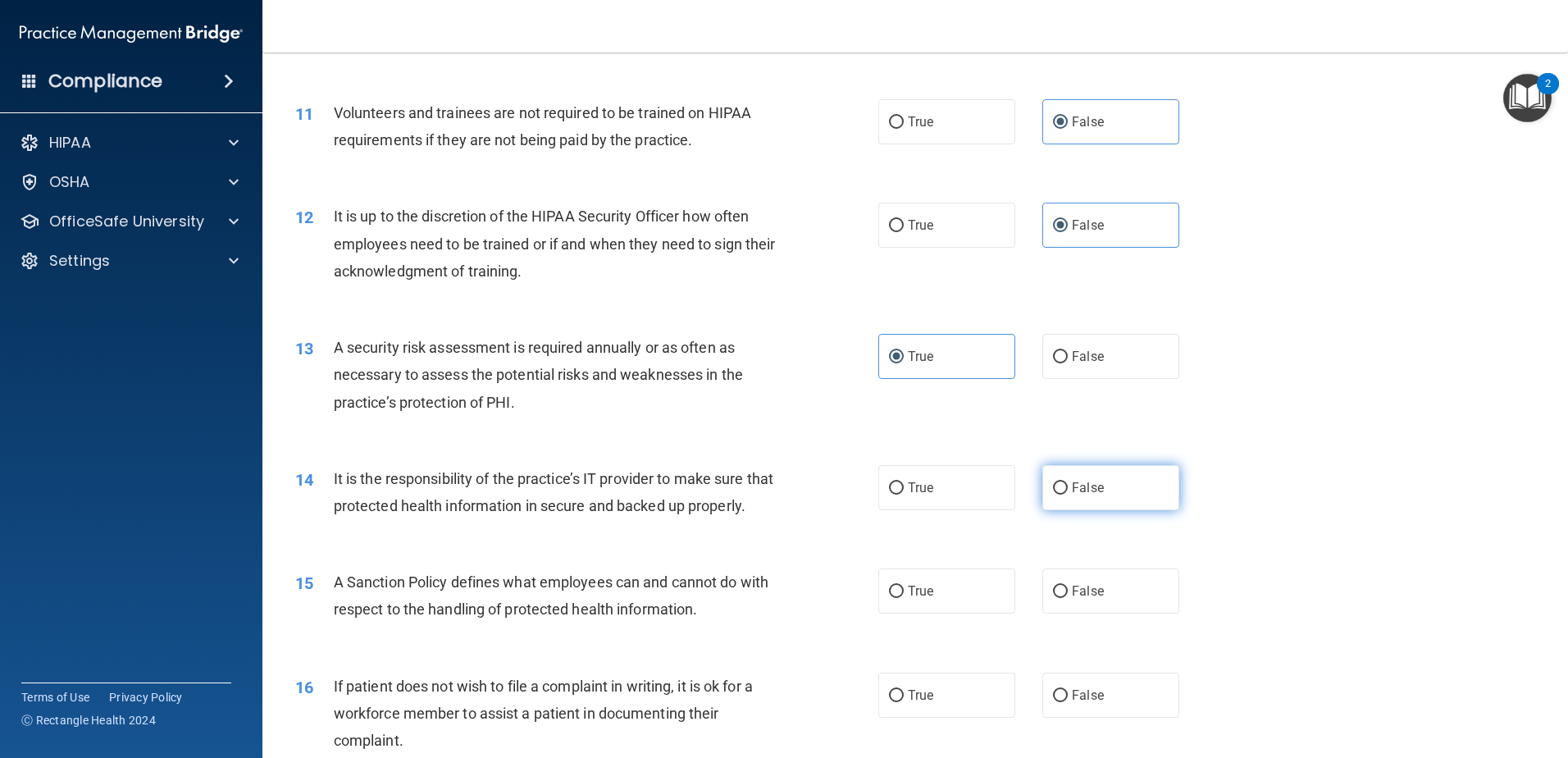
click at [1072, 480] on span "False" at bounding box center [1088, 488] width 32 height 16
click at [1066, 482] on input "False" at bounding box center [1060, 488] width 15 height 13
radio input "true"
click at [963, 614] on label "True" at bounding box center [946, 590] width 137 height 46
click at [904, 598] on input "True" at bounding box center [896, 591] width 15 height 13
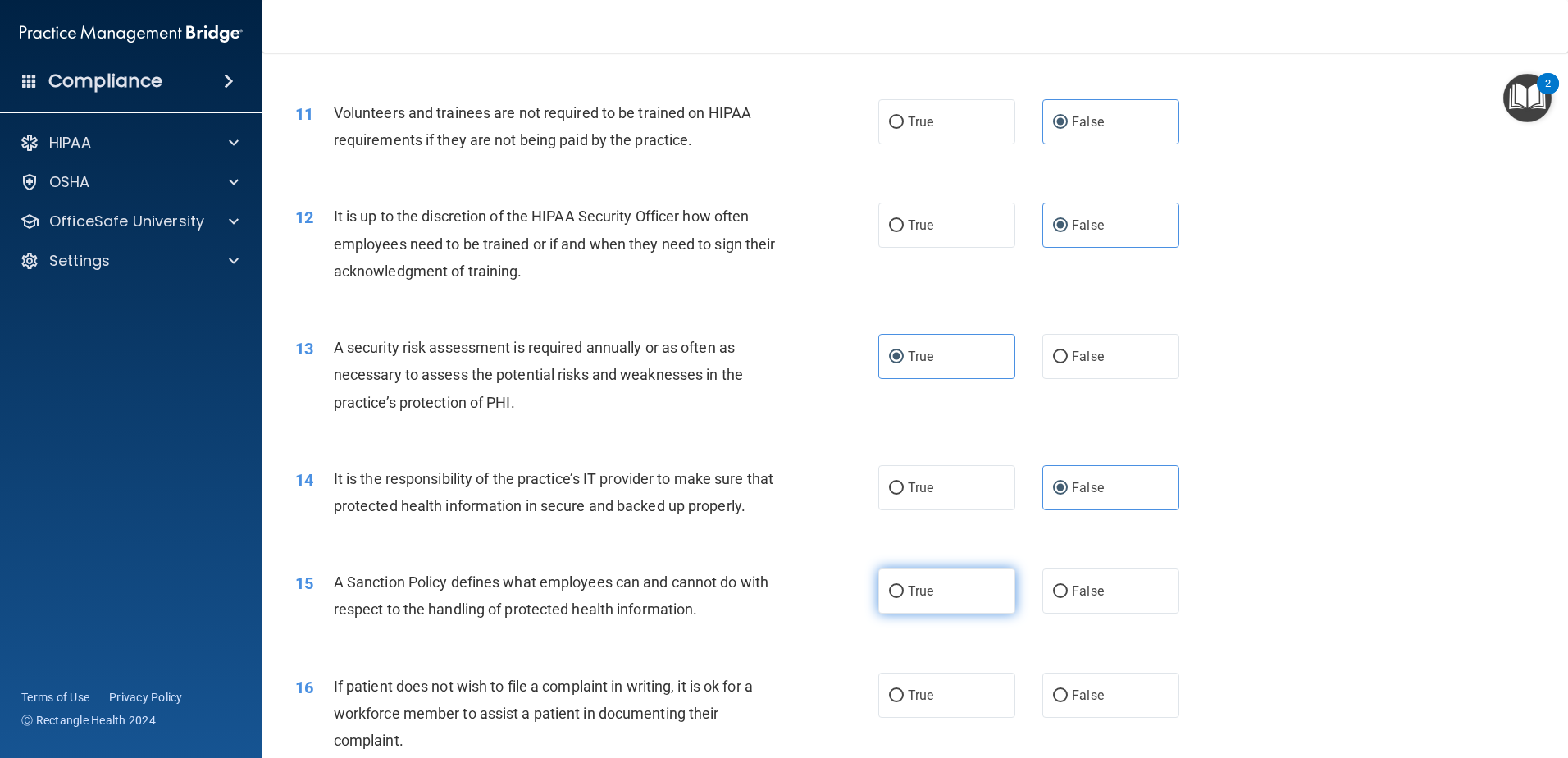
radio input "true"
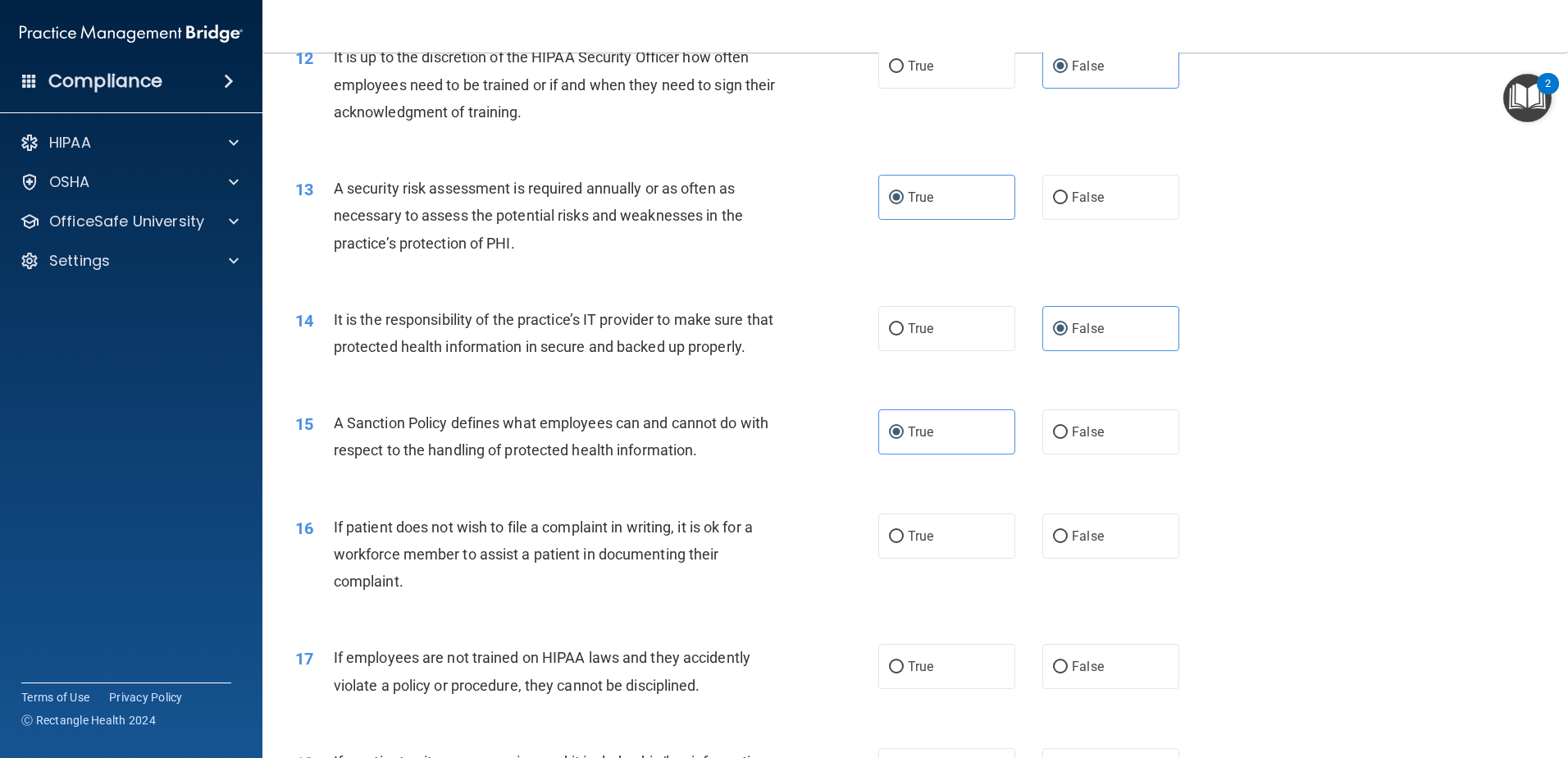
scroll to position [1721, 0]
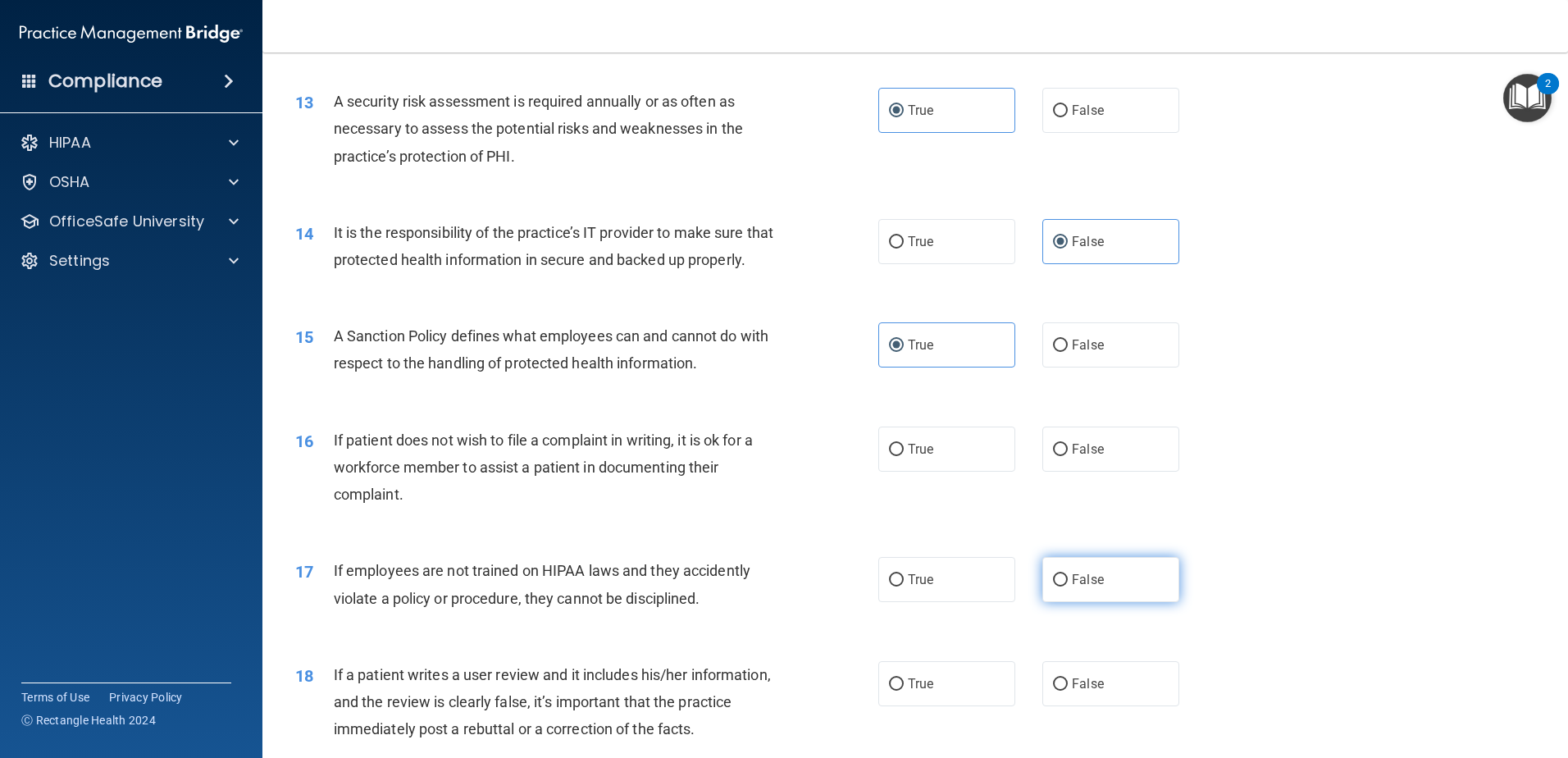
drag, startPoint x: 1063, startPoint y: 605, endPoint x: 1069, endPoint y: 587, distance: 19.0
click at [1061, 602] on label "False" at bounding box center [1110, 579] width 137 height 46
click at [1061, 586] on input "False" at bounding box center [1060, 580] width 15 height 13
radio input "true"
click at [1053, 456] on input "False" at bounding box center [1060, 450] width 15 height 13
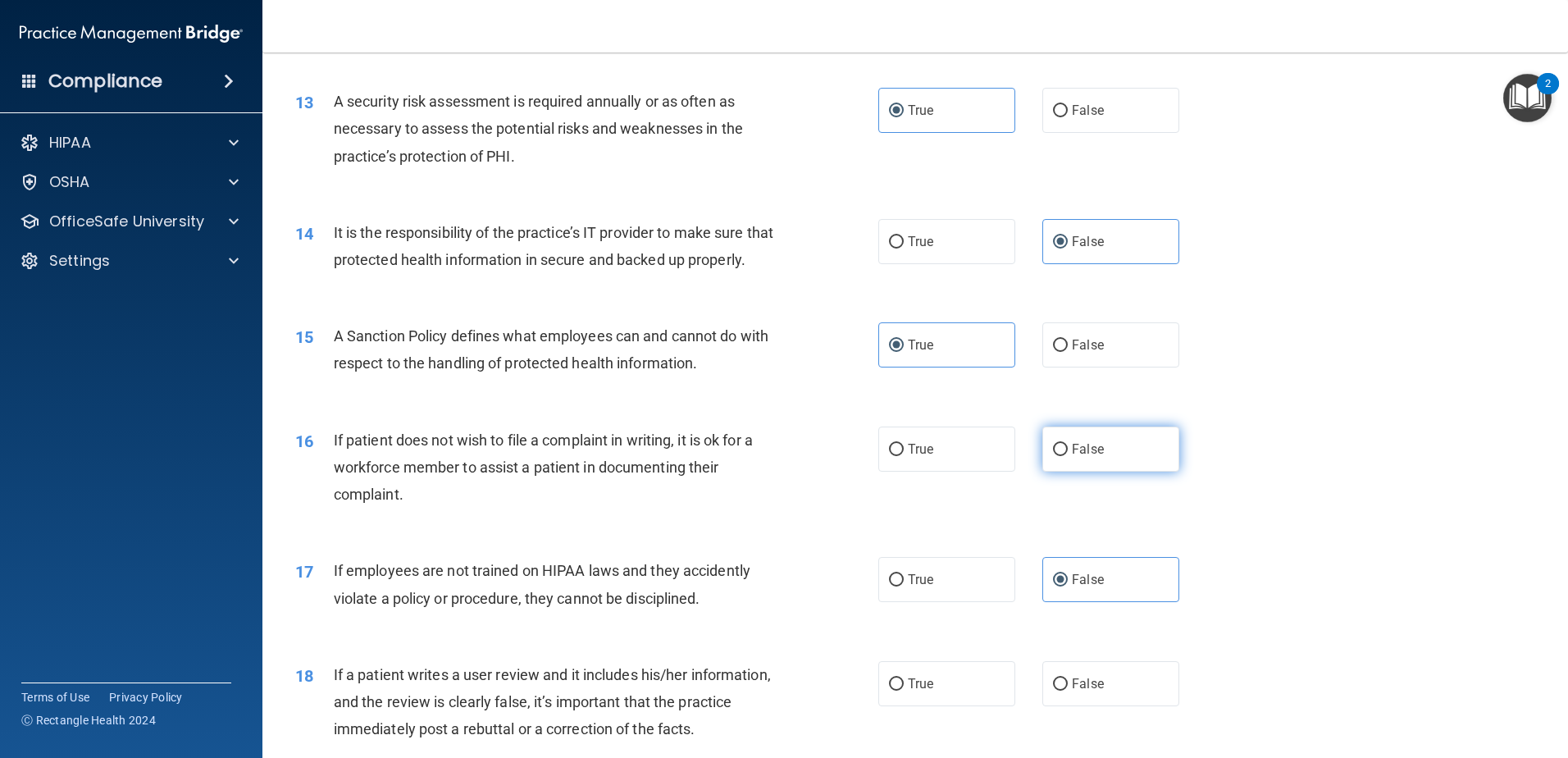
radio input "true"
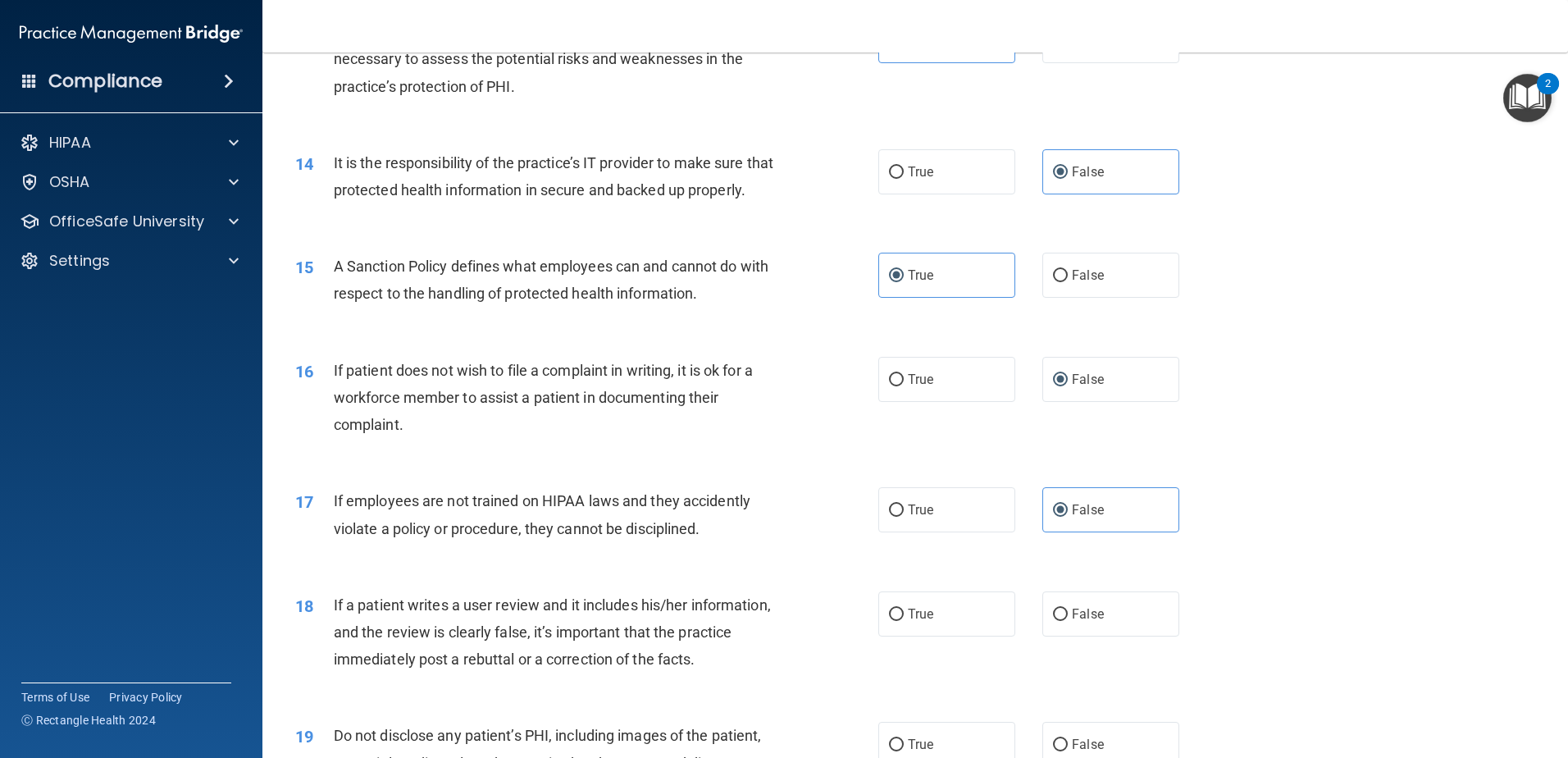
scroll to position [1885, 0]
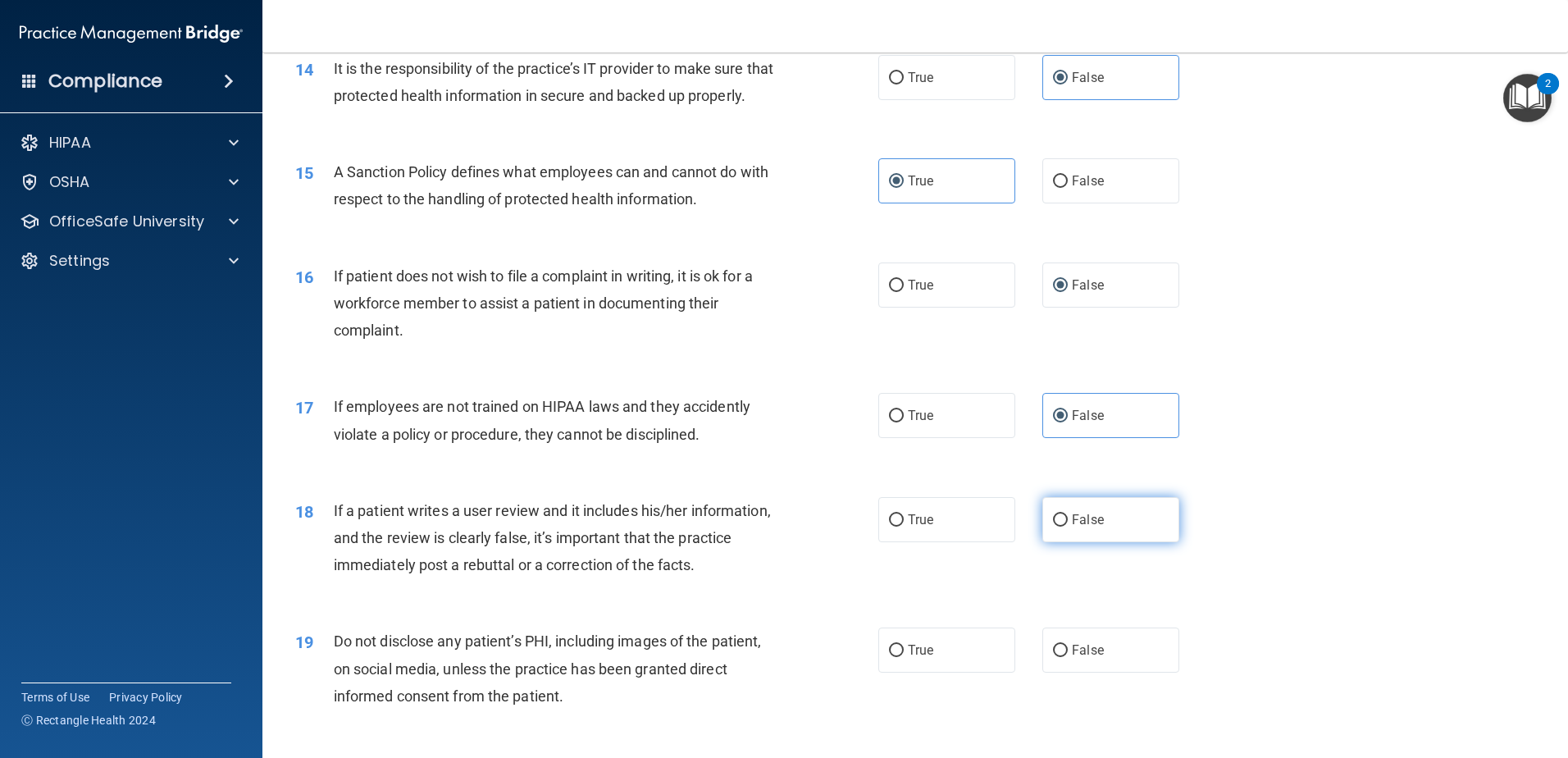
click at [1053, 526] on input "False" at bounding box center [1060, 520] width 15 height 13
radio input "true"
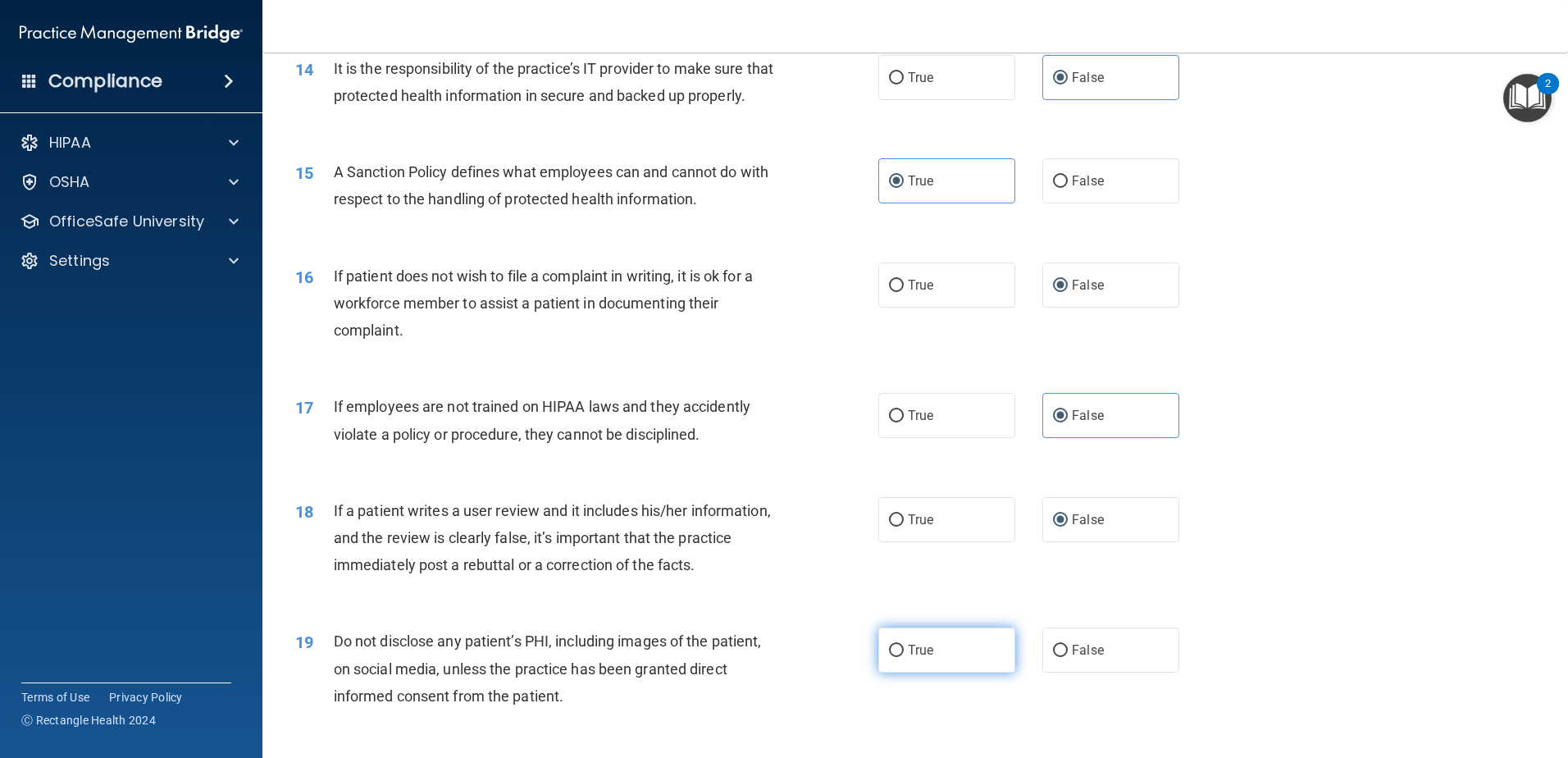
click at [986, 661] on label "True" at bounding box center [946, 649] width 137 height 46
click at [904, 657] on input "True" at bounding box center [896, 650] width 15 height 13
radio input "true"
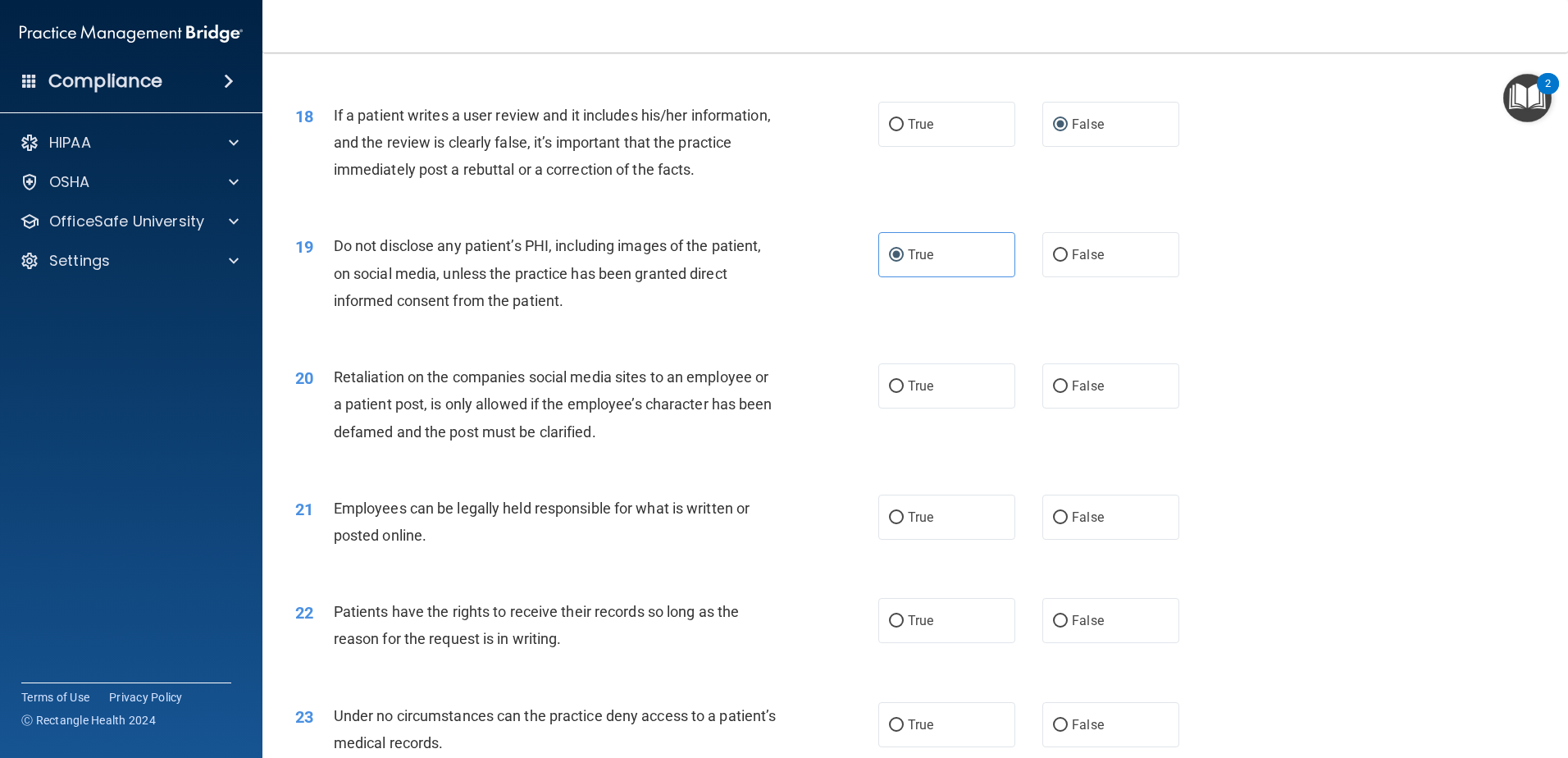
scroll to position [2295, 0]
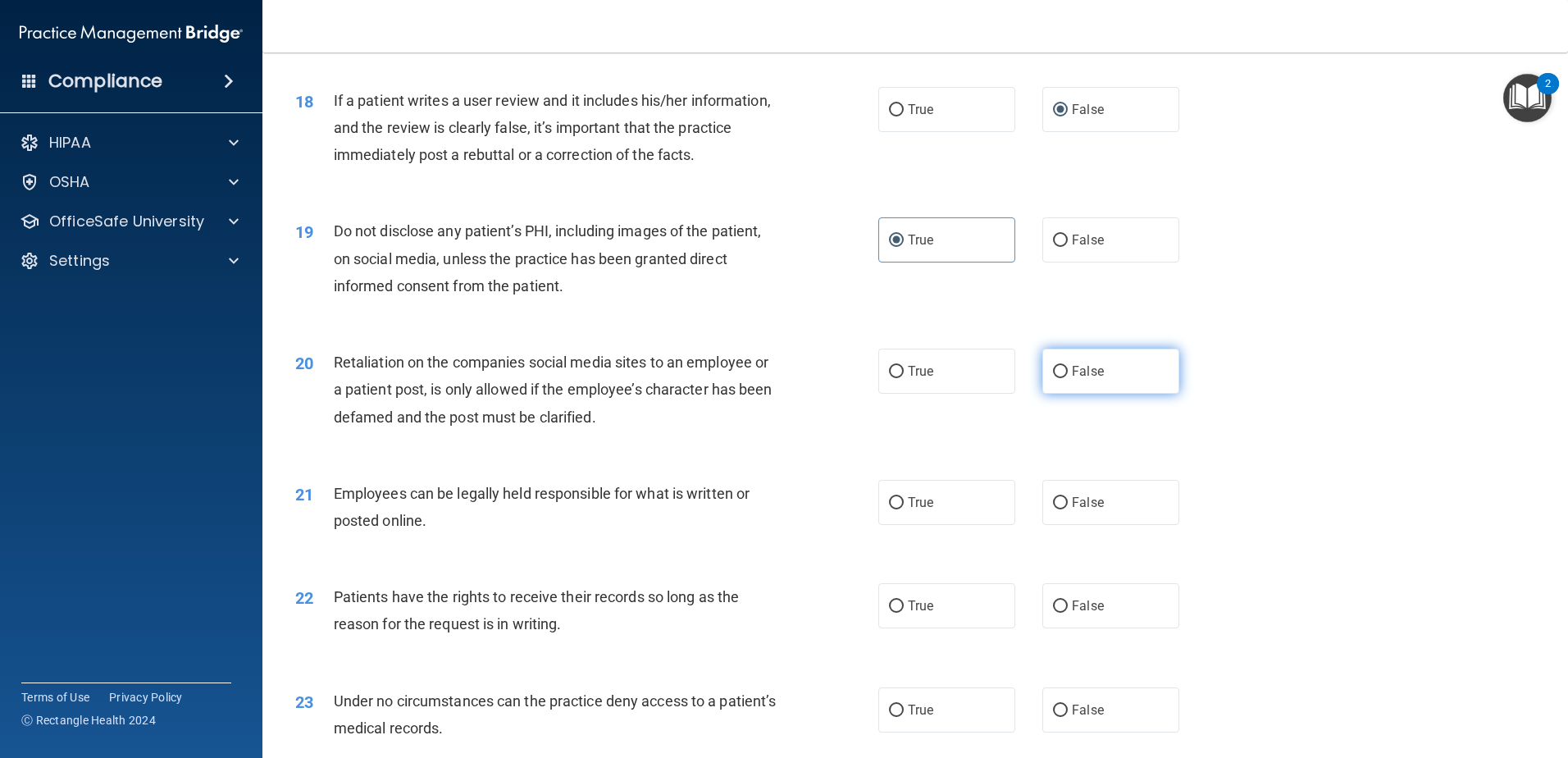
click at [1076, 379] on span "False" at bounding box center [1088, 371] width 32 height 16
click at [1068, 378] on input "False" at bounding box center [1060, 371] width 15 height 13
radio input "true"
click at [910, 510] on span "True" at bounding box center [920, 502] width 25 height 16
click at [904, 509] on input "True" at bounding box center [896, 503] width 15 height 13
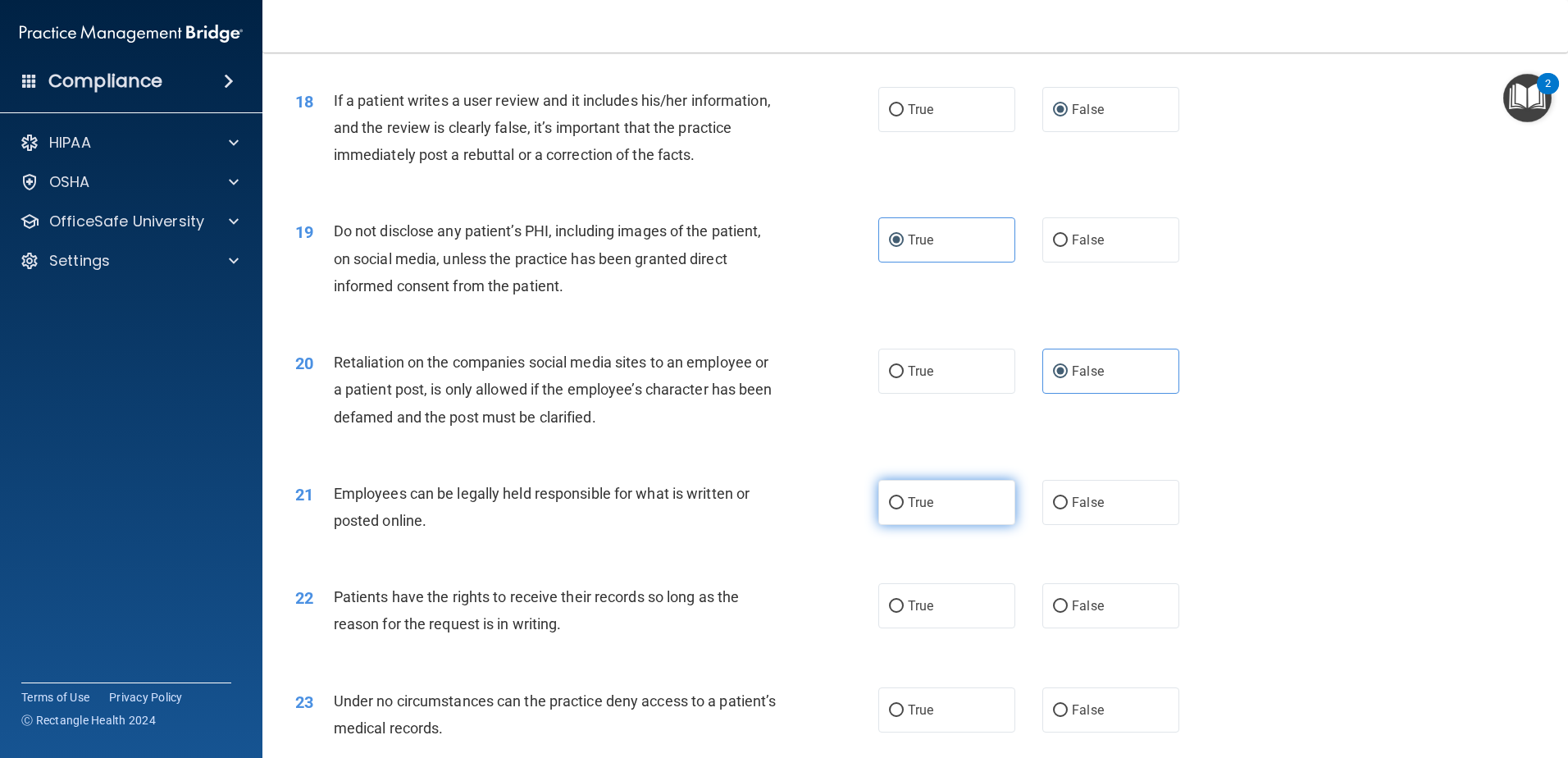
radio input "true"
click at [1054, 613] on input "False" at bounding box center [1060, 606] width 15 height 13
radio input "true"
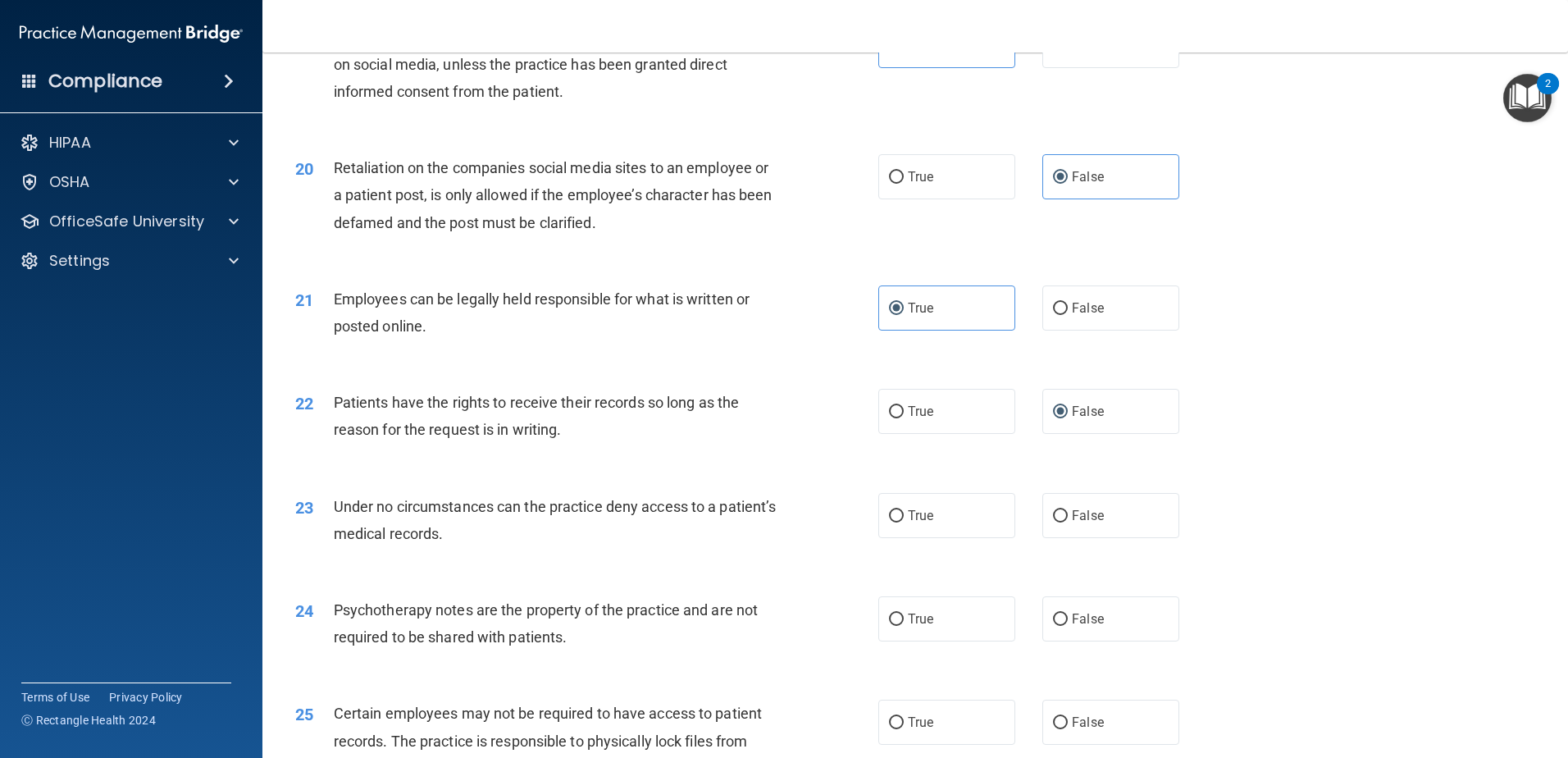
scroll to position [2624, 0]
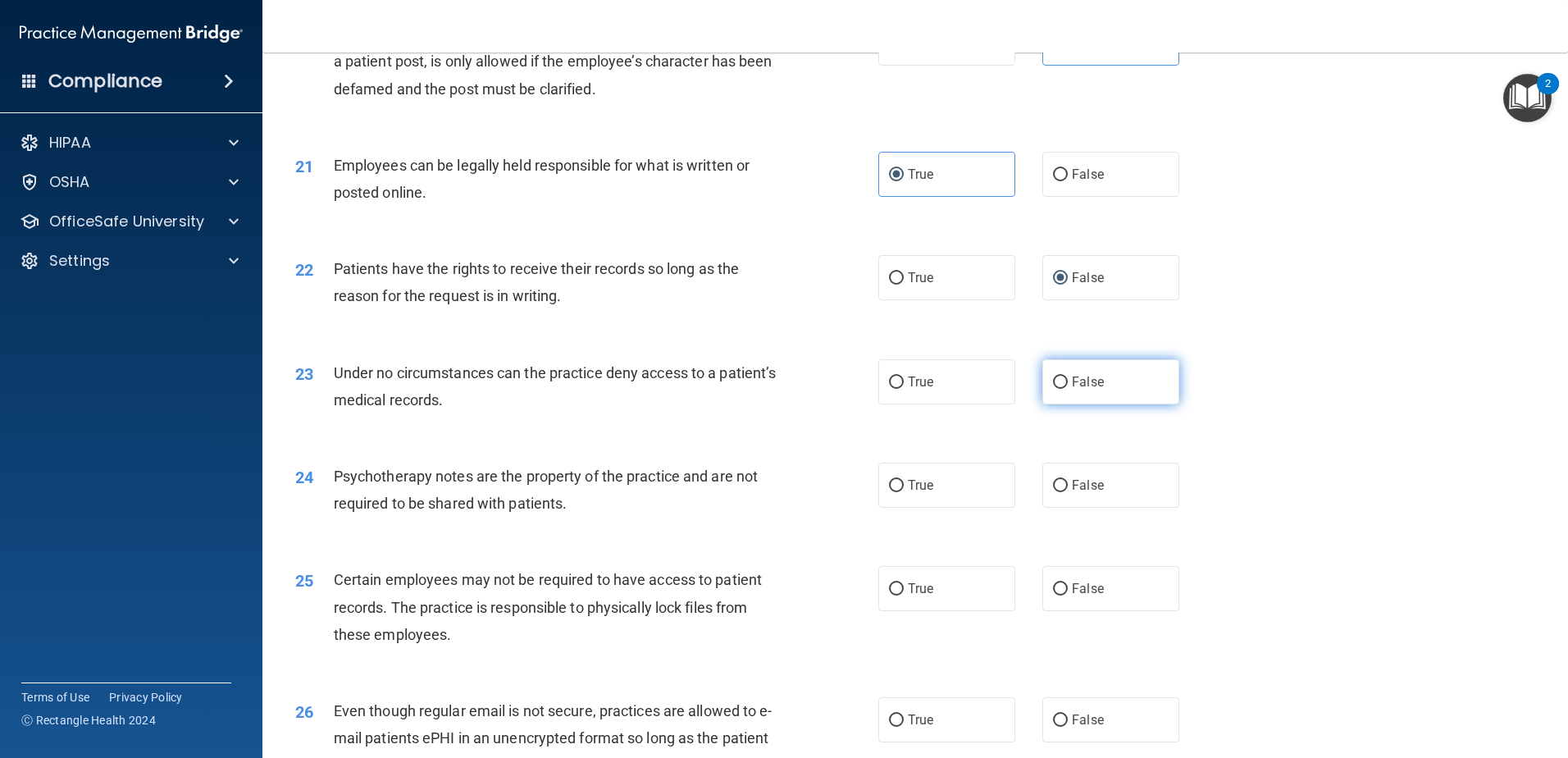
click at [1072, 390] on span "False" at bounding box center [1088, 382] width 32 height 16
click at [1068, 389] on input "False" at bounding box center [1060, 382] width 15 height 13
radio input "true"
click at [919, 492] on span "True" at bounding box center [920, 485] width 25 height 16
click at [904, 492] on input "True" at bounding box center [896, 486] width 15 height 13
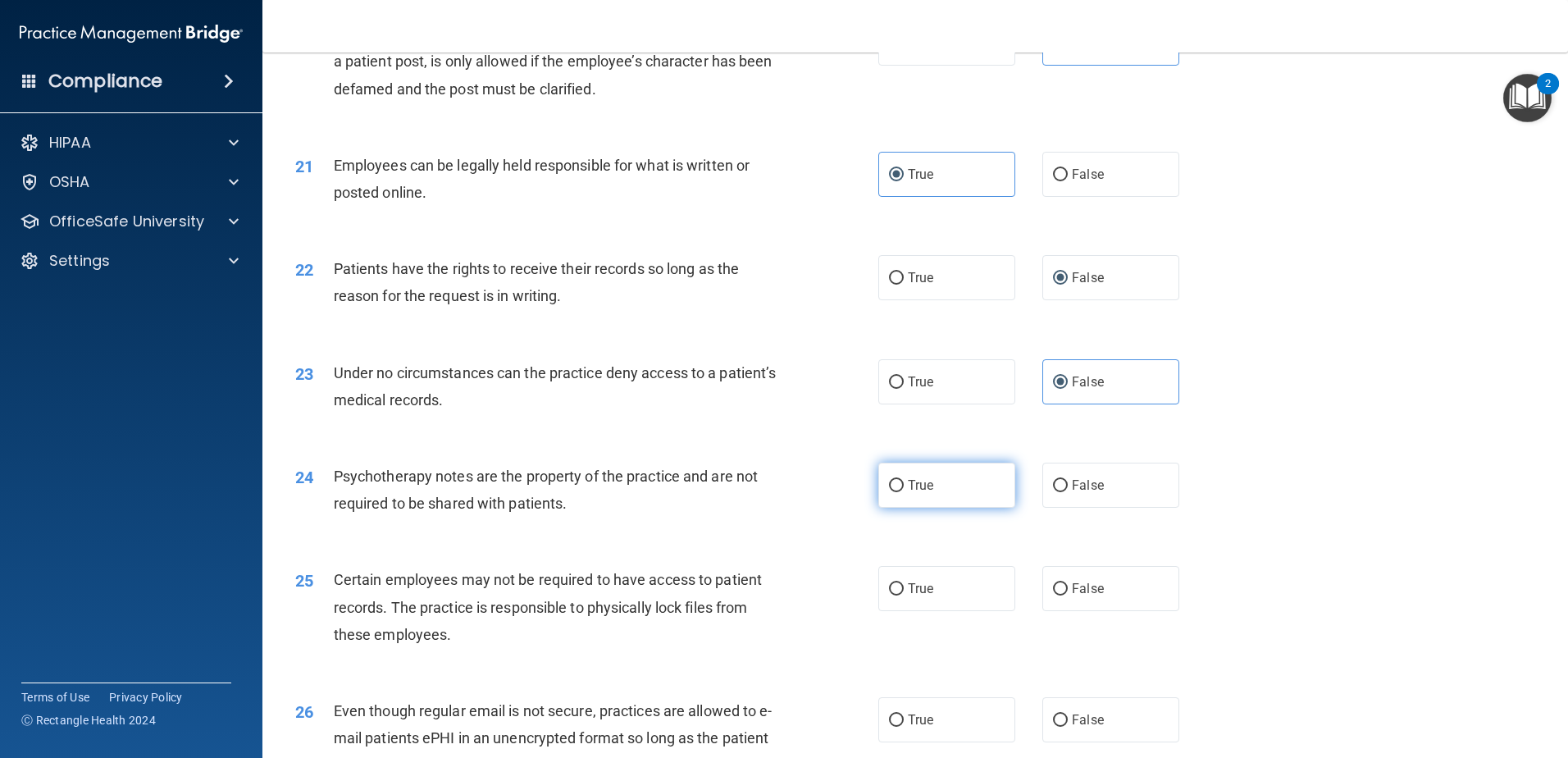
radio input "true"
click at [1109, 611] on label "False" at bounding box center [1110, 588] width 137 height 46
click at [1068, 595] on input "False" at bounding box center [1060, 588] width 15 height 13
radio input "true"
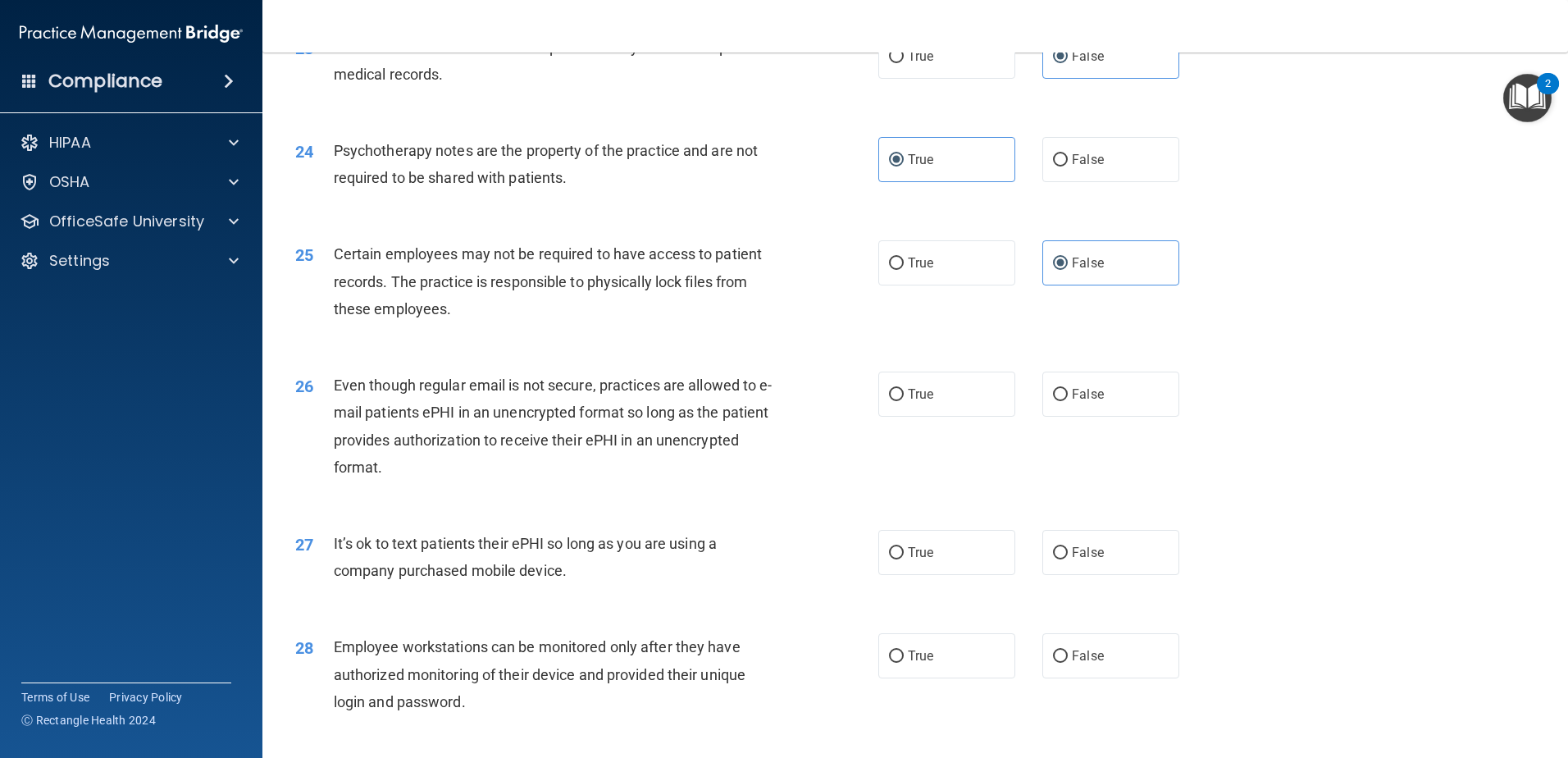
scroll to position [2952, 0]
click at [921, 399] on span "True" at bounding box center [920, 392] width 25 height 16
click at [904, 398] on input "True" at bounding box center [896, 392] width 15 height 13
radio input "true"
click at [1087, 568] on label "False" at bounding box center [1110, 550] width 137 height 46
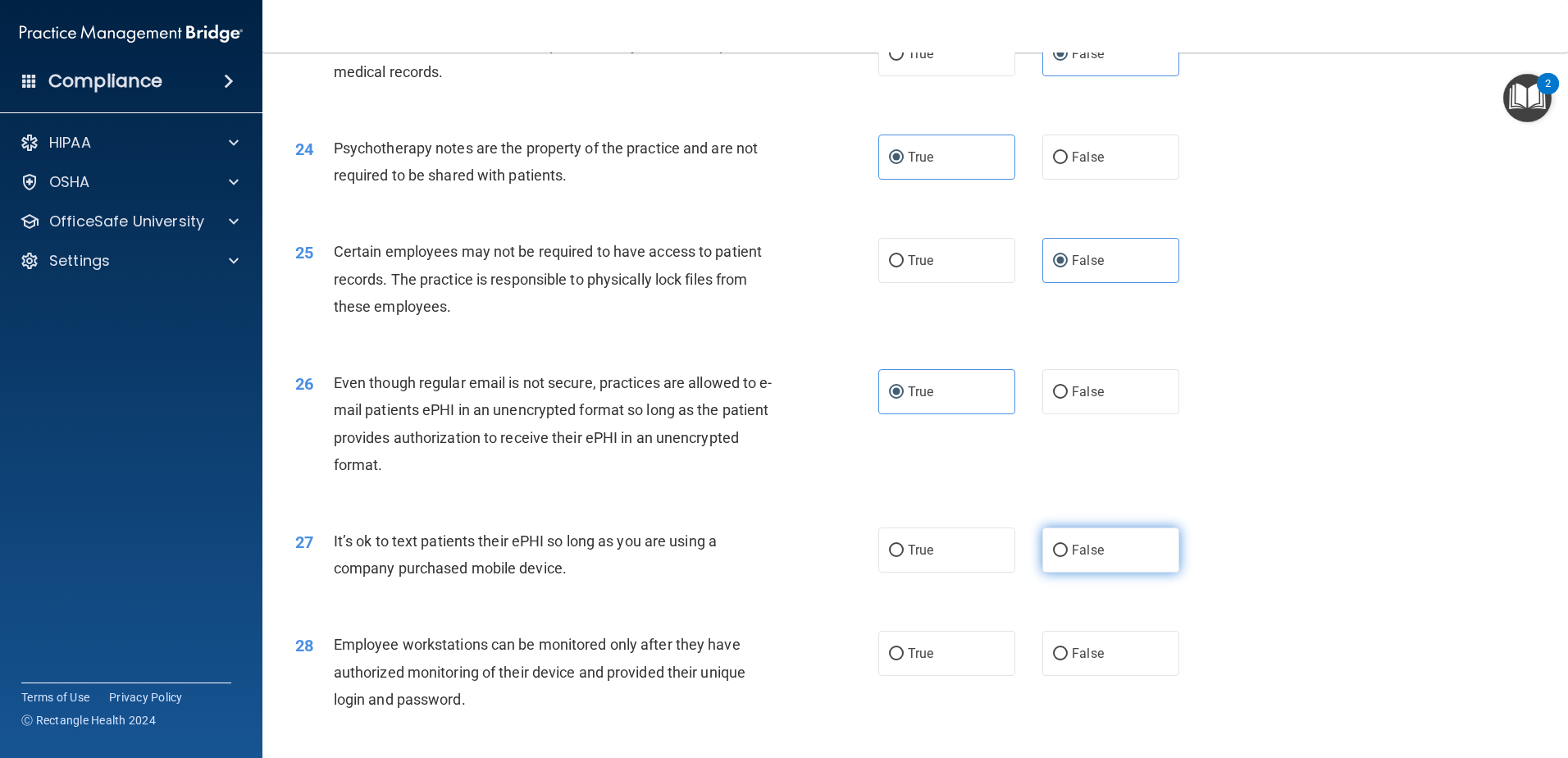
click at [1068, 556] on input "False" at bounding box center [1060, 551] width 15 height 13
radio input "true"
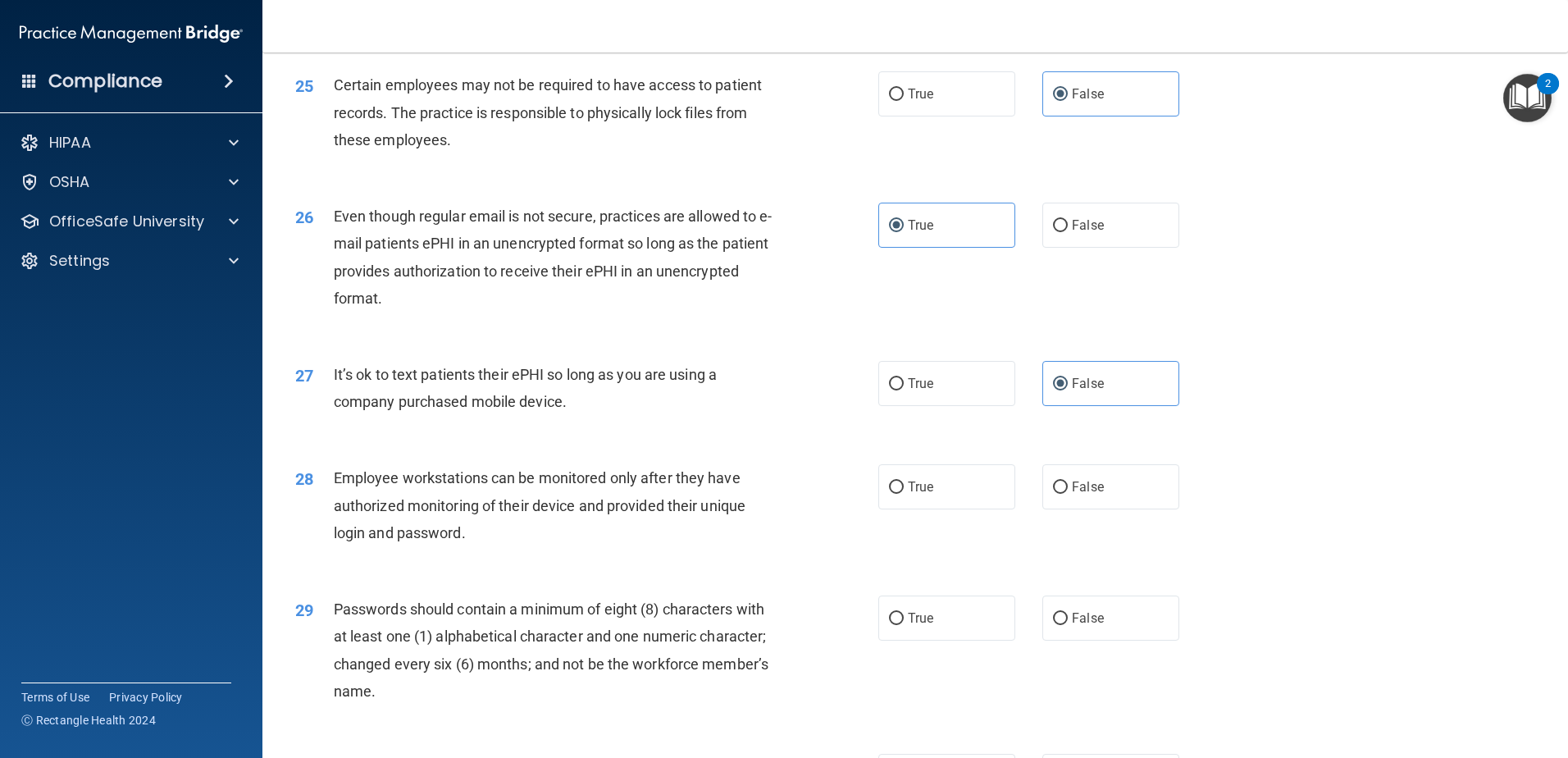
scroll to position [3198, 0]
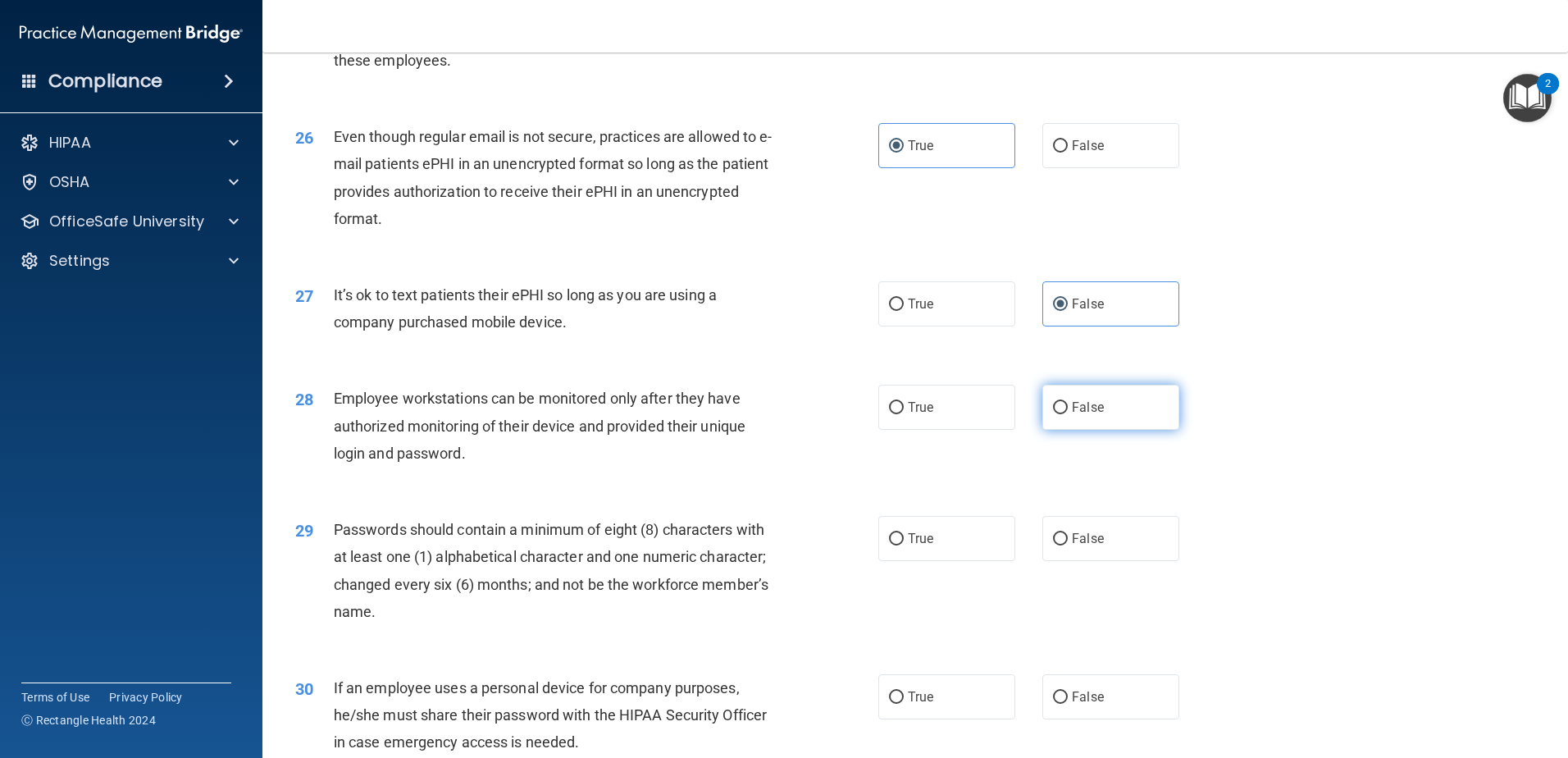
click at [1055, 414] on input "False" at bounding box center [1060, 407] width 15 height 13
radio input "true"
click at [936, 561] on label "True" at bounding box center [946, 538] width 137 height 46
click at [904, 545] on input "True" at bounding box center [896, 539] width 15 height 13
radio input "true"
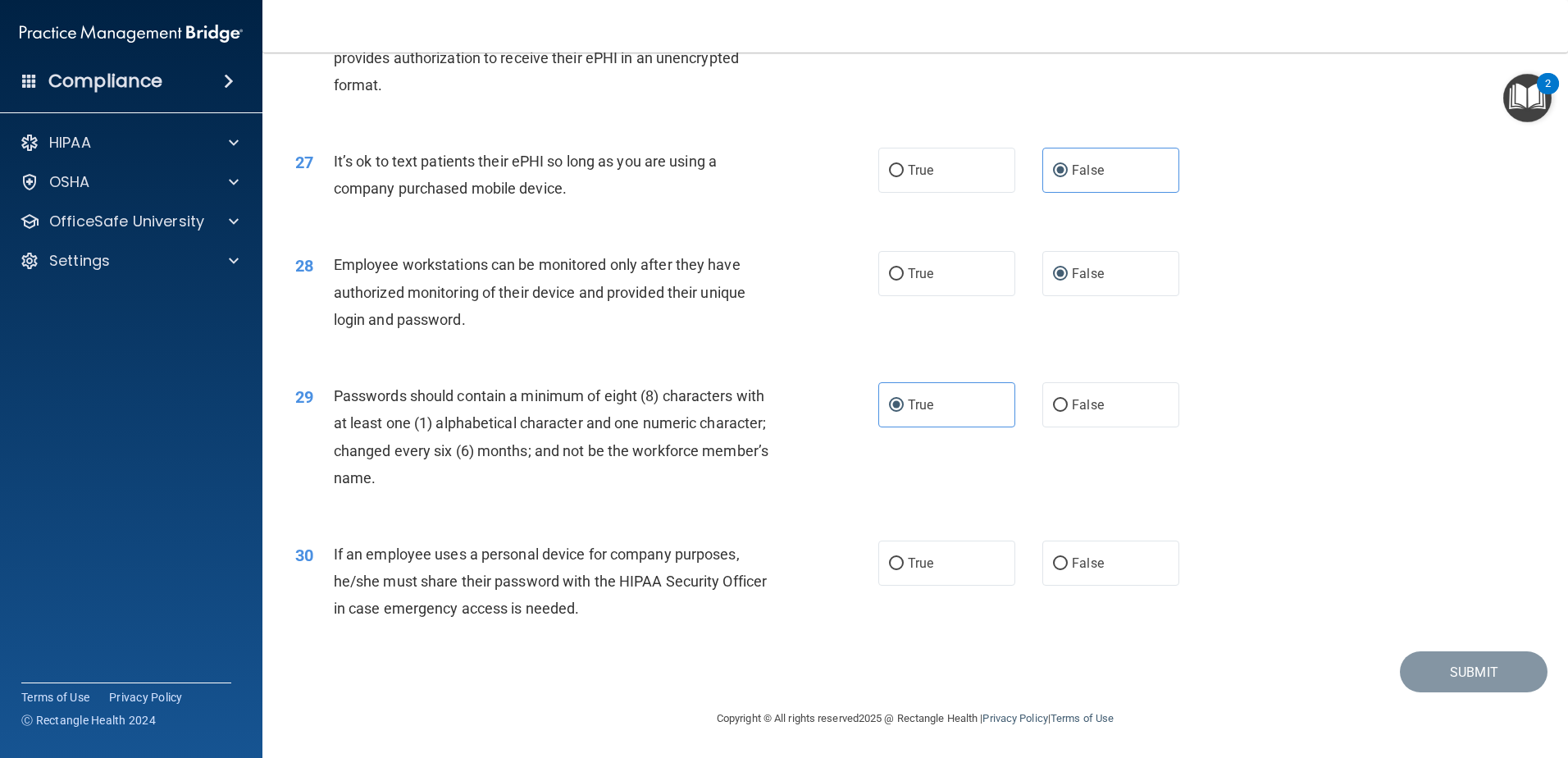
scroll to position [3359, 0]
click at [1173, 562] on div "True False" at bounding box center [1042, 562] width 329 height 46
drag, startPoint x: 1116, startPoint y: 565, endPoint x: 1262, endPoint y: 567, distance: 146.0
click at [1114, 566] on label "False" at bounding box center [1110, 562] width 137 height 46
click at [1068, 566] on input "False" at bounding box center [1060, 563] width 15 height 13
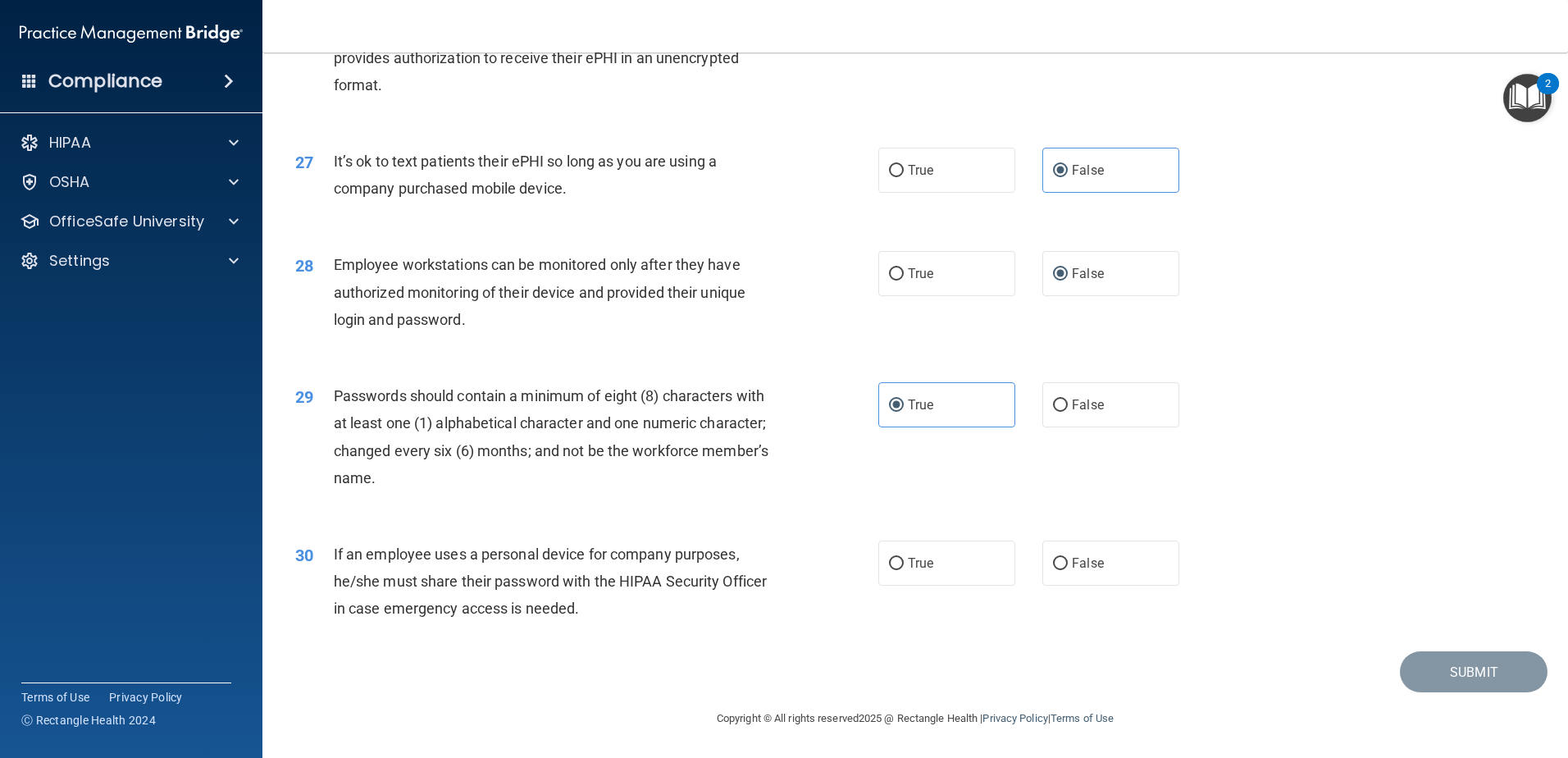
radio input "true"
drag, startPoint x: 1432, startPoint y: 671, endPoint x: 1426, endPoint y: 662, distance: 10.8
click at [1430, 671] on button "Submit" at bounding box center [1474, 672] width 147 height 42
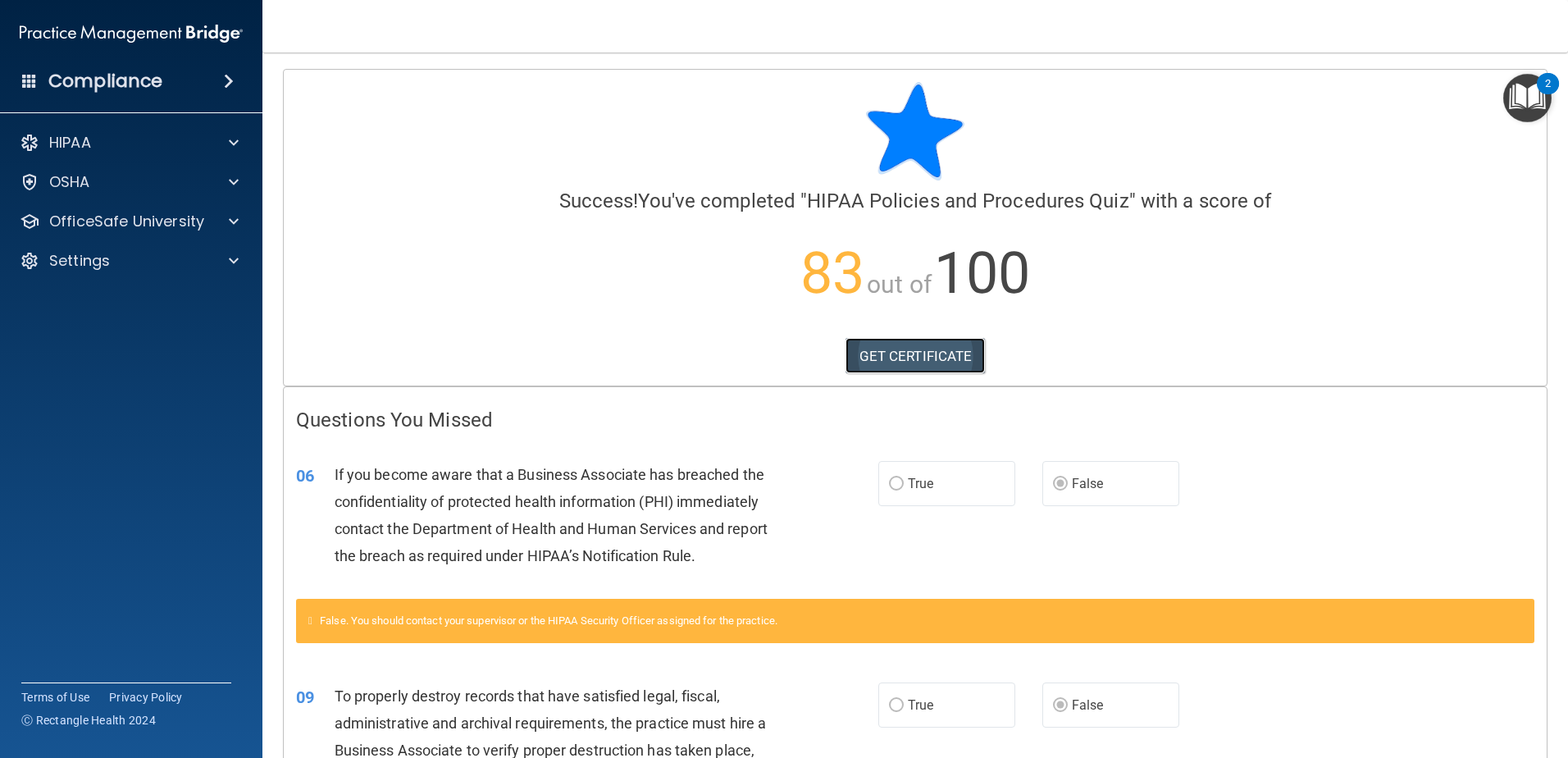
click at [912, 353] on link "GET CERTIFICATE" at bounding box center [915, 355] width 141 height 36
click at [70, 146] on p "HIPAA" at bounding box center [70, 142] width 42 height 19
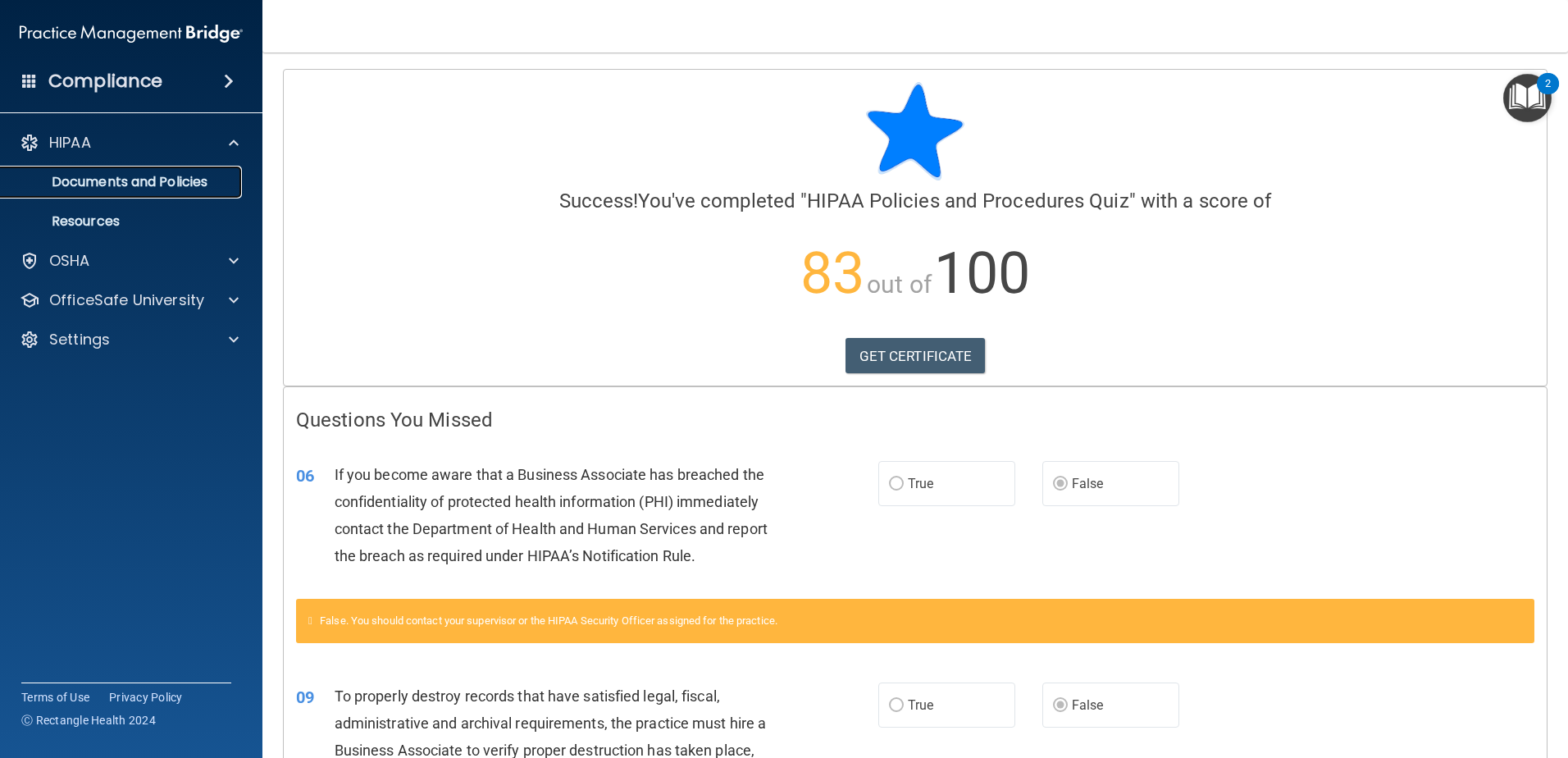
click at [184, 183] on p "Documents and Policies" at bounding box center [122, 181] width 224 height 16
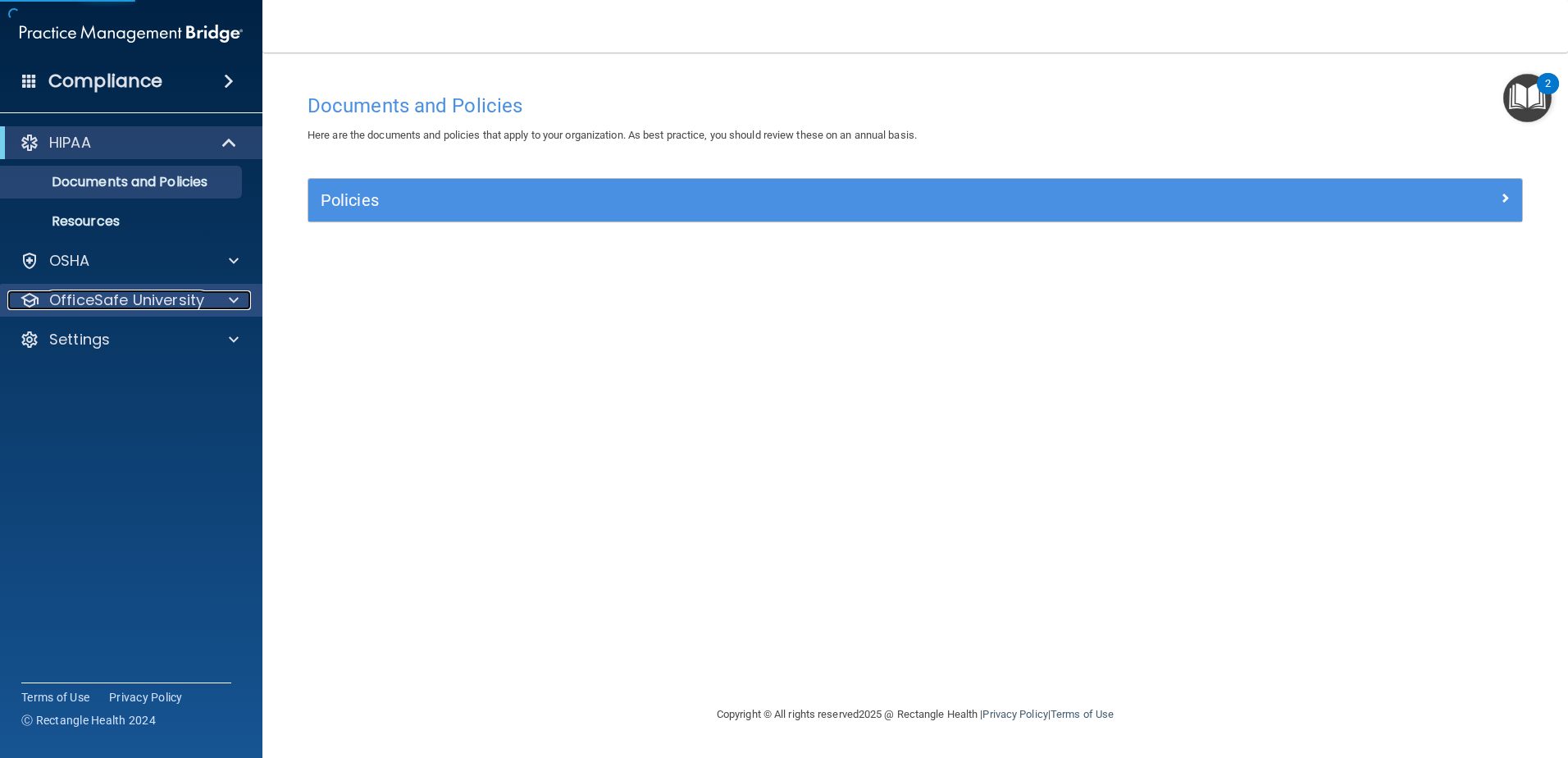
click at [143, 305] on p "OfficeSafe University" at bounding box center [127, 300] width 155 height 19
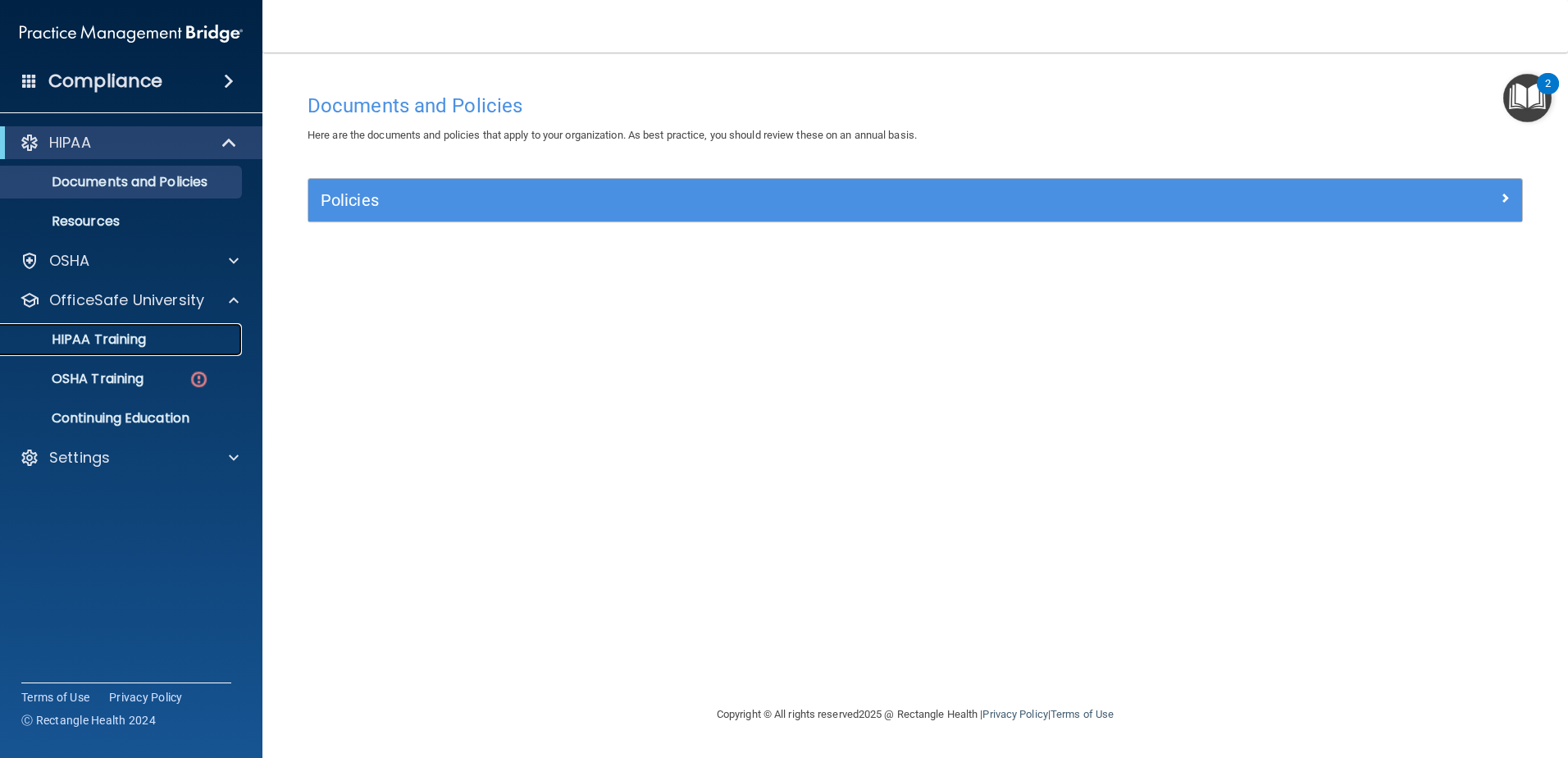
click at [166, 342] on div "HIPAA Training" at bounding box center [122, 339] width 224 height 16
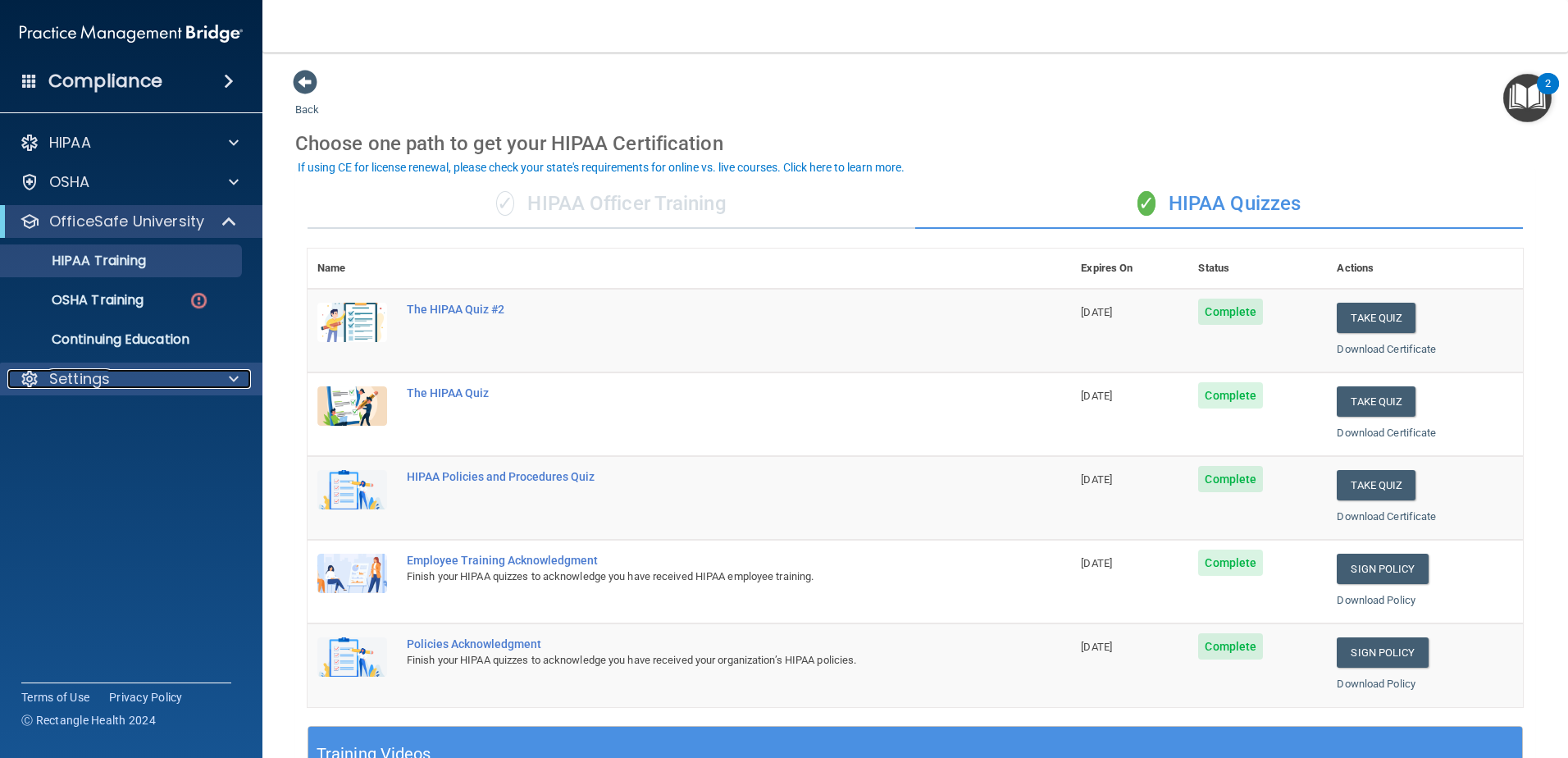
click at [157, 375] on div "Settings" at bounding box center [110, 379] width 204 height 19
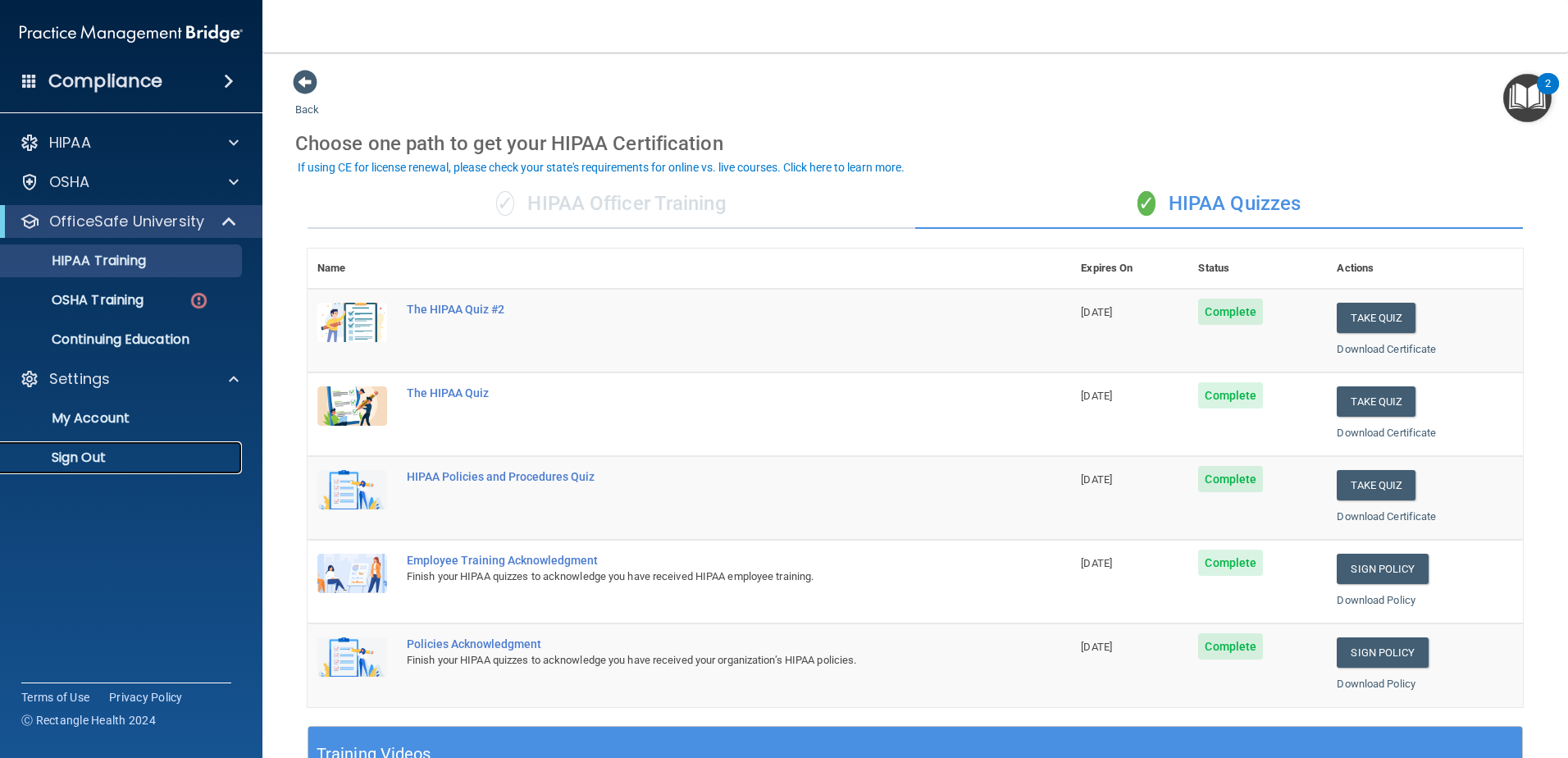
click at [88, 452] on p "Sign Out" at bounding box center [122, 458] width 224 height 16
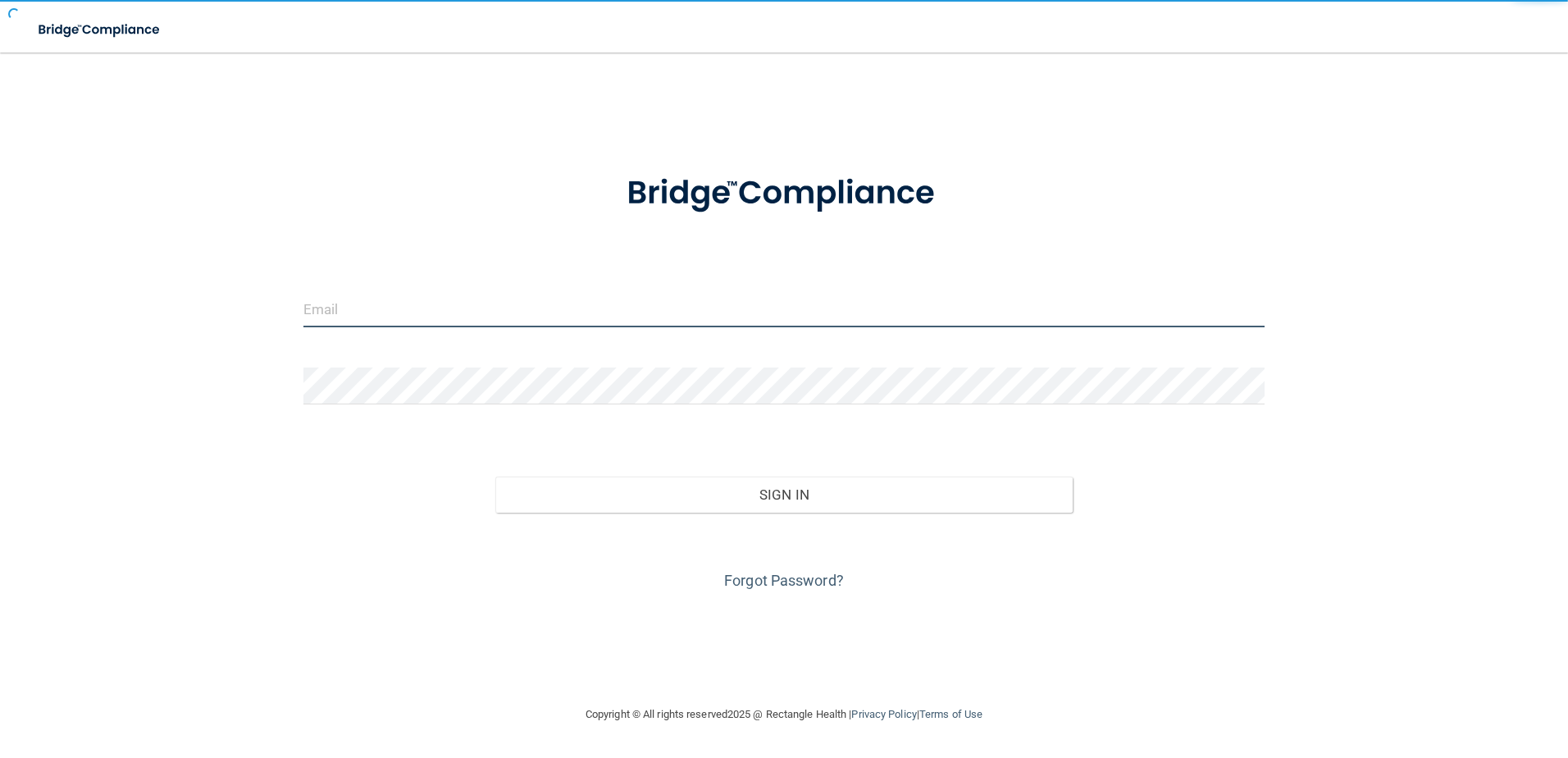
type input "[EMAIL_ADDRESS][DOMAIN_NAME]"
